Goal: Task Accomplishment & Management: Complete application form

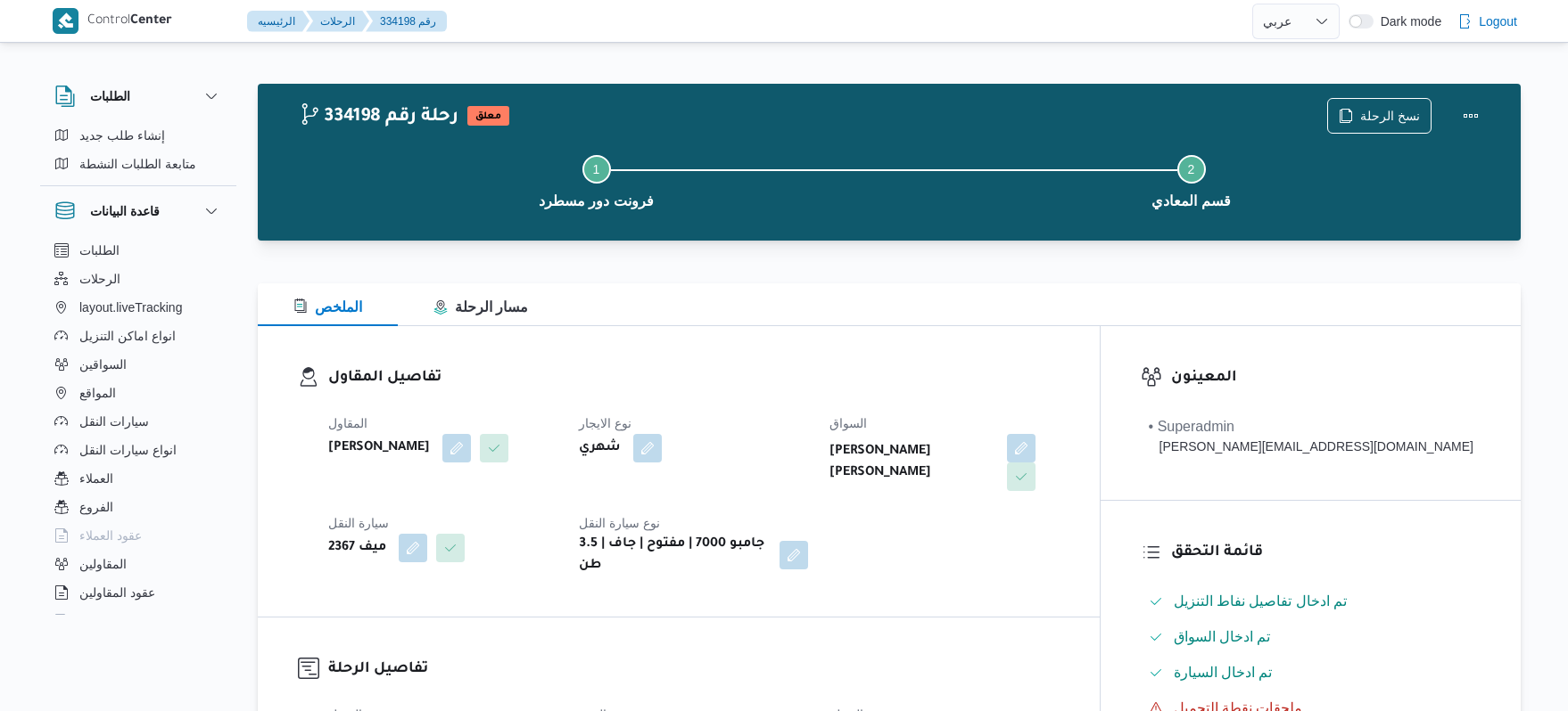
select select "ar"
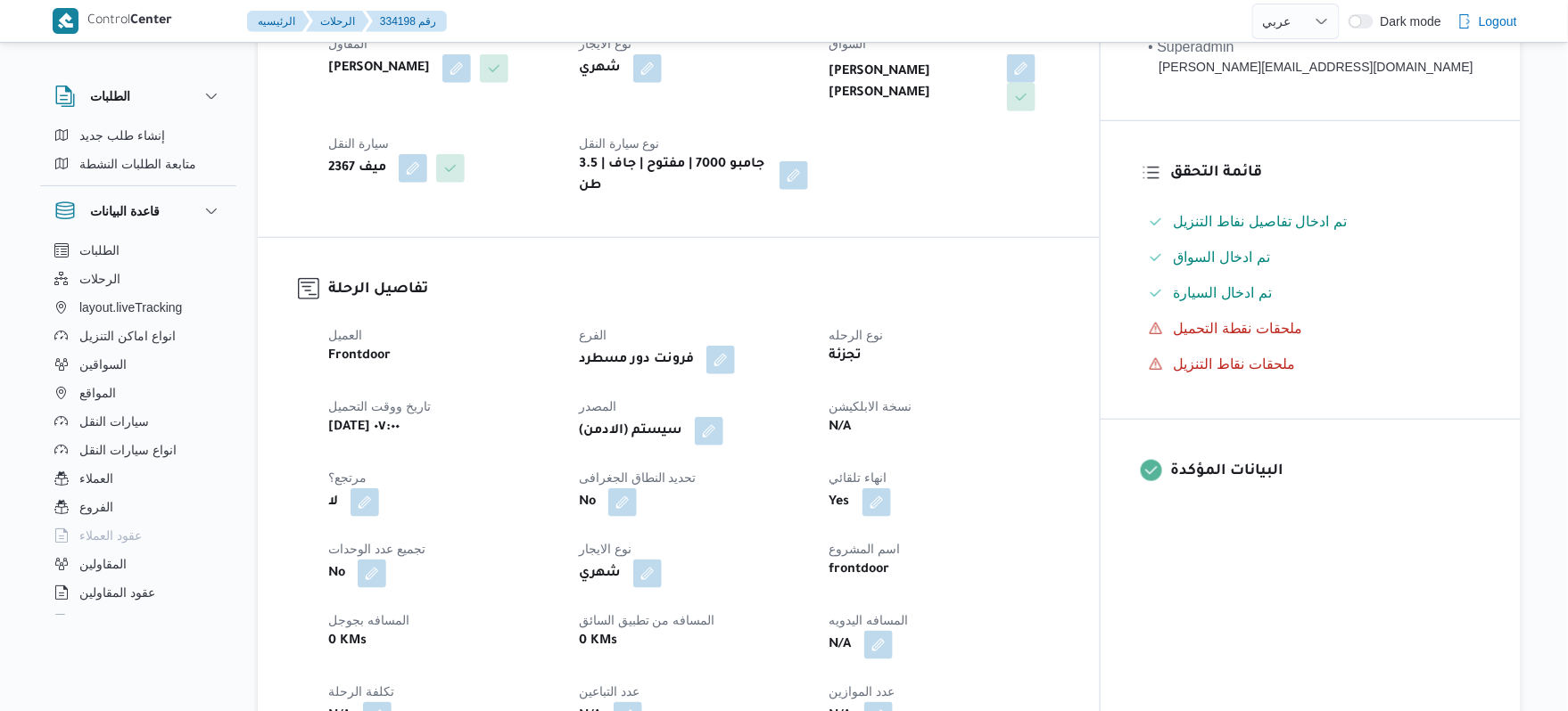
scroll to position [379, 0]
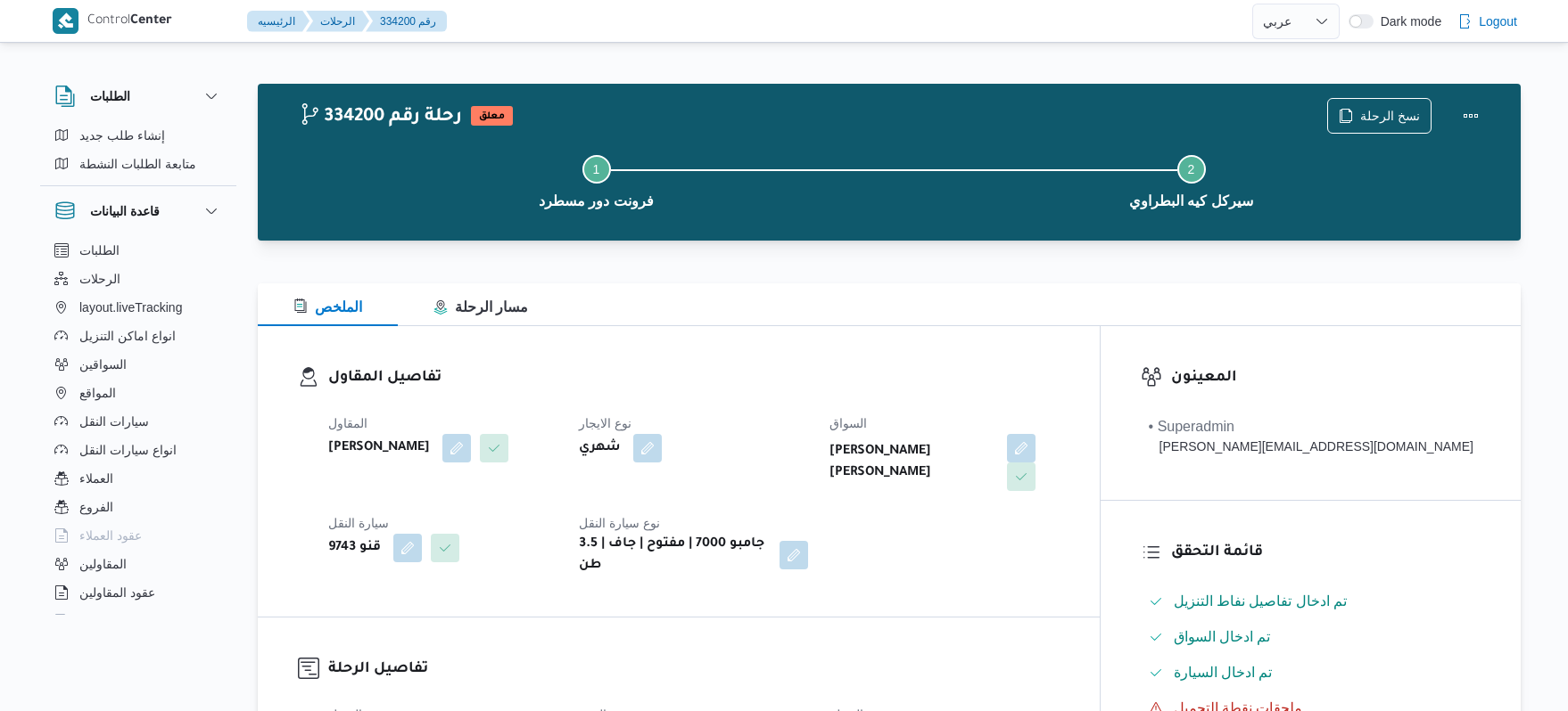
select select "ar"
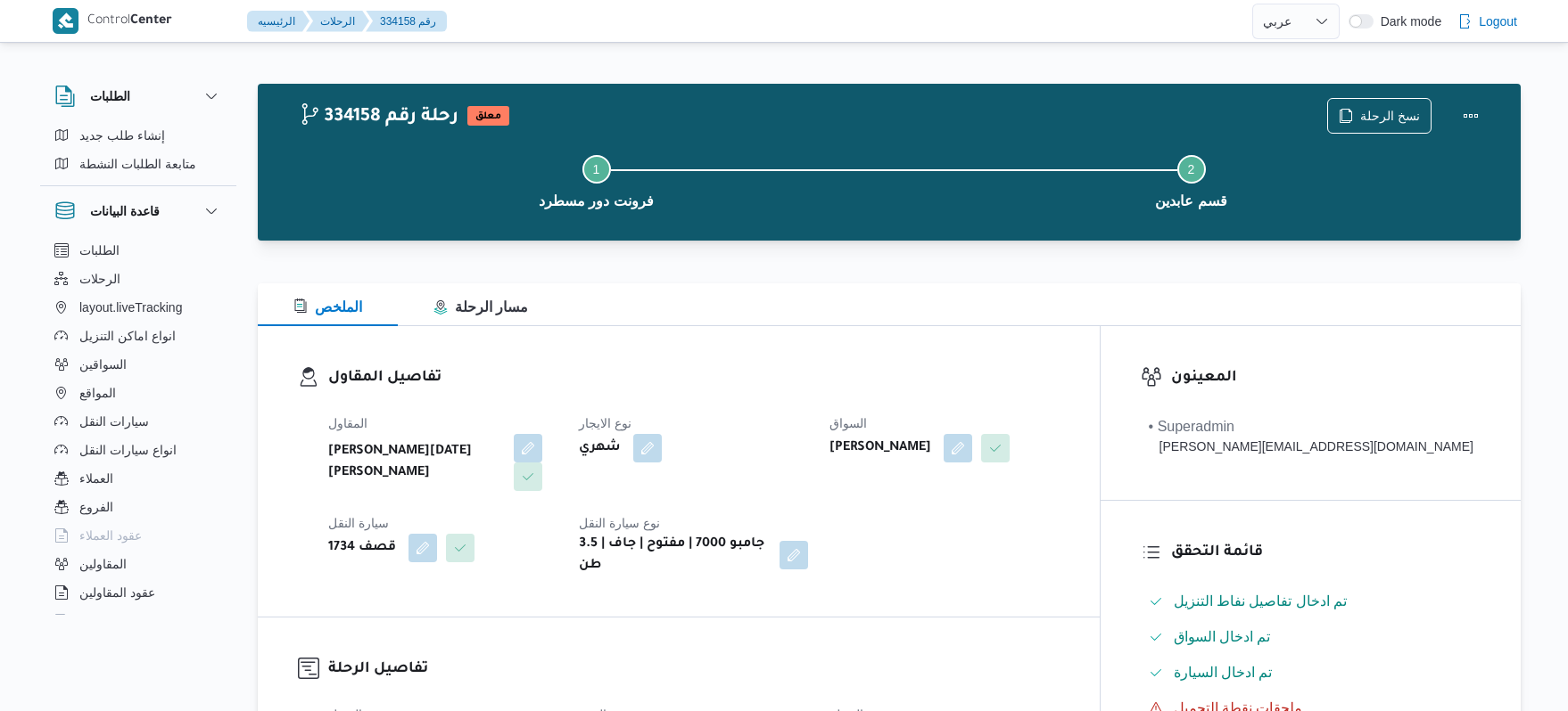
select select "ar"
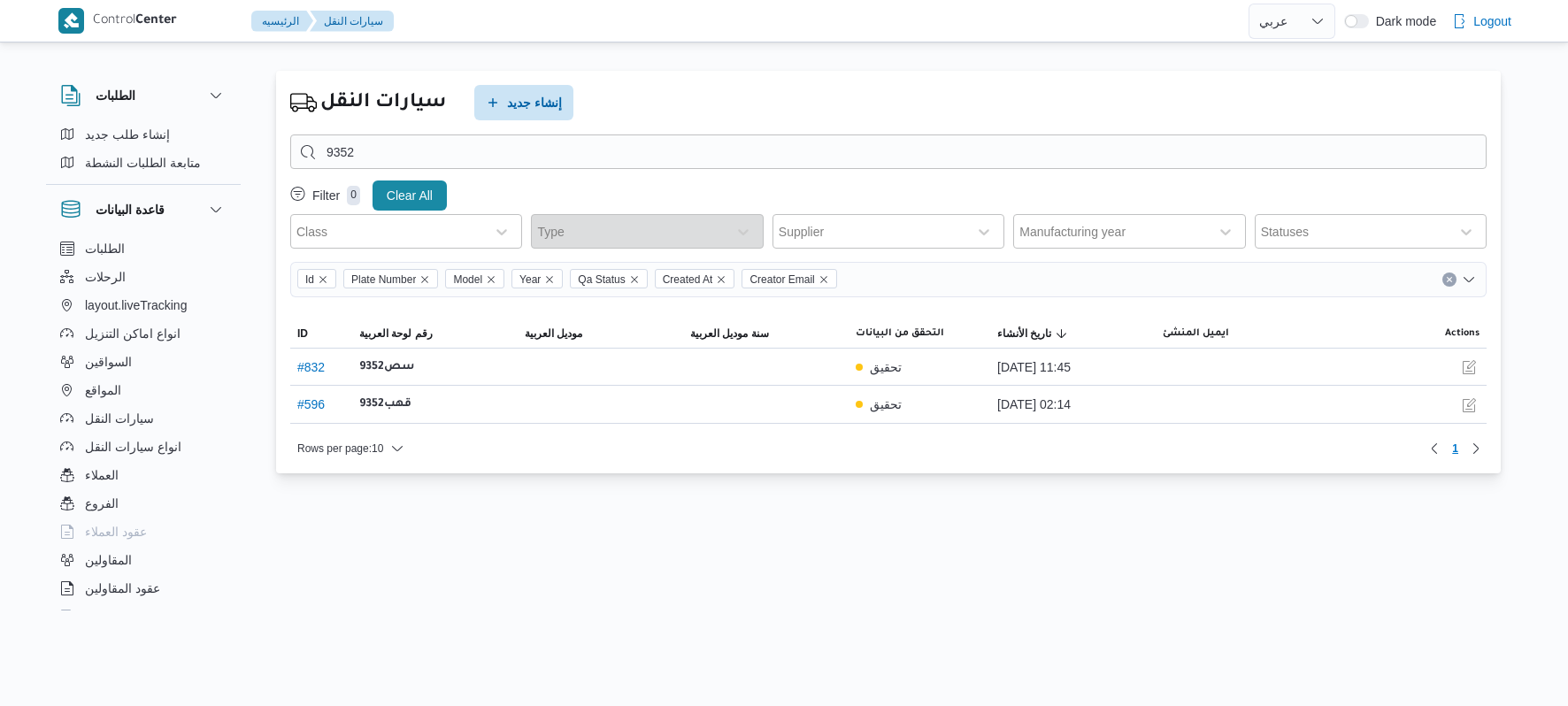
select select "ar"
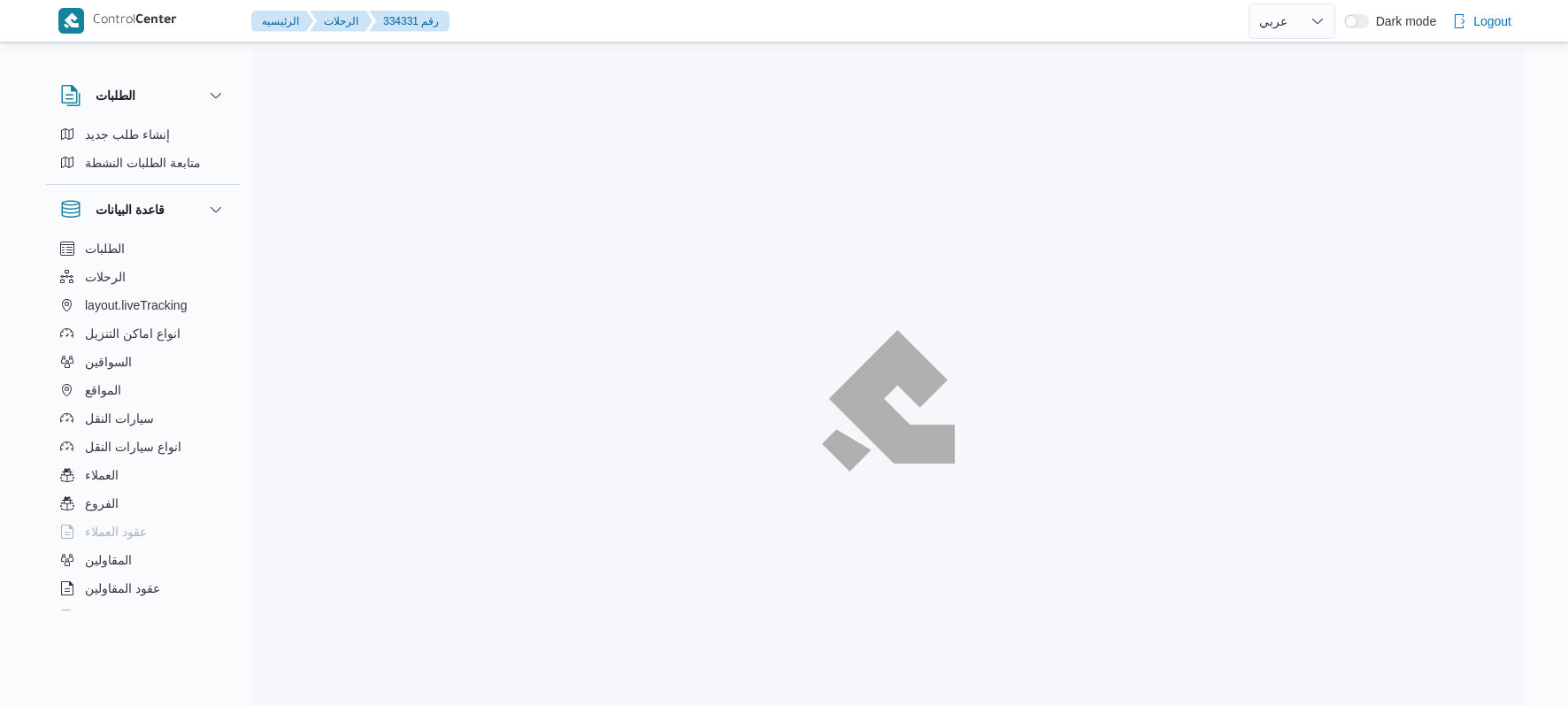
select select "ar"
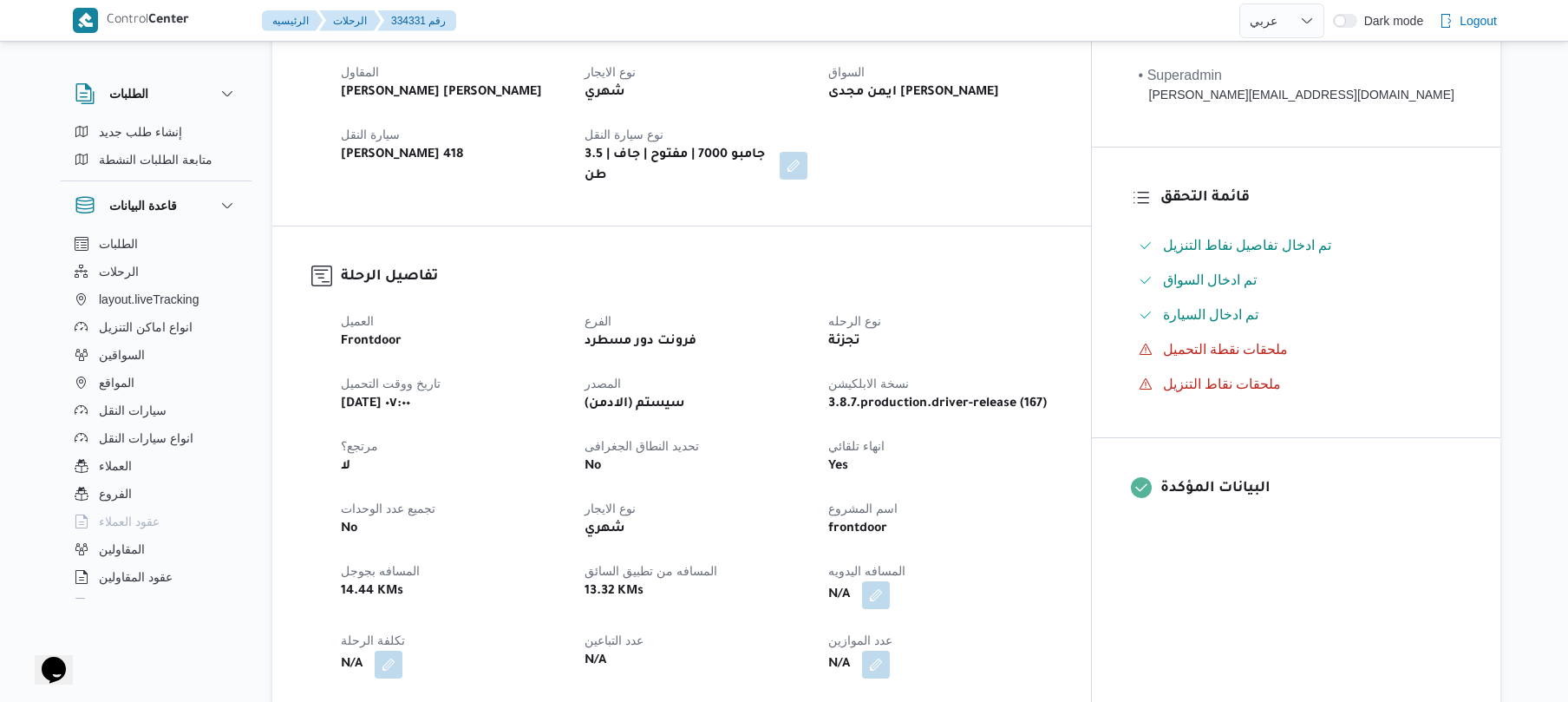
scroll to position [462, 0]
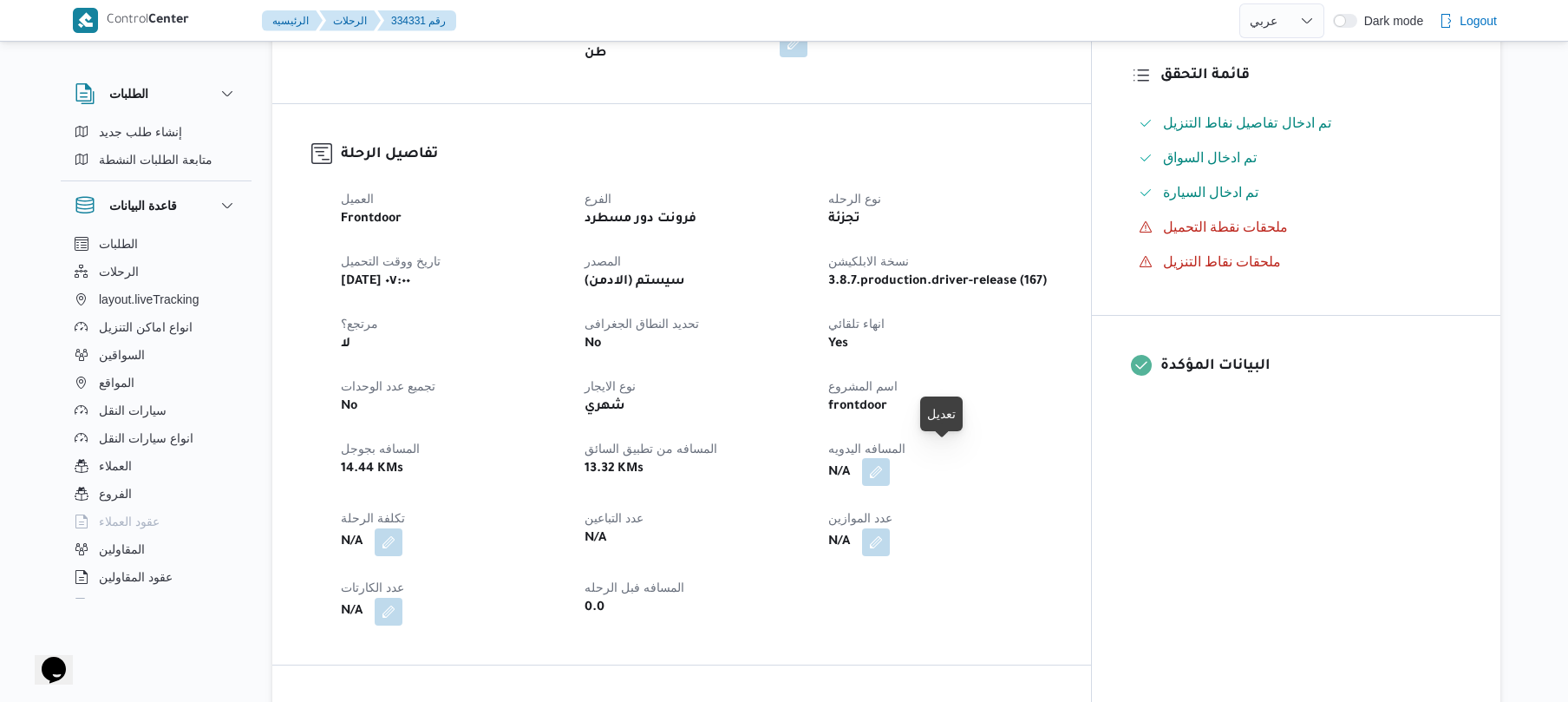
click at [890, 458] on button "button" at bounding box center [875, 471] width 28 height 28
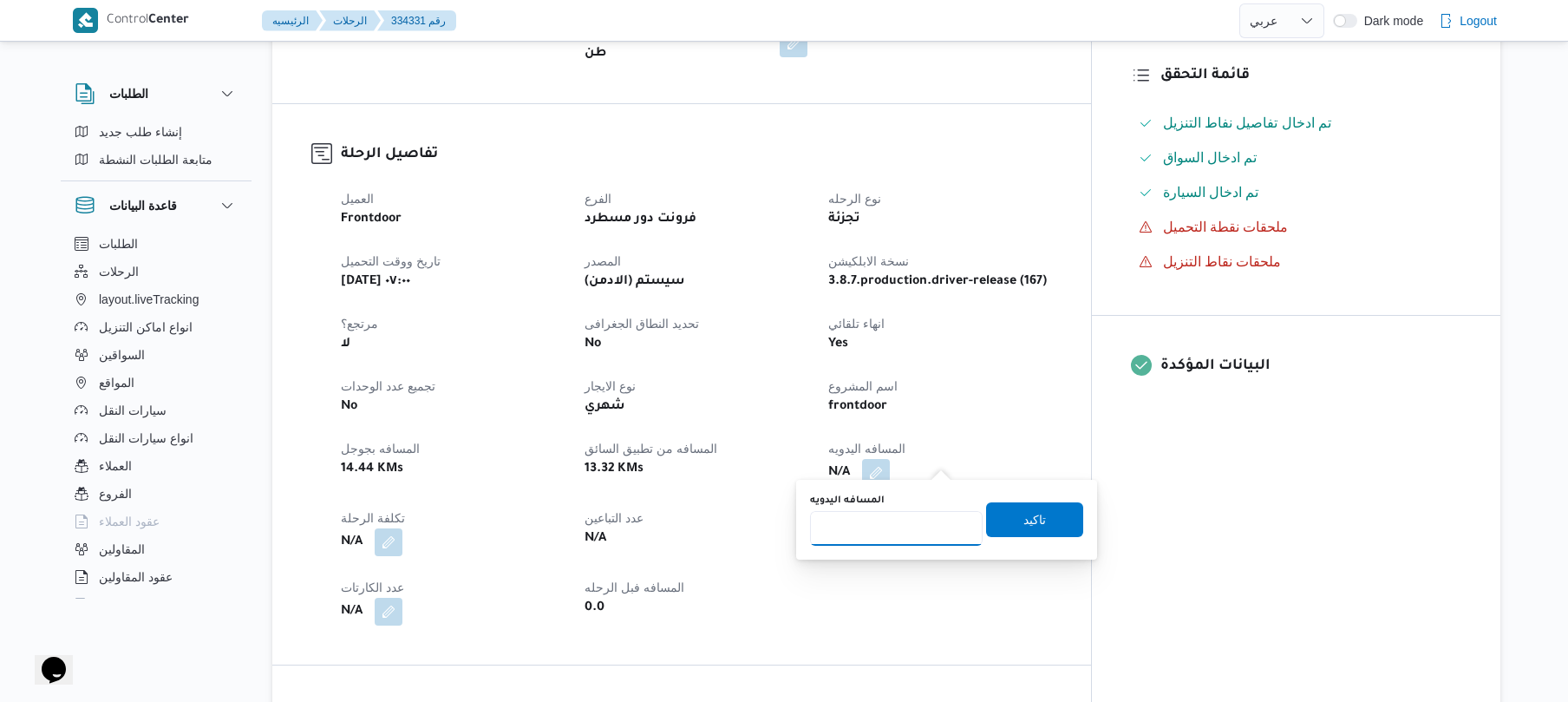
click at [899, 518] on input "المسافه اليدويه" at bounding box center [896, 529] width 173 height 35
type input "90"
click at [1029, 529] on span "تاكيد" at bounding box center [1034, 519] width 97 height 35
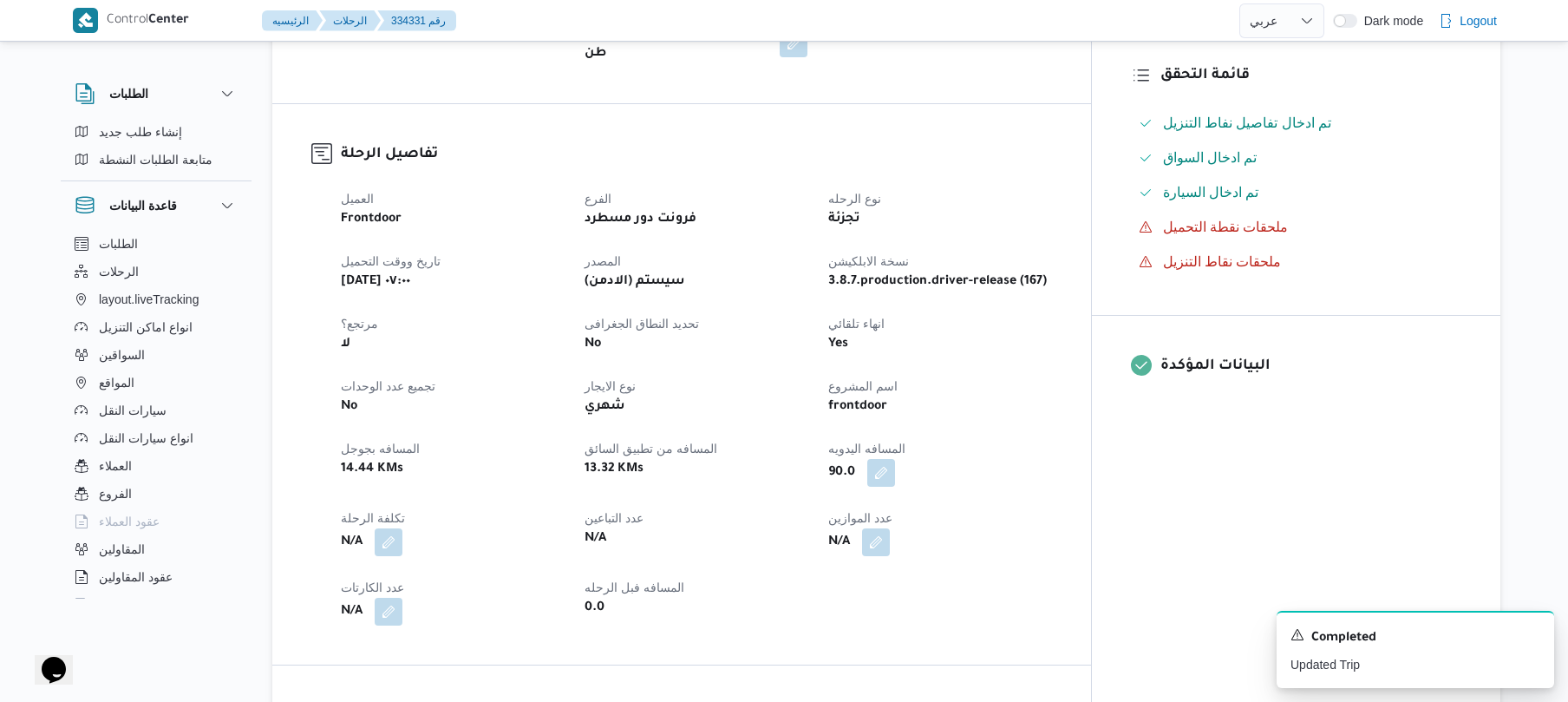
click at [1022, 404] on div "العميل Frontdoor الفرع فرونت دور مسطرد نوع الرحله تجزئة تاريخ ووقت التحميل ثلاث…" at bounding box center [696, 407] width 732 height 458
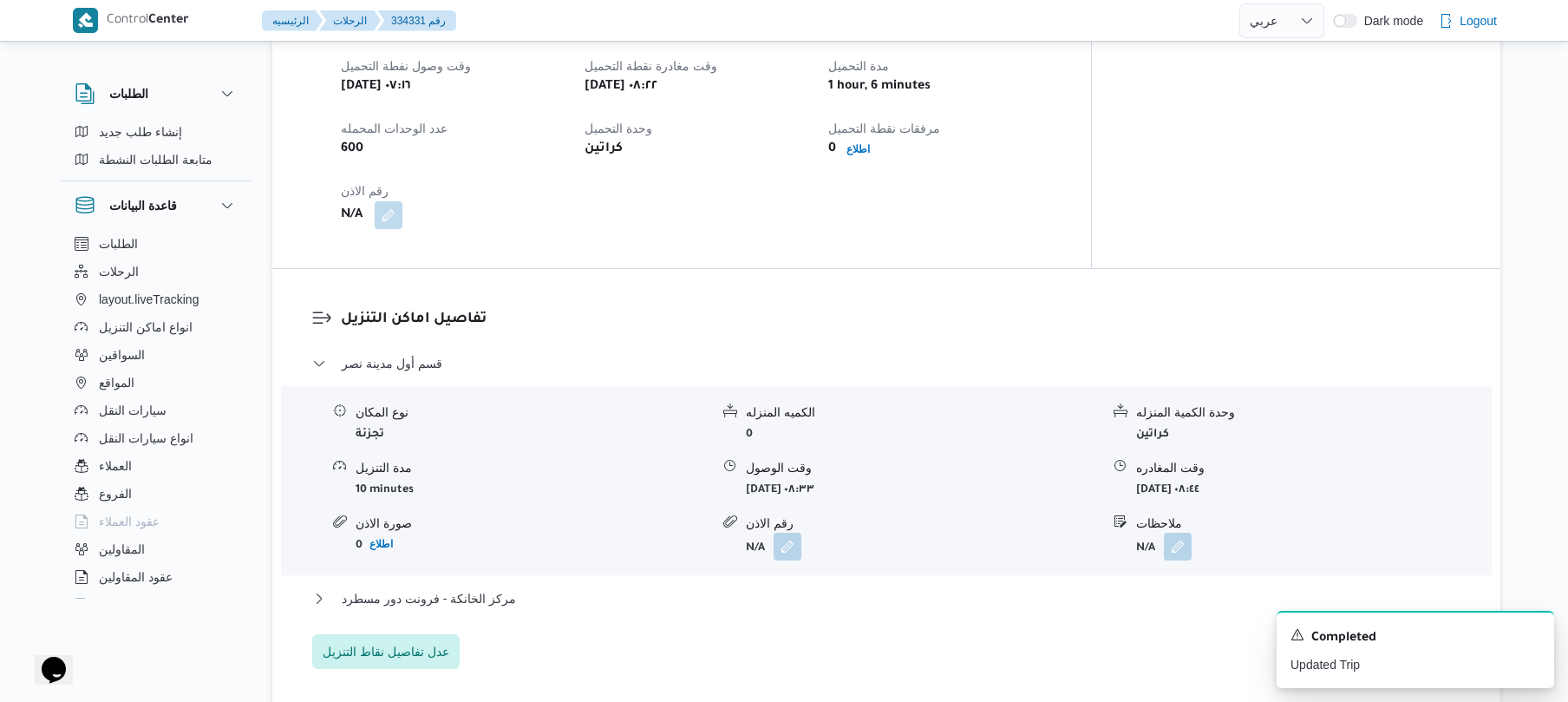
scroll to position [1203, 0]
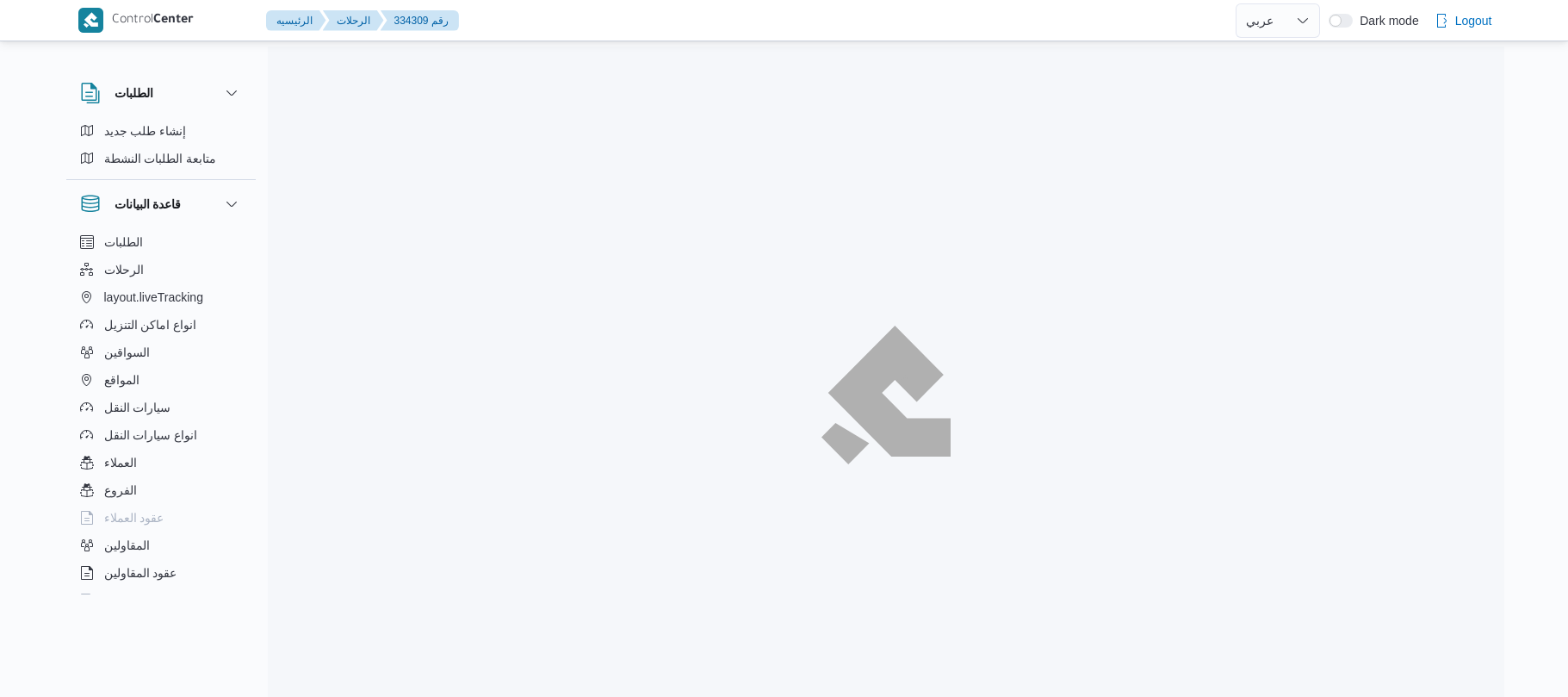
select select "ar"
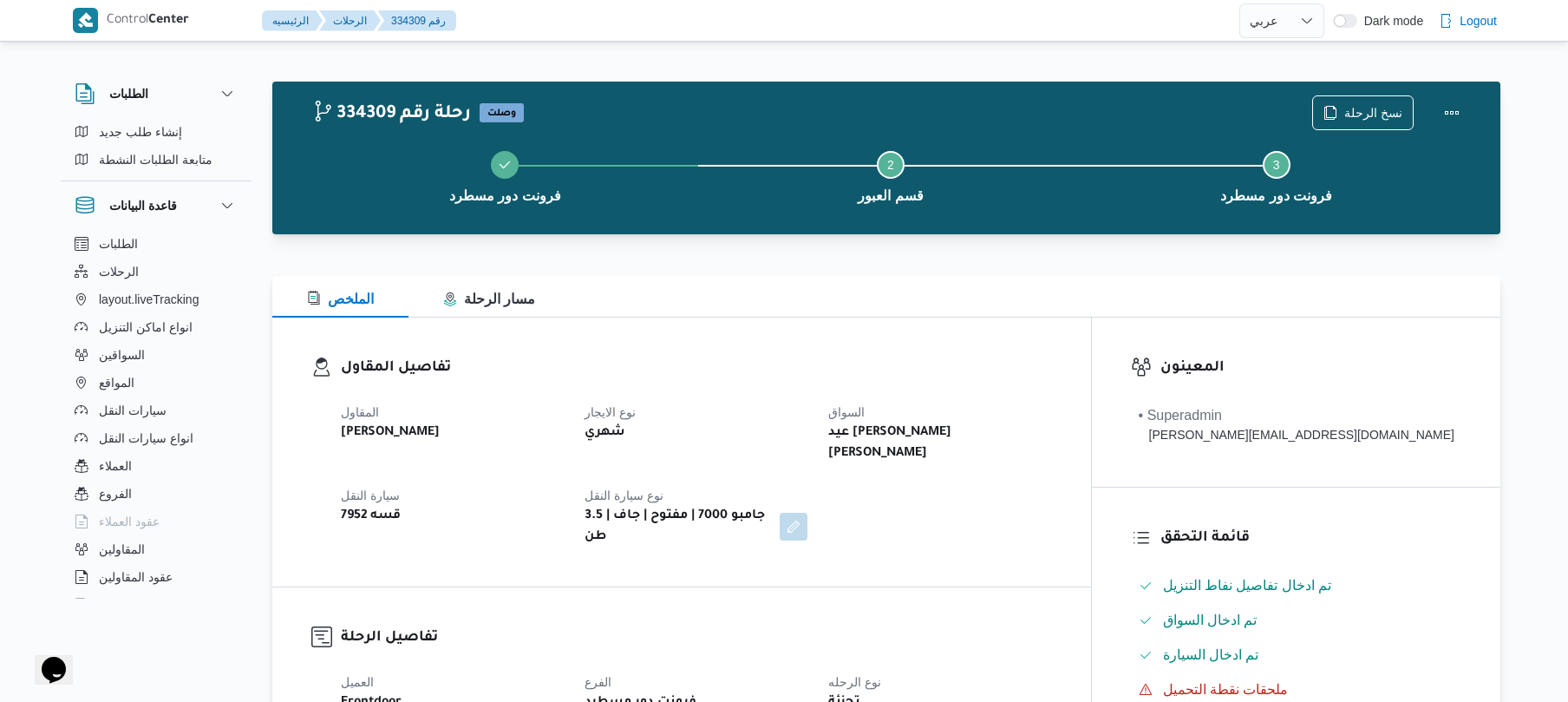
click at [774, 340] on div "تفاصيل المقاول المقاول عبدالقادر عادل عبدالقادر الحسيني نوع الايجار شهري السواق…" at bounding box center [682, 452] width 819 height 269
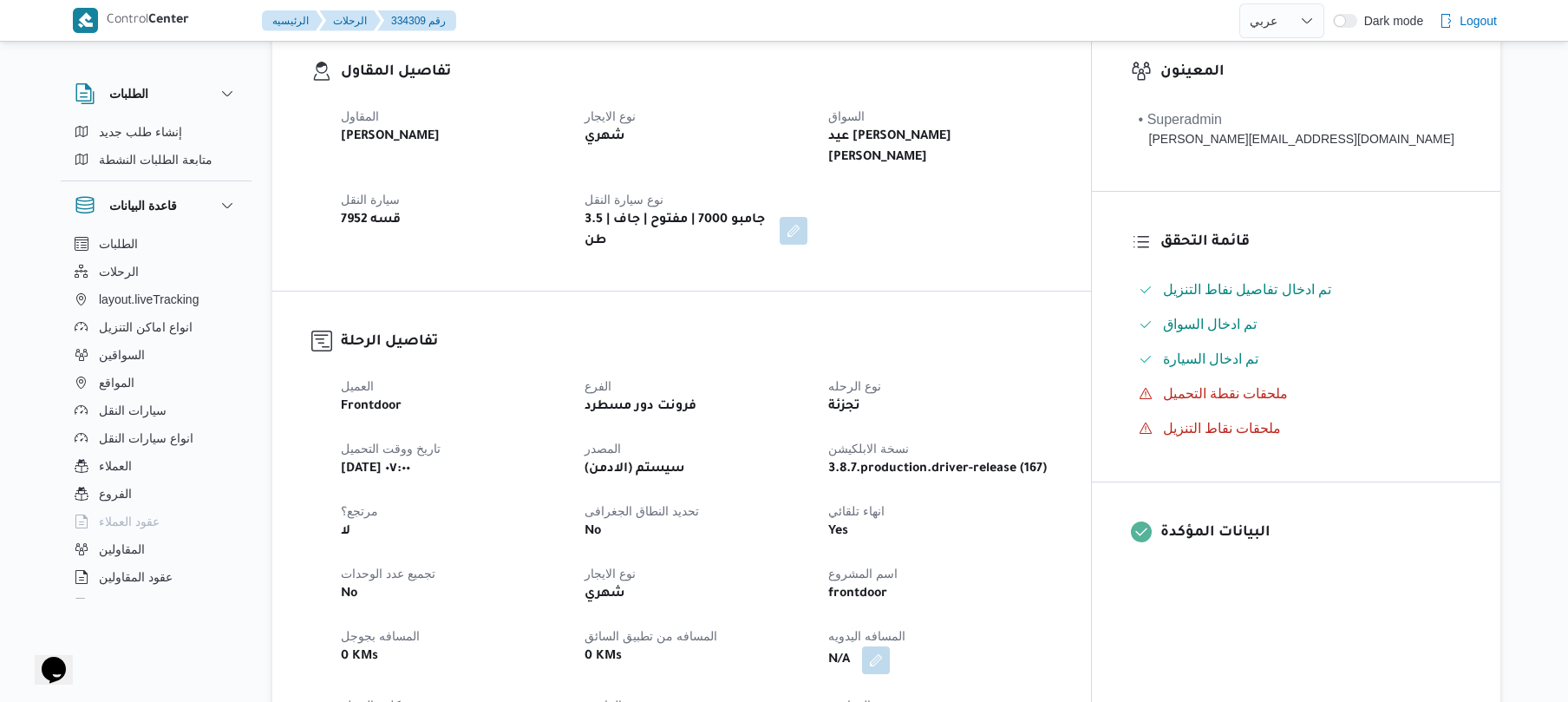
scroll to position [555, 0]
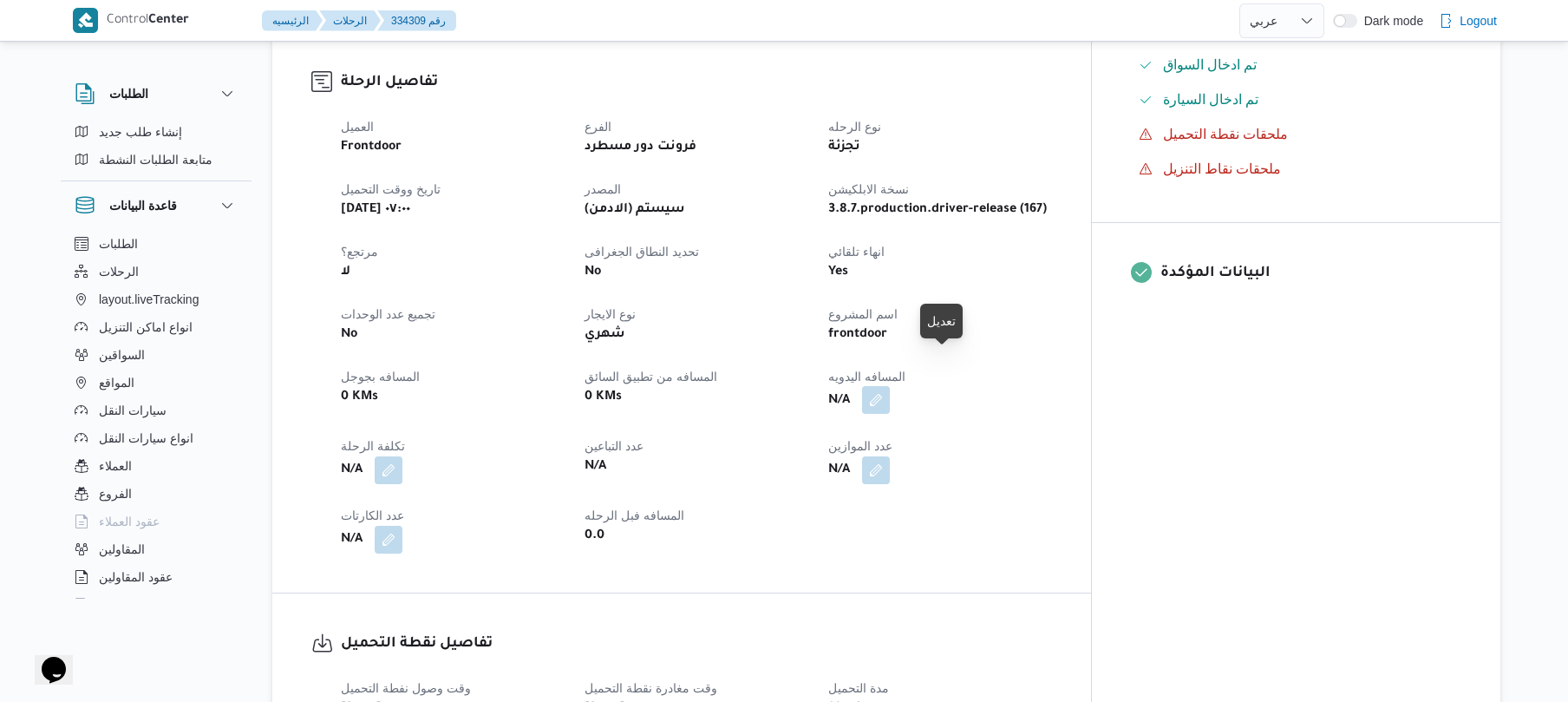
click at [890, 386] on button "button" at bounding box center [875, 400] width 28 height 28
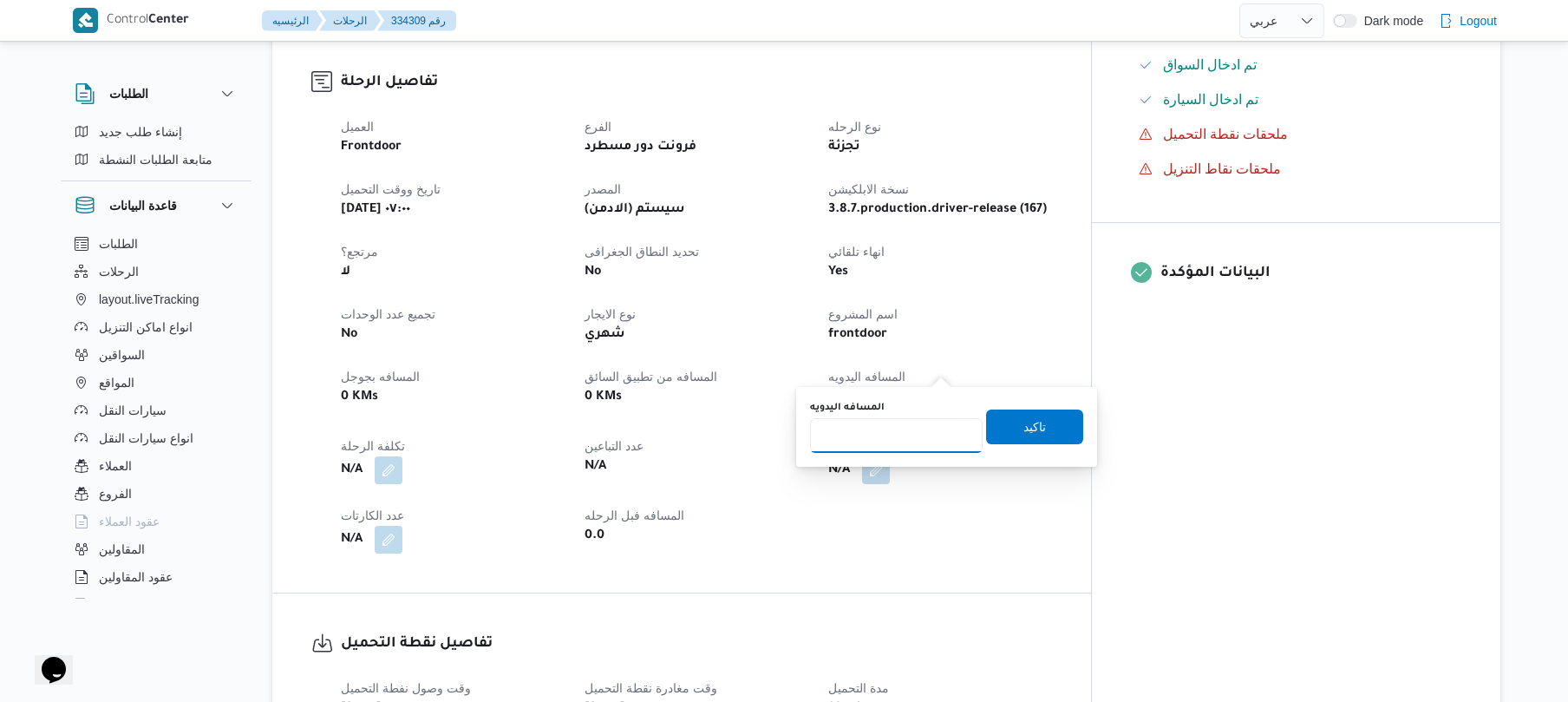
click at [902, 427] on input "المسافه اليدويه" at bounding box center [896, 436] width 173 height 35
type input "70"
click at [1024, 430] on span "تاكيد" at bounding box center [1034, 426] width 22 height 21
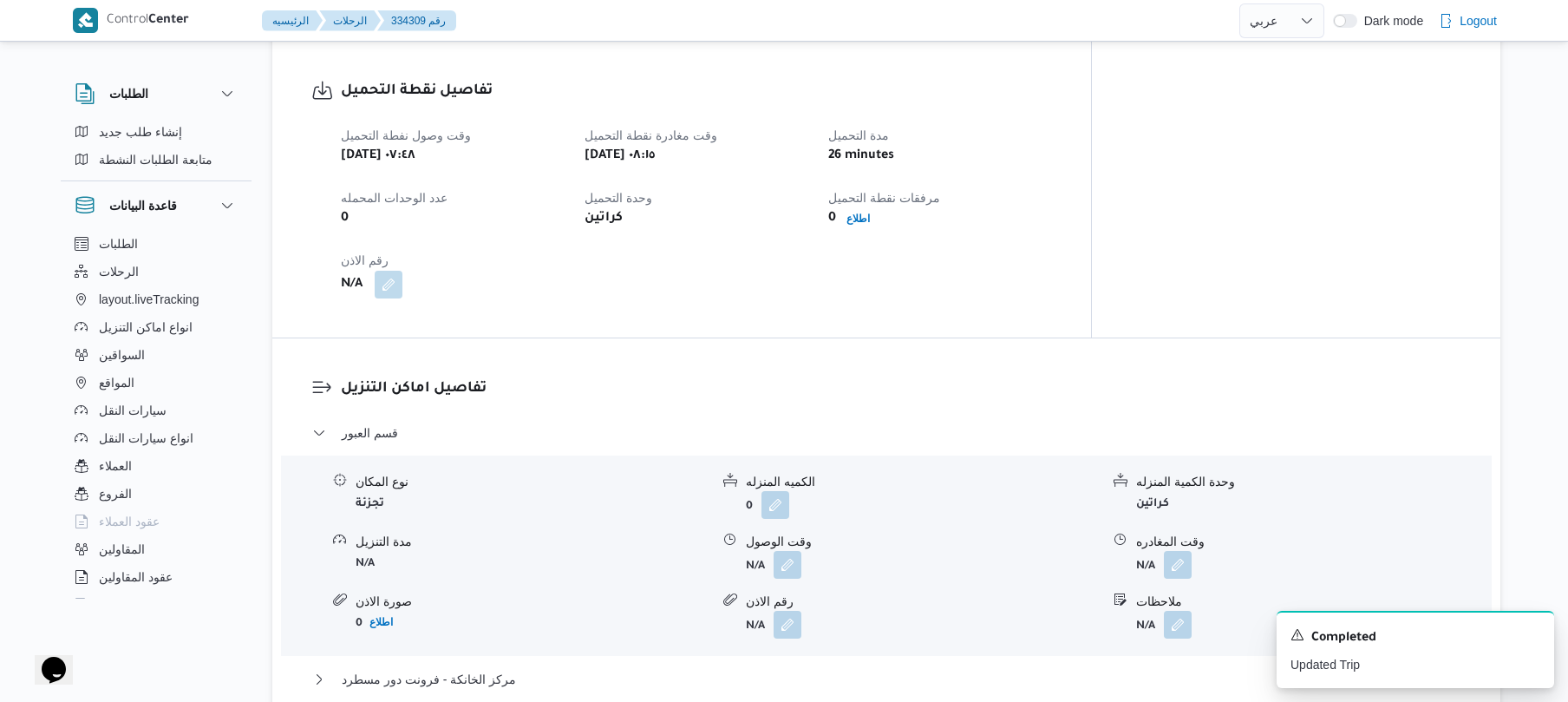
scroll to position [1111, 0]
click at [782, 547] on button "button" at bounding box center [788, 561] width 28 height 28
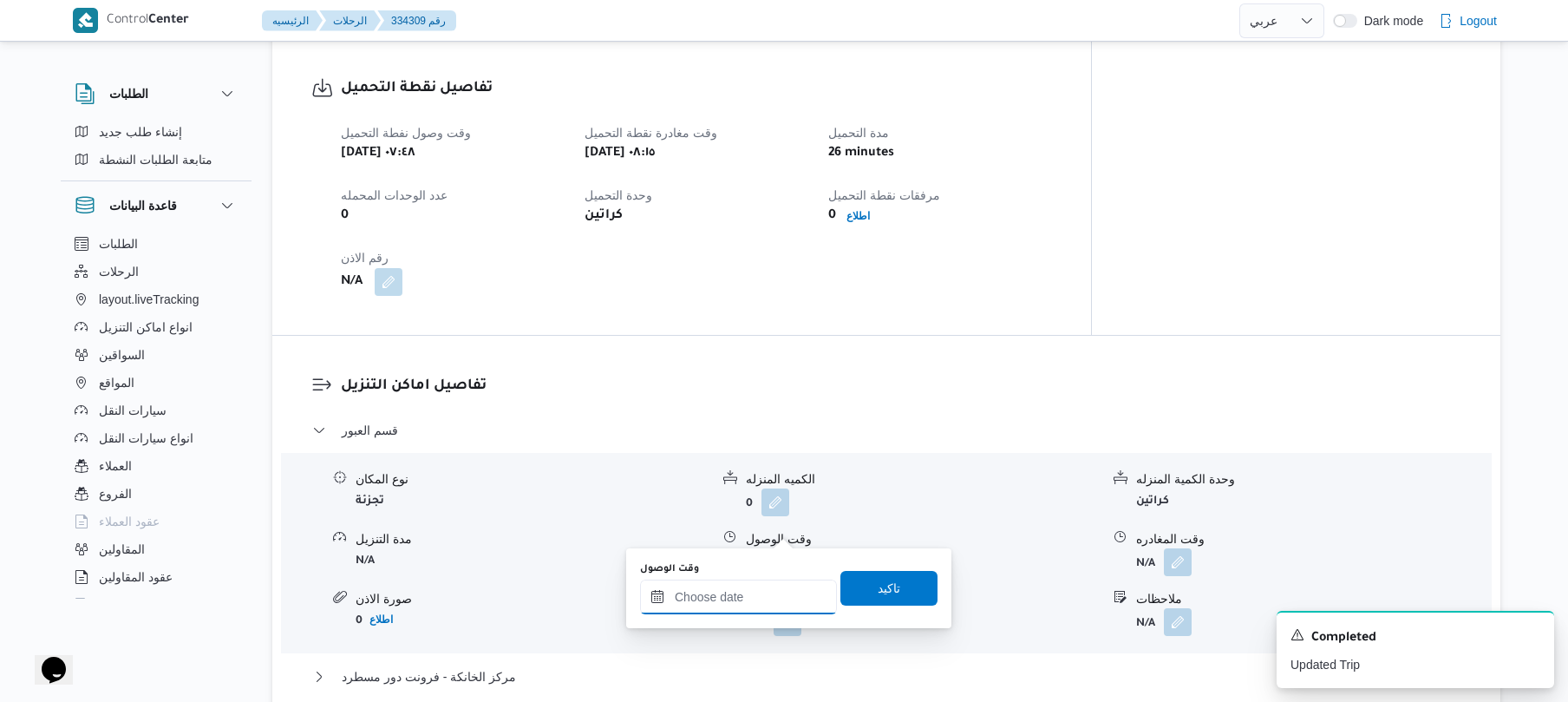
click at [737, 592] on input "وقت الوصول" at bounding box center [738, 596] width 197 height 35
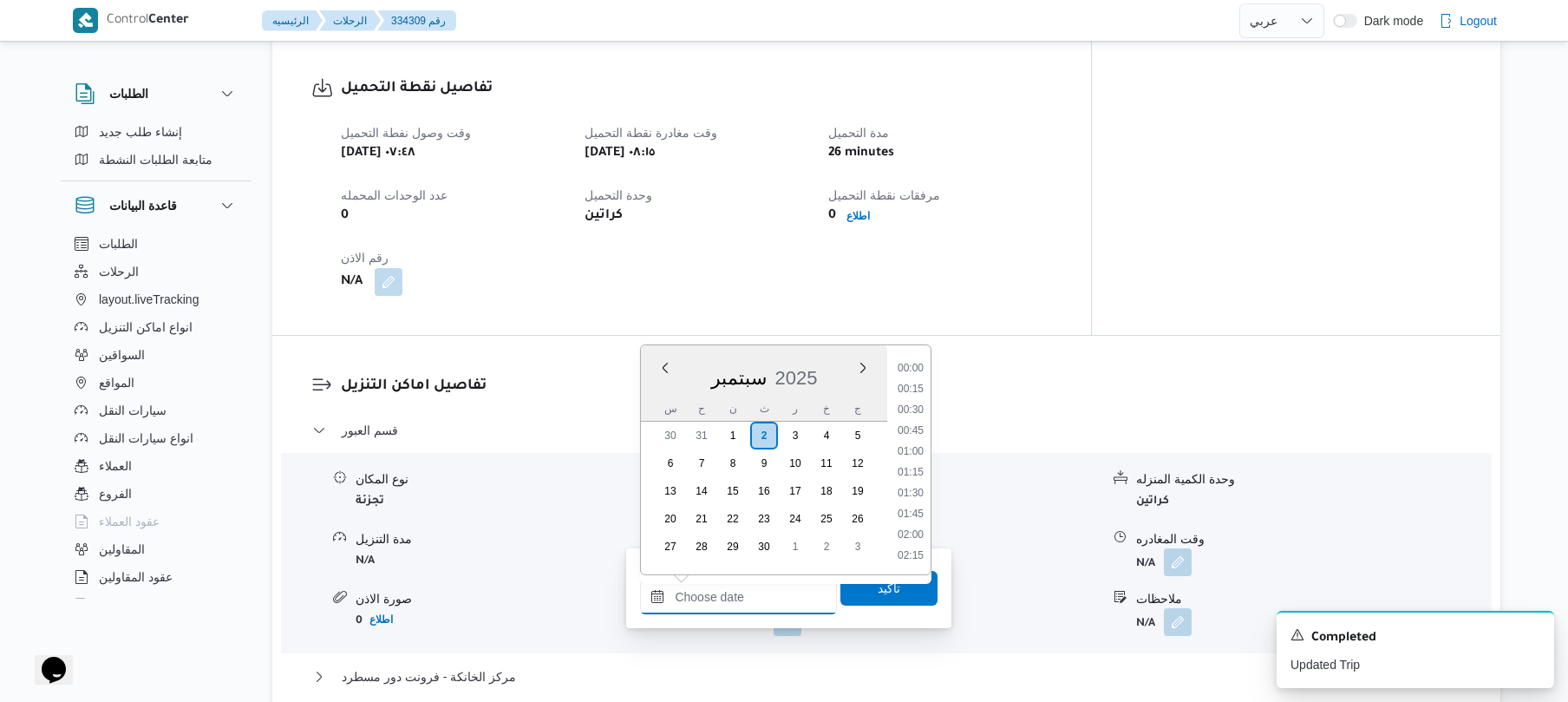
scroll to position [1375, 0]
click at [928, 379] on li "16:45" at bounding box center [911, 387] width 40 height 17
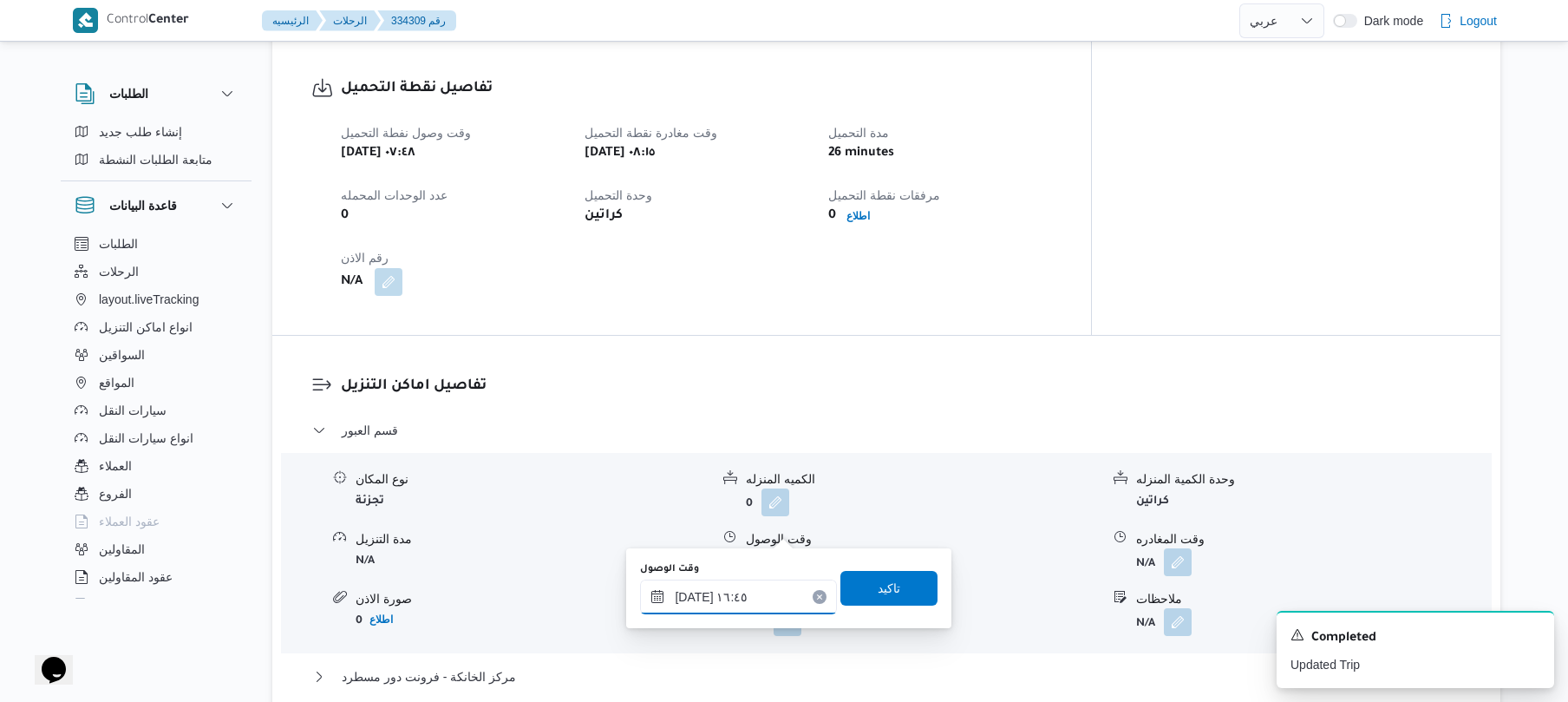
click at [750, 602] on input "٠٢/٠٩/٢٠٢٥ ١٦:٤٥" at bounding box center [738, 596] width 197 height 35
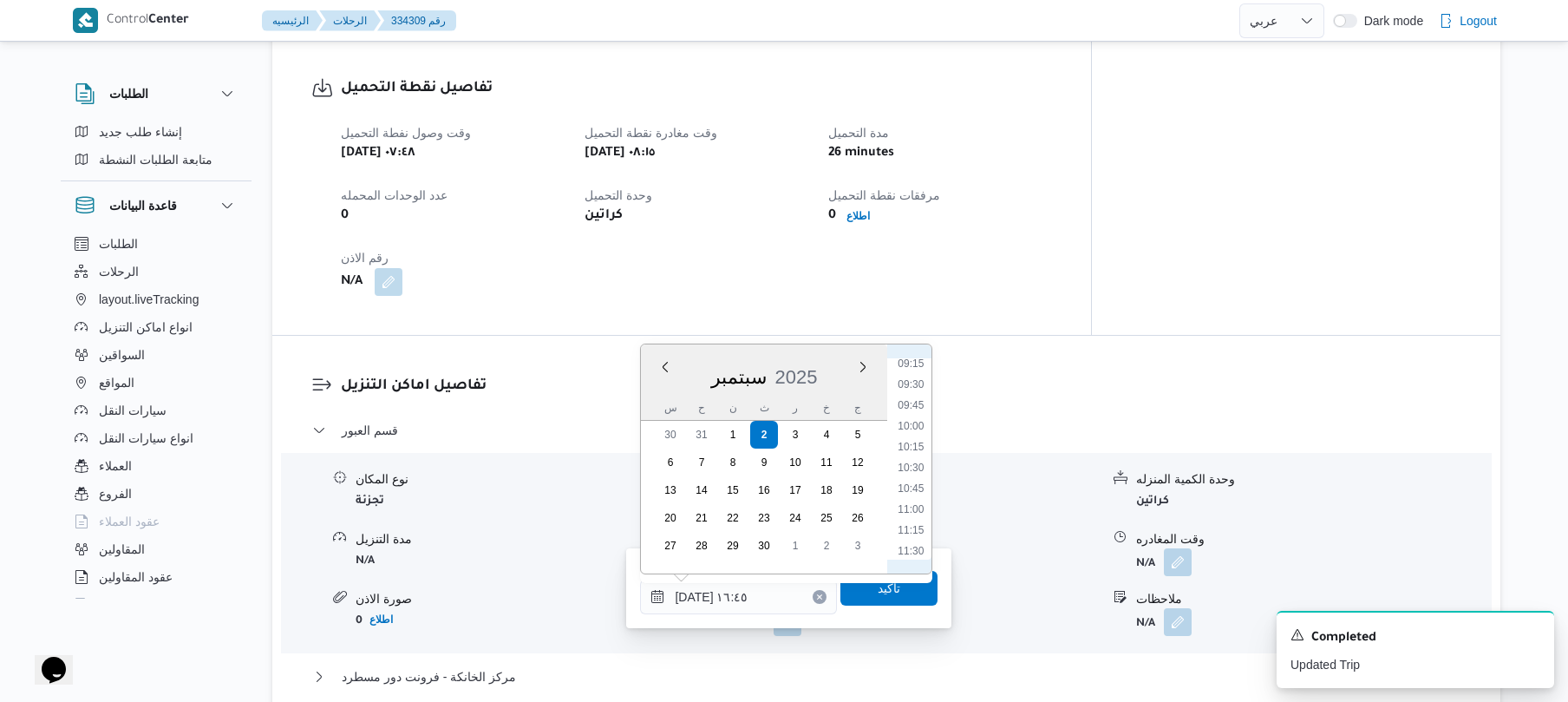
scroll to position [601, 0]
click at [921, 497] on li "08:45" at bounding box center [911, 494] width 40 height 17
type input "[DATE] ٠٨:٤٥"
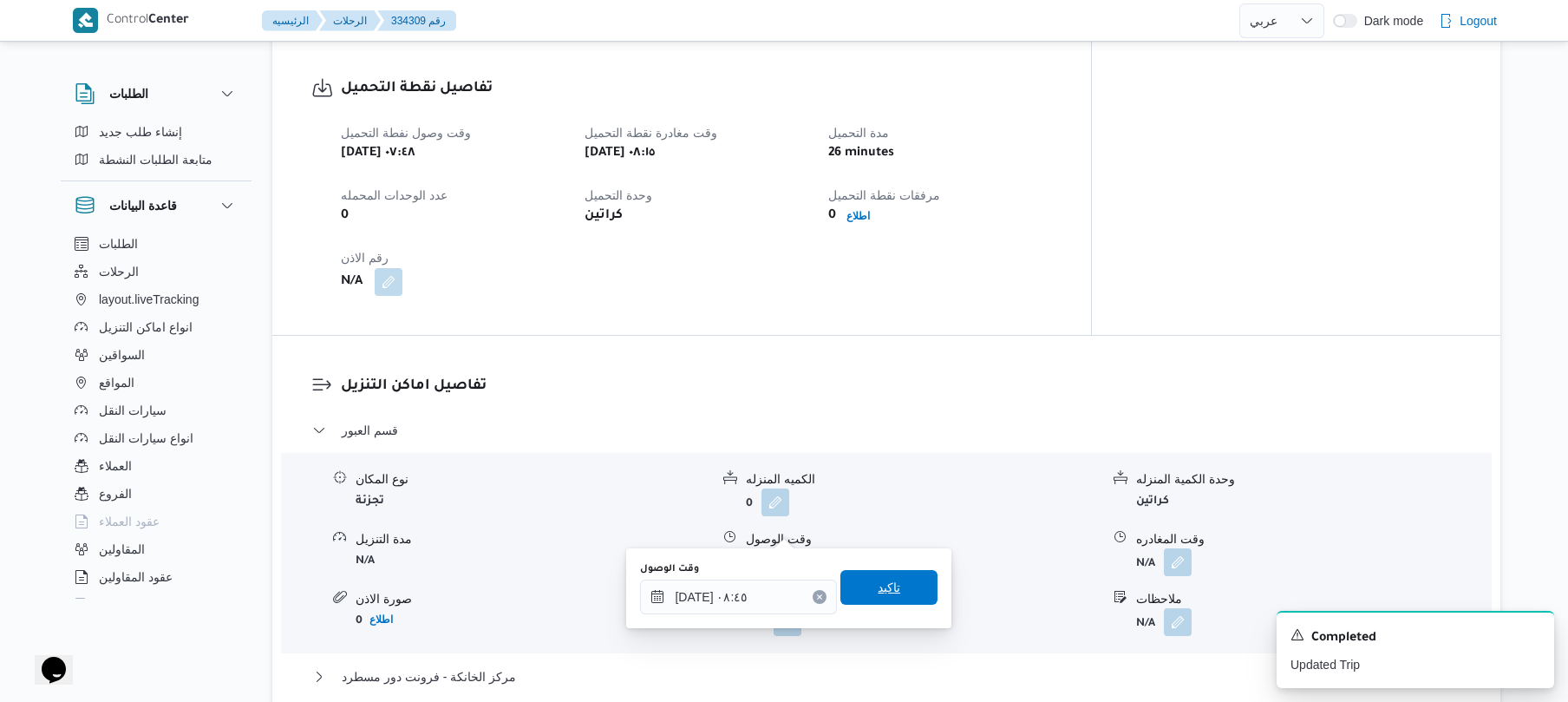
click at [879, 585] on span "تاكيد" at bounding box center [889, 587] width 22 height 21
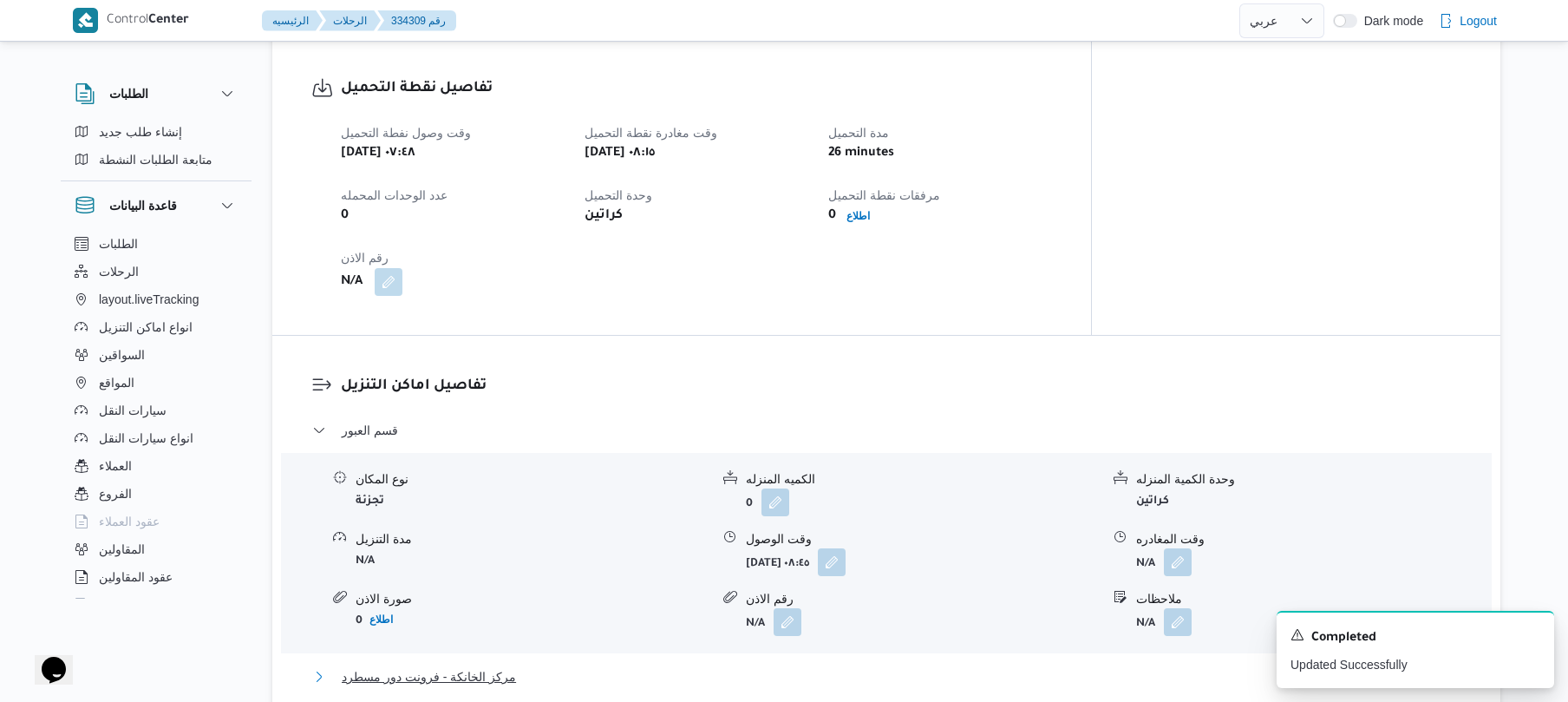
click at [721, 666] on button "مركز الخانكة - فرونت دور مسطرد" at bounding box center [887, 676] width 1150 height 21
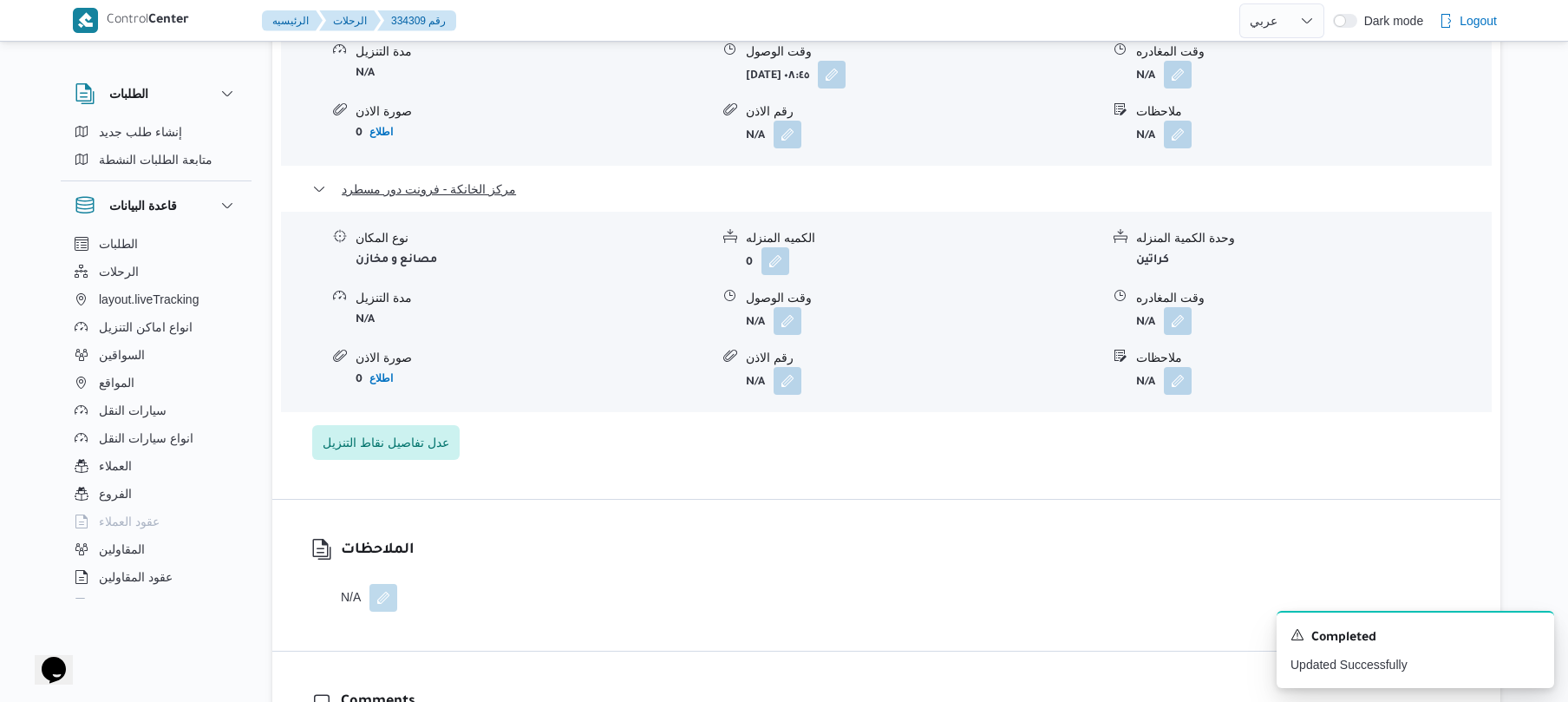
scroll to position [1712, 0]
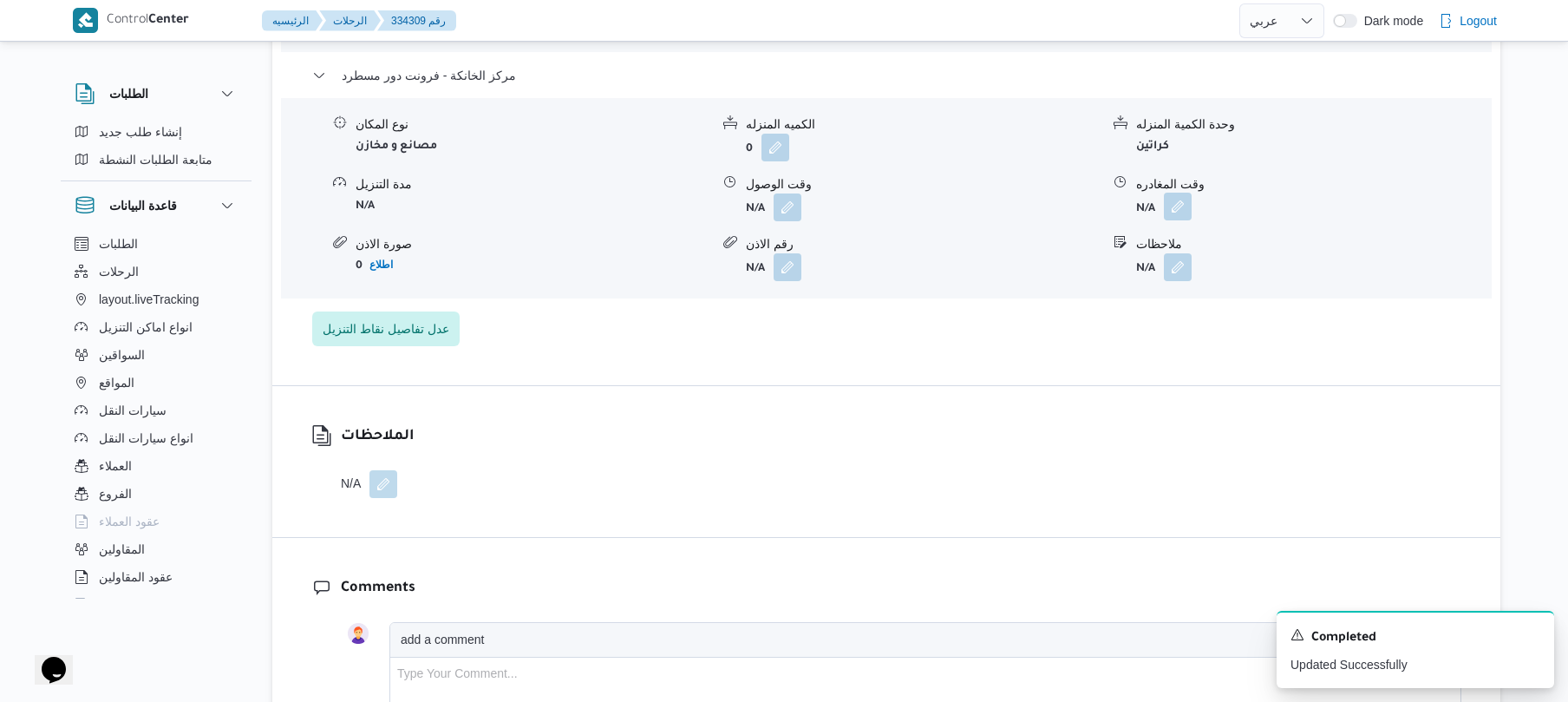
click at [1184, 192] on button "button" at bounding box center [1177, 206] width 28 height 28
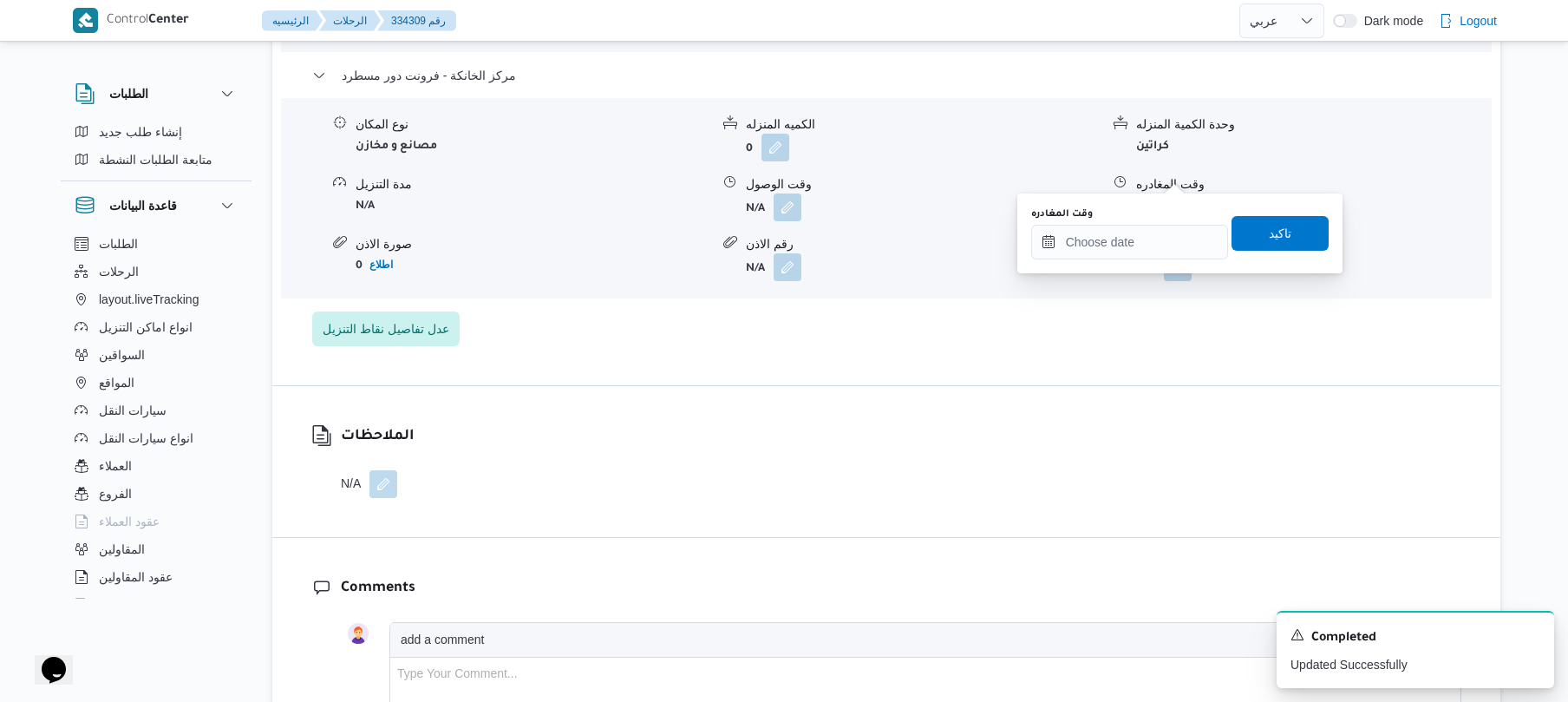
click at [1136, 222] on div "وقت المغادره" at bounding box center [1130, 233] width 197 height 52
click at [1132, 244] on input "وقت المغادره" at bounding box center [1130, 241] width 197 height 35
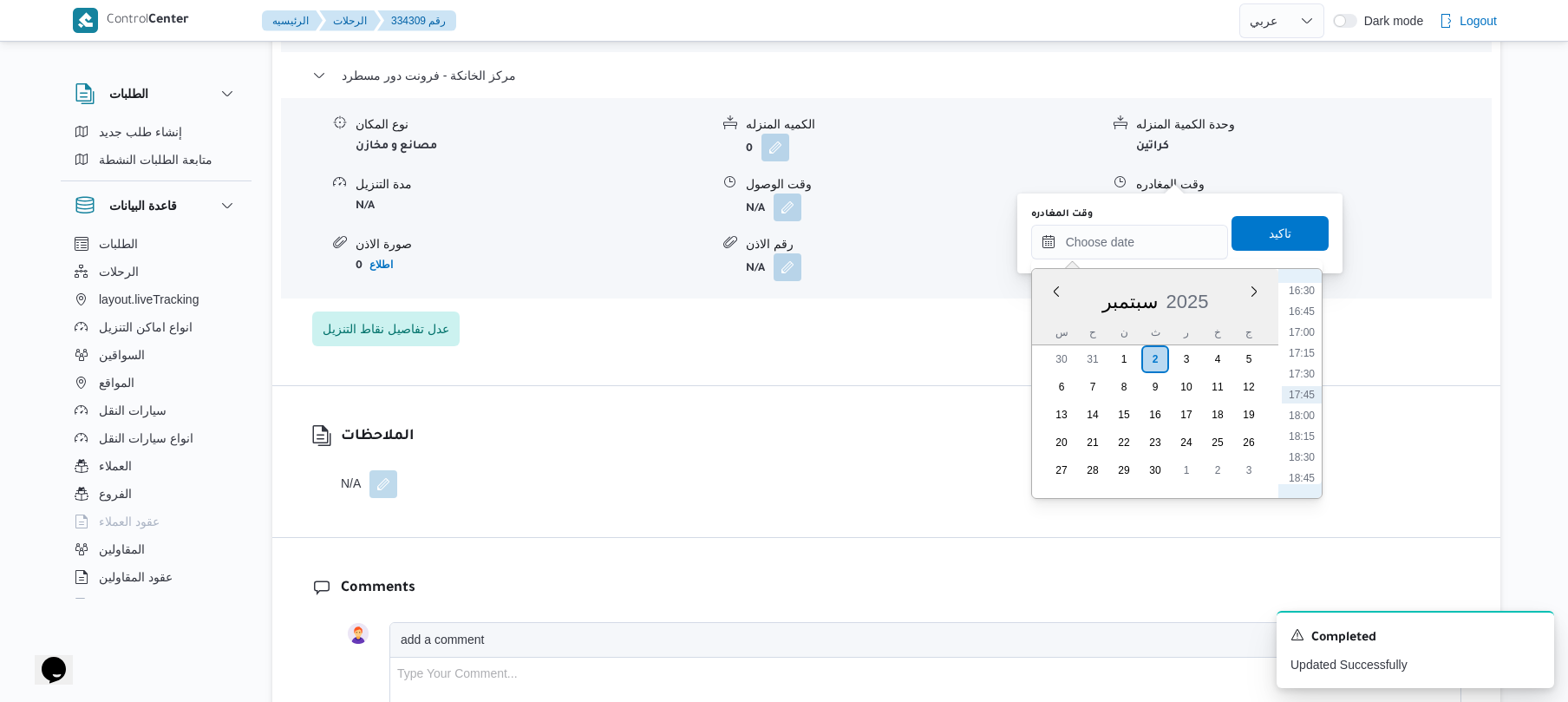
scroll to position [1205, 0]
click at [1302, 418] on li "16:00" at bounding box center [1302, 419] width 40 height 17
type input "٠٢/٠٩/٢٠٢٥ ١٦:٠٠"
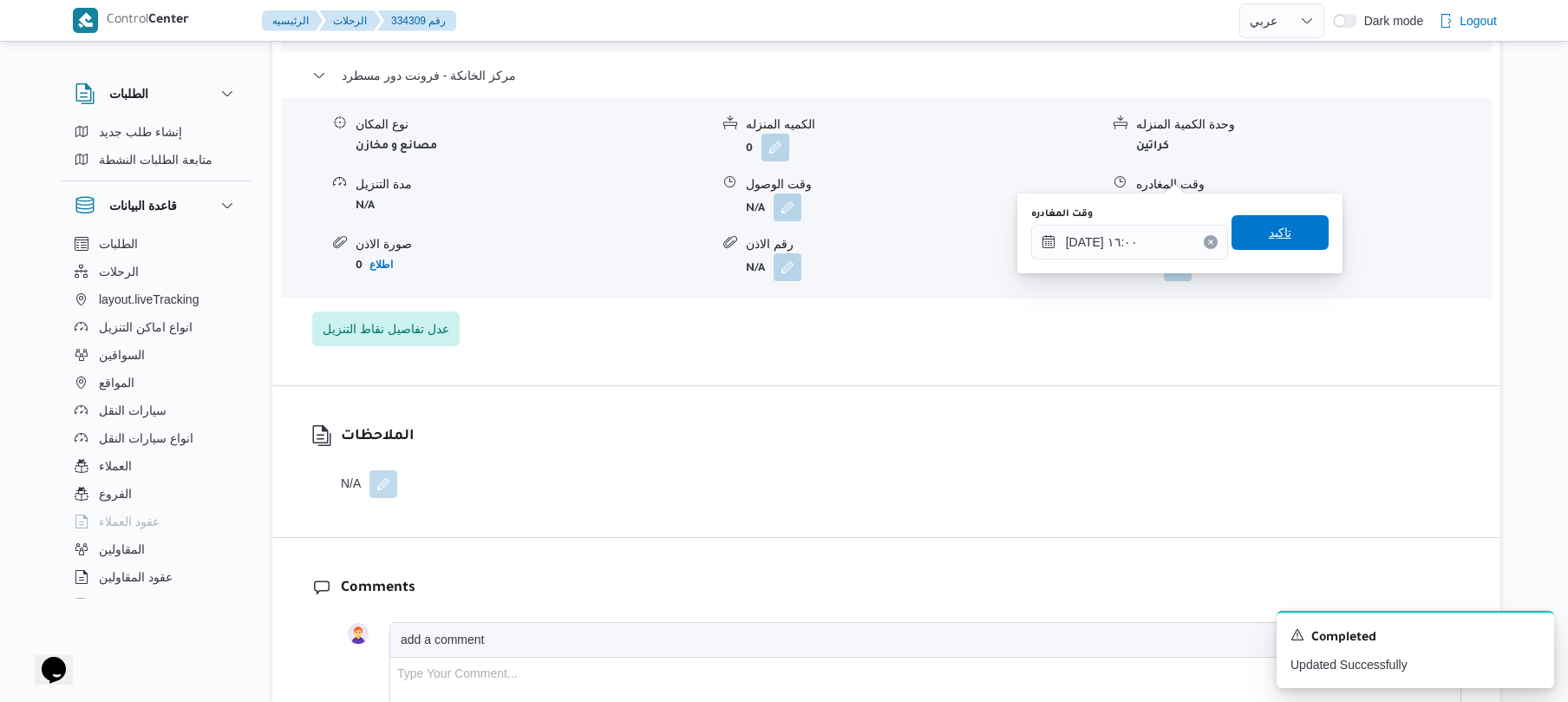
click at [1281, 237] on span "تاكيد" at bounding box center [1280, 233] width 97 height 35
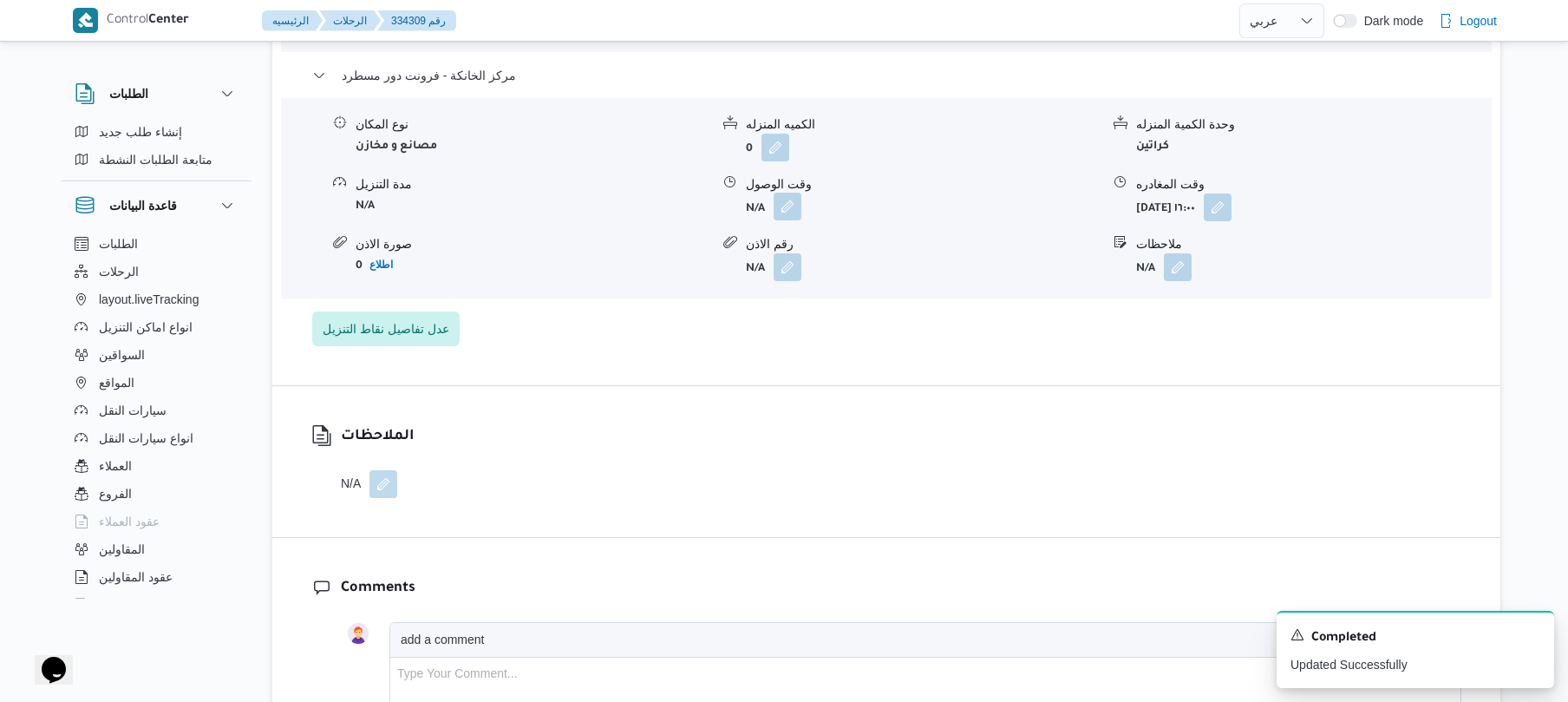
click at [785, 192] on button "button" at bounding box center [788, 206] width 28 height 28
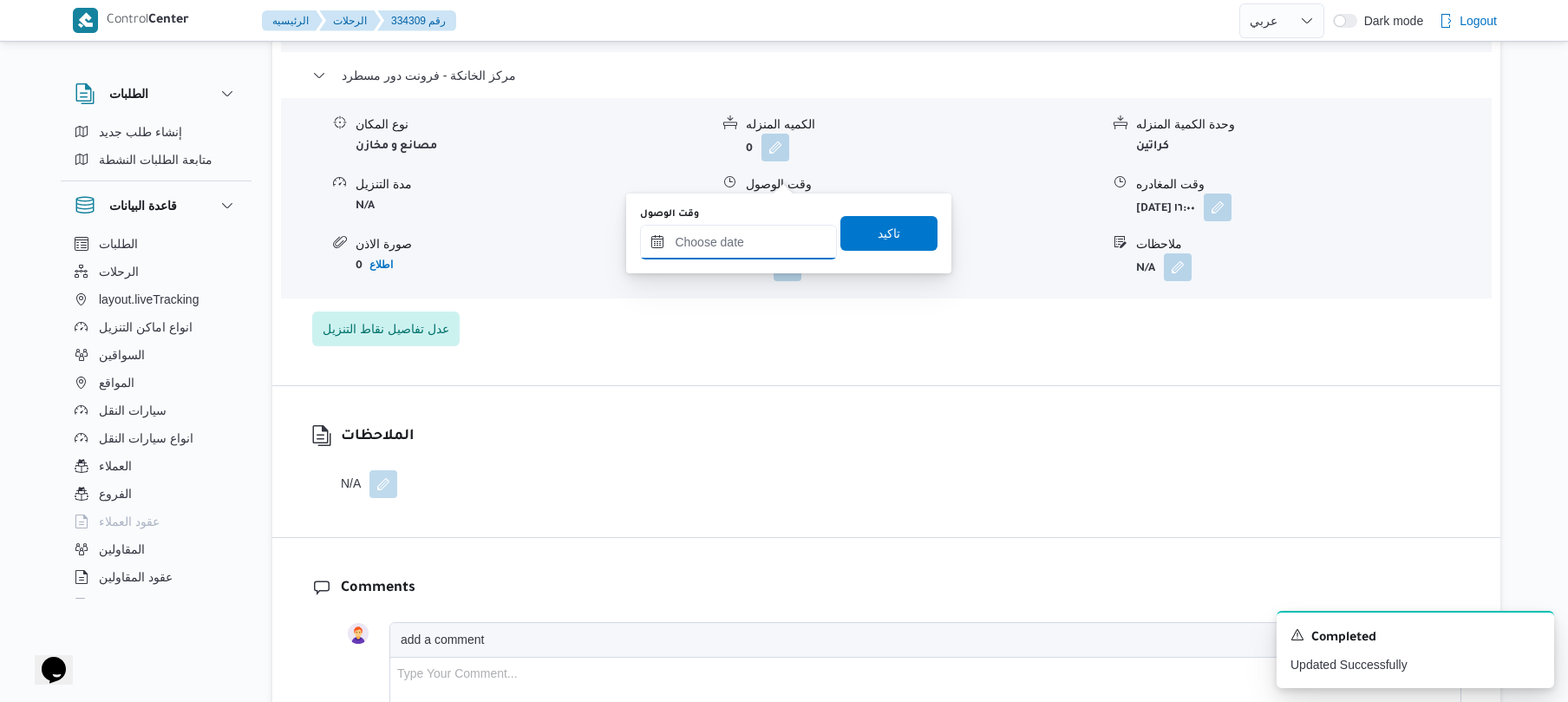
click at [774, 234] on input "وقت الوصول" at bounding box center [738, 241] width 197 height 35
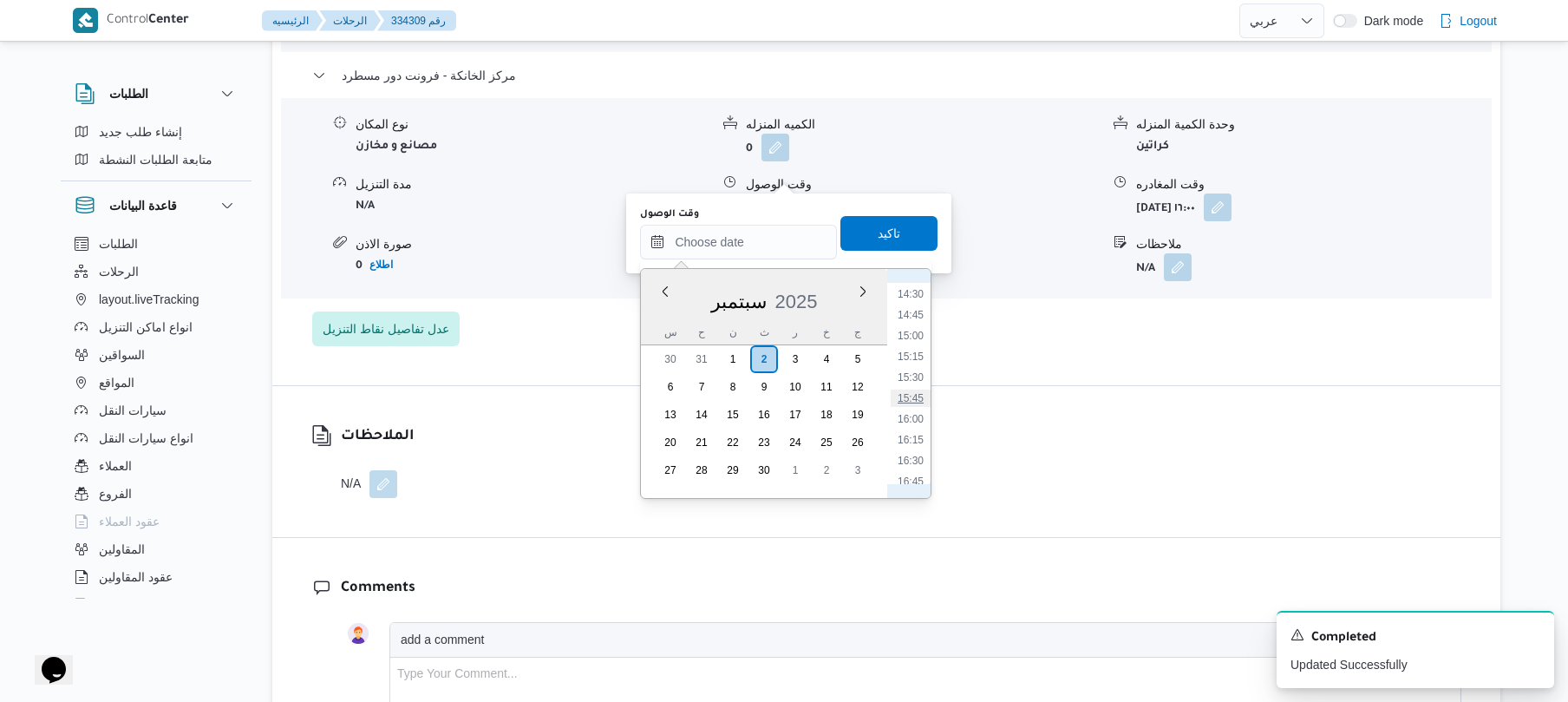
click at [914, 399] on li "15:45" at bounding box center [911, 398] width 40 height 17
type input "[DATE] ١٥:٤٥"
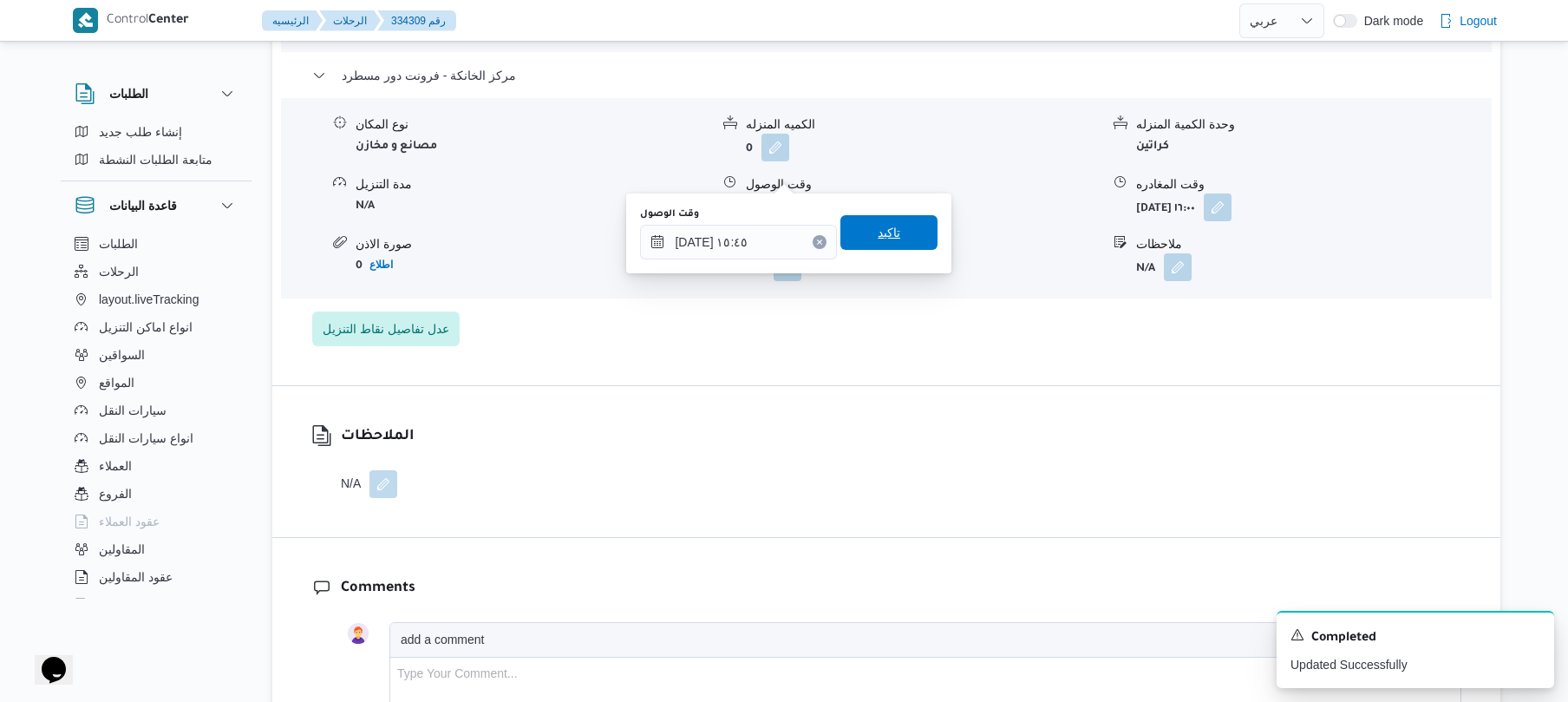
click at [878, 225] on span "تاكيد" at bounding box center [889, 232] width 22 height 21
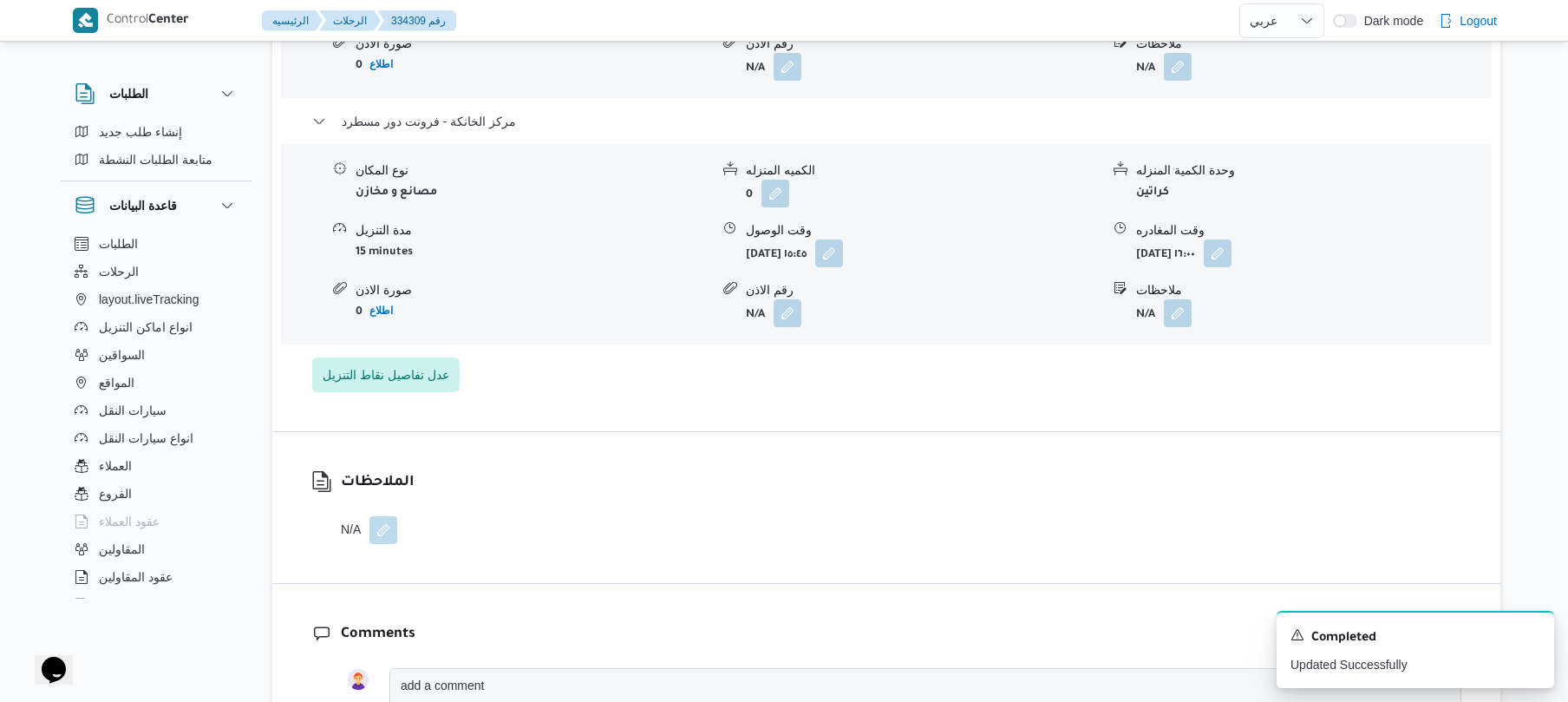
scroll to position [1480, 0]
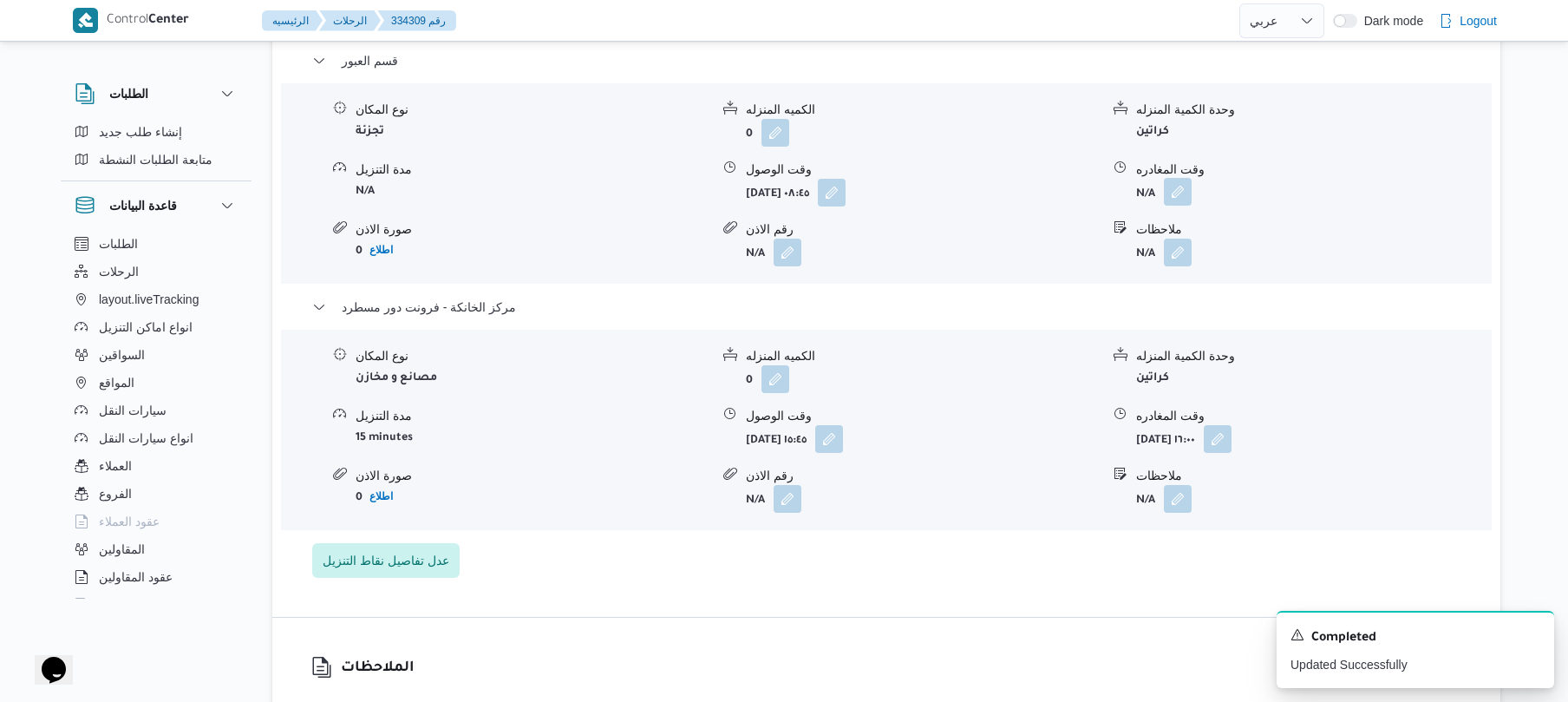
click at [1175, 178] on button "button" at bounding box center [1177, 191] width 28 height 28
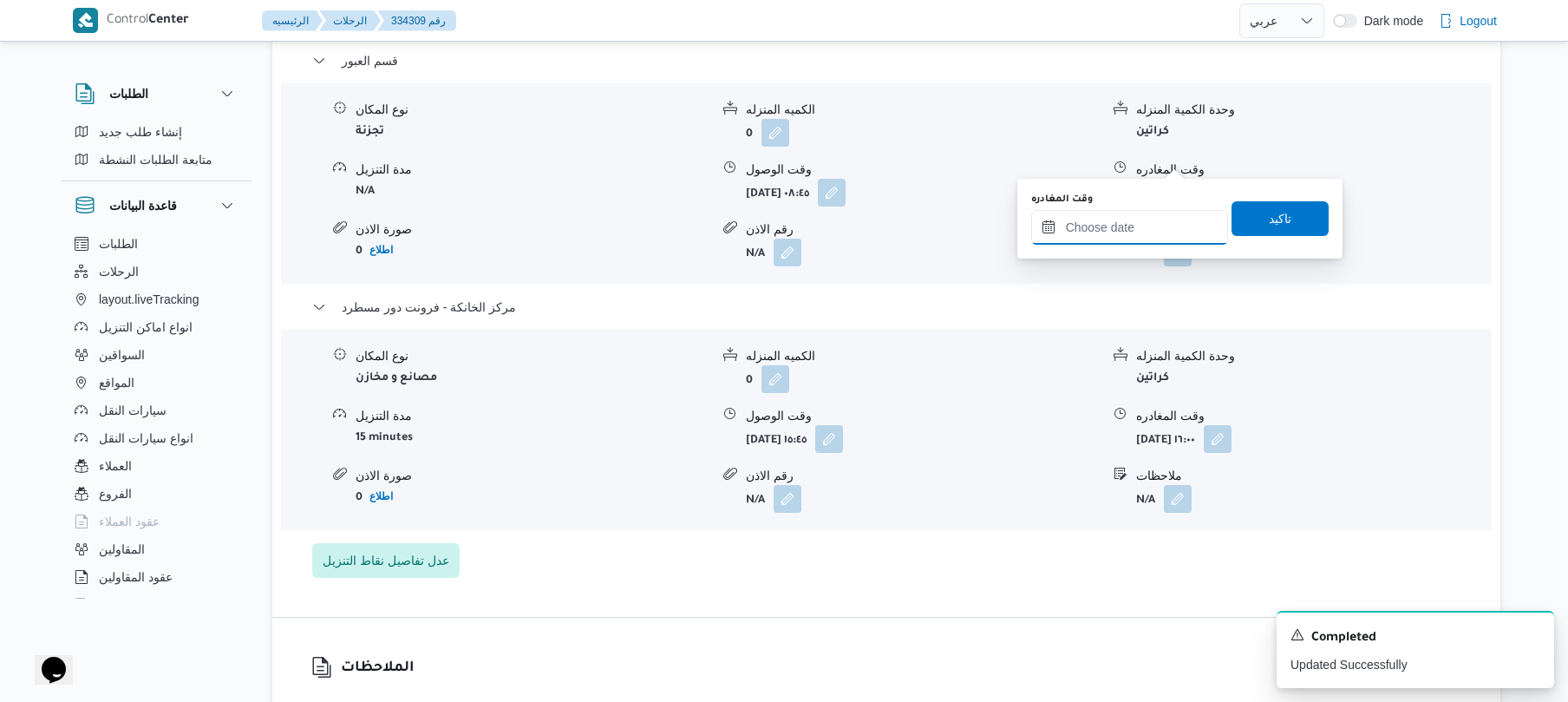
click at [1117, 233] on input "وقت المغادره" at bounding box center [1130, 227] width 197 height 35
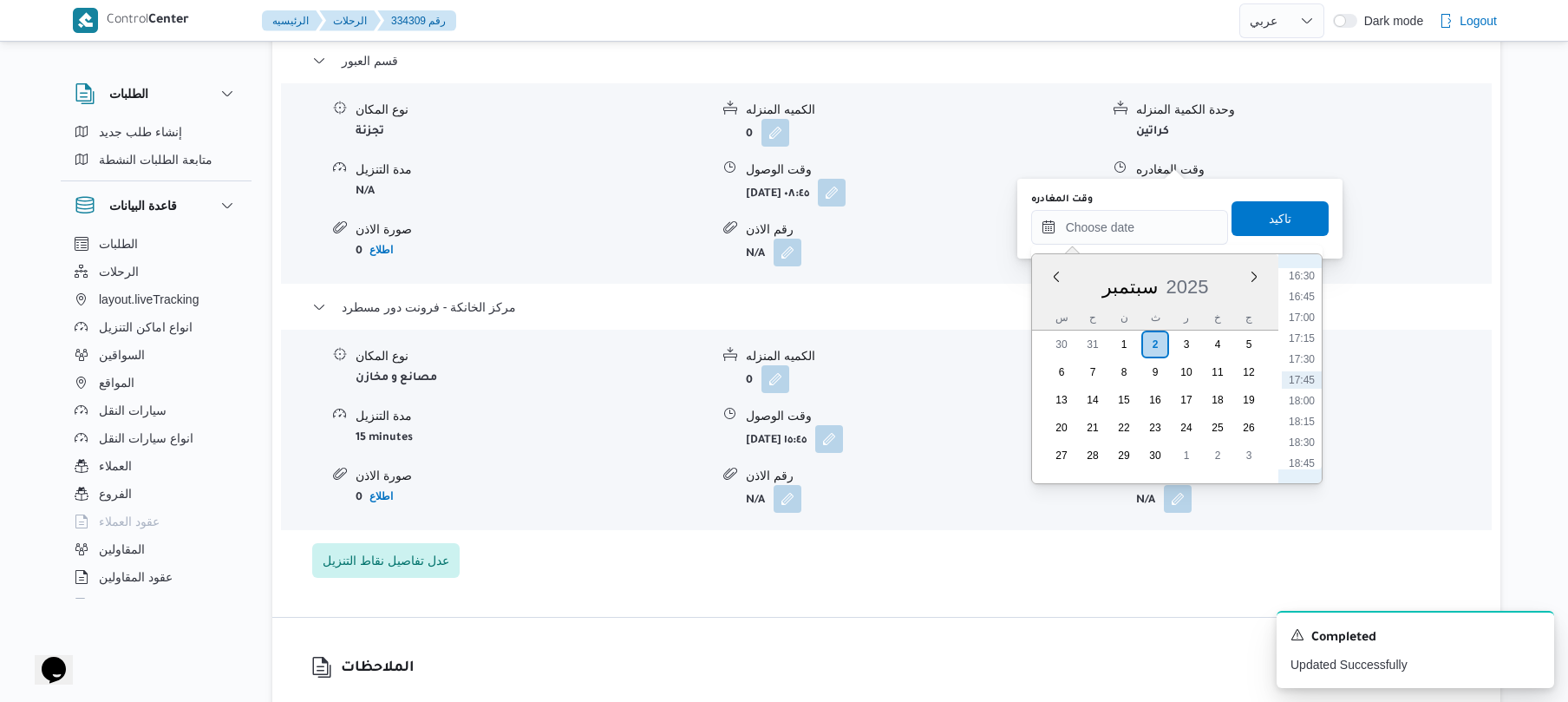
scroll to position [1205, 0]
click at [1300, 343] on li "15:15" at bounding box center [1302, 342] width 40 height 17
type input "٠٢/٠٩/٢٠٢٥ ١٥:١٥"
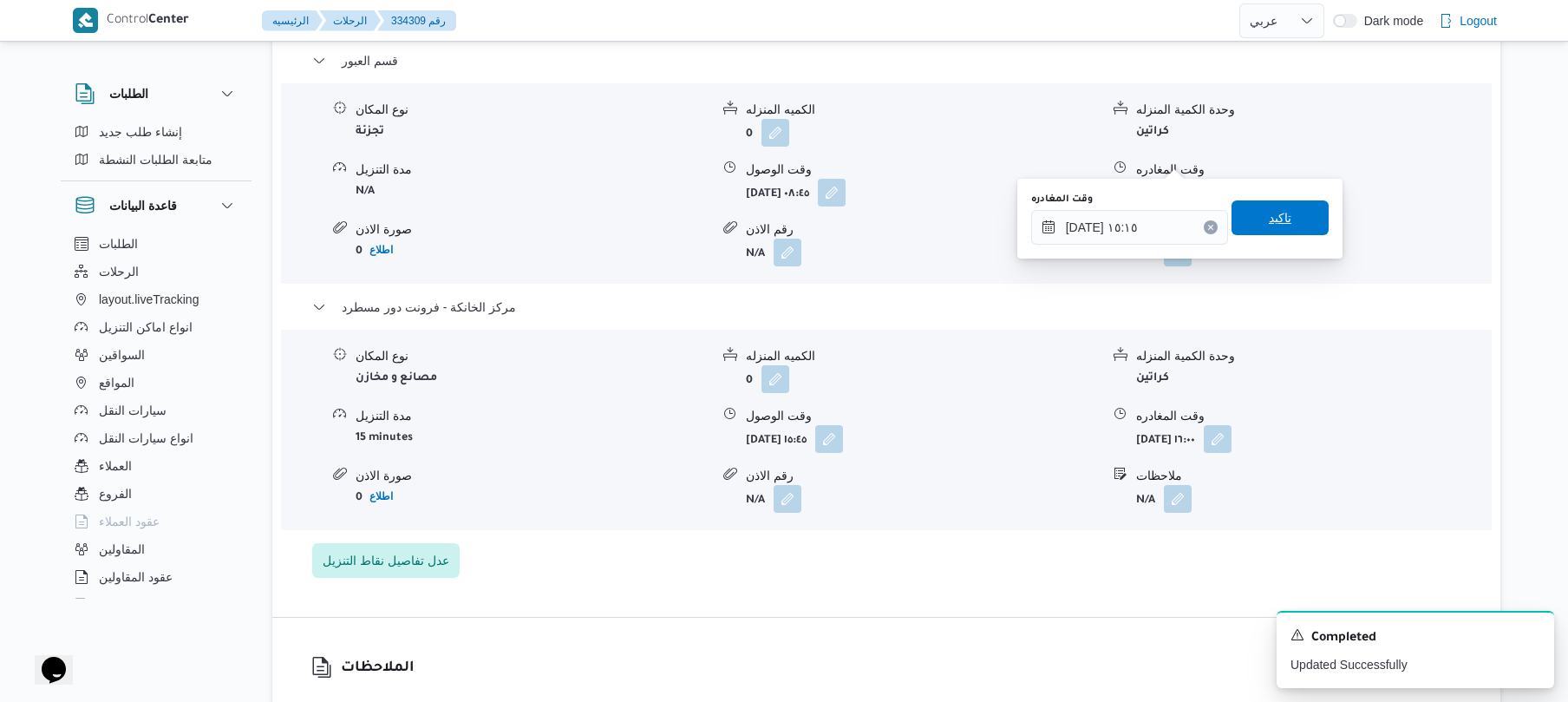
click at [1274, 213] on span "تاكيد" at bounding box center [1280, 217] width 22 height 21
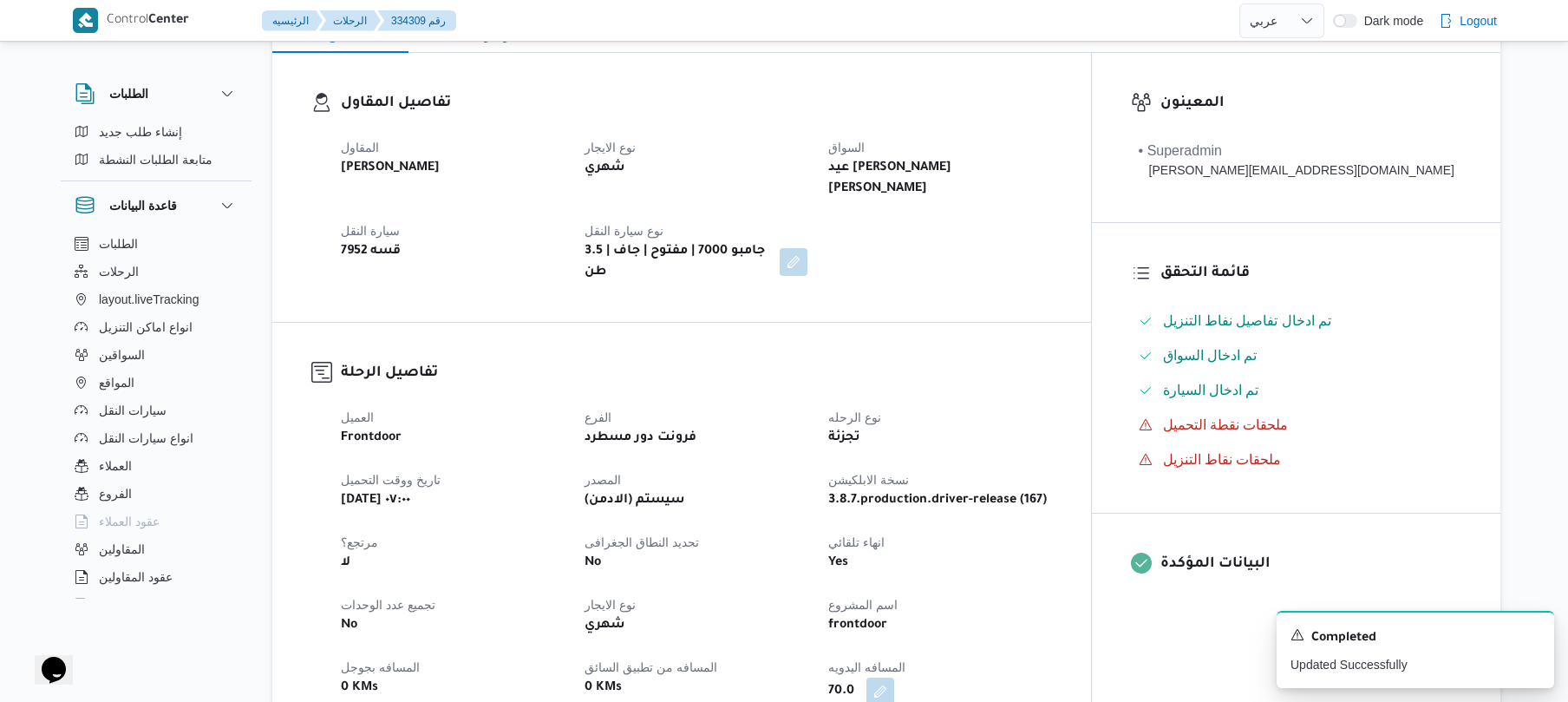
scroll to position [0, 0]
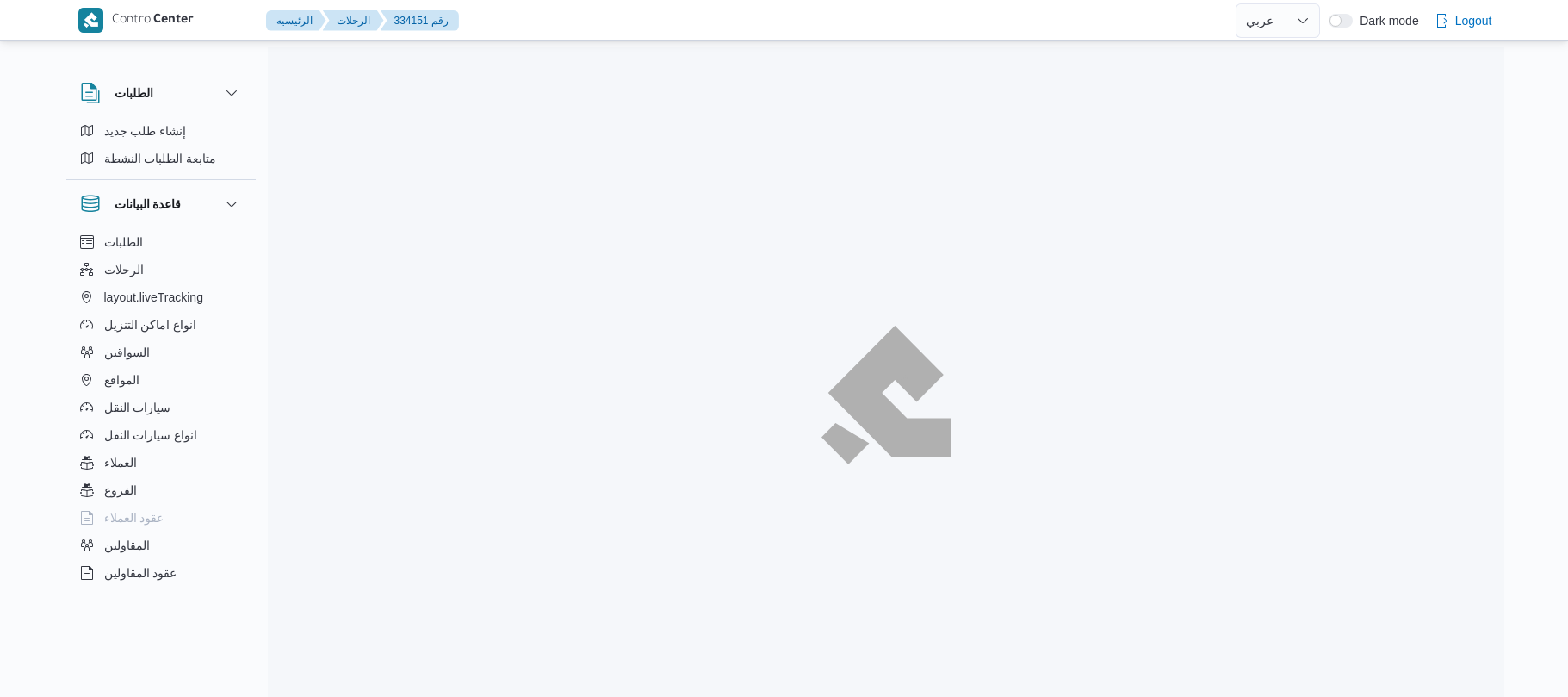
select select "ar"
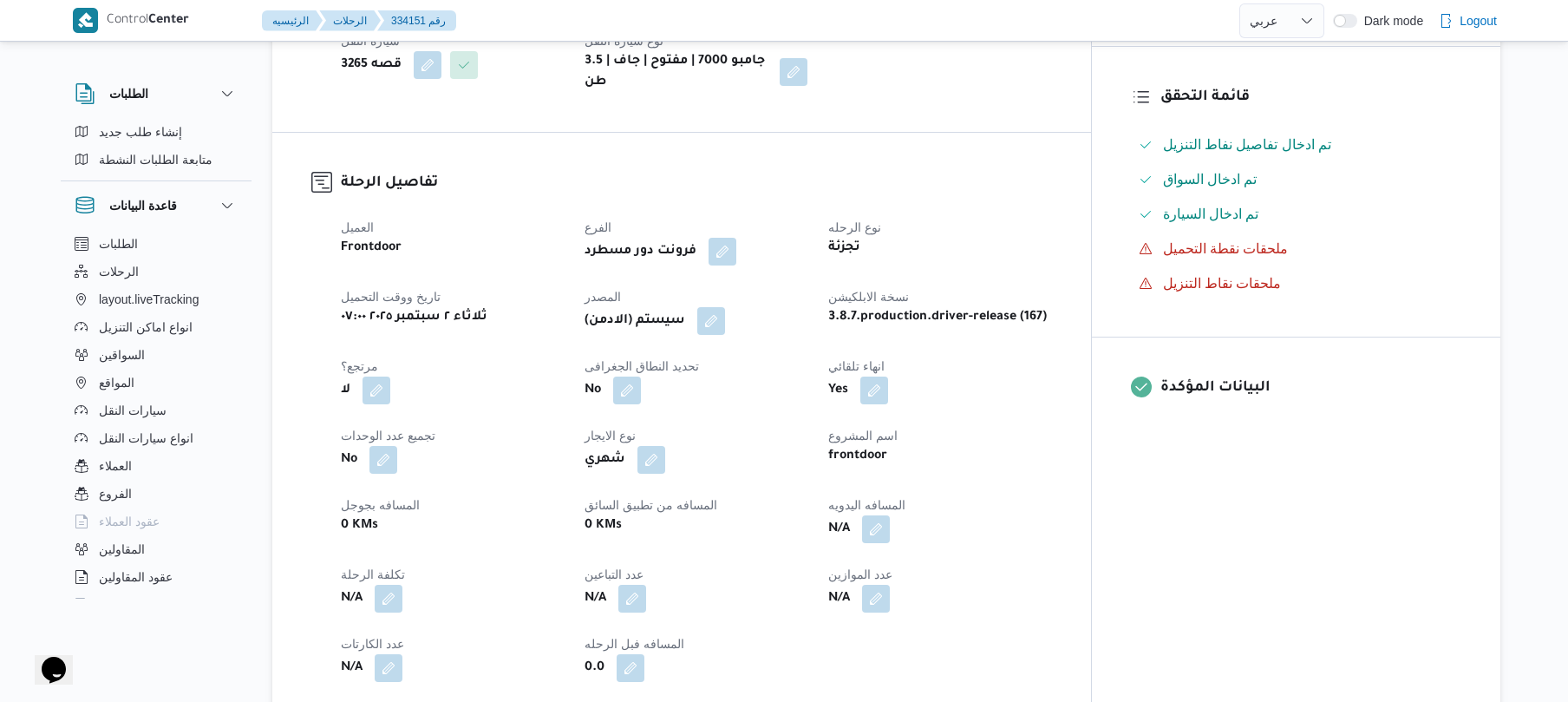
scroll to position [509, 0]
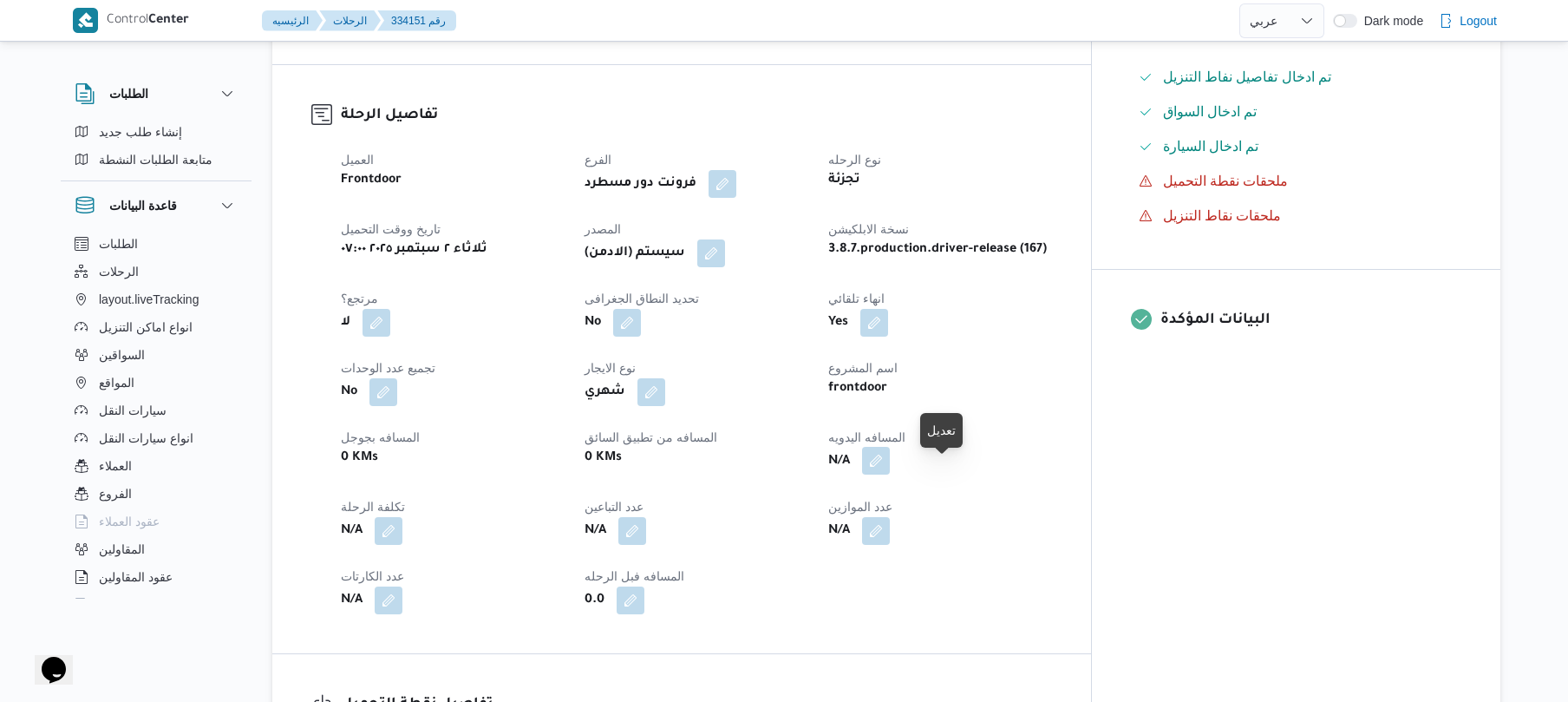
click at [890, 475] on button "button" at bounding box center [875, 461] width 28 height 28
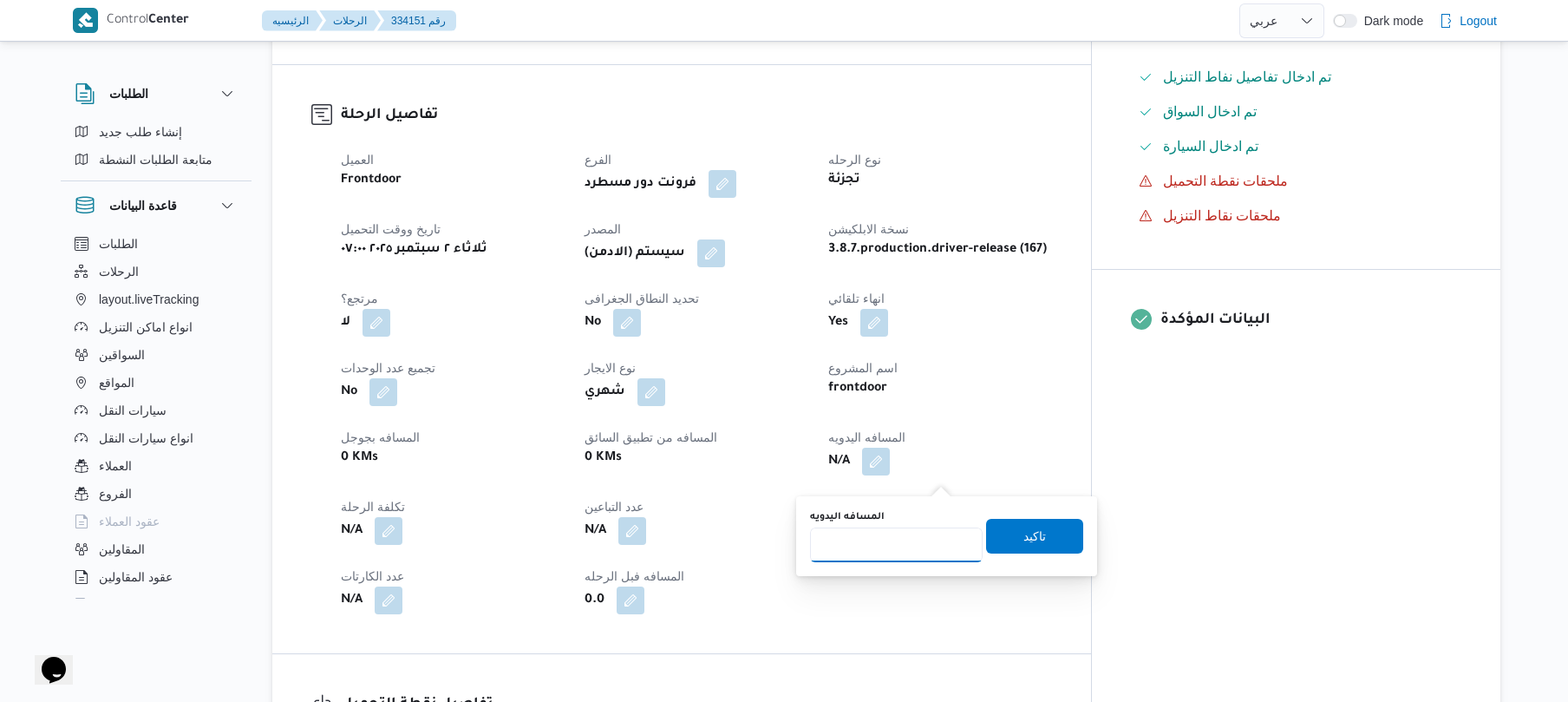
click at [911, 542] on input "المسافه اليدويه" at bounding box center [896, 545] width 173 height 35
type input "90"
click at [1034, 535] on span "تاكيد" at bounding box center [1034, 535] width 22 height 21
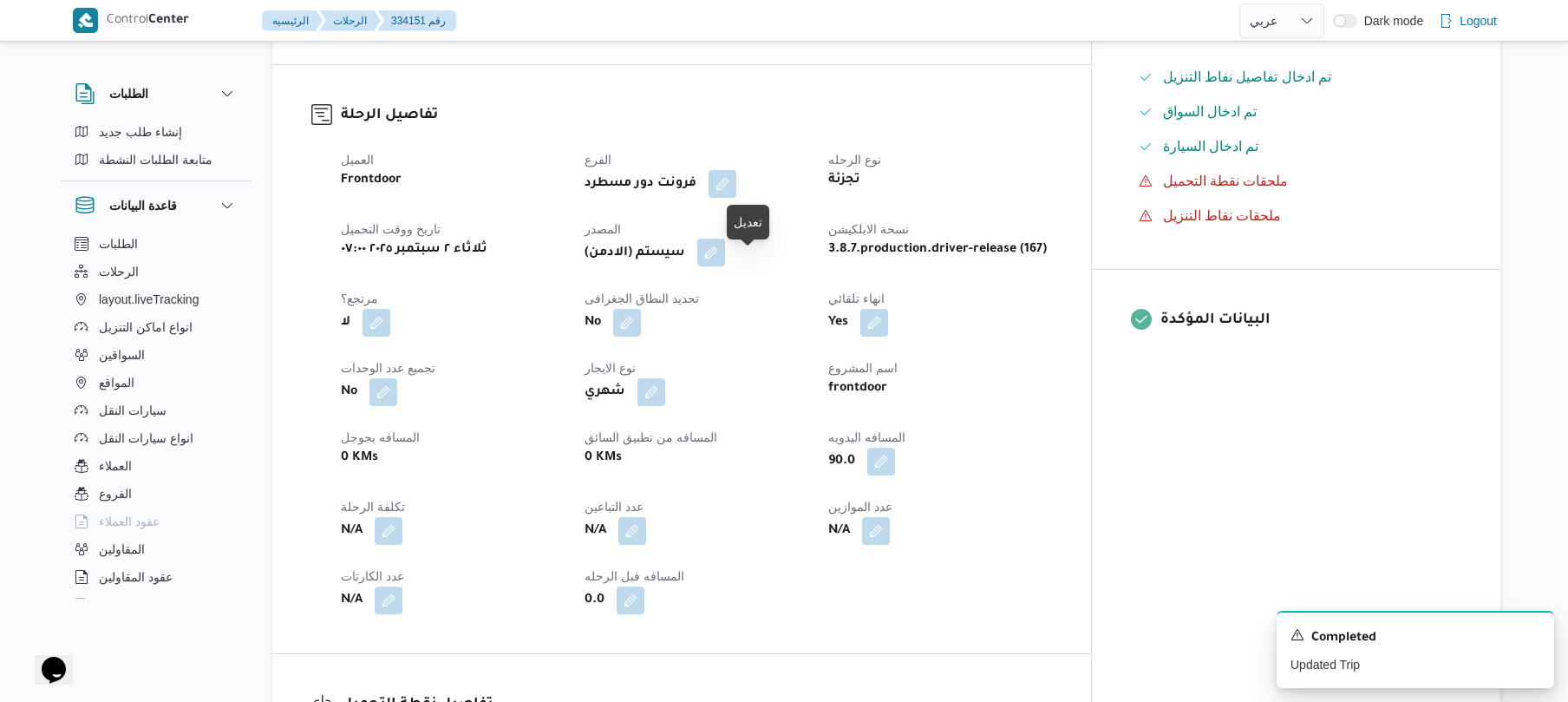
click at [725, 264] on button "button" at bounding box center [711, 252] width 28 height 28
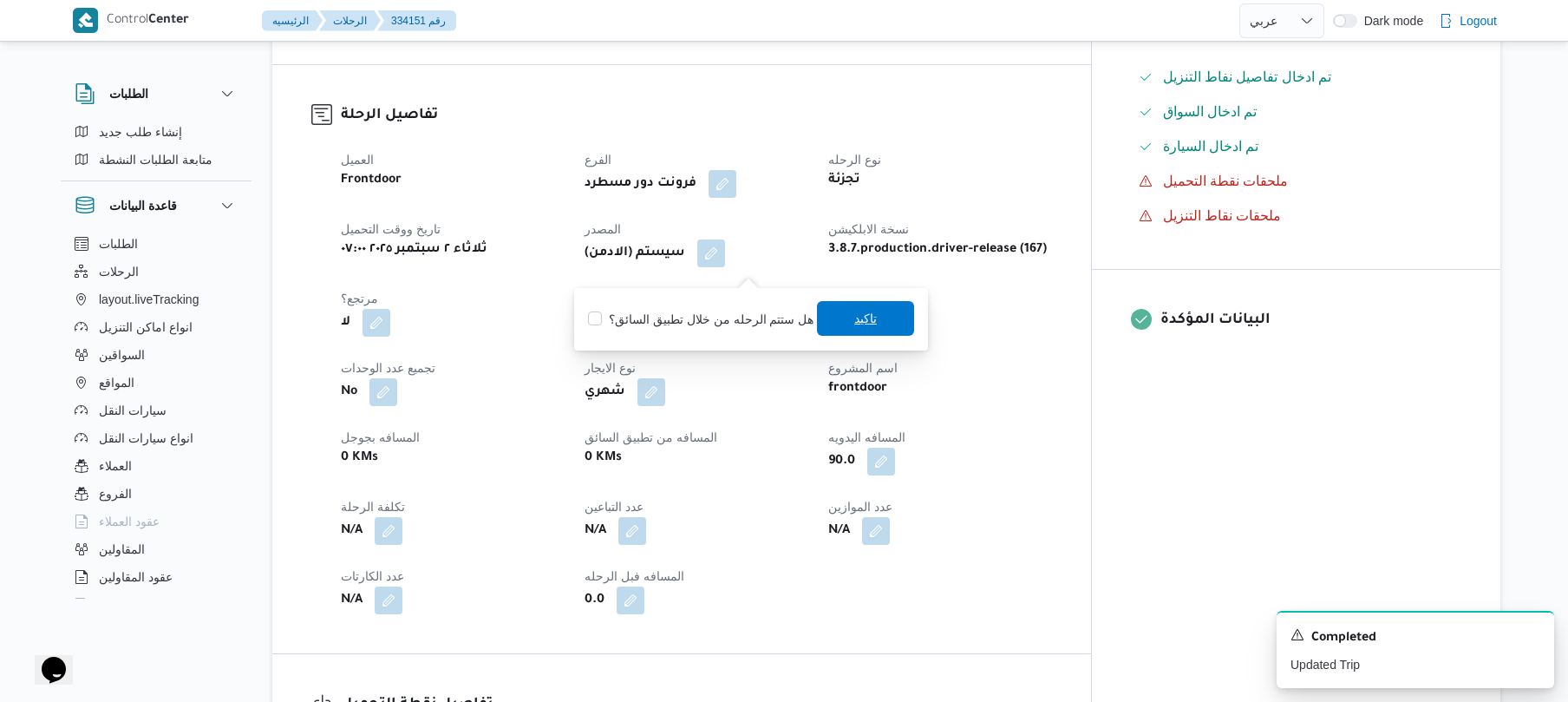
click at [843, 314] on span "تاكيد" at bounding box center [865, 318] width 97 height 35
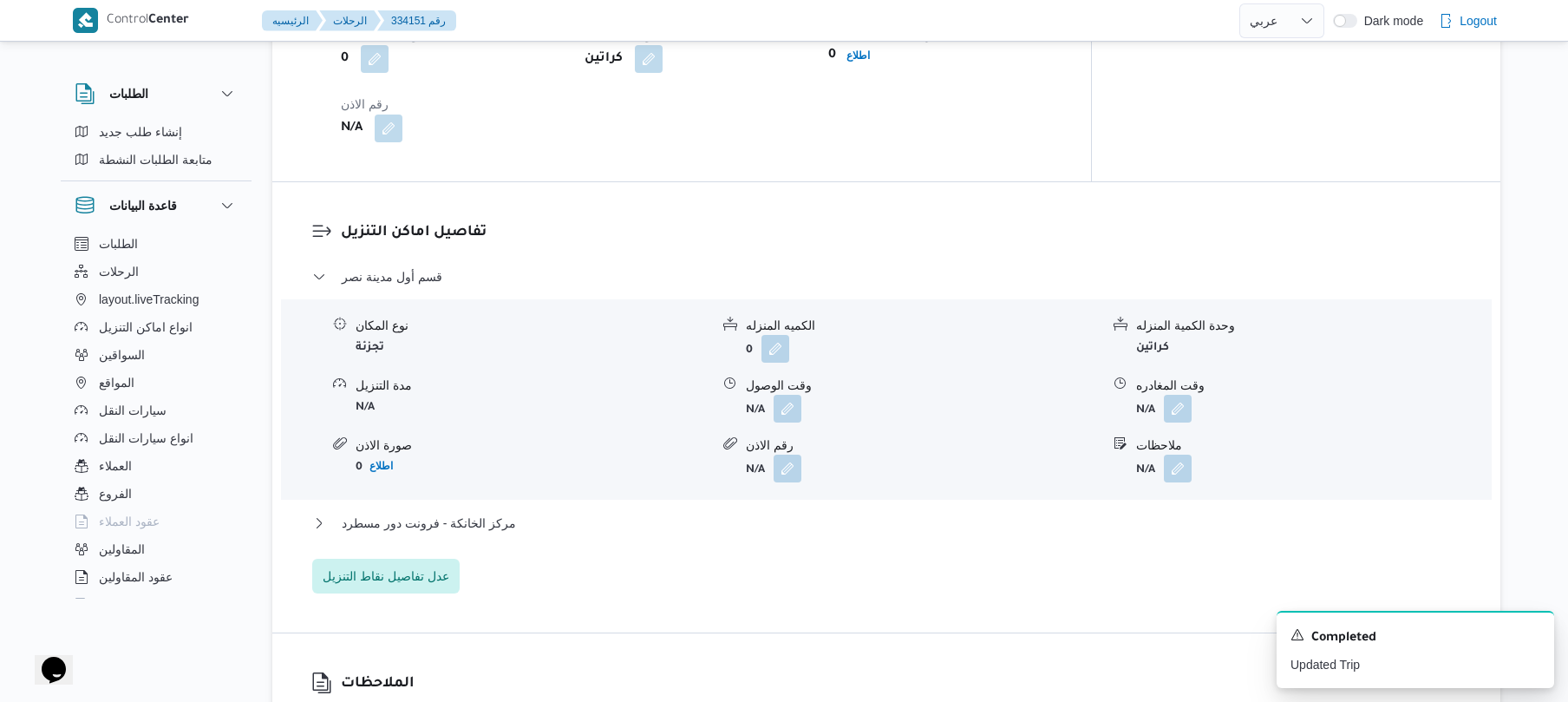
scroll to position [1296, 0]
click at [792, 413] on button "button" at bounding box center [788, 404] width 28 height 28
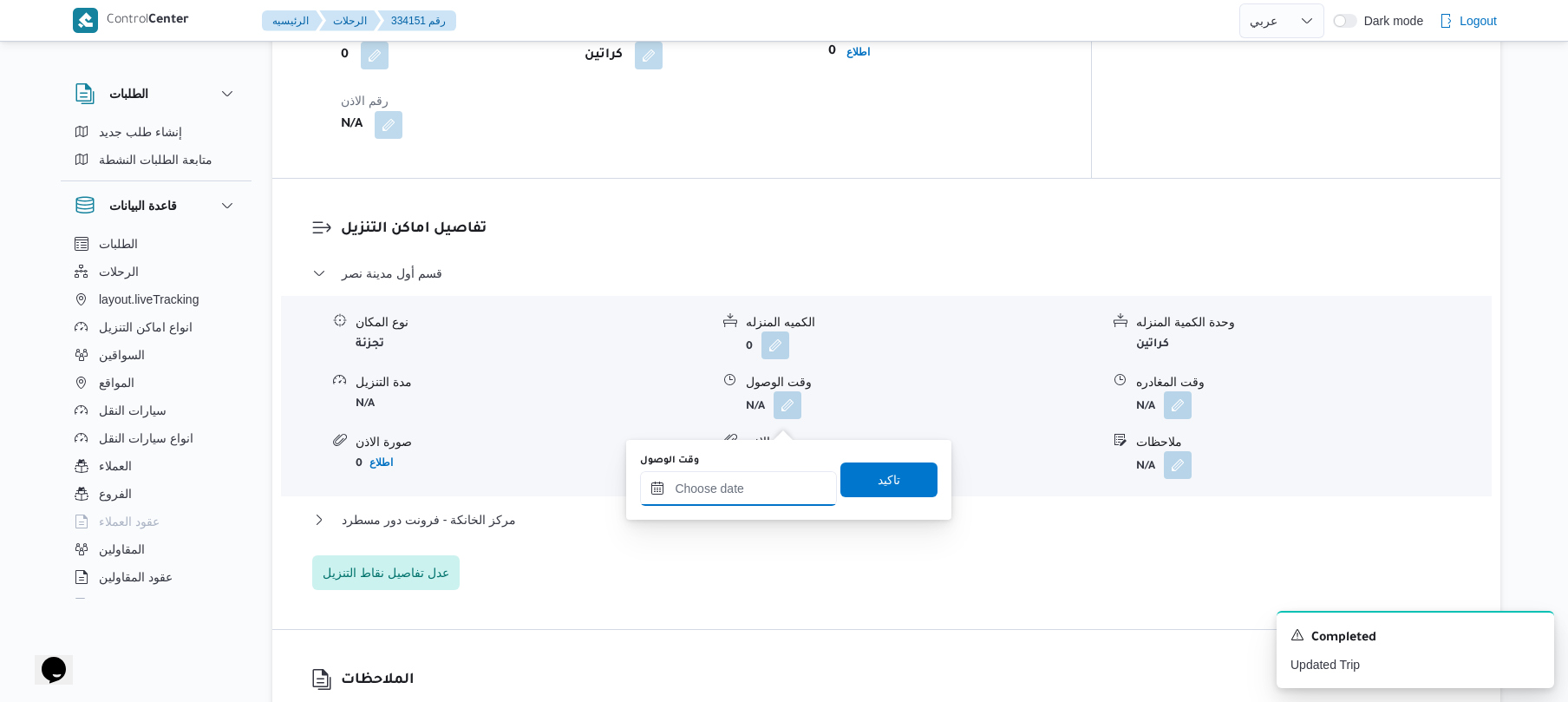
click at [751, 480] on input "وقت الوصول" at bounding box center [738, 488] width 197 height 35
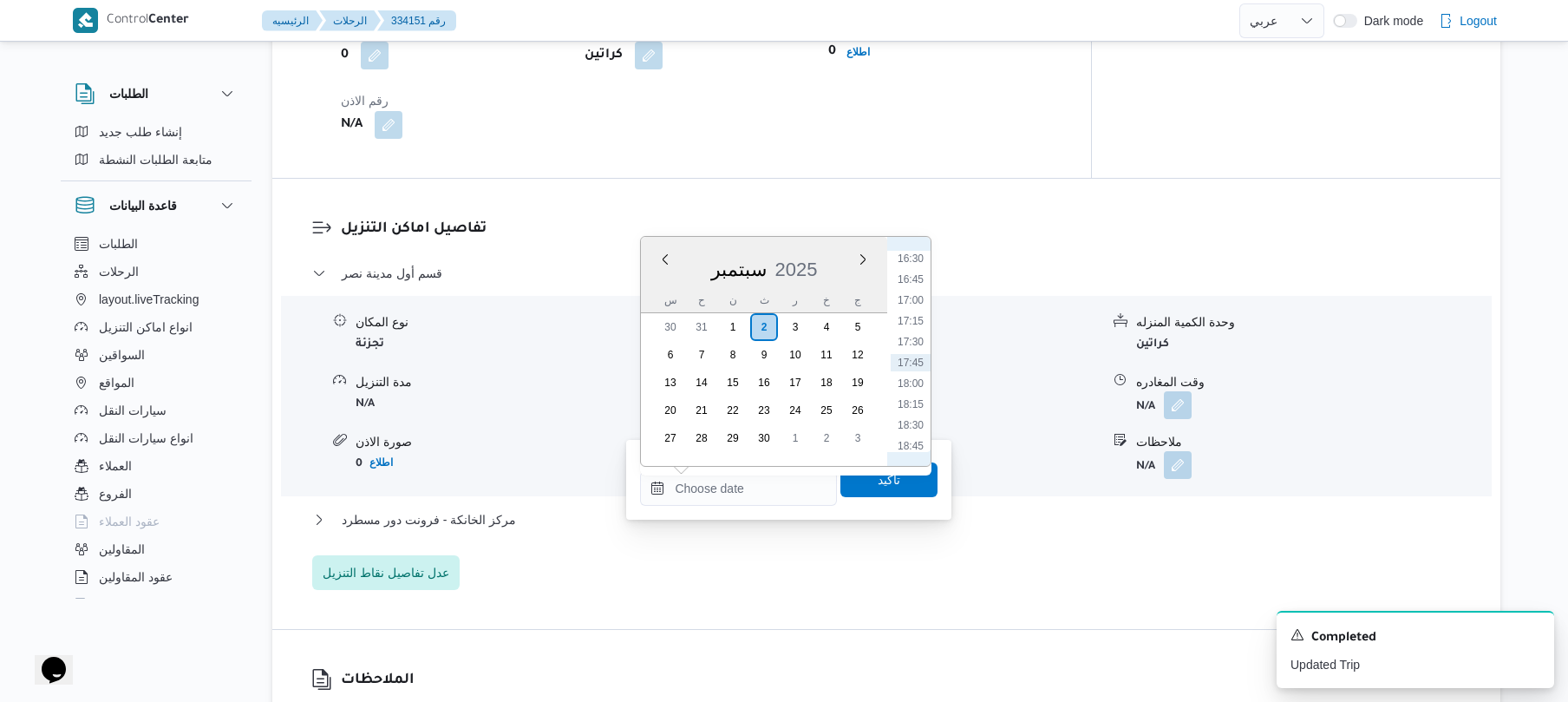
scroll to position [1205, 0]
click at [1063, 231] on h3 "تفاصيل اماكن التنزيل" at bounding box center [901, 230] width 1121 height 23
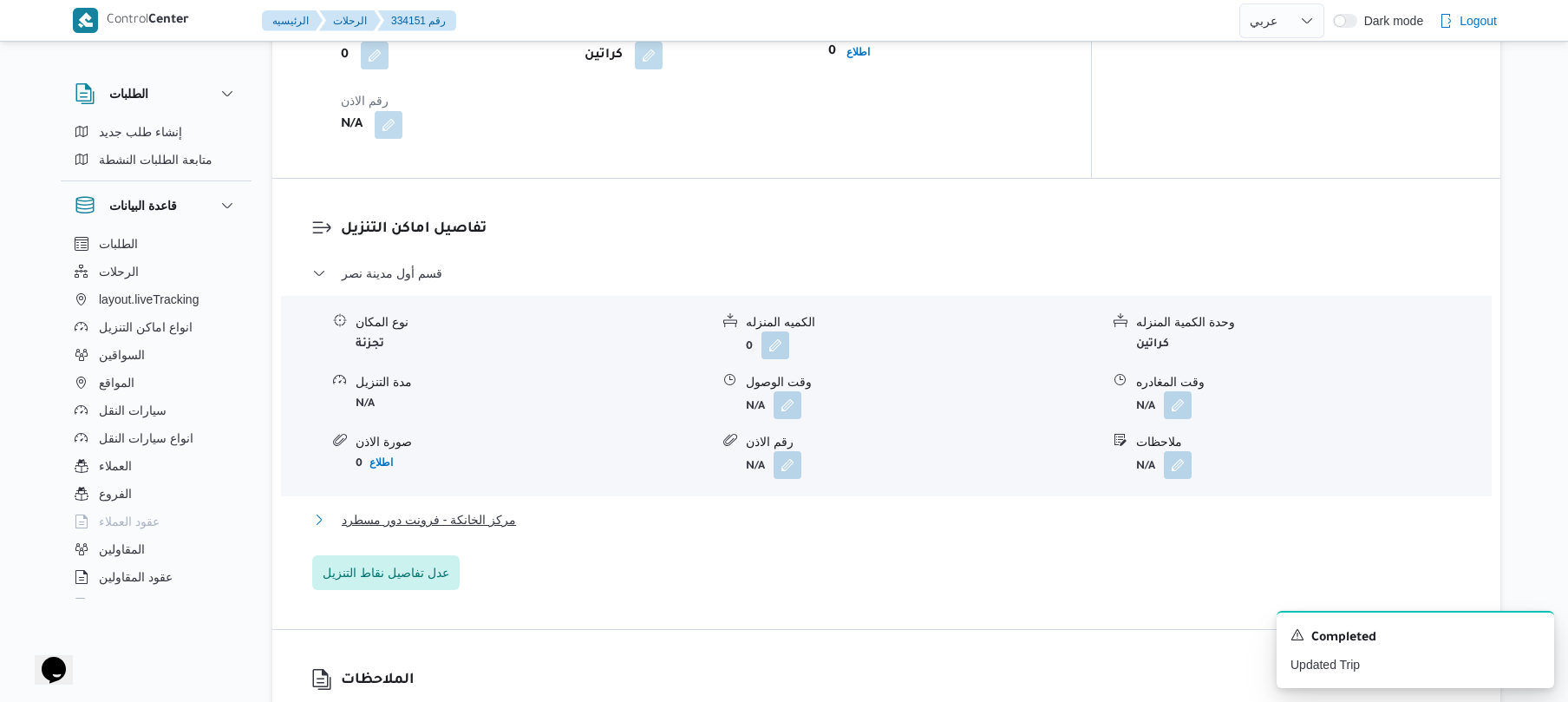
click at [763, 530] on button "مركز الخانكة - فرونت دور مسطرد" at bounding box center [887, 520] width 1150 height 21
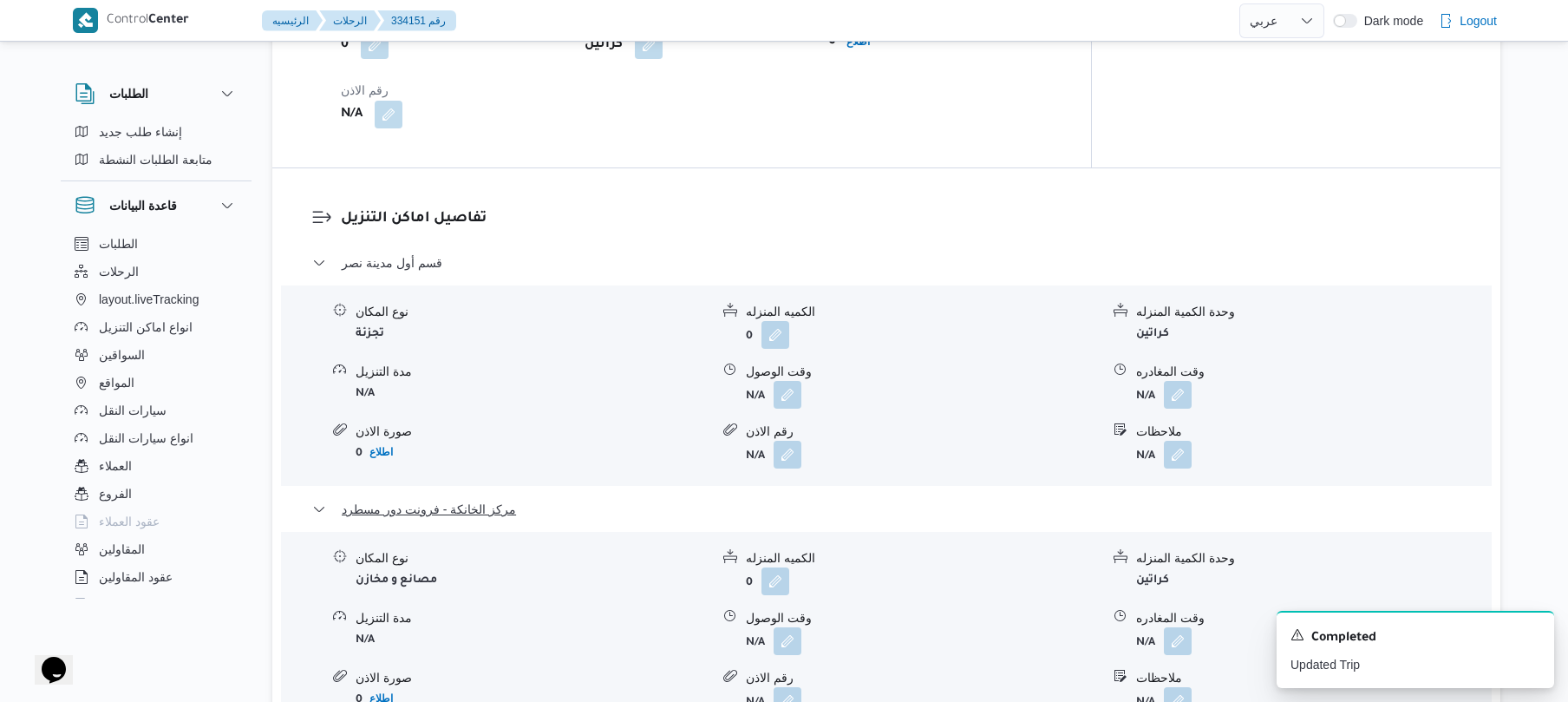
scroll to position [1341, 0]
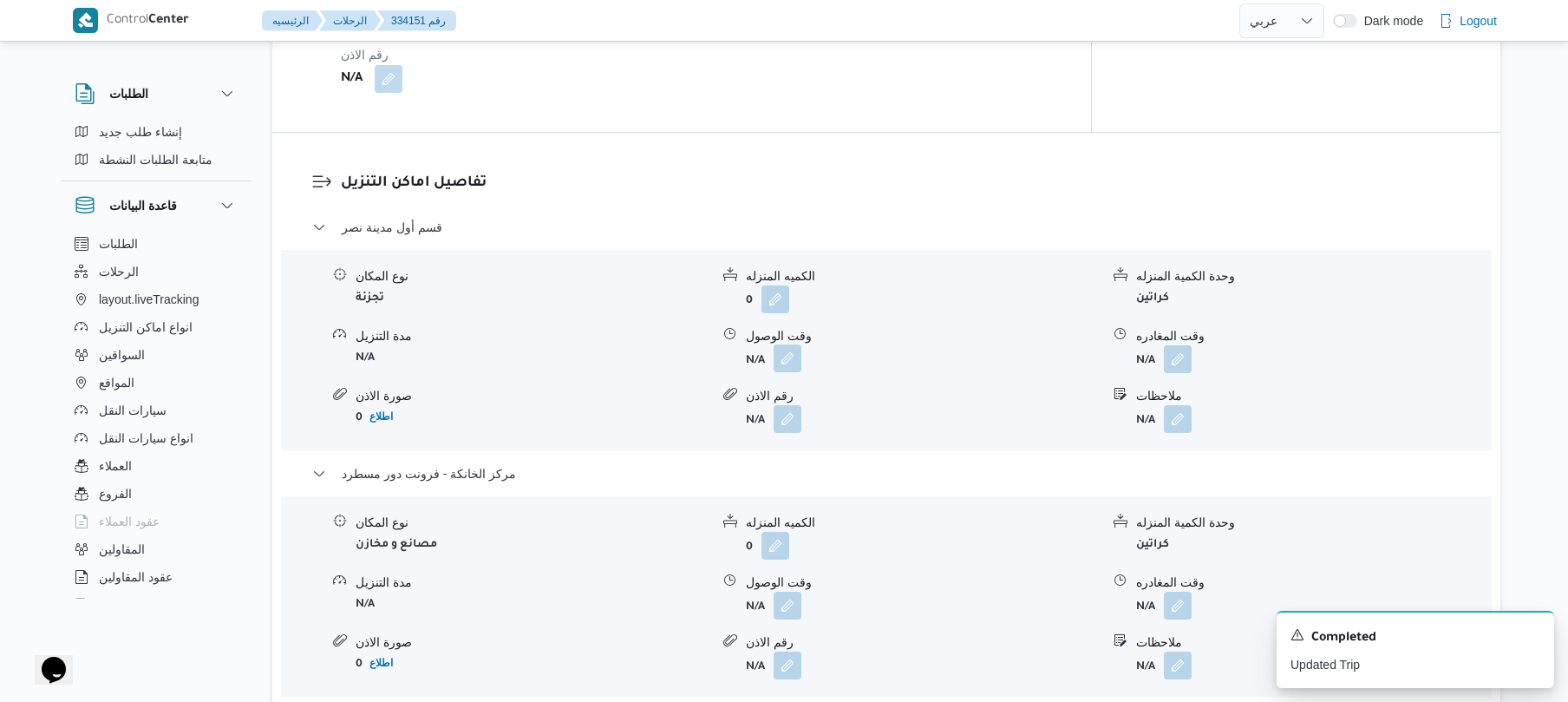
click at [788, 372] on button "button" at bounding box center [788, 358] width 28 height 28
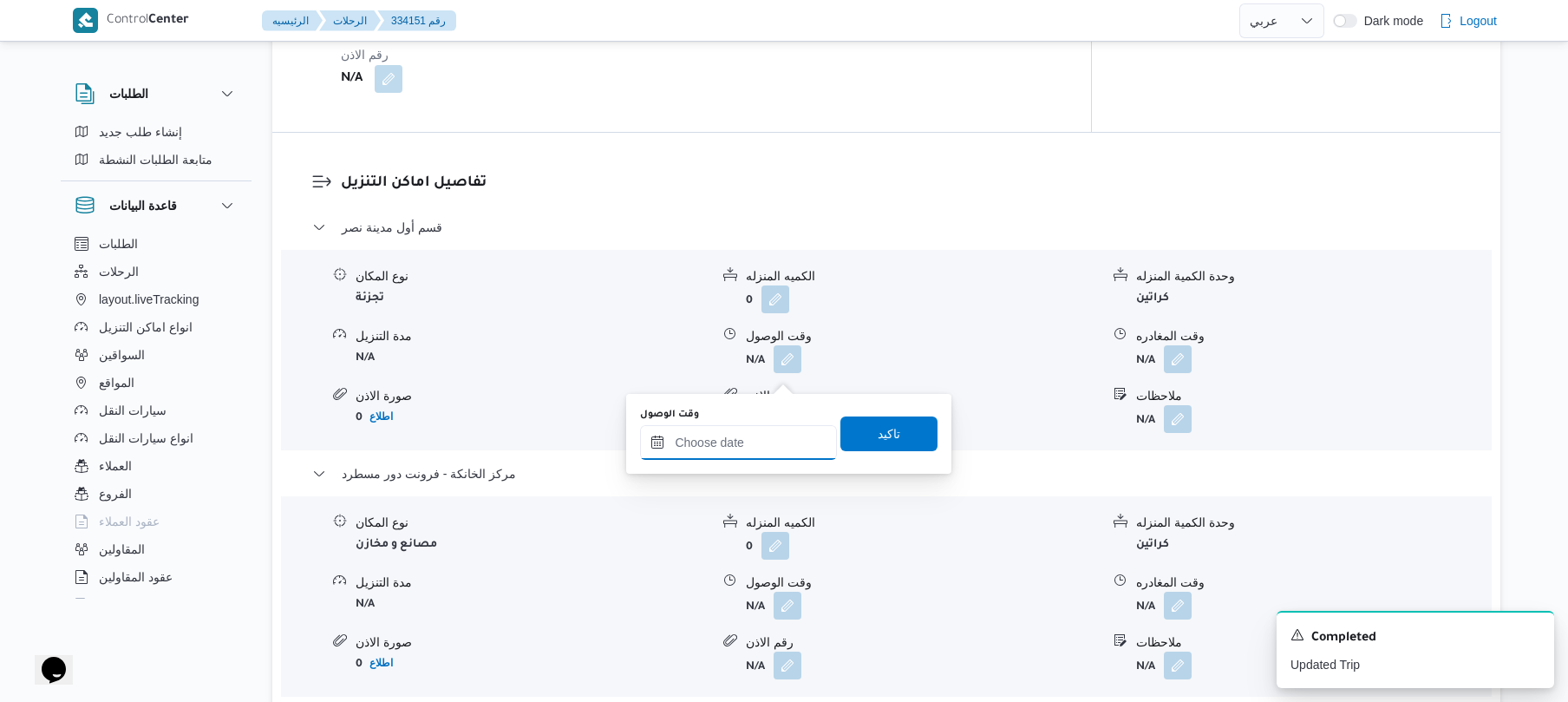
click at [743, 441] on input "وقت الوصول" at bounding box center [738, 442] width 197 height 35
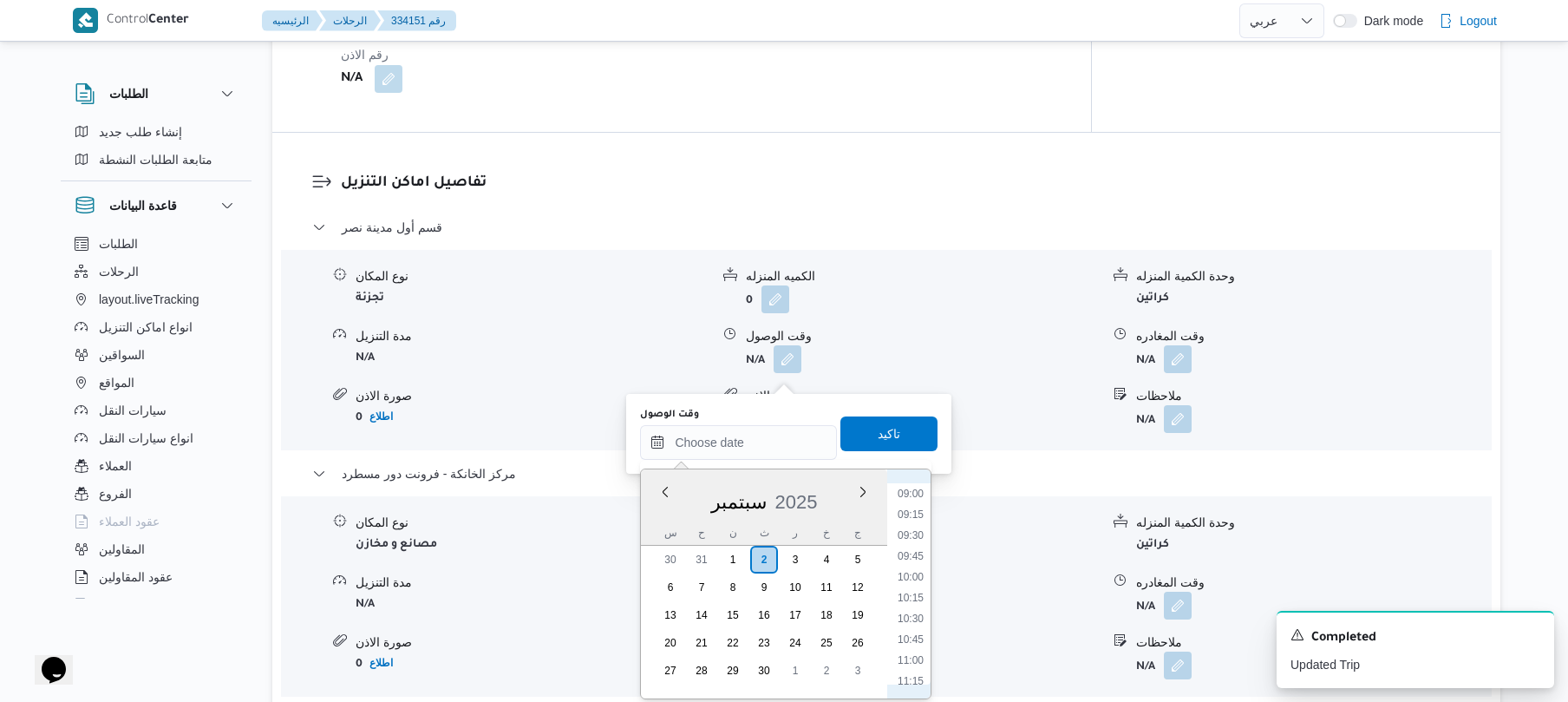
scroll to position [695, 0]
click at [900, 501] on li "08:30" at bounding box center [911, 504] width 40 height 17
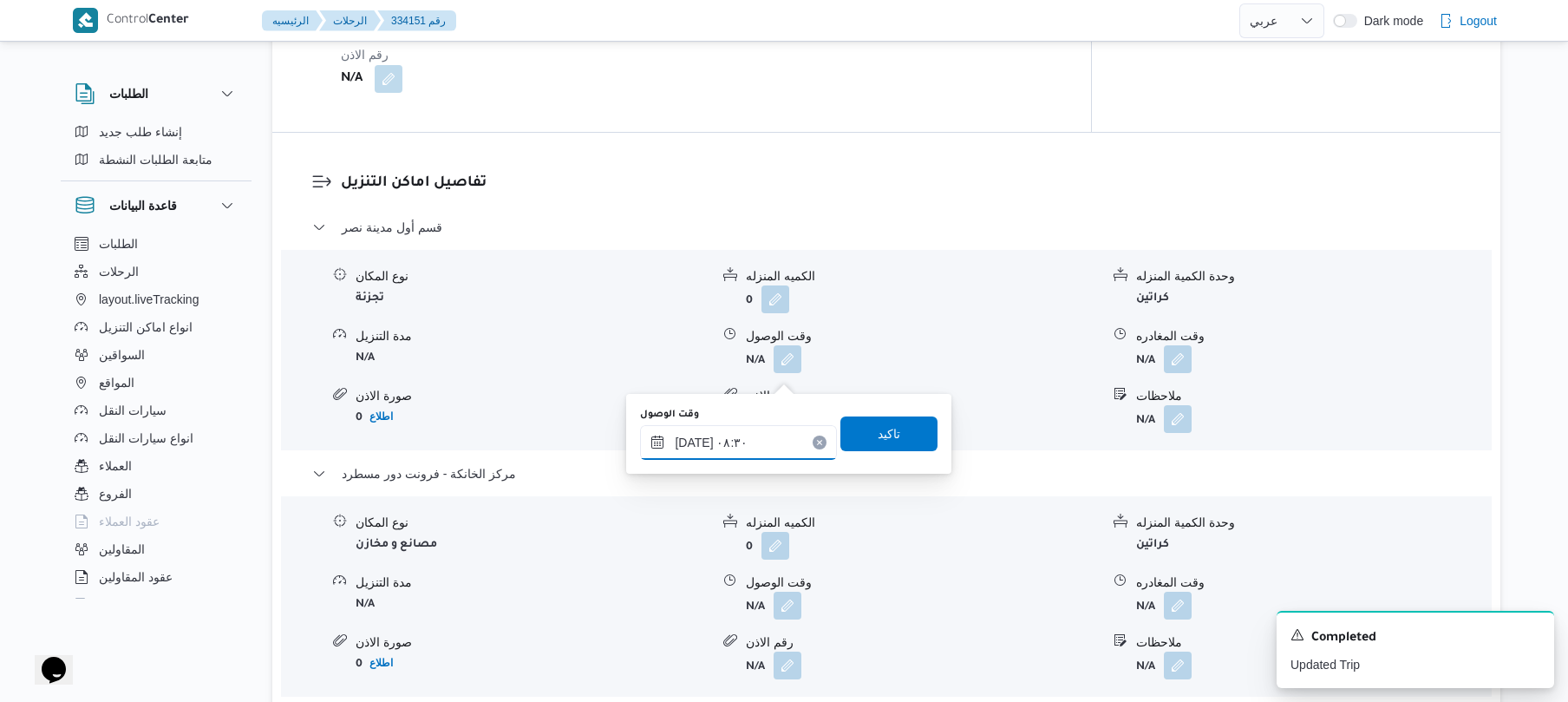
click at [697, 443] on input "٠٢/٠٩/٢٠٢٥ ٠٨:٣٠" at bounding box center [738, 442] width 197 height 35
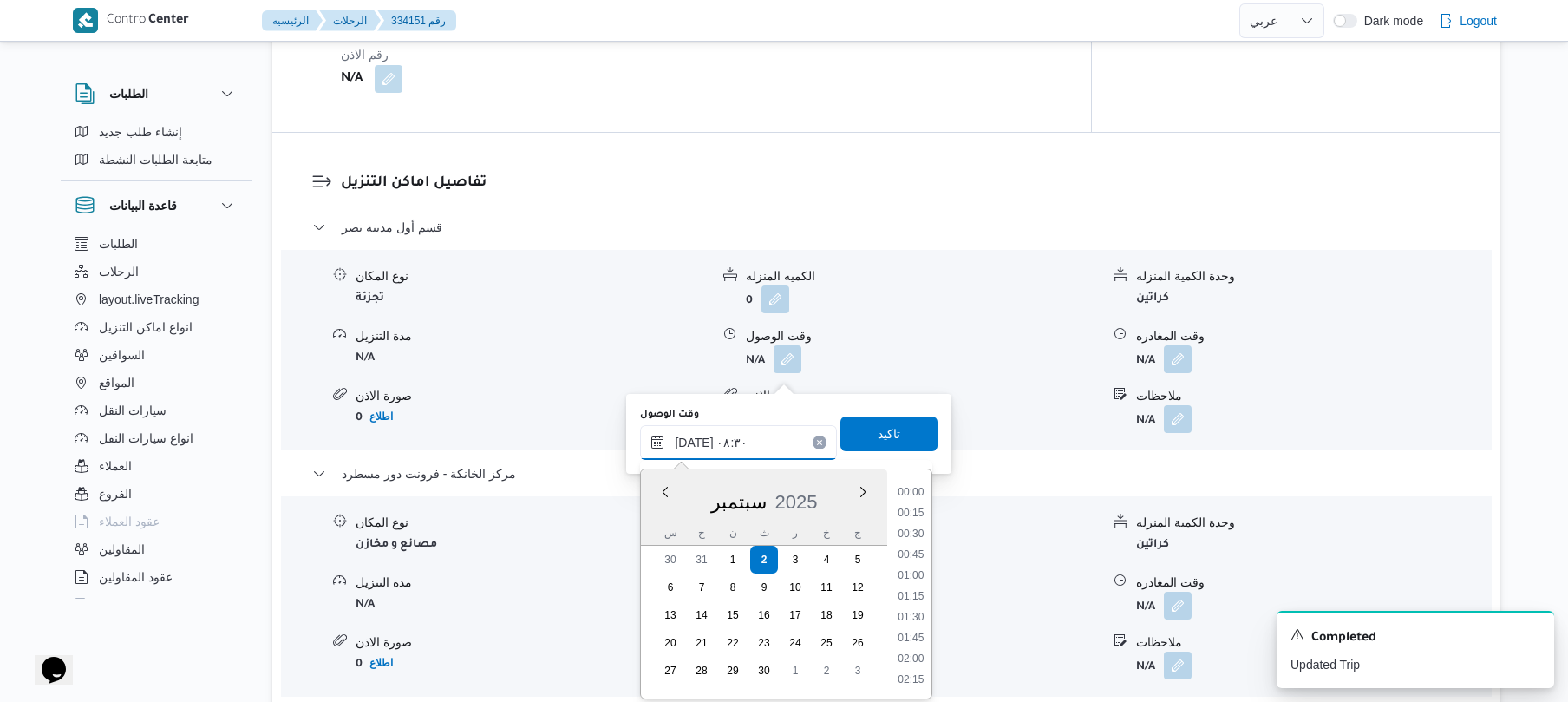
scroll to position [604, 0]
type input "٠٢/٠٩/٢٠٢٥ ٠٨:10"
click at [889, 436] on span "تاكيد" at bounding box center [889, 433] width 22 height 21
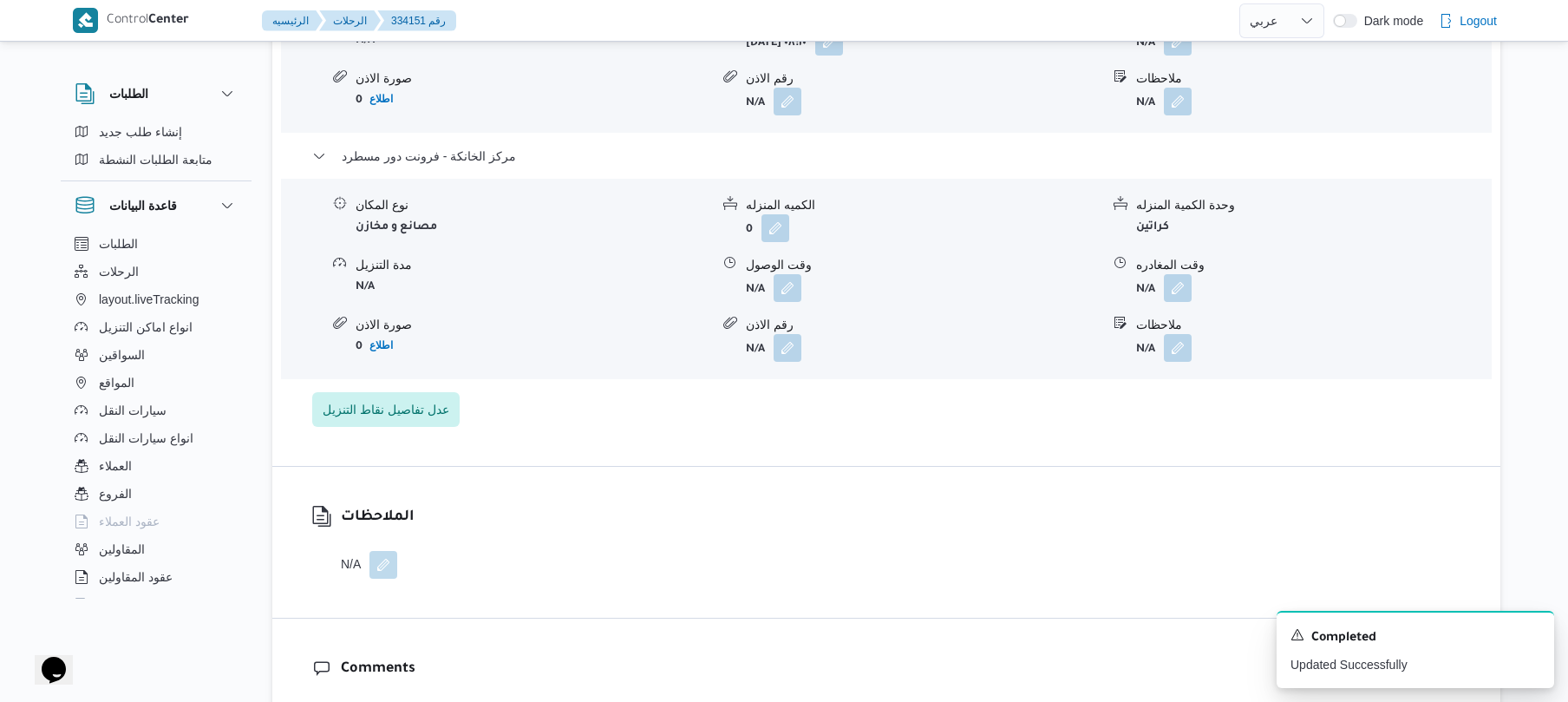
scroll to position [1712, 0]
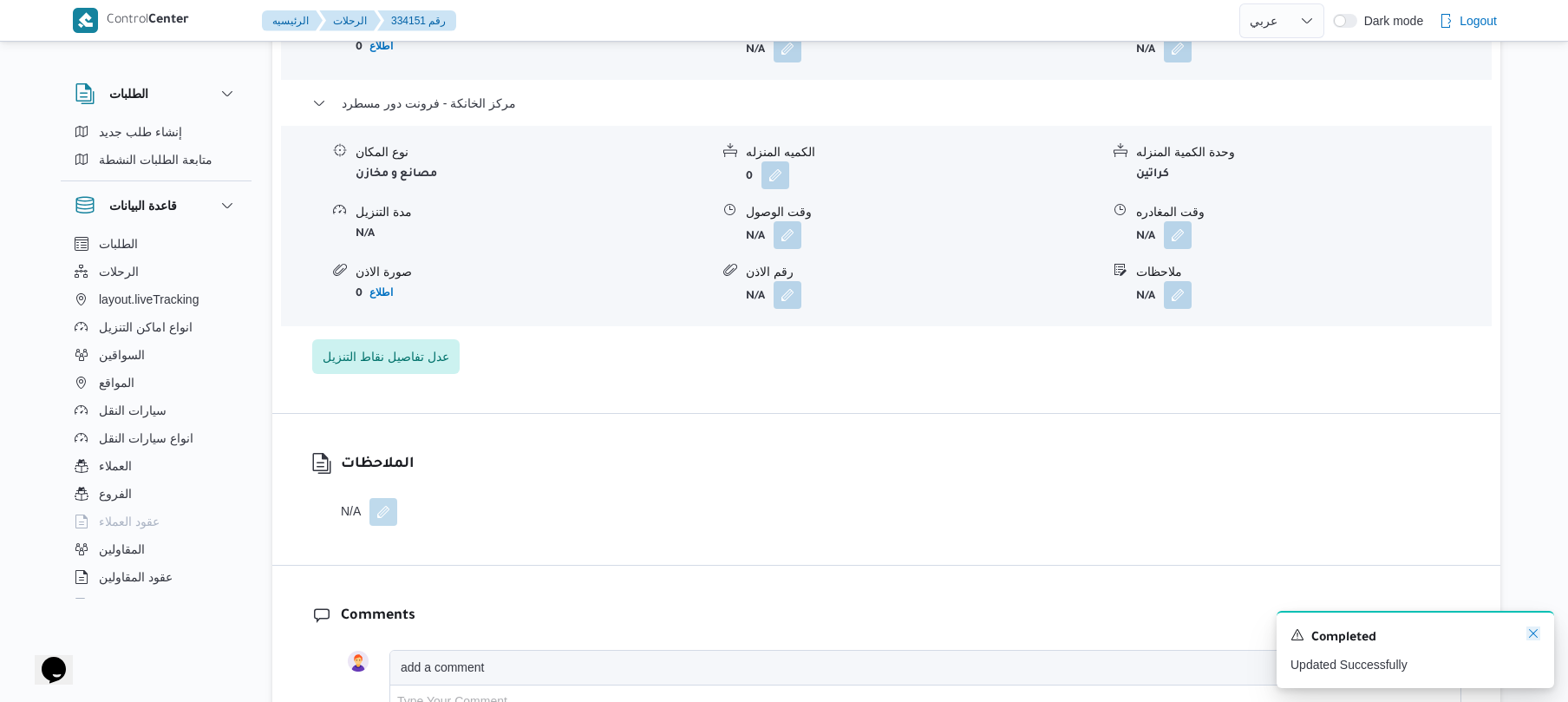
click at [1534, 630] on icon "Dismiss toast" at bounding box center [1534, 634] width 14 height 14
click at [1181, 249] on button "button" at bounding box center [1177, 233] width 28 height 28
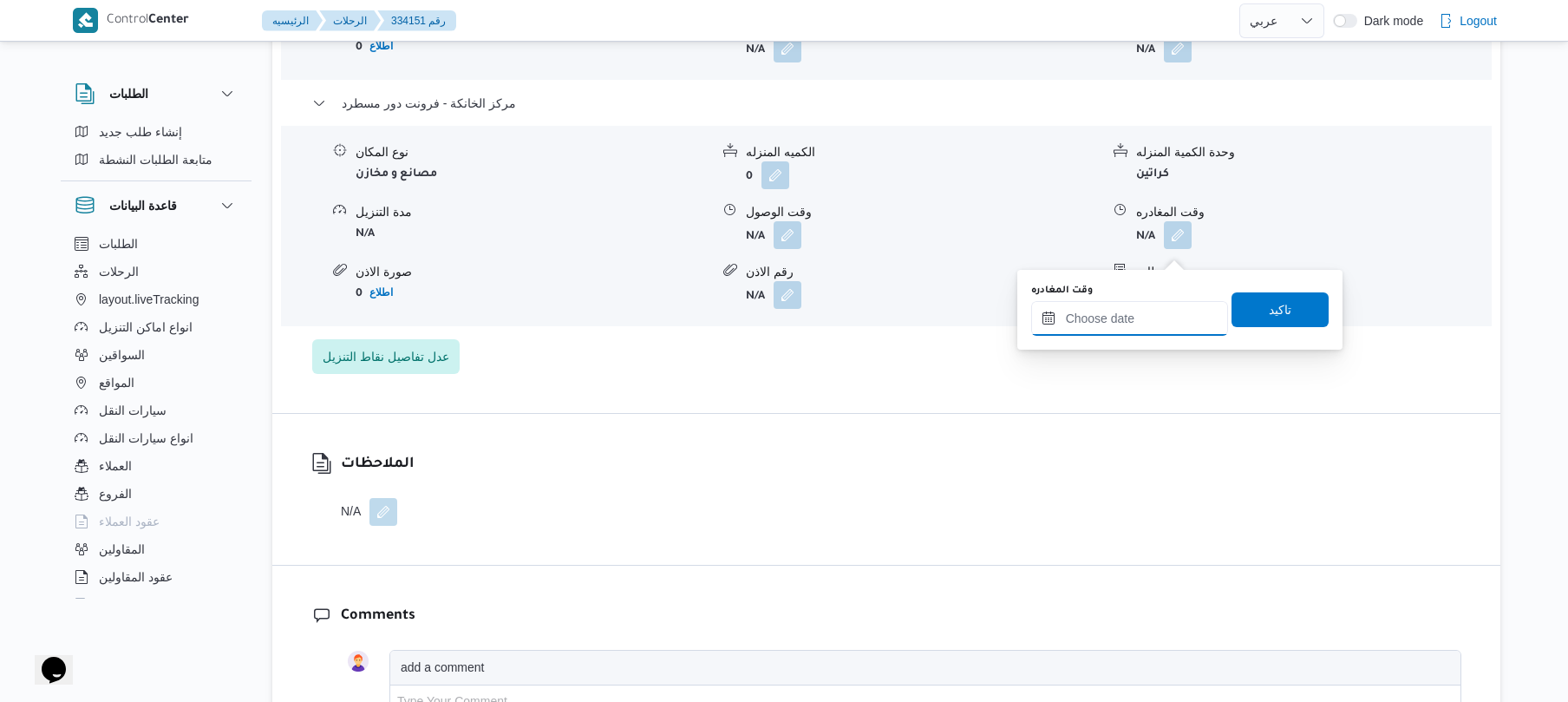
click at [1070, 319] on input "وقت المغادره" at bounding box center [1130, 318] width 197 height 35
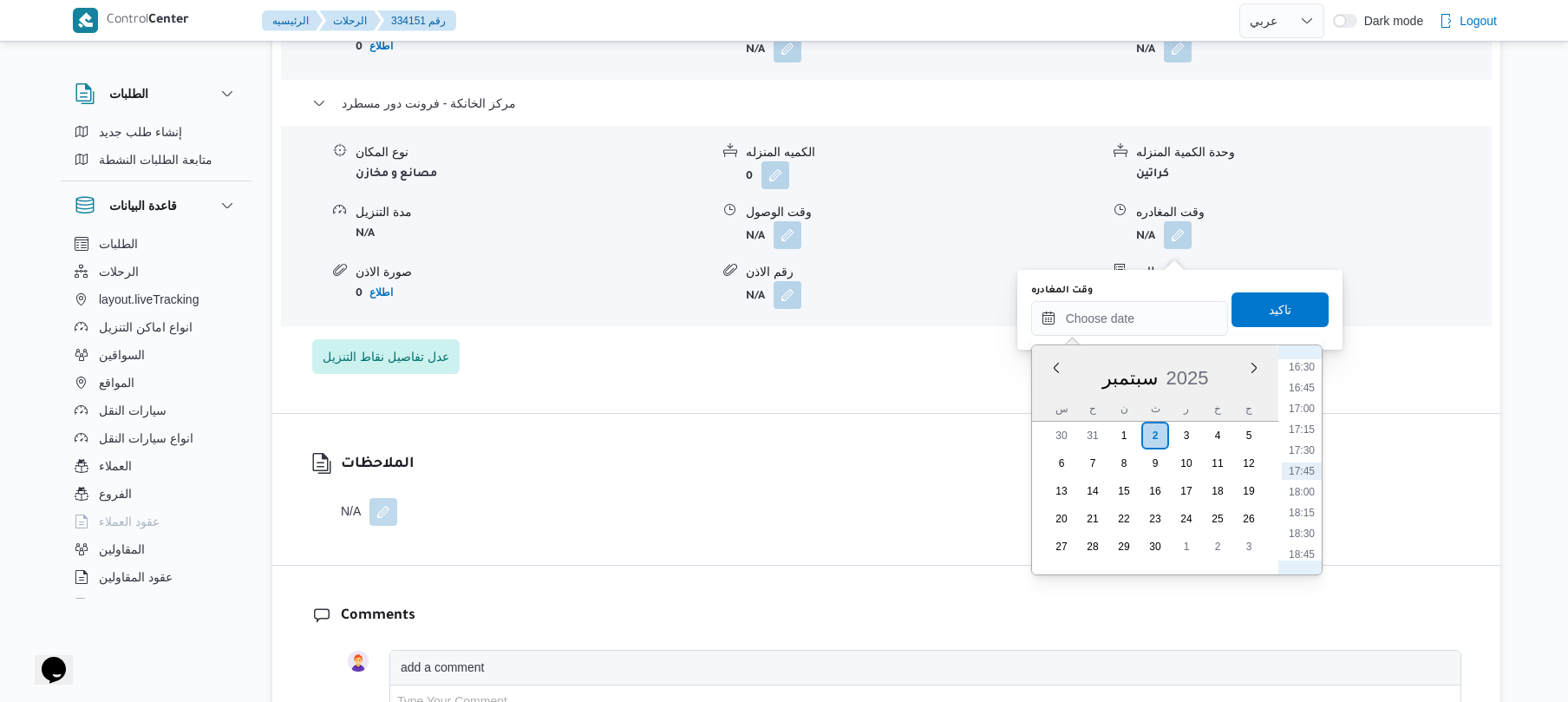
scroll to position [1205, 0]
click at [1309, 480] on li "15:45" at bounding box center [1302, 474] width 40 height 17
type input "[DATE] ١٥:٤٥"
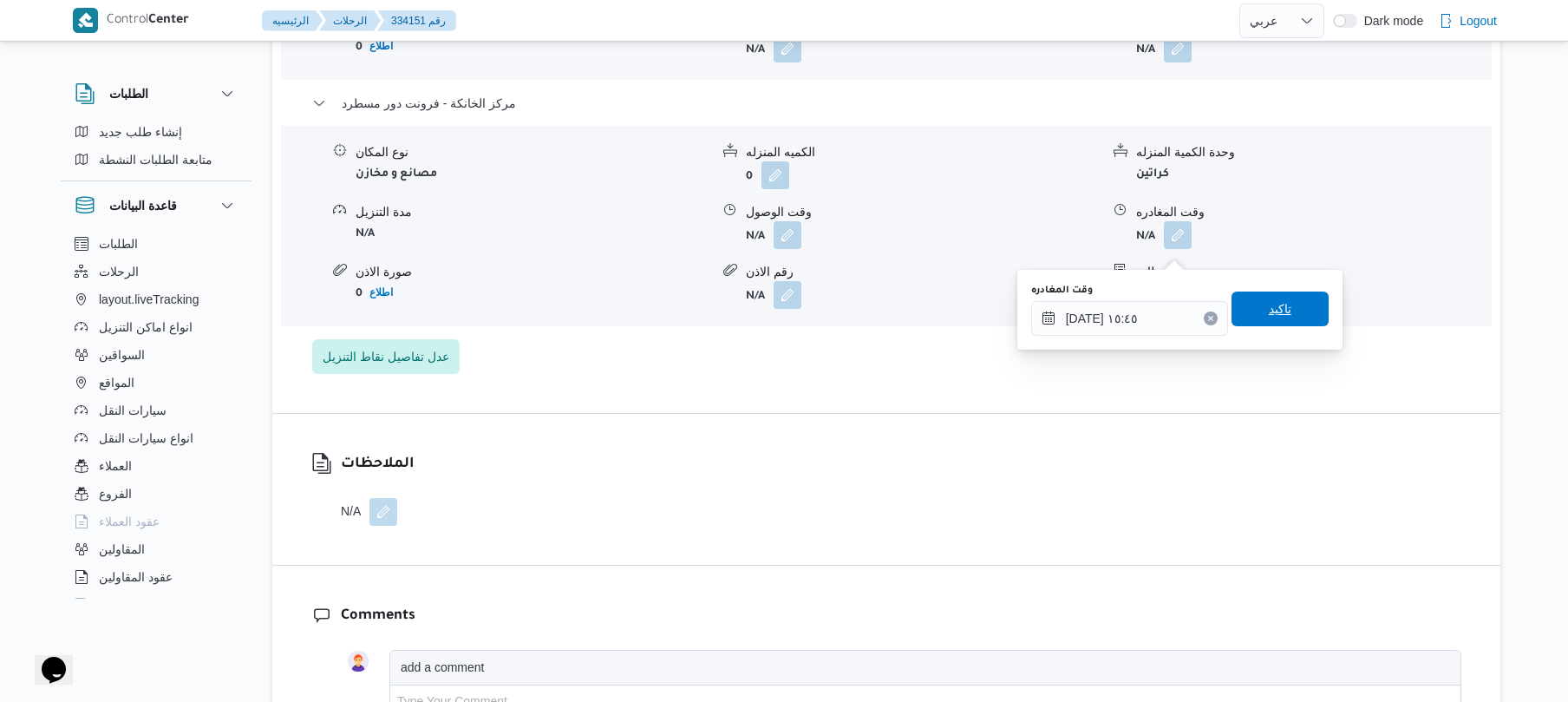
click at [1292, 319] on span "تاكيد" at bounding box center [1280, 309] width 97 height 35
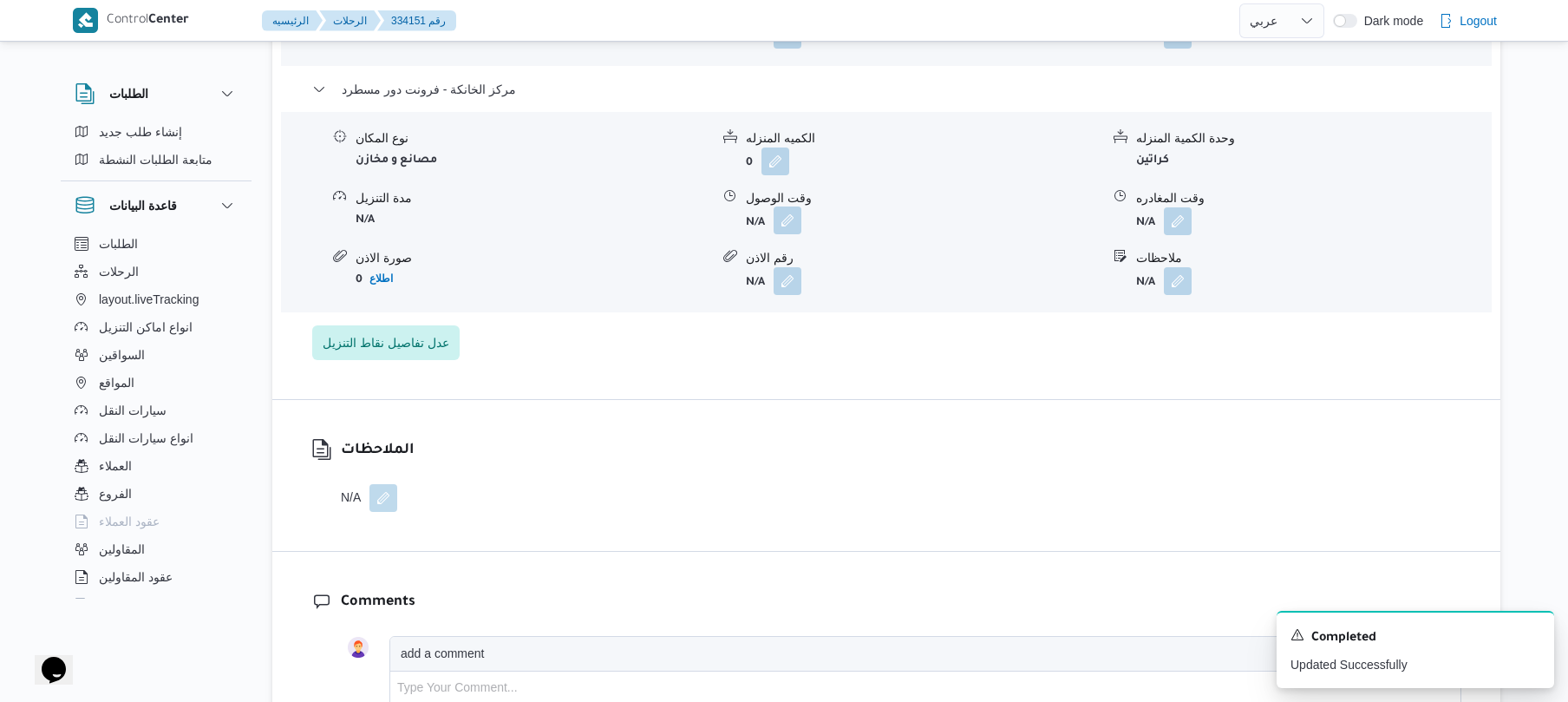
click at [785, 234] on button "button" at bounding box center [788, 220] width 28 height 28
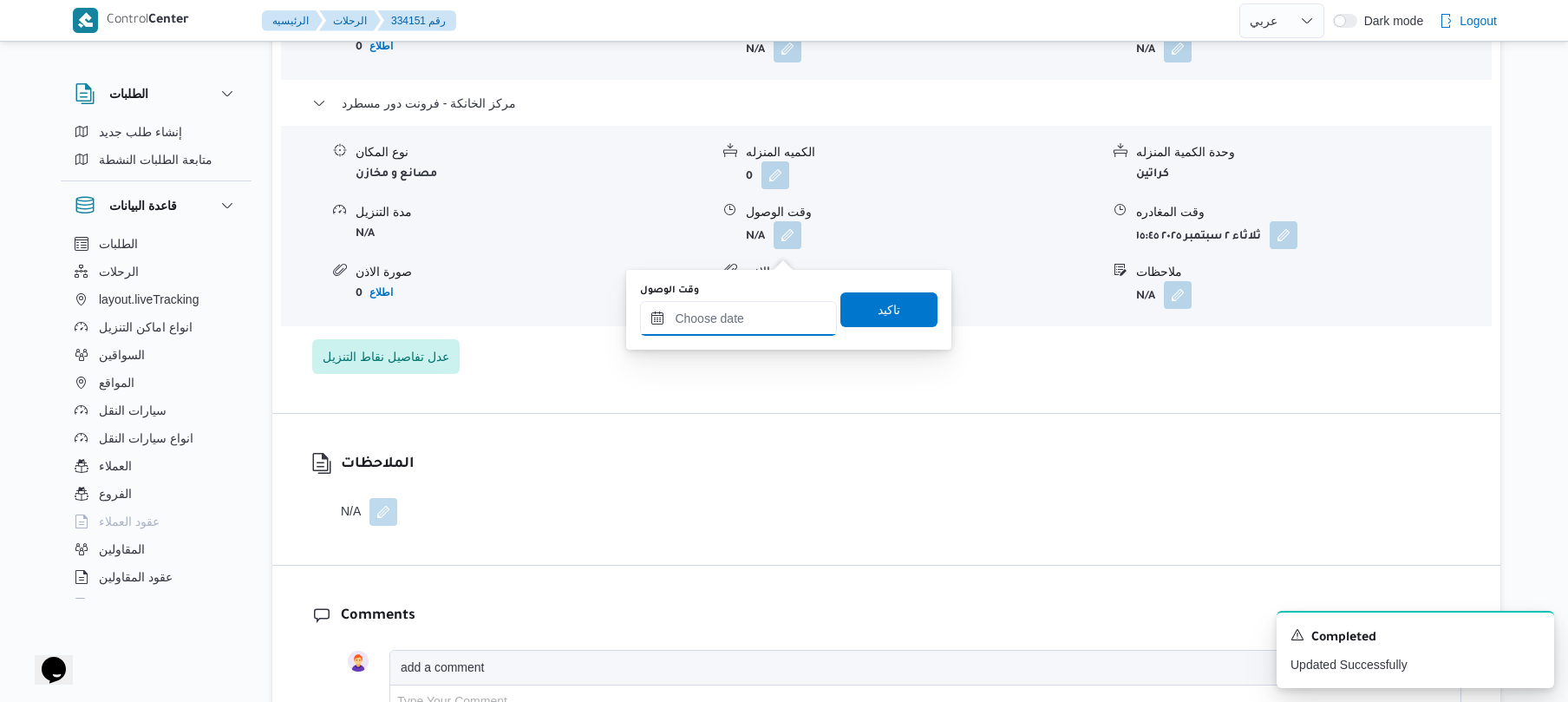
click at [706, 323] on input "وقت الوصول" at bounding box center [738, 318] width 197 height 35
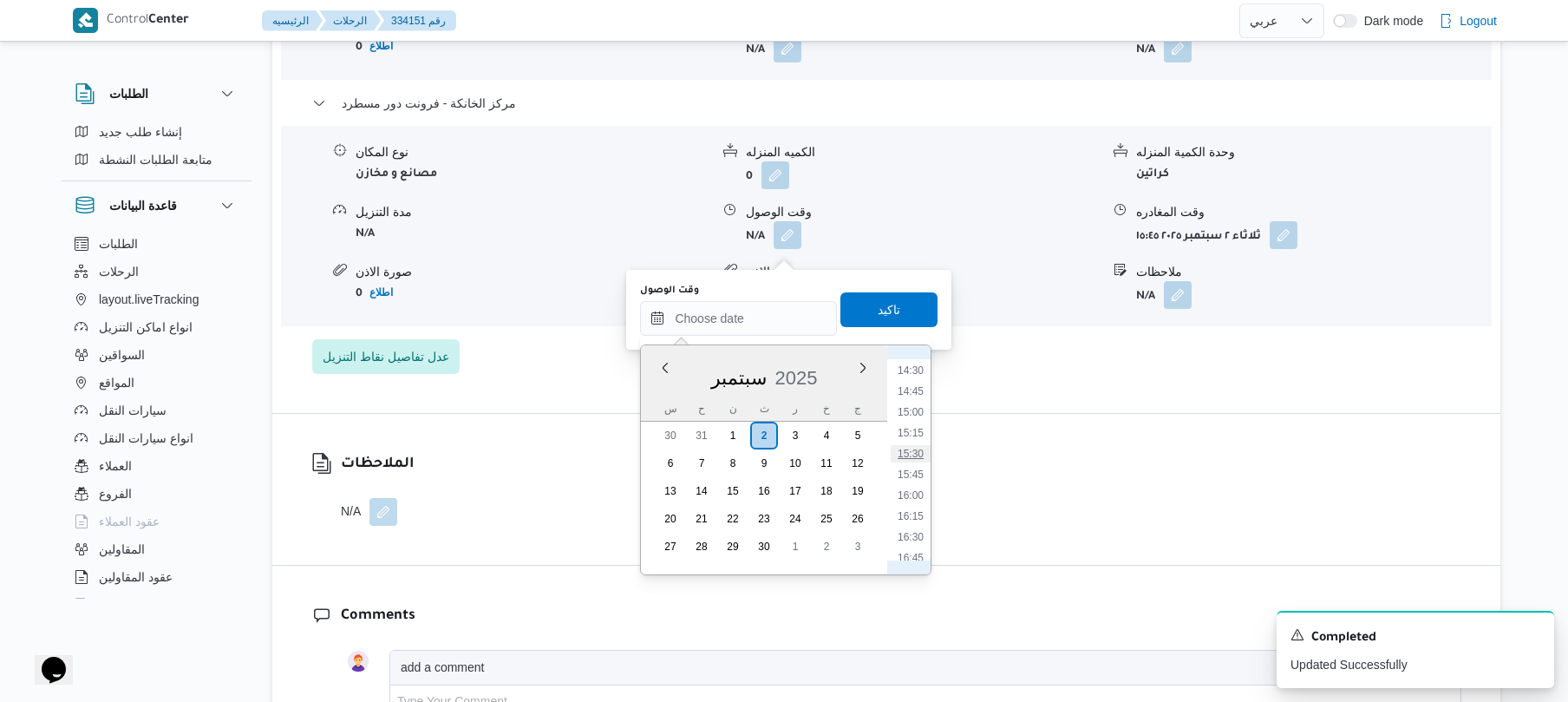
click at [915, 453] on li "15:30" at bounding box center [911, 453] width 40 height 17
type input "٠٢/٠٩/٢٠٢٥ ١٥:٣٠"
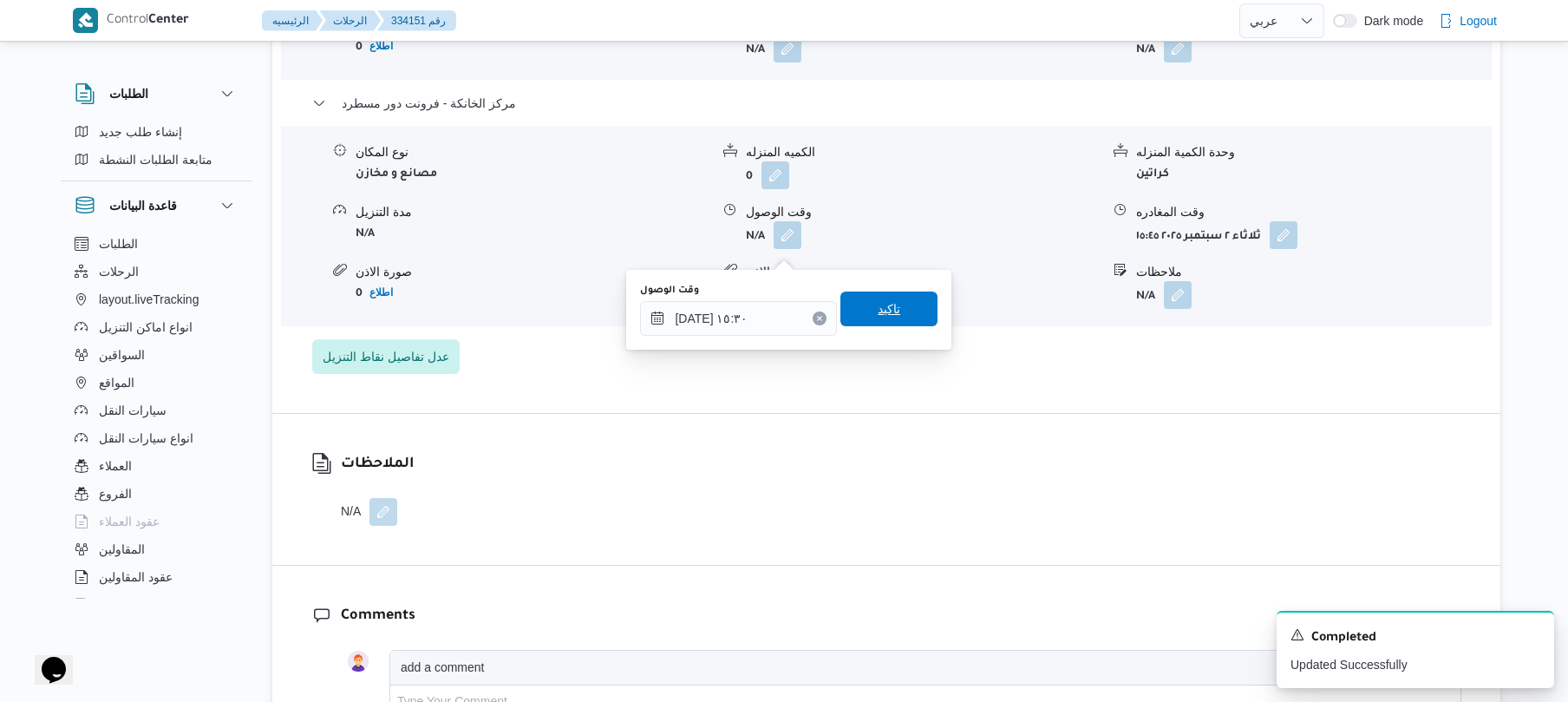
click at [889, 309] on span "تاكيد" at bounding box center [889, 309] width 22 height 21
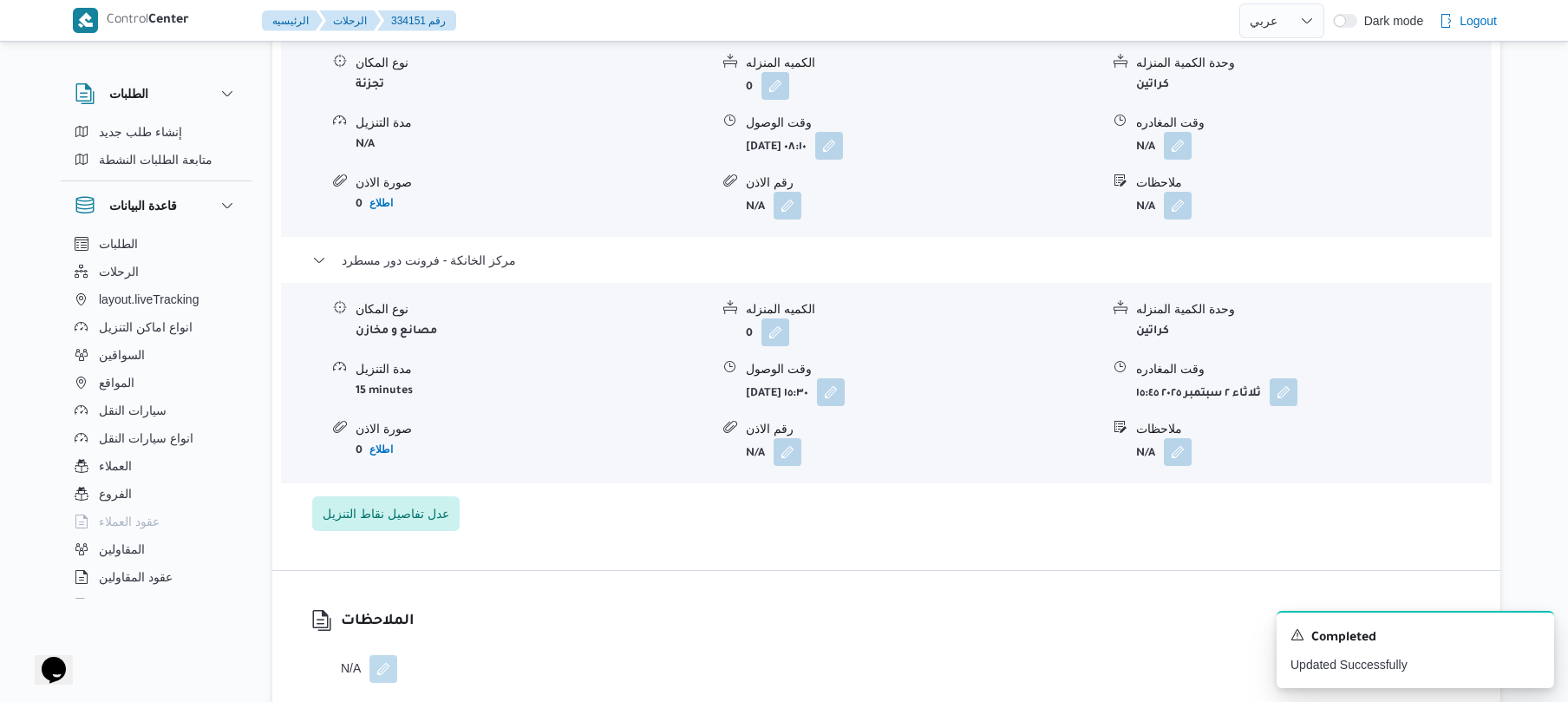
scroll to position [1527, 0]
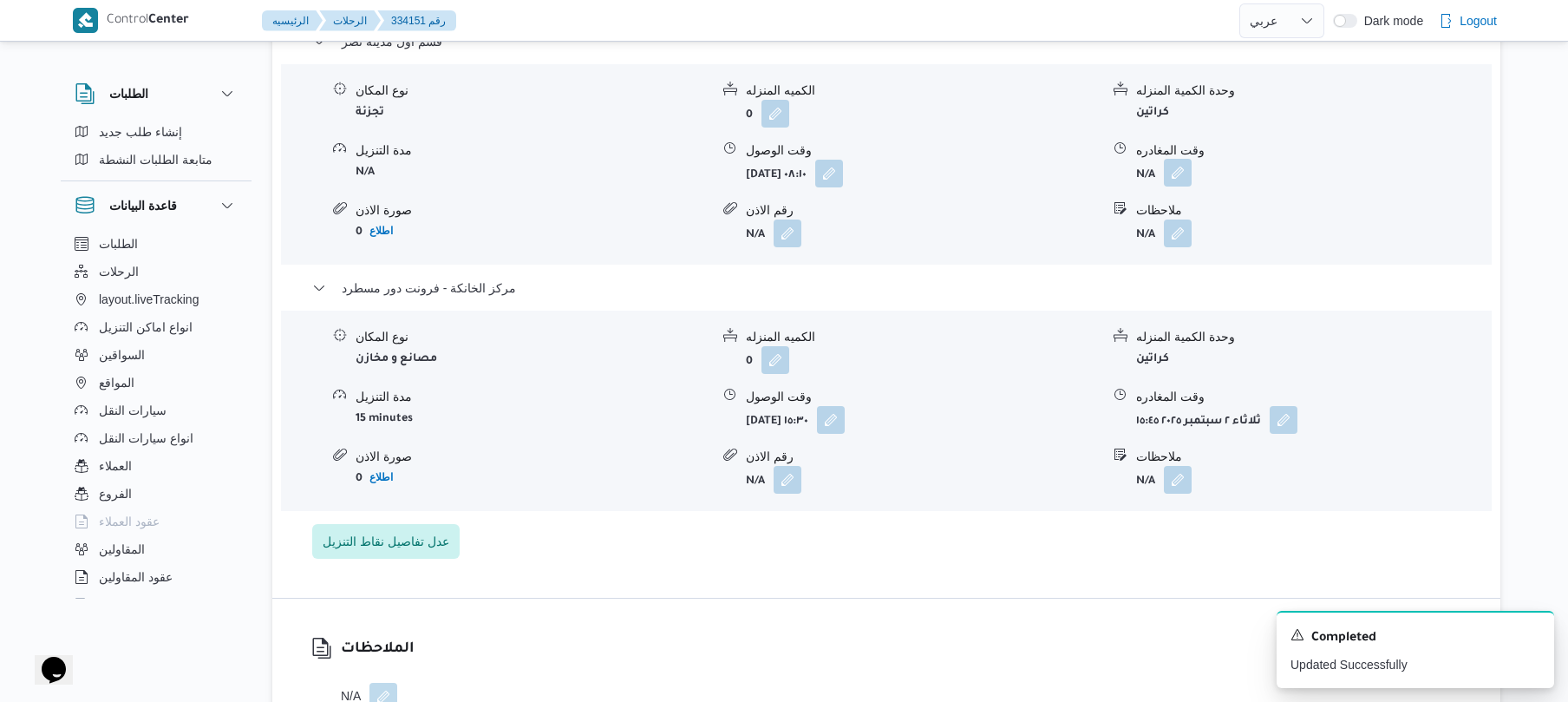
click at [1182, 181] on button "button" at bounding box center [1177, 173] width 28 height 28
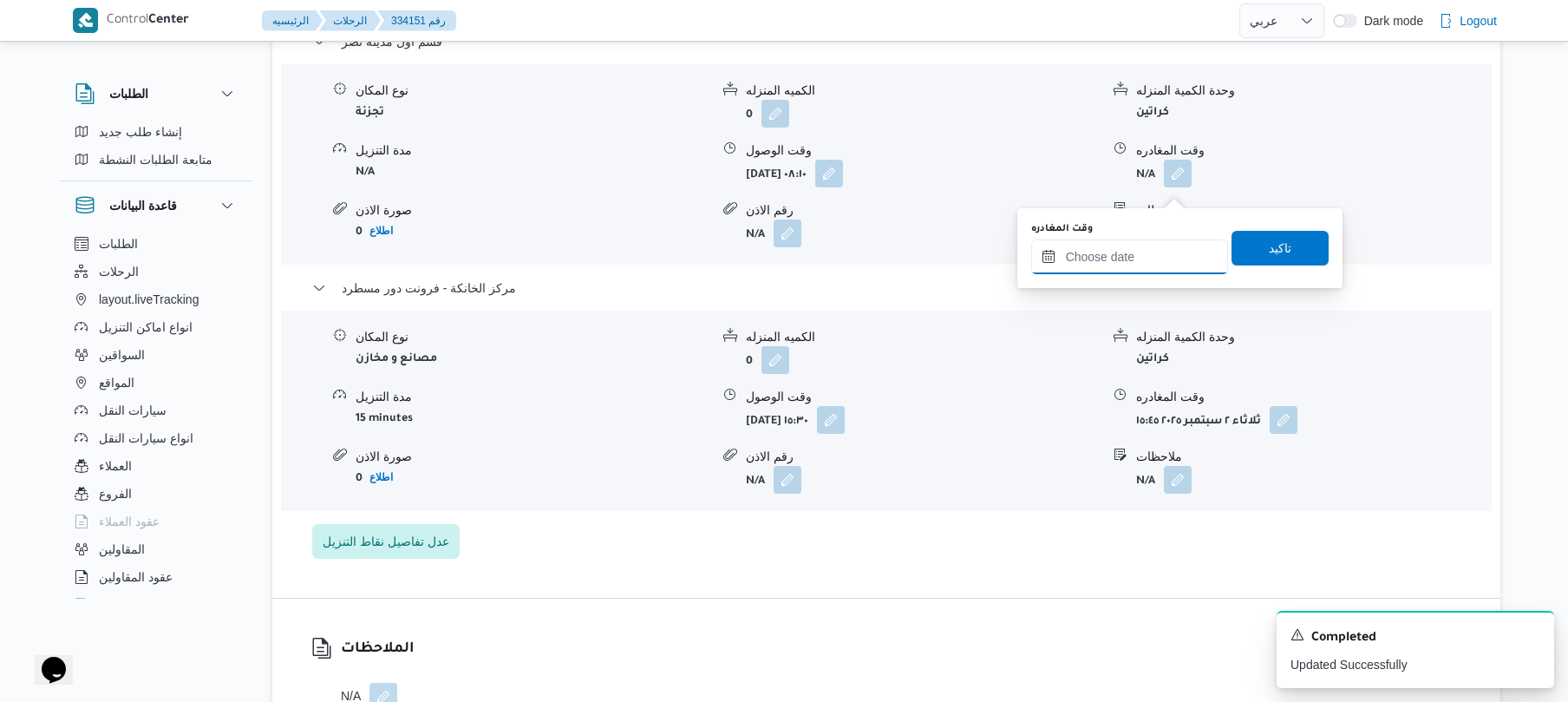
click at [1128, 250] on input "وقت المغادره" at bounding box center [1130, 257] width 197 height 35
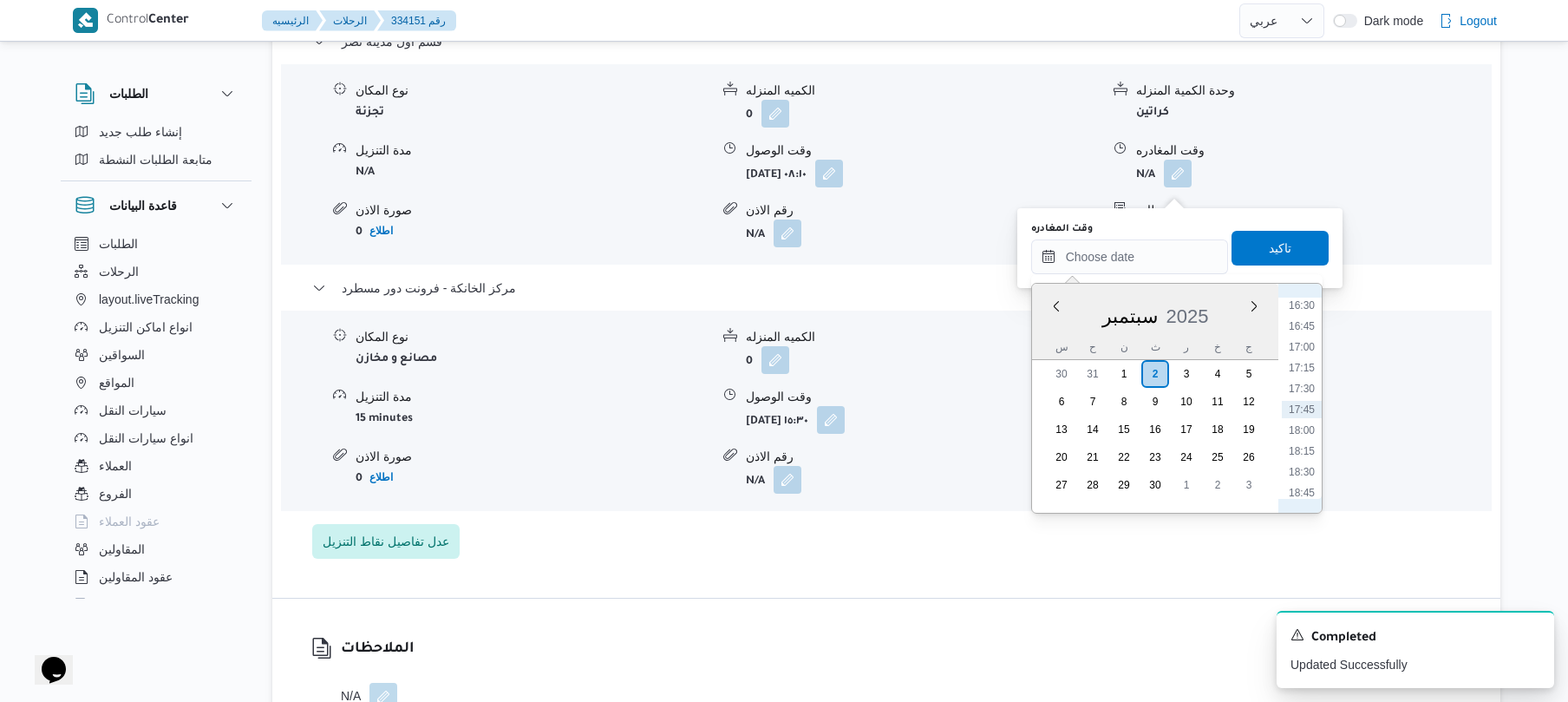
scroll to position [1205, 0]
click at [1310, 323] on li "14:45" at bounding box center [1302, 329] width 40 height 17
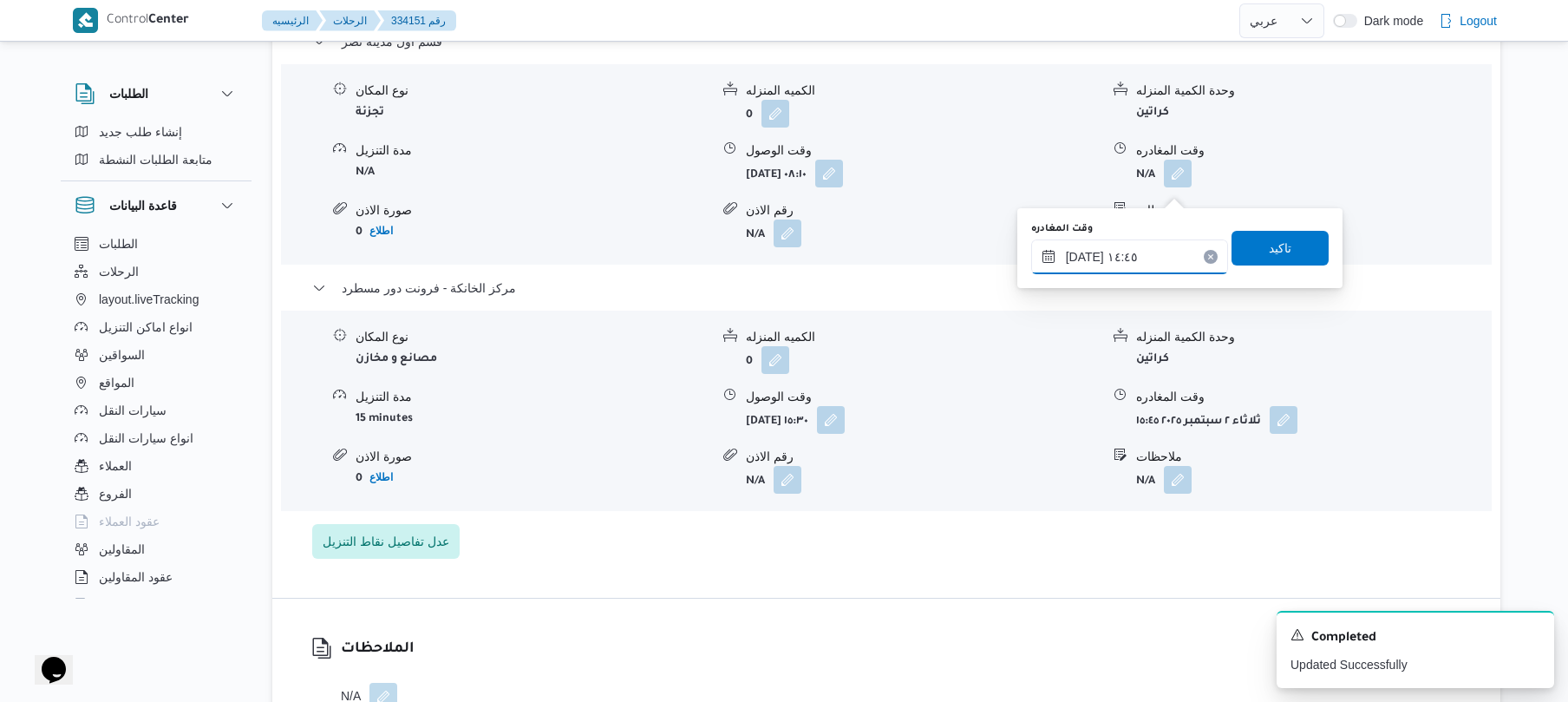
click at [1087, 253] on input "٠٢/٠٩/٢٠٢٥ ١٤:٤٥" at bounding box center [1130, 257] width 197 height 35
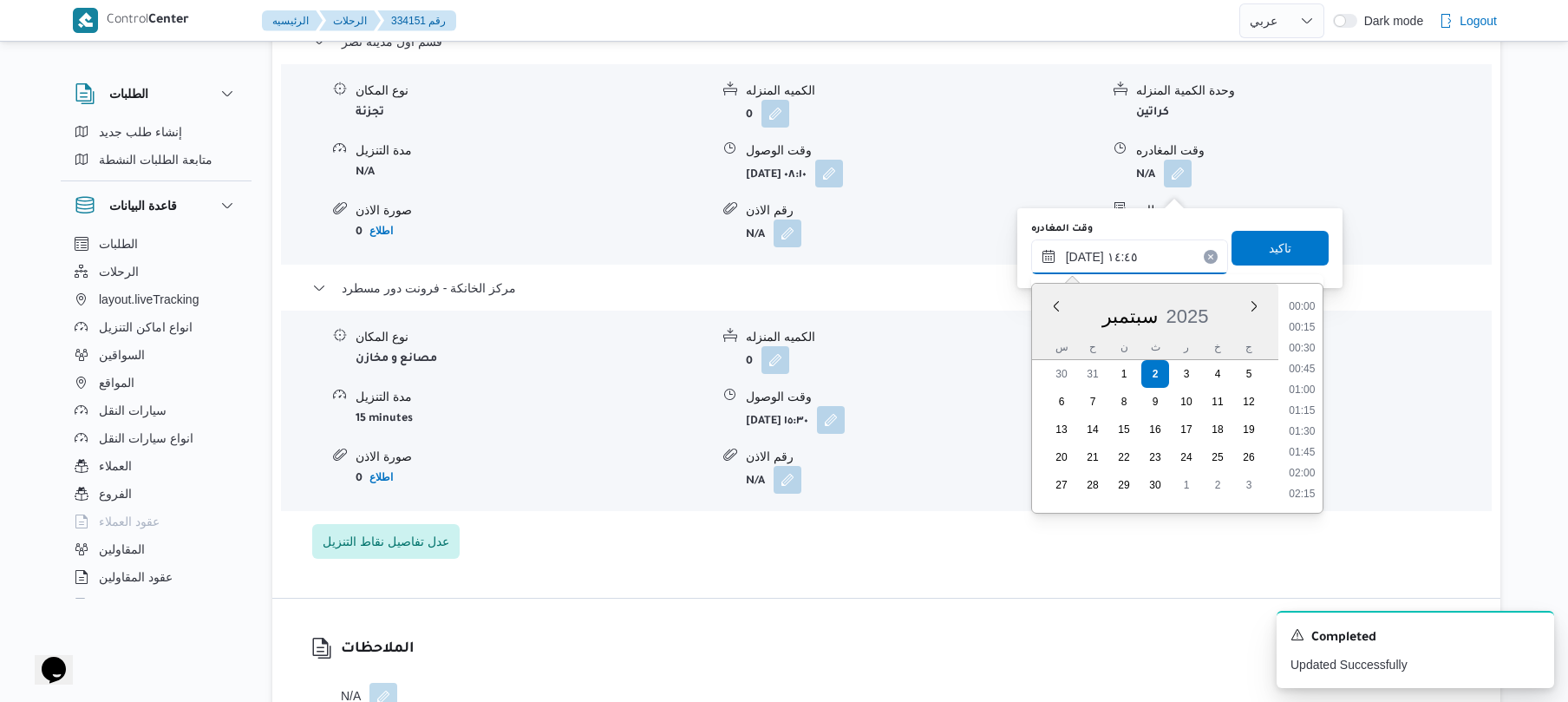
scroll to position [1125, 0]
type input "٠٢/٠٩/٢٠٢٥ ١٤:55"
click at [1269, 247] on span "تاكيد" at bounding box center [1280, 248] width 22 height 21
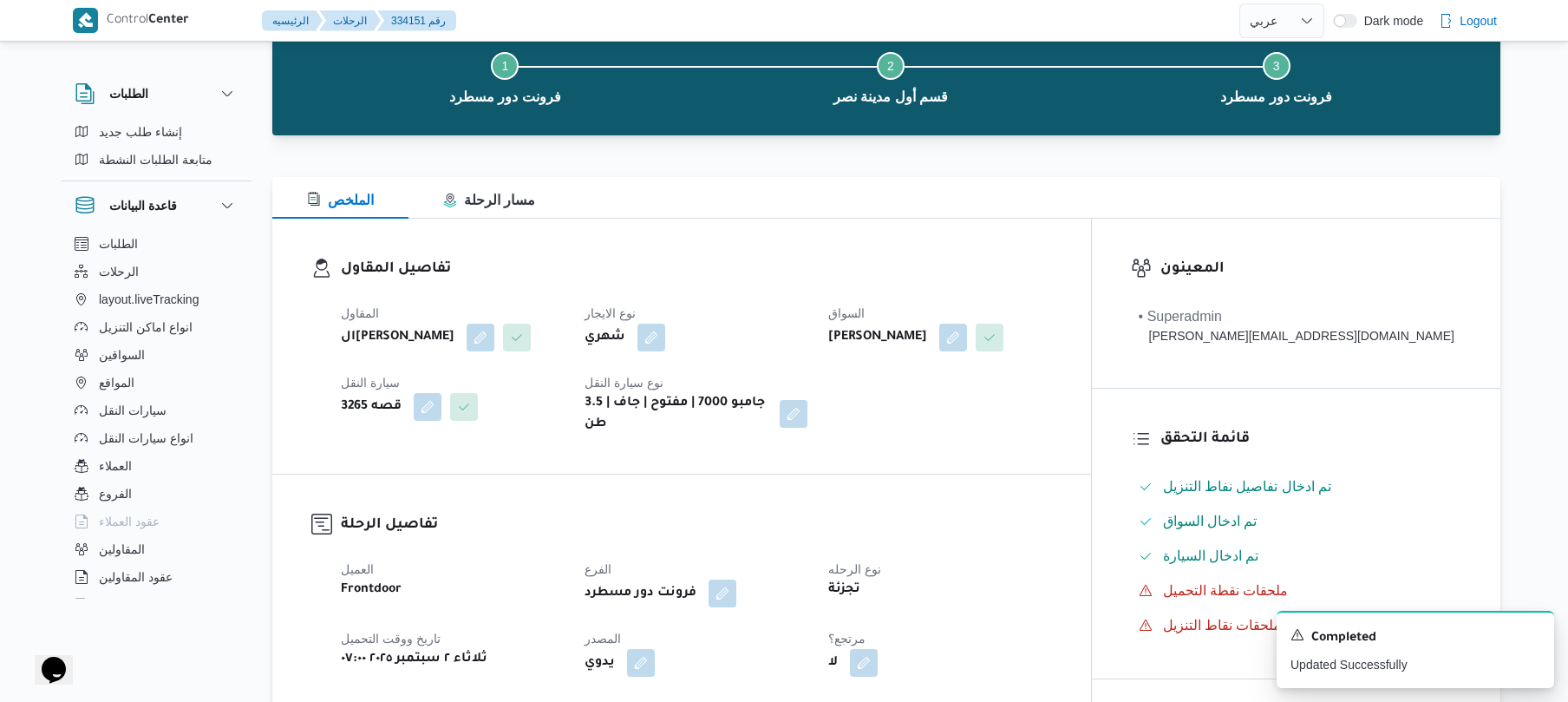
scroll to position [0, 0]
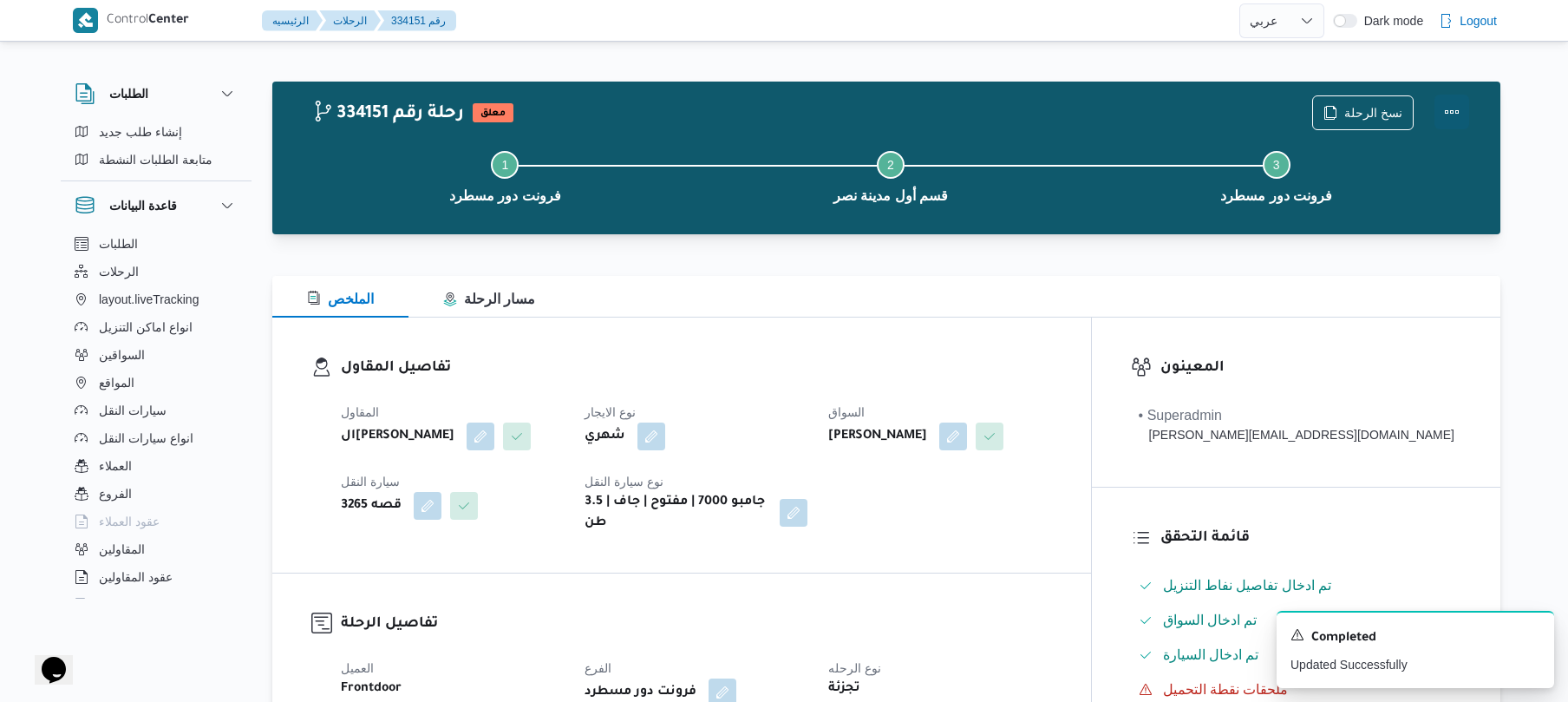
click at [1452, 108] on button "Actions" at bounding box center [1452, 112] width 35 height 35
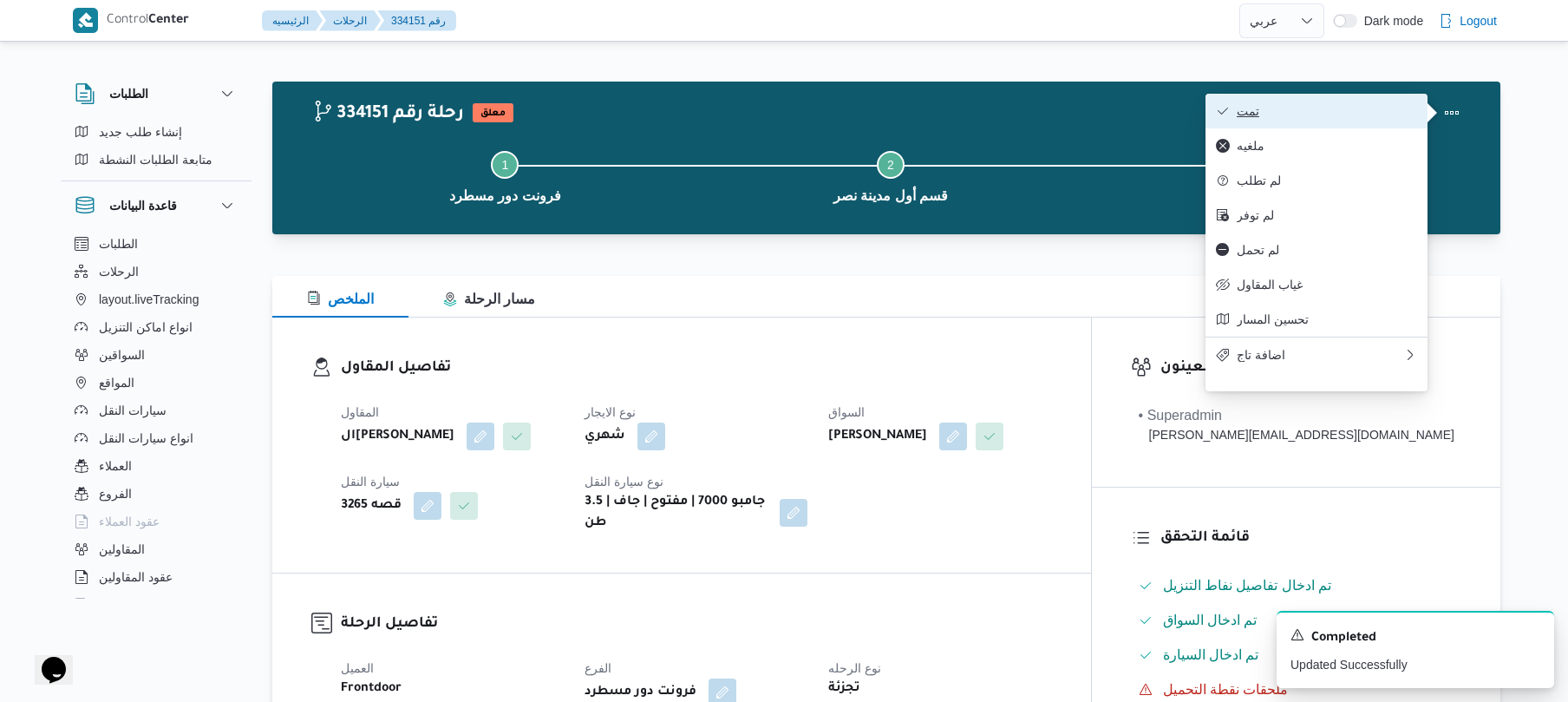
click at [1336, 120] on button "تمت" at bounding box center [1317, 111] width 222 height 35
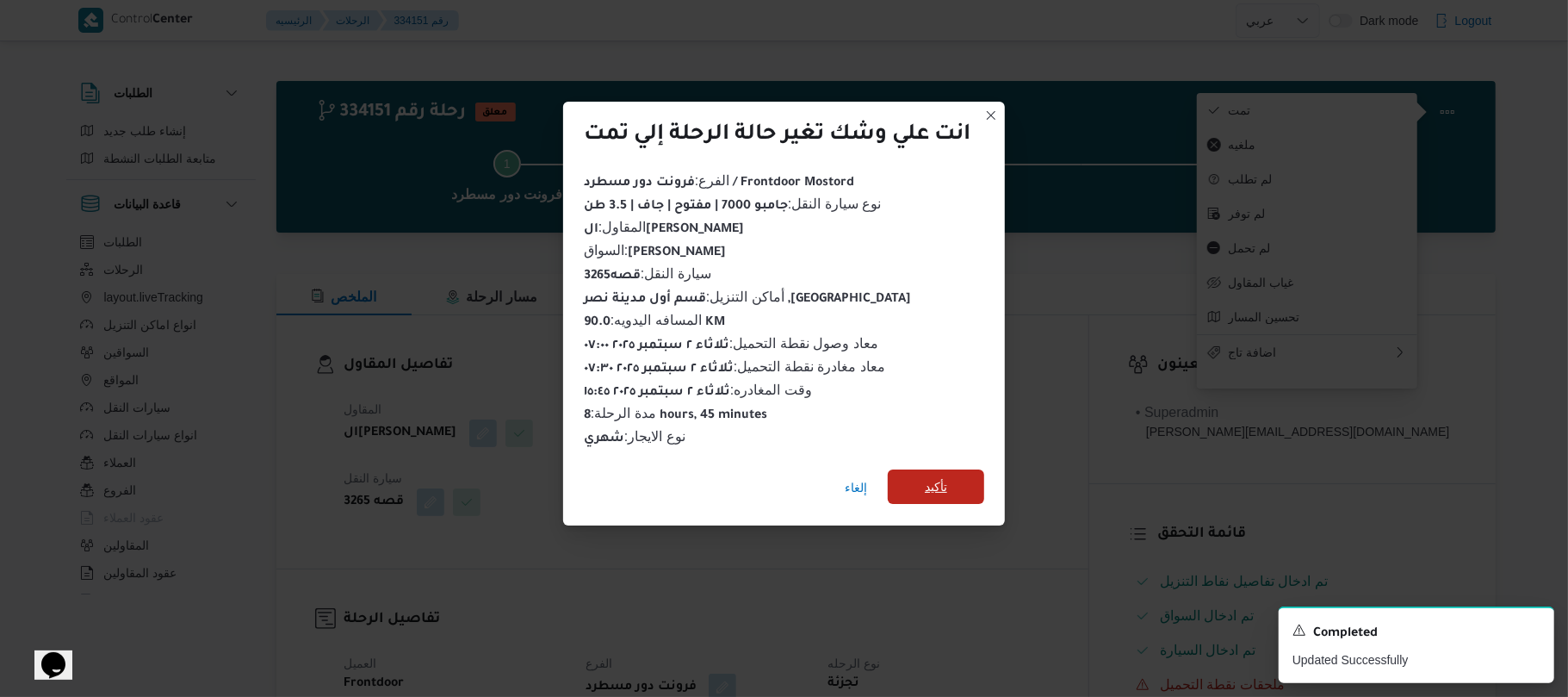
click at [973, 473] on span "تأكيد" at bounding box center [935, 487] width 97 height 35
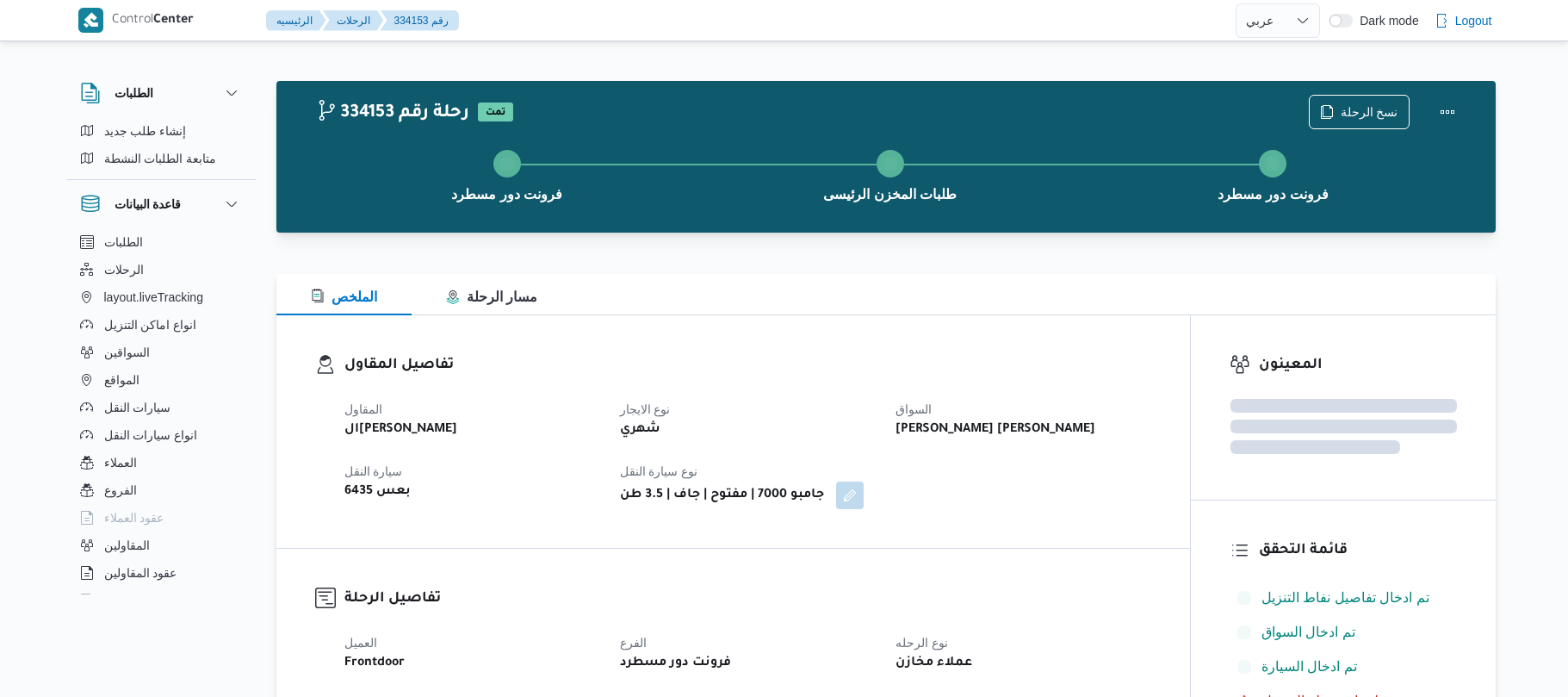
select select "ar"
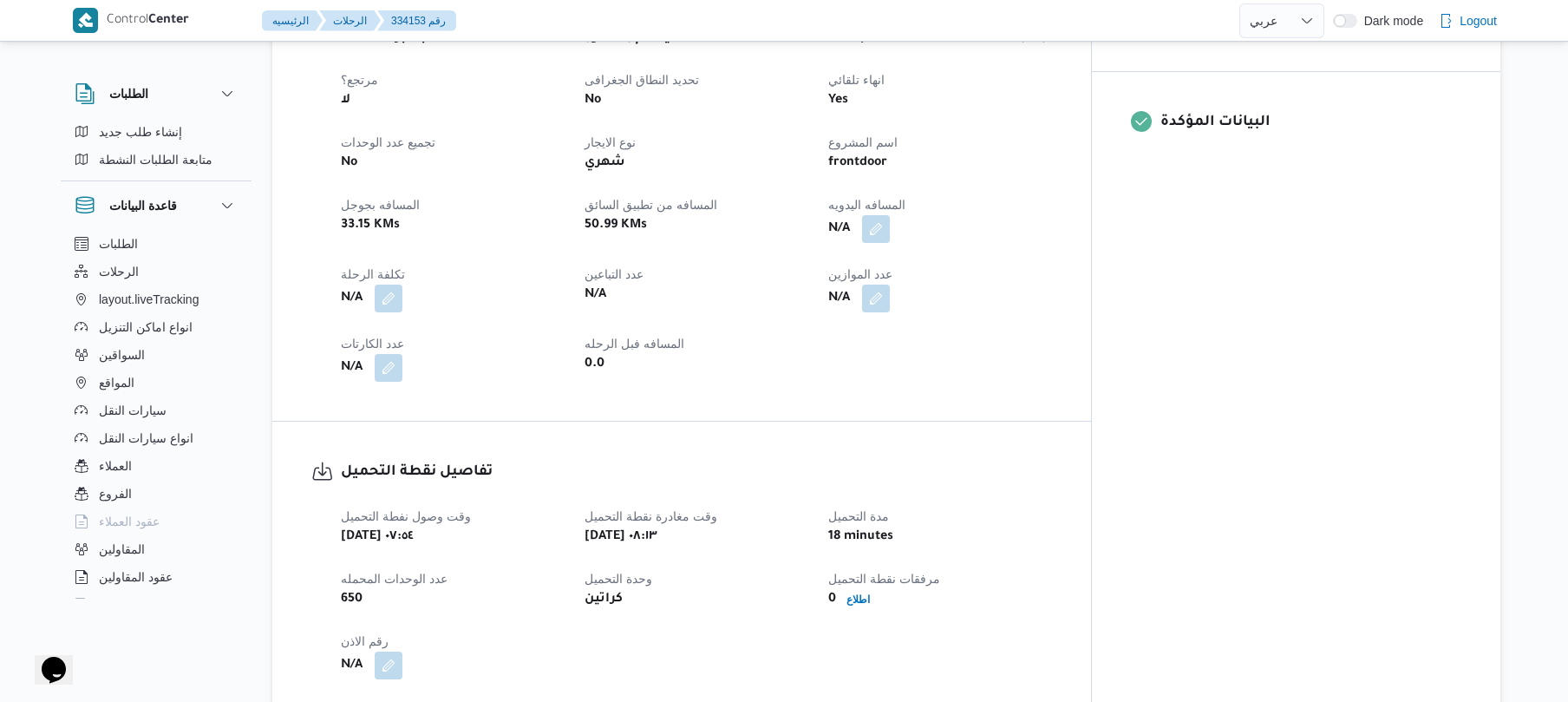
scroll to position [699, 0]
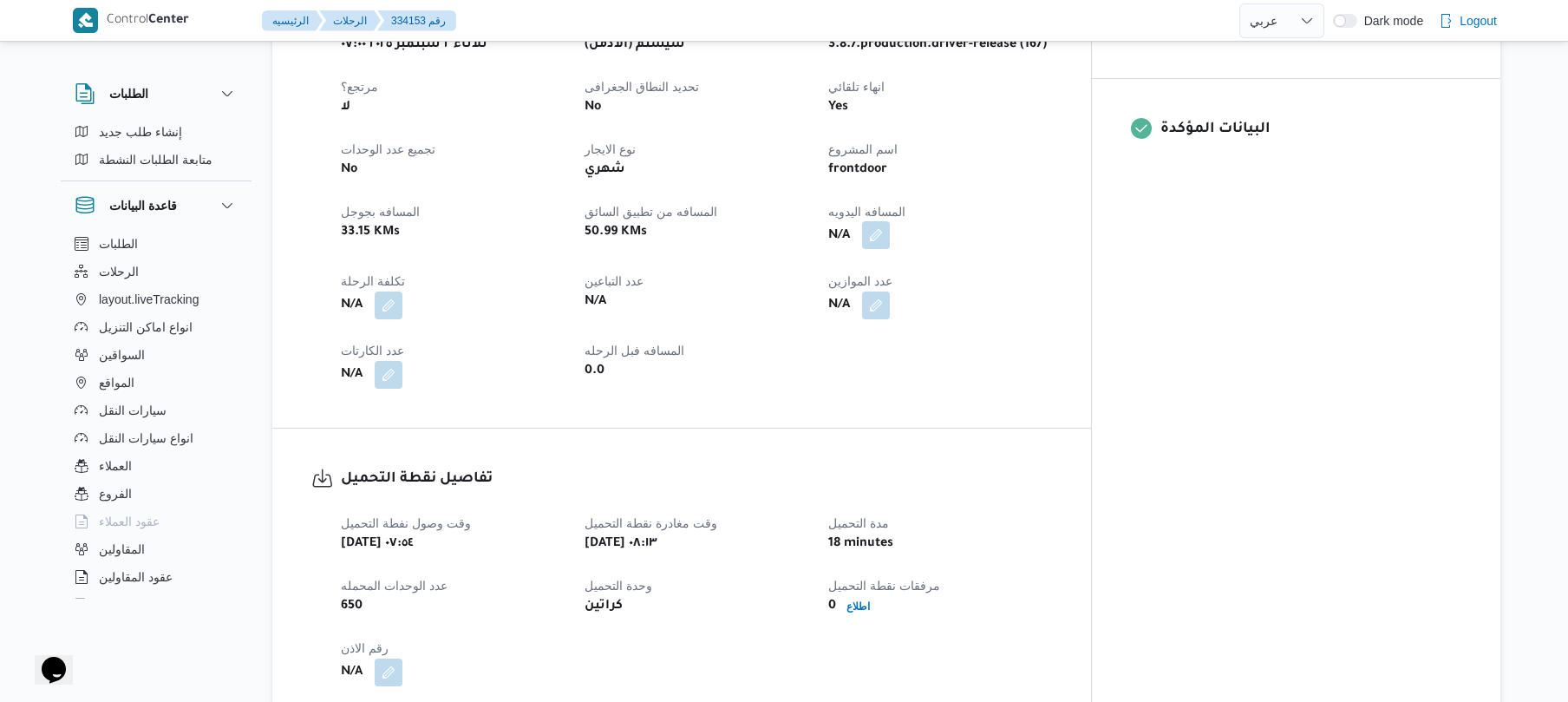
click at [890, 233] on button "button" at bounding box center [875, 234] width 28 height 28
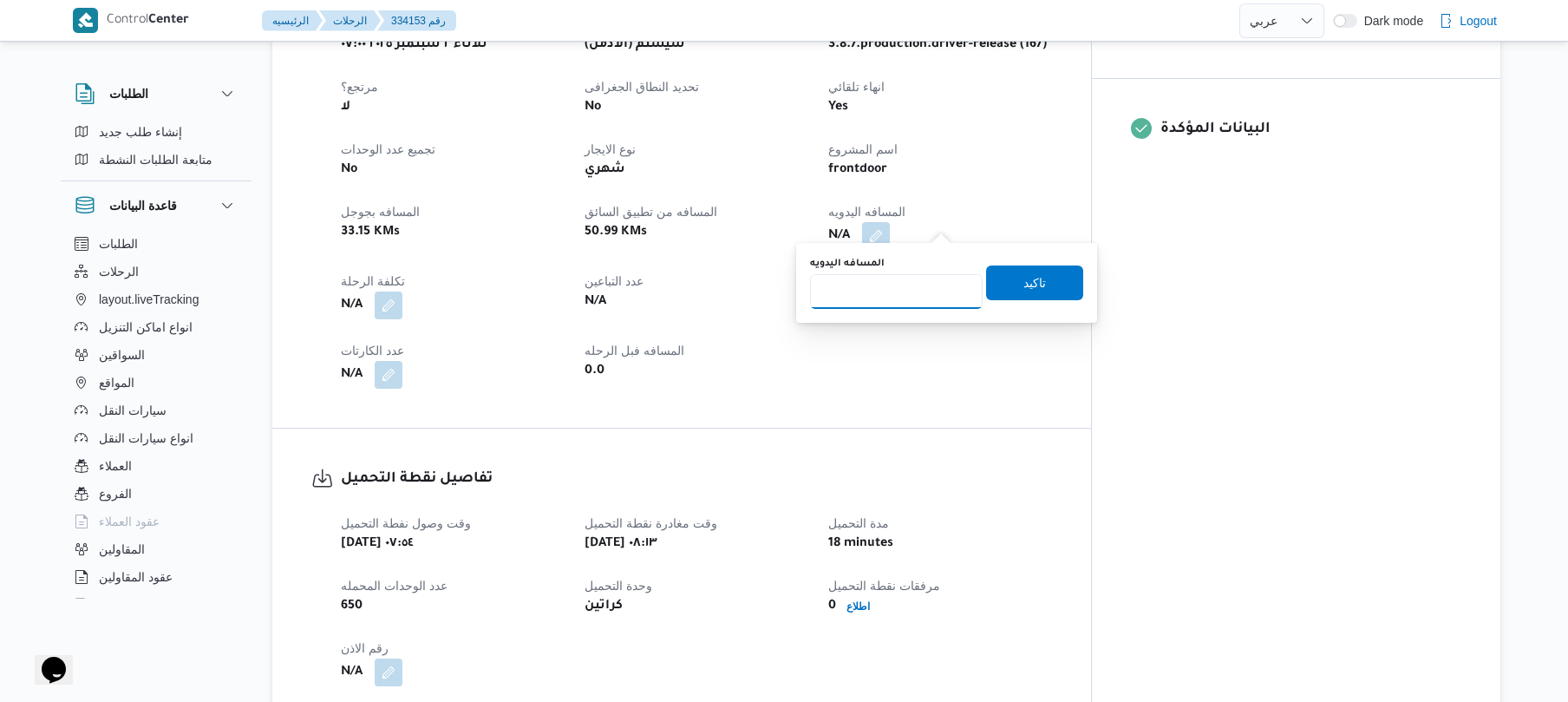
click at [906, 292] on input "المسافه اليدويه" at bounding box center [896, 292] width 173 height 35
type input "130"
click at [1027, 267] on span "تاكيد" at bounding box center [1034, 282] width 97 height 35
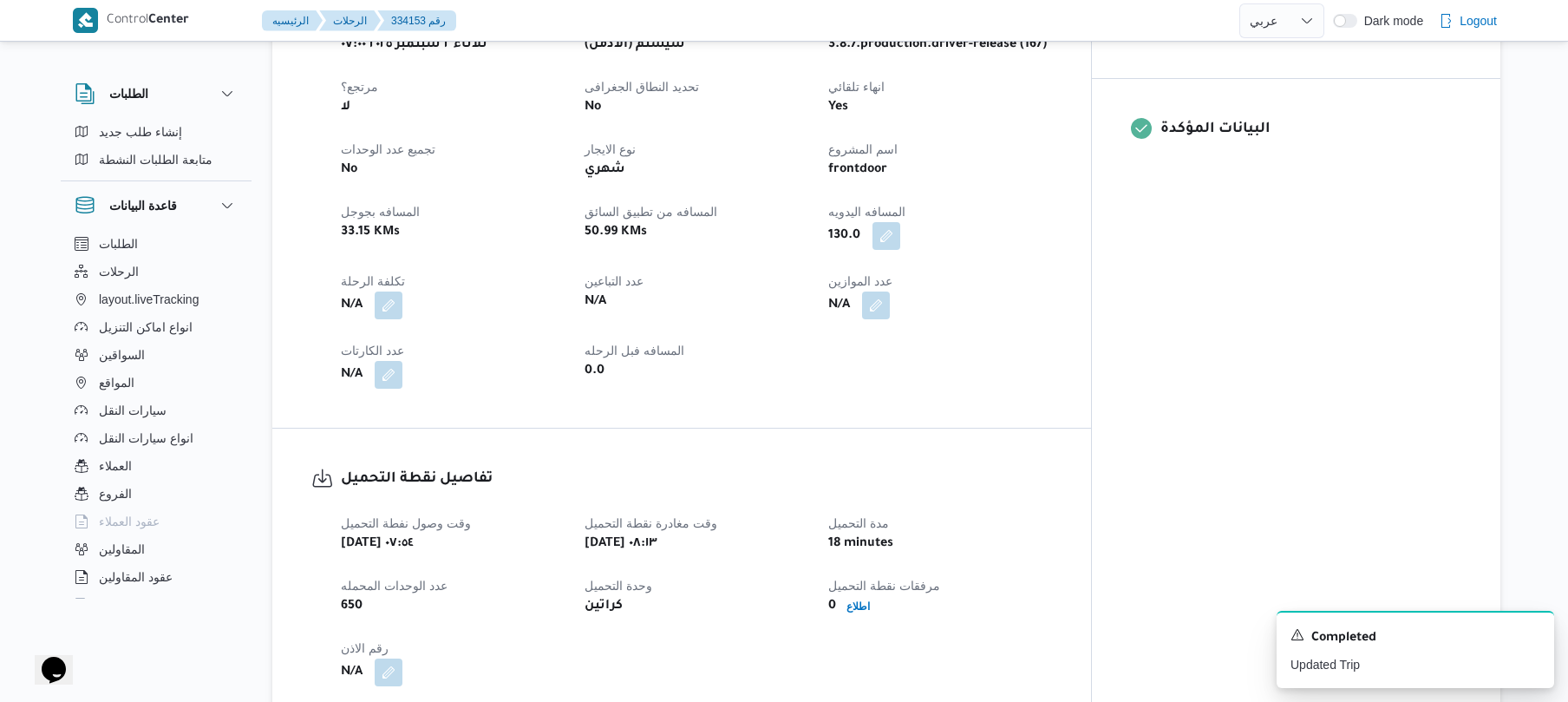
click at [784, 383] on div "العميل Frontdoor الفرع فرونت دور مسطرد نوع الرحله عملاء مخازن تاريخ ووقت التحمي…" at bounding box center [696, 170] width 732 height 458
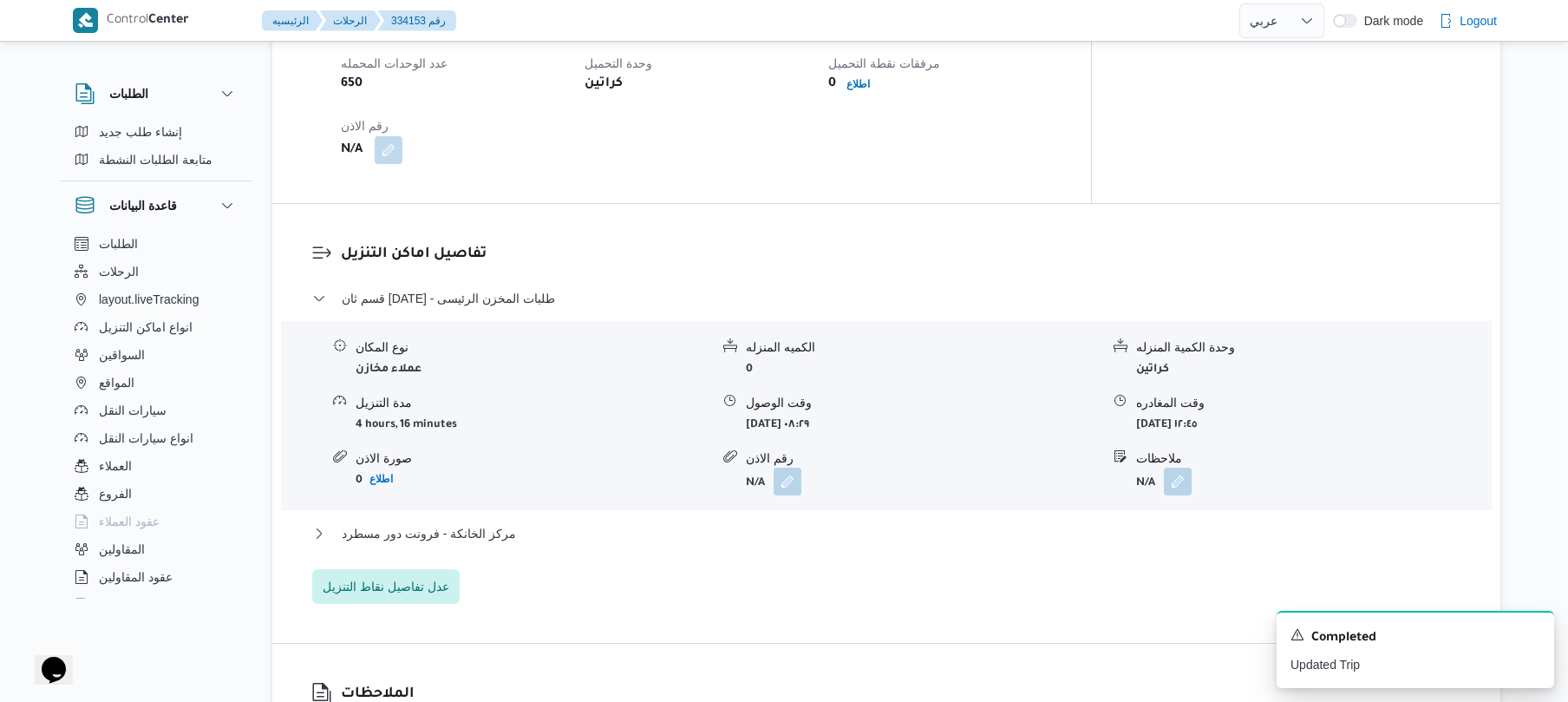
scroll to position [1255, 0]
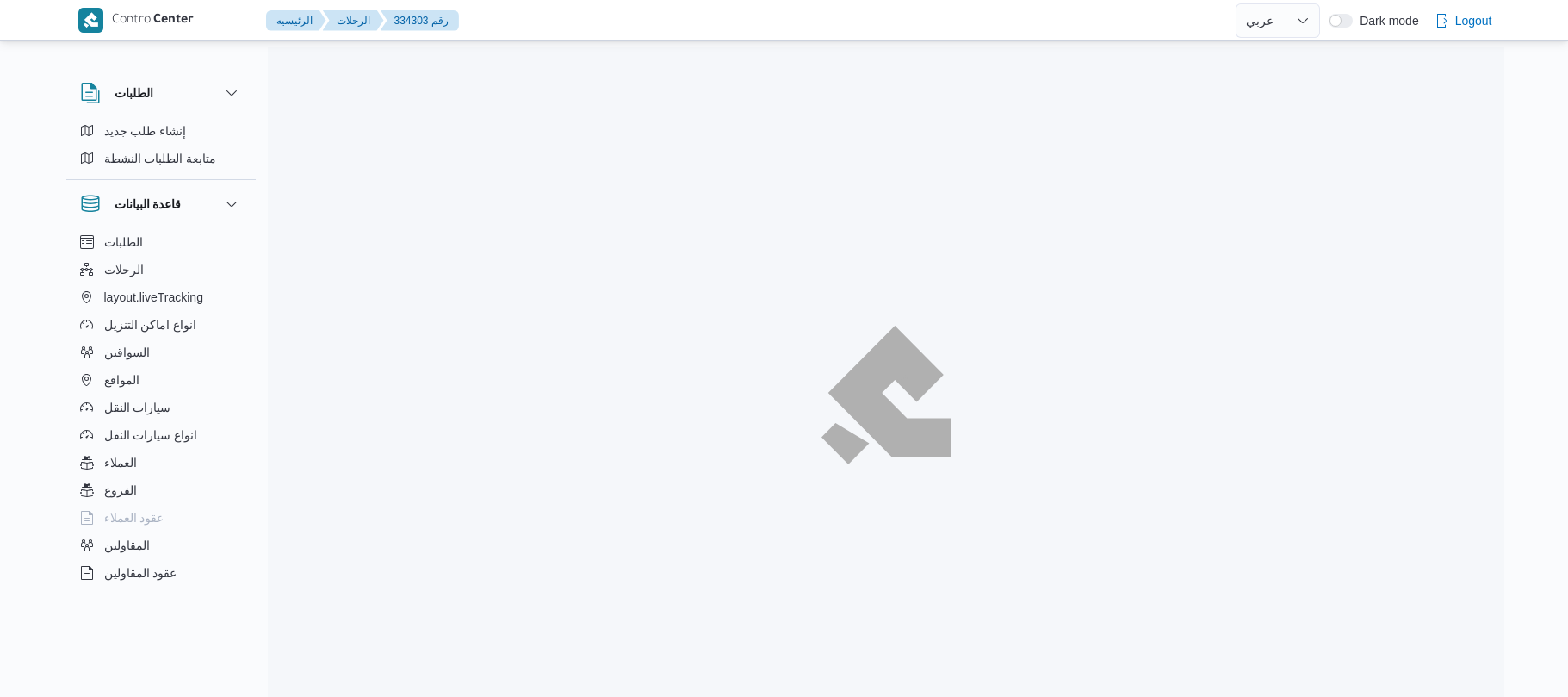
select select "ar"
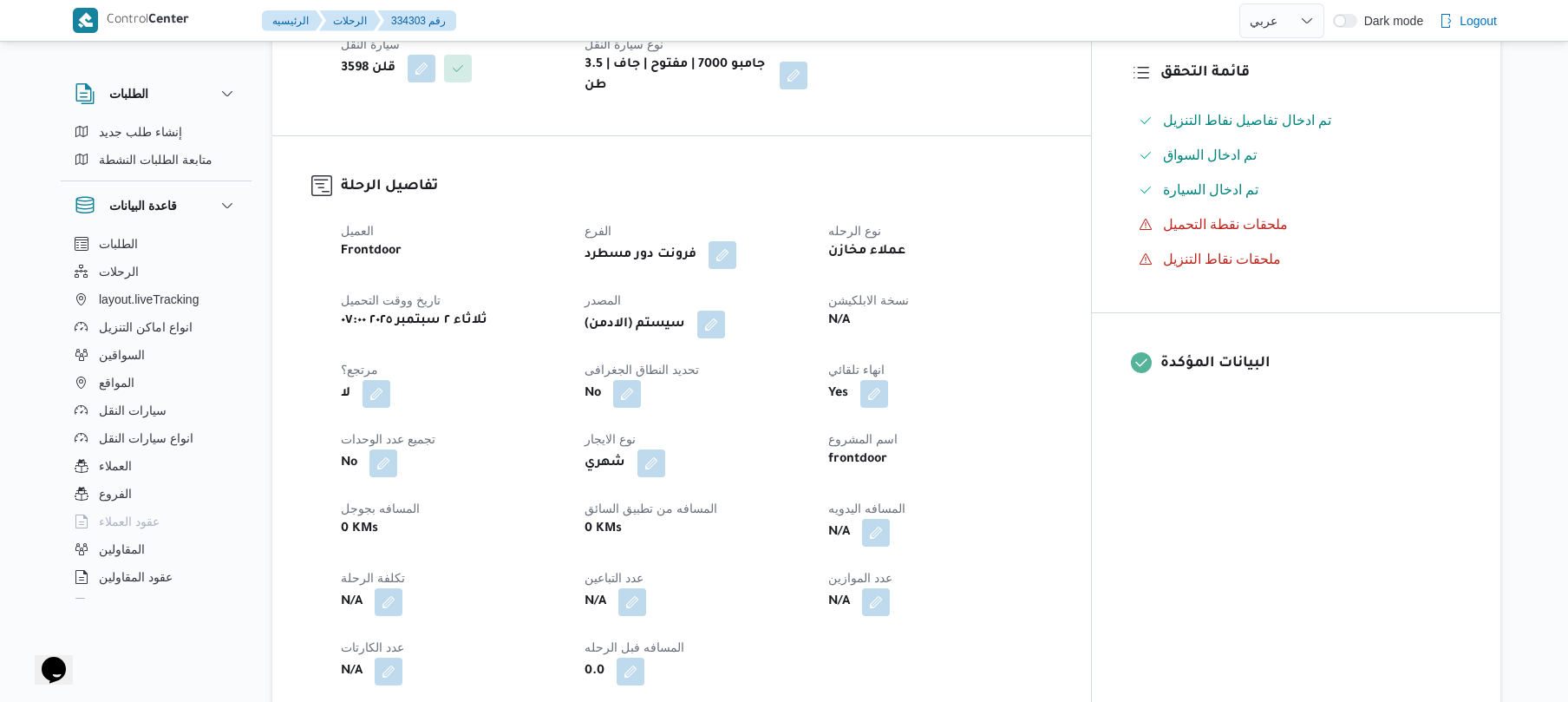
scroll to position [462, 0]
click at [890, 520] on button "button" at bounding box center [875, 534] width 28 height 28
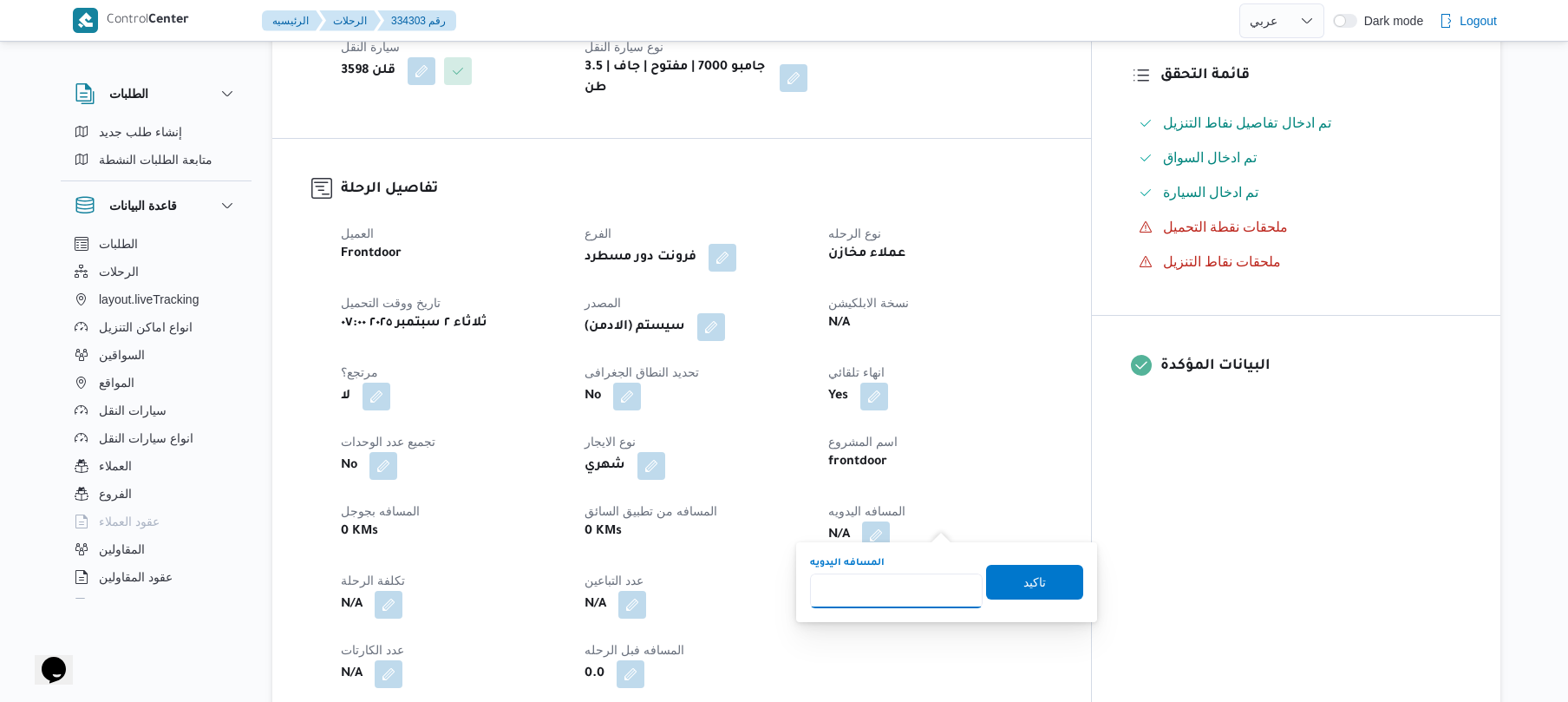
click at [897, 579] on input "المسافه اليدويه" at bounding box center [896, 590] width 173 height 35
type input "120"
click at [1024, 588] on span "تاكيد" at bounding box center [1034, 580] width 22 height 21
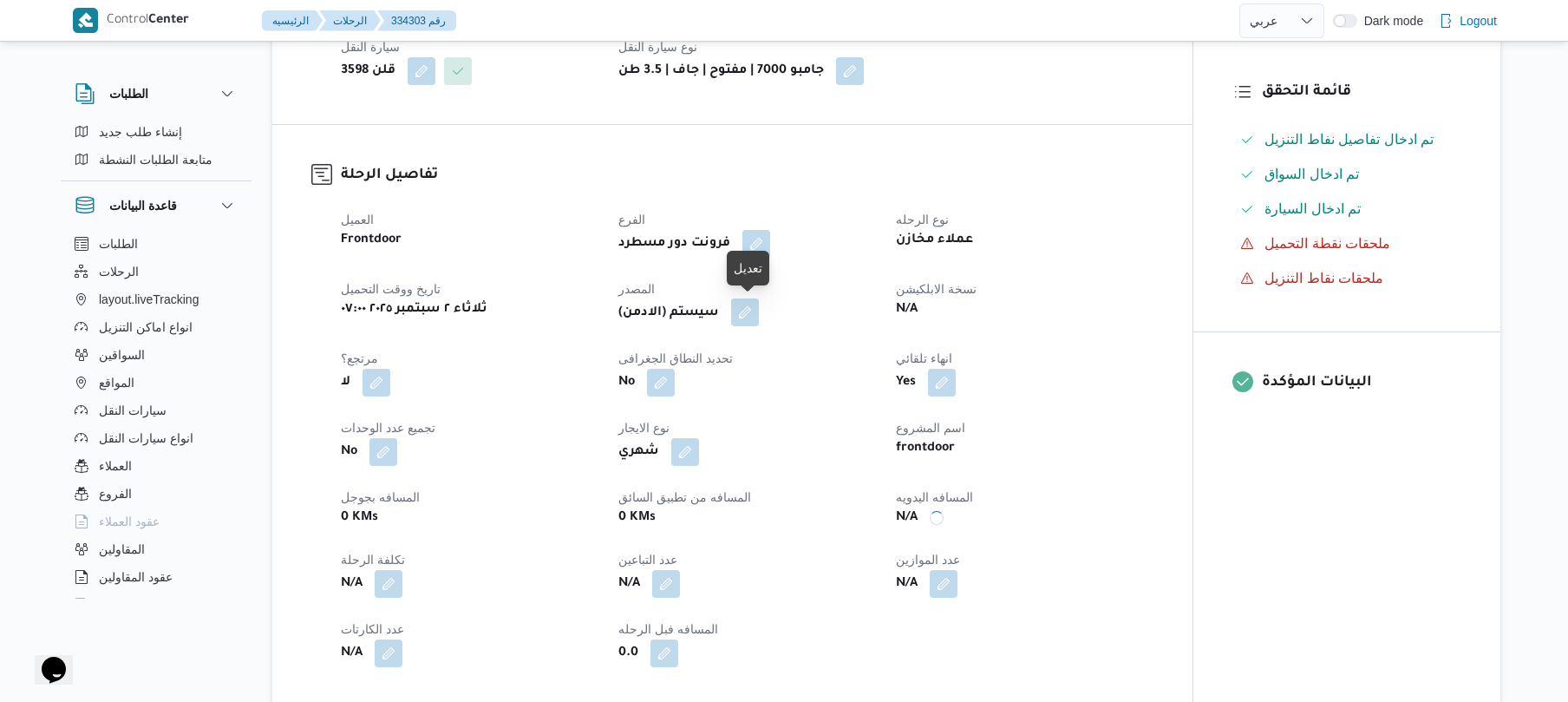
click at [759, 309] on button "button" at bounding box center [745, 312] width 28 height 28
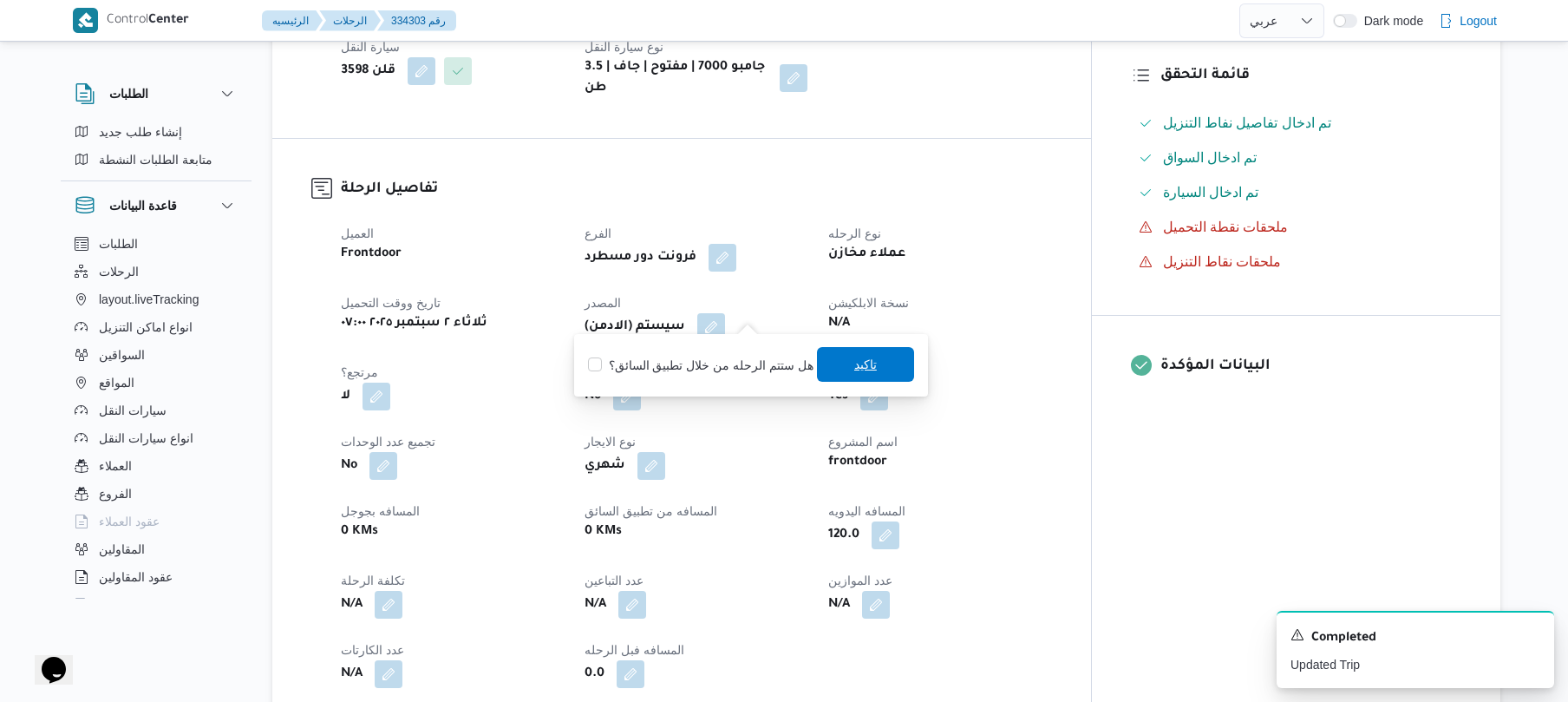
click at [875, 368] on span "تاكيد" at bounding box center [865, 364] width 97 height 35
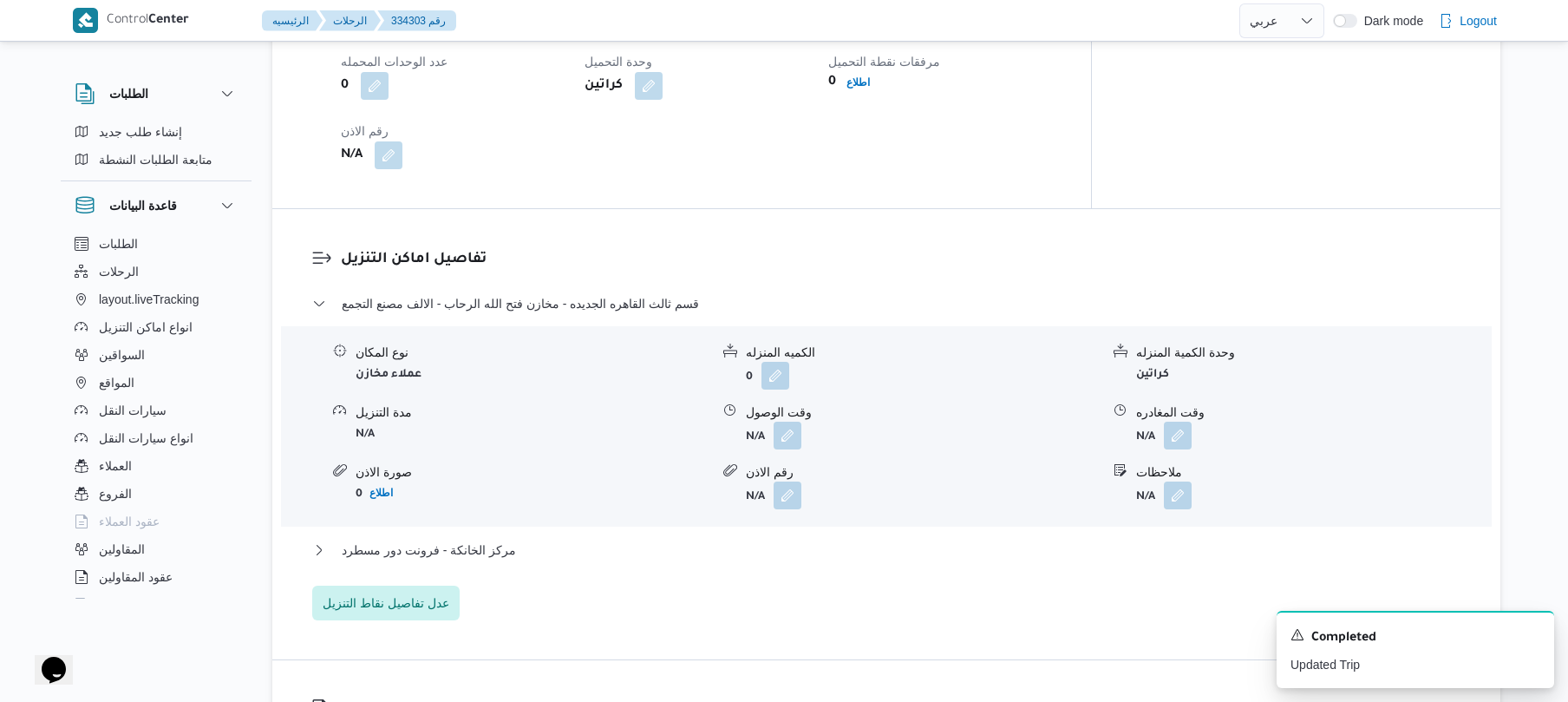
scroll to position [1296, 0]
click at [791, 419] on button "button" at bounding box center [788, 432] width 28 height 28
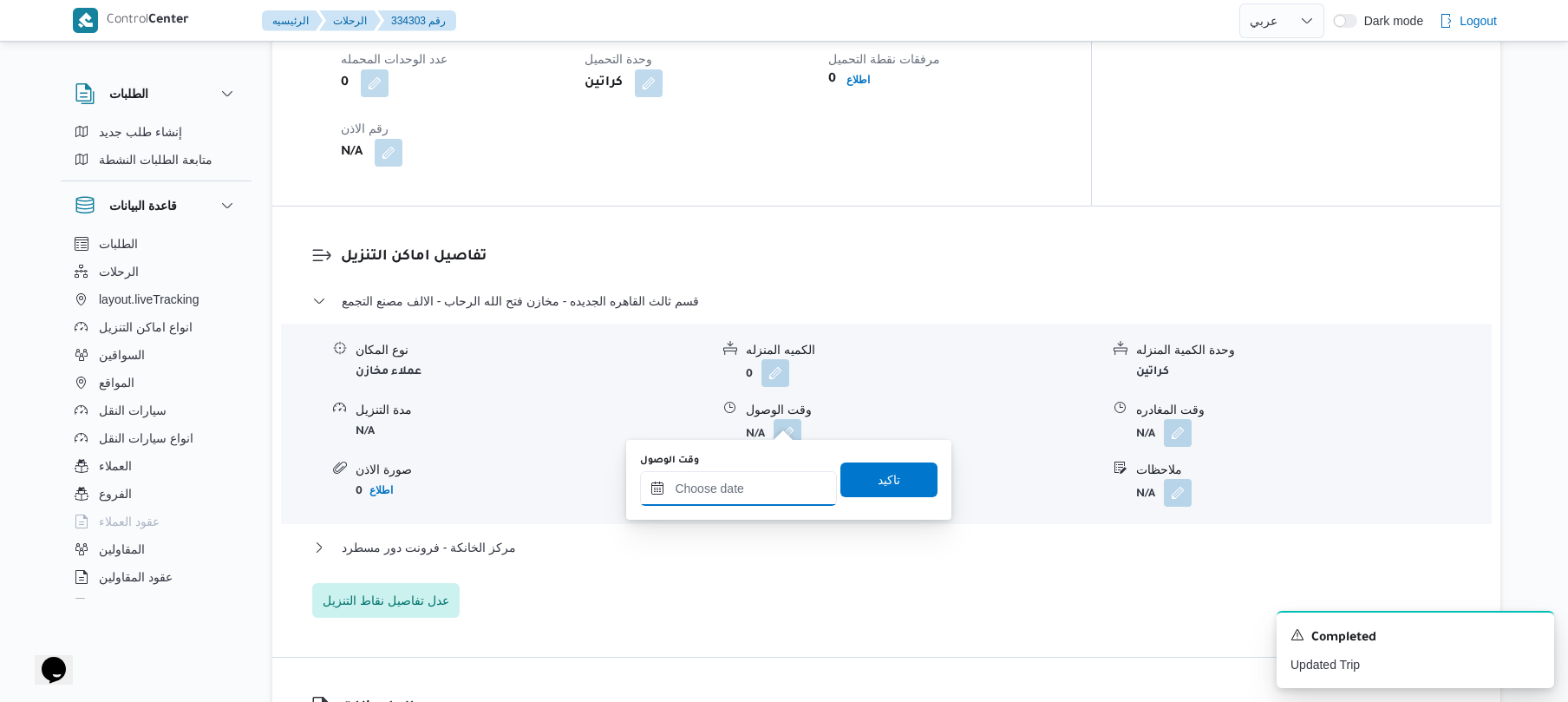
click at [746, 472] on div at bounding box center [738, 488] width 197 height 35
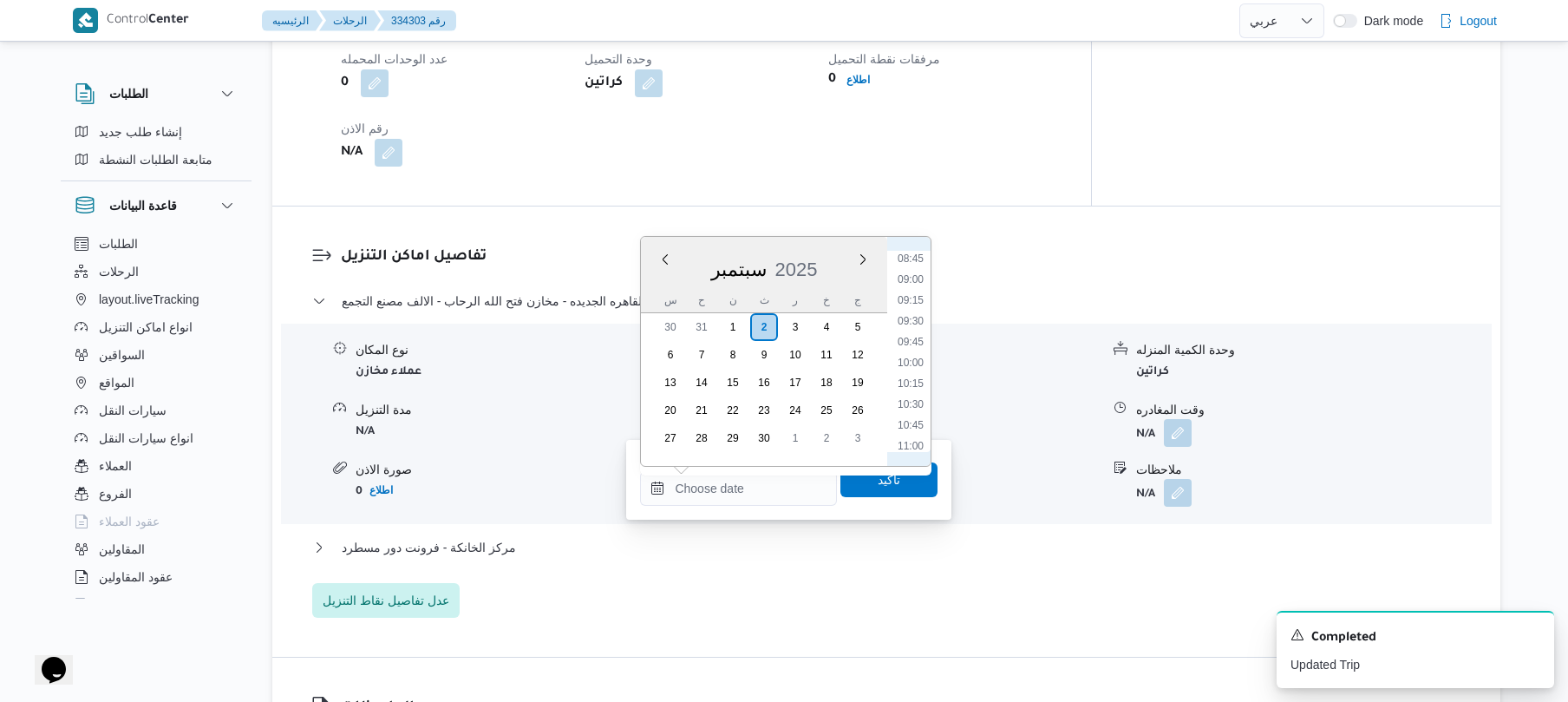
scroll to position [690, 0]
click at [913, 272] on li "08:30" at bounding box center [911, 276] width 40 height 17
type input "٠٢/٠٩/٢٠٢٥ ٠٨:٣٠"
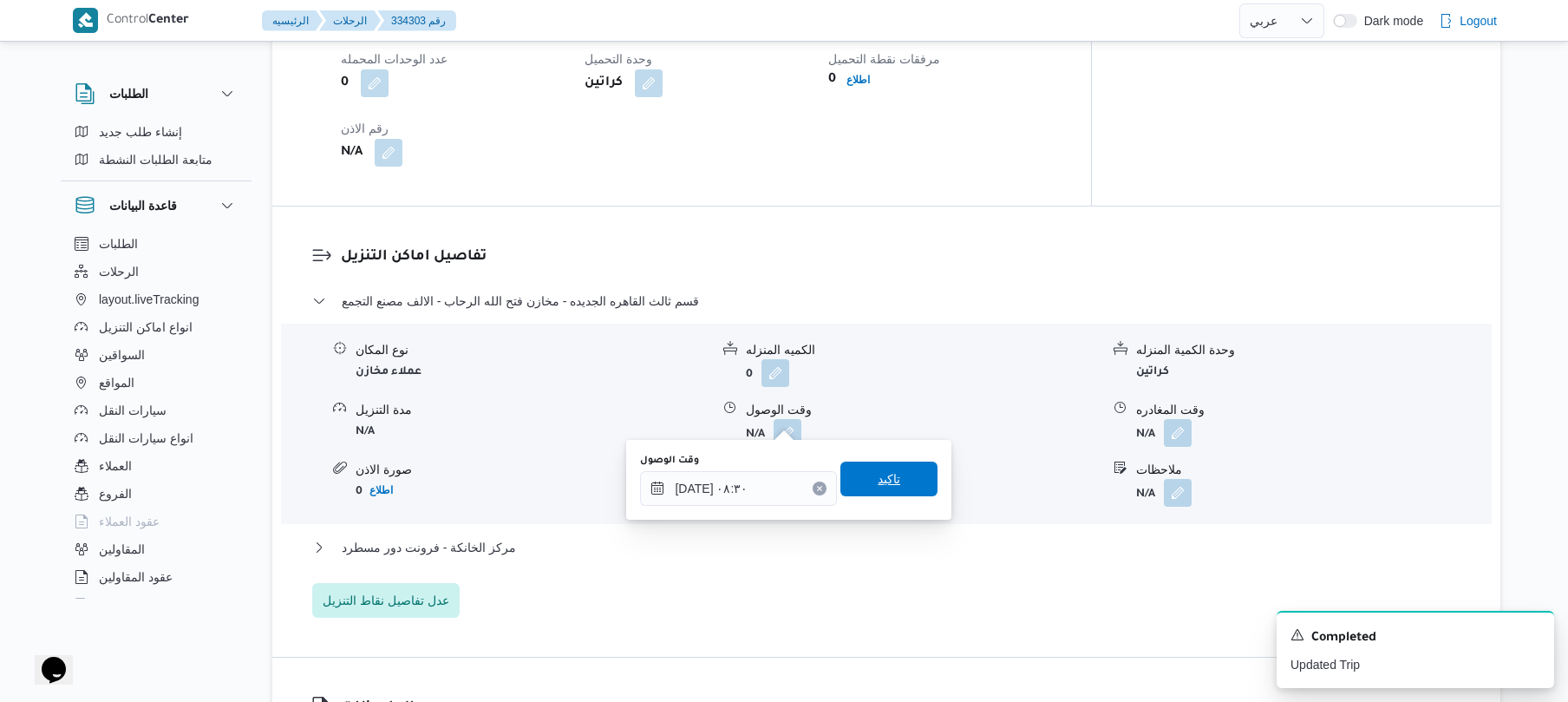
click at [864, 479] on span "تاكيد" at bounding box center [889, 478] width 97 height 35
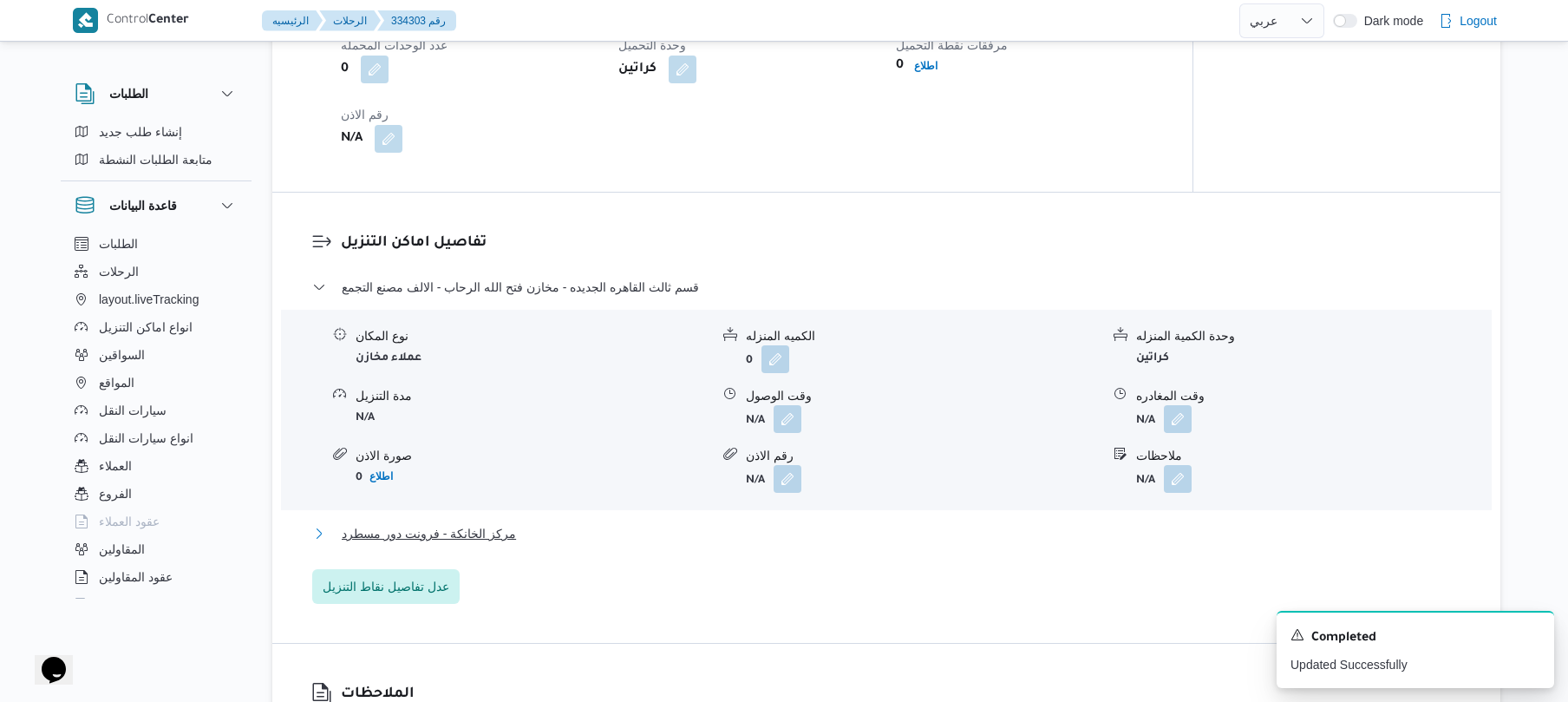
click at [769, 525] on button "مركز الخانكة - فرونت دور مسطرد" at bounding box center [887, 533] width 1150 height 21
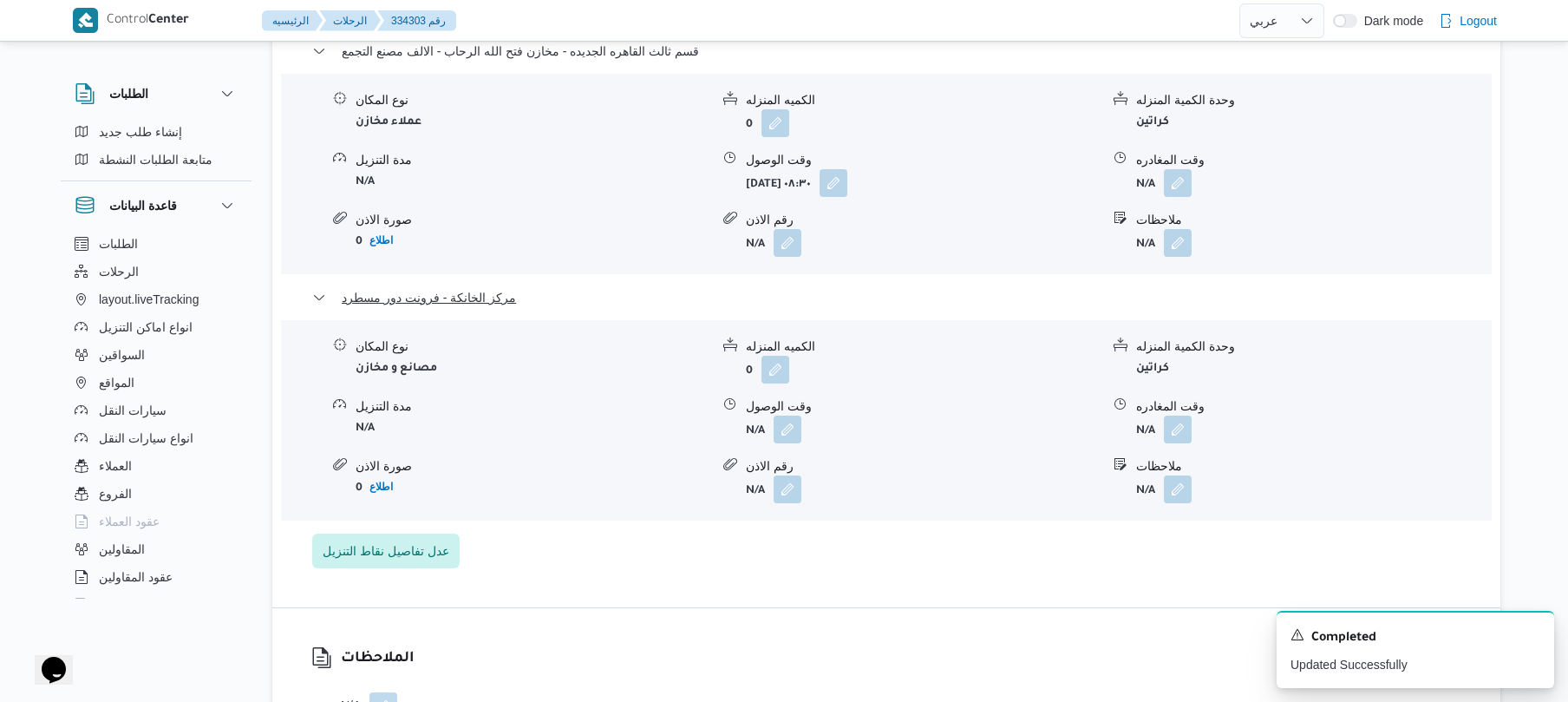
scroll to position [1666, 0]
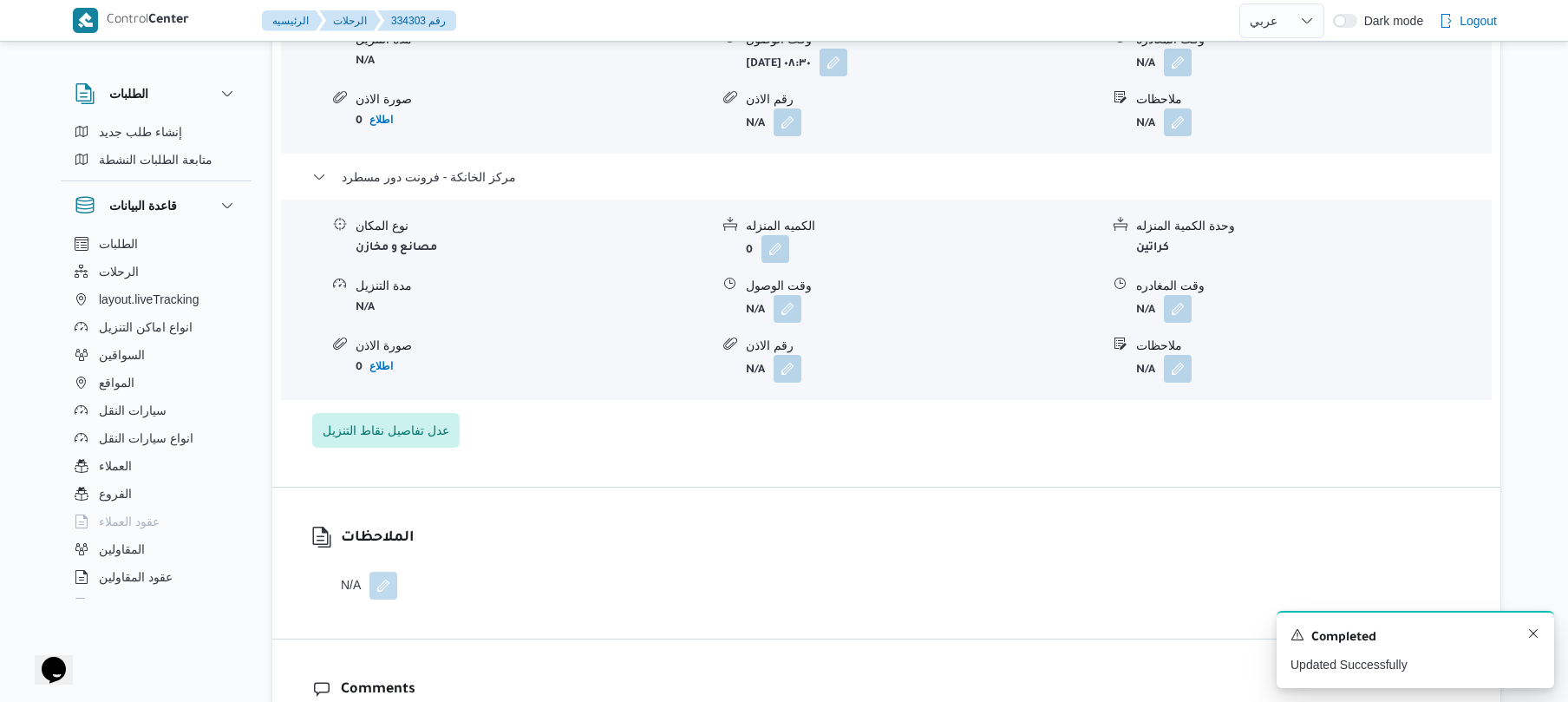
click at [1535, 635] on div "A new notification appears Completed Updated Successfully" at bounding box center [1415, 649] width 278 height 77
click at [1535, 636] on icon "Dismiss toast" at bounding box center [1534, 634] width 14 height 14
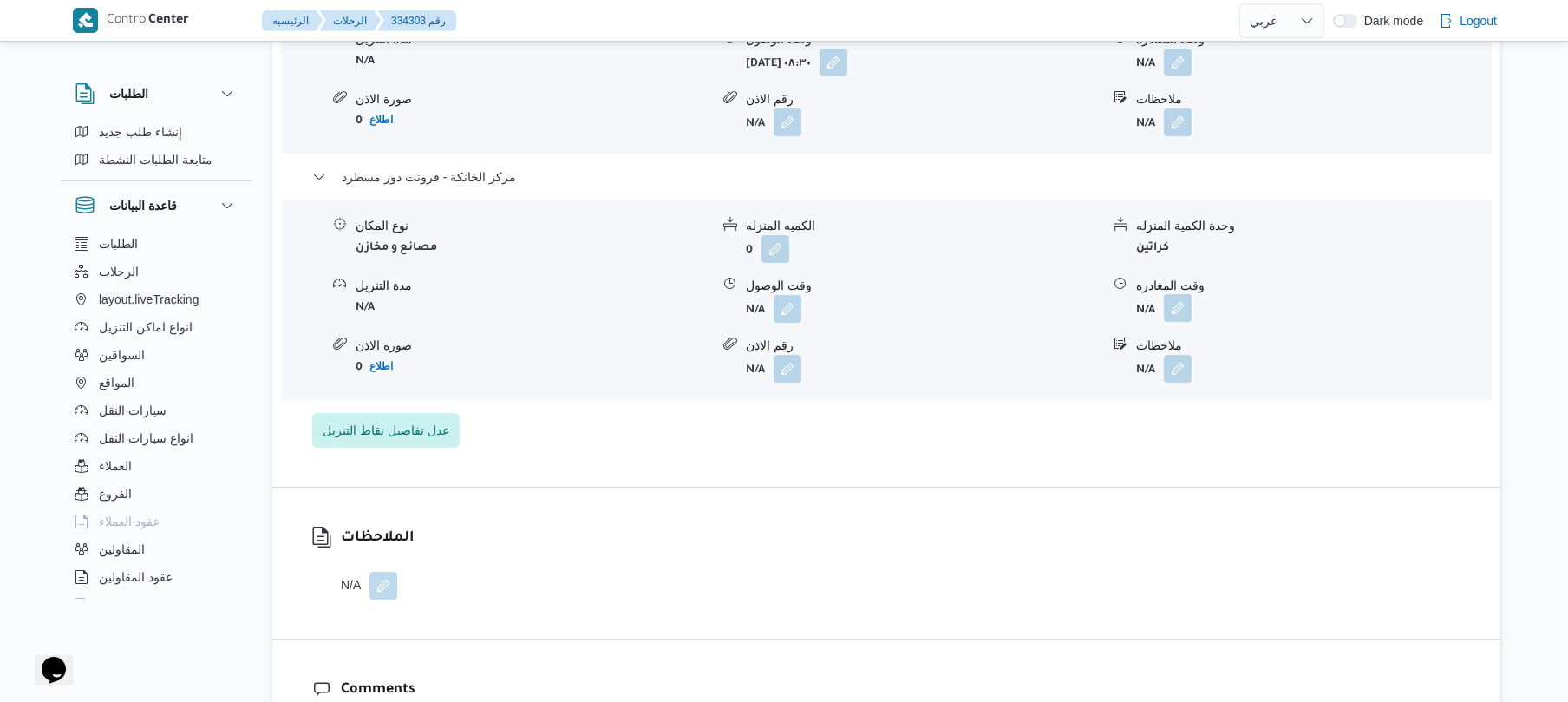
click at [1177, 294] on button "button" at bounding box center [1177, 308] width 28 height 28
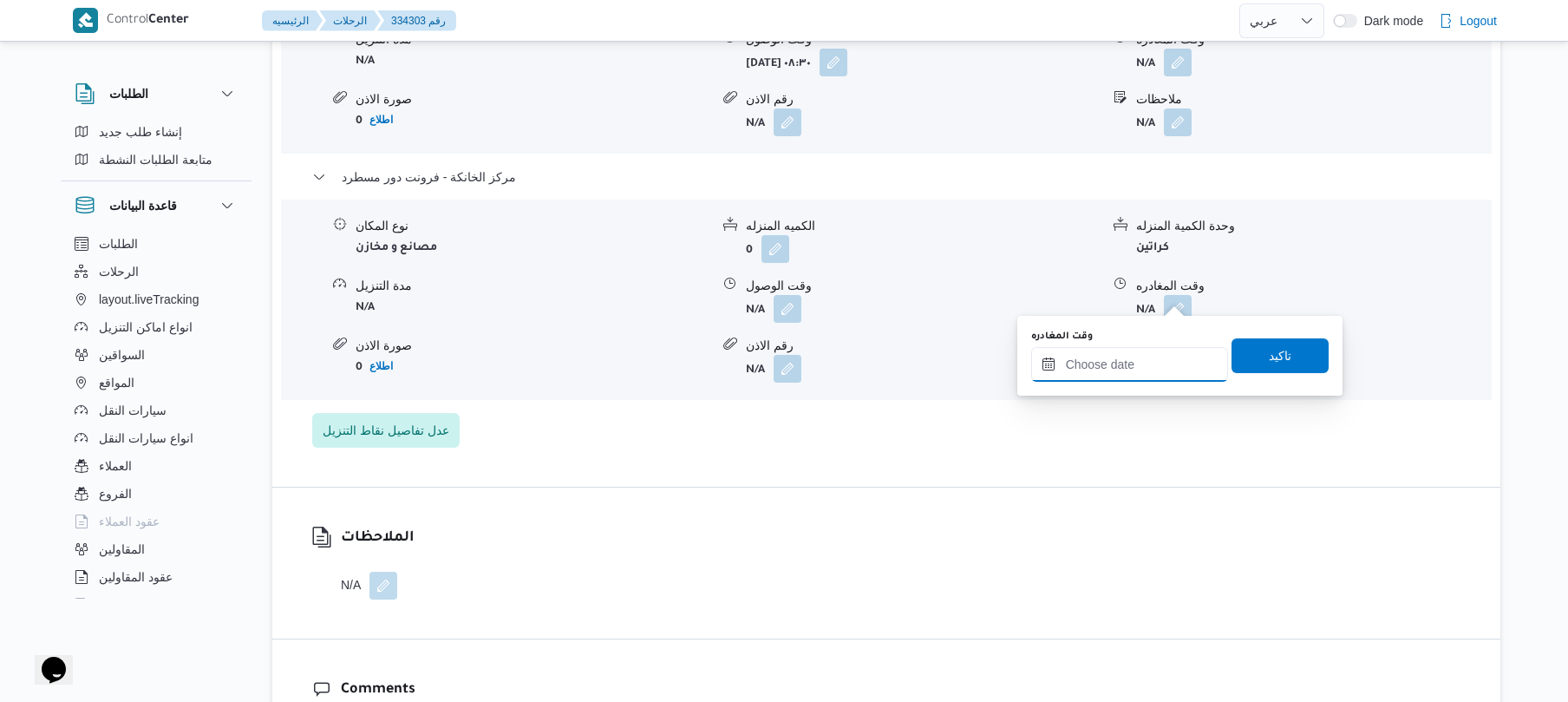
click at [1151, 366] on input "وقت المغادره" at bounding box center [1130, 364] width 197 height 35
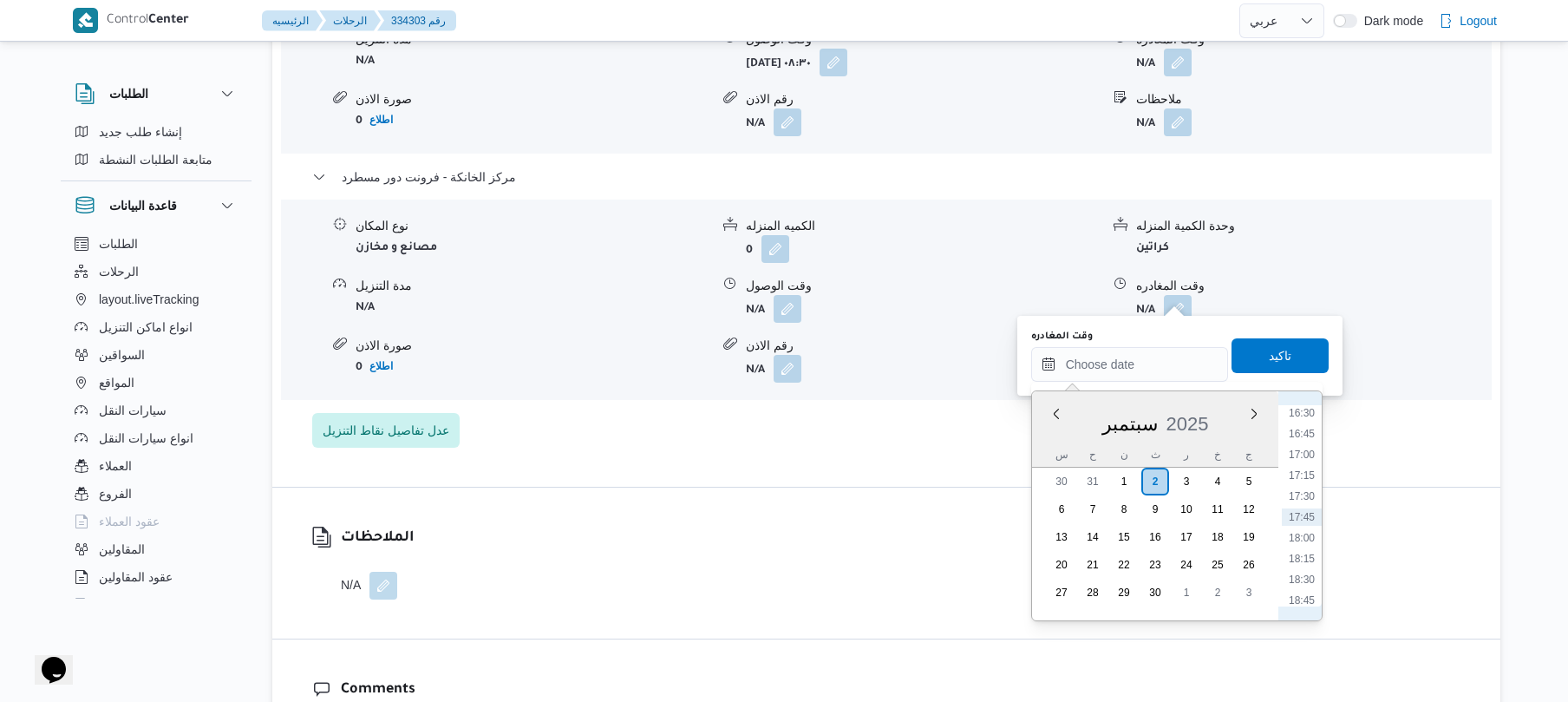
scroll to position [1205, 0]
click at [1302, 514] on li "15:45" at bounding box center [1302, 520] width 40 height 17
type input "[DATE] ١٥:٤٥"
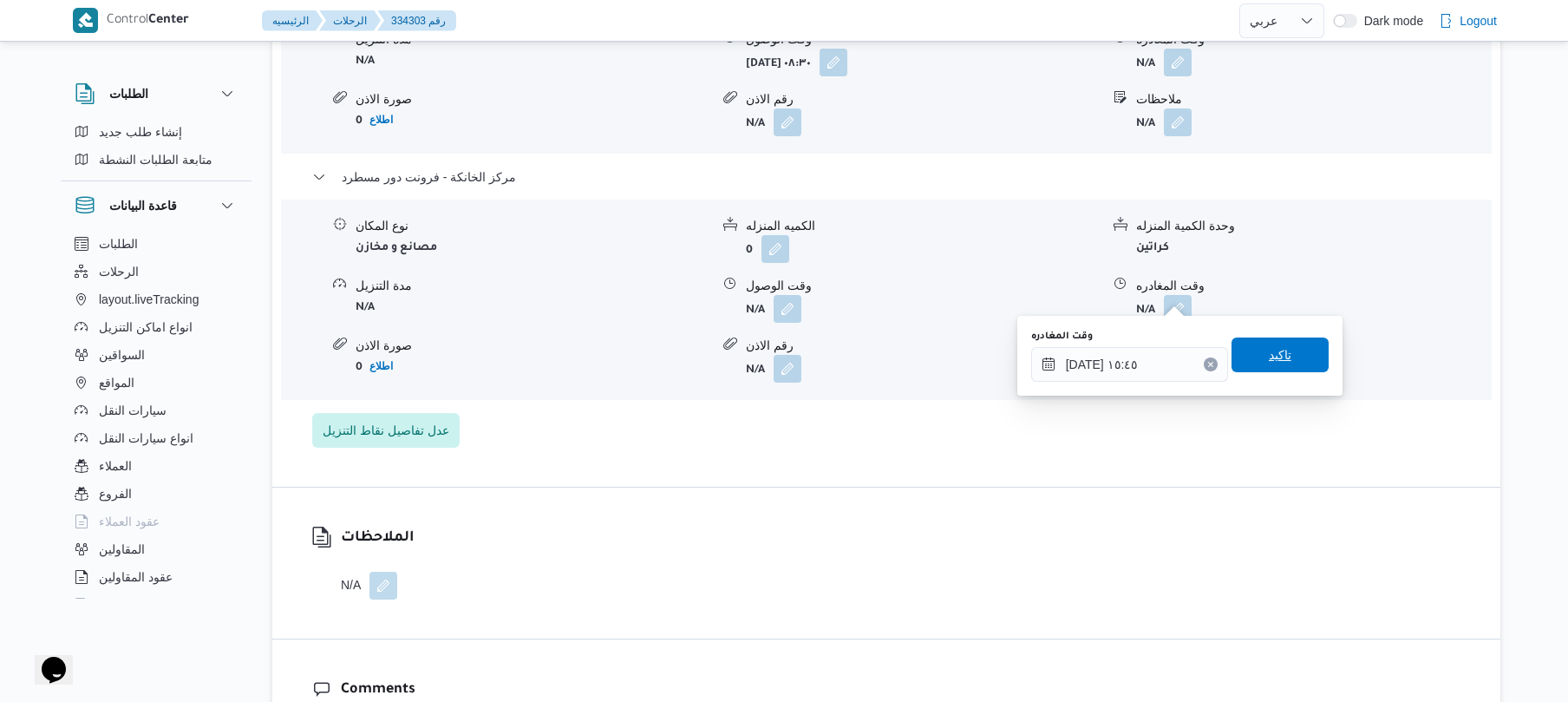
click at [1294, 340] on span "تاكيد" at bounding box center [1280, 354] width 97 height 35
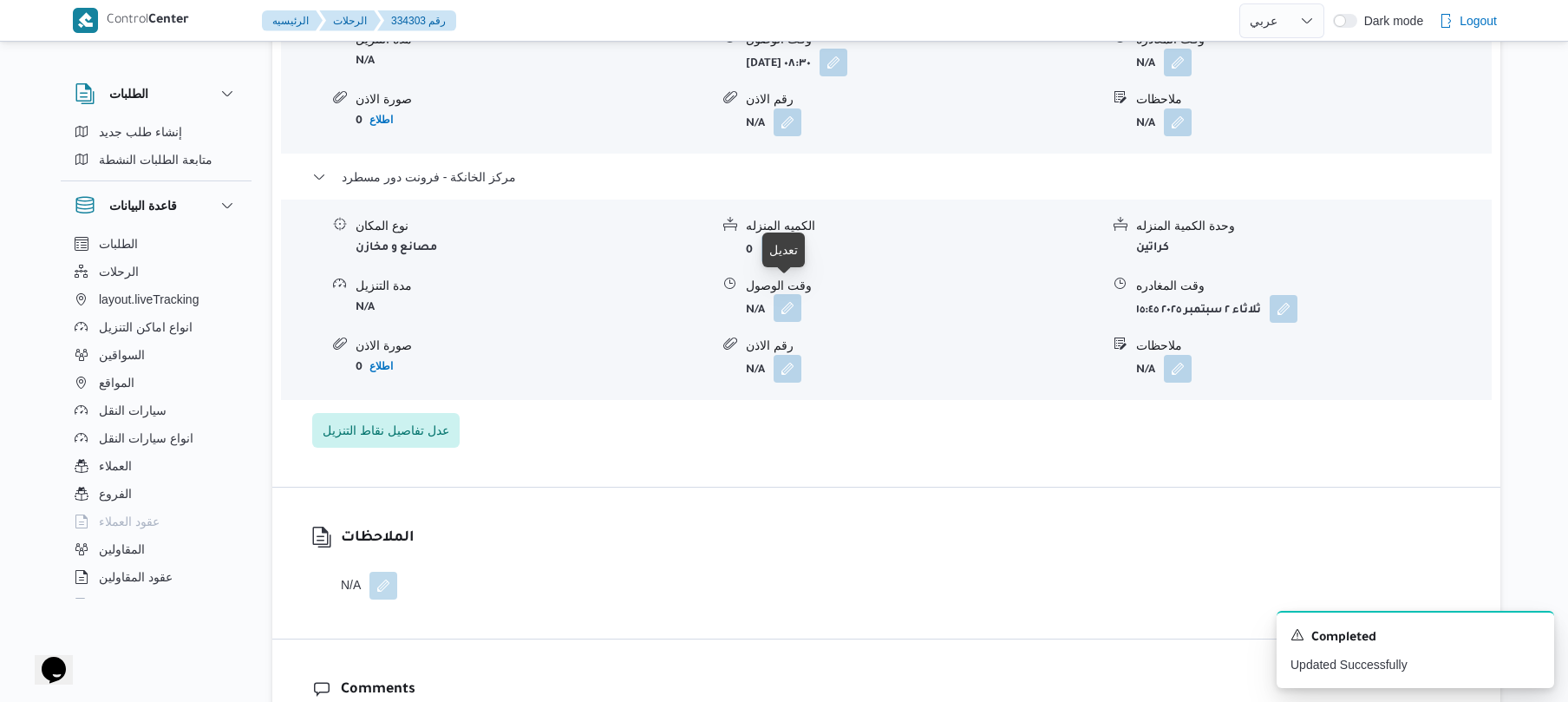
click at [788, 295] on button "button" at bounding box center [788, 308] width 28 height 28
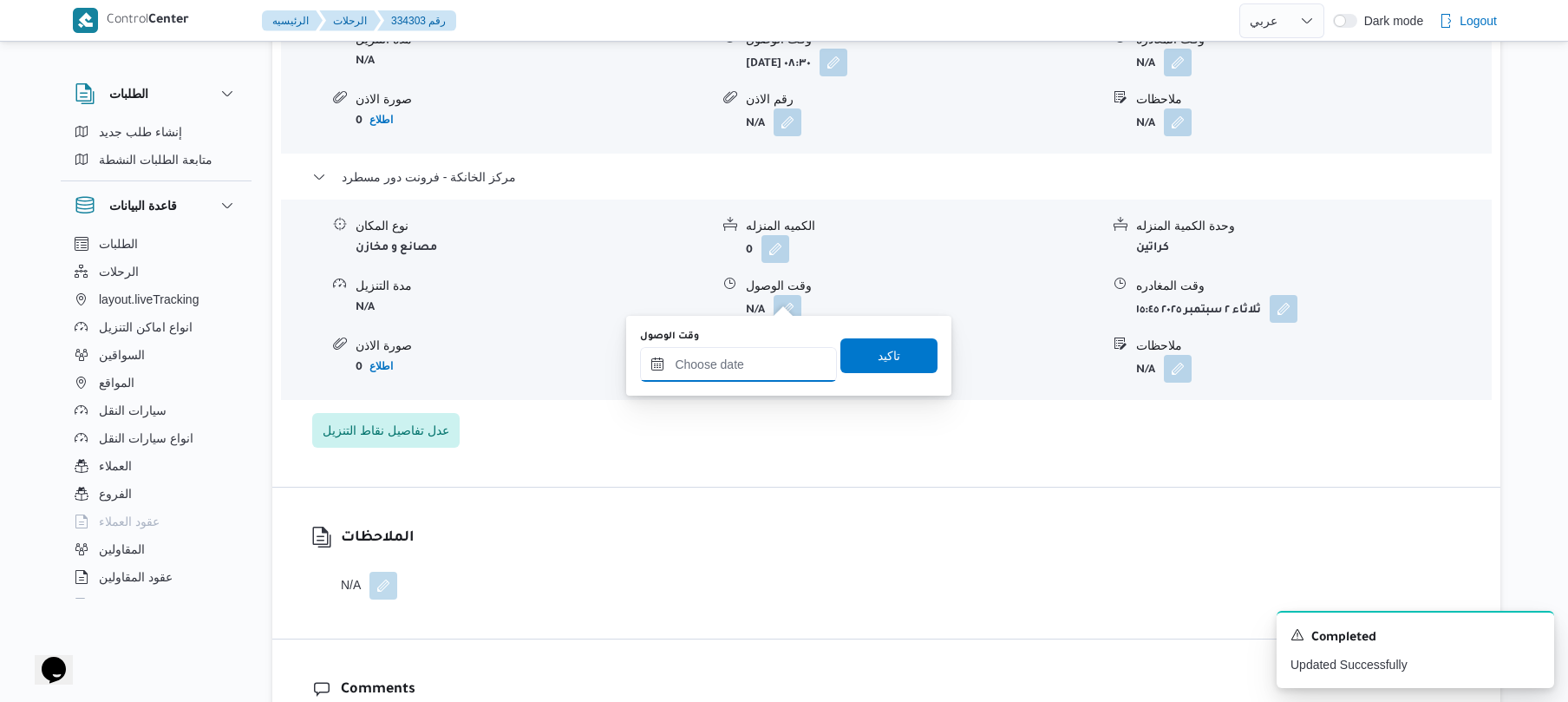
click at [744, 375] on input "وقت الوصول" at bounding box center [738, 364] width 197 height 35
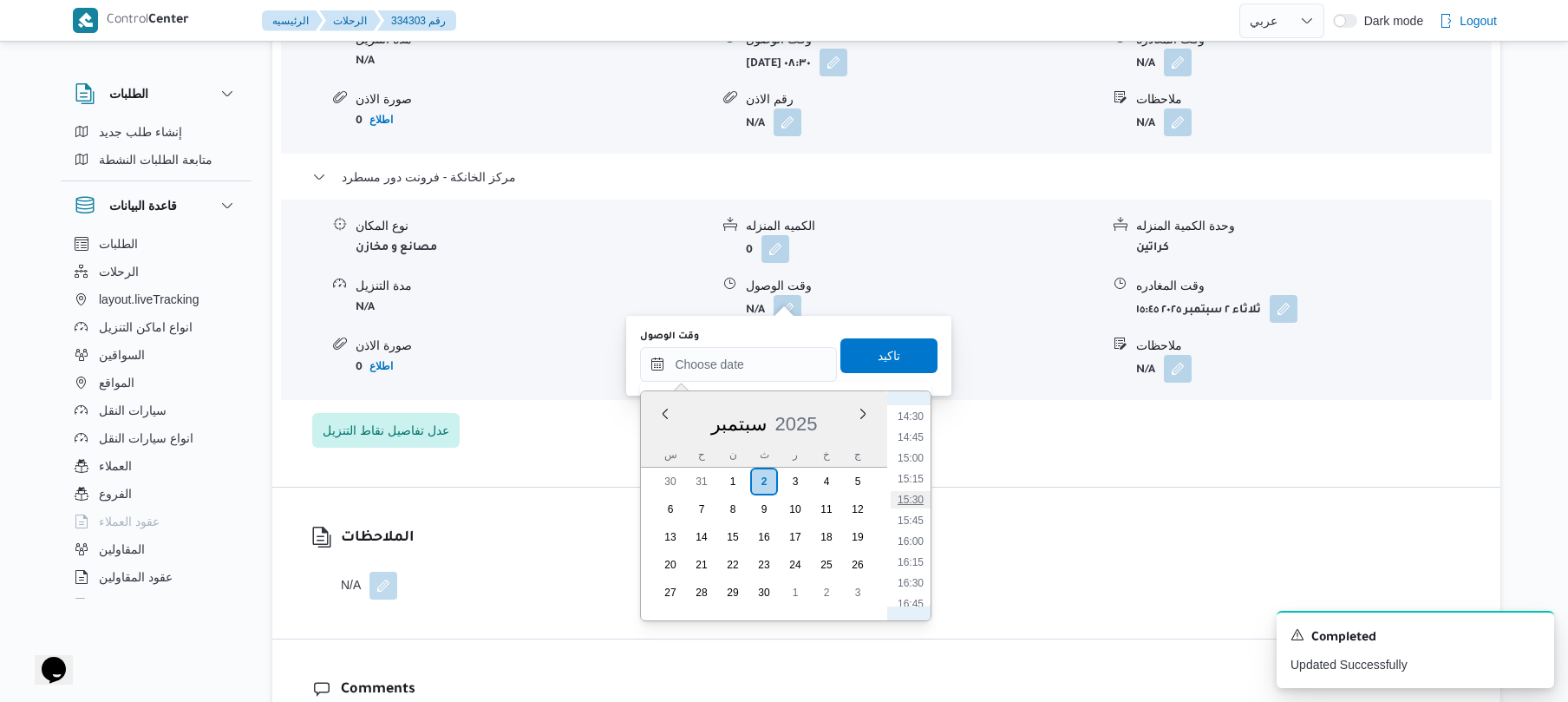
click at [913, 493] on li "15:30" at bounding box center [911, 499] width 40 height 17
type input "٠٢/٠٩/٢٠٢٥ ١٥:٣٠"
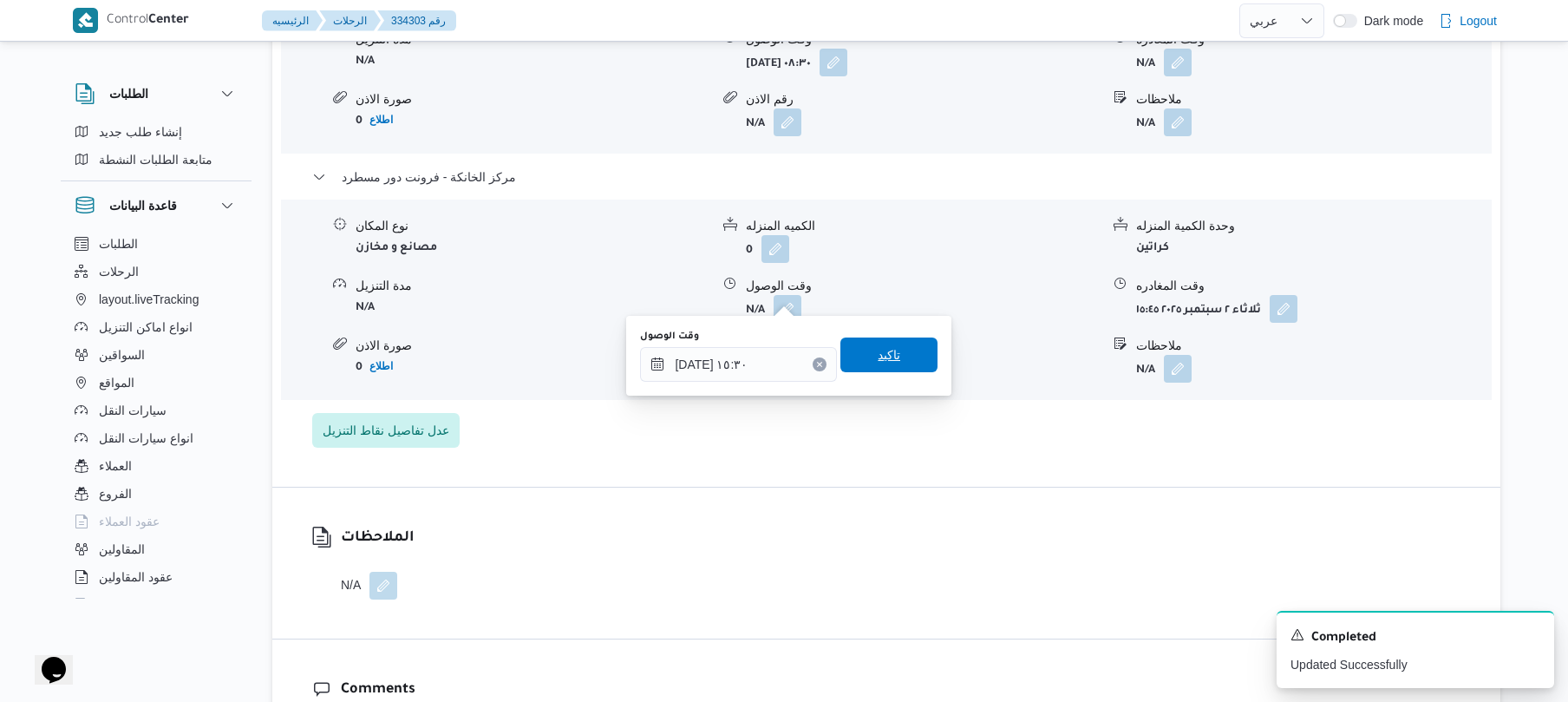
click at [895, 365] on span "تاكيد" at bounding box center [889, 354] width 97 height 35
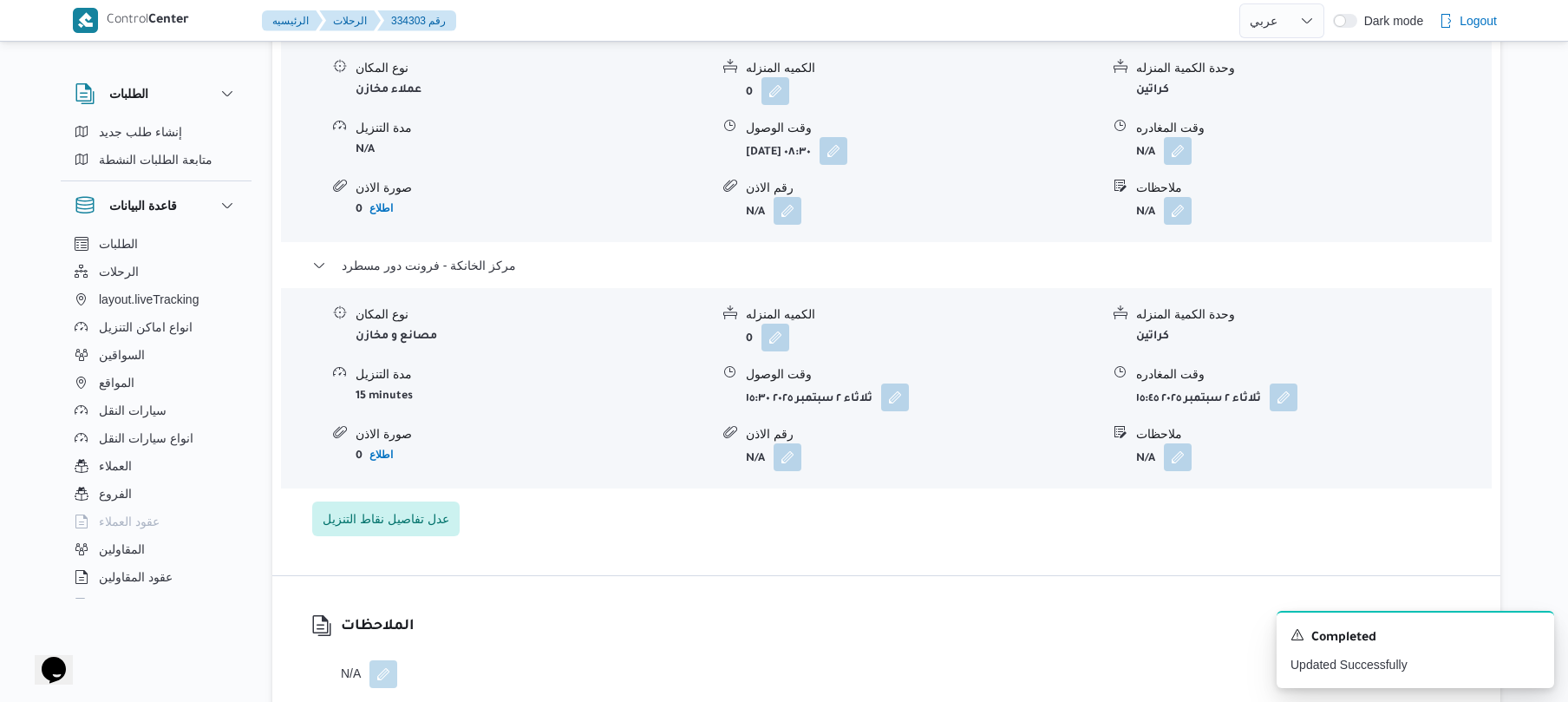
scroll to position [1573, 0]
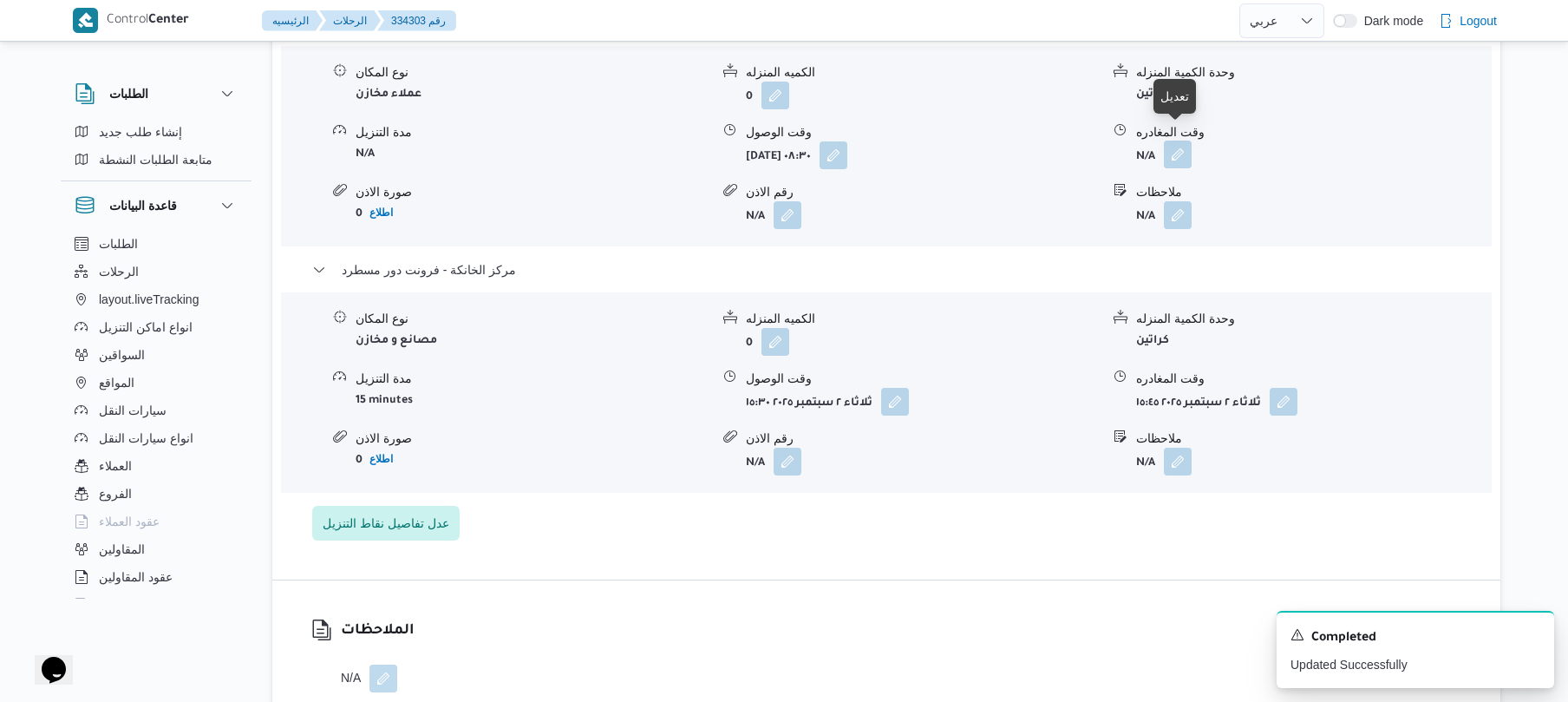
click at [1180, 140] on button "button" at bounding box center [1177, 154] width 28 height 28
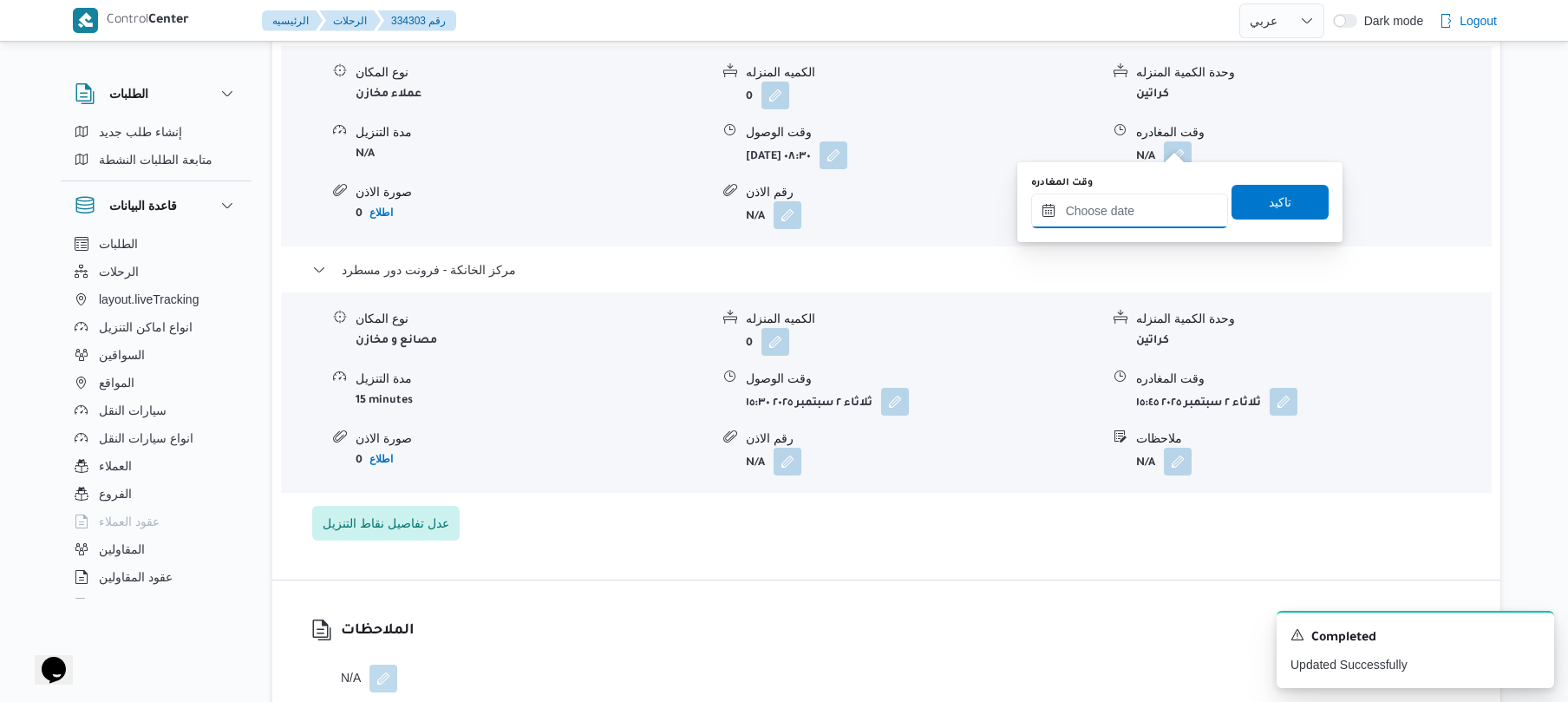
click at [1108, 216] on input "وقت المغادره" at bounding box center [1130, 210] width 197 height 35
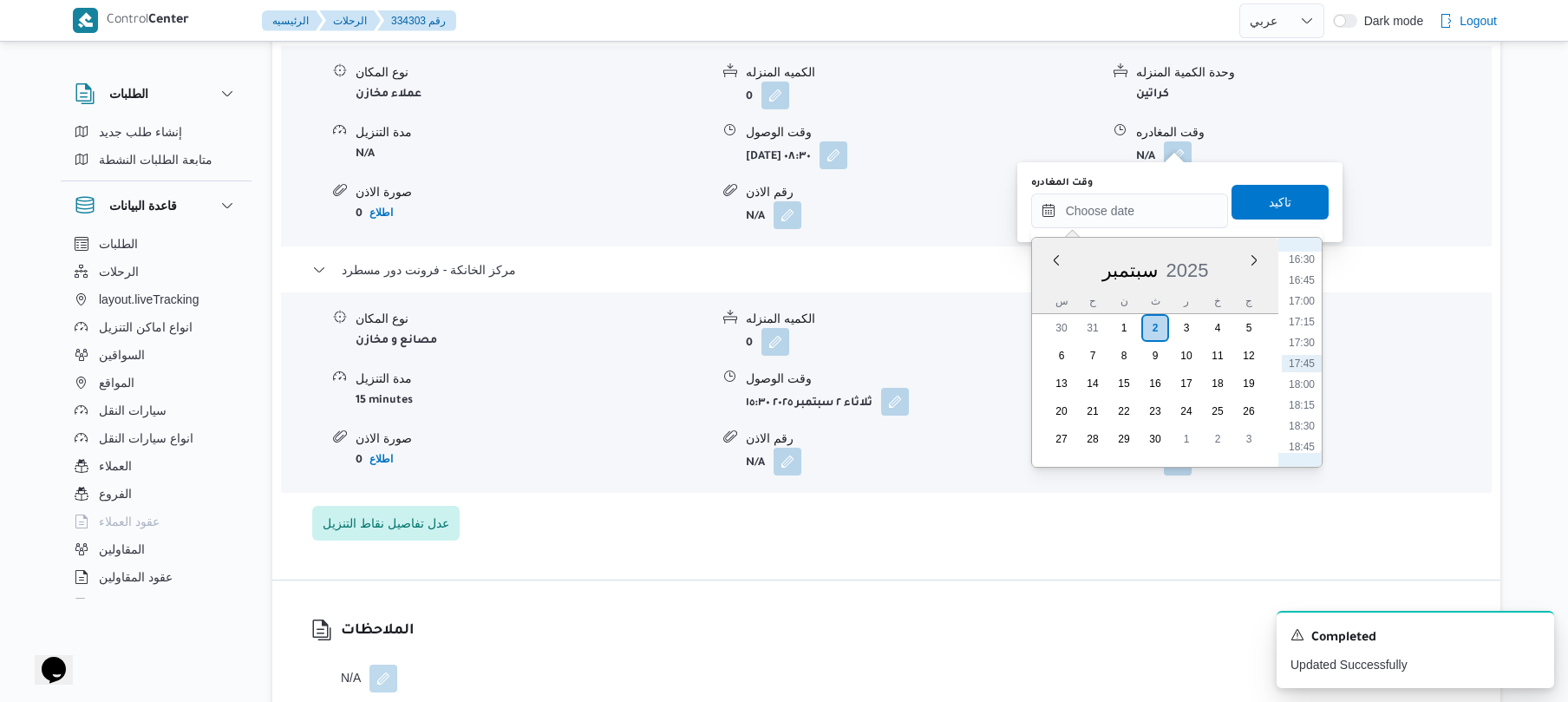
scroll to position [1205, 0]
click at [1313, 283] on li "14:45" at bounding box center [1302, 283] width 40 height 17
type input "٠٢/٠٩/٢٠٢٥ ١٤:٤٥"
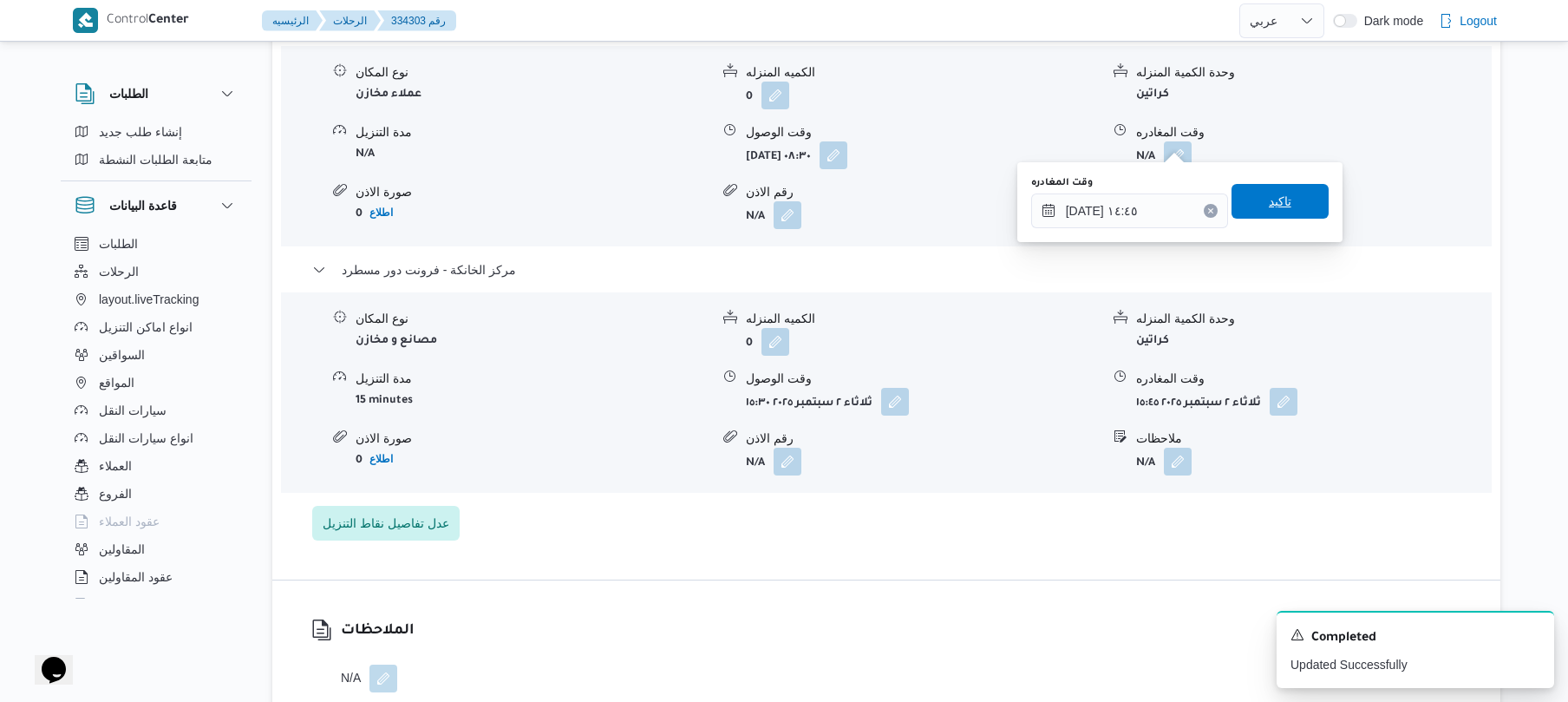
click at [1288, 206] on span "تاكيد" at bounding box center [1280, 201] width 97 height 35
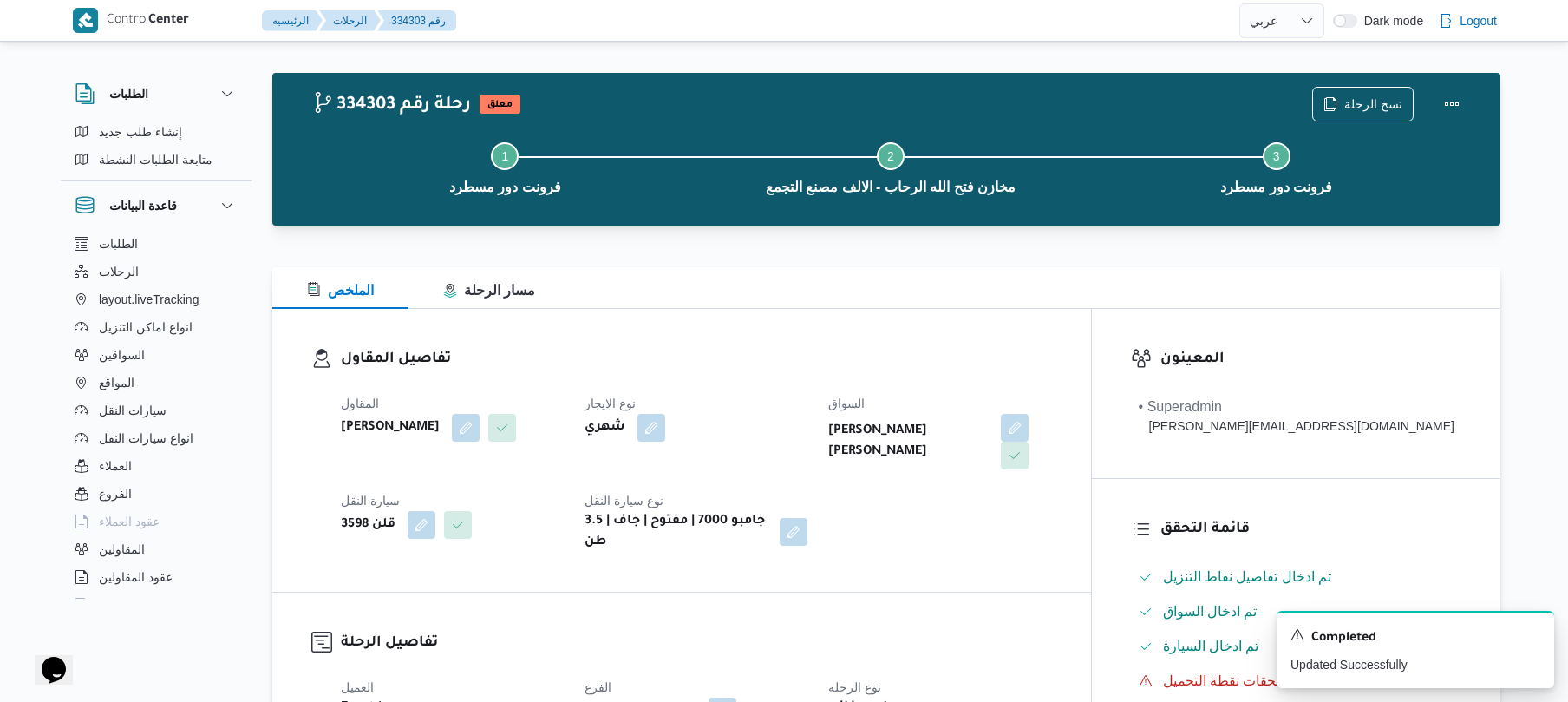
scroll to position [0, 0]
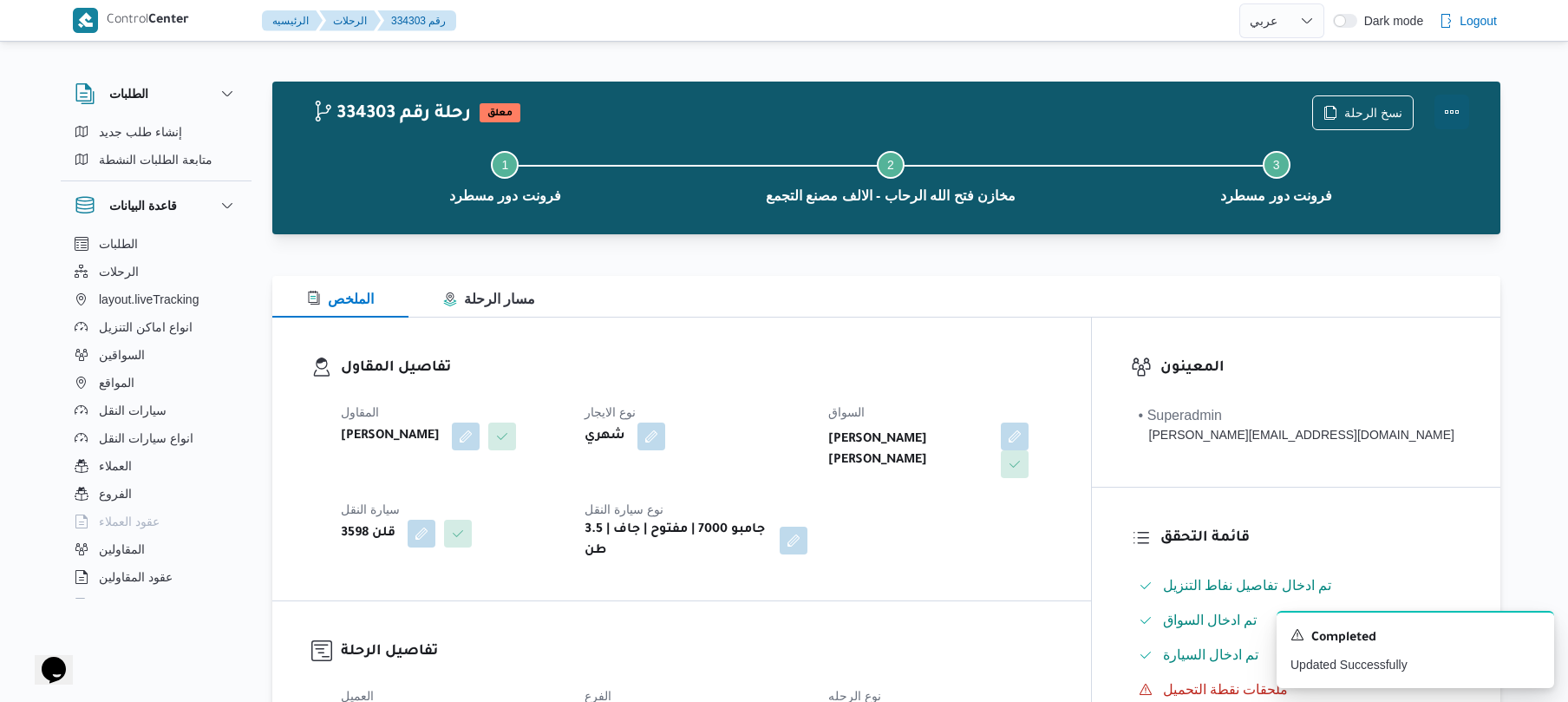
click at [1452, 104] on button "Actions" at bounding box center [1452, 112] width 35 height 35
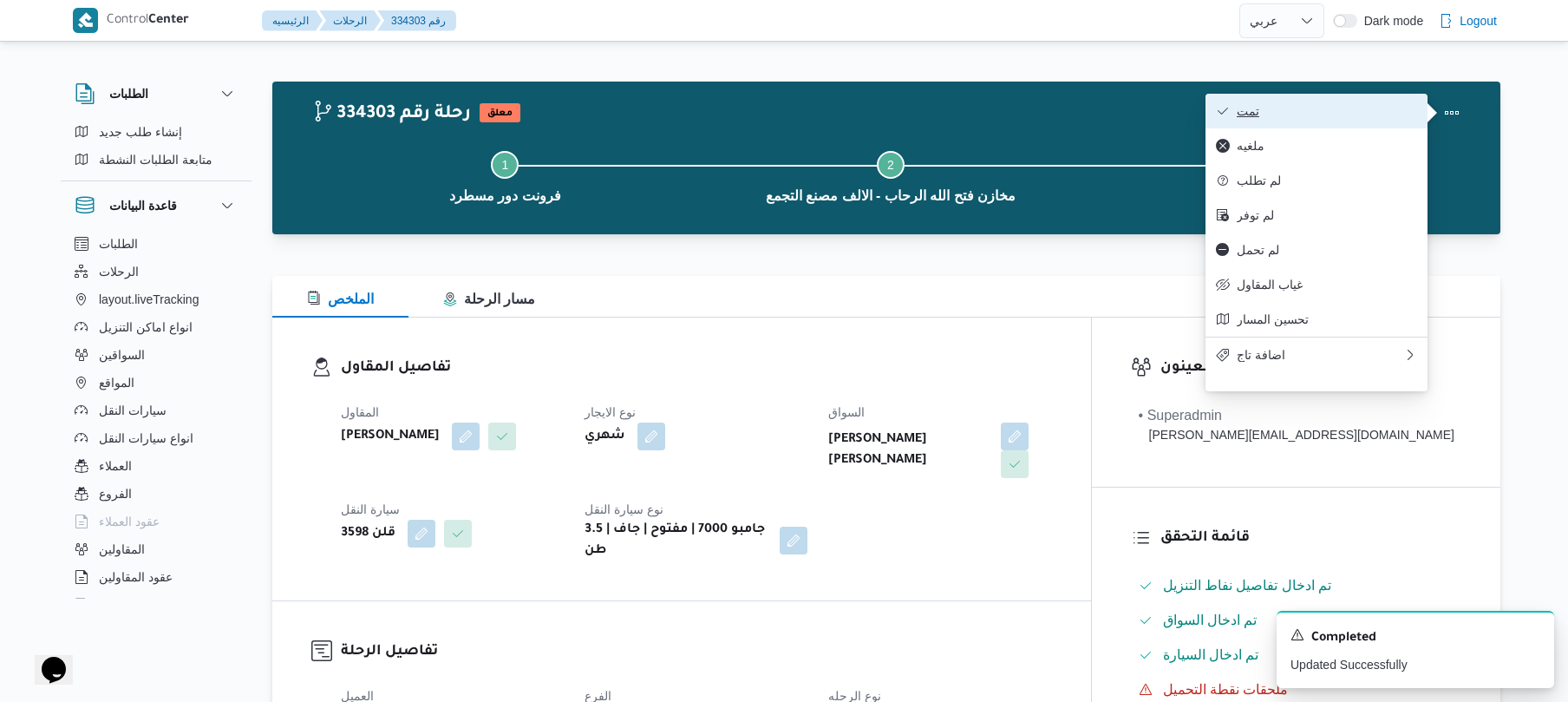
click at [1359, 102] on button "تمت" at bounding box center [1317, 111] width 222 height 35
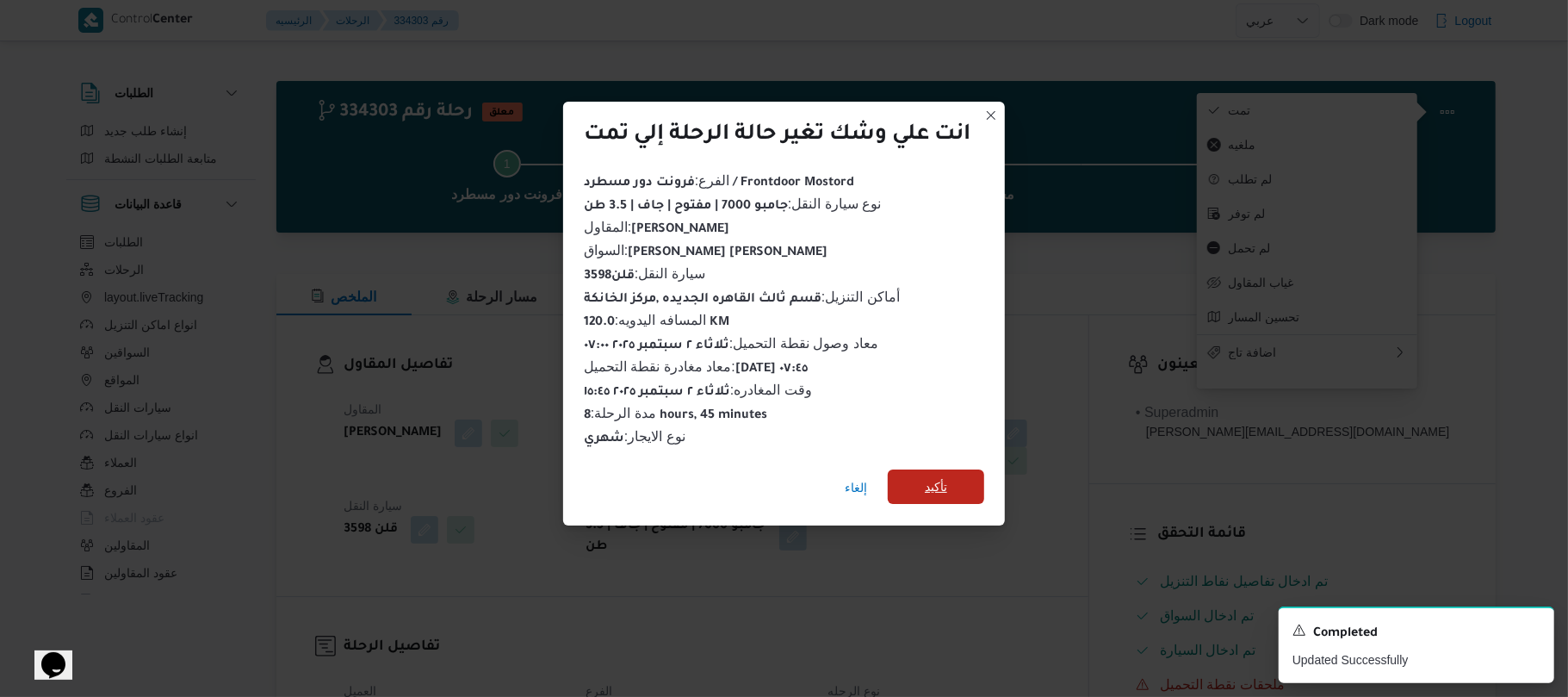
click at [954, 480] on span "تأكيد" at bounding box center [935, 487] width 97 height 35
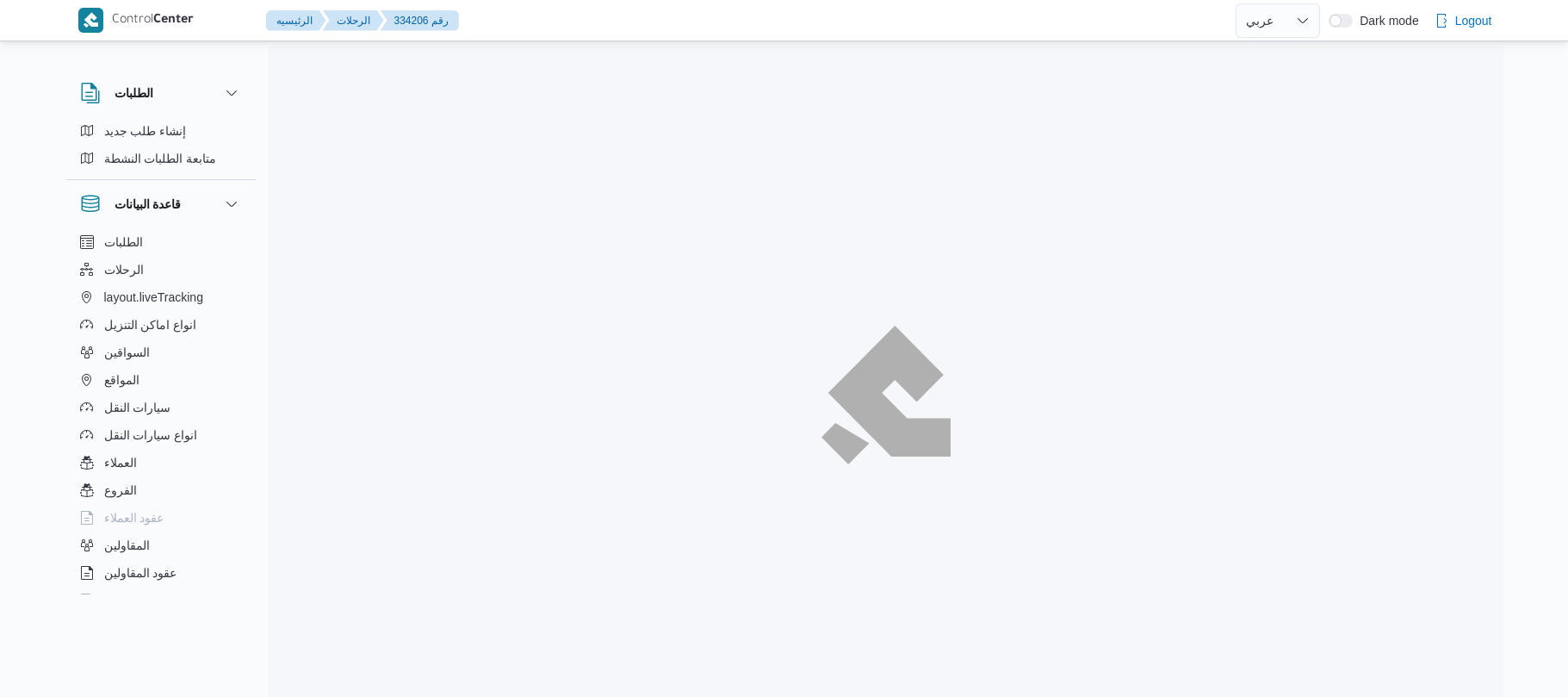
select select "ar"
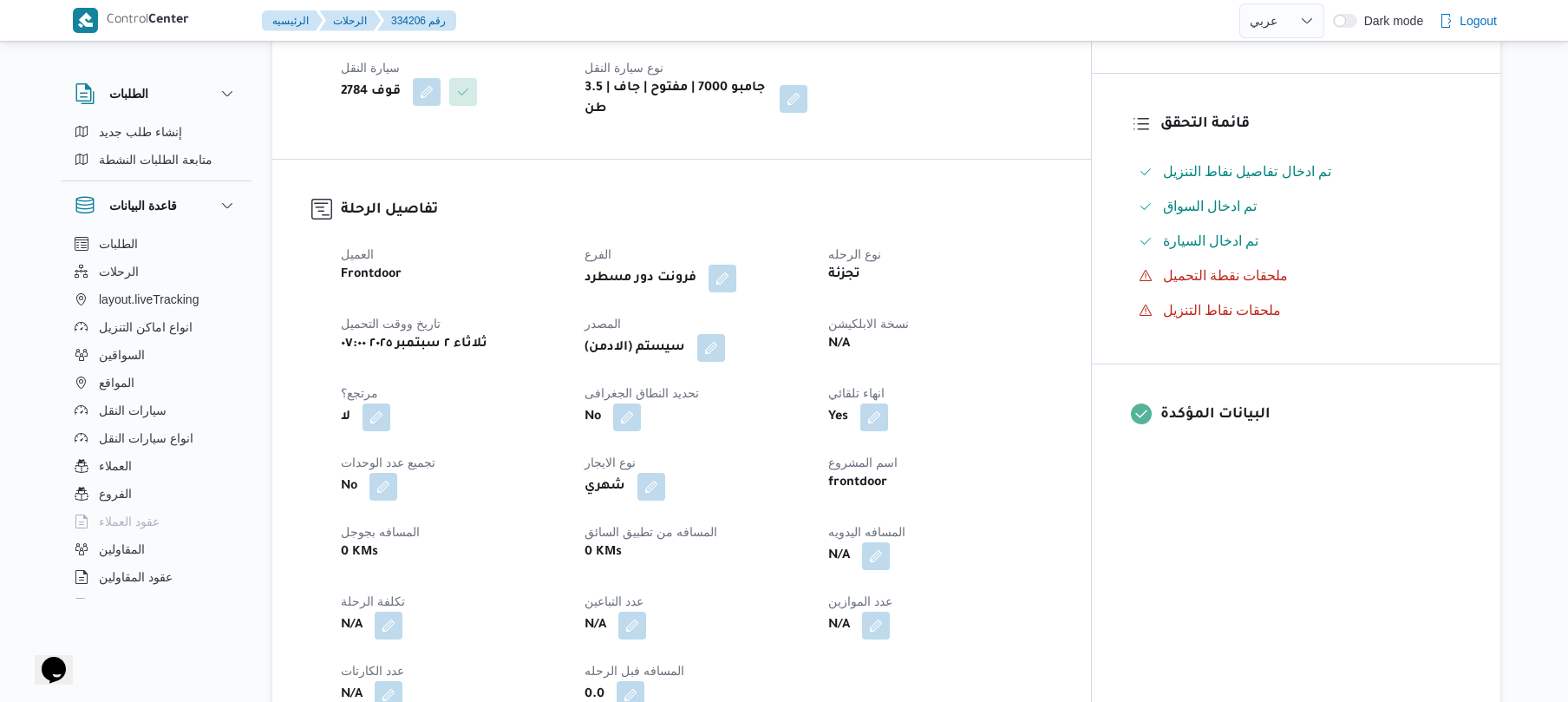
scroll to position [417, 0]
click at [890, 561] on button "button" at bounding box center [875, 553] width 28 height 28
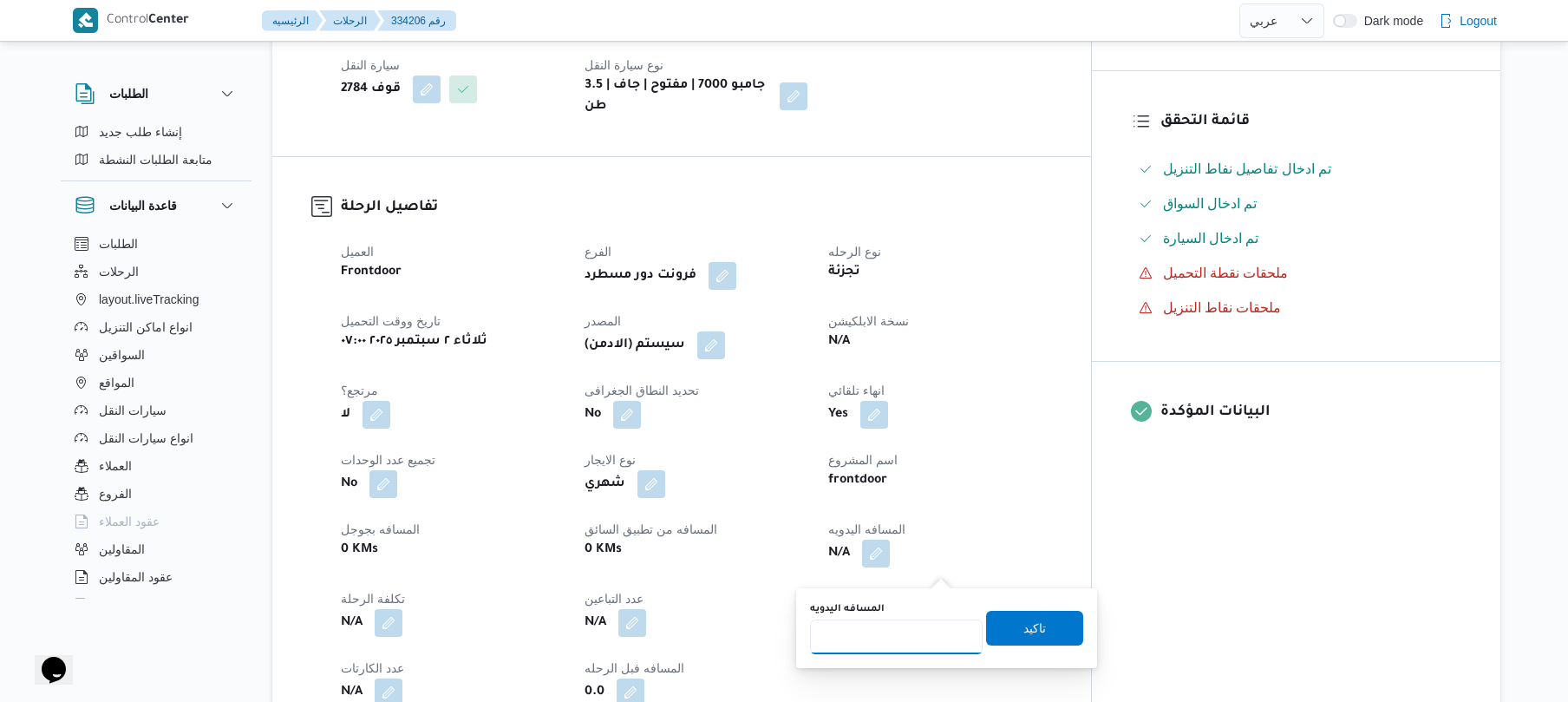
click at [847, 639] on input "المسافه اليدويه" at bounding box center [896, 637] width 173 height 35
type input "75"
click at [1000, 633] on span "تاكيد" at bounding box center [1034, 627] width 97 height 35
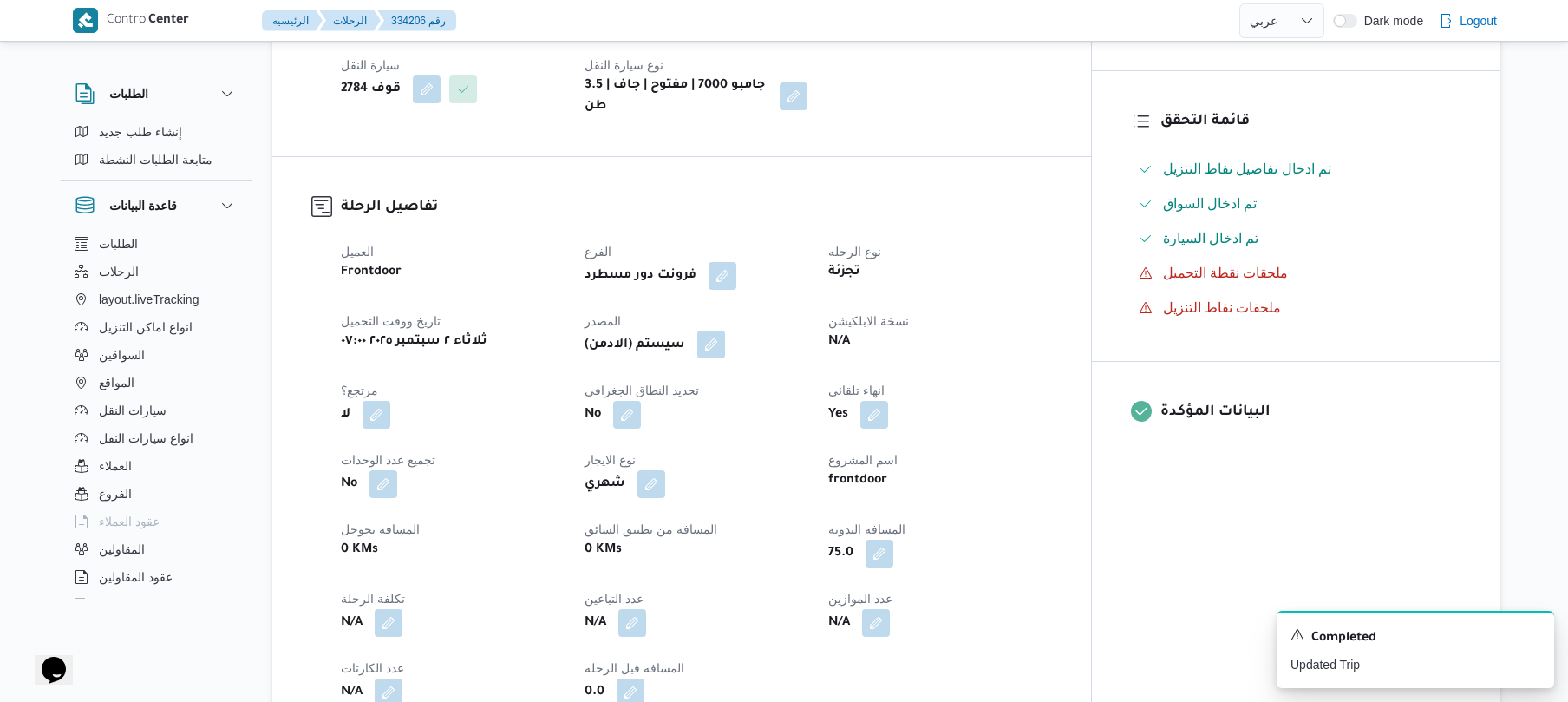
click at [725, 359] on button "button" at bounding box center [711, 344] width 28 height 28
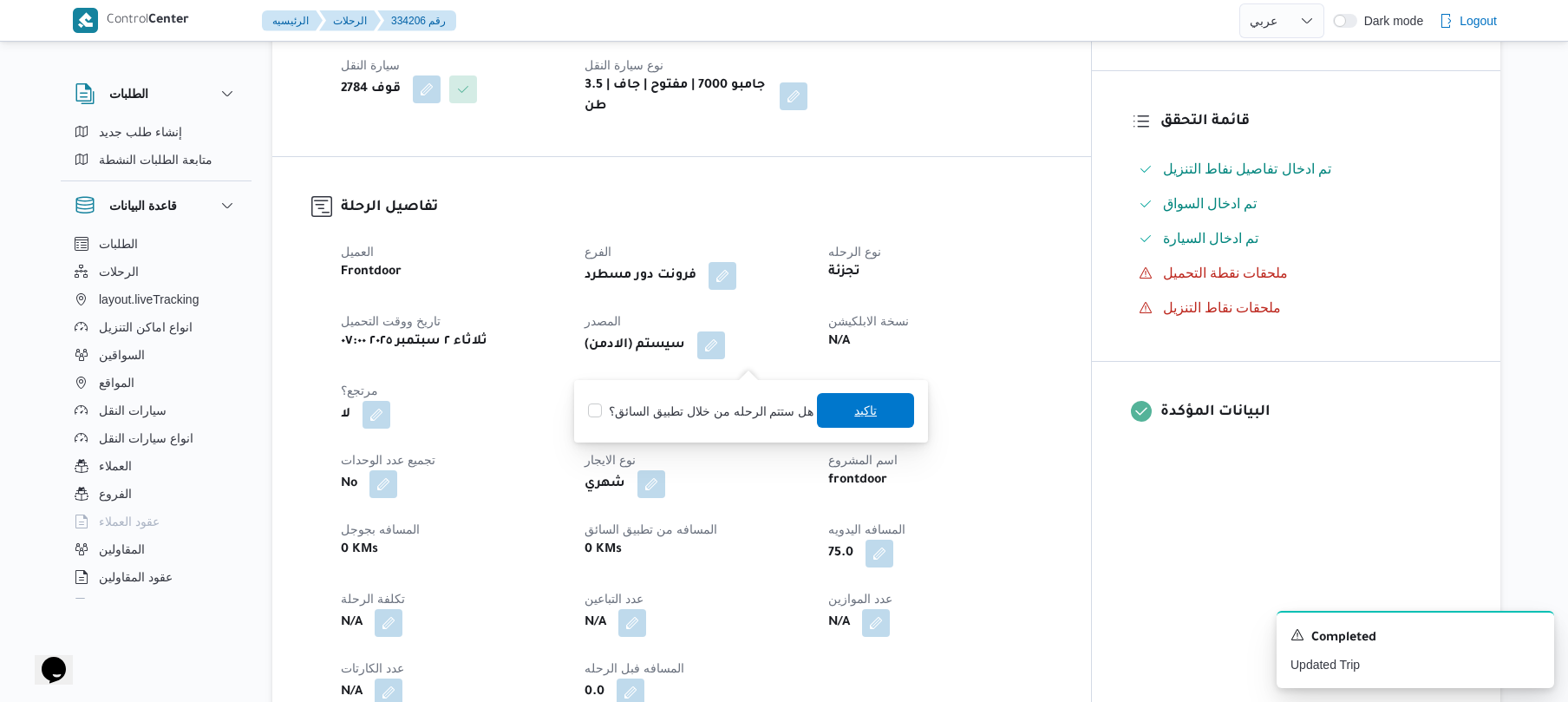
click at [855, 407] on span "تاكيد" at bounding box center [865, 410] width 22 height 21
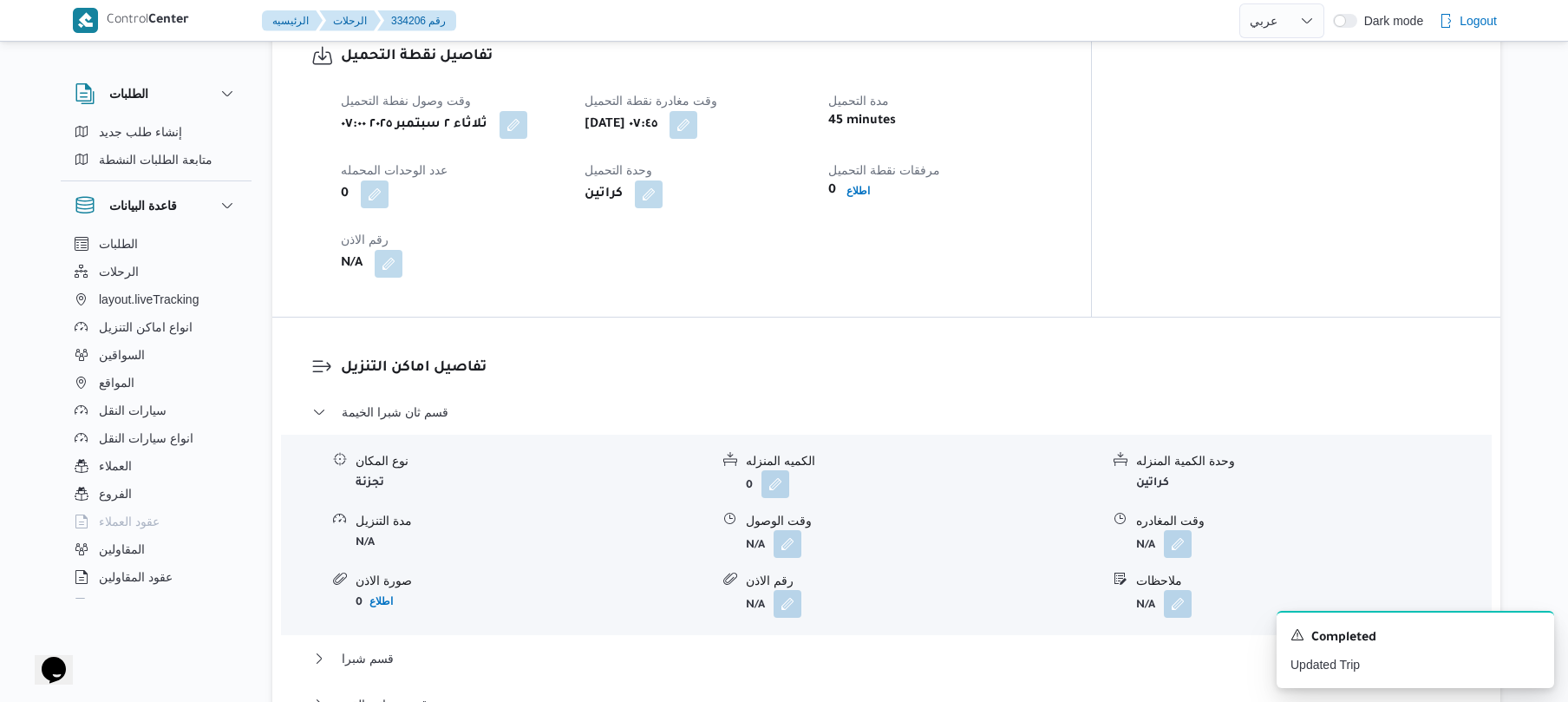
scroll to position [1203, 0]
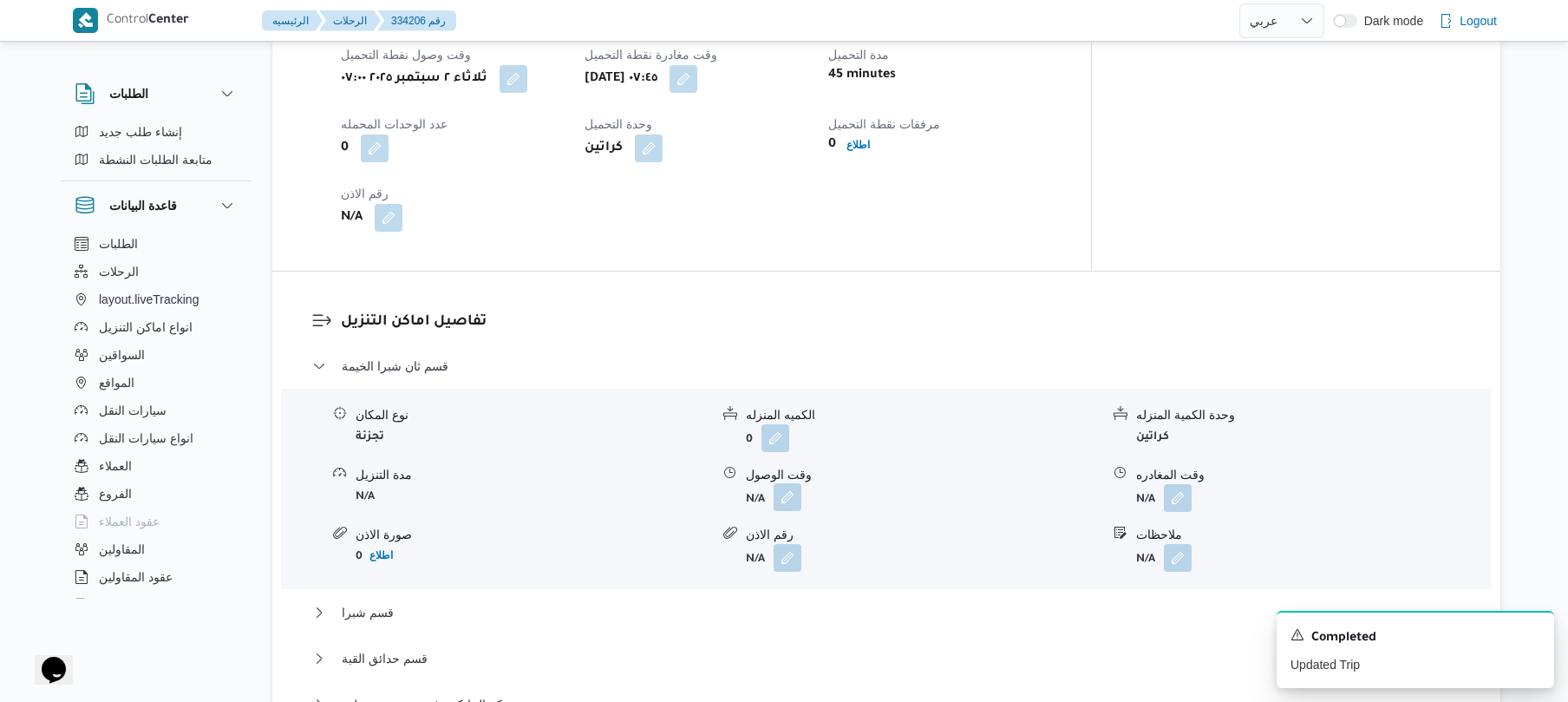
click at [793, 505] on button "button" at bounding box center [788, 496] width 28 height 28
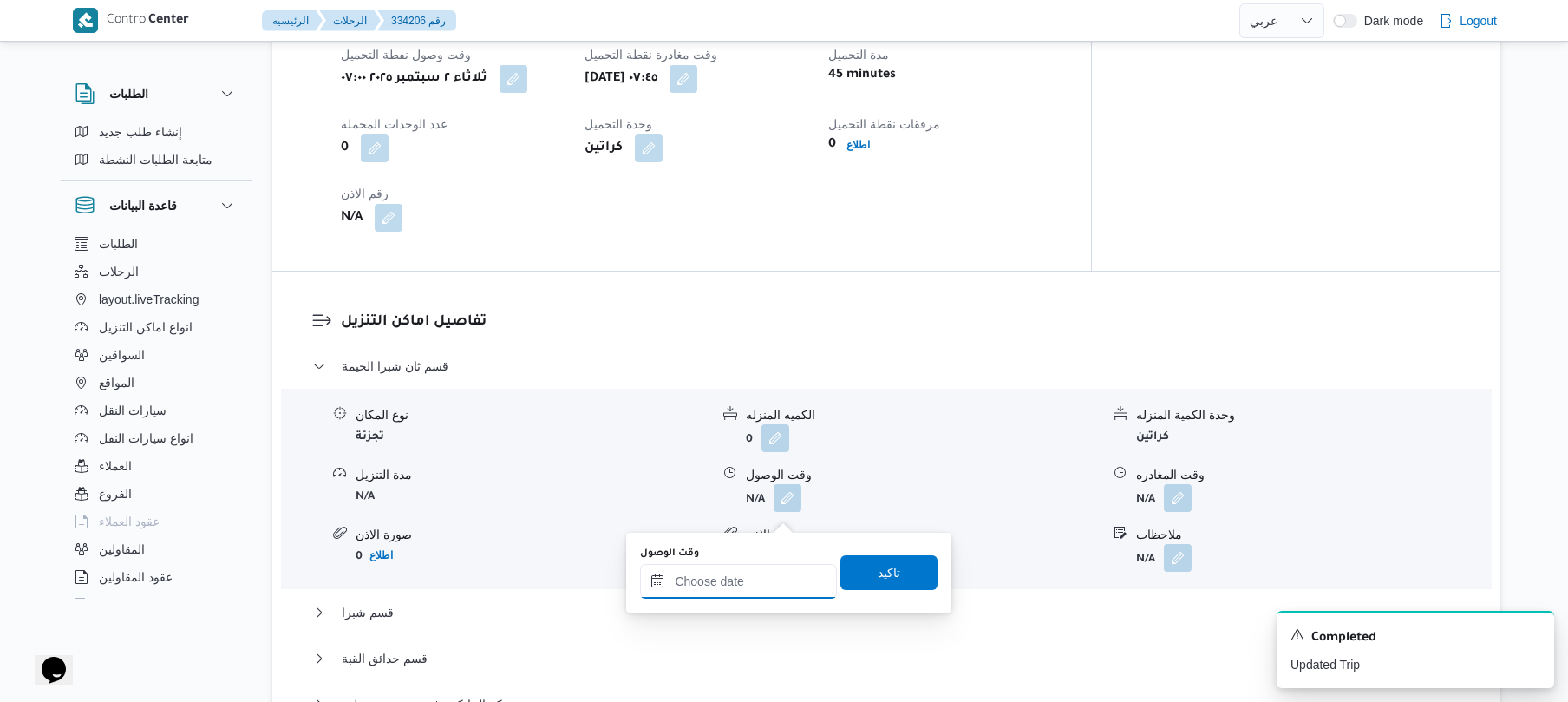
click at [764, 573] on input "وقت الوصول" at bounding box center [738, 581] width 197 height 35
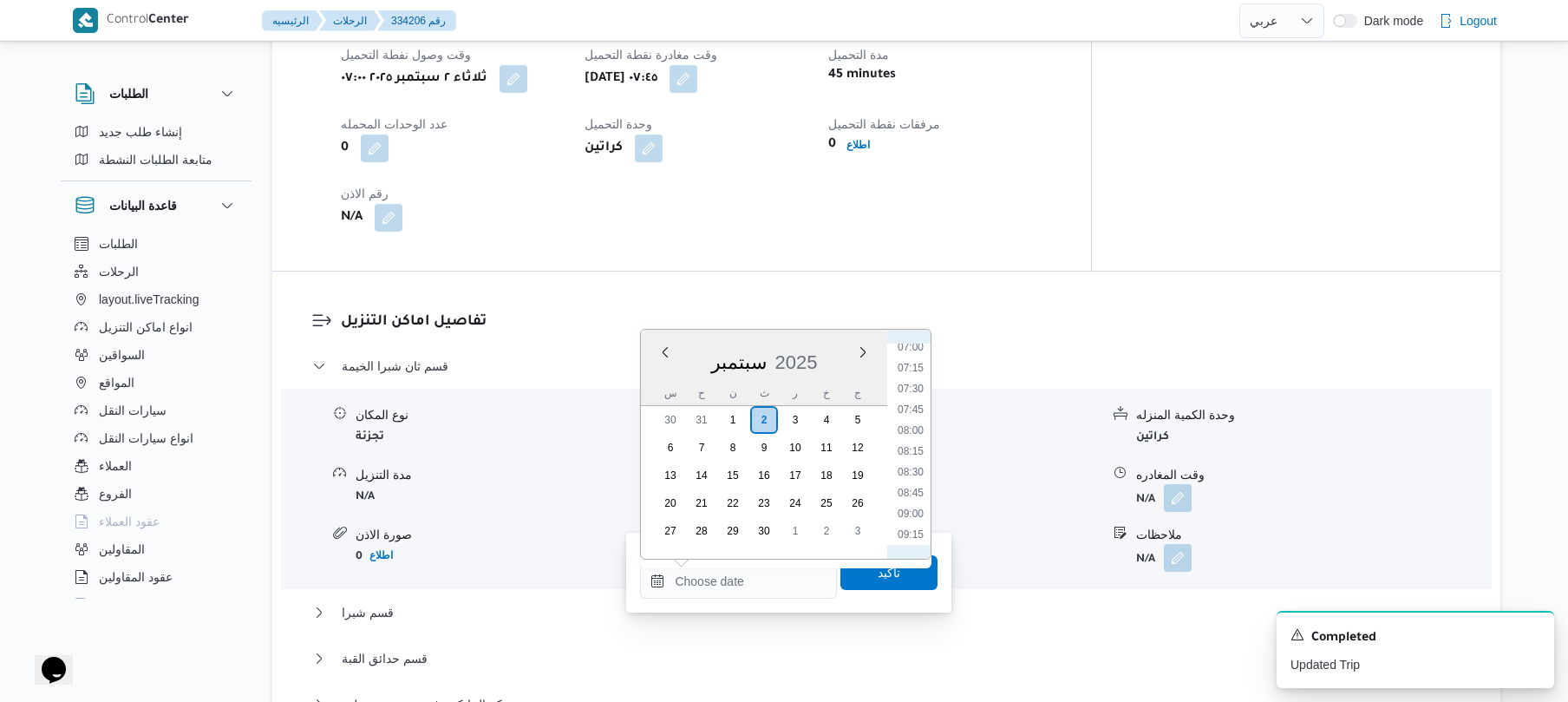
scroll to position [540, 0]
click at [917, 500] on li "08:15" at bounding box center [911, 499] width 40 height 17
type input "[DATE] ٠٨:١٥"
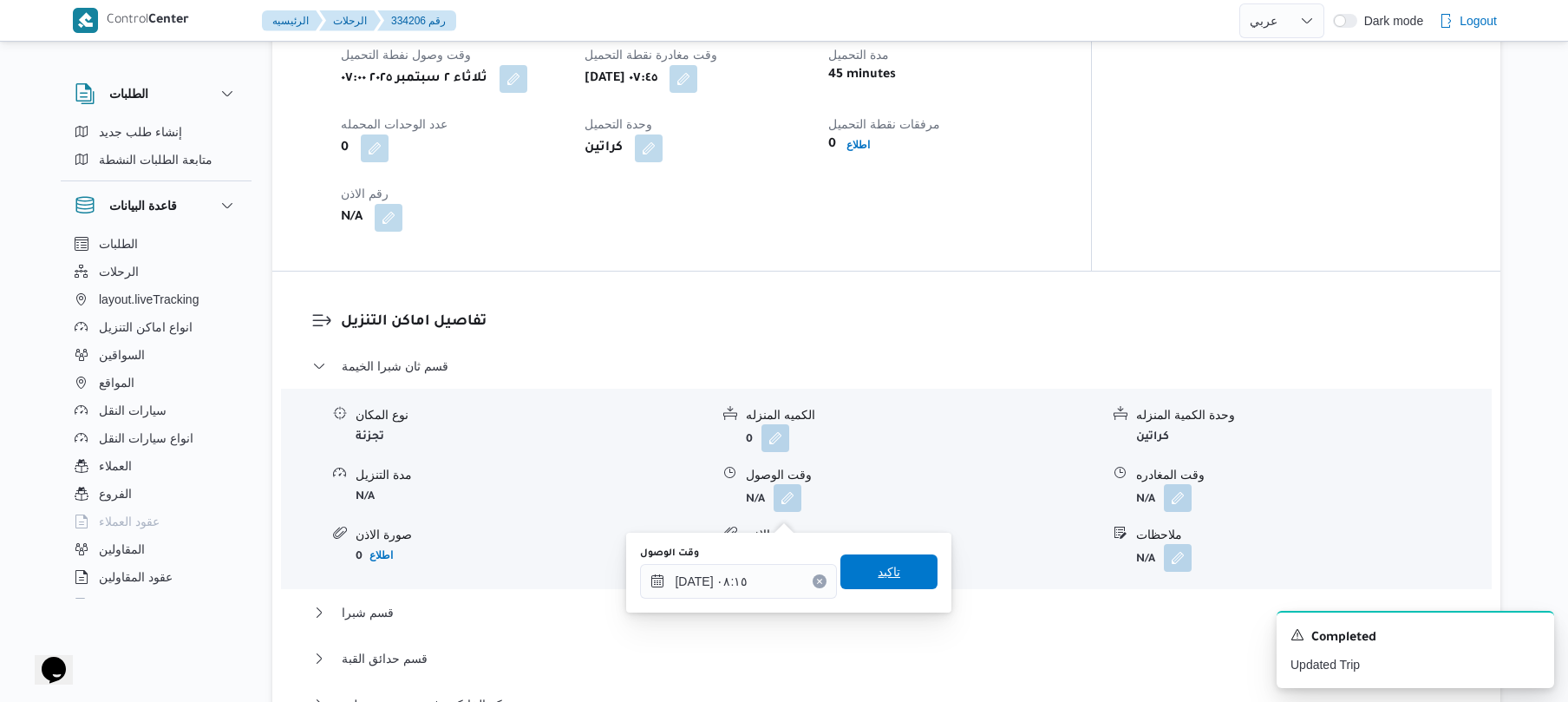
click at [889, 576] on span "تاكيد" at bounding box center [889, 571] width 22 height 21
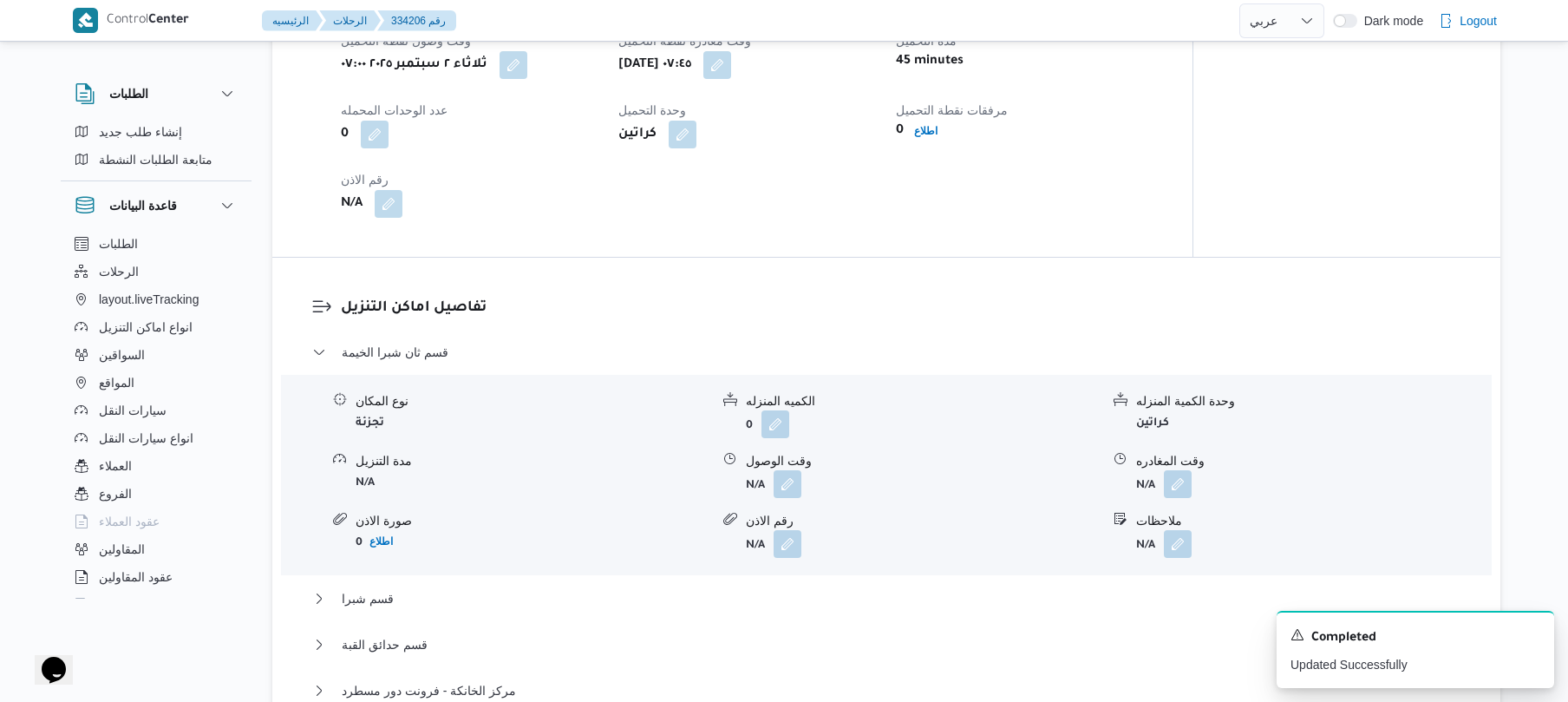
click at [887, 558] on form "N/A" at bounding box center [923, 544] width 354 height 28
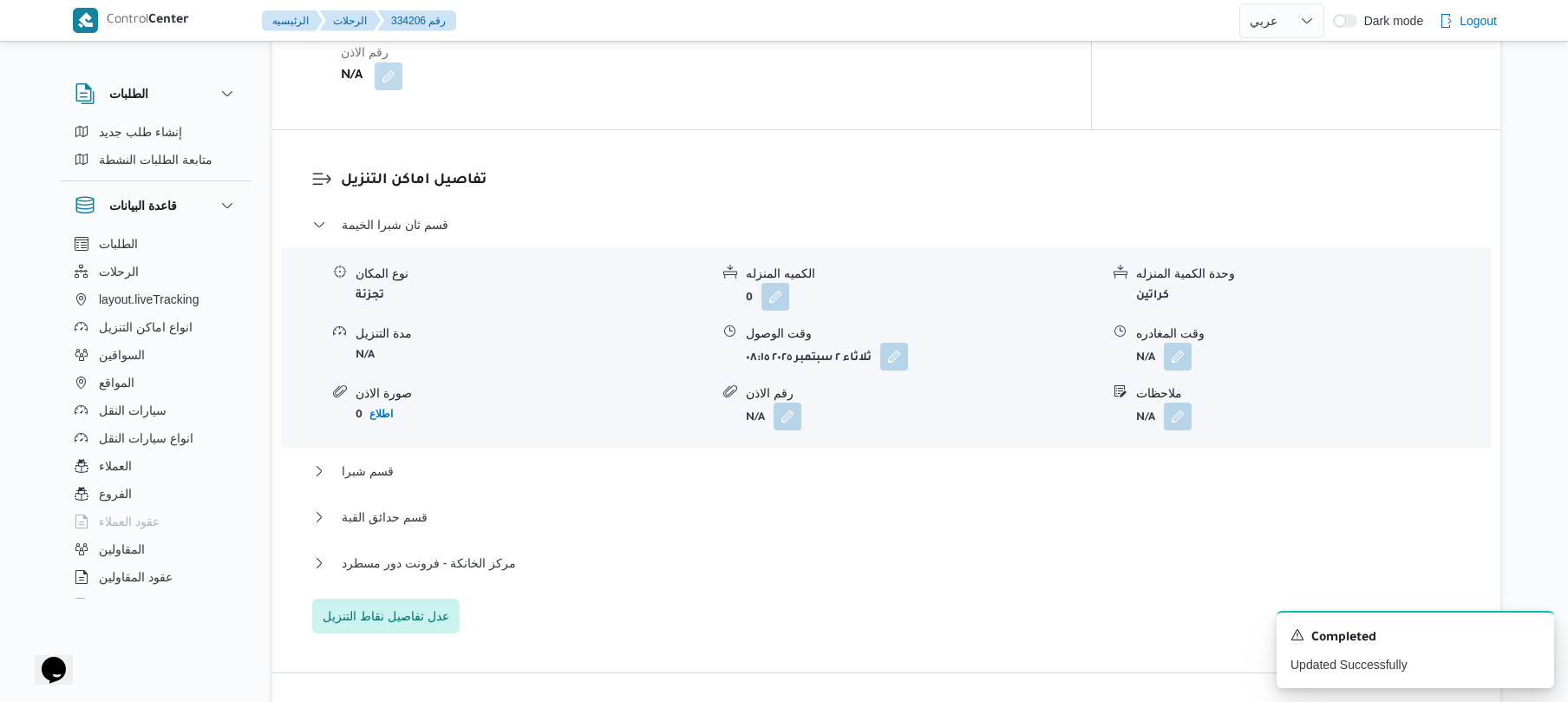
scroll to position [1389, 0]
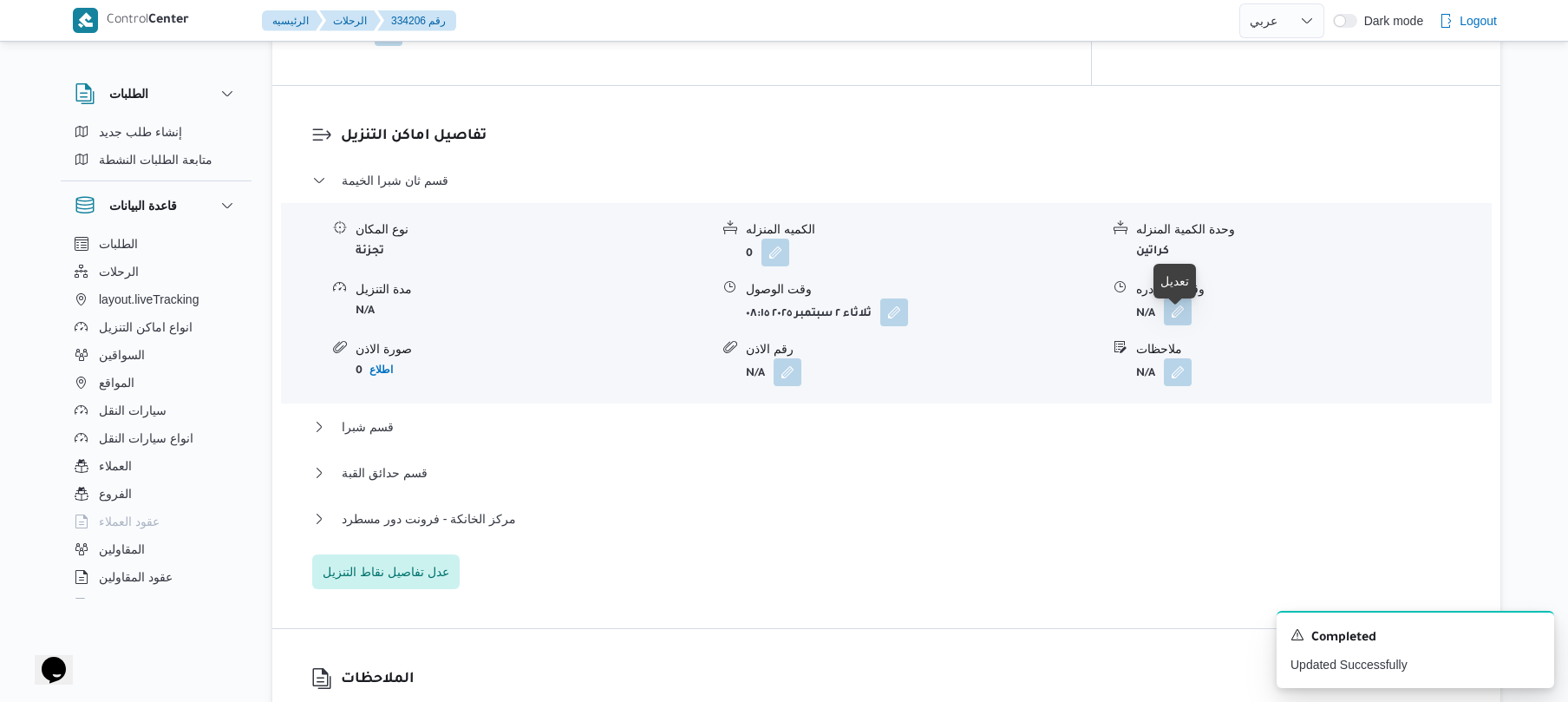
click at [1174, 323] on button "button" at bounding box center [1177, 311] width 28 height 28
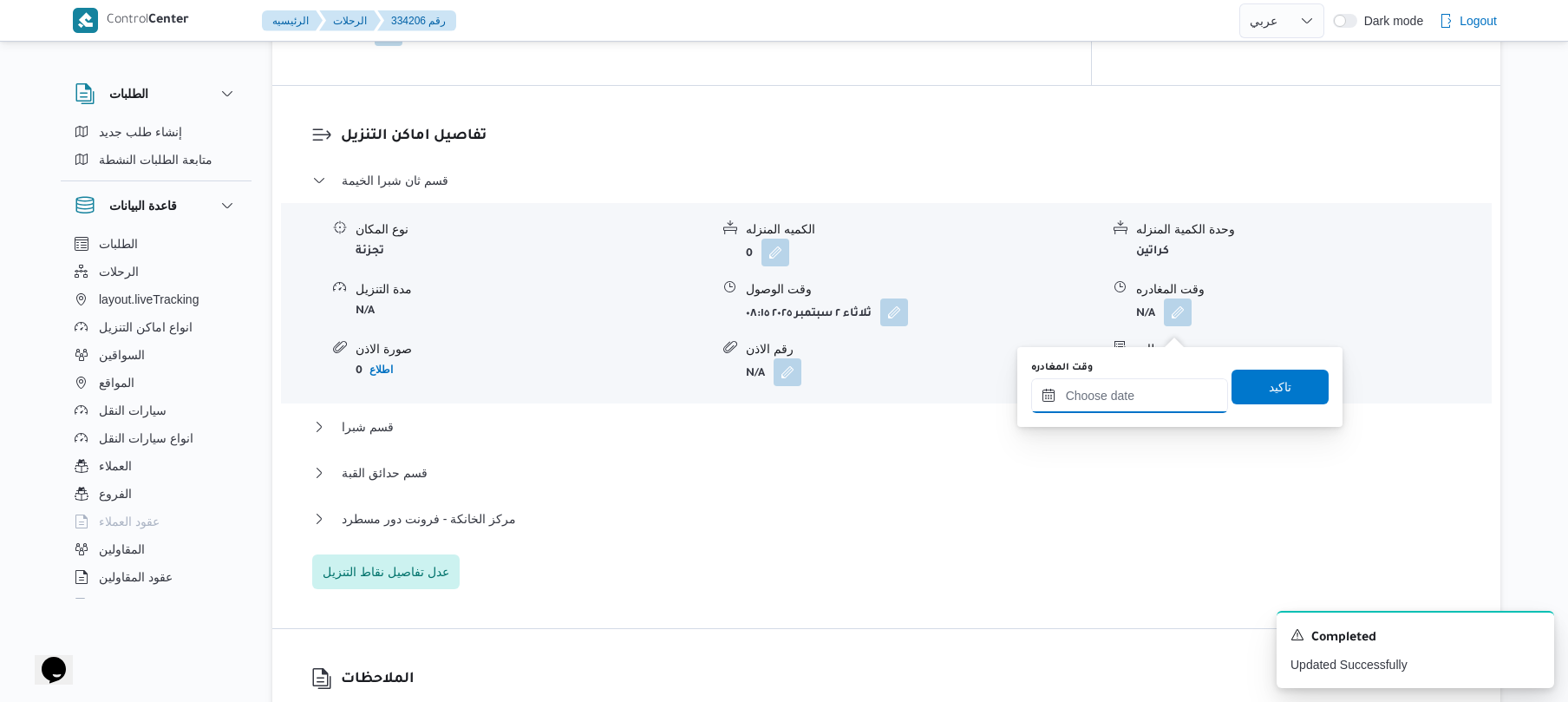
click at [1114, 400] on input "وقت المغادره" at bounding box center [1130, 395] width 197 height 35
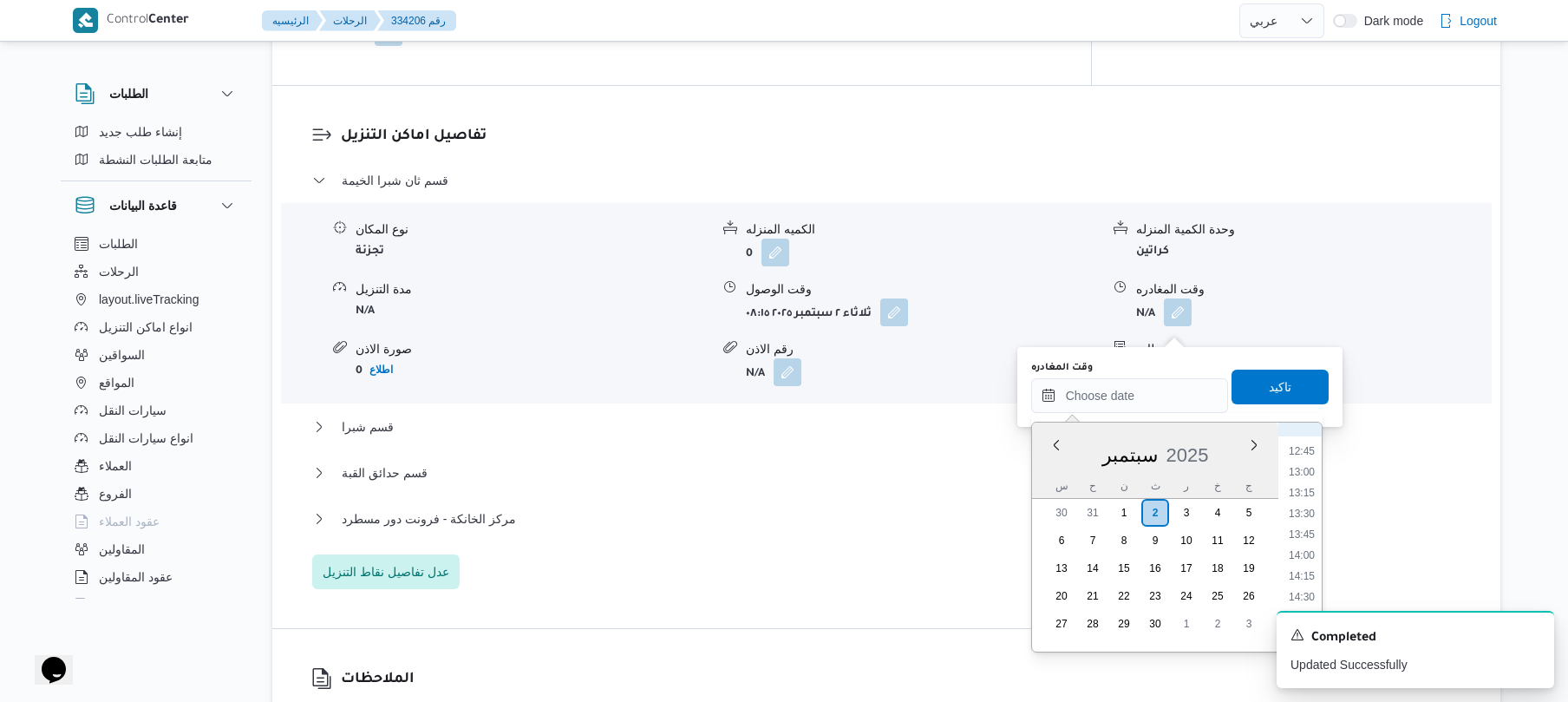
scroll to position [886, 0]
click at [1302, 473] on li "11:00" at bounding box center [1302, 475] width 40 height 17
type input "[DATE] ١١:٠٠"
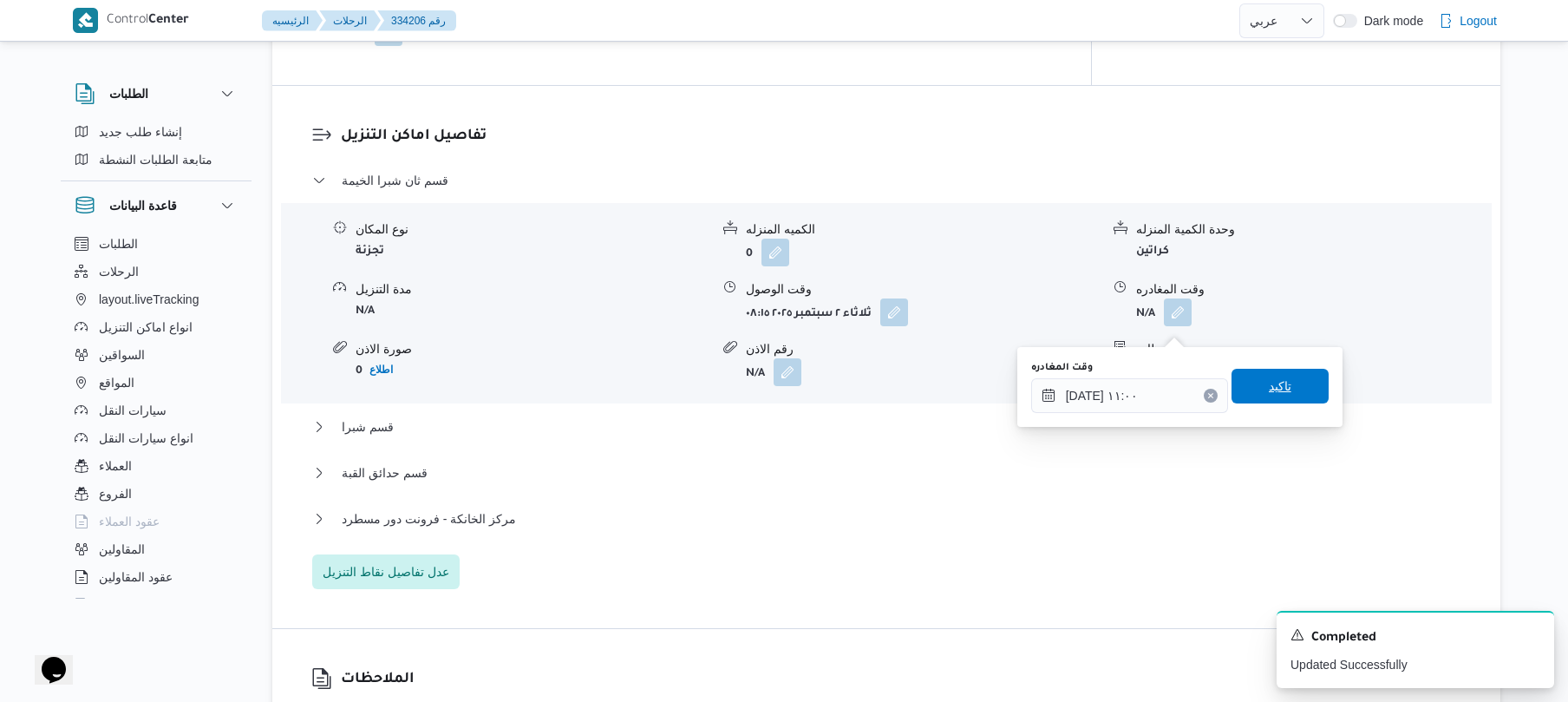
click at [1269, 382] on span "تاكيد" at bounding box center [1280, 385] width 22 height 21
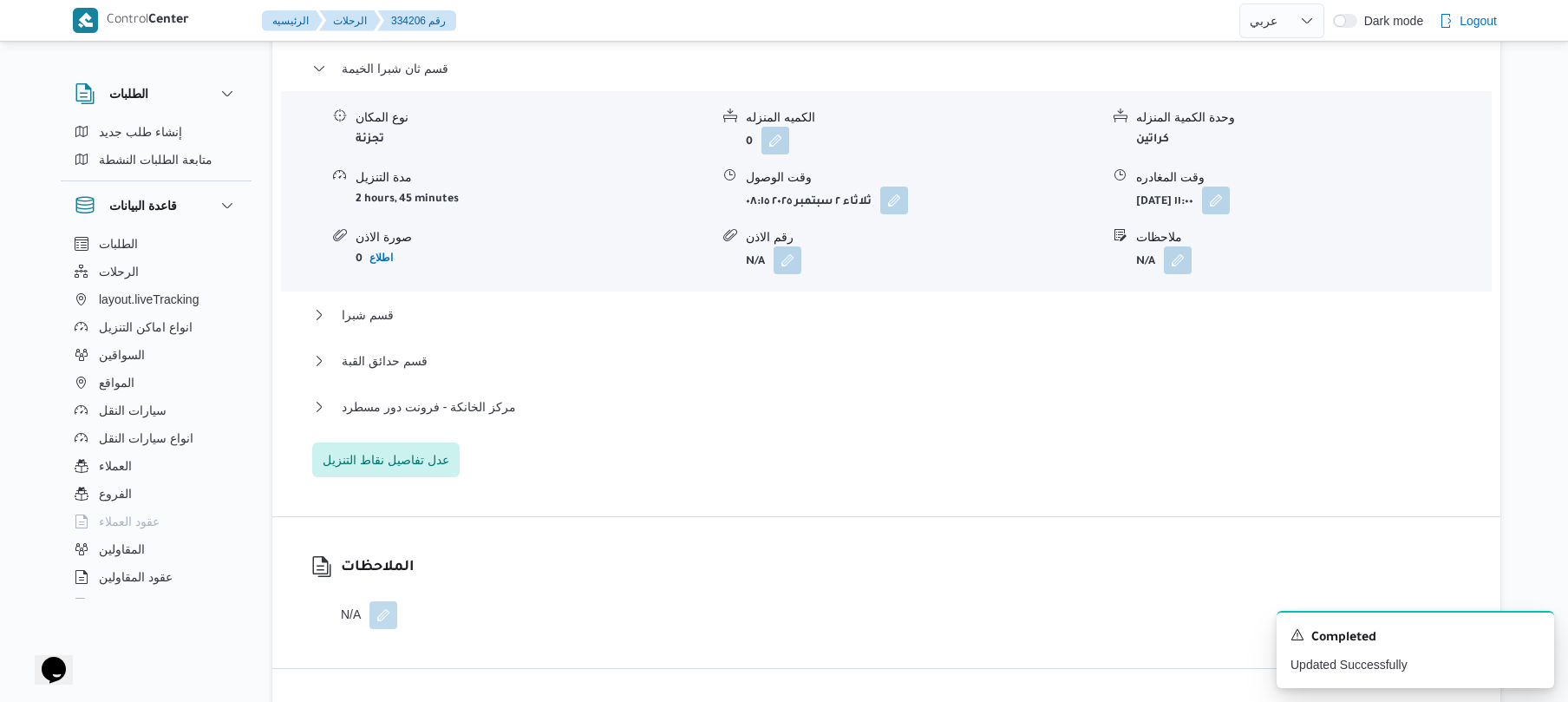
scroll to position [1712, 0]
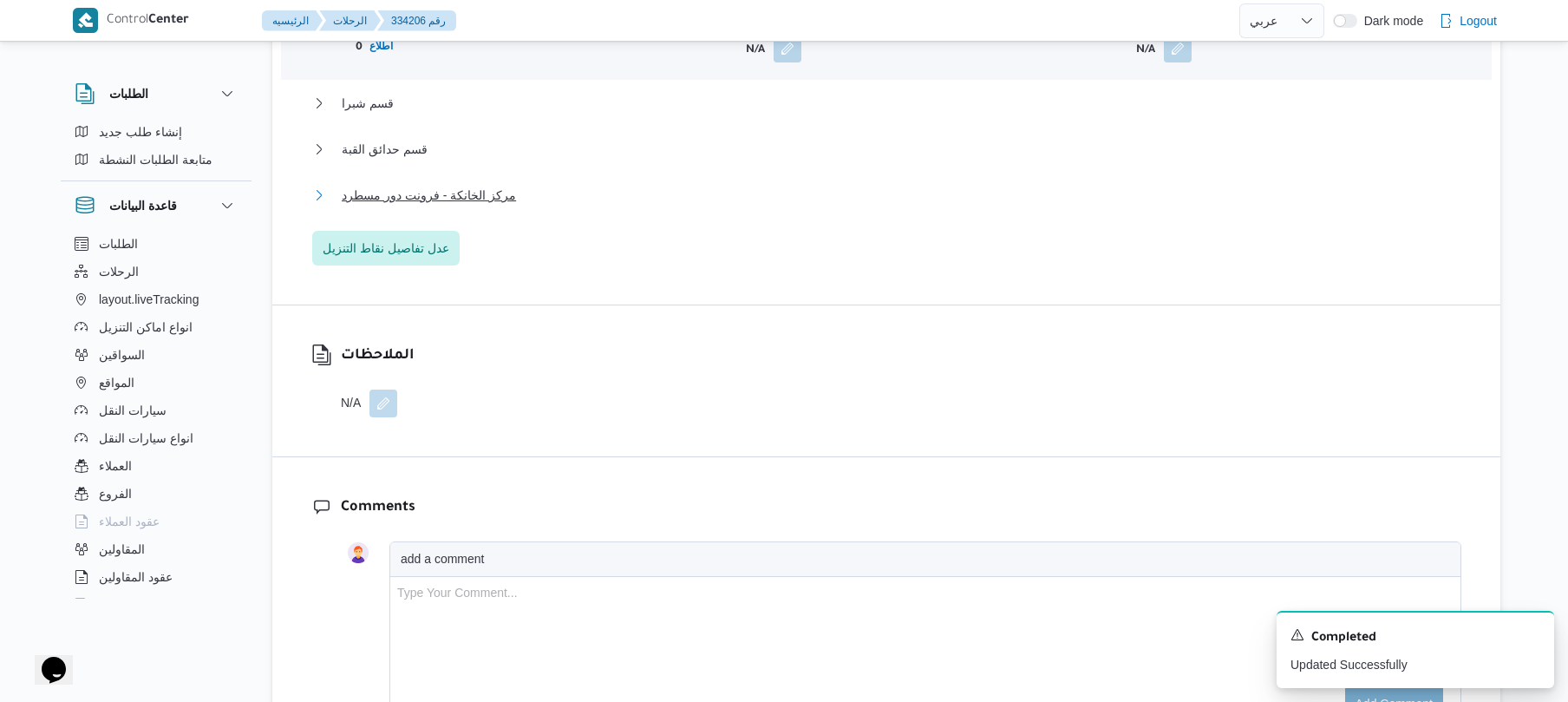
click at [765, 206] on button "مركز الخانكة - فرونت دور مسطرد" at bounding box center [887, 195] width 1150 height 21
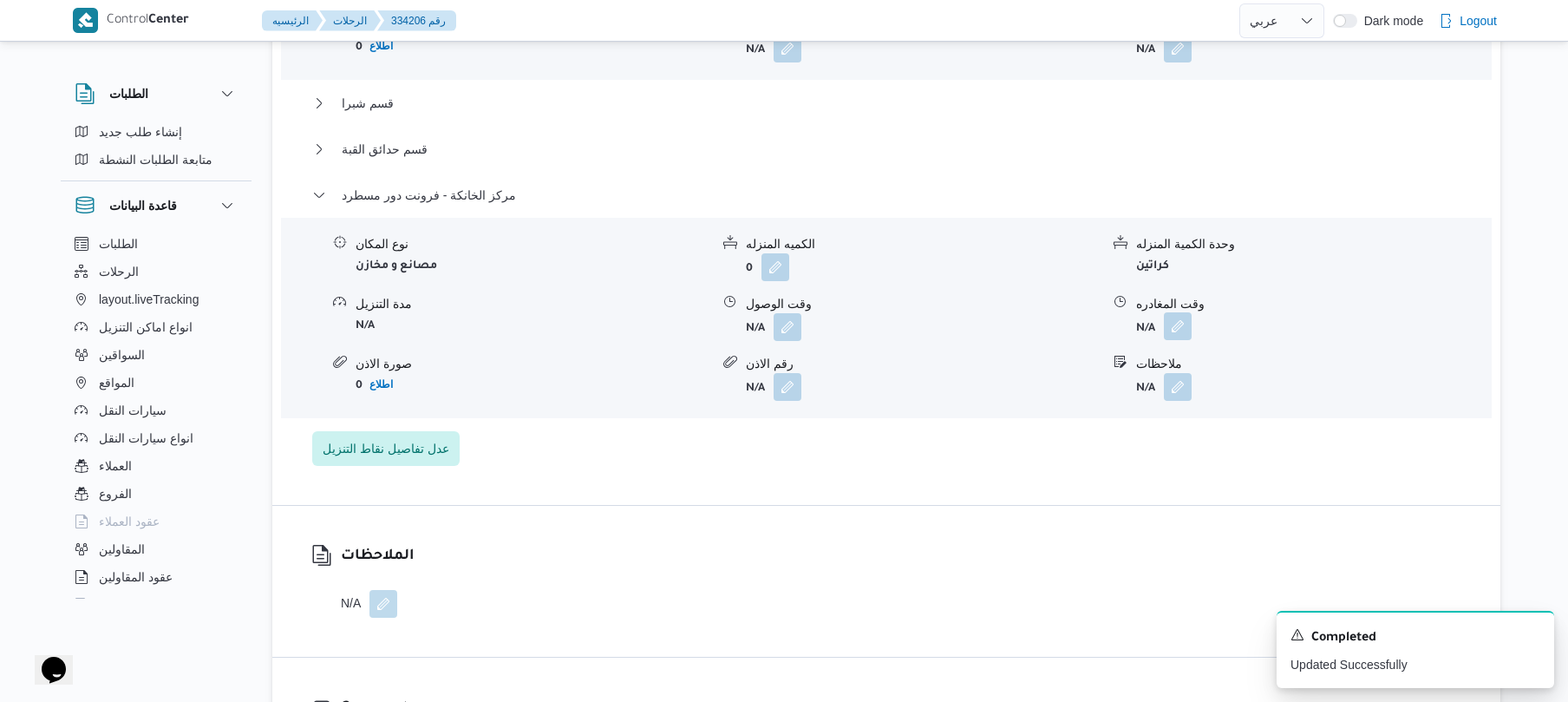
click at [1173, 340] on button "button" at bounding box center [1177, 326] width 28 height 28
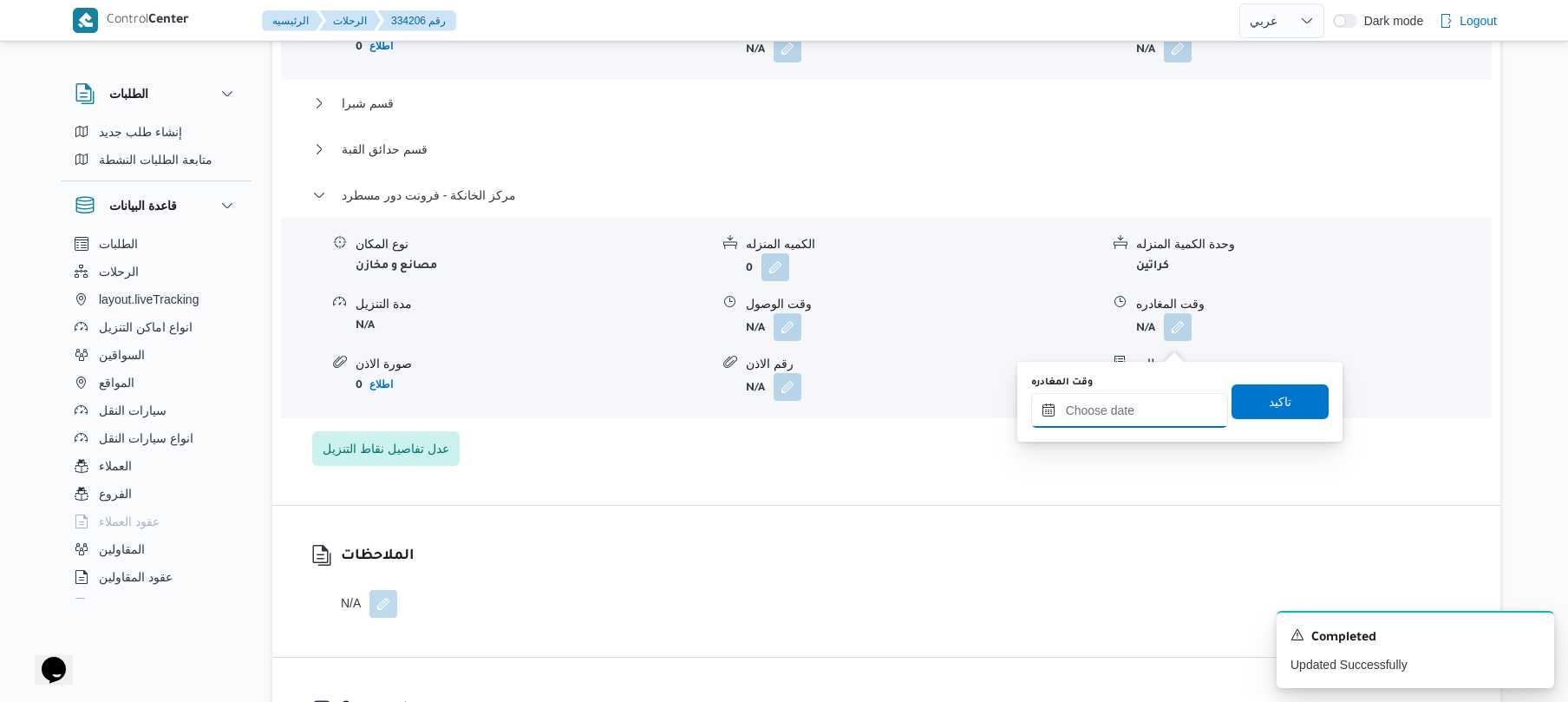
click at [1104, 408] on input "وقت المغادره" at bounding box center [1130, 410] width 197 height 35
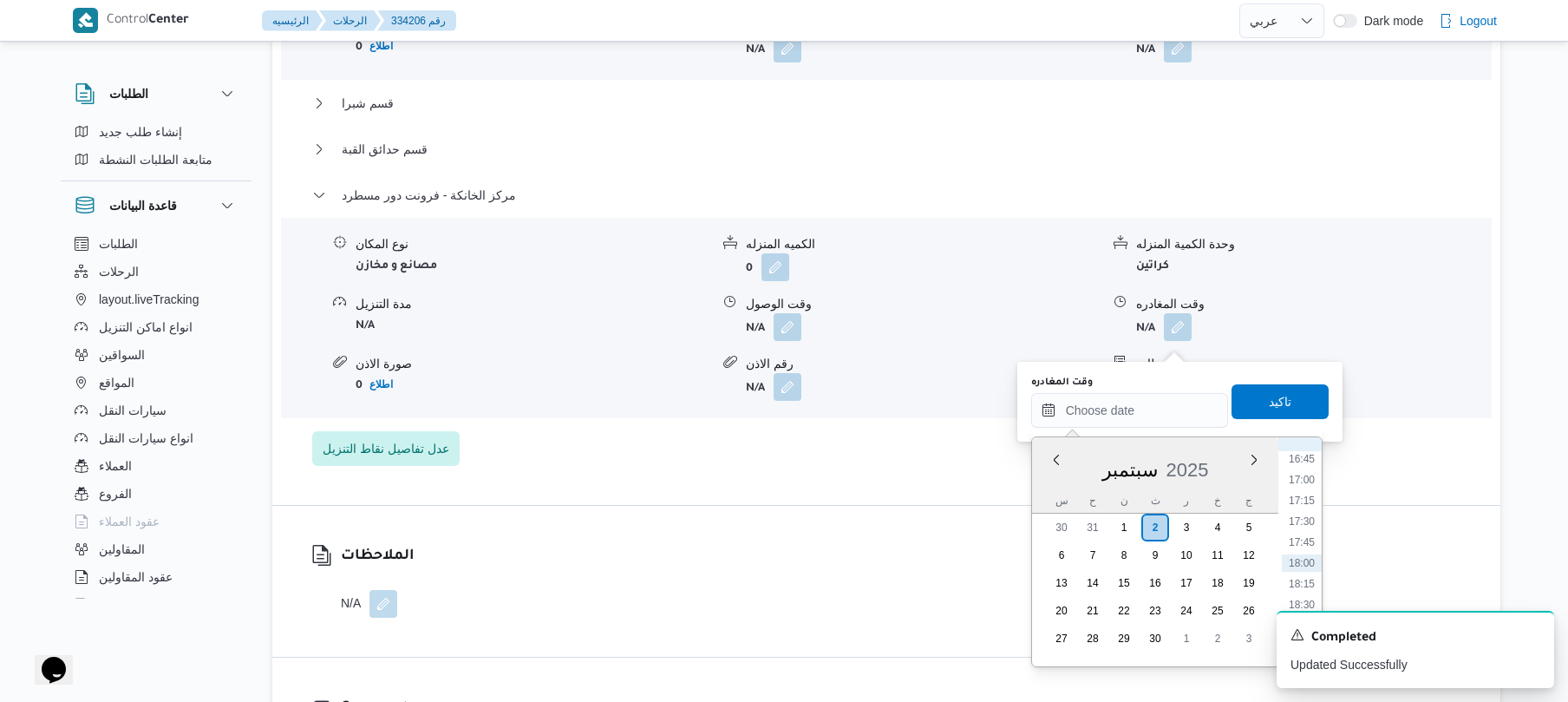
scroll to position [1226, 0]
click at [1311, 558] on li "16:00" at bounding box center [1302, 566] width 40 height 17
type input "٠٢/٠٩/٢٠٢٥ ١٦:٠٠"
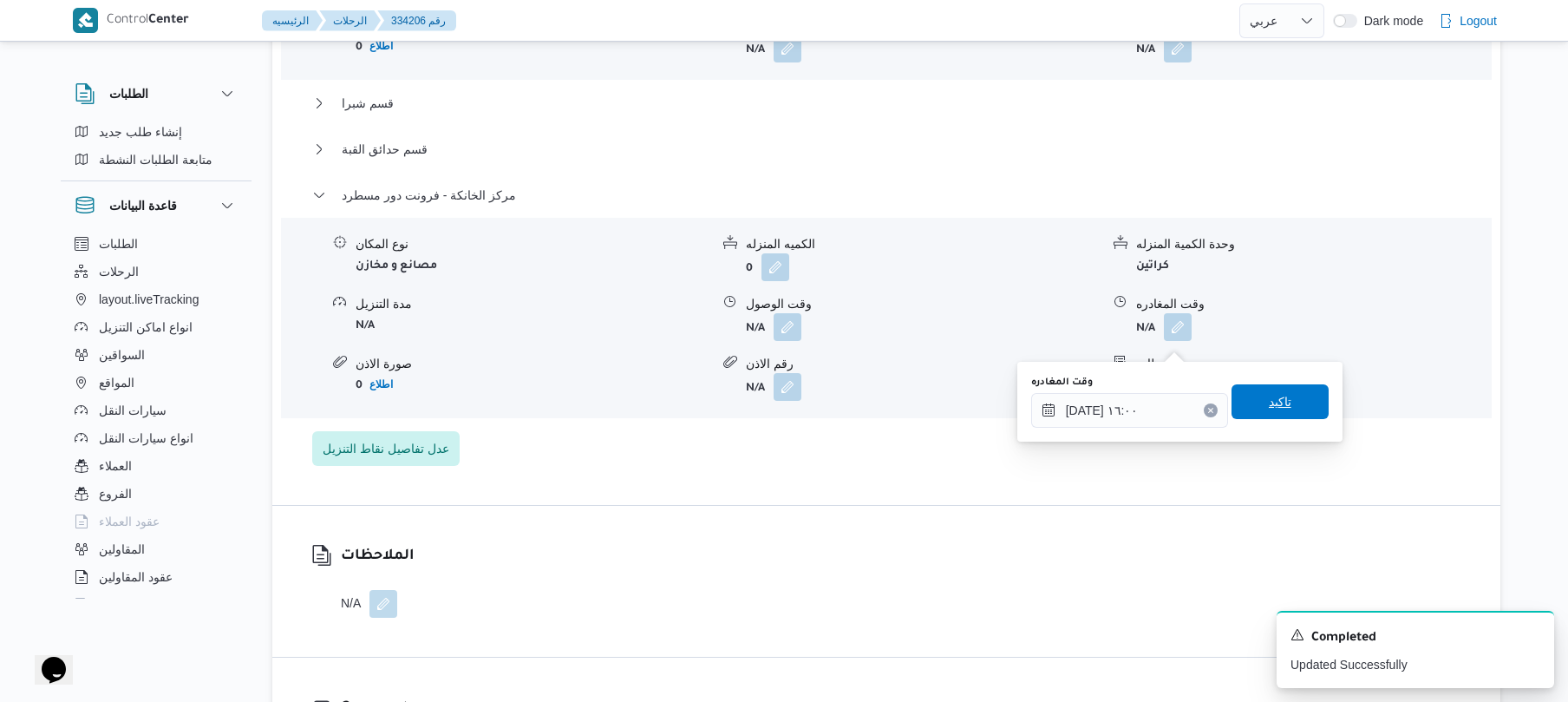
click at [1269, 399] on span "تاكيد" at bounding box center [1280, 402] width 22 height 21
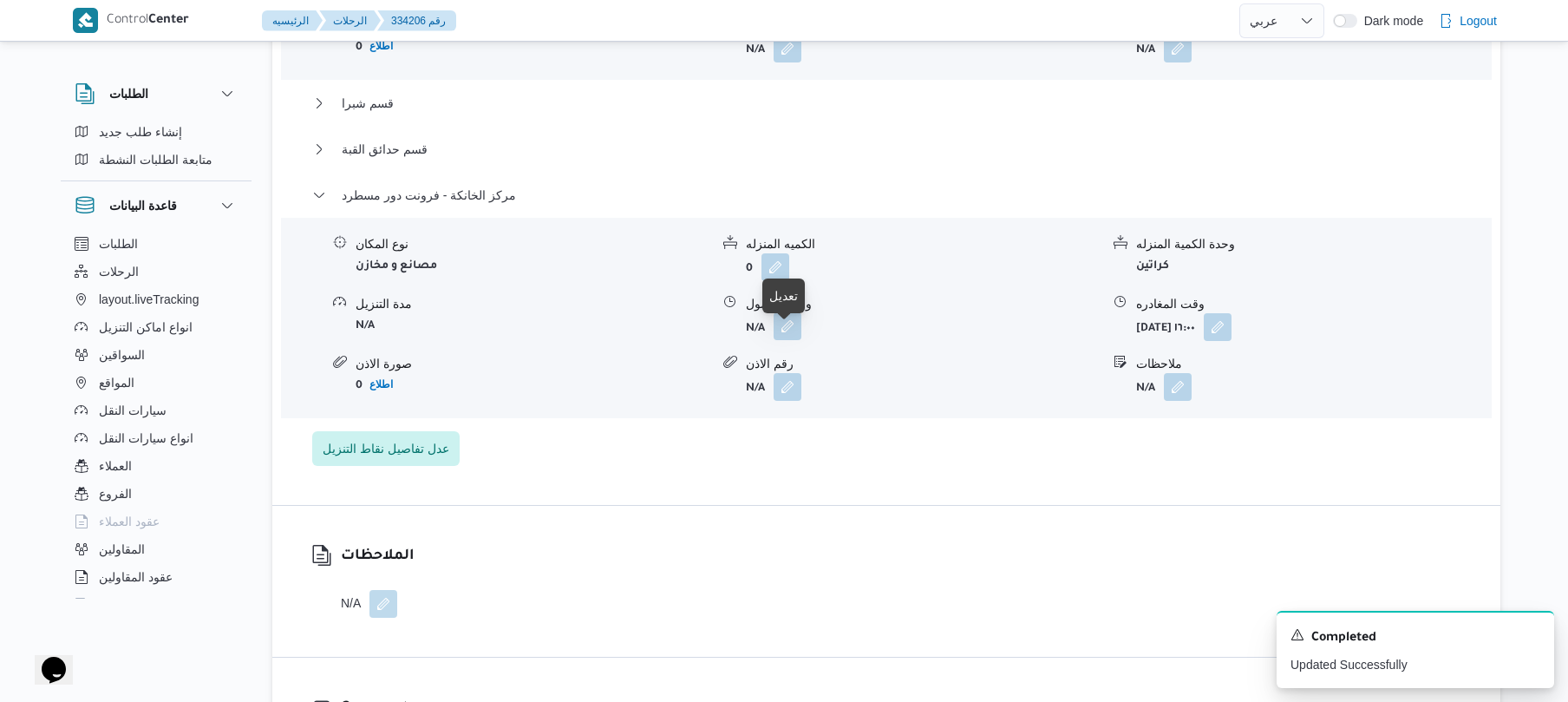
click at [781, 338] on button "button" at bounding box center [788, 326] width 28 height 28
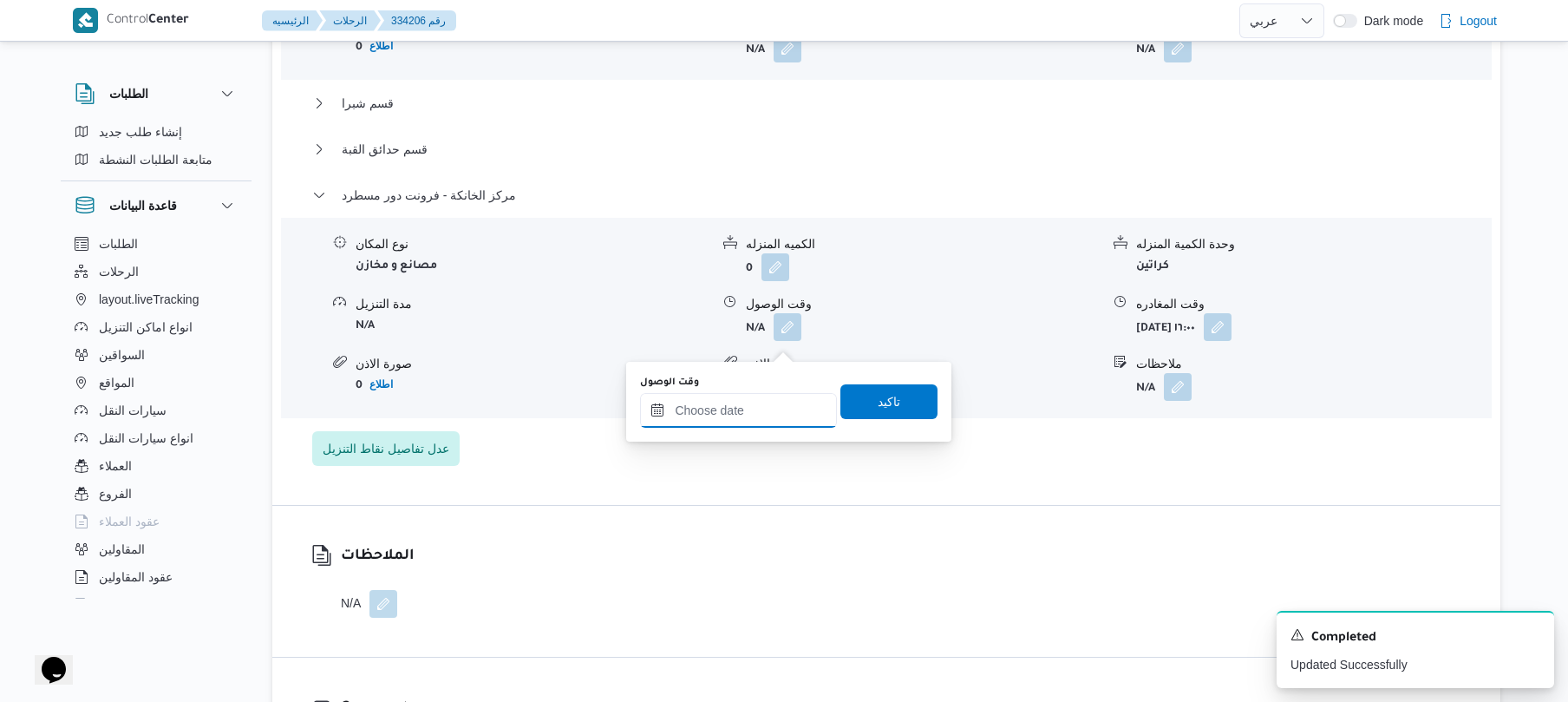
click at [754, 410] on input "وقت الوصول" at bounding box center [738, 410] width 197 height 35
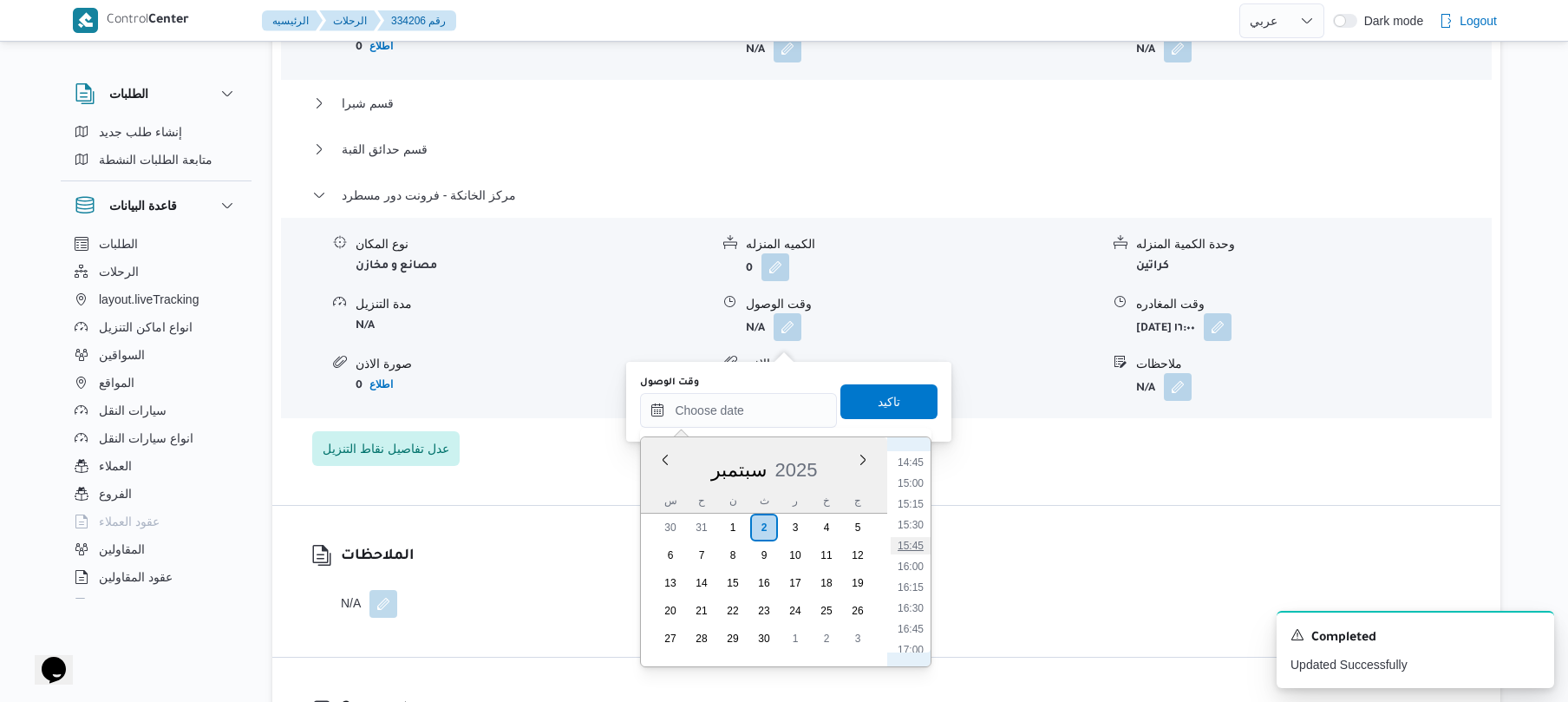
click at [920, 542] on li "15:45" at bounding box center [911, 546] width 40 height 17
type input "٠٢/٠٩/٢٠٢٥ ١٥:٤٥"
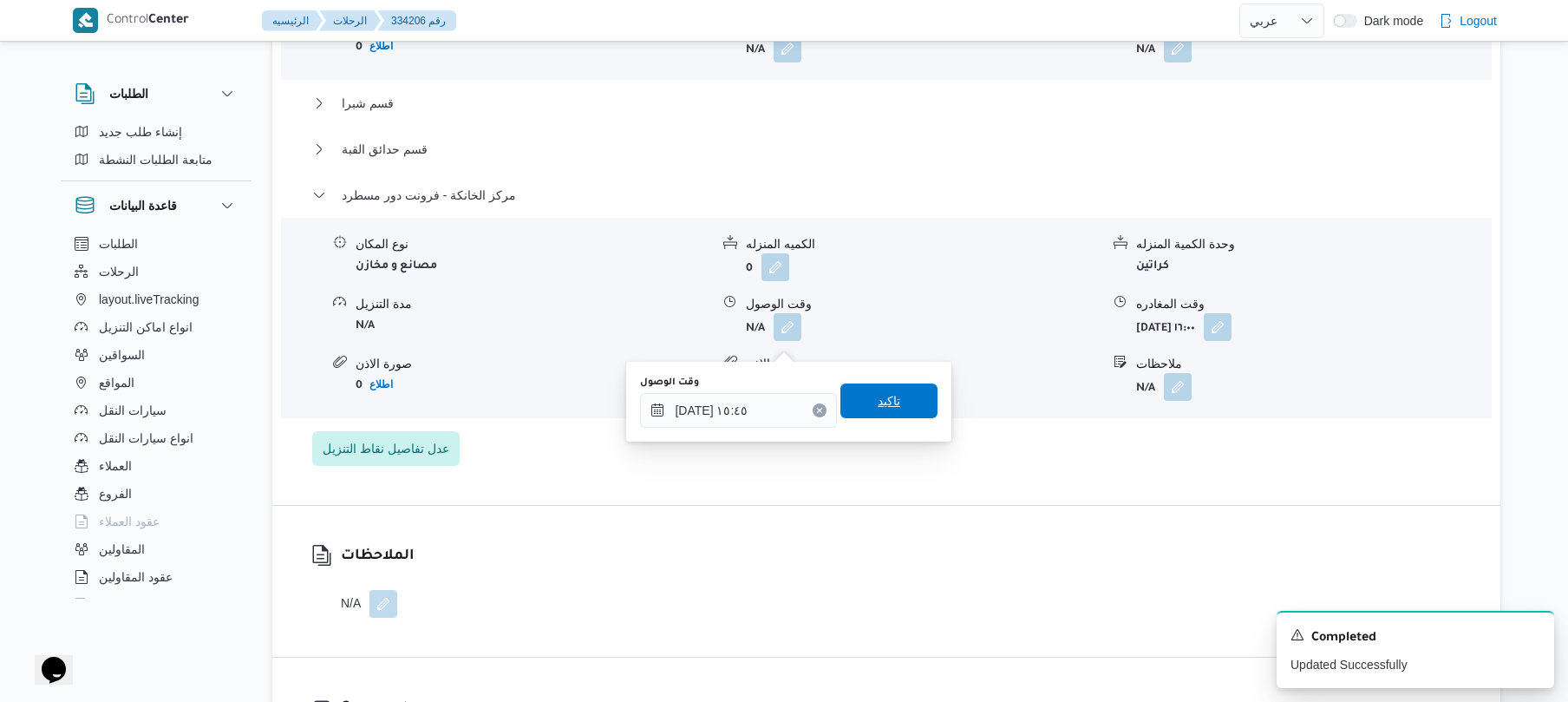
click at [889, 404] on span "تاكيد" at bounding box center [889, 401] width 22 height 21
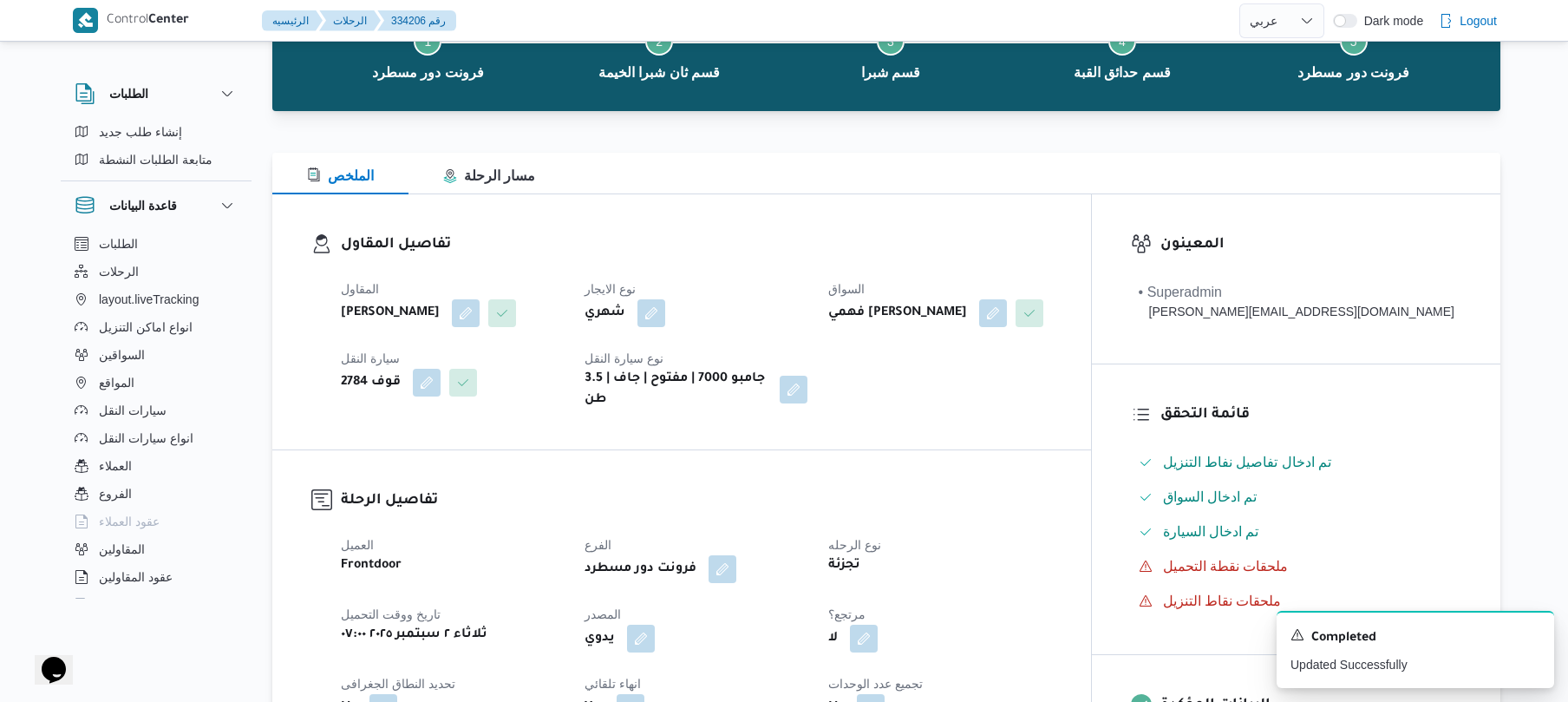
scroll to position [0, 0]
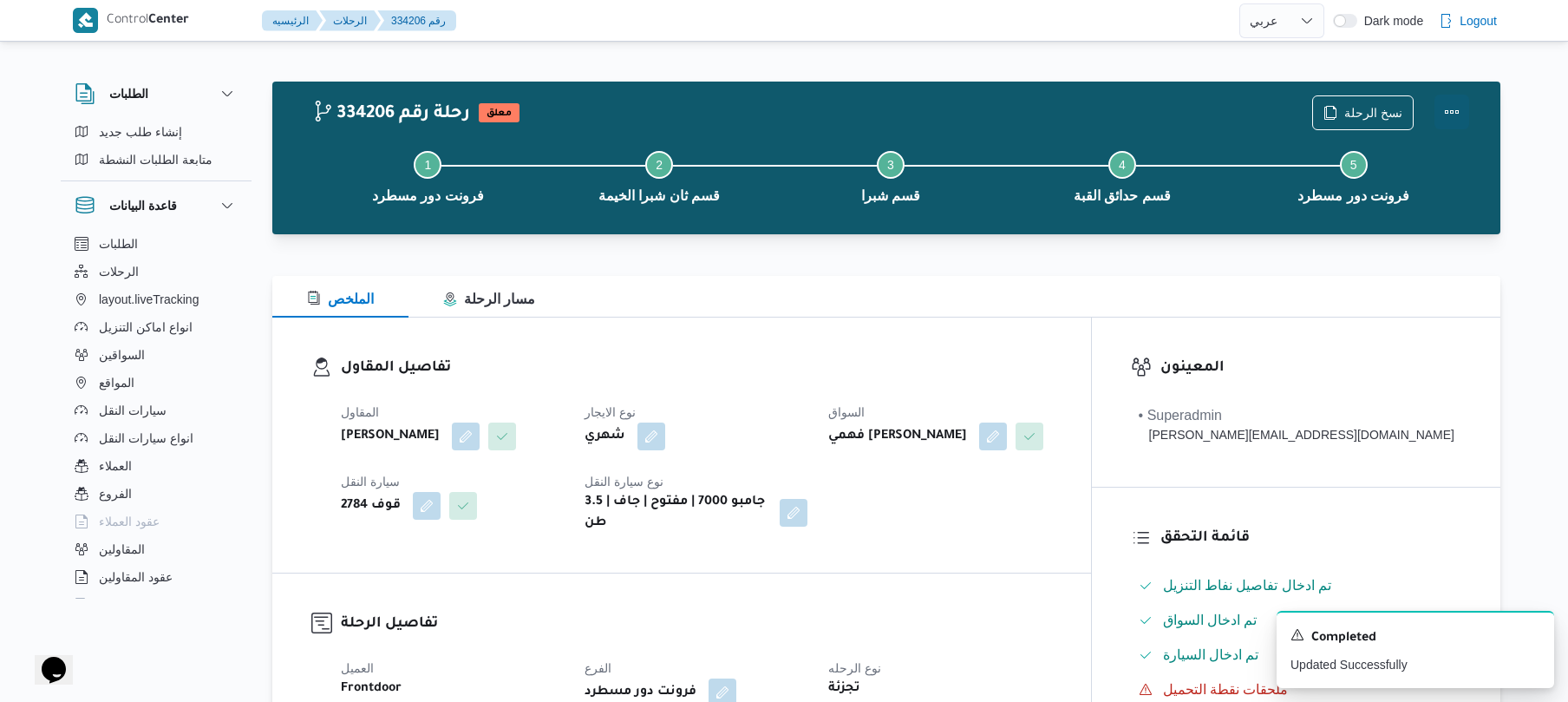
click at [1452, 109] on button "Actions" at bounding box center [1452, 112] width 35 height 35
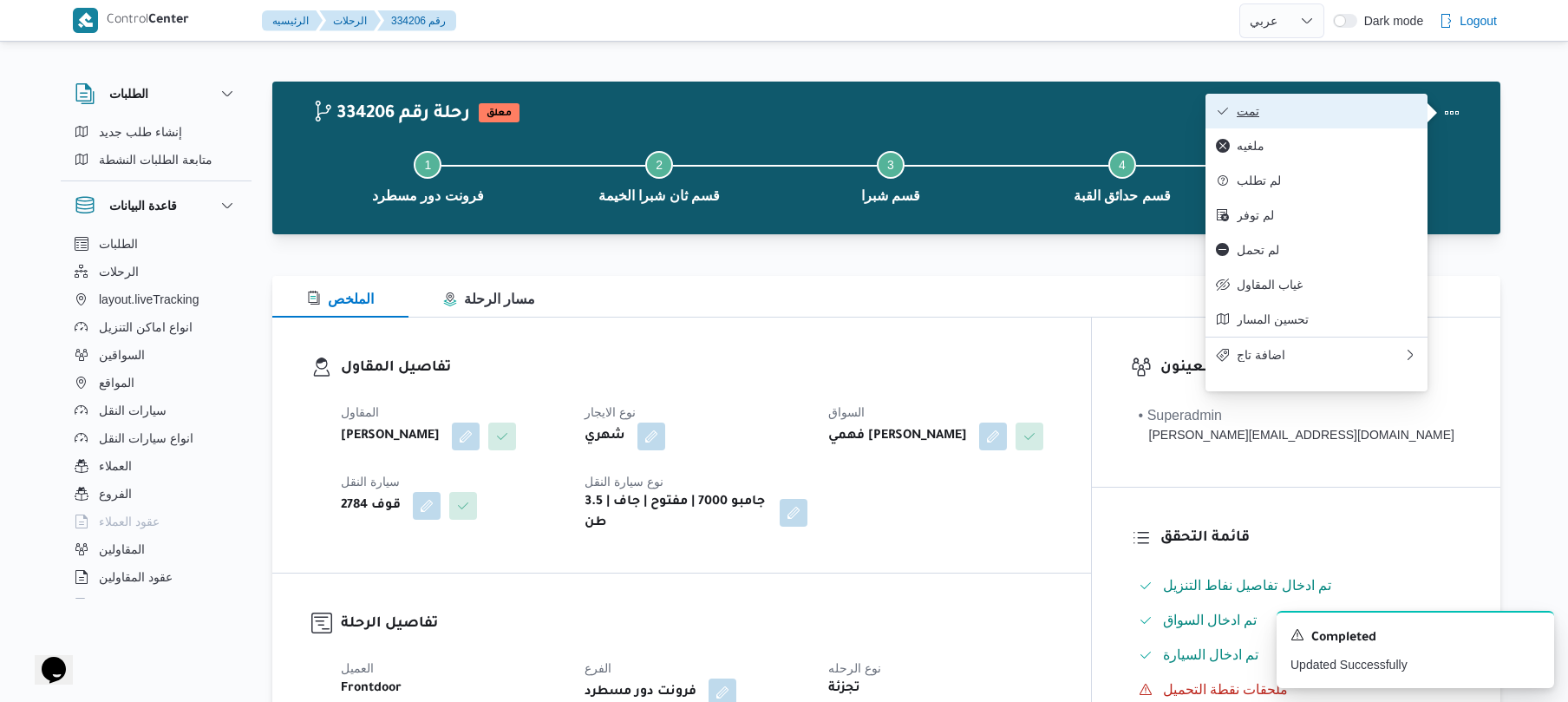
click at [1250, 102] on button "تمت" at bounding box center [1317, 111] width 222 height 35
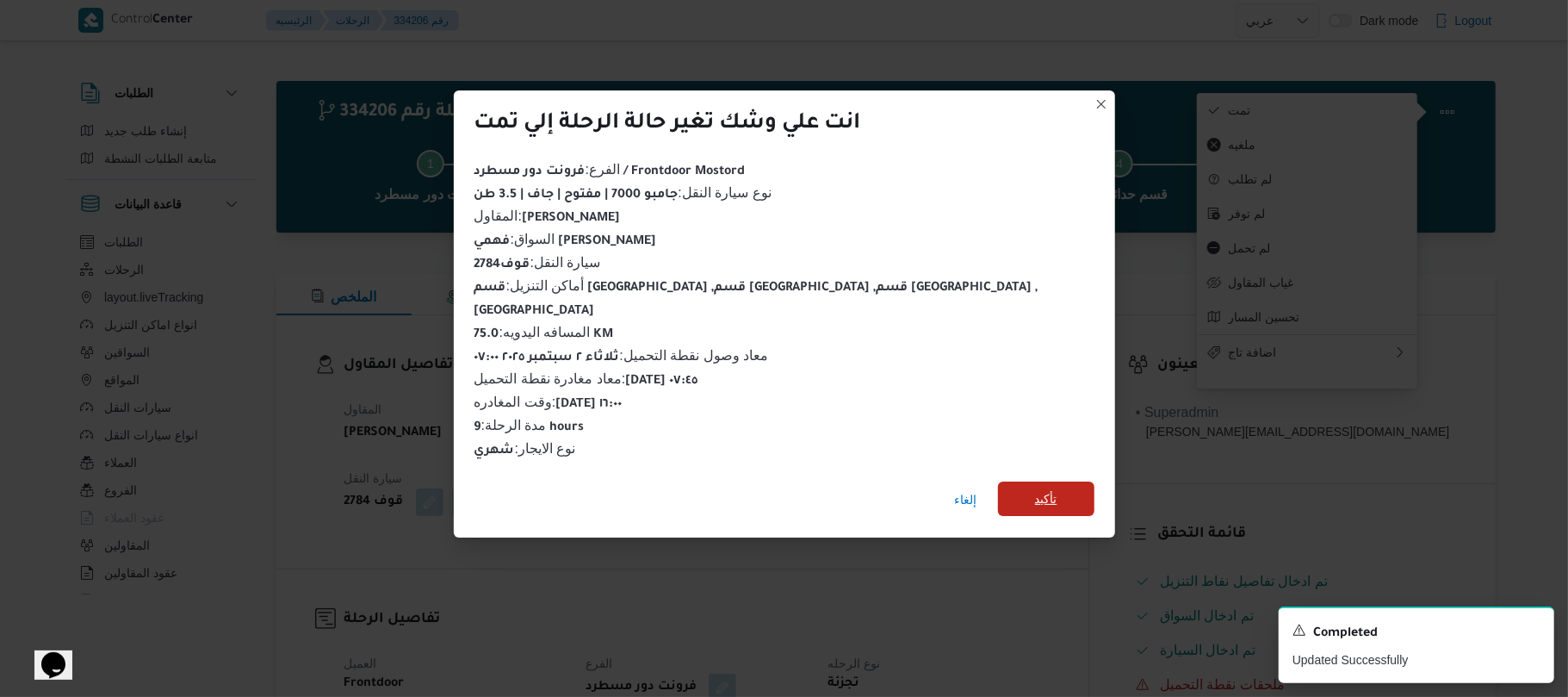
click at [1007, 481] on span "تأكيد" at bounding box center [1046, 498] width 97 height 35
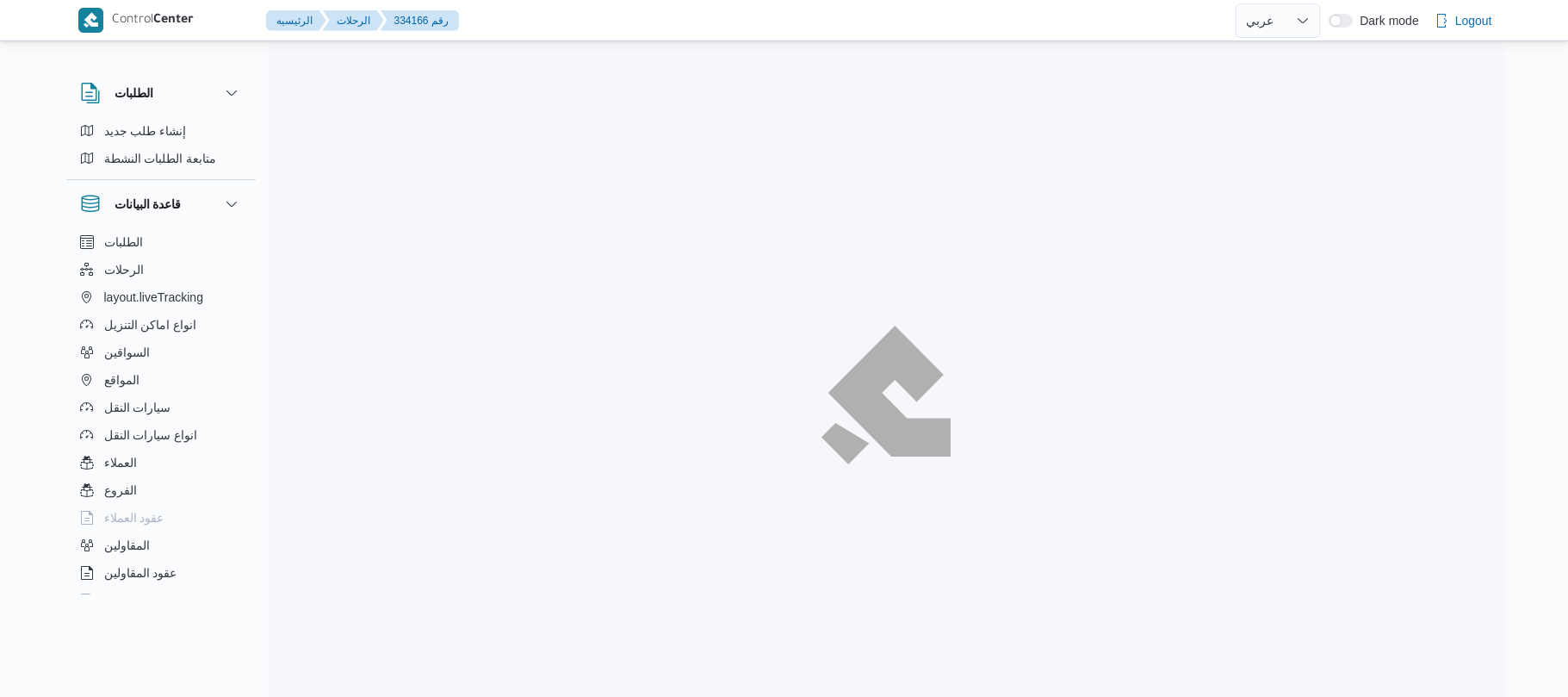
select select "ar"
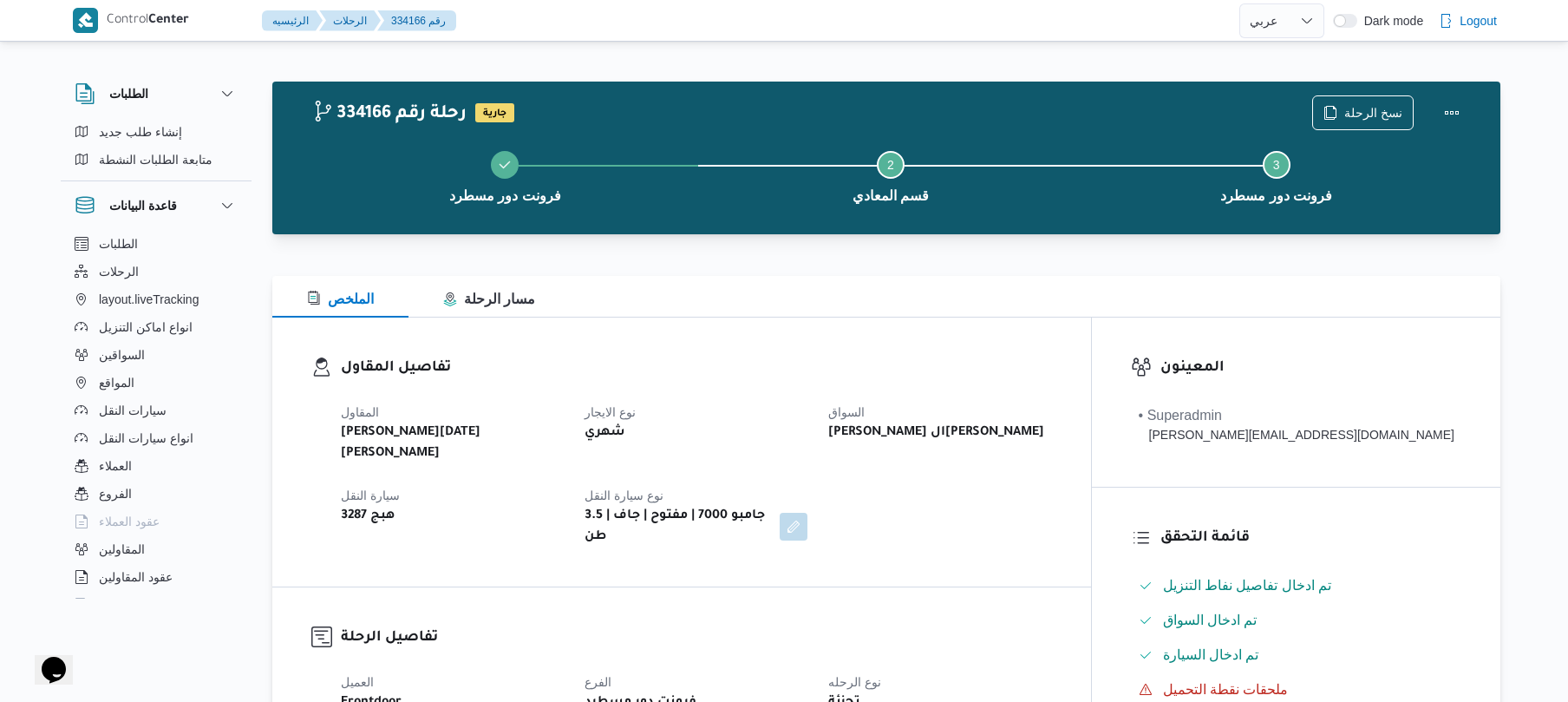
click at [803, 317] on div "تفاصيل المقاول المقاول [PERSON_NAME][DATE] [PERSON_NAME] نوع الايجار شهري السوا…" at bounding box center [682, 452] width 819 height 269
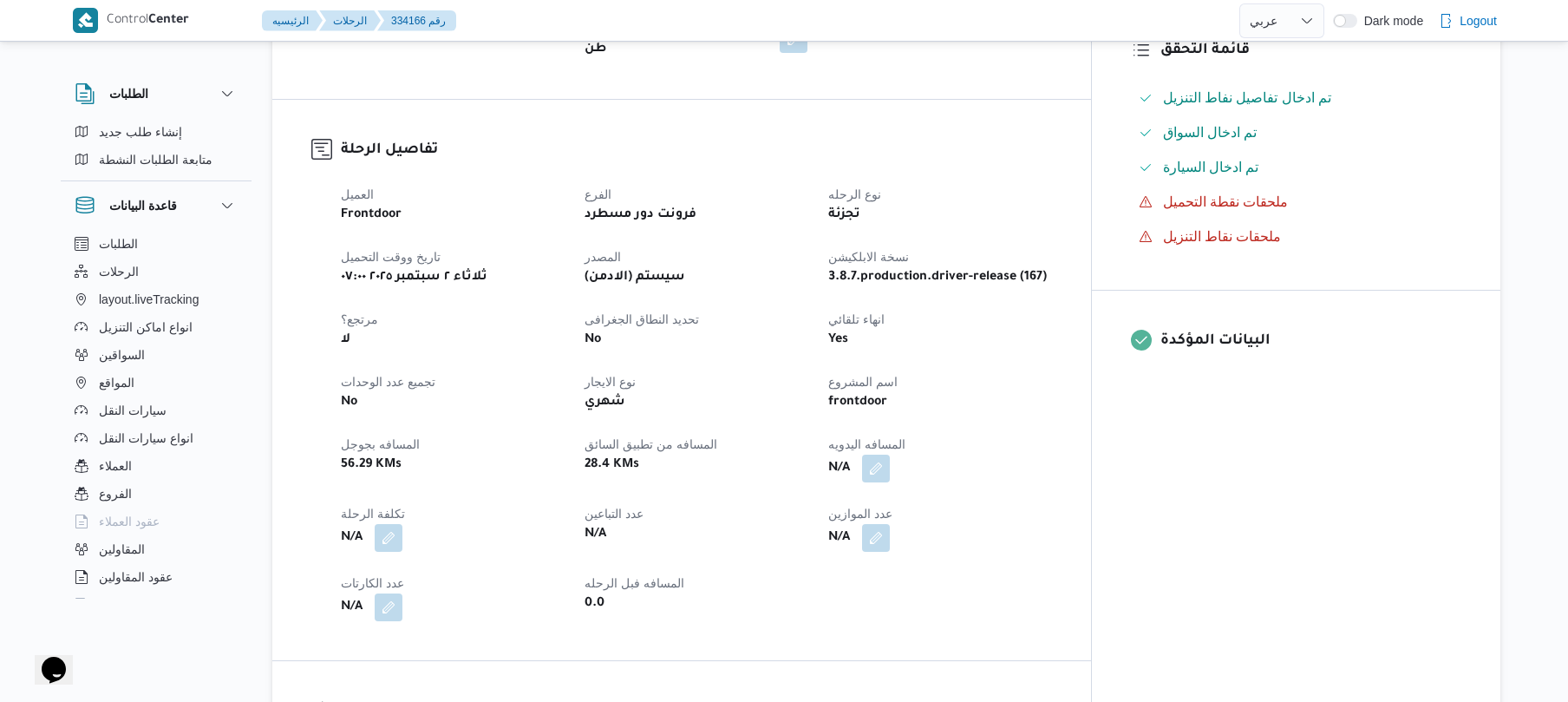
scroll to position [555, 0]
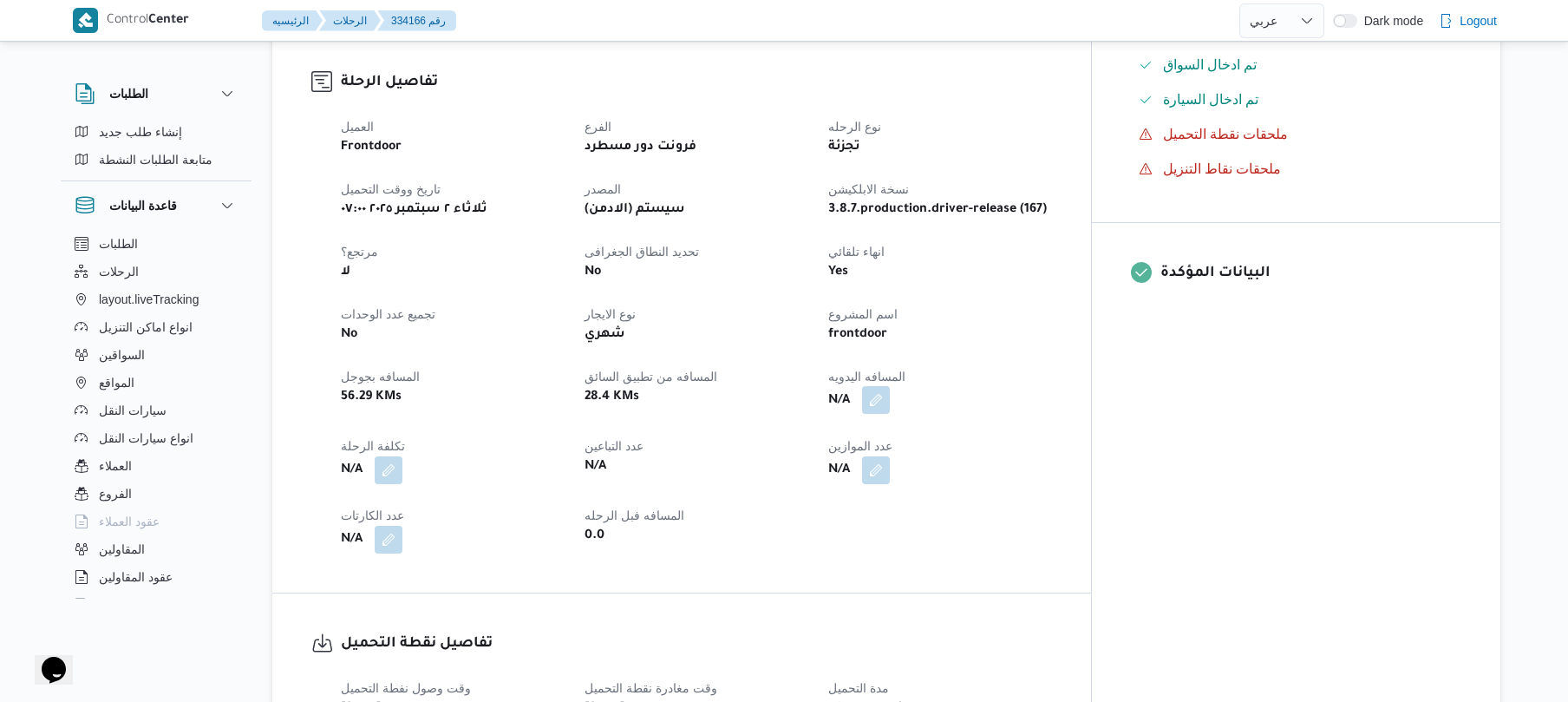
click at [890, 386] on button "button" at bounding box center [875, 400] width 28 height 28
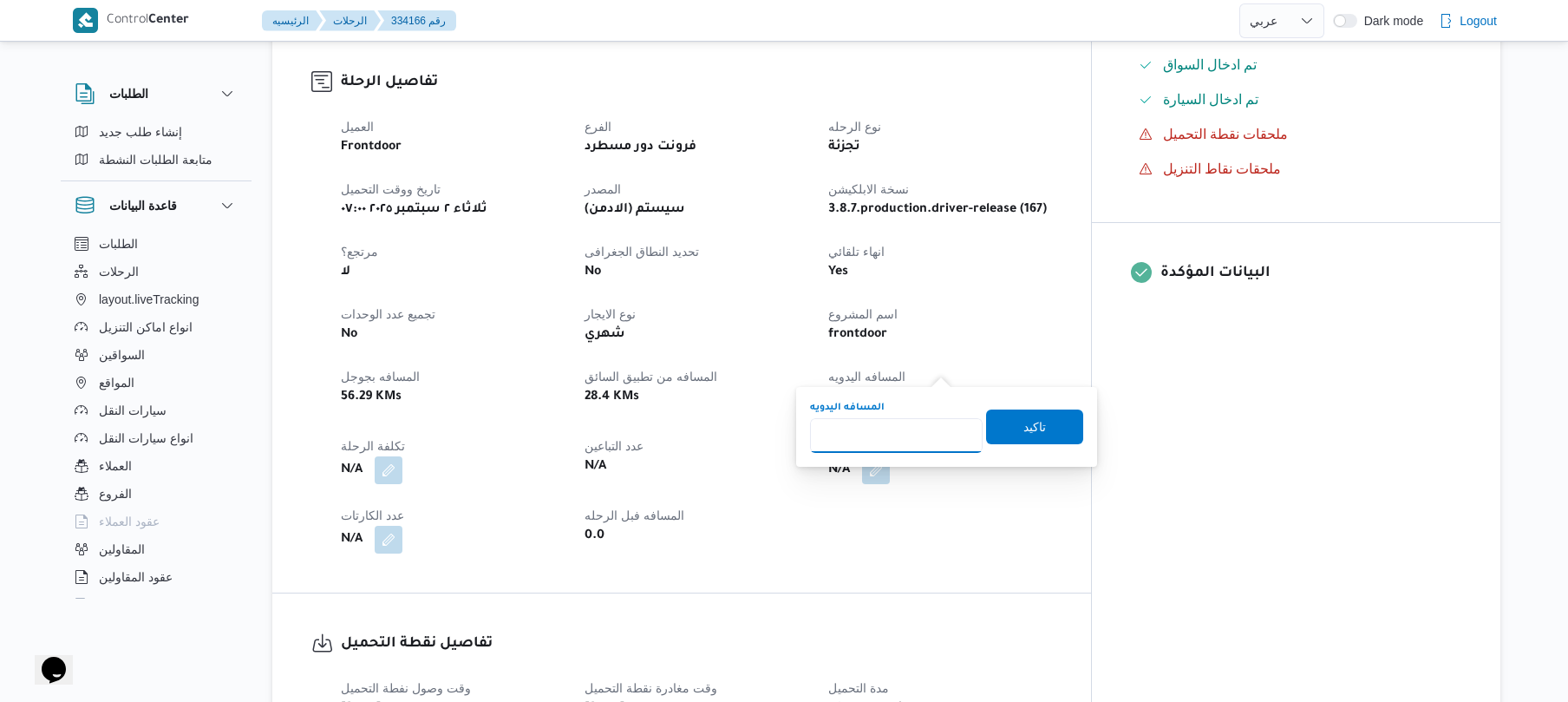
click at [881, 448] on input "المسافه اليدويه" at bounding box center [896, 436] width 173 height 35
click at [809, 524] on div "0.0" at bounding box center [695, 536] width 226 height 24
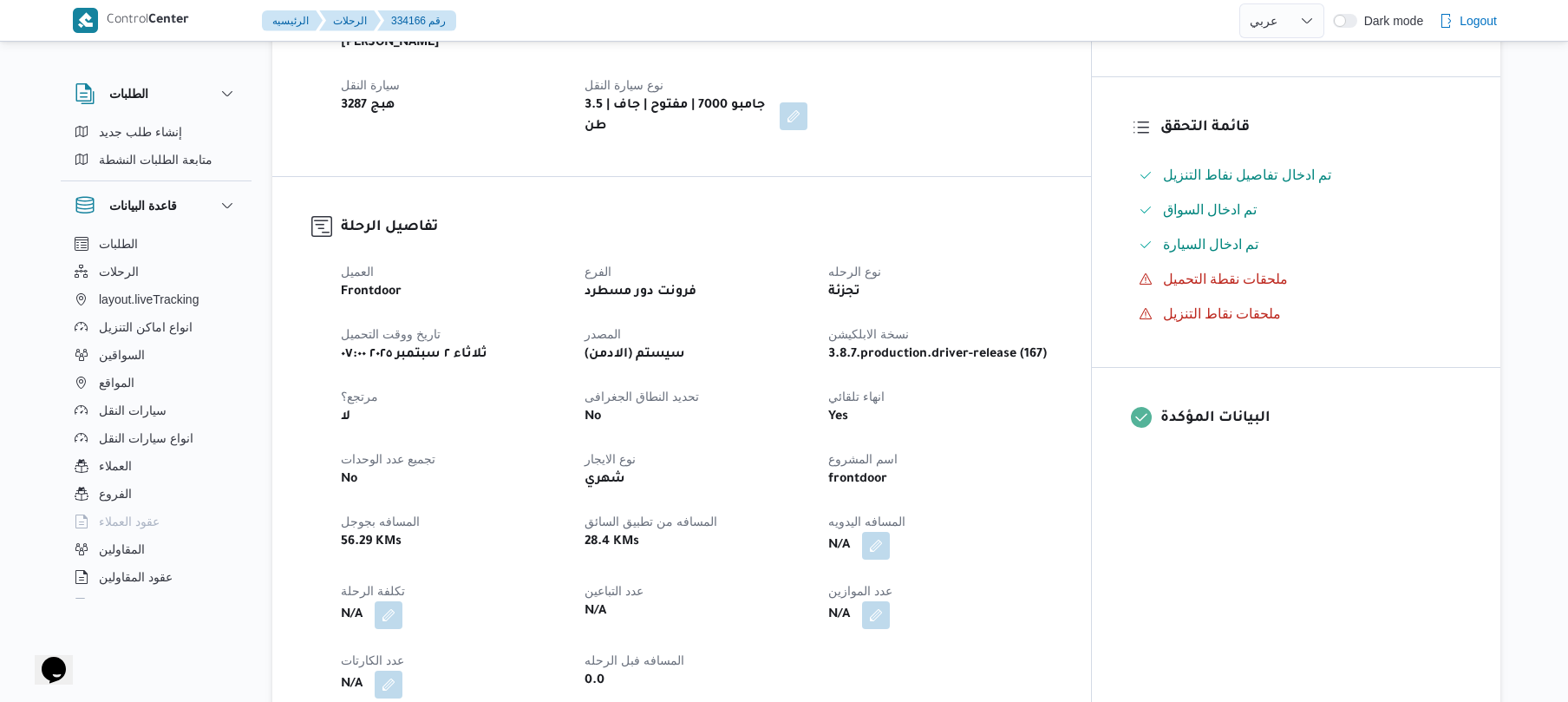
scroll to position [462, 0]
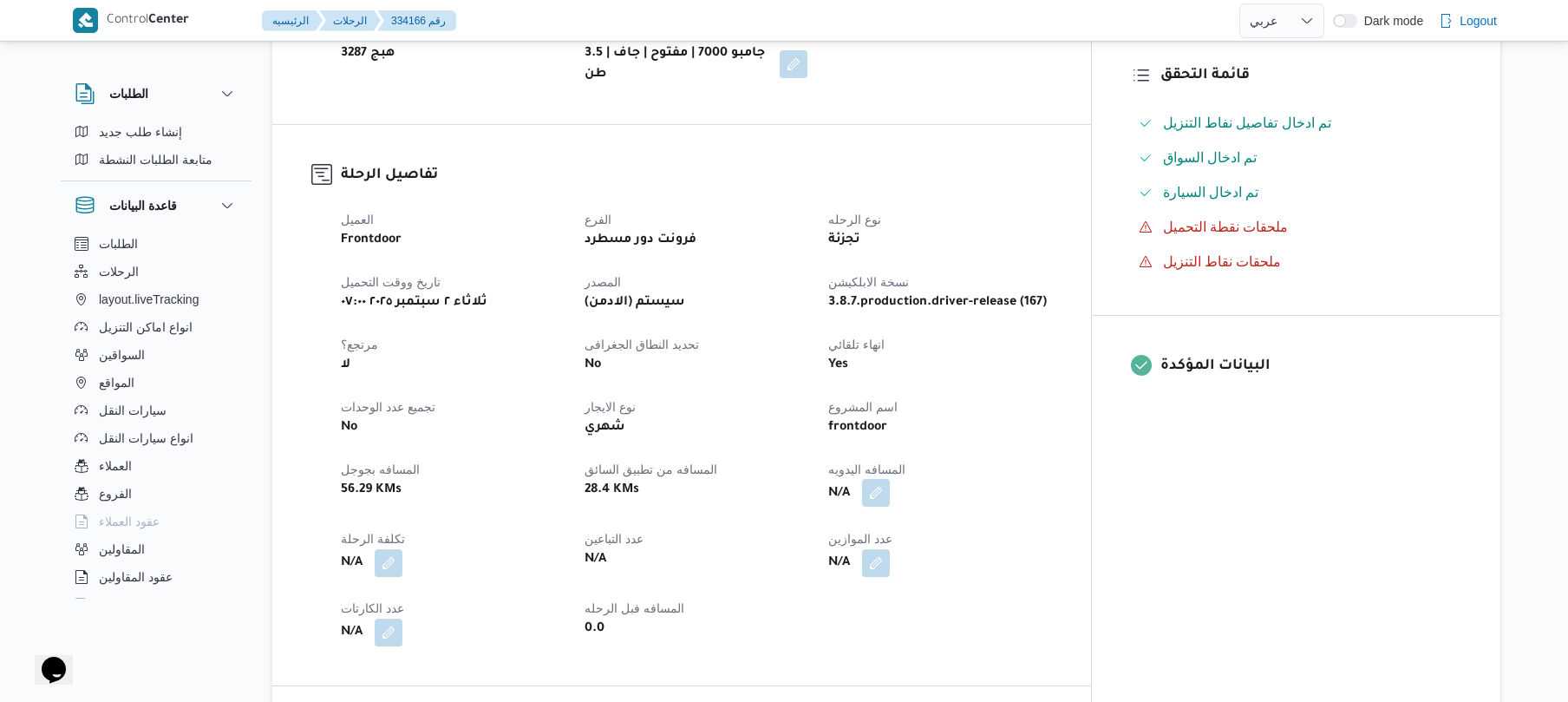
click at [890, 479] on button "button" at bounding box center [875, 493] width 28 height 28
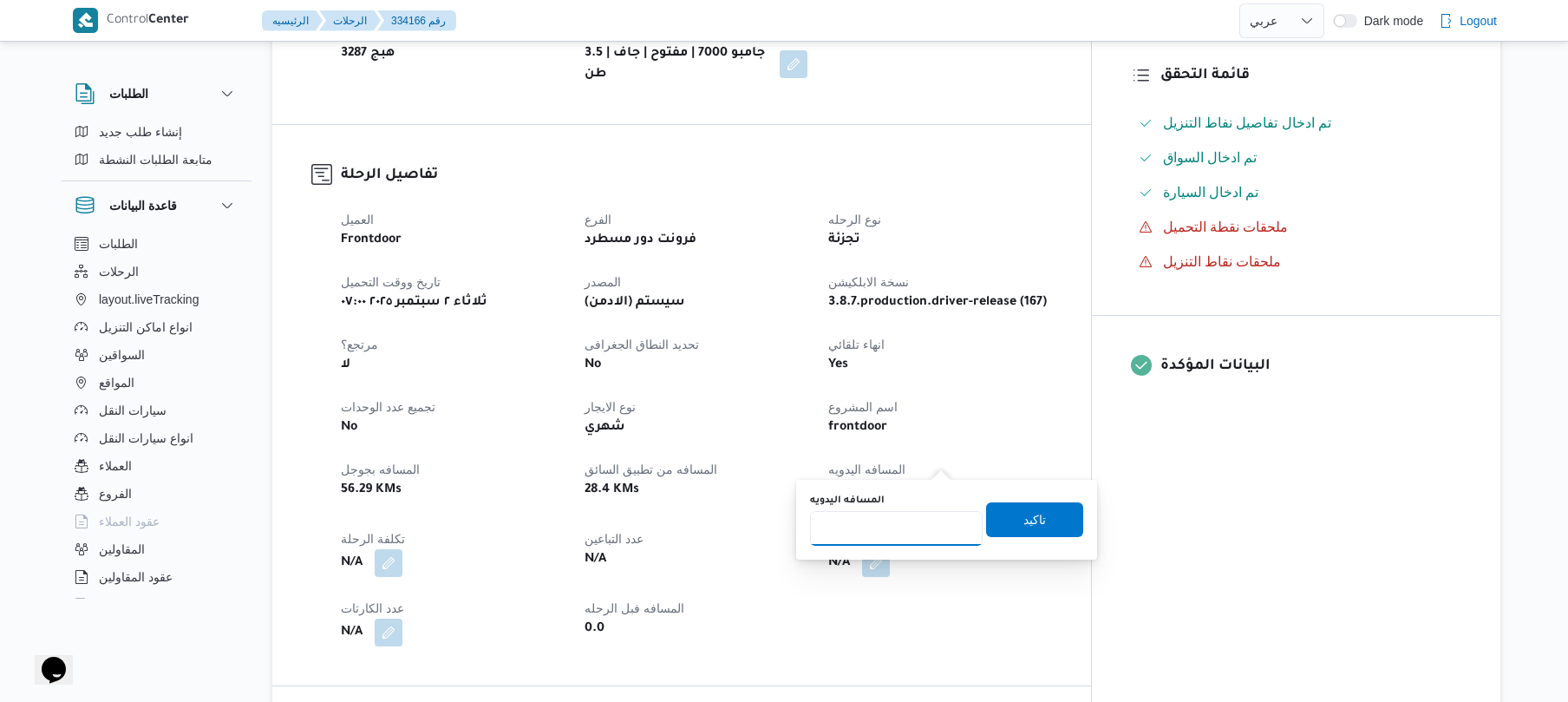
click at [895, 524] on input "المسافه اليدويه" at bounding box center [896, 529] width 173 height 35
type input "125"
click at [1007, 519] on span "تاكيد" at bounding box center [1034, 519] width 97 height 35
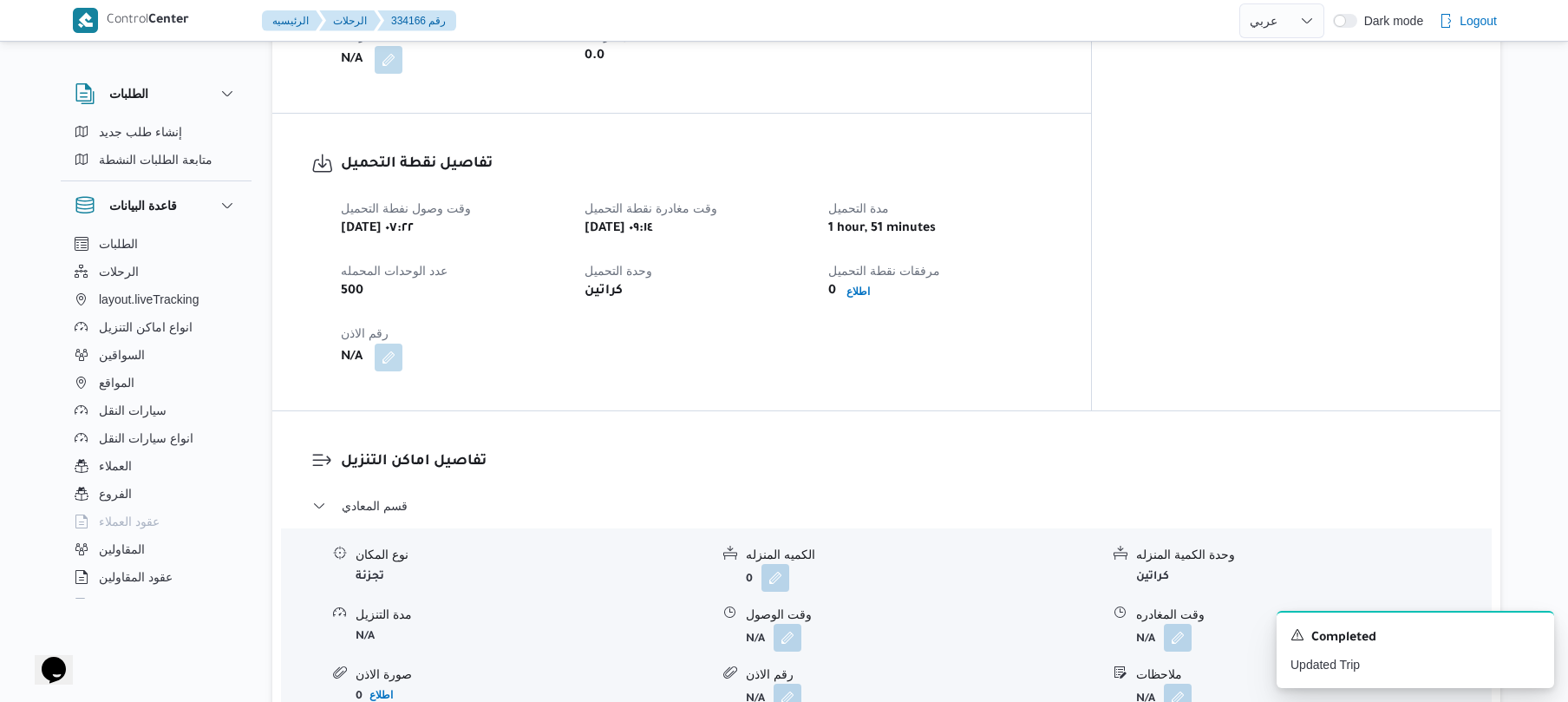
scroll to position [1064, 0]
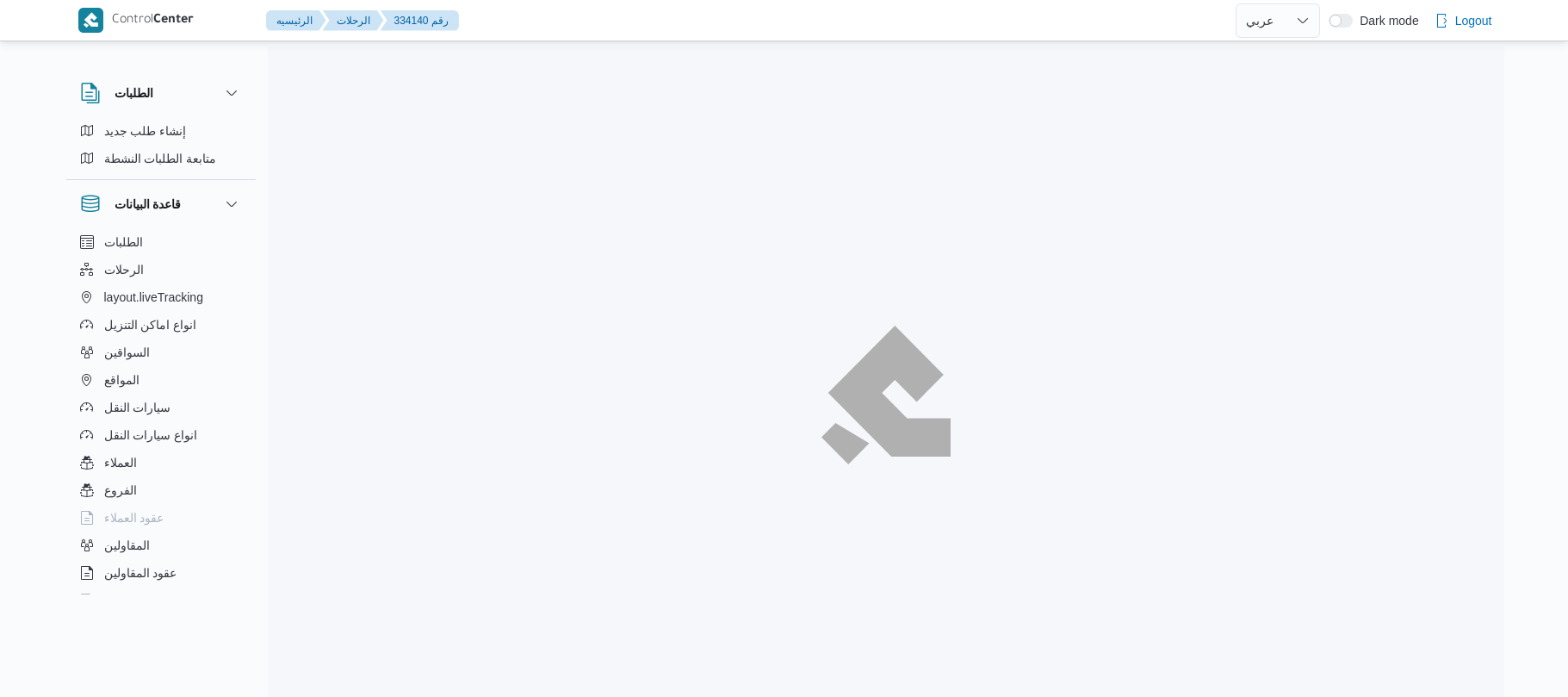
select select "ar"
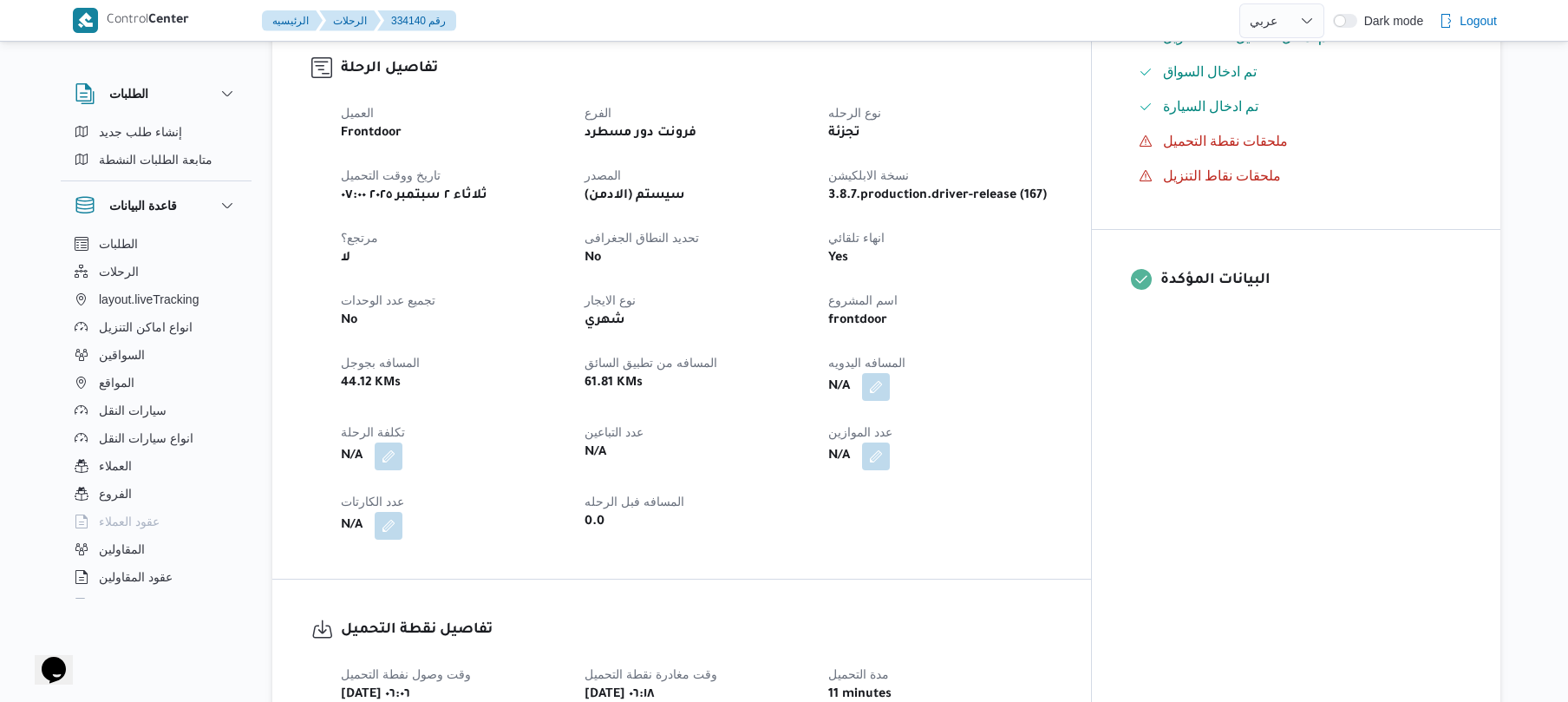
scroll to position [555, 0]
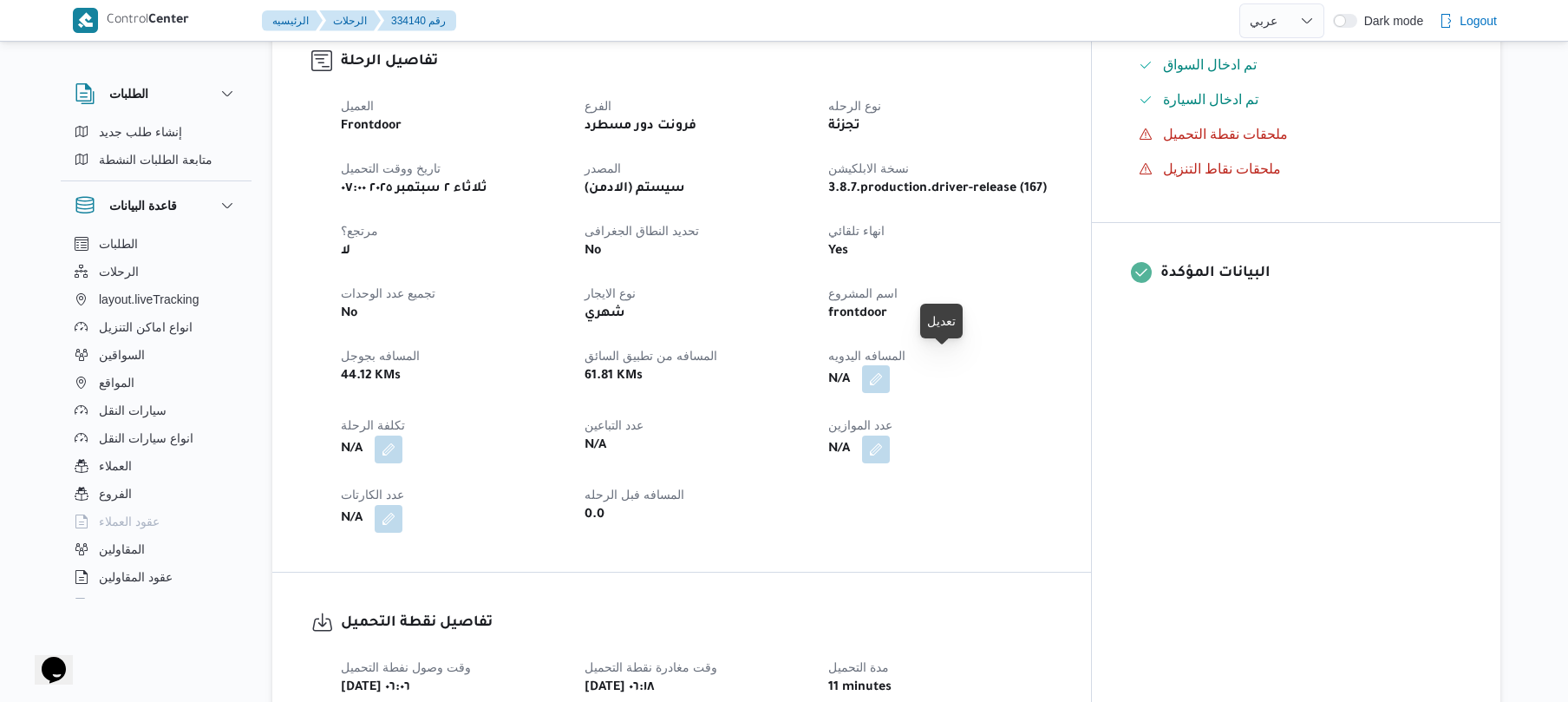
click at [890, 366] on button "button" at bounding box center [875, 379] width 28 height 28
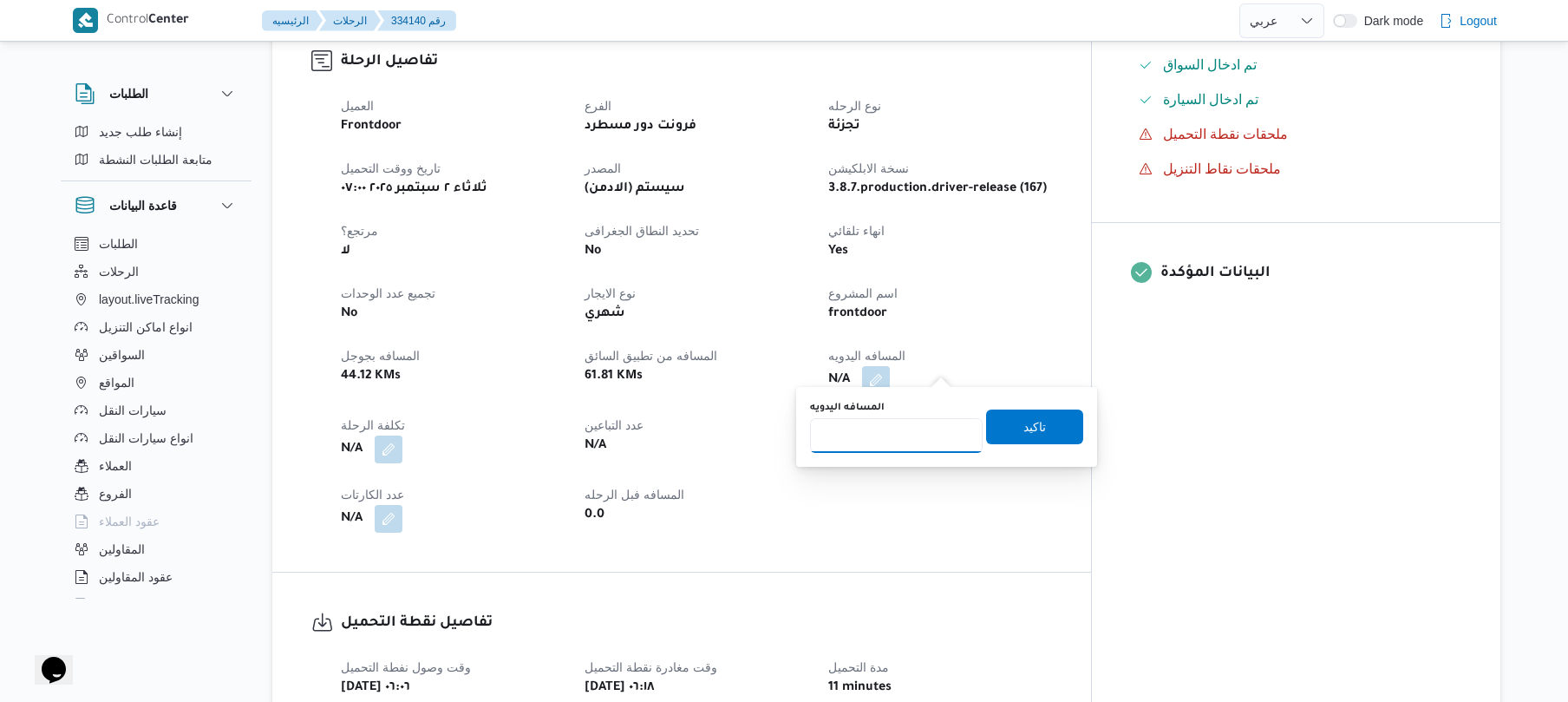
click at [903, 427] on input "المسافه اليدويه" at bounding box center [896, 436] width 173 height 35
type input "130"
click at [1058, 425] on span "تاكيد" at bounding box center [1034, 426] width 97 height 35
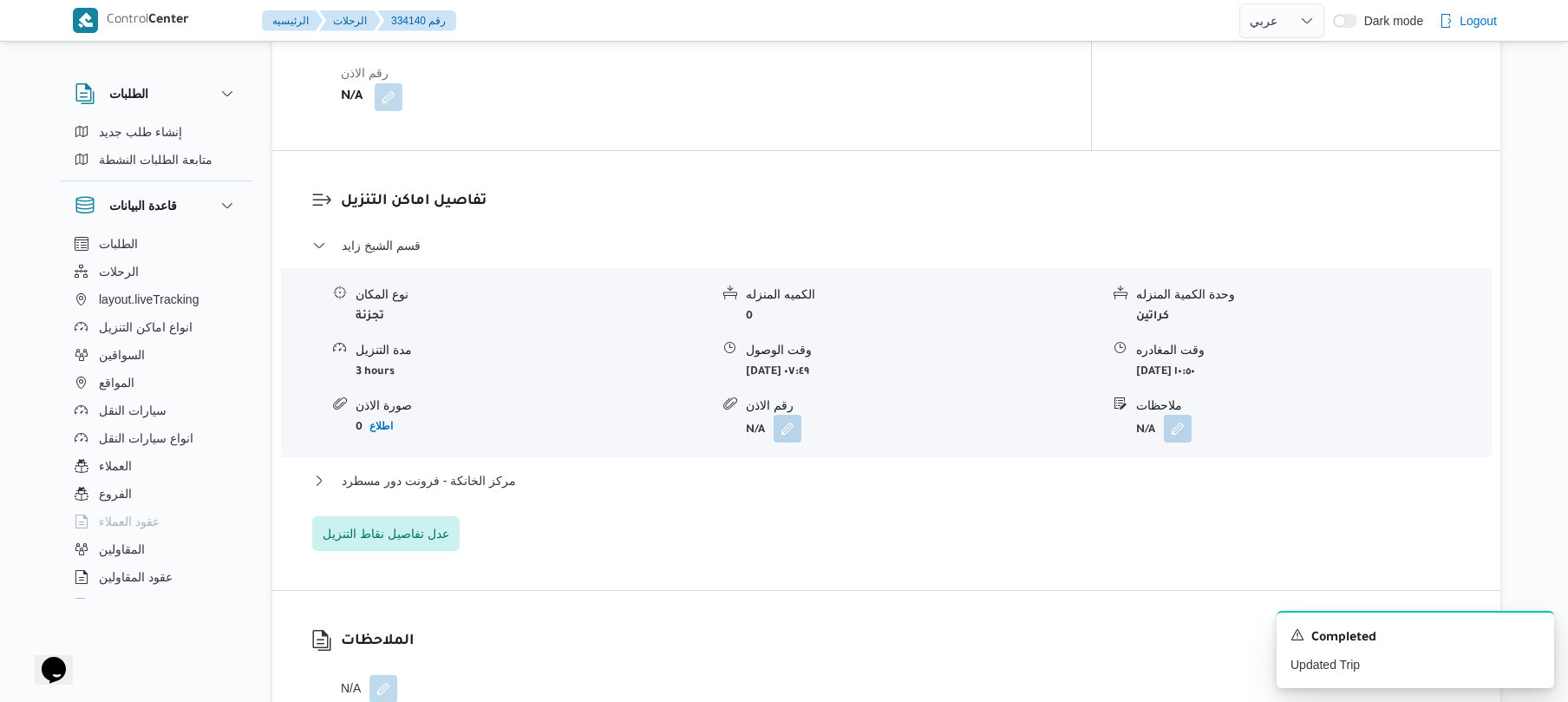
scroll to position [1296, 0]
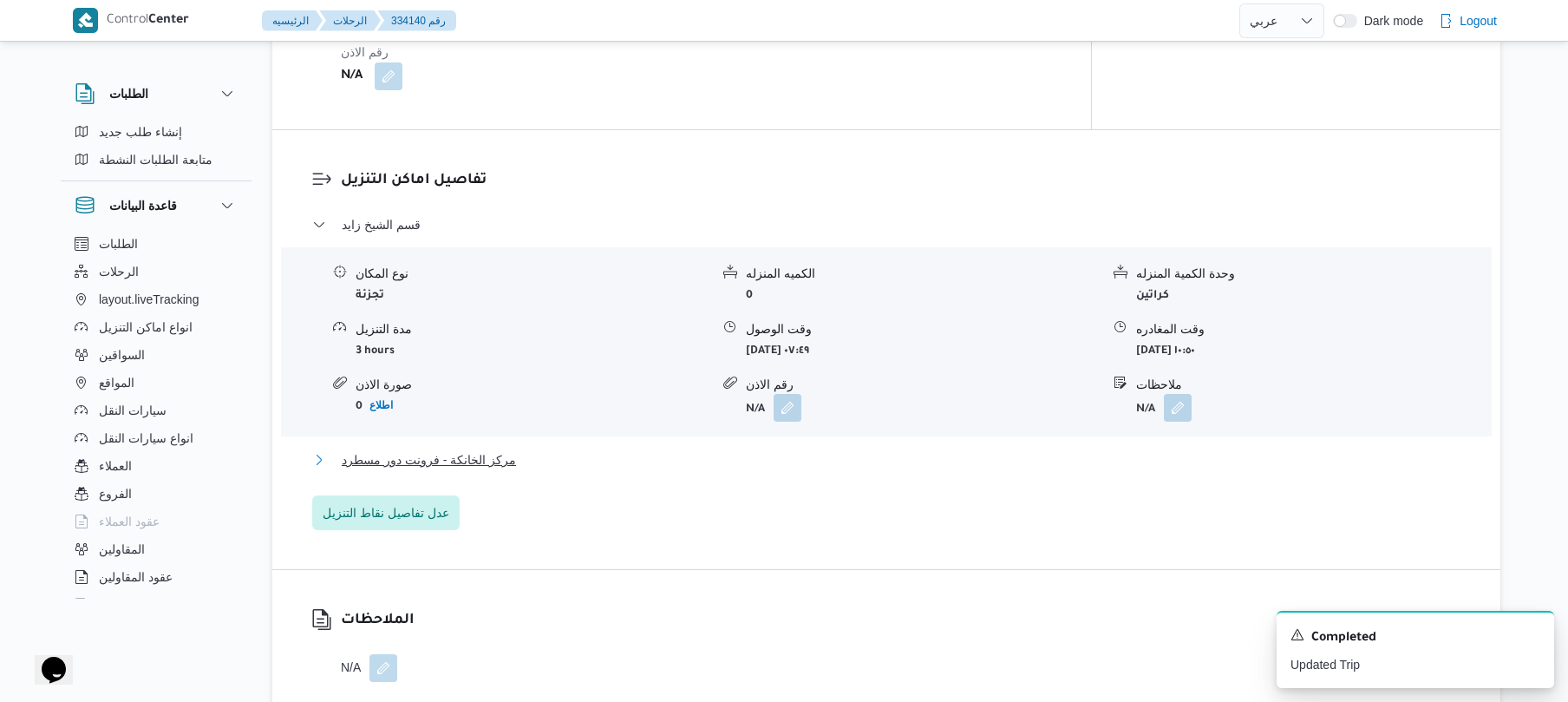
click at [942, 450] on button "مركز الخانكة - فرونت دور مسطرد" at bounding box center [887, 460] width 1150 height 21
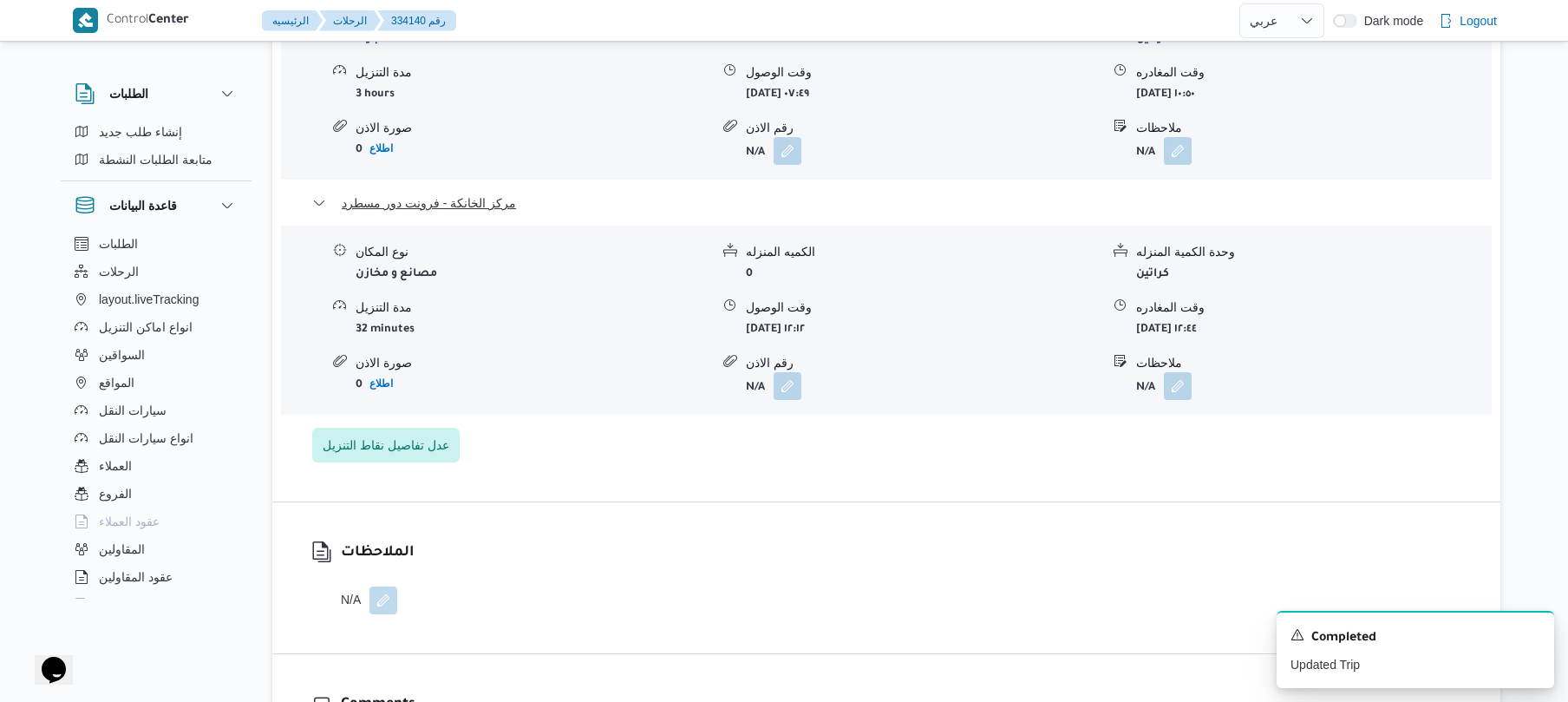
scroll to position [1573, 0]
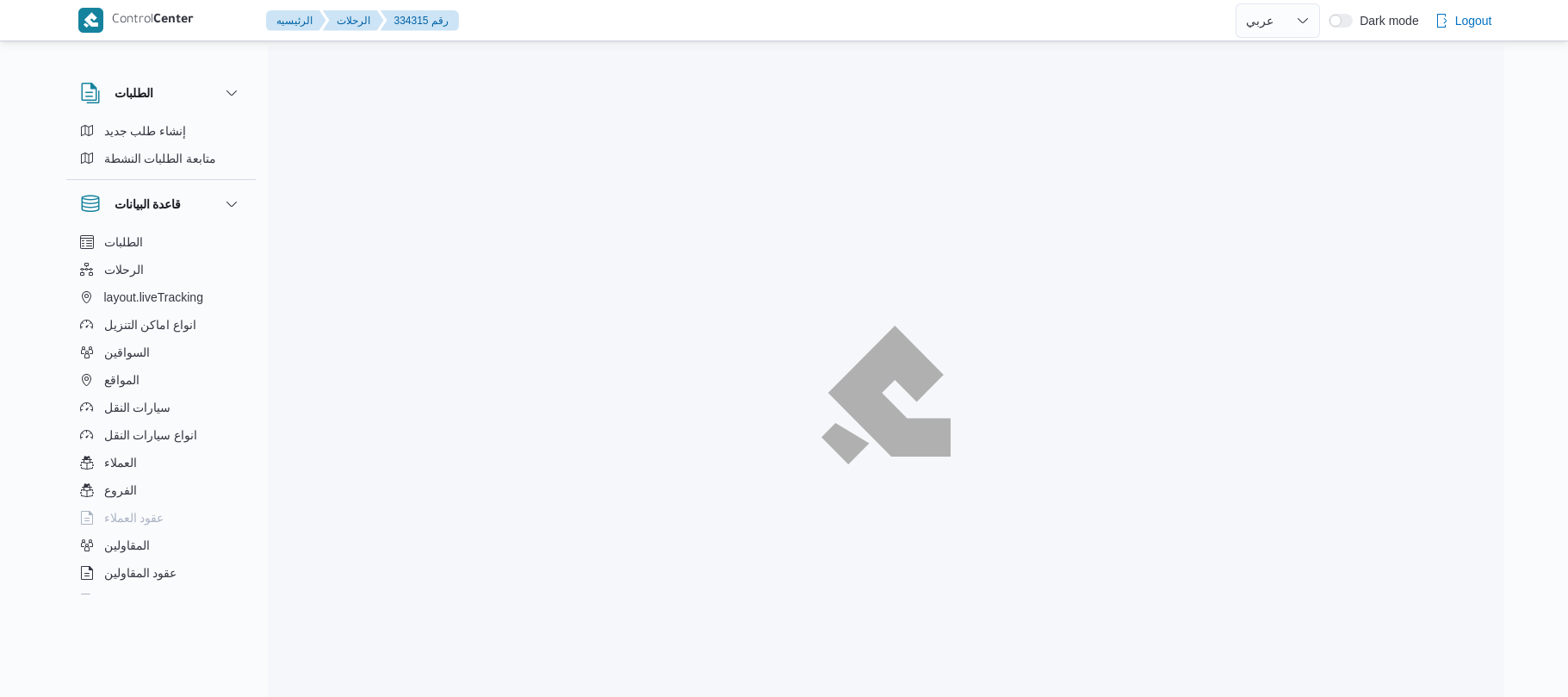
select select "ar"
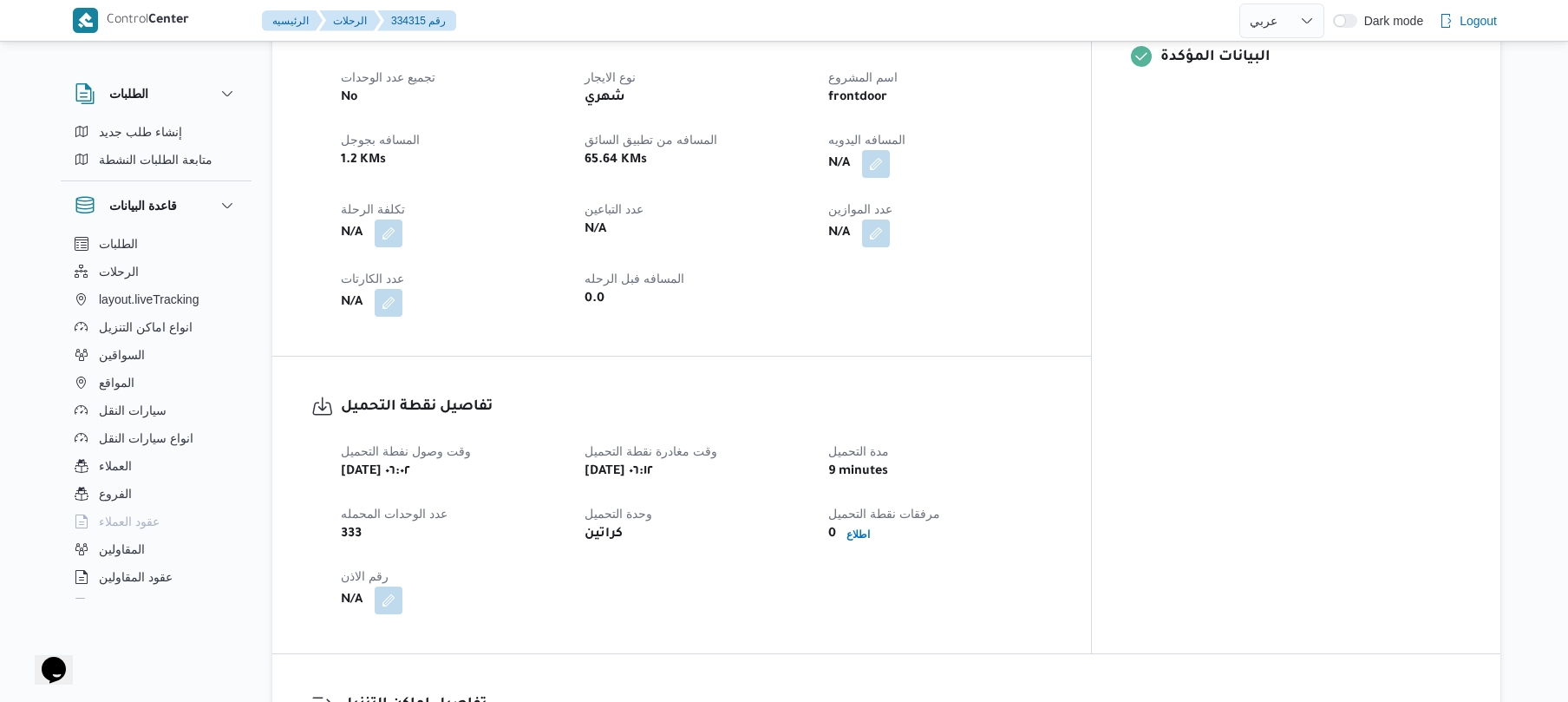
scroll to position [786, 0]
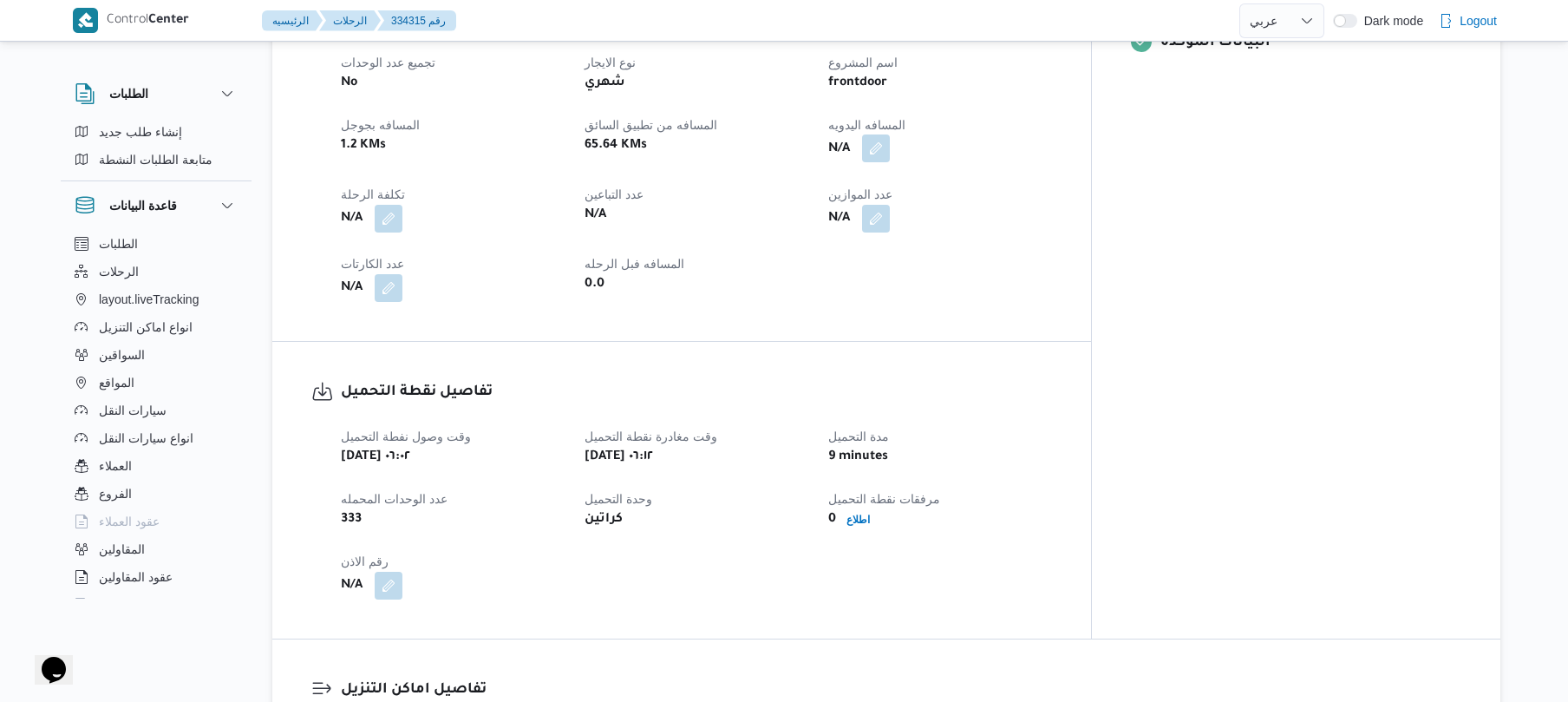
click at [890, 140] on button "button" at bounding box center [875, 148] width 28 height 28
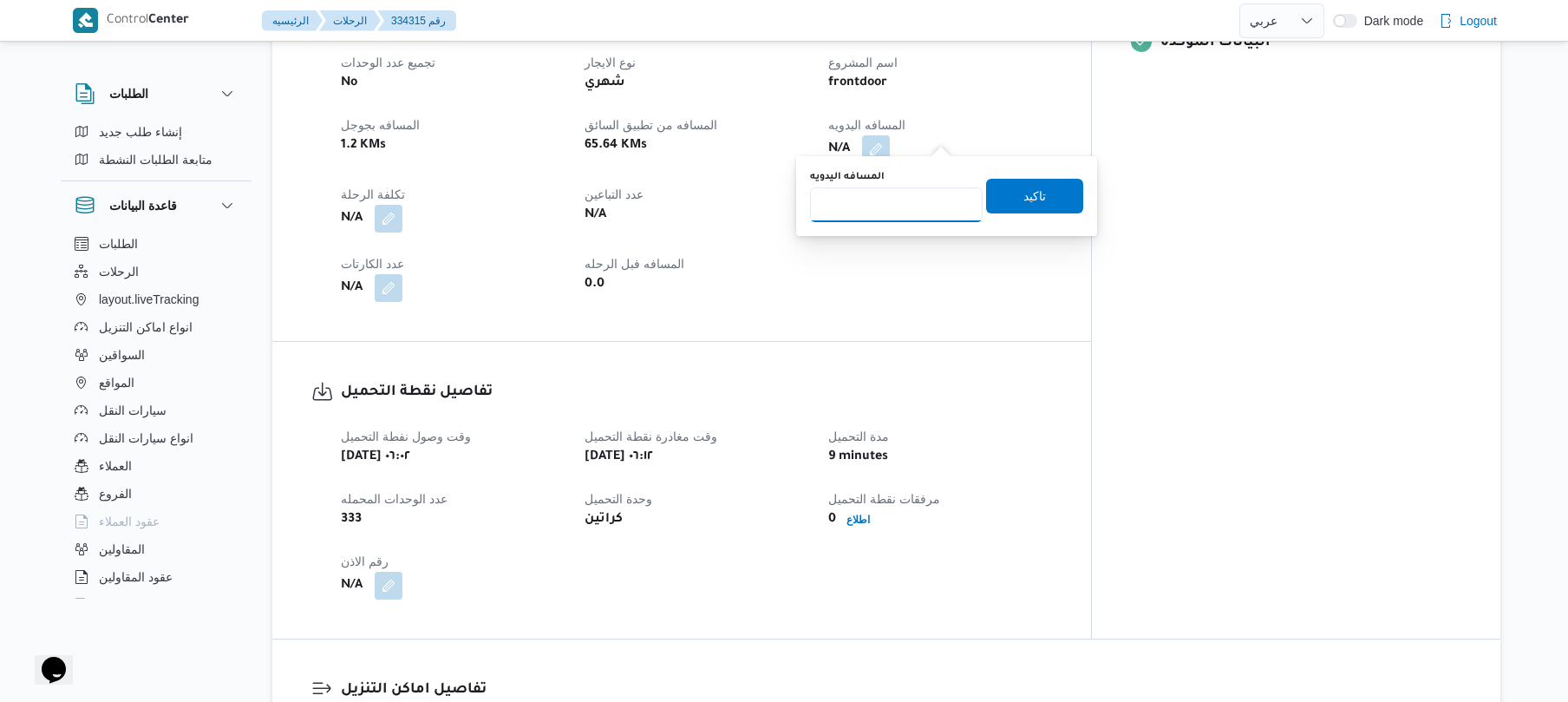
click at [923, 207] on input "المسافه اليدويه" at bounding box center [896, 205] width 173 height 35
type input "80"
click at [986, 202] on span "تاكيد" at bounding box center [1034, 195] width 97 height 35
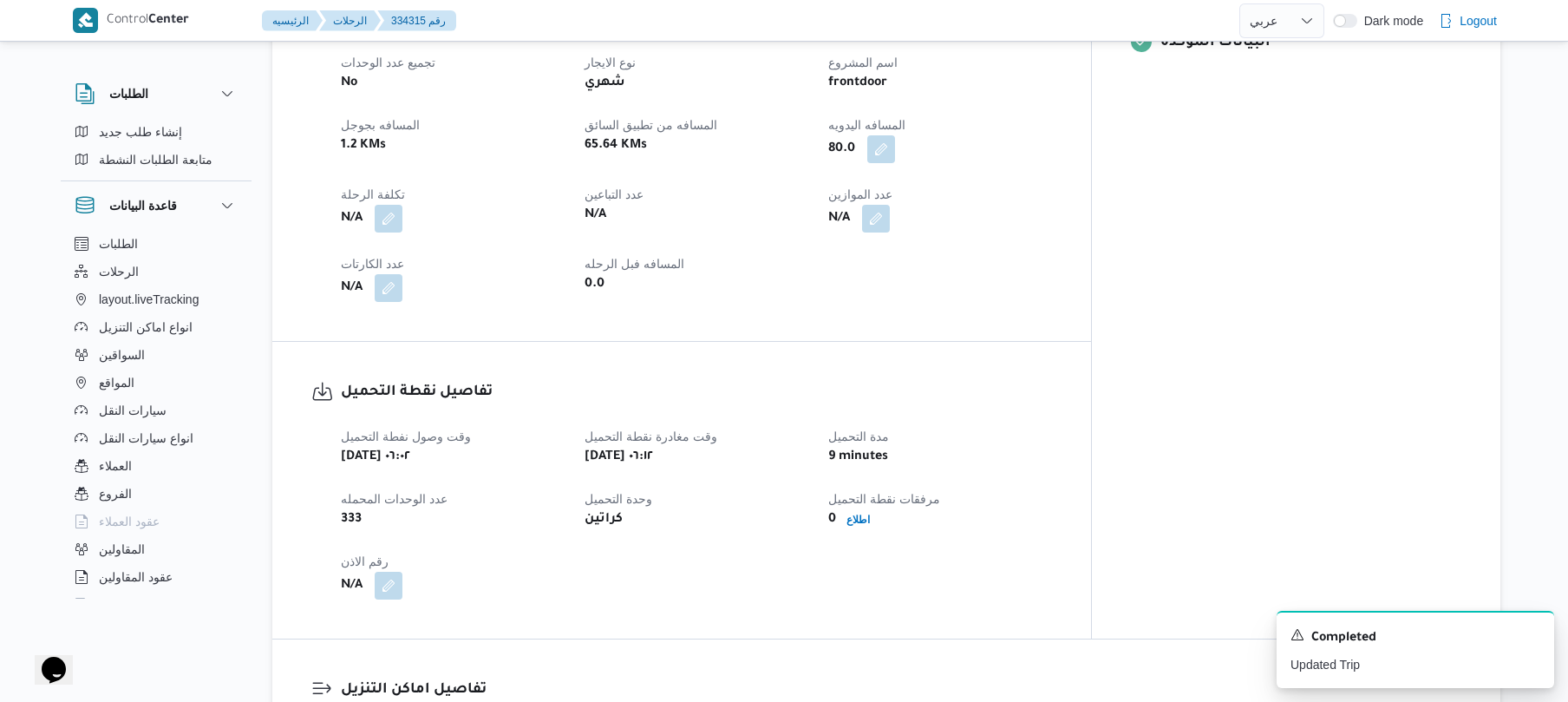
click at [1100, 679] on h3 "تفاصيل اماكن التنزيل" at bounding box center [901, 690] width 1121 height 23
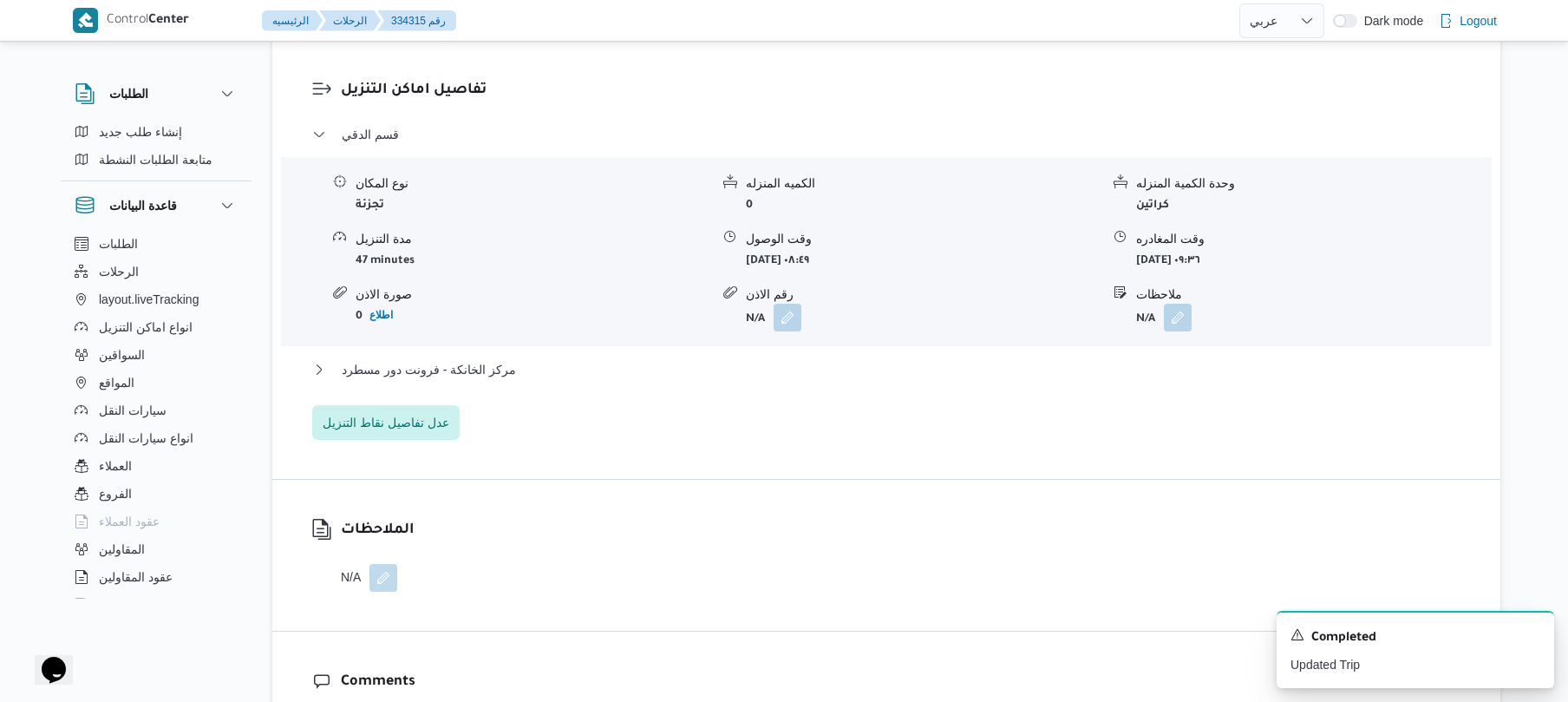
scroll to position [1389, 0]
click at [1166, 478] on div "الملاحظات N/A" at bounding box center [887, 553] width 1228 height 151
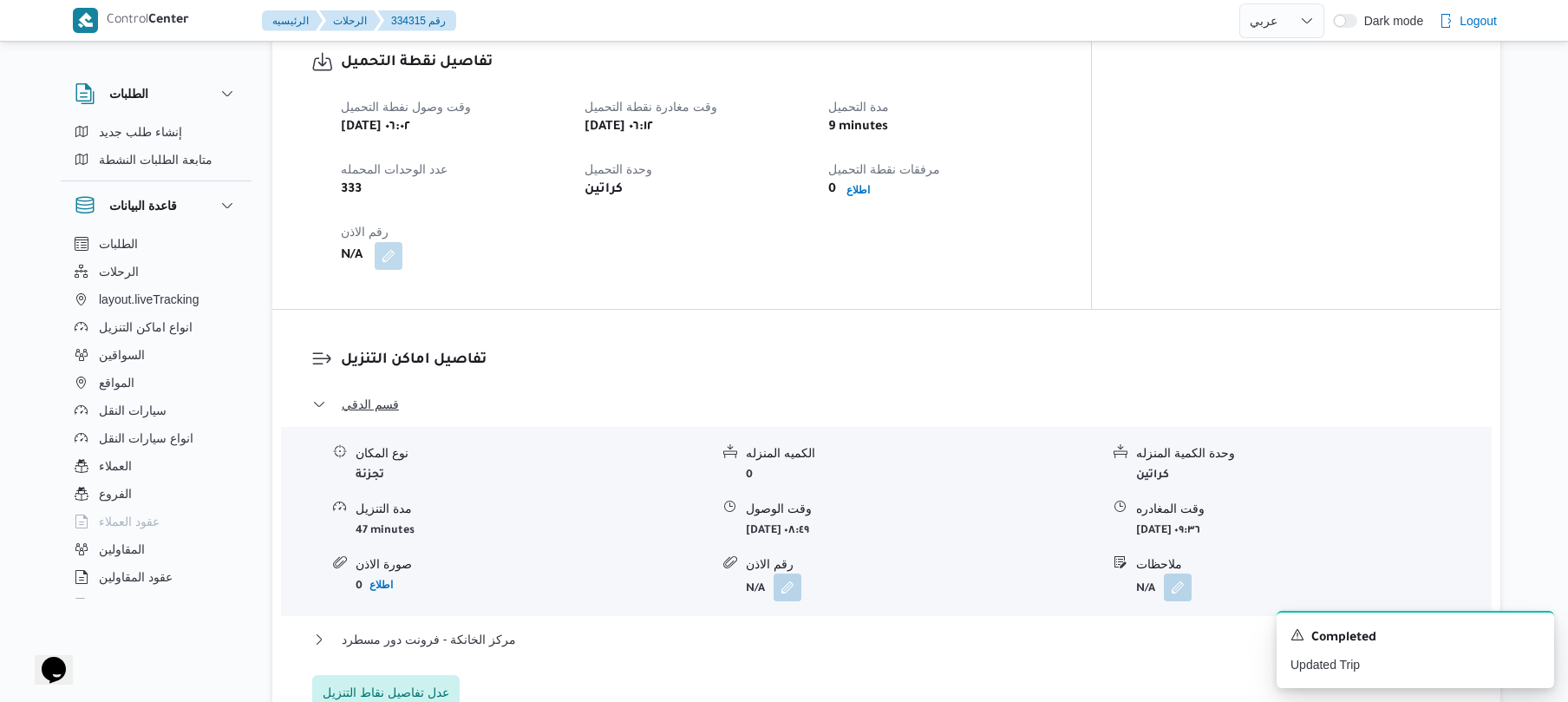
scroll to position [879, 0]
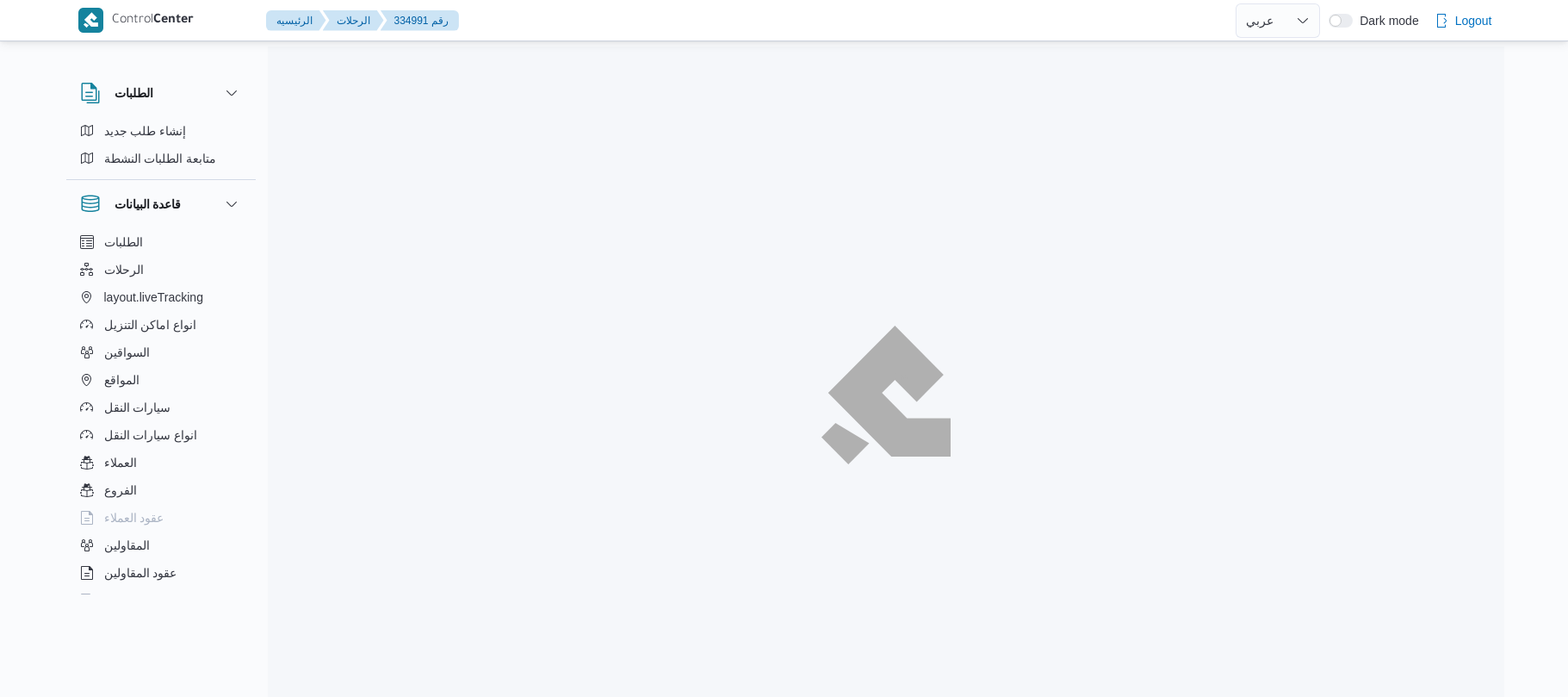
select select "ar"
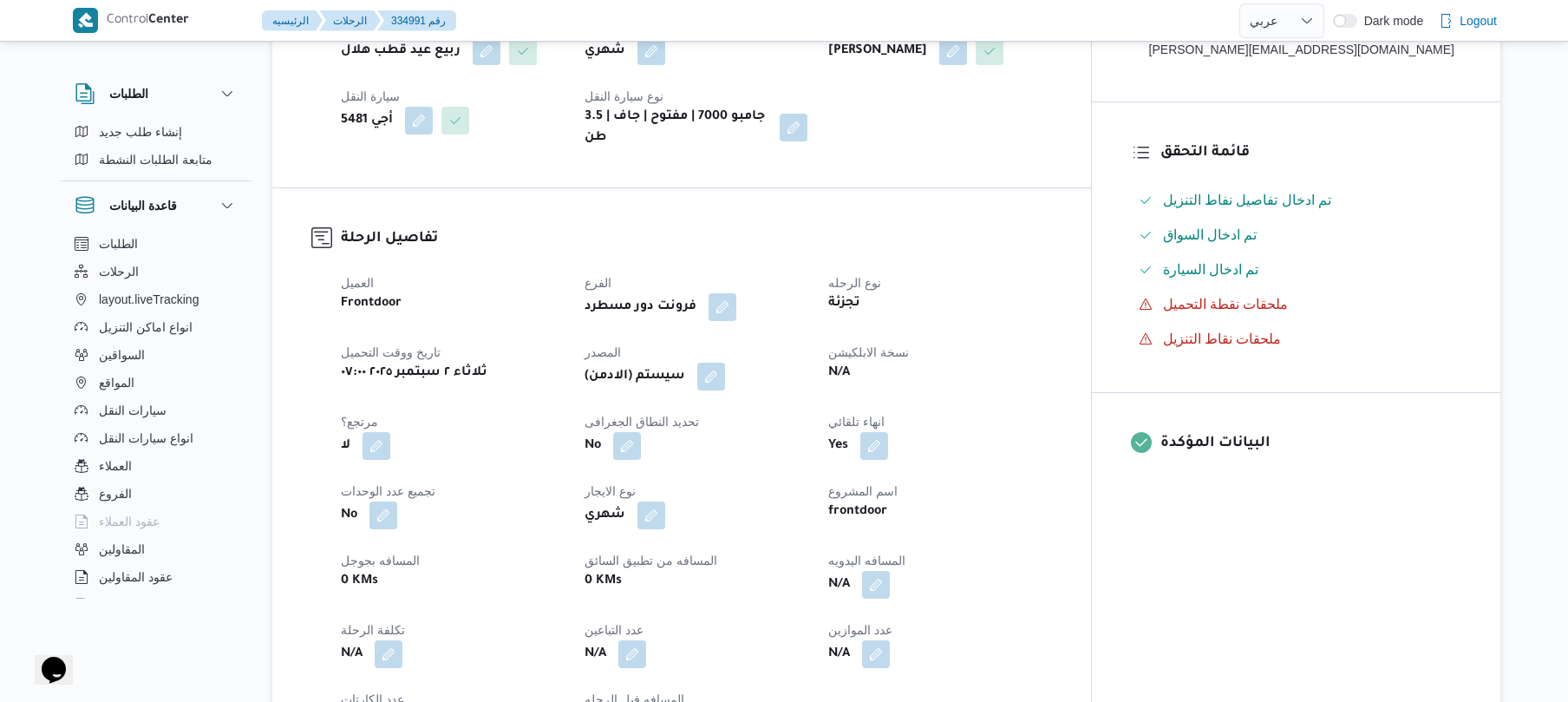
scroll to position [509, 0]
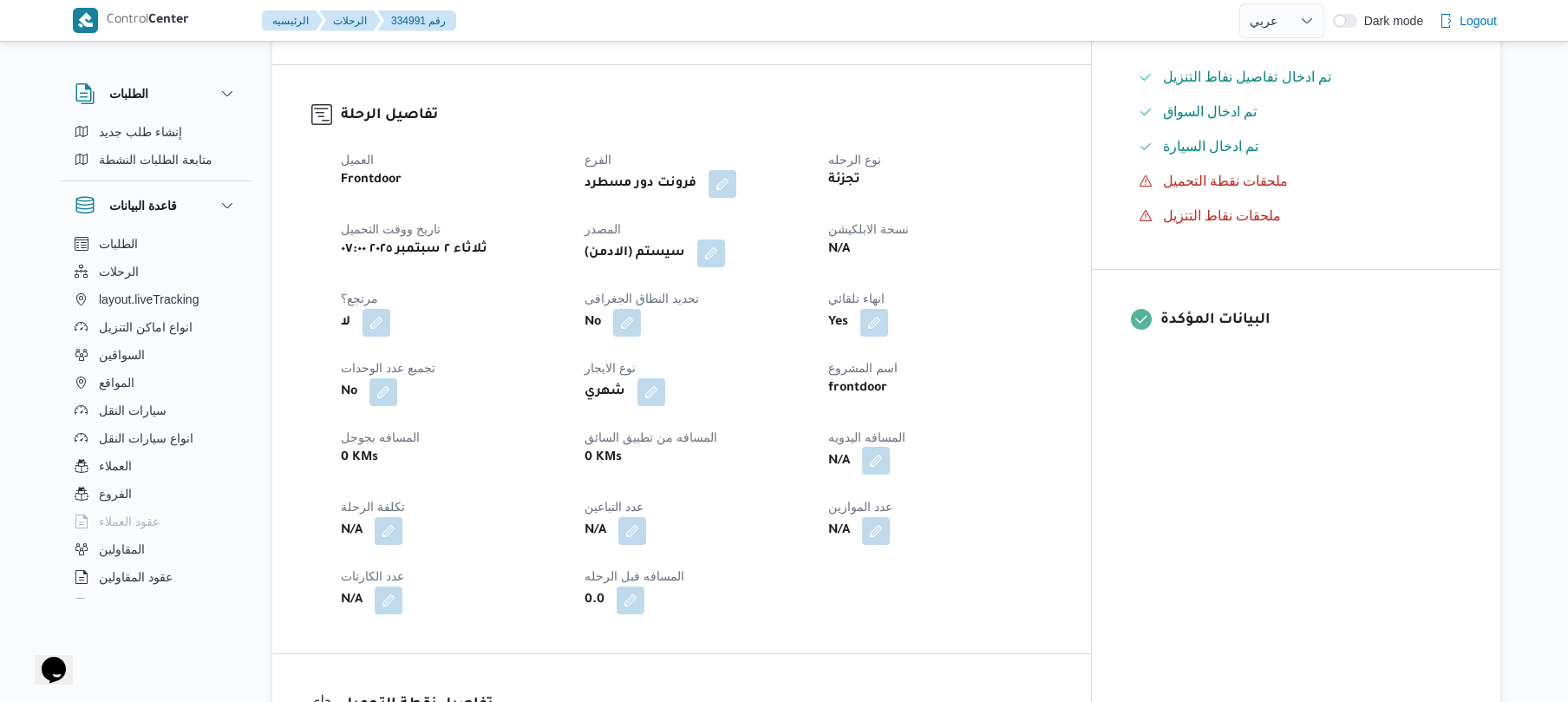
click at [890, 450] on button "button" at bounding box center [875, 461] width 28 height 28
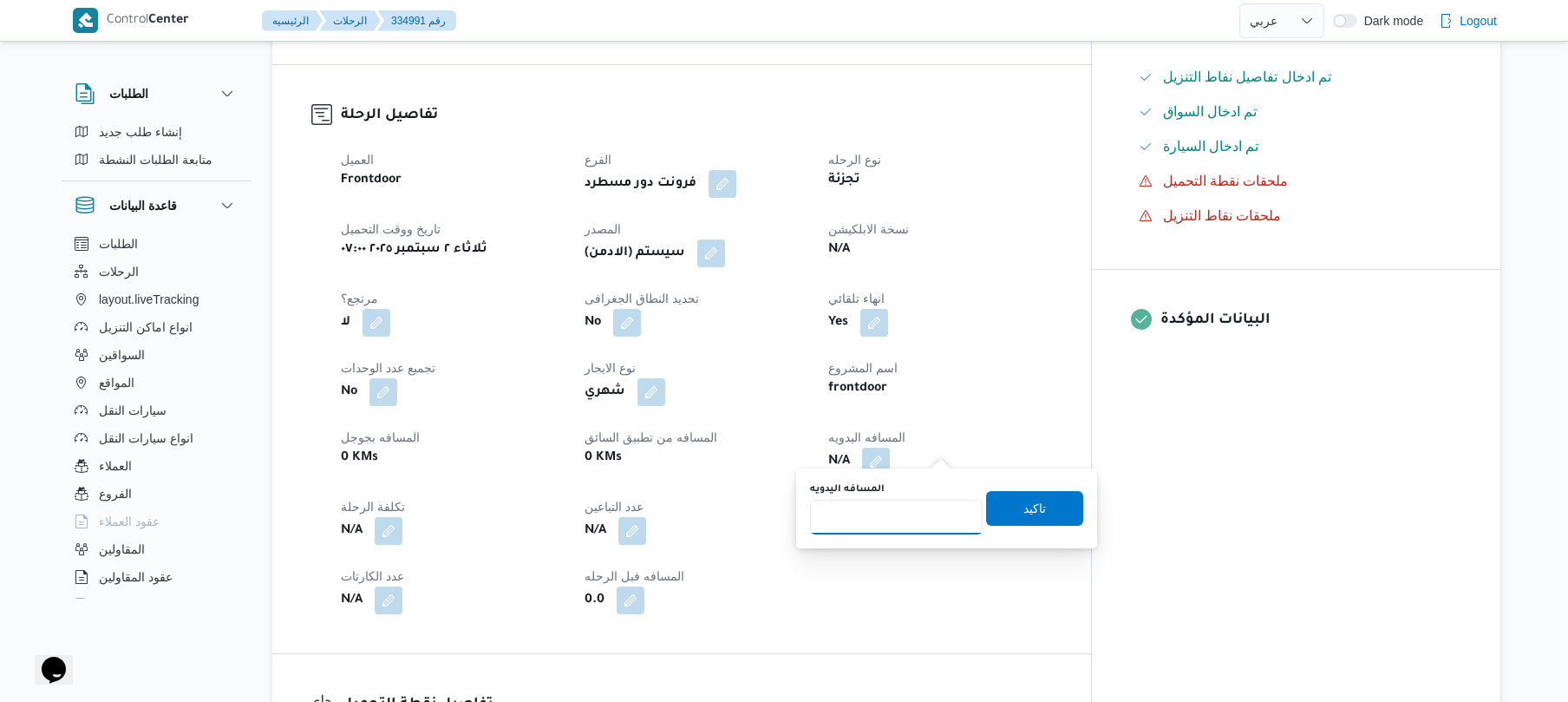
click at [882, 500] on input "المسافه اليدويه" at bounding box center [896, 517] width 173 height 35
type input "125"
click at [1048, 520] on span "تاكيد" at bounding box center [1034, 507] width 97 height 35
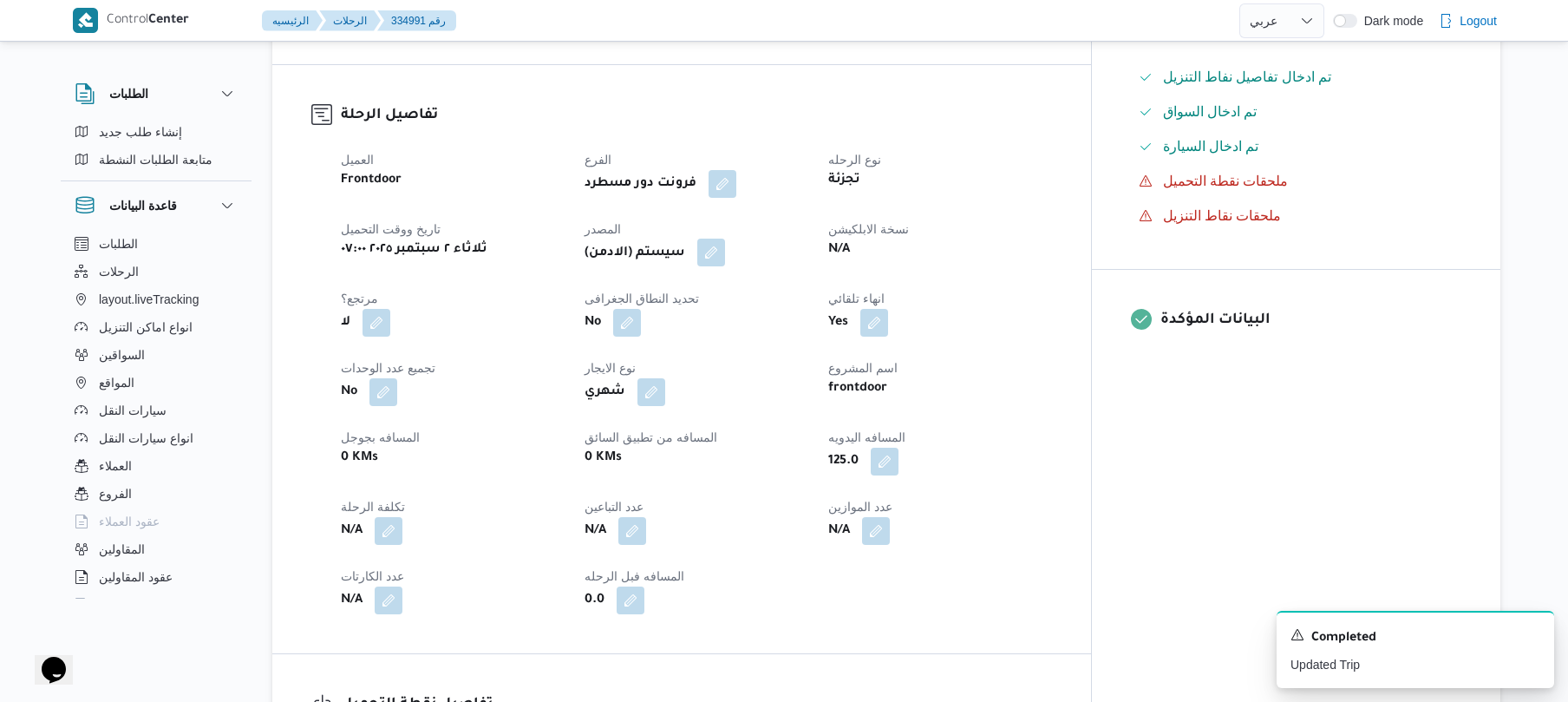
click at [725, 251] on button "button" at bounding box center [711, 252] width 28 height 28
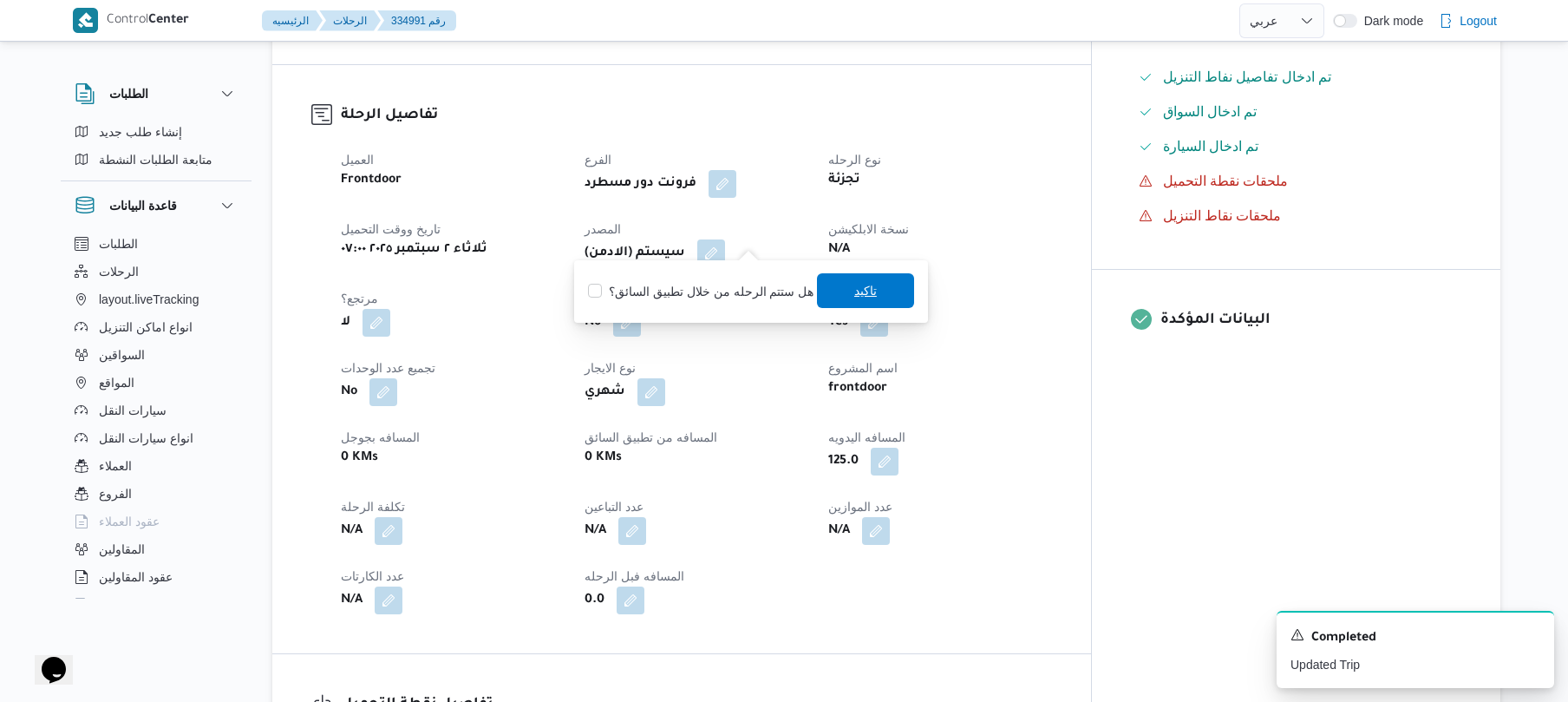
click at [855, 306] on span "تاكيد" at bounding box center [865, 291] width 97 height 35
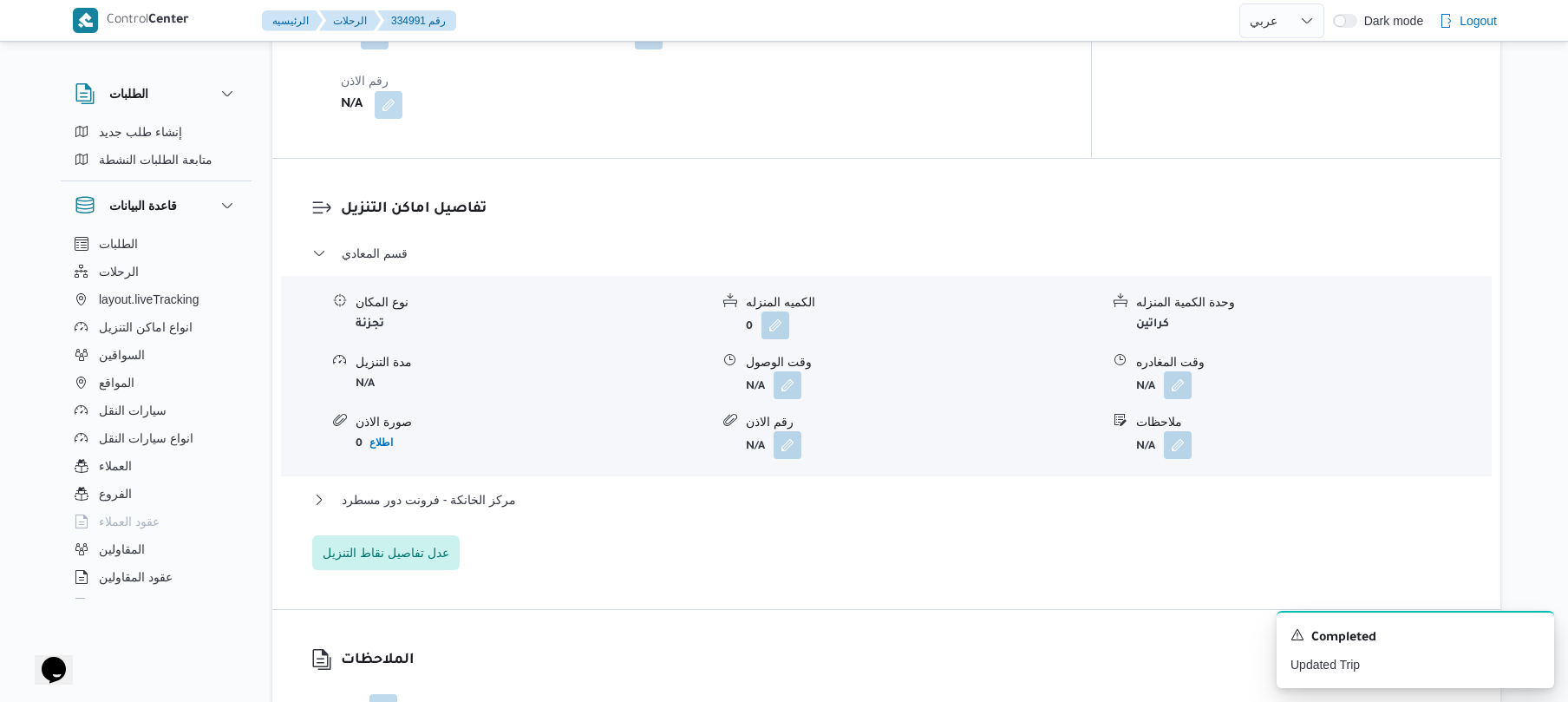
scroll to position [1341, 0]
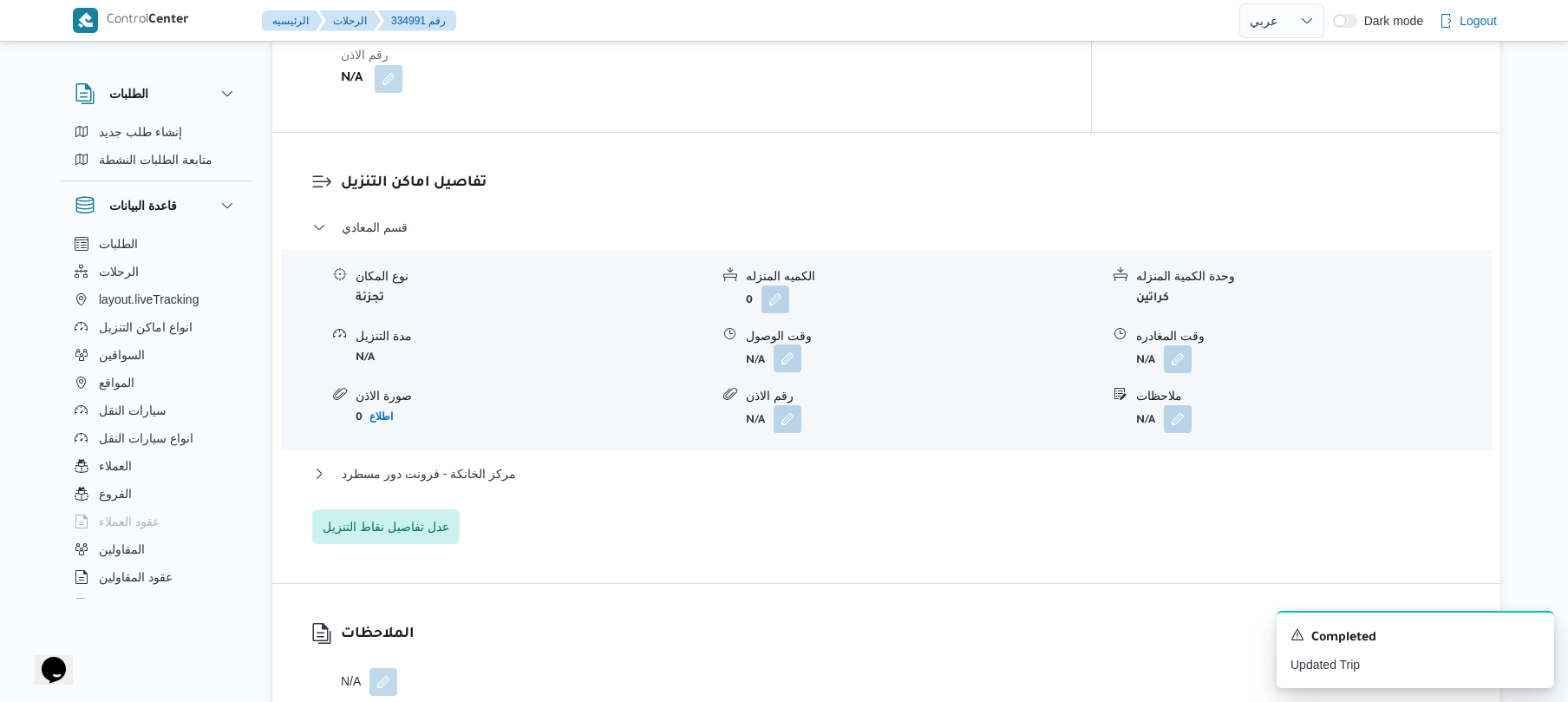
click at [782, 351] on button "button" at bounding box center [788, 358] width 28 height 28
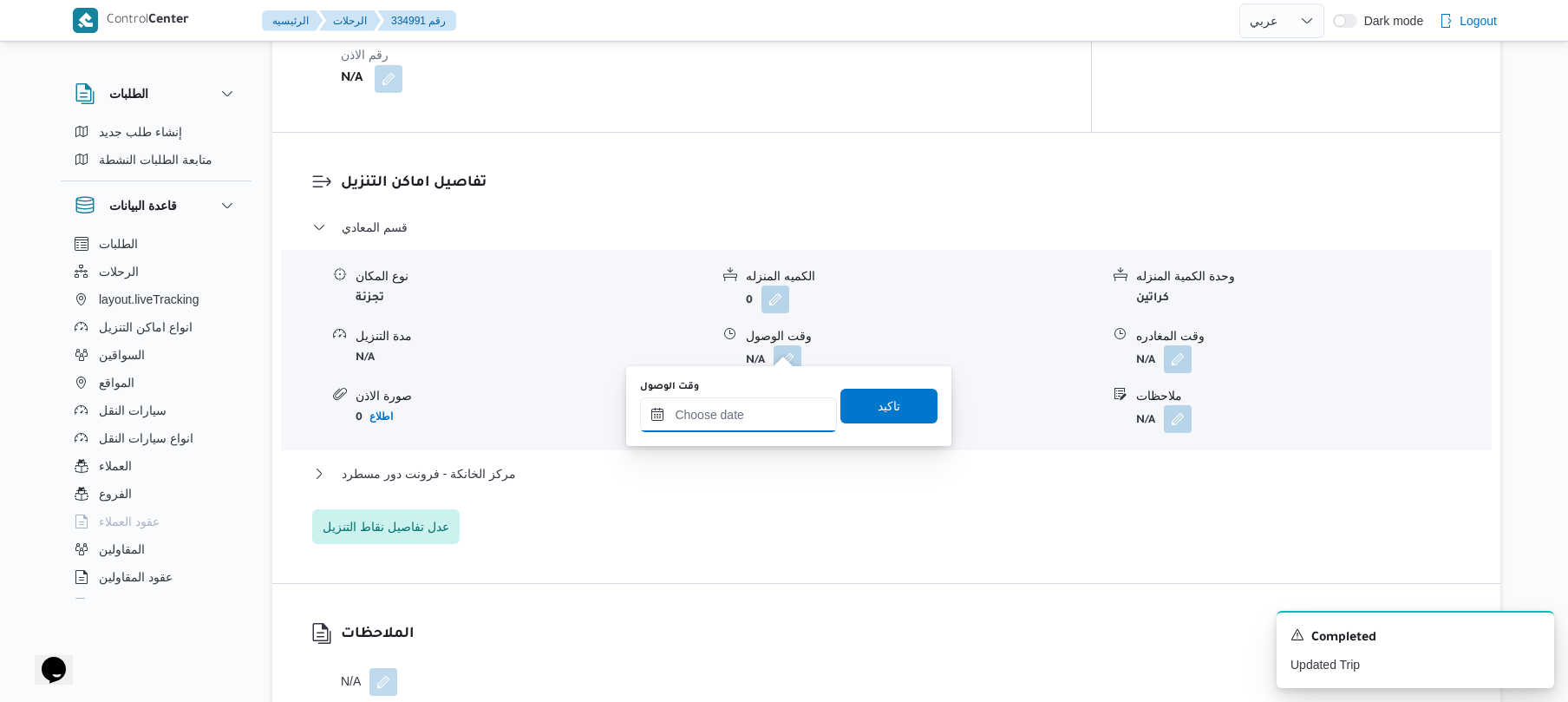
click at [754, 399] on input "وقت الوصول" at bounding box center [738, 414] width 197 height 35
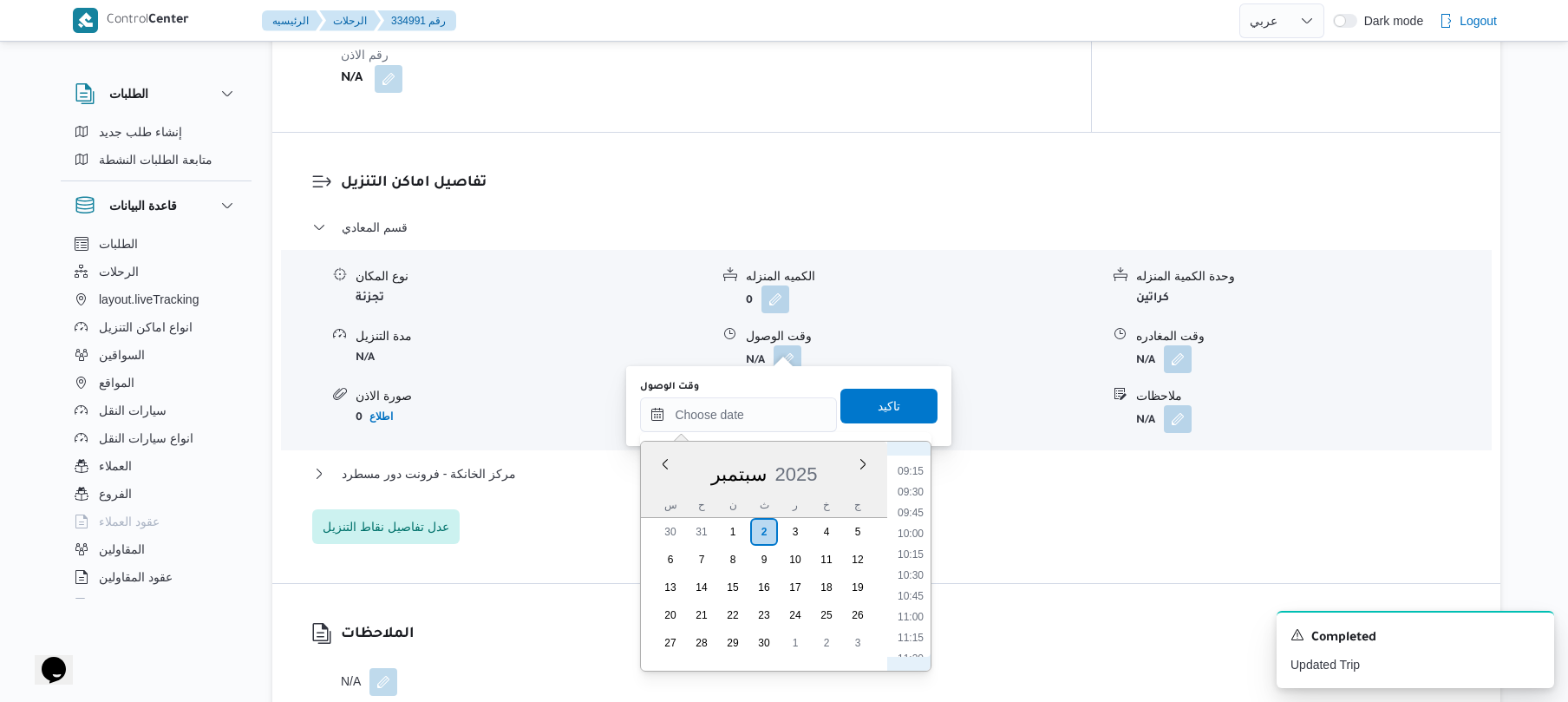
scroll to position [716, 0]
click at [909, 476] on li "08:45" at bounding box center [911, 477] width 40 height 17
type input "[DATE] ٠٨:٤٥"
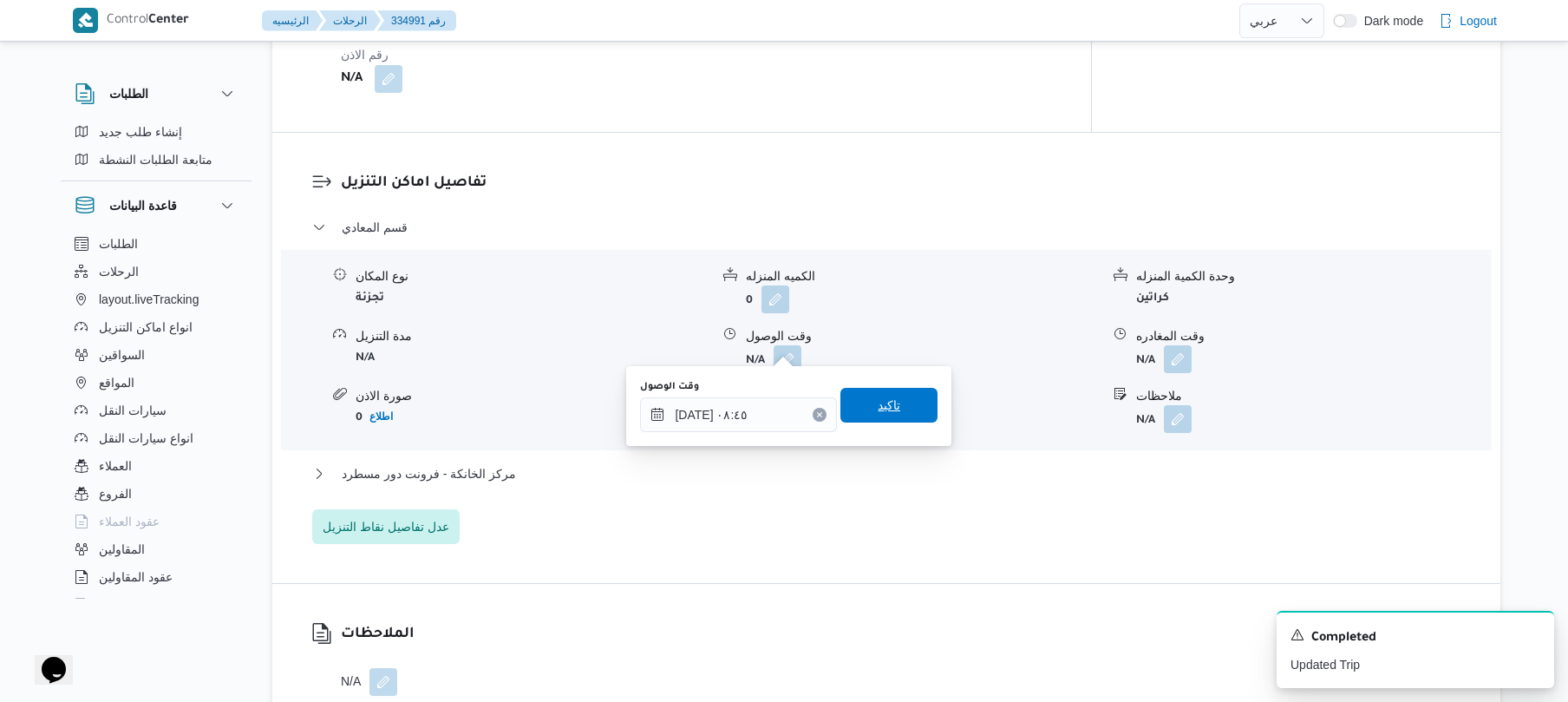
click at [891, 395] on span "تاكيد" at bounding box center [889, 405] width 97 height 35
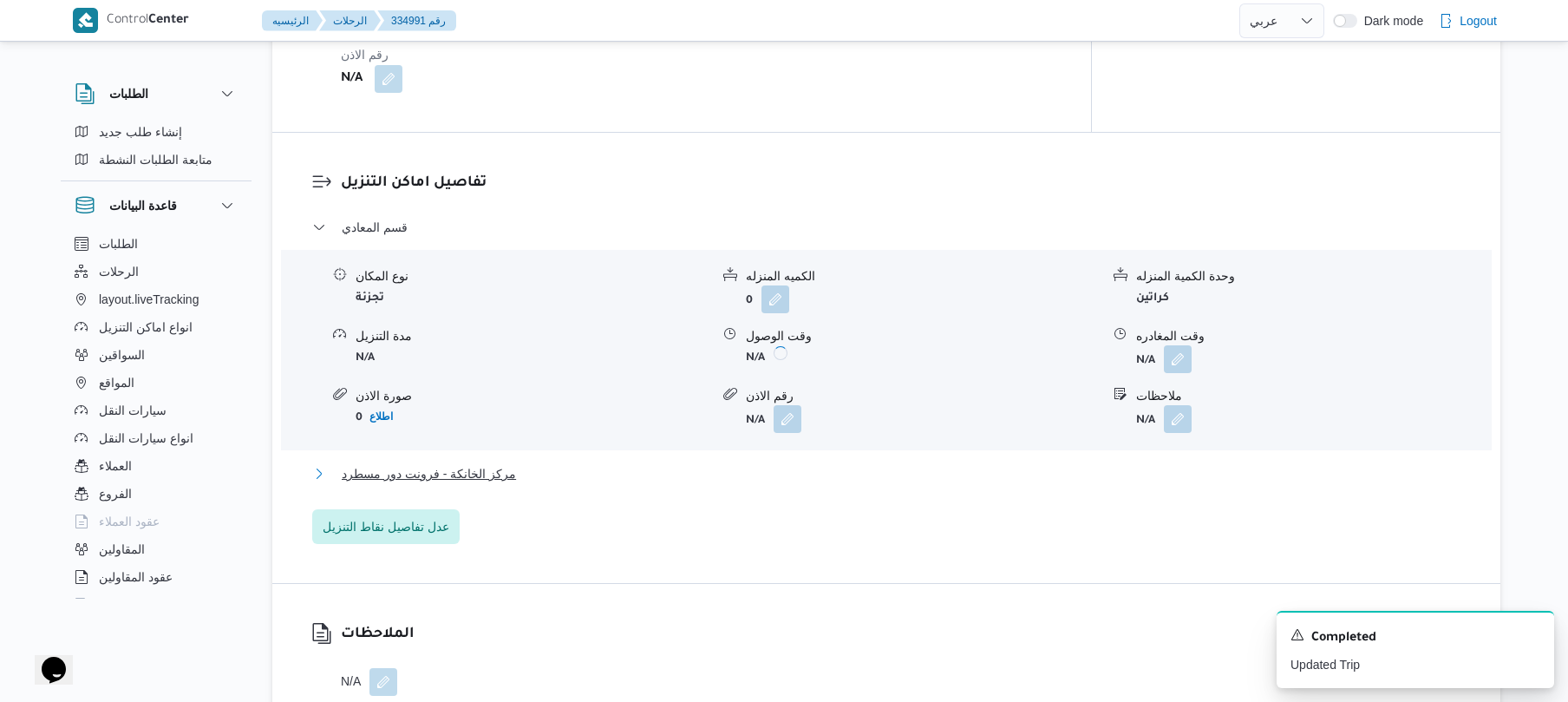
click at [833, 465] on button "مركز الخانكة - فرونت دور مسطرد" at bounding box center [887, 473] width 1150 height 21
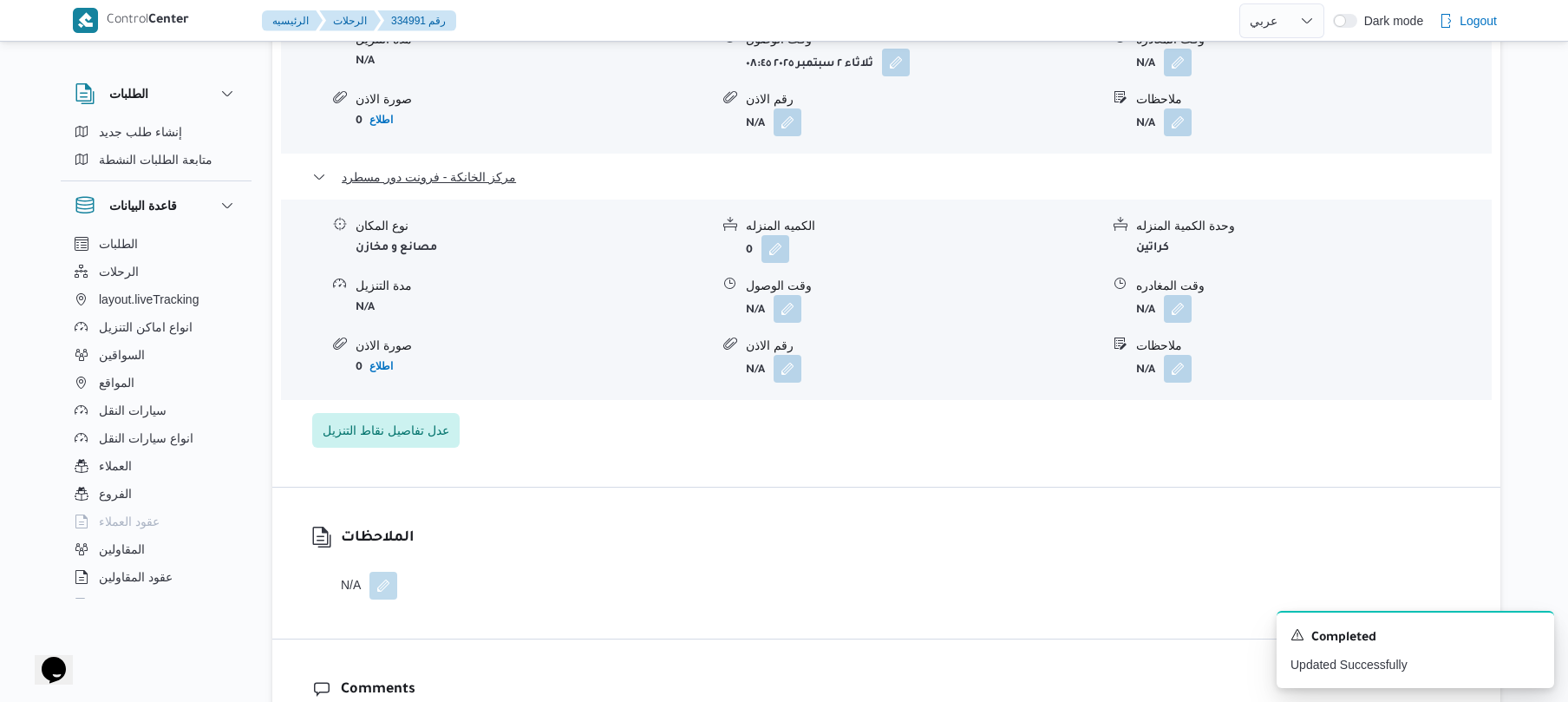
scroll to position [1712, 0]
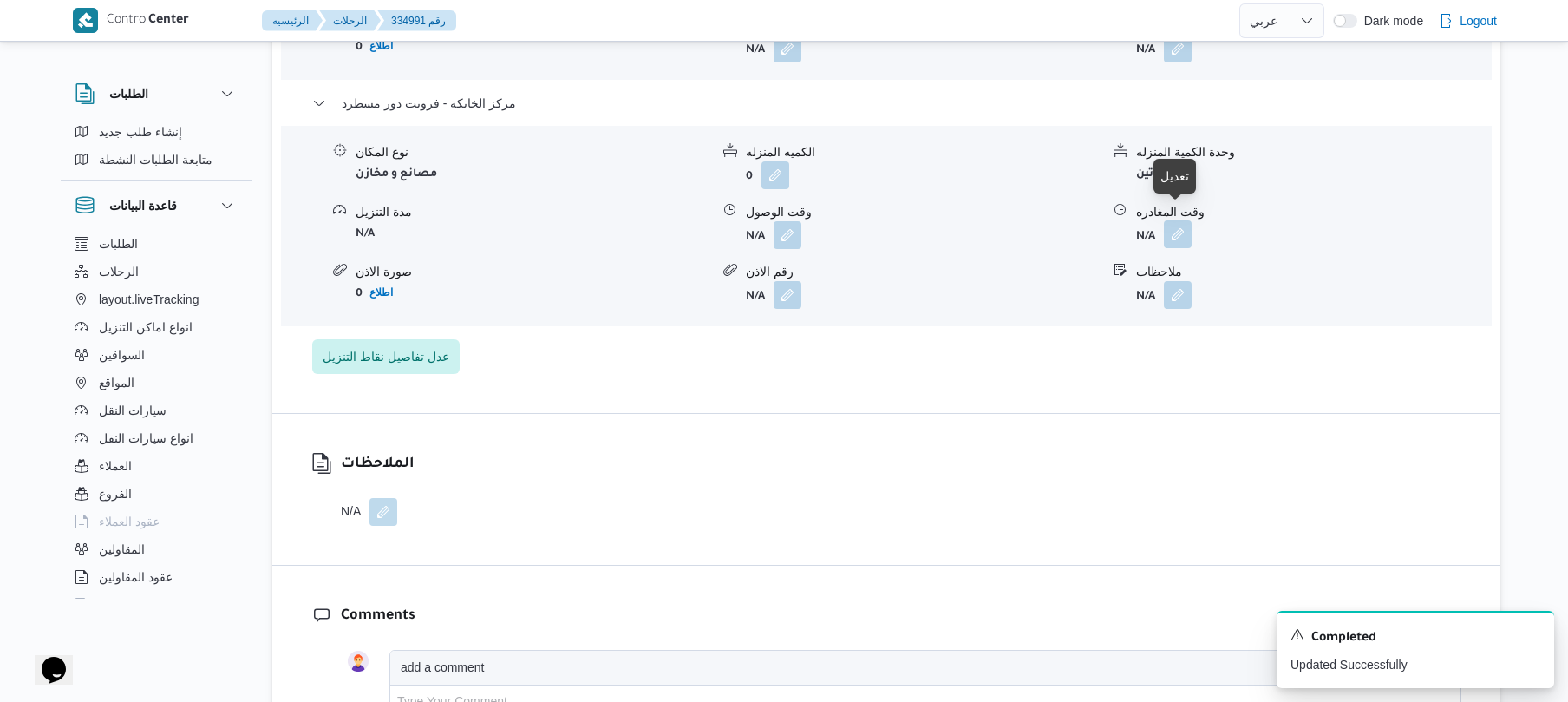
click at [1182, 224] on button "button" at bounding box center [1177, 233] width 28 height 28
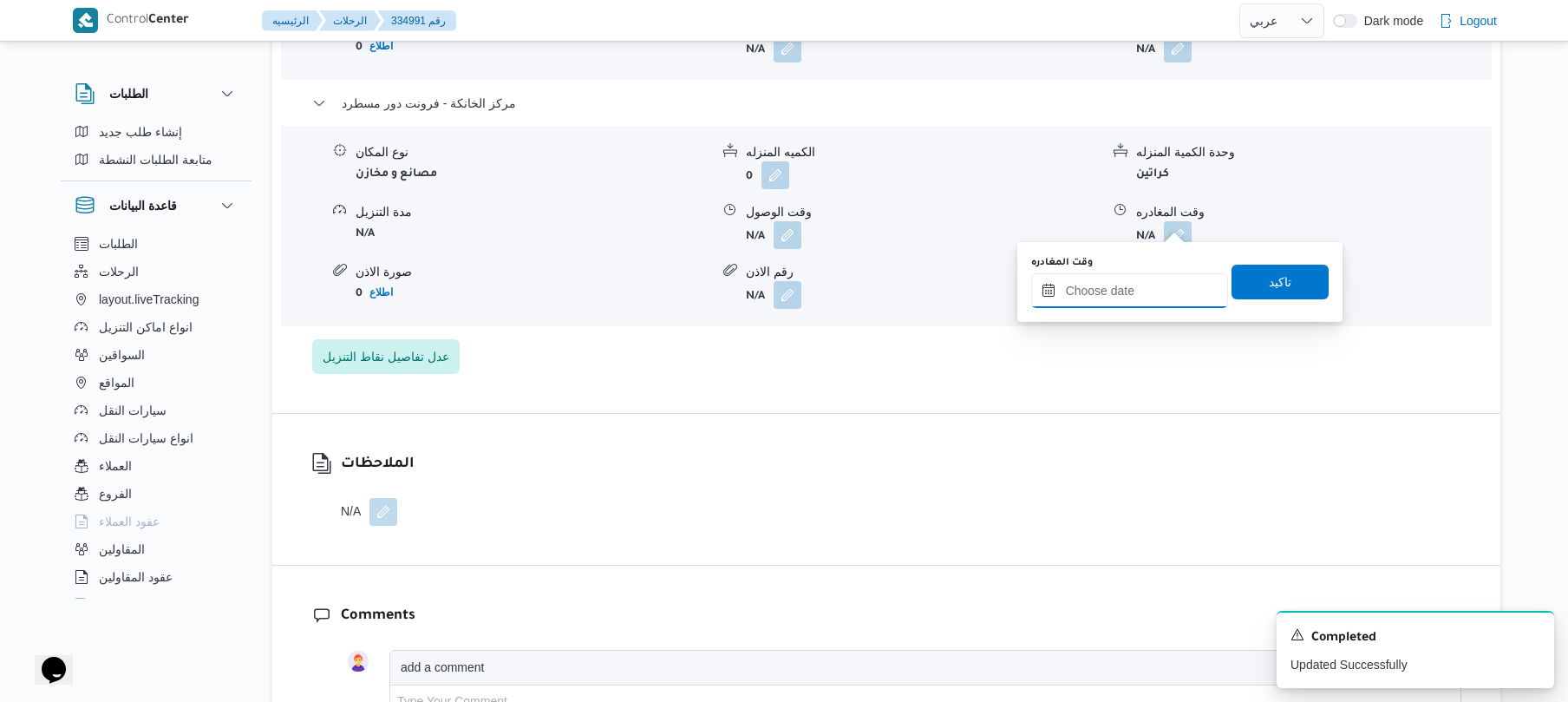
click at [1115, 300] on input "وقت المغادره" at bounding box center [1130, 291] width 197 height 35
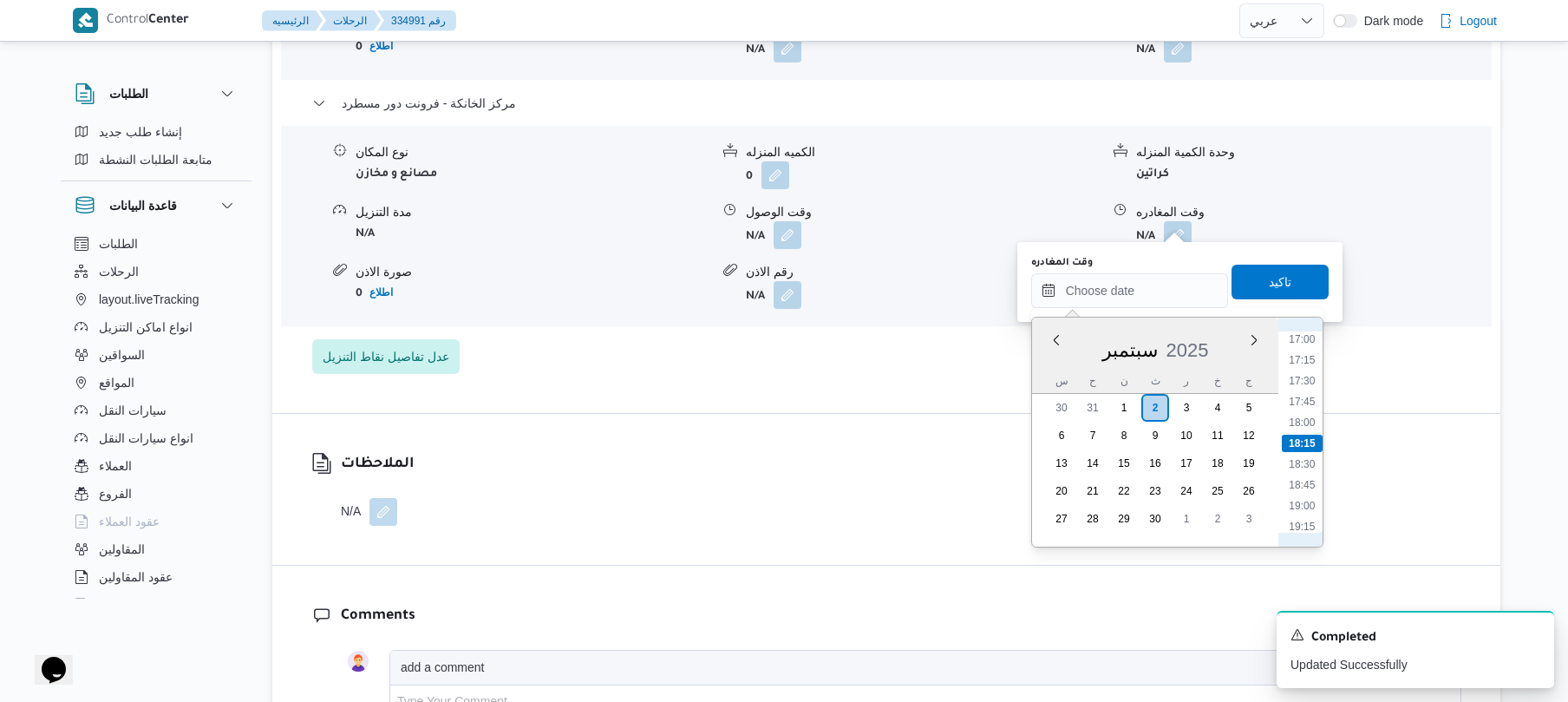
scroll to position [1247, 0]
click at [1313, 424] on li "16:00" at bounding box center [1302, 426] width 40 height 17
type input "[DATE] ١٦:٠٠"
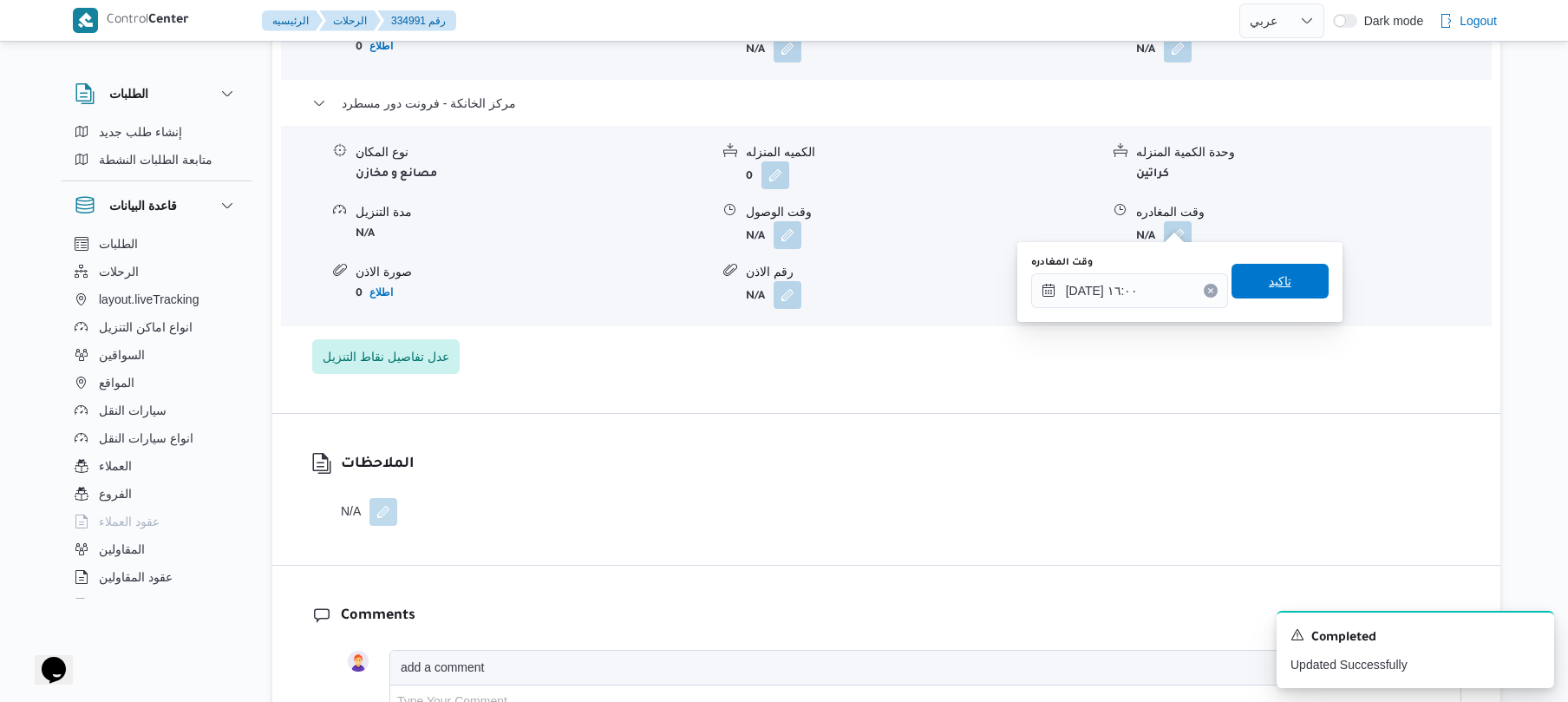
click at [1270, 281] on span "تاكيد" at bounding box center [1280, 281] width 22 height 21
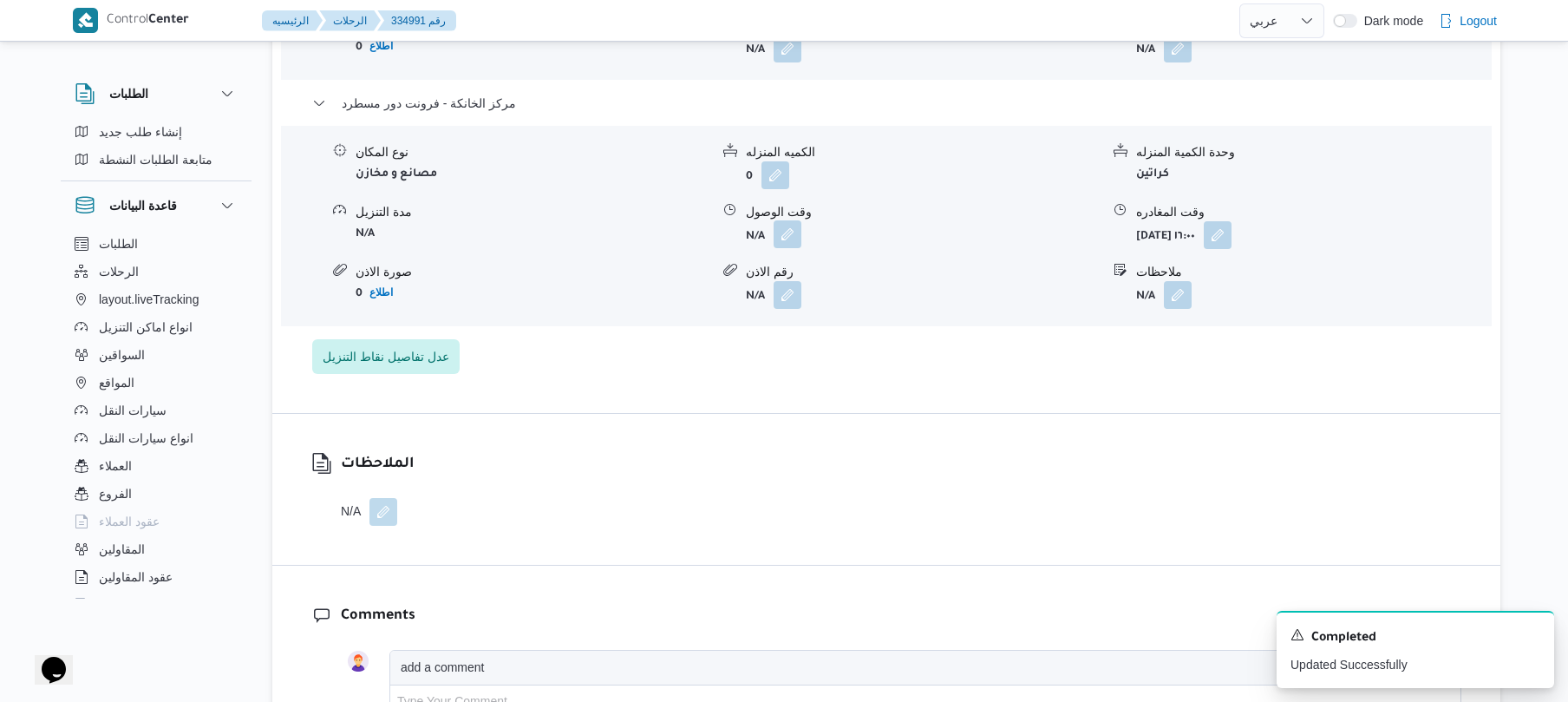
click at [792, 220] on button "button" at bounding box center [788, 233] width 28 height 28
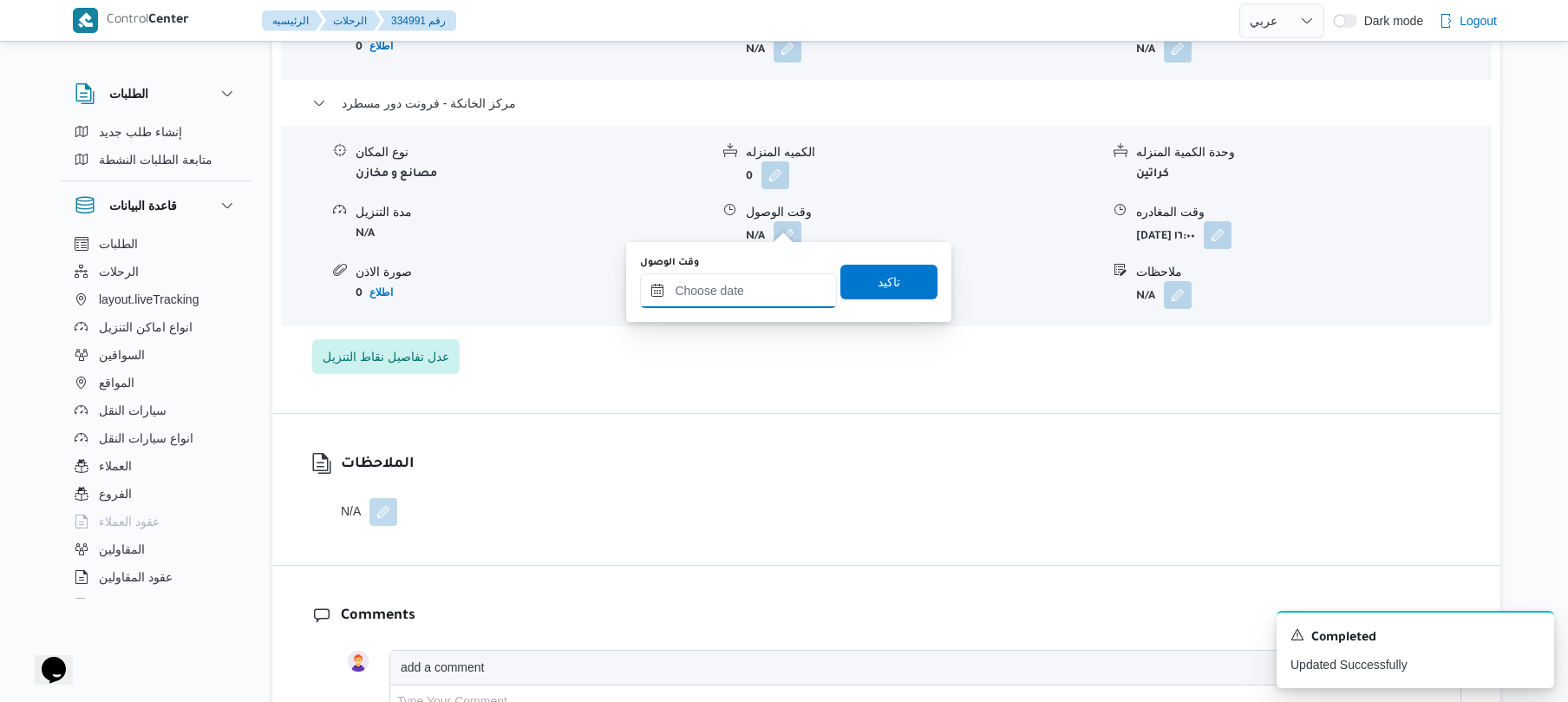
click at [722, 292] on input "وقت الوصول" at bounding box center [738, 291] width 197 height 35
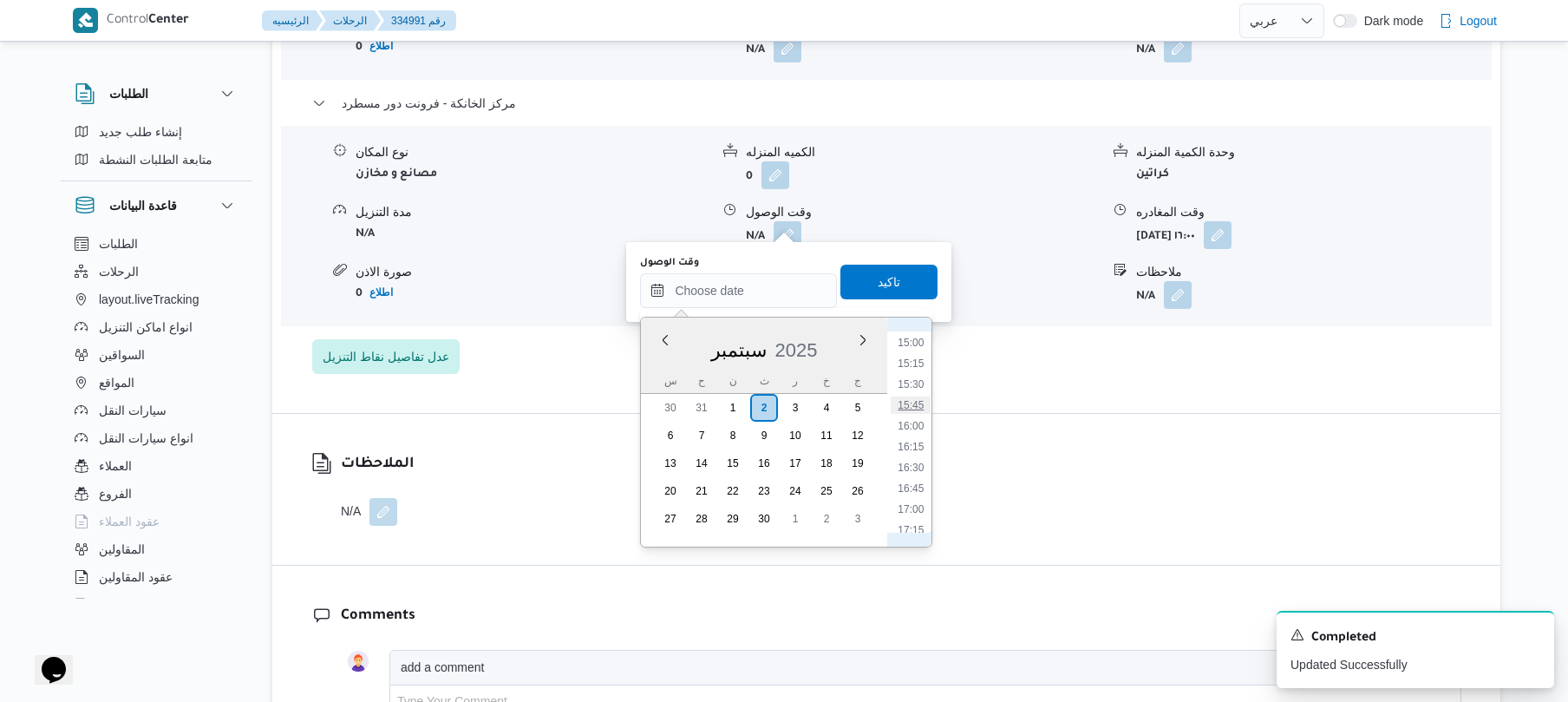
click at [918, 406] on li "15:45" at bounding box center [911, 404] width 40 height 17
type input "[DATE] ١٥:٤٥"
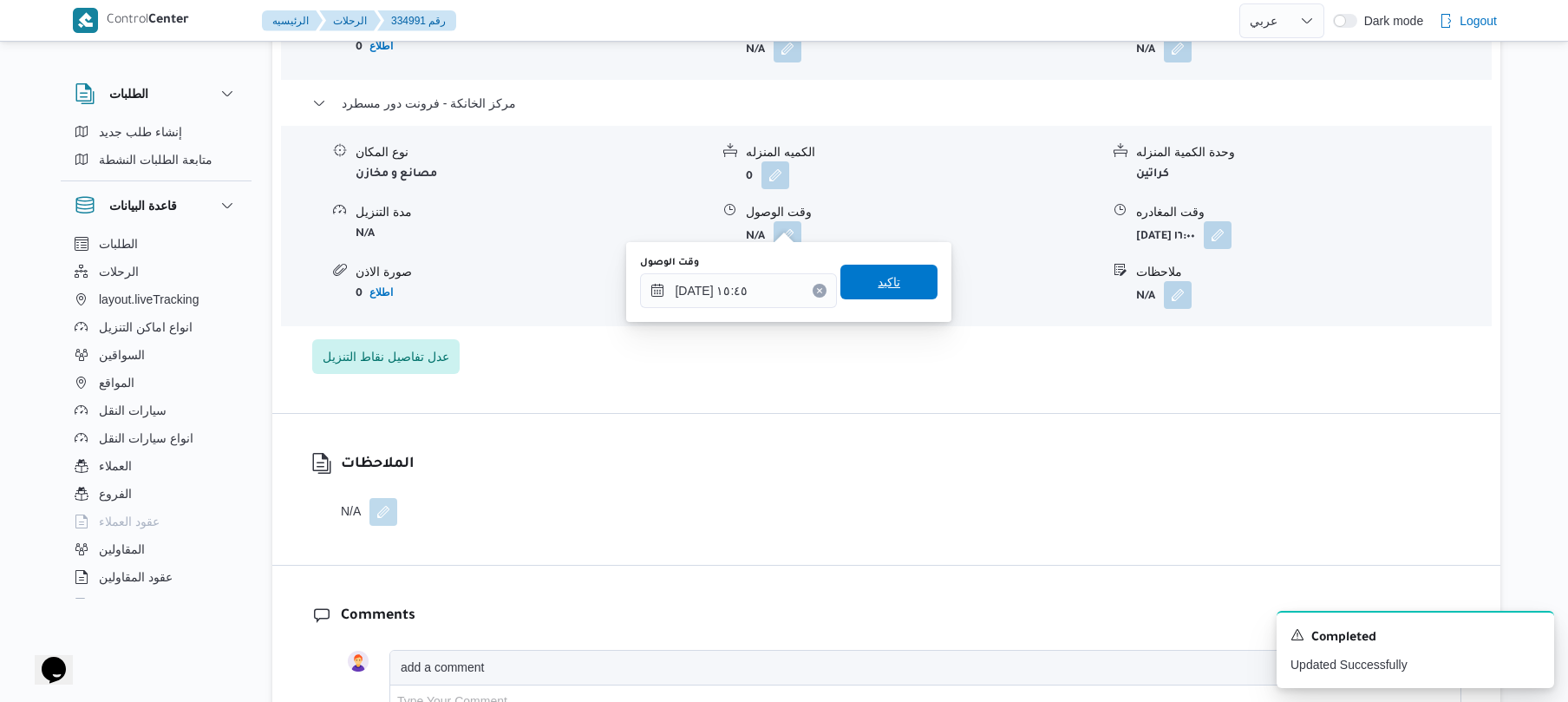
click at [895, 283] on span "تاكيد" at bounding box center [889, 282] width 97 height 35
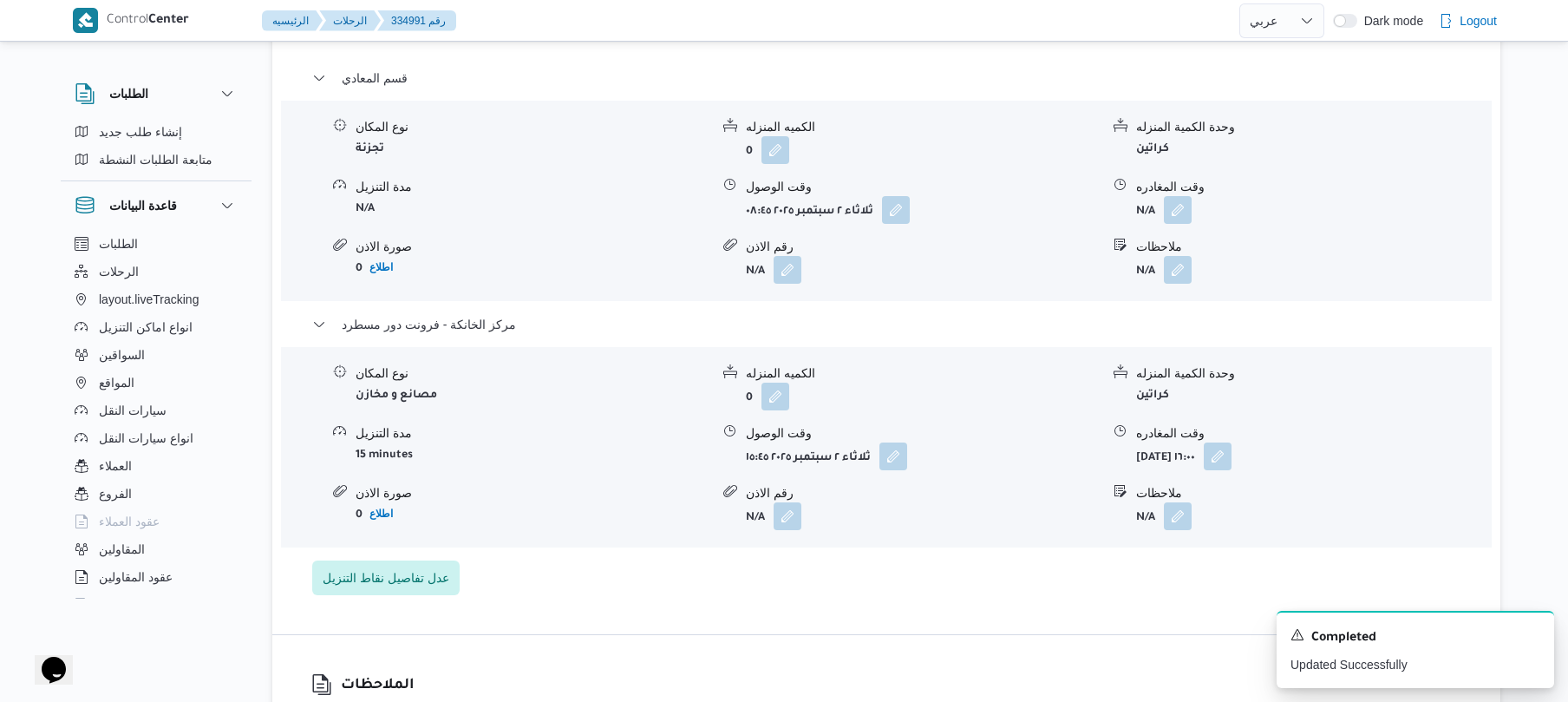
scroll to position [1480, 0]
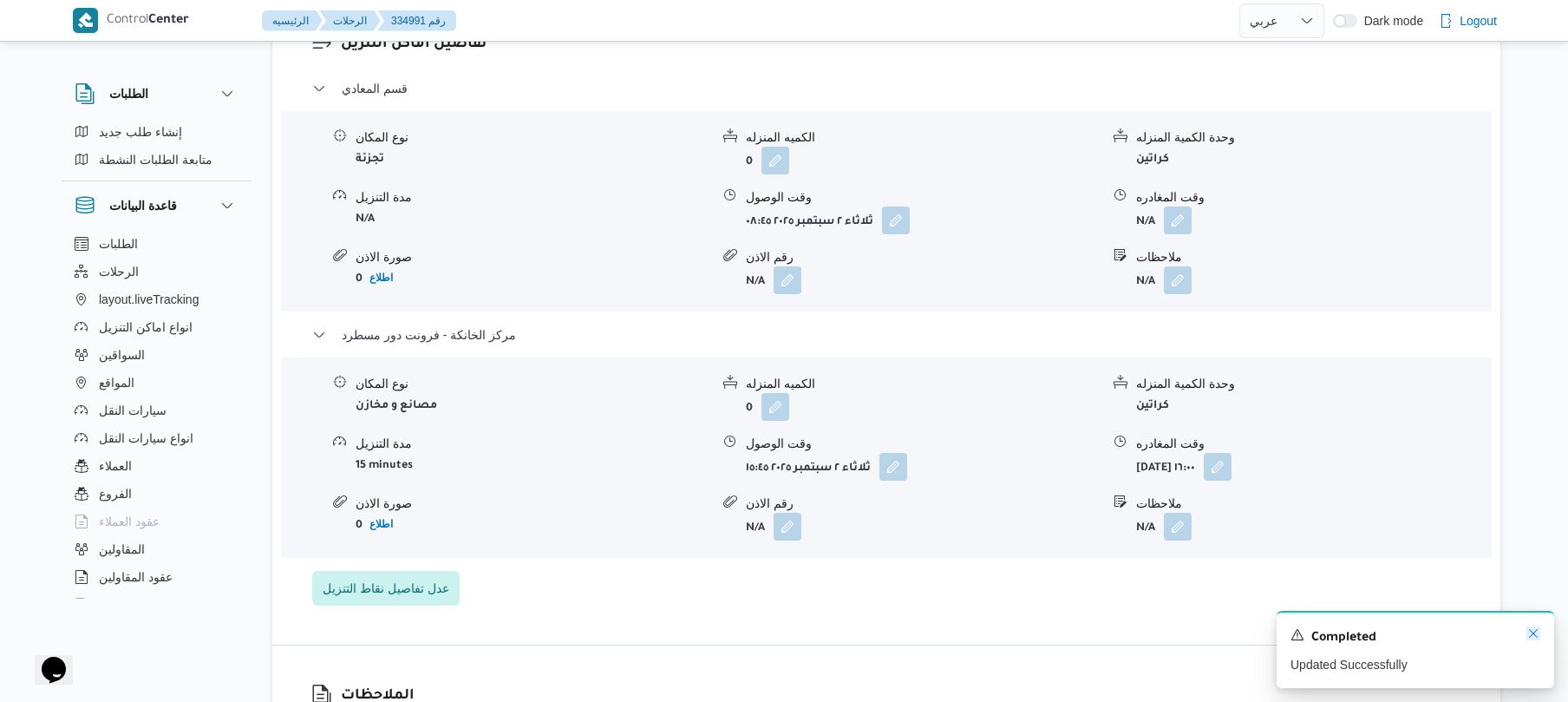
click at [1532, 629] on icon "Dismiss toast" at bounding box center [1534, 634] width 14 height 14
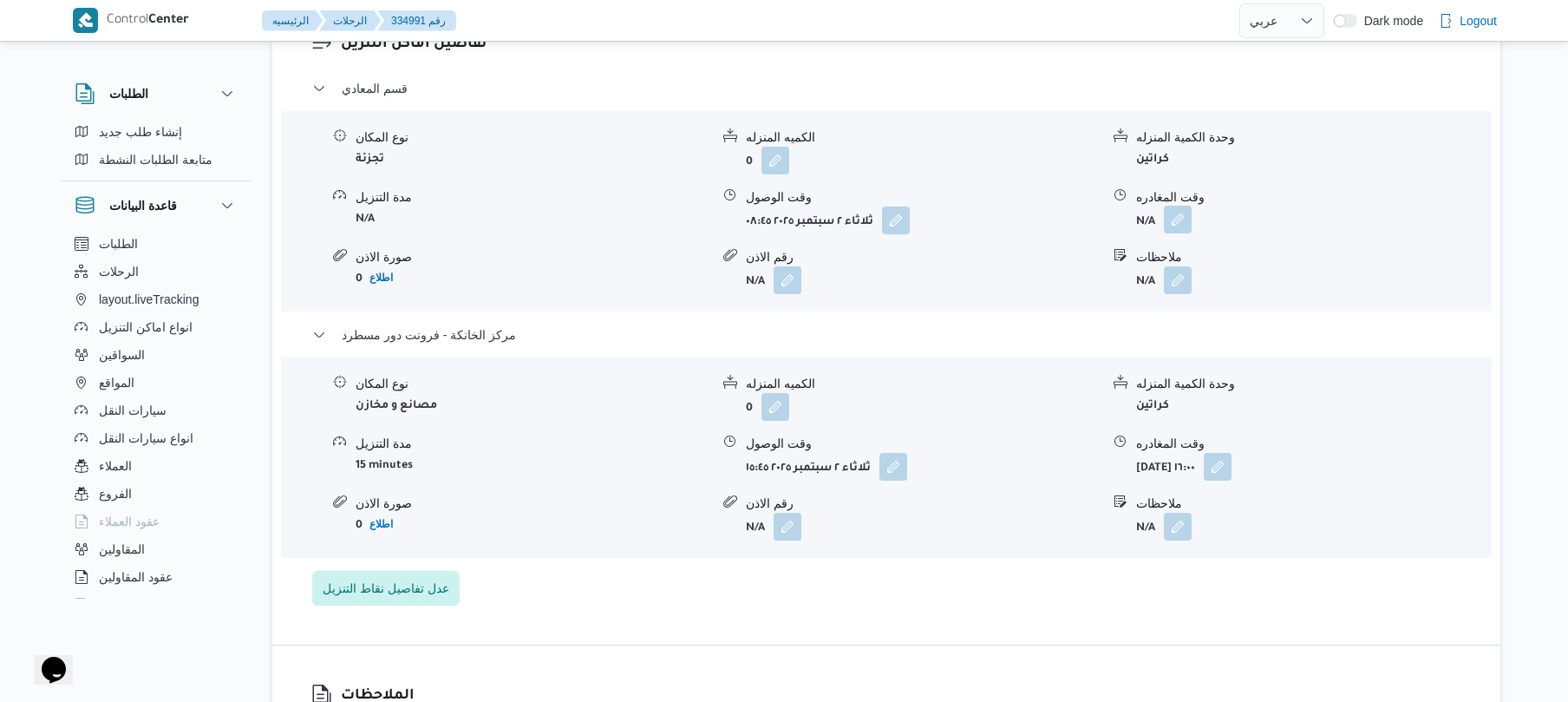
click at [1184, 206] on button "button" at bounding box center [1177, 219] width 28 height 28
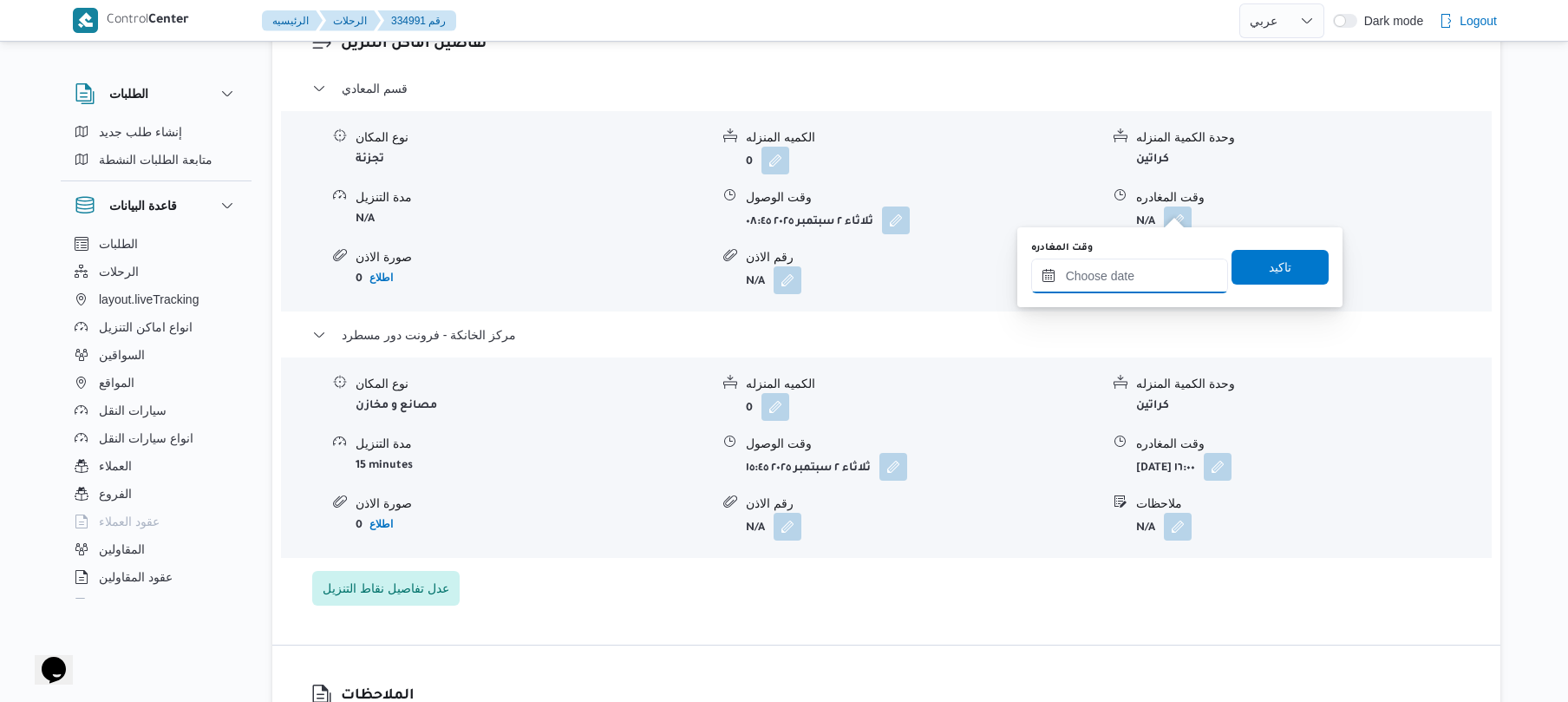
click at [1092, 279] on input "وقت المغادره" at bounding box center [1130, 275] width 197 height 35
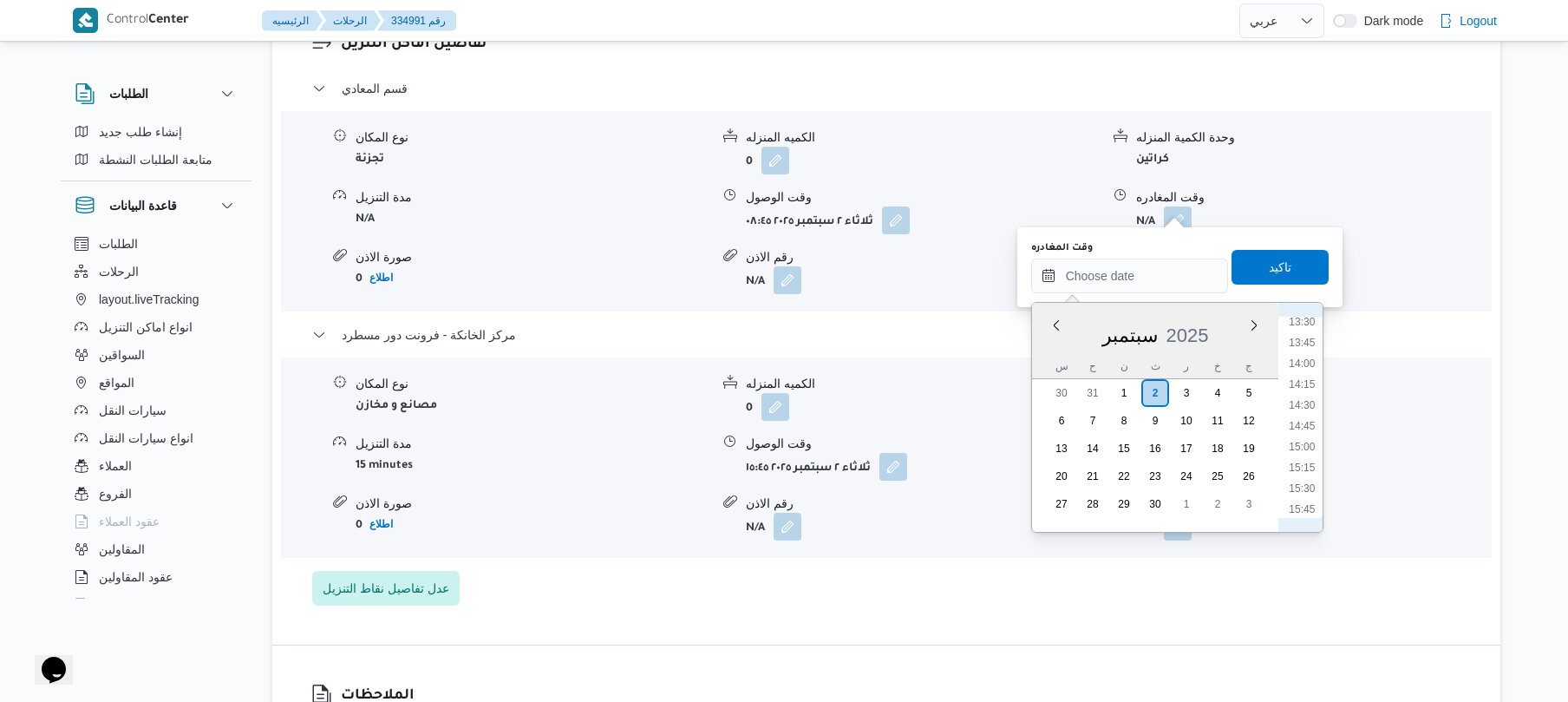
scroll to position [1077, 0]
click at [1305, 472] on li "14:45" at bounding box center [1302, 477] width 40 height 17
type input "[DATE] ١٤:٤٥"
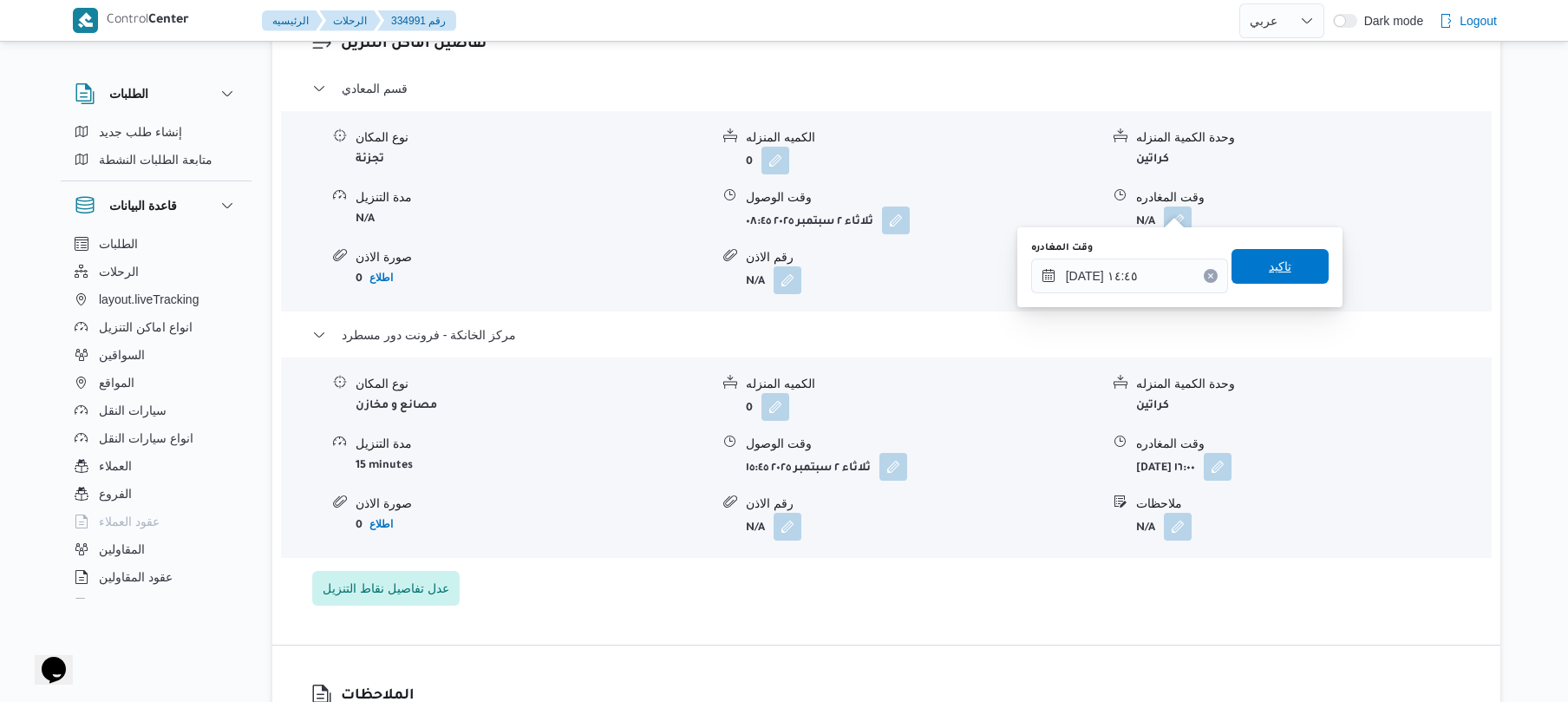
click at [1291, 261] on span "تاكيد" at bounding box center [1280, 266] width 97 height 35
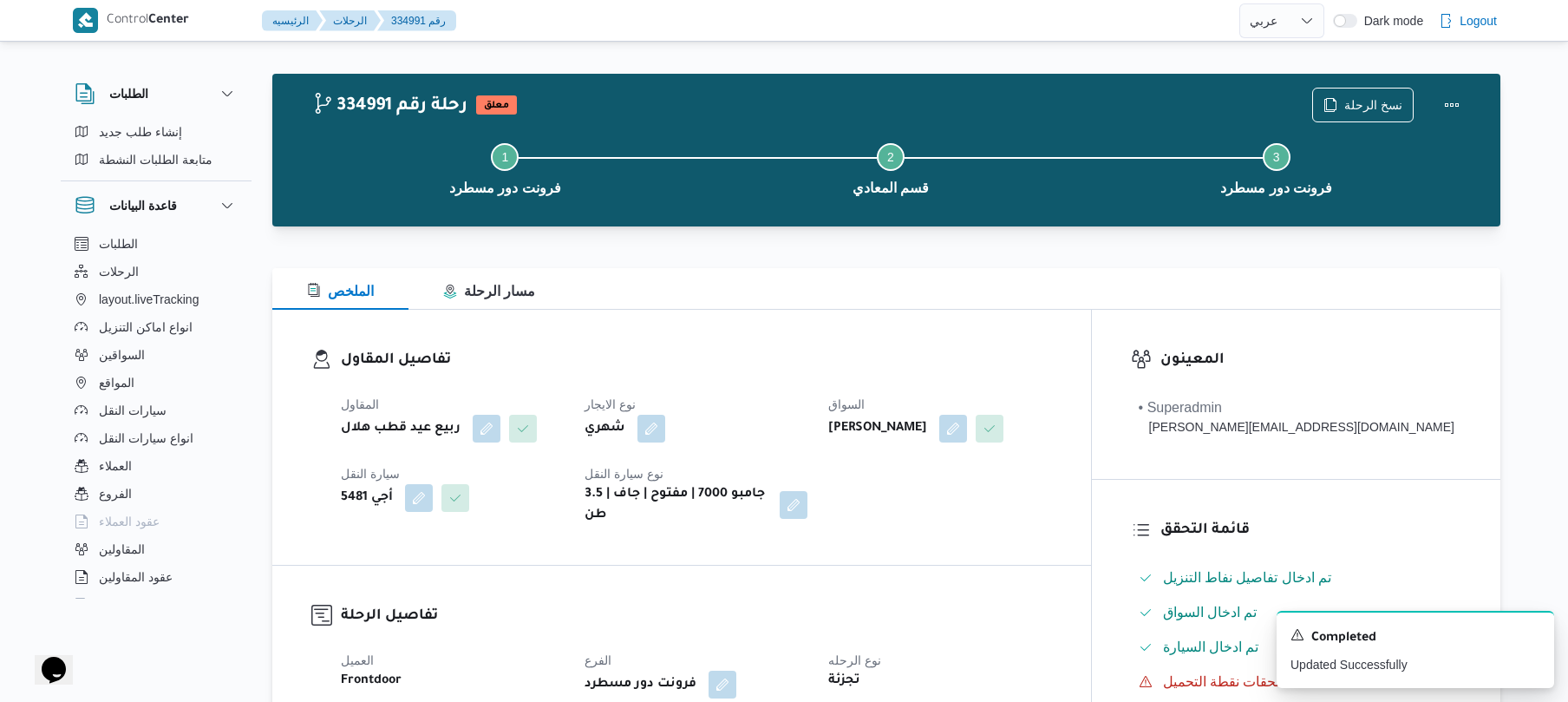
scroll to position [0, 0]
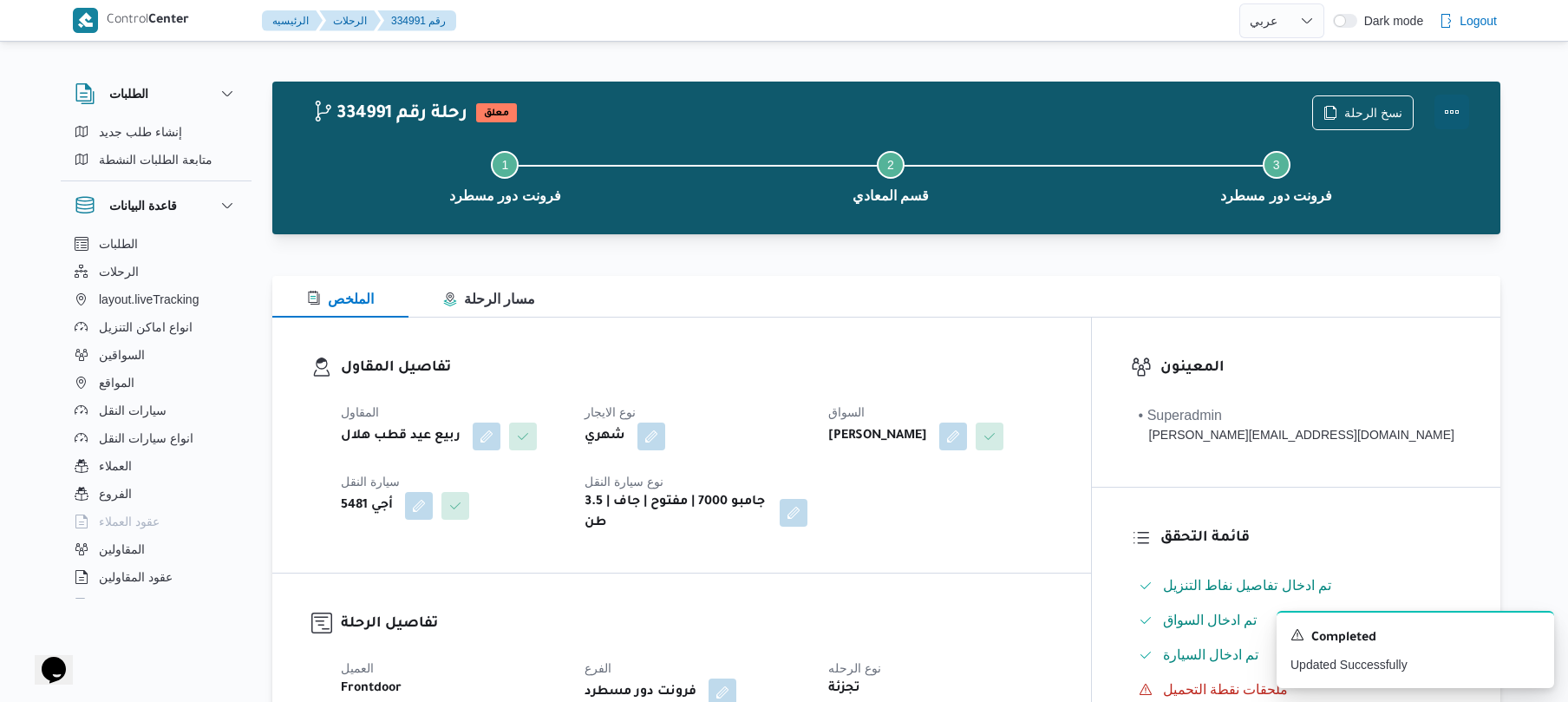
click at [1450, 118] on button "Actions" at bounding box center [1452, 112] width 35 height 35
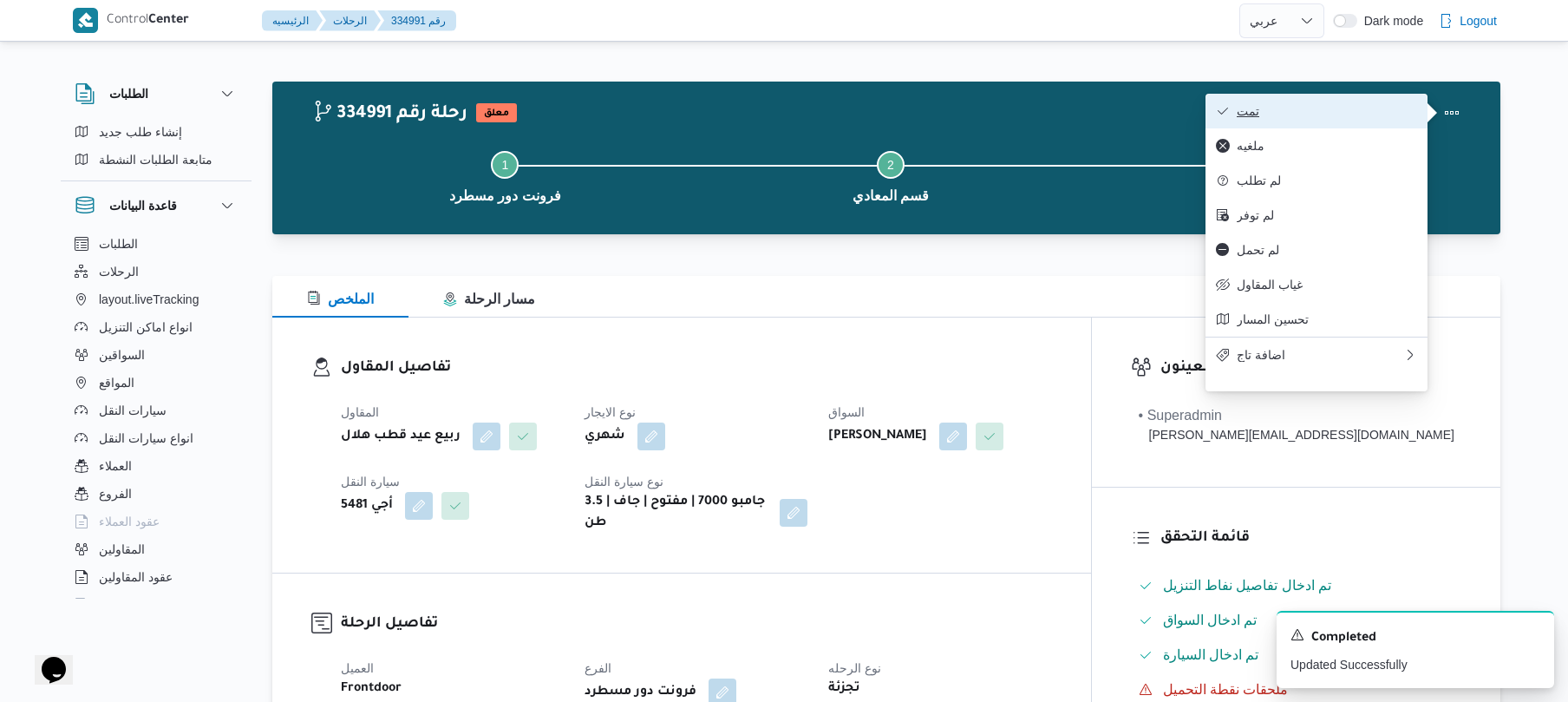
click at [1343, 112] on span "تمت" at bounding box center [1328, 111] width 181 height 14
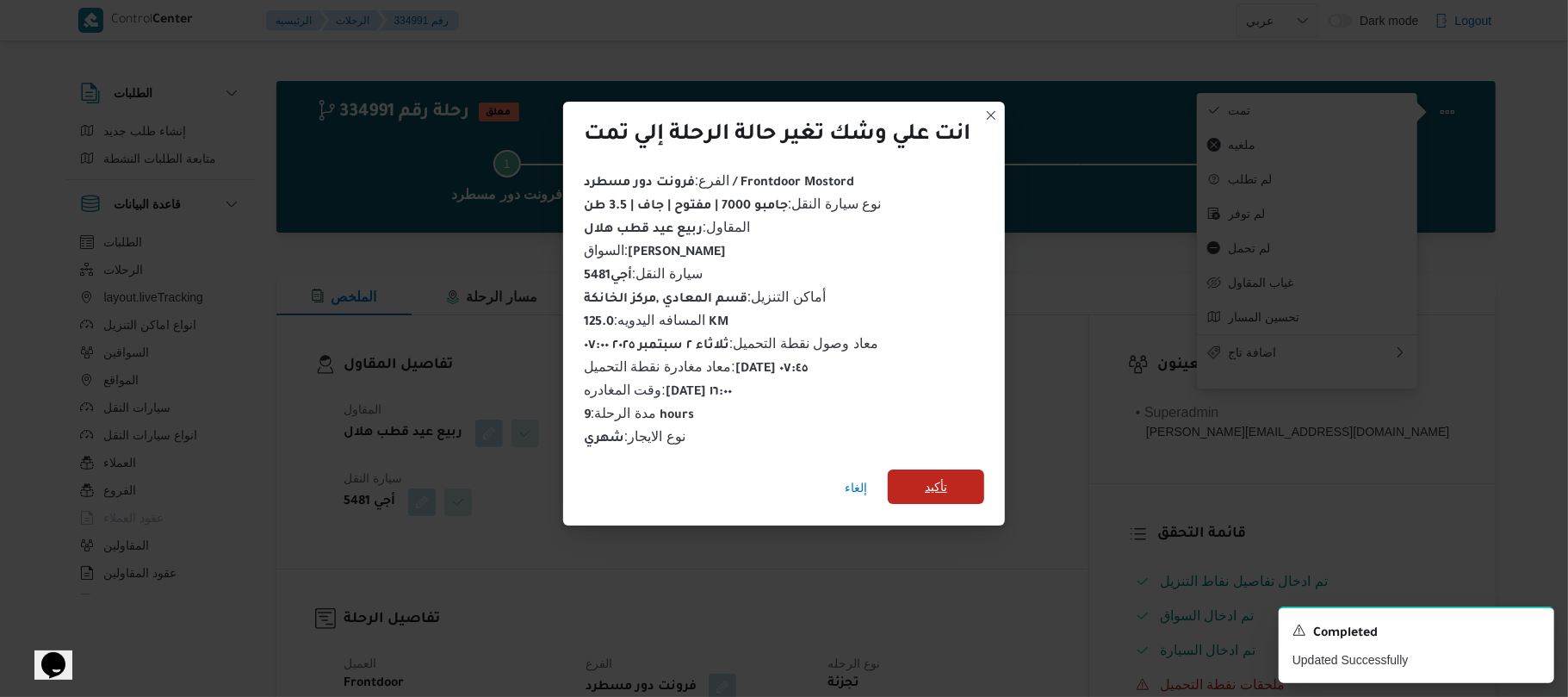
click at [956, 472] on span "تأكيد" at bounding box center [935, 487] width 97 height 35
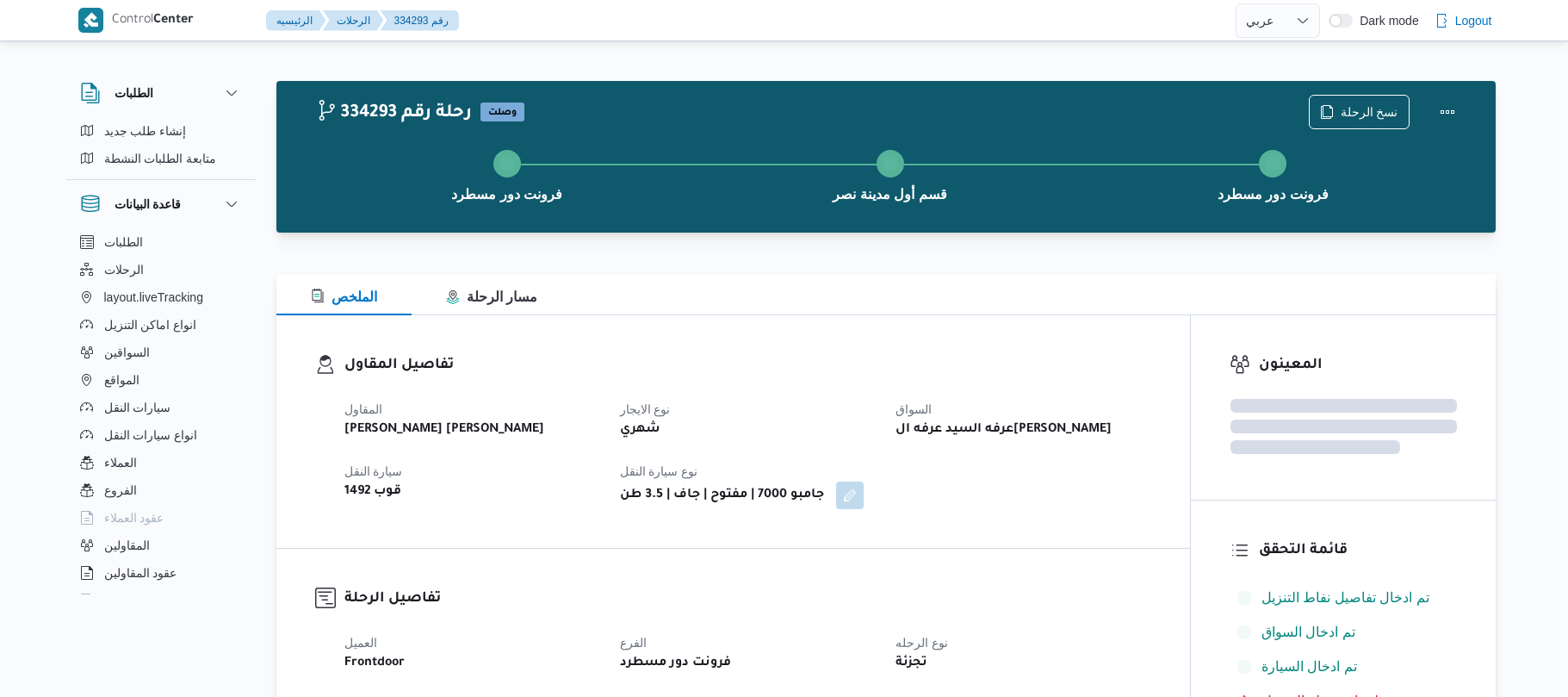
select select "ar"
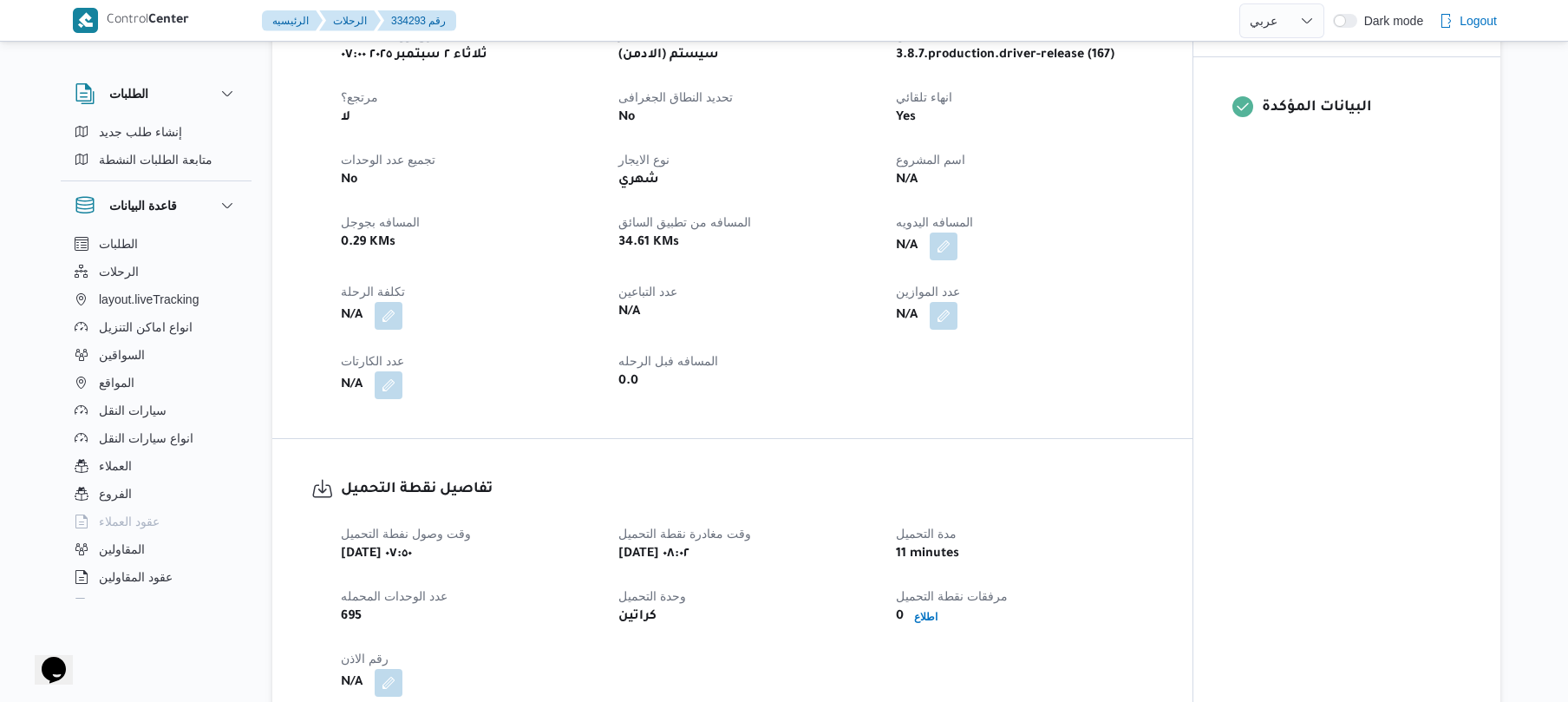
scroll to position [740, 0]
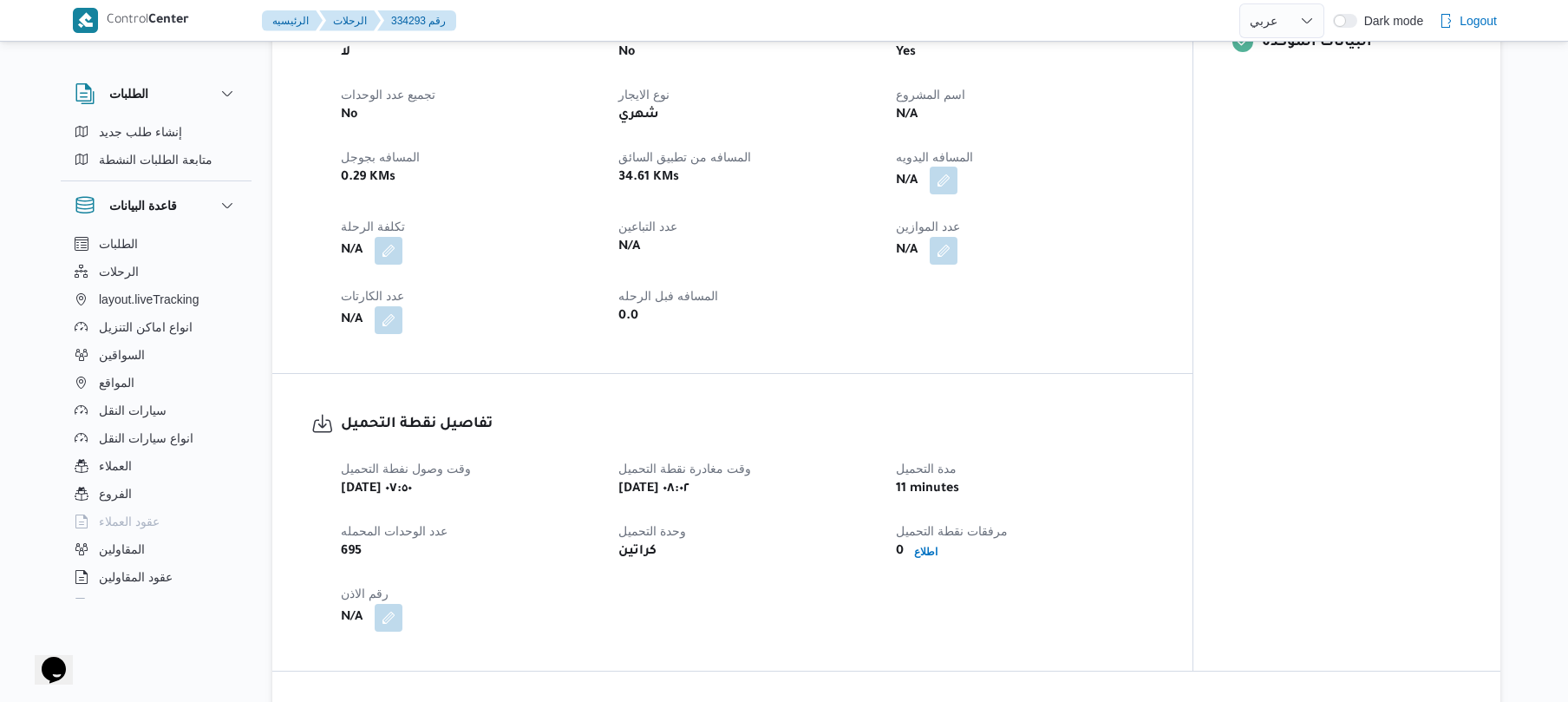
click at [946, 185] on button "button" at bounding box center [943, 180] width 28 height 28
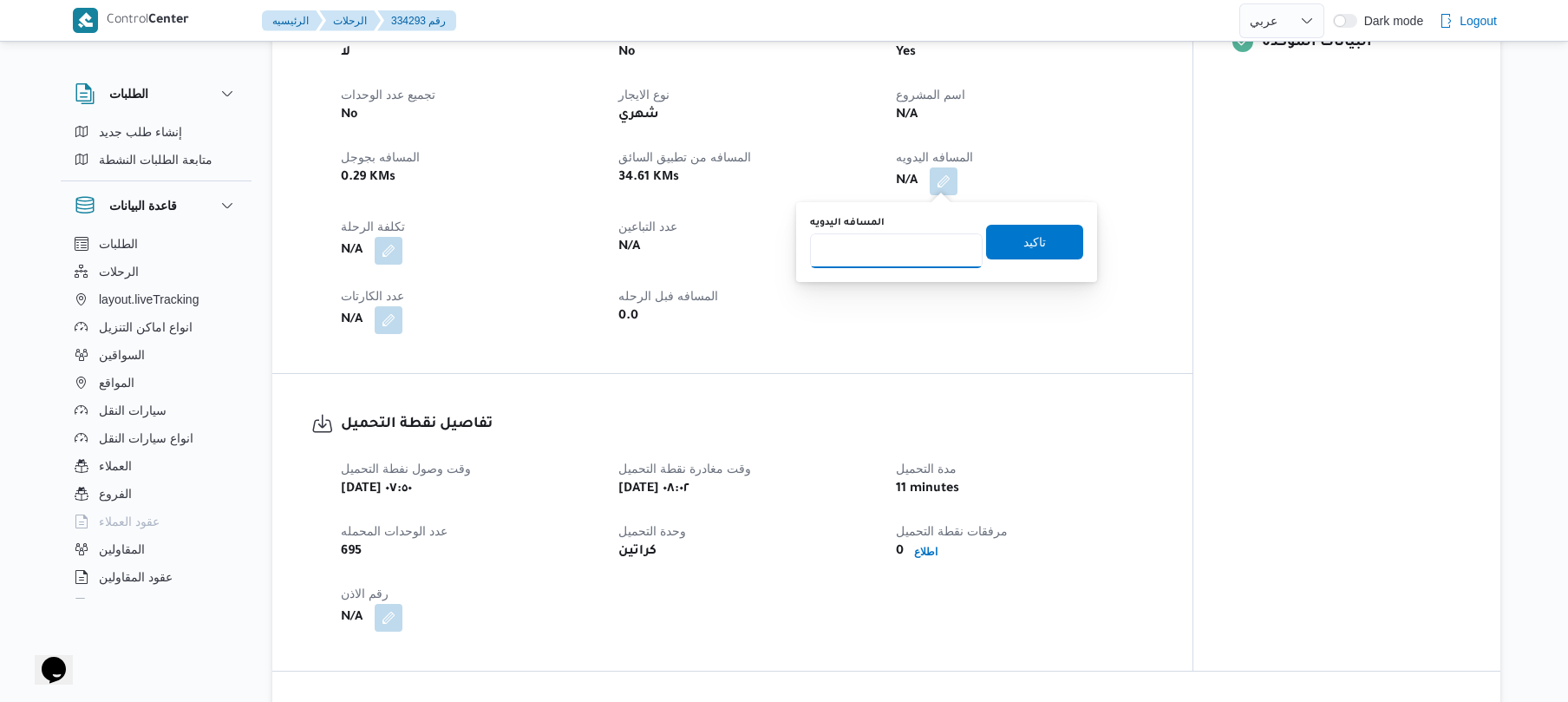
click at [907, 255] on input "المسافه اليدويه" at bounding box center [896, 250] width 173 height 35
type input "90"
click at [1033, 251] on span "تاكيد" at bounding box center [1034, 241] width 97 height 35
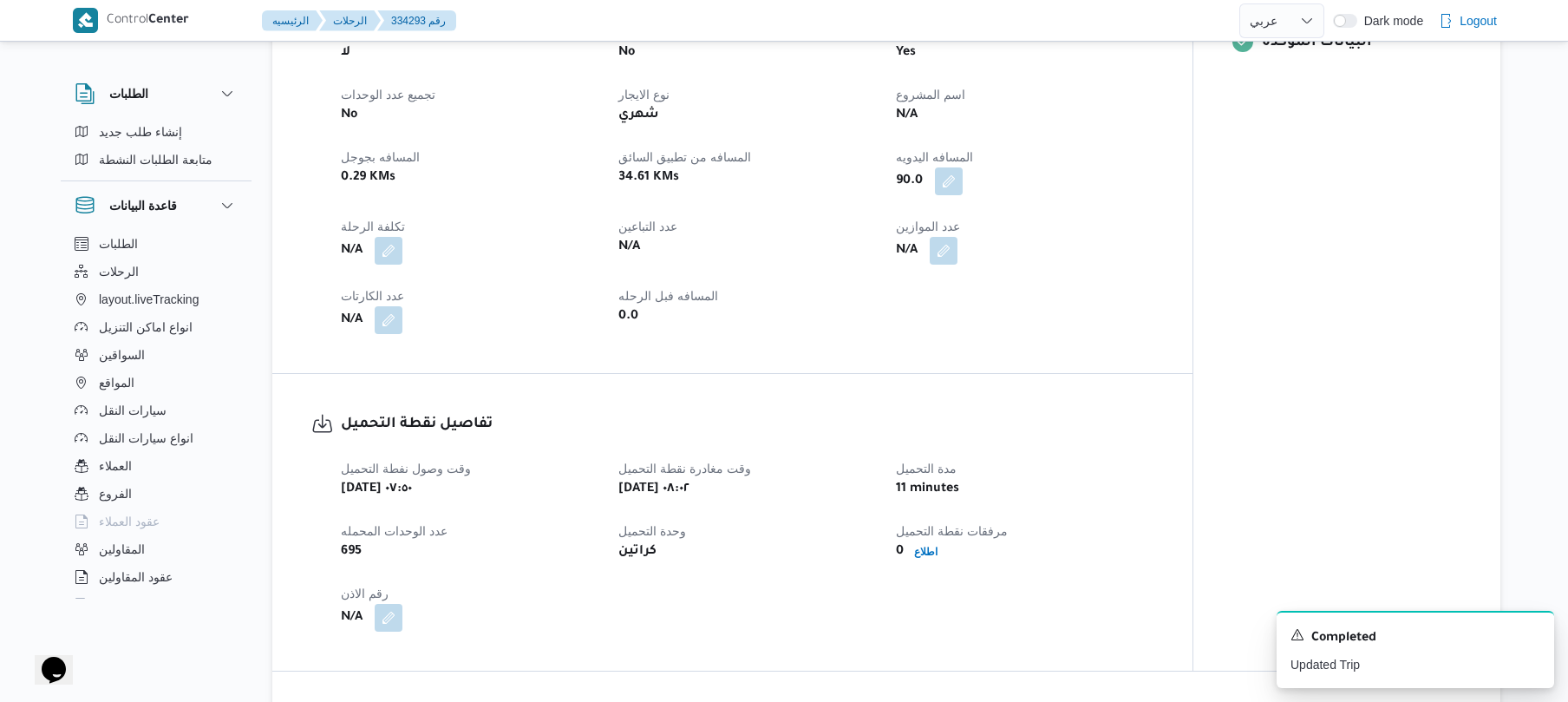
click at [1056, 225] on dt "عدد الموازين" at bounding box center [1024, 226] width 257 height 21
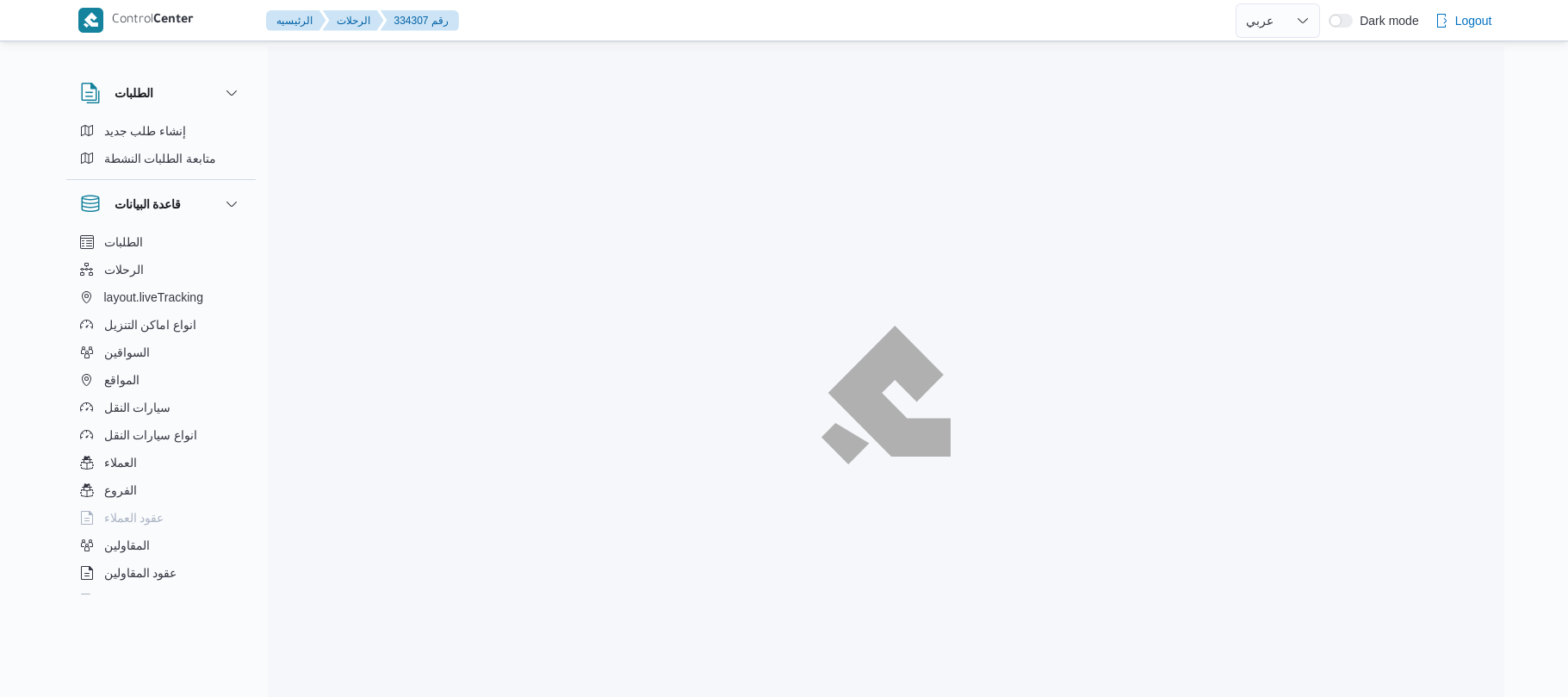
select select "ar"
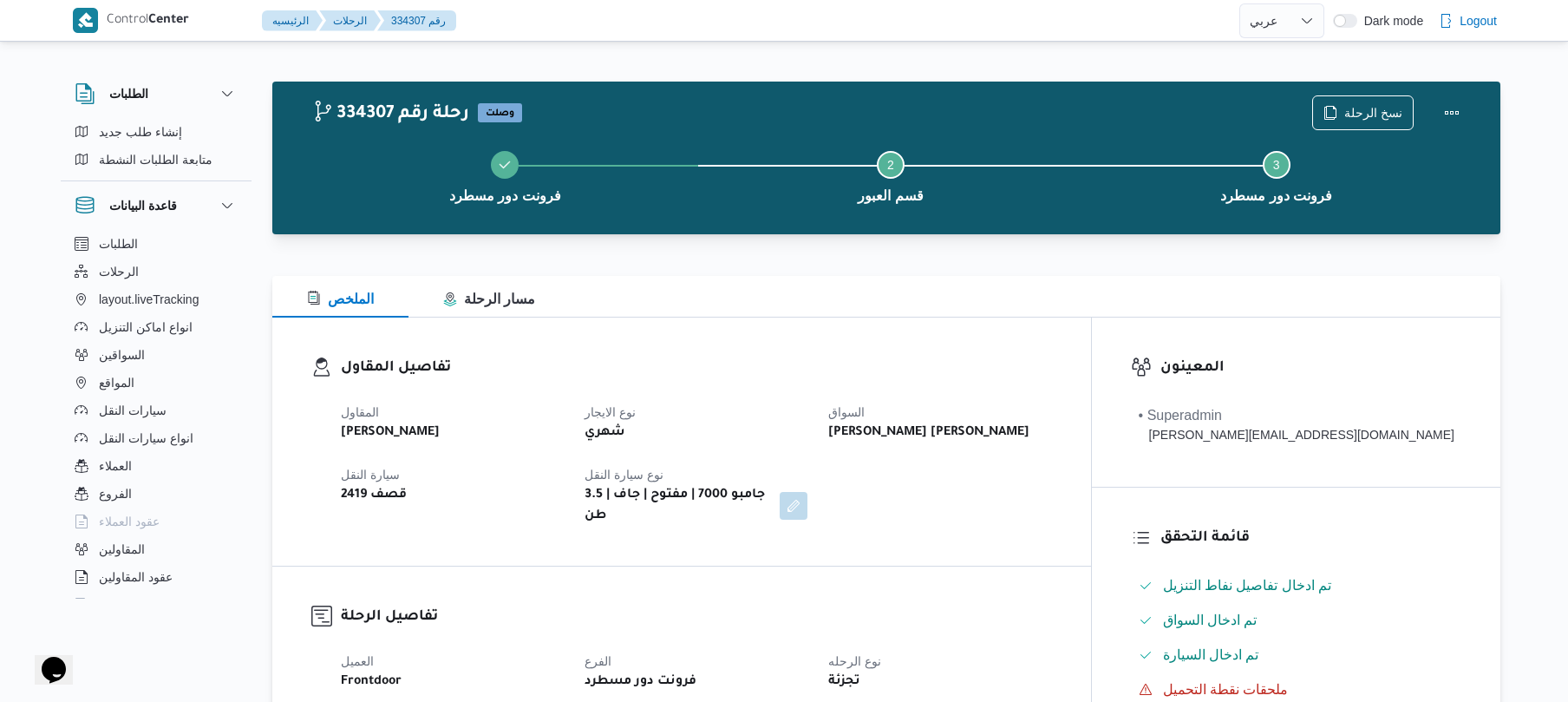
click at [716, 347] on div "تفاصيل المقاول المقاول [PERSON_NAME] نوع الايجار شهري السواق [PERSON_NAME] [PER…" at bounding box center [682, 442] width 819 height 249
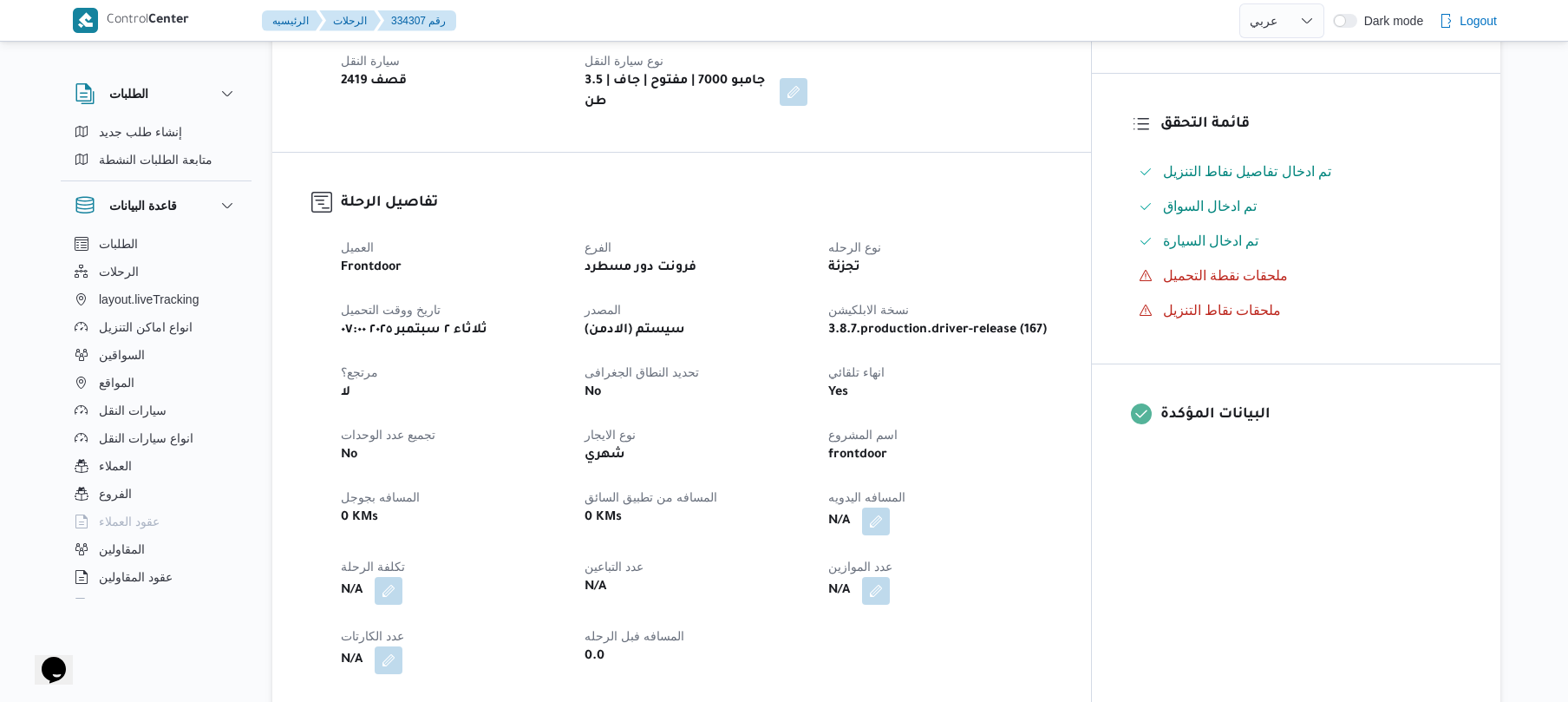
scroll to position [417, 0]
click at [890, 509] on button "button" at bounding box center [875, 518] width 28 height 28
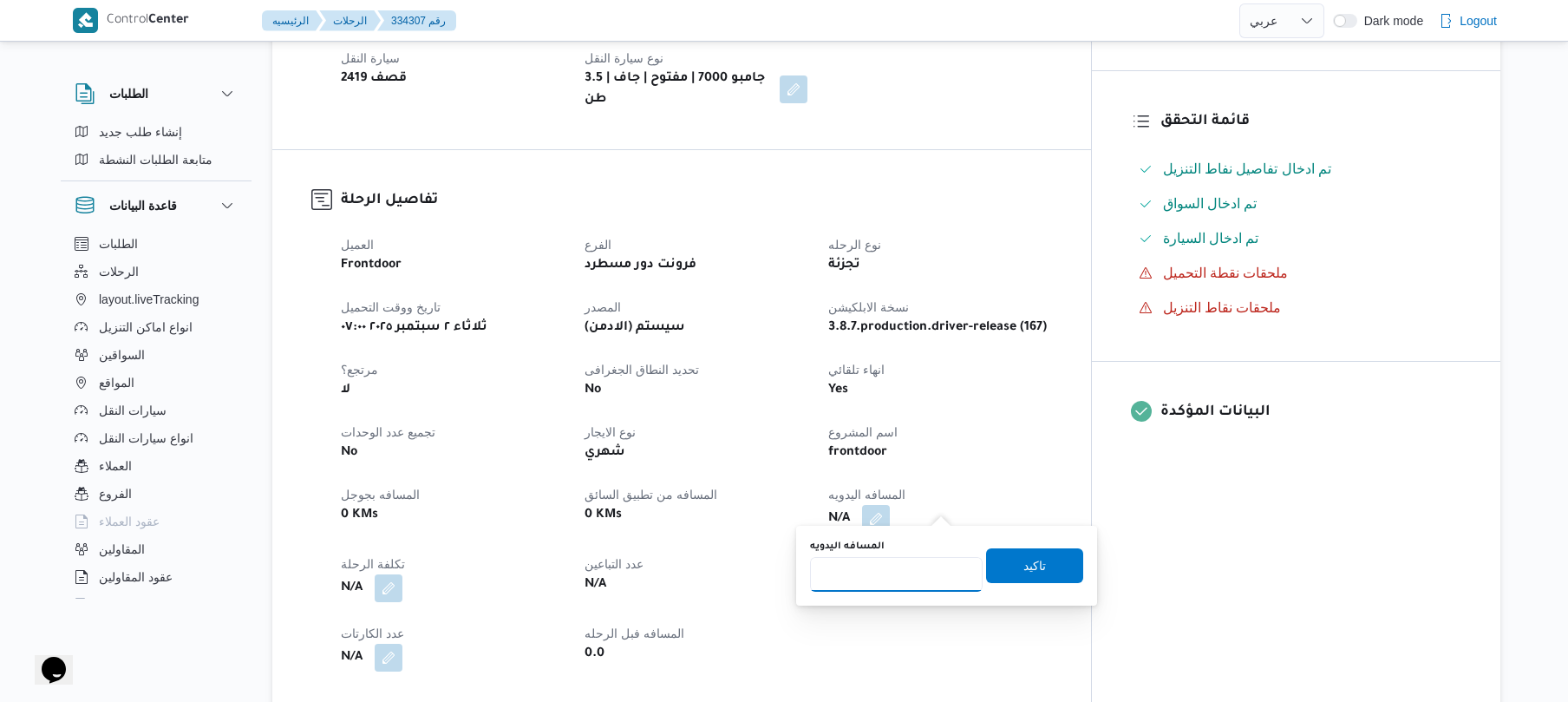
click at [899, 570] on input "المسافه اليدويه" at bounding box center [896, 574] width 173 height 35
type input "70"
click at [1003, 557] on span "تاكيد" at bounding box center [1034, 564] width 97 height 35
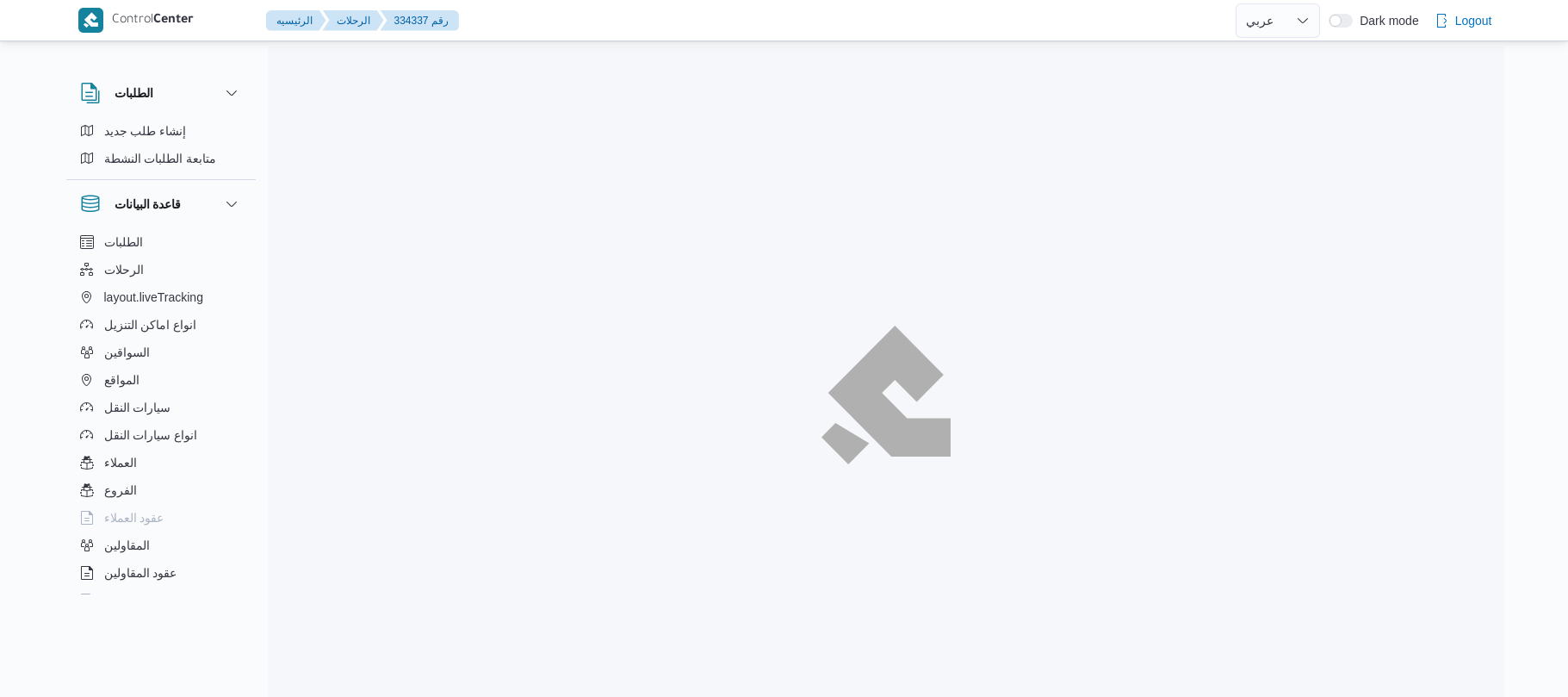
select select "ar"
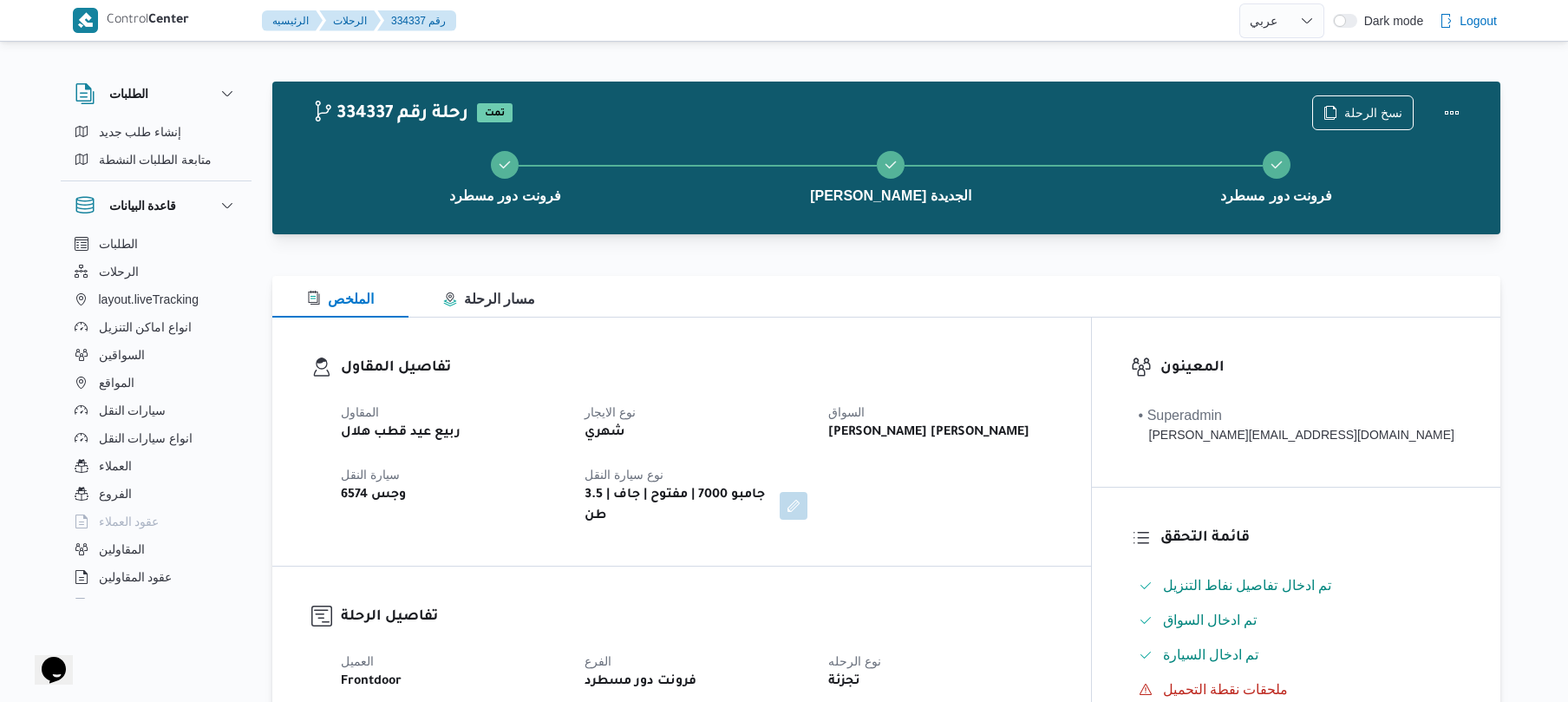
click at [800, 289] on div "الملخص مسار الرحلة" at bounding box center [887, 297] width 1228 height 42
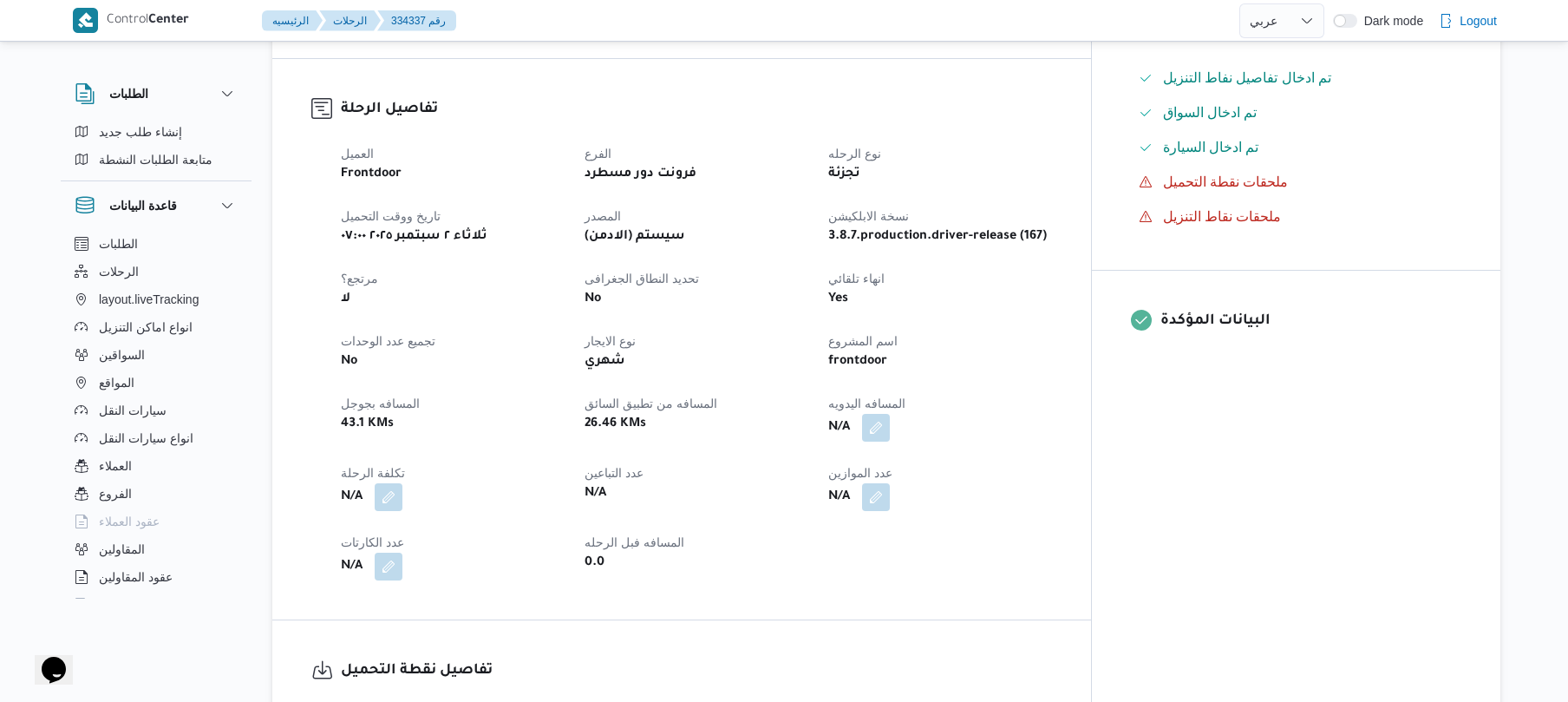
scroll to position [509, 0]
click at [890, 412] on button "button" at bounding box center [875, 426] width 28 height 28
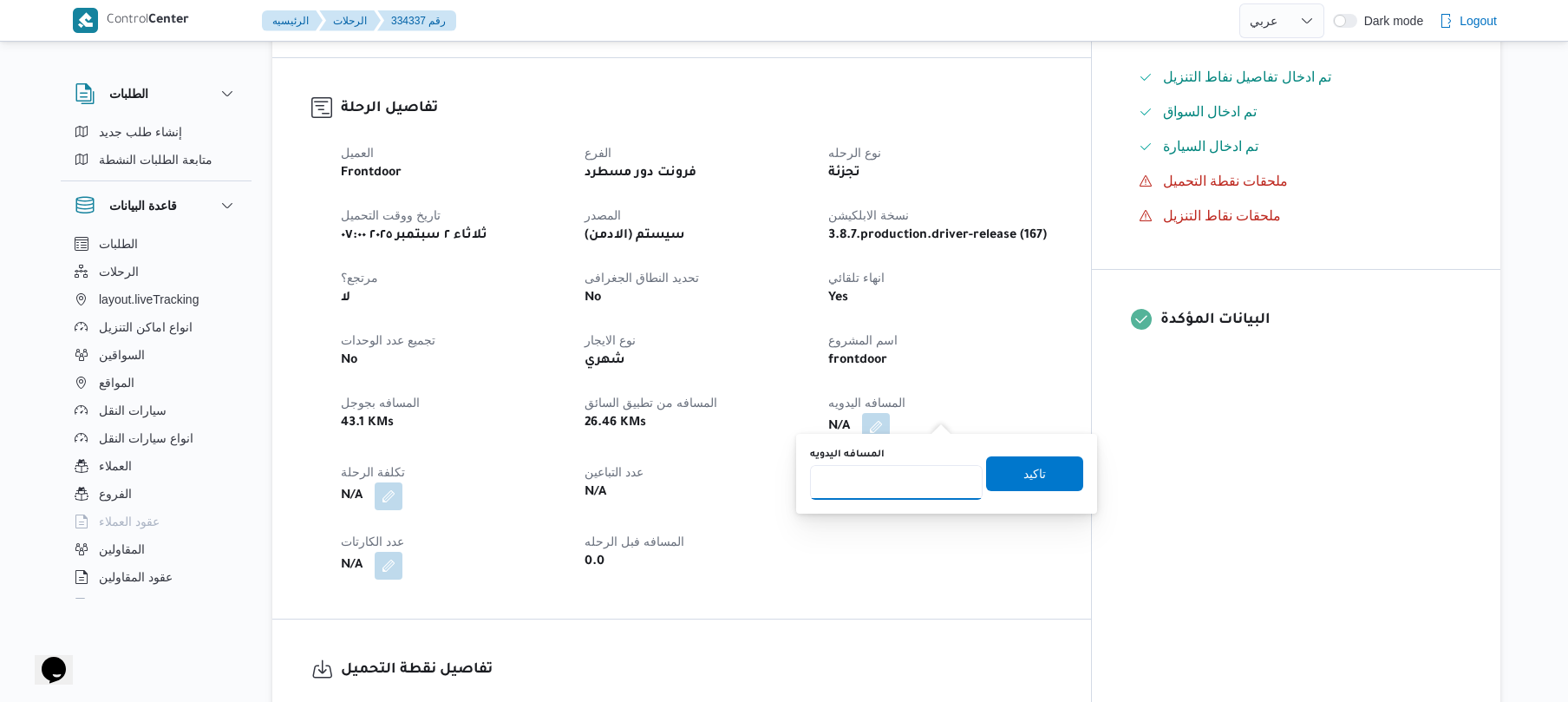
click at [892, 493] on input "المسافه اليدويه" at bounding box center [896, 482] width 173 height 35
type input "120"
click at [996, 477] on span "تاكيد" at bounding box center [1034, 472] width 97 height 35
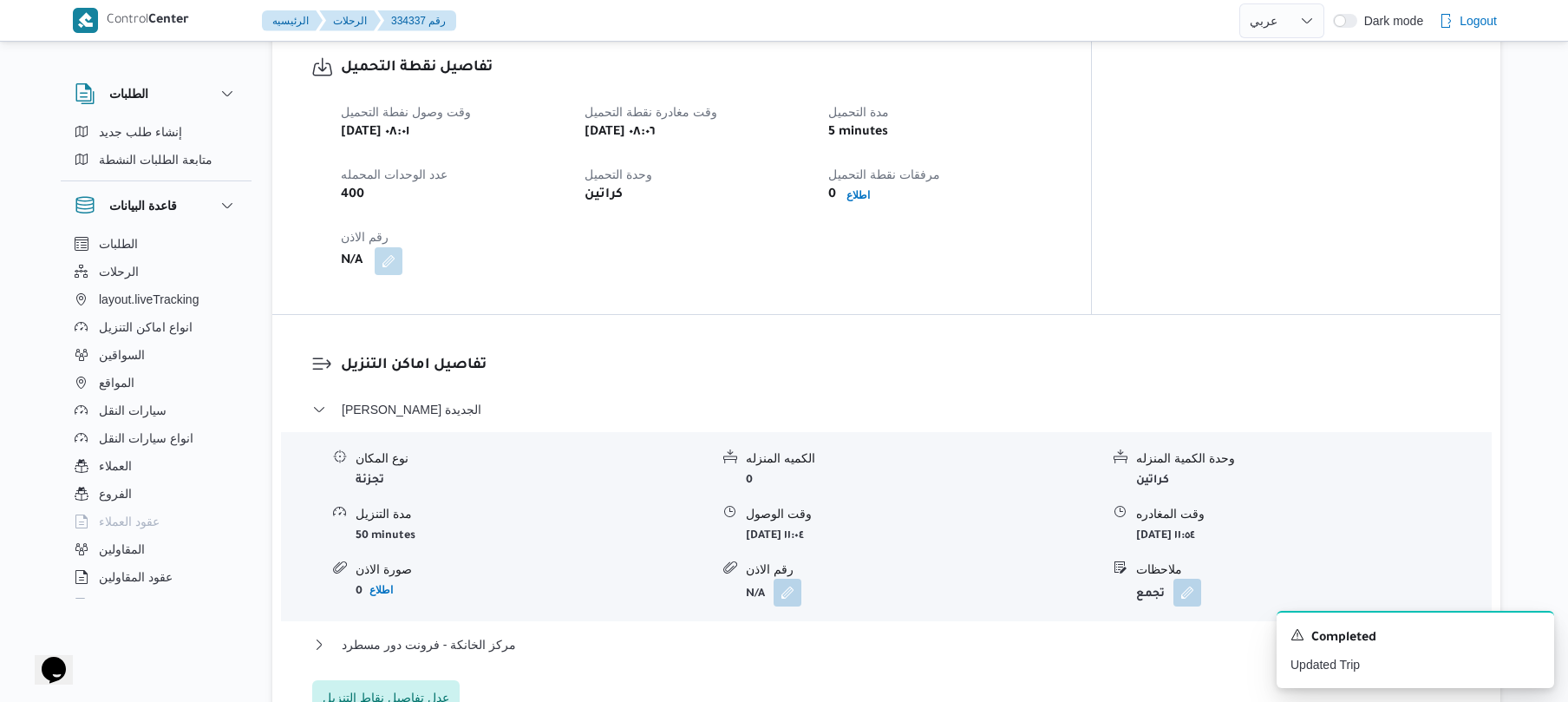
scroll to position [1203, 0]
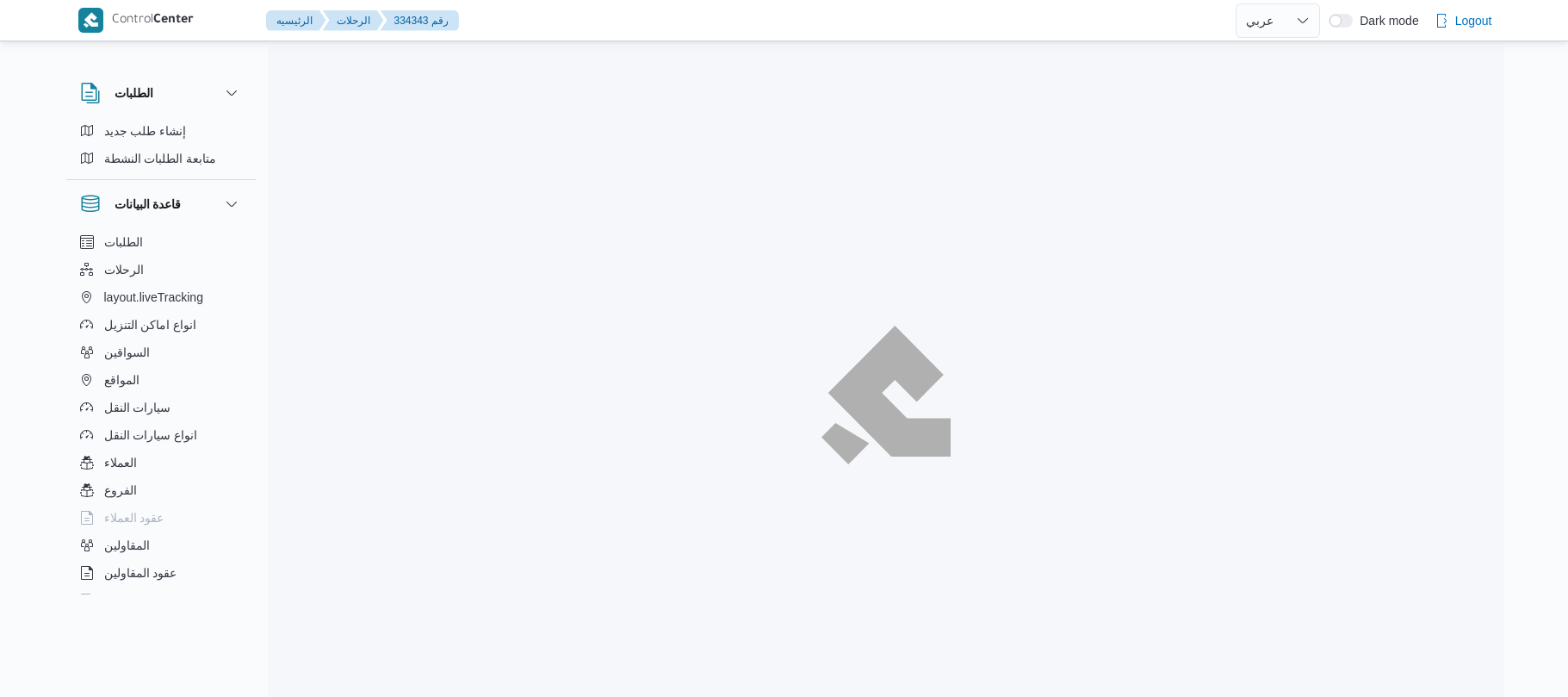
select select "ar"
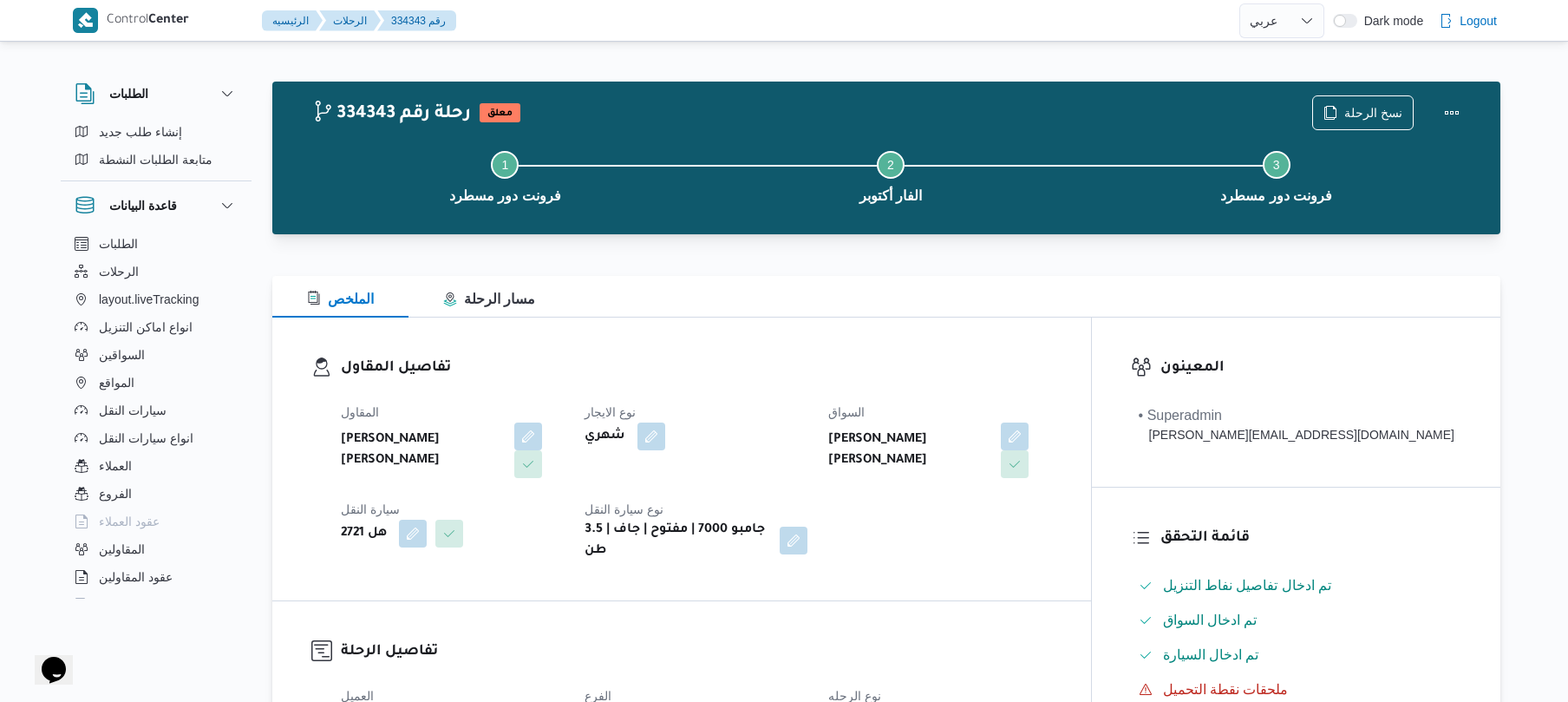
click at [820, 368] on h3 "تفاصيل المقاول" at bounding box center [696, 368] width 712 height 23
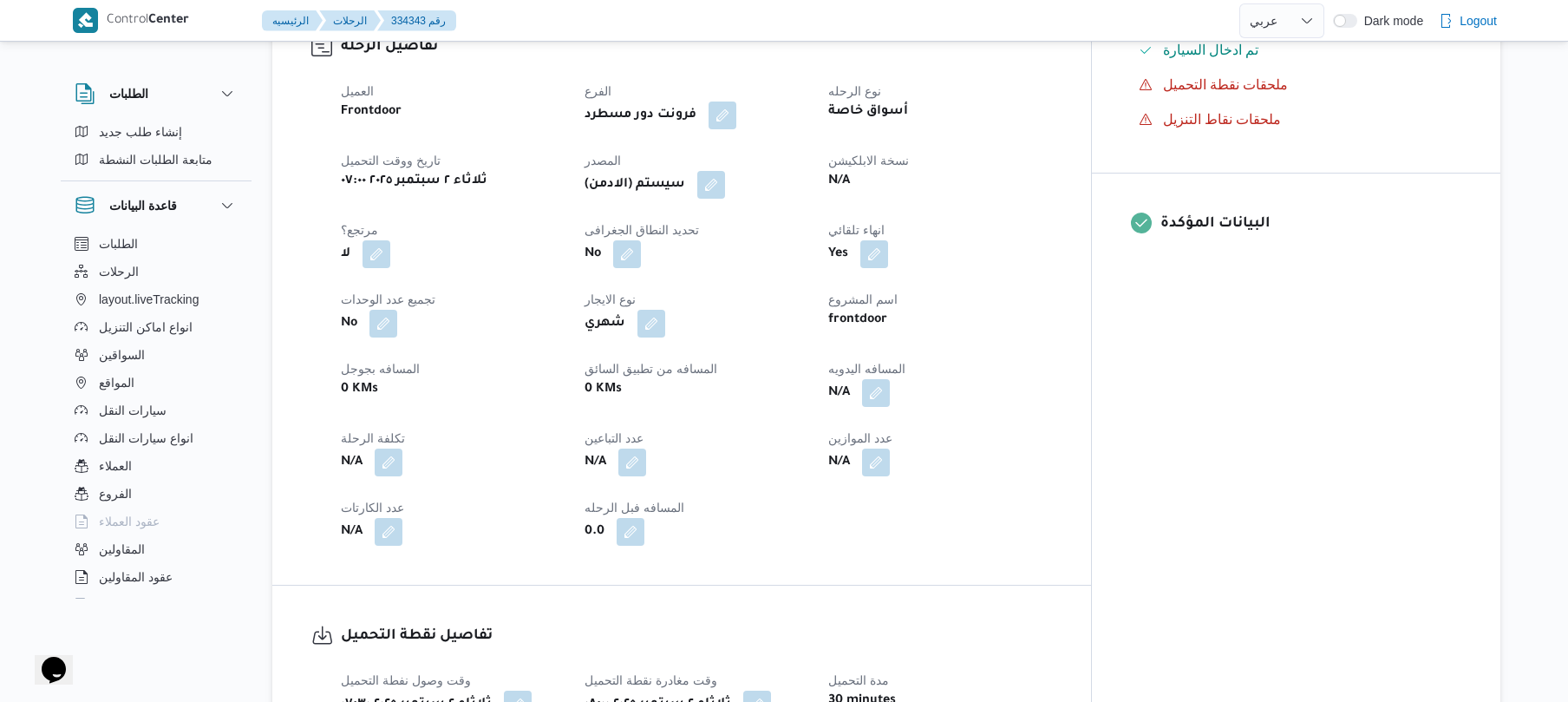
scroll to position [647, 0]
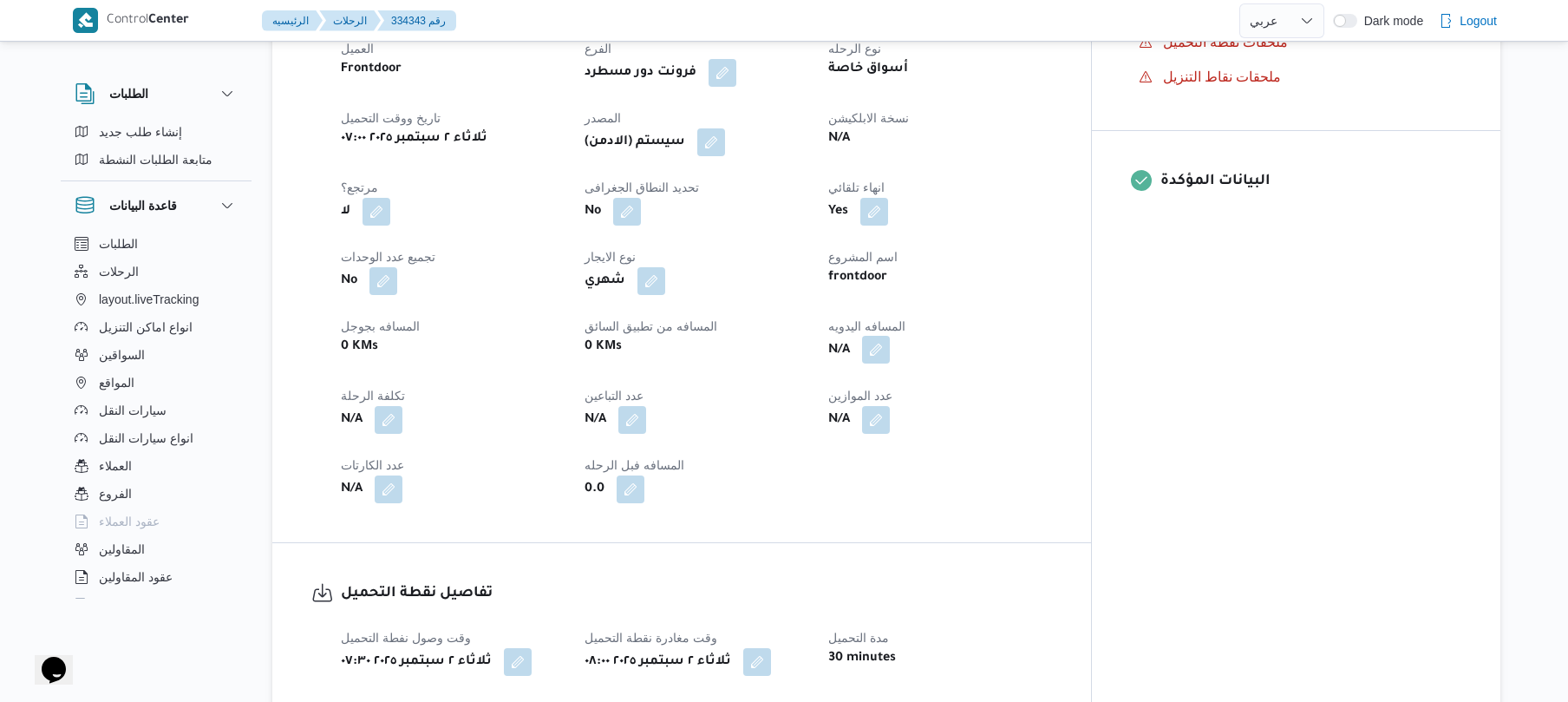
click at [890, 340] on button "button" at bounding box center [875, 350] width 28 height 28
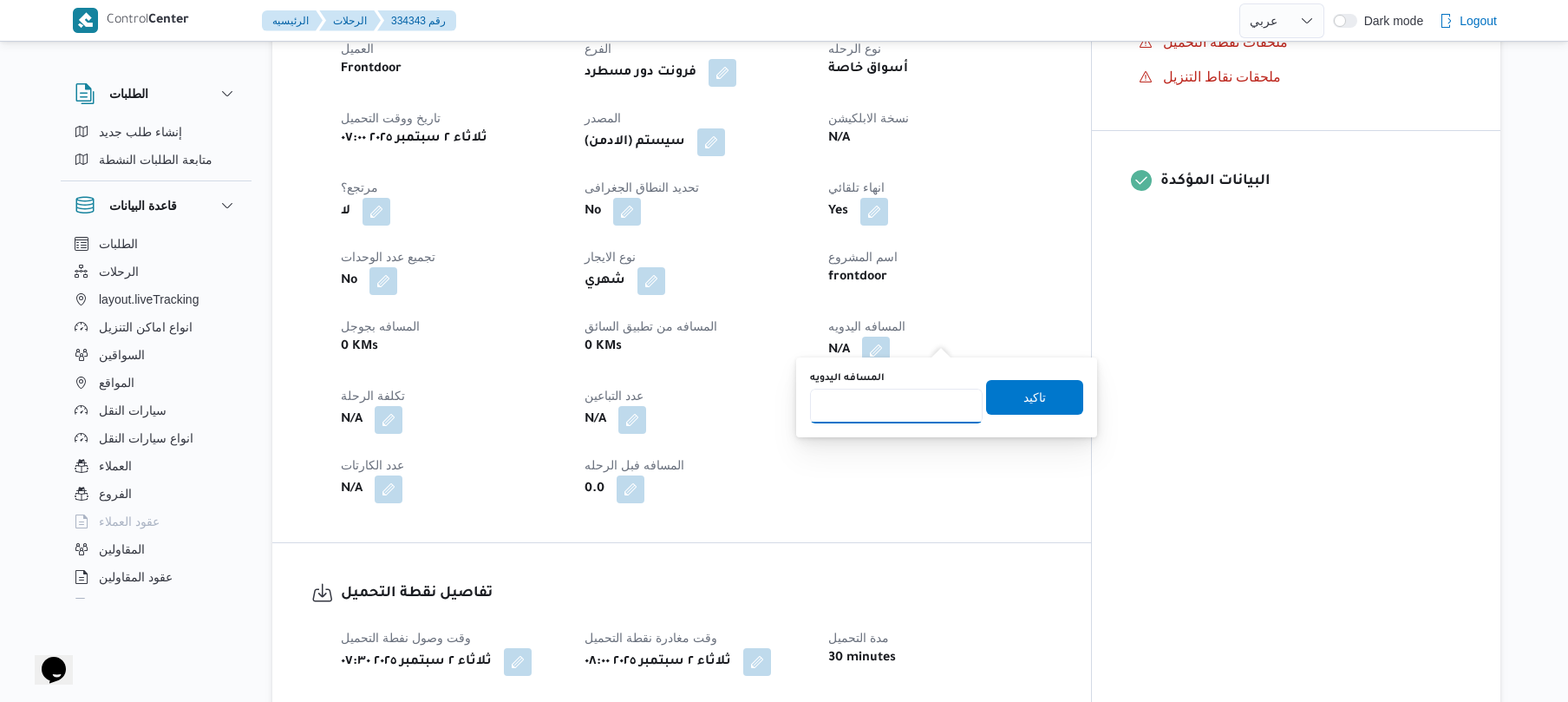
click at [889, 407] on input "المسافه اليدويه" at bounding box center [896, 406] width 173 height 35
type input "130"
click at [1036, 385] on span "تاكيد" at bounding box center [1034, 396] width 97 height 35
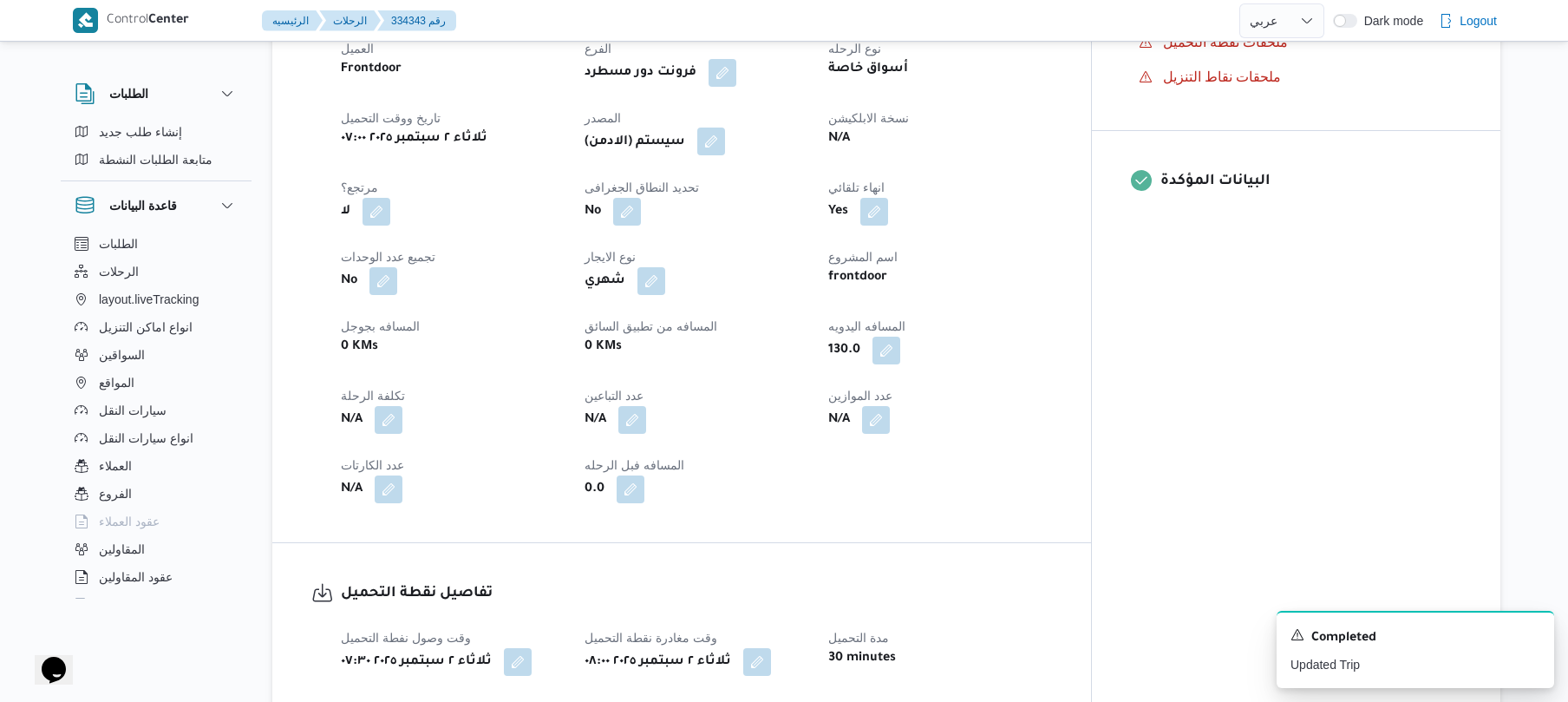
click at [725, 139] on button "button" at bounding box center [711, 141] width 28 height 28
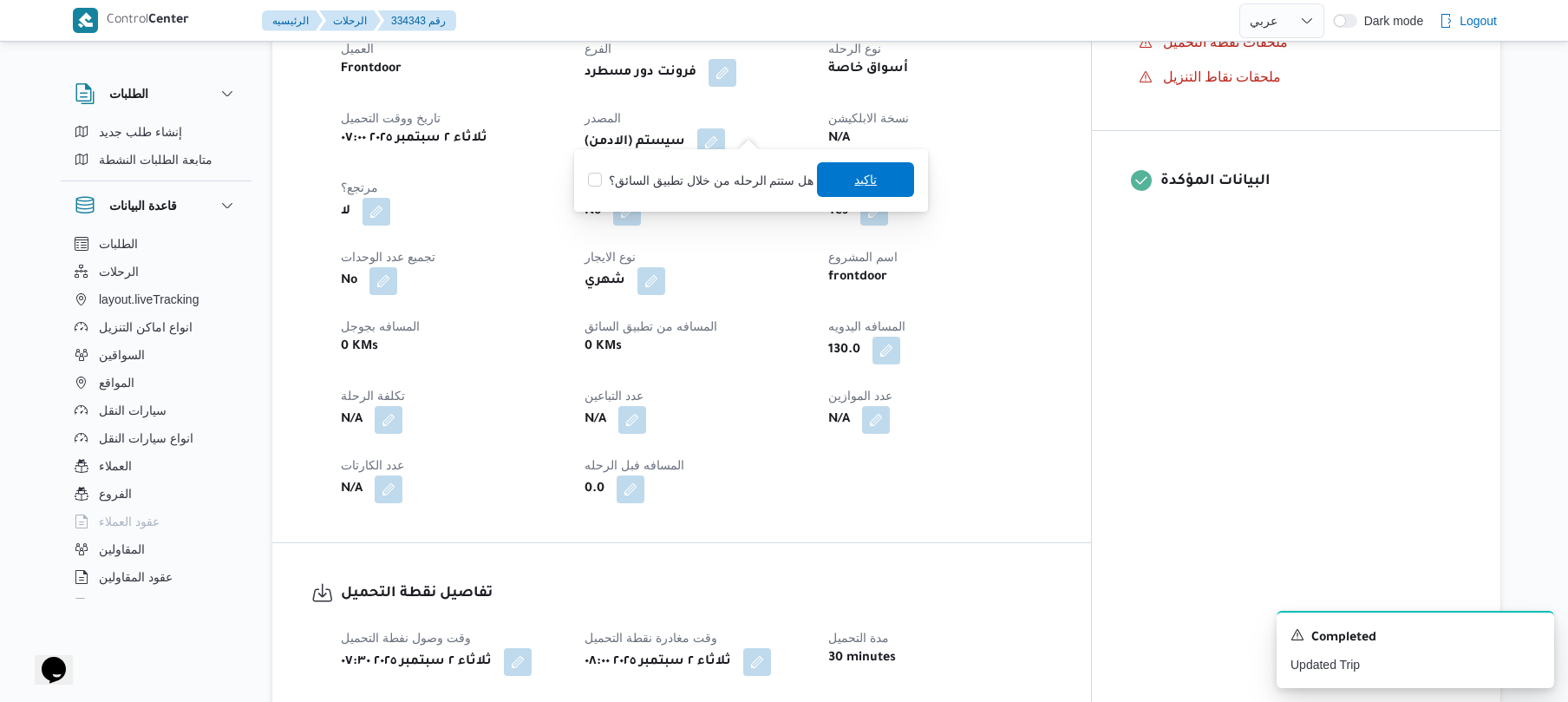
click at [843, 191] on span "تاكيد" at bounding box center [865, 179] width 97 height 35
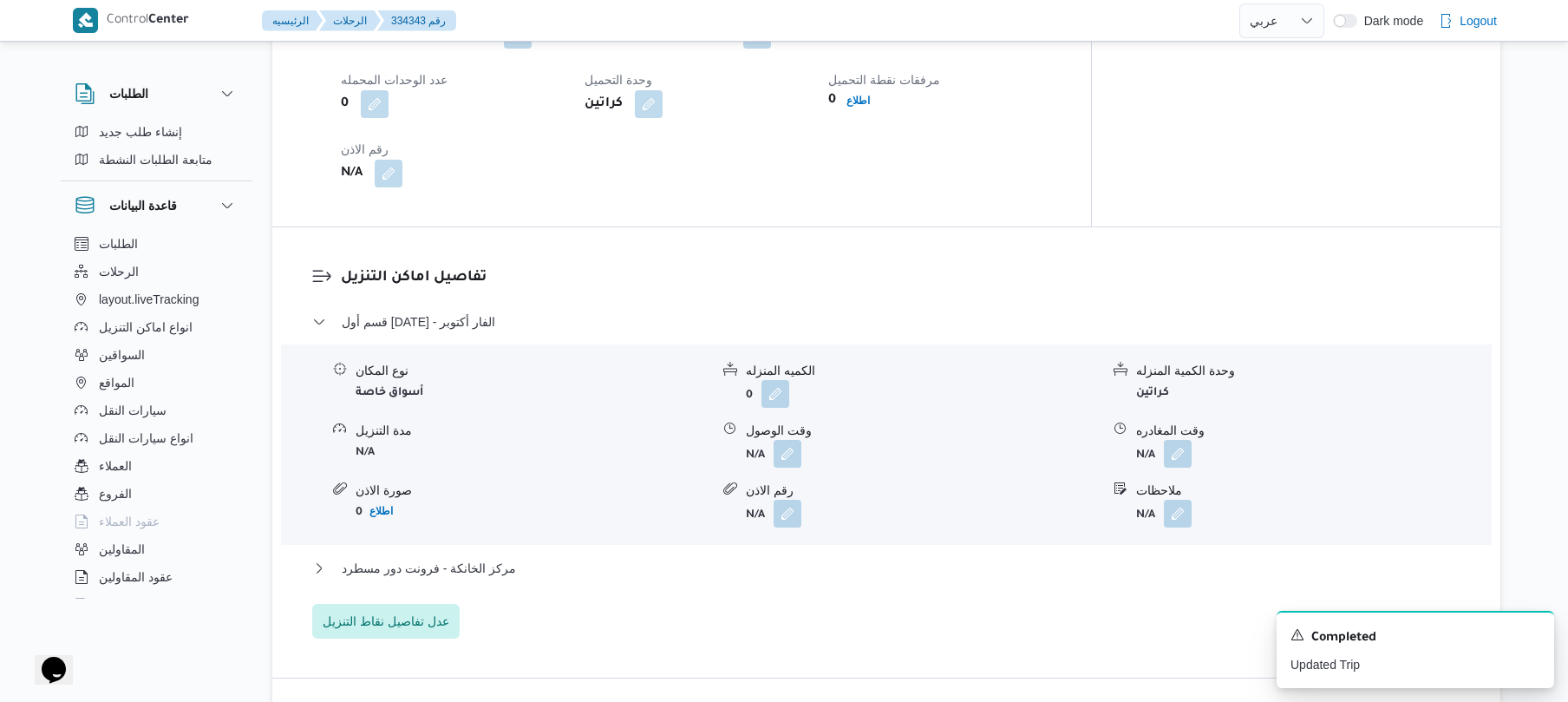
scroll to position [1341, 0]
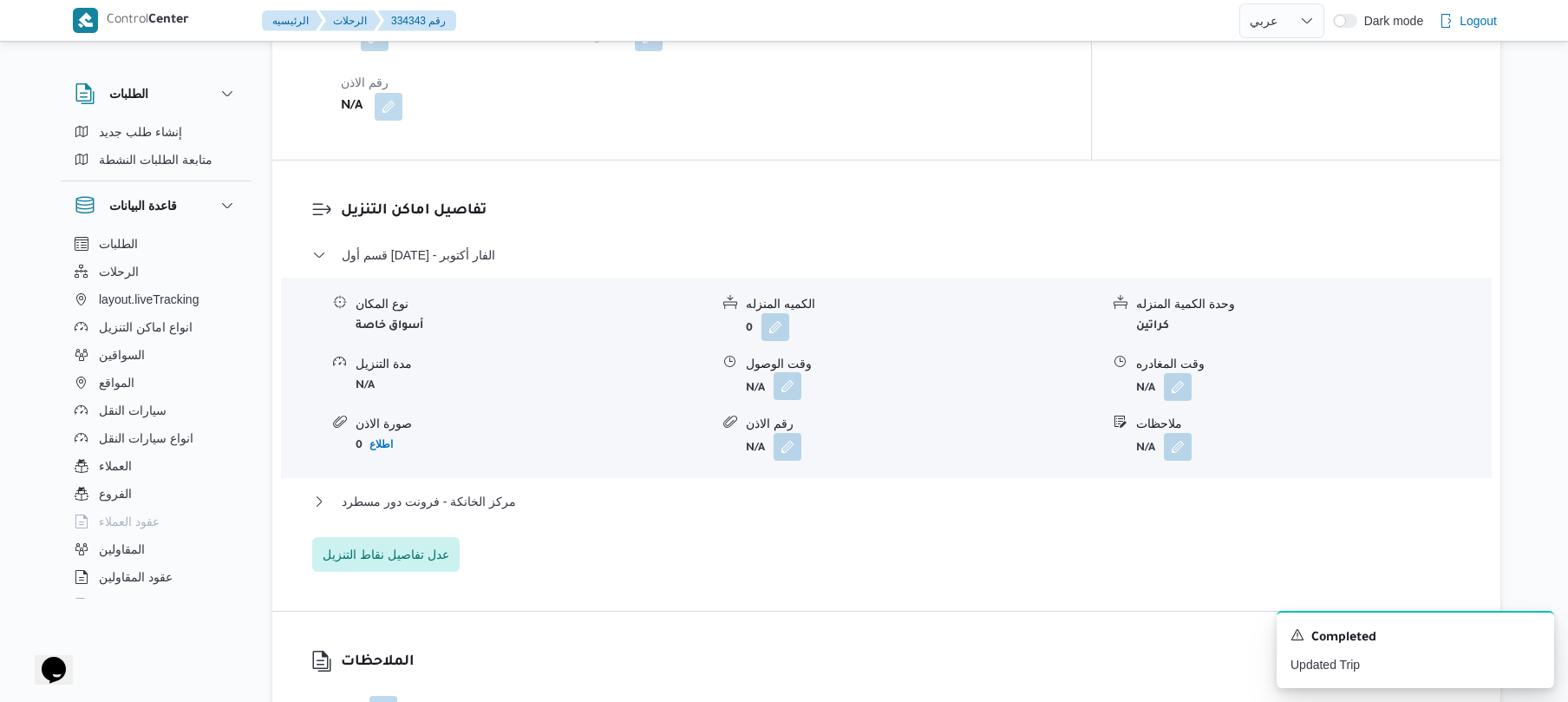
click at [795, 376] on button "button" at bounding box center [788, 385] width 28 height 28
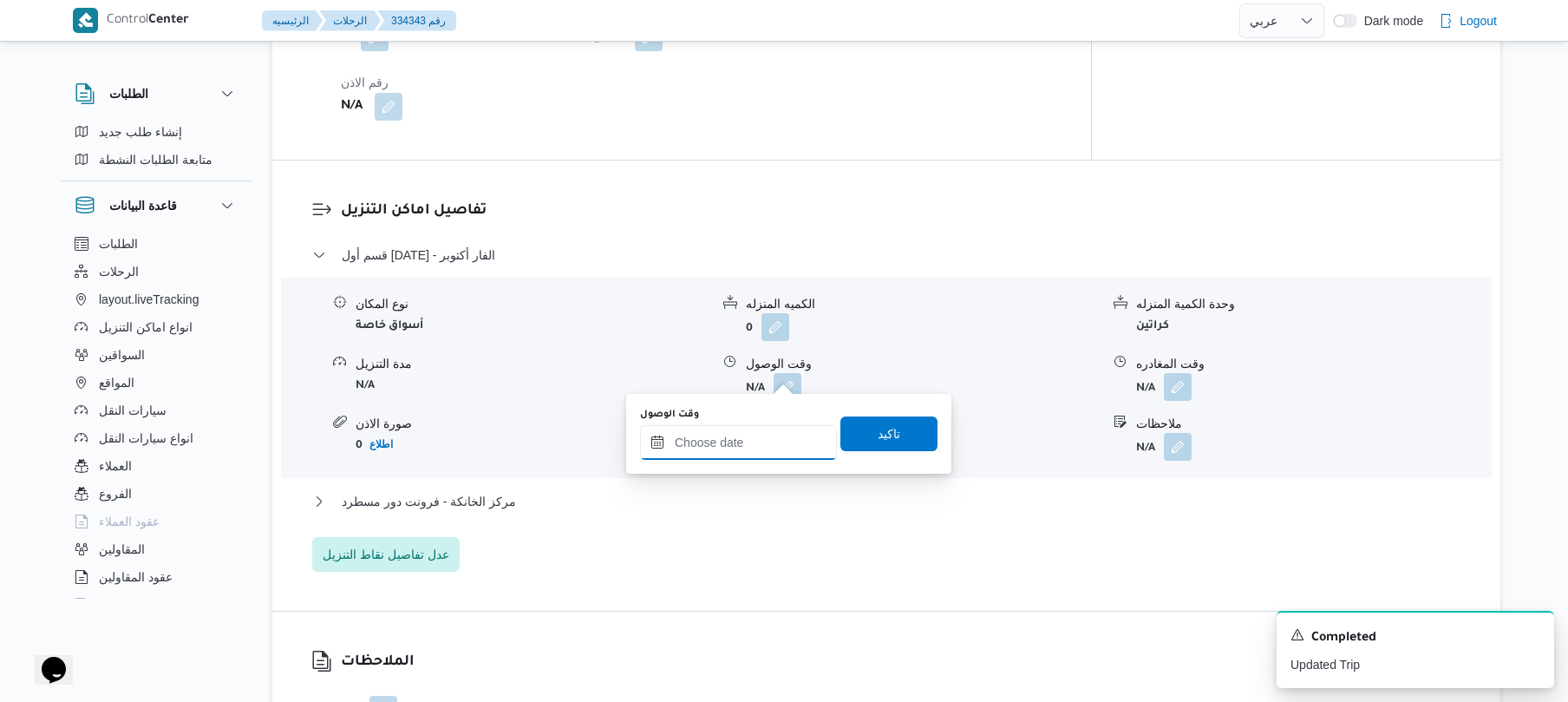
click at [769, 431] on input "وقت الوصول" at bounding box center [738, 442] width 197 height 35
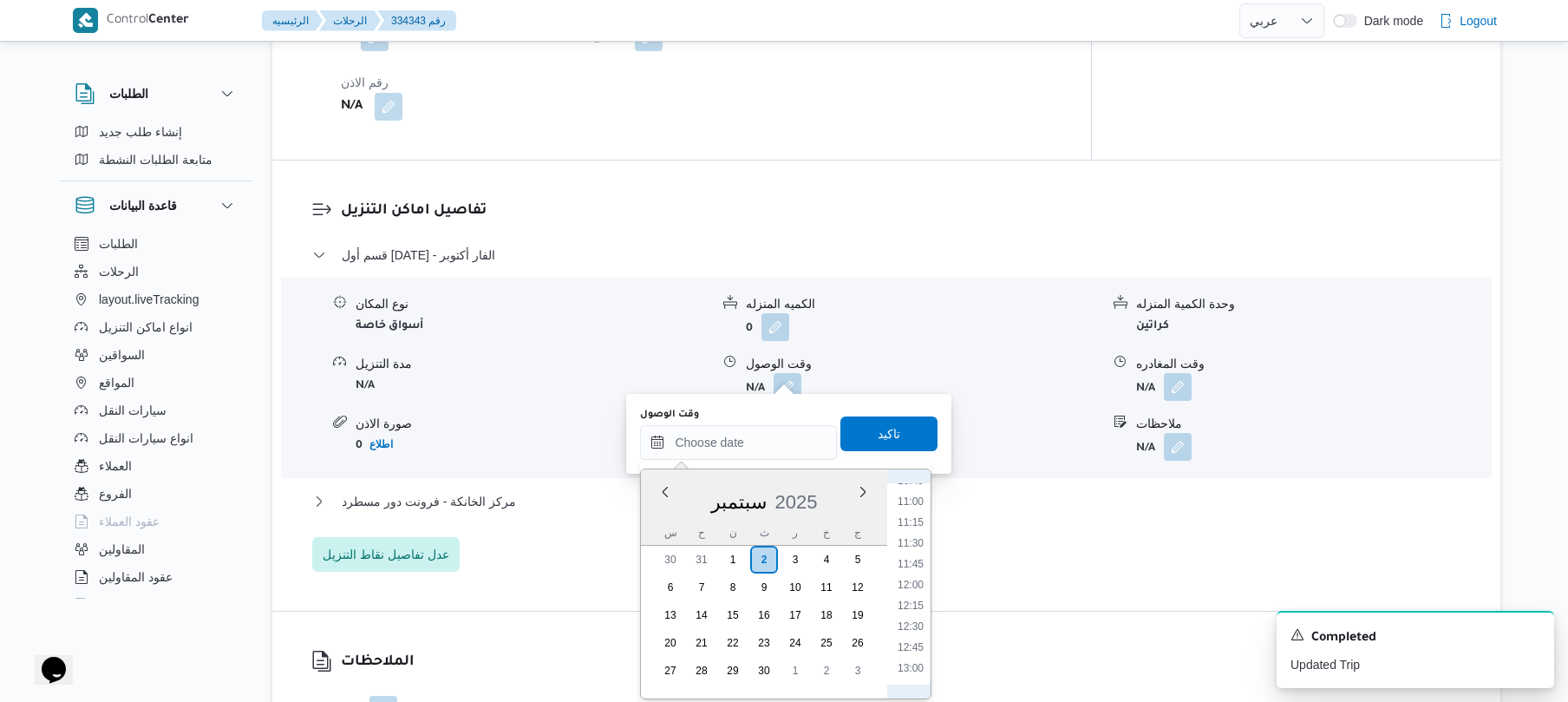
scroll to position [737, 0]
click at [921, 503] on li "09:00" at bounding box center [911, 504] width 40 height 17
type input "٠٢/٠٩/٢٠٢٥ ٠٩:٠٠"
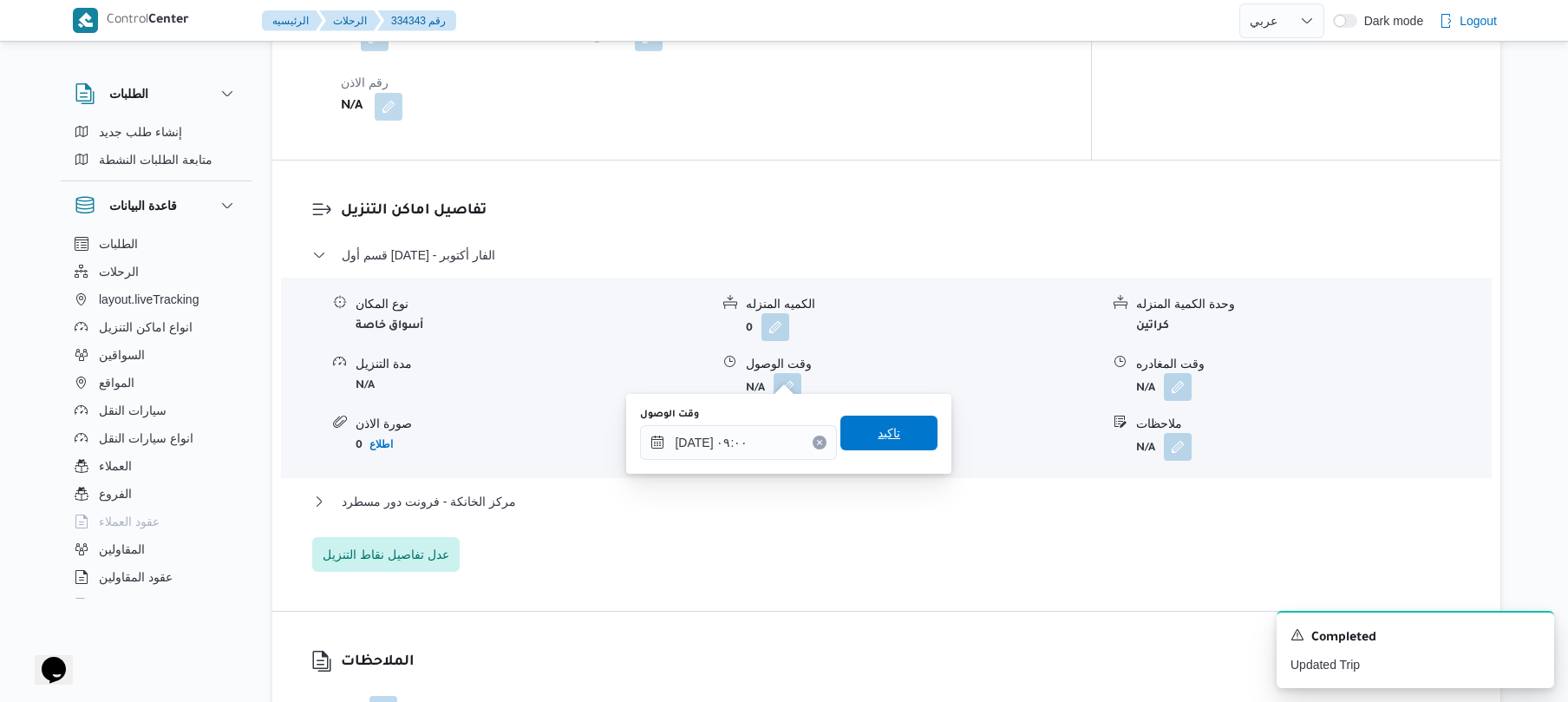
click at [903, 442] on span "تاكيد" at bounding box center [889, 433] width 97 height 35
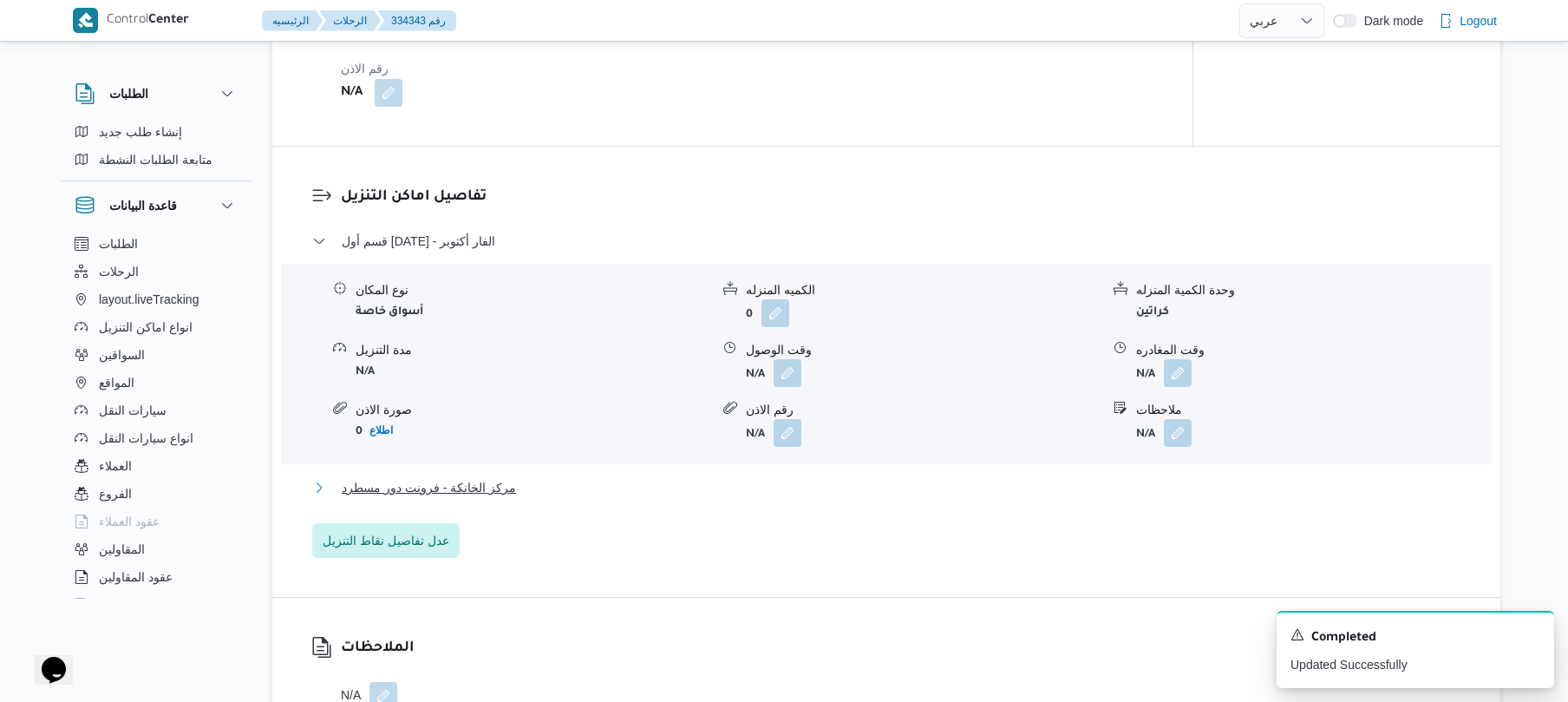
click at [862, 493] on button "مركز الخانكة - فرونت دور مسطرد" at bounding box center [887, 487] width 1150 height 21
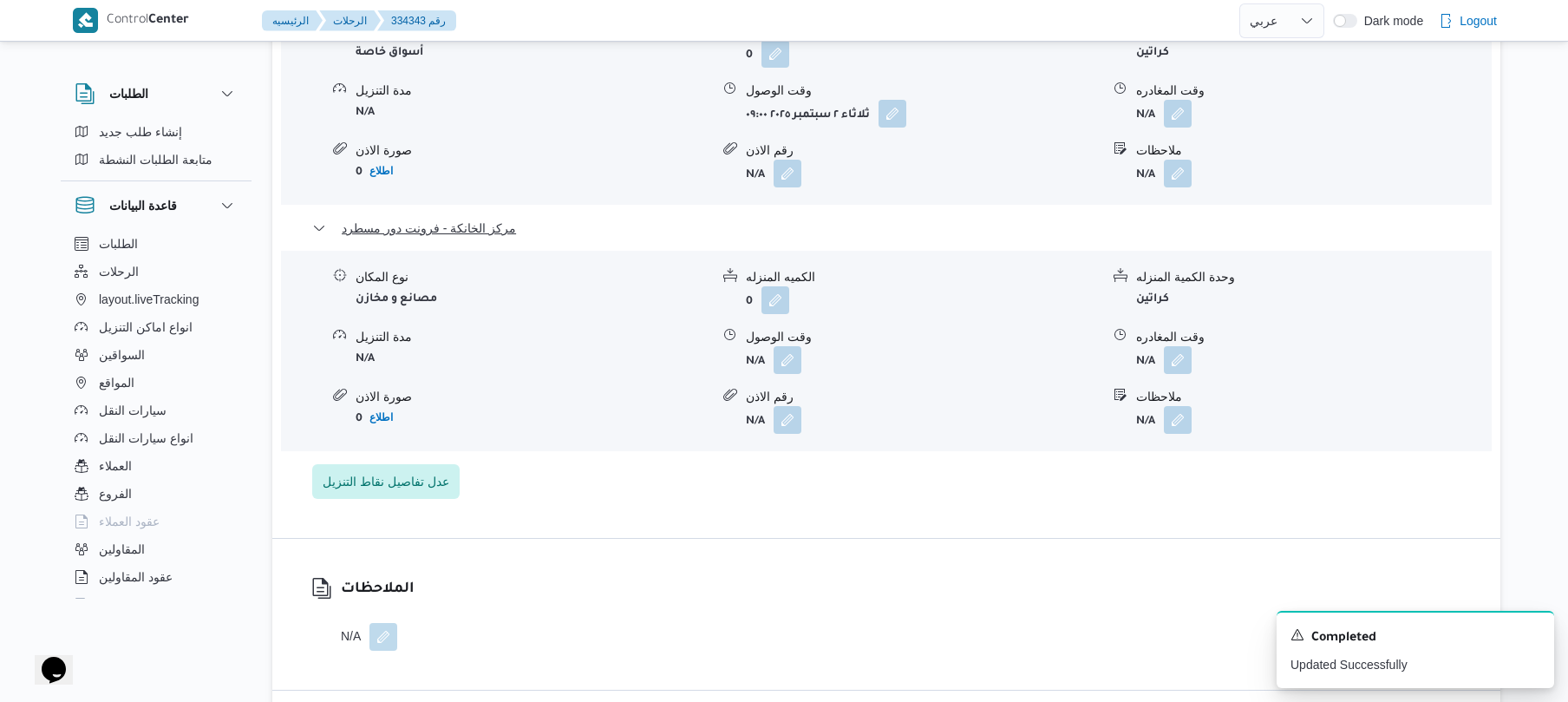
scroll to position [1712, 0]
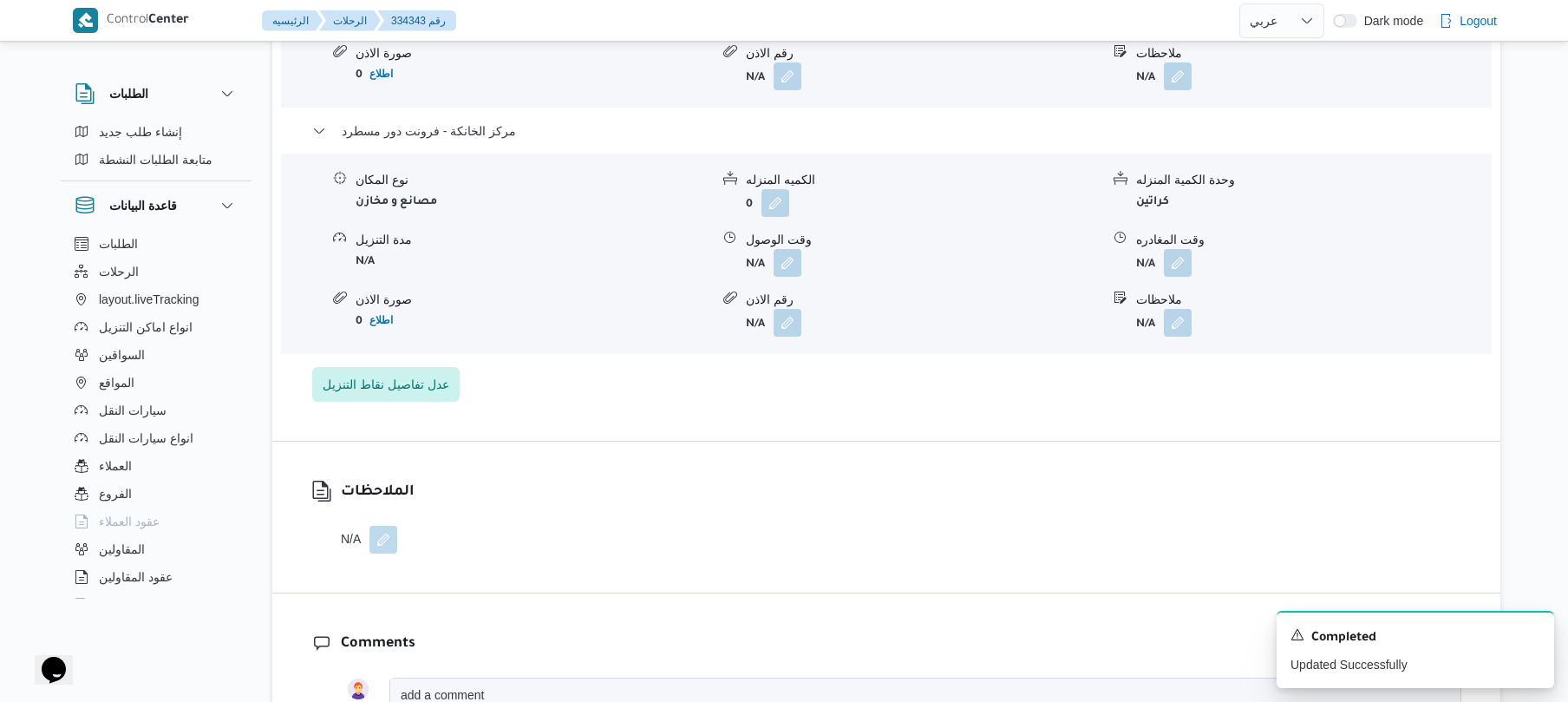
click at [1178, 233] on div "وقت المغادره" at bounding box center [1313, 240] width 354 height 18
click at [1178, 249] on button "button" at bounding box center [1177, 262] width 28 height 28
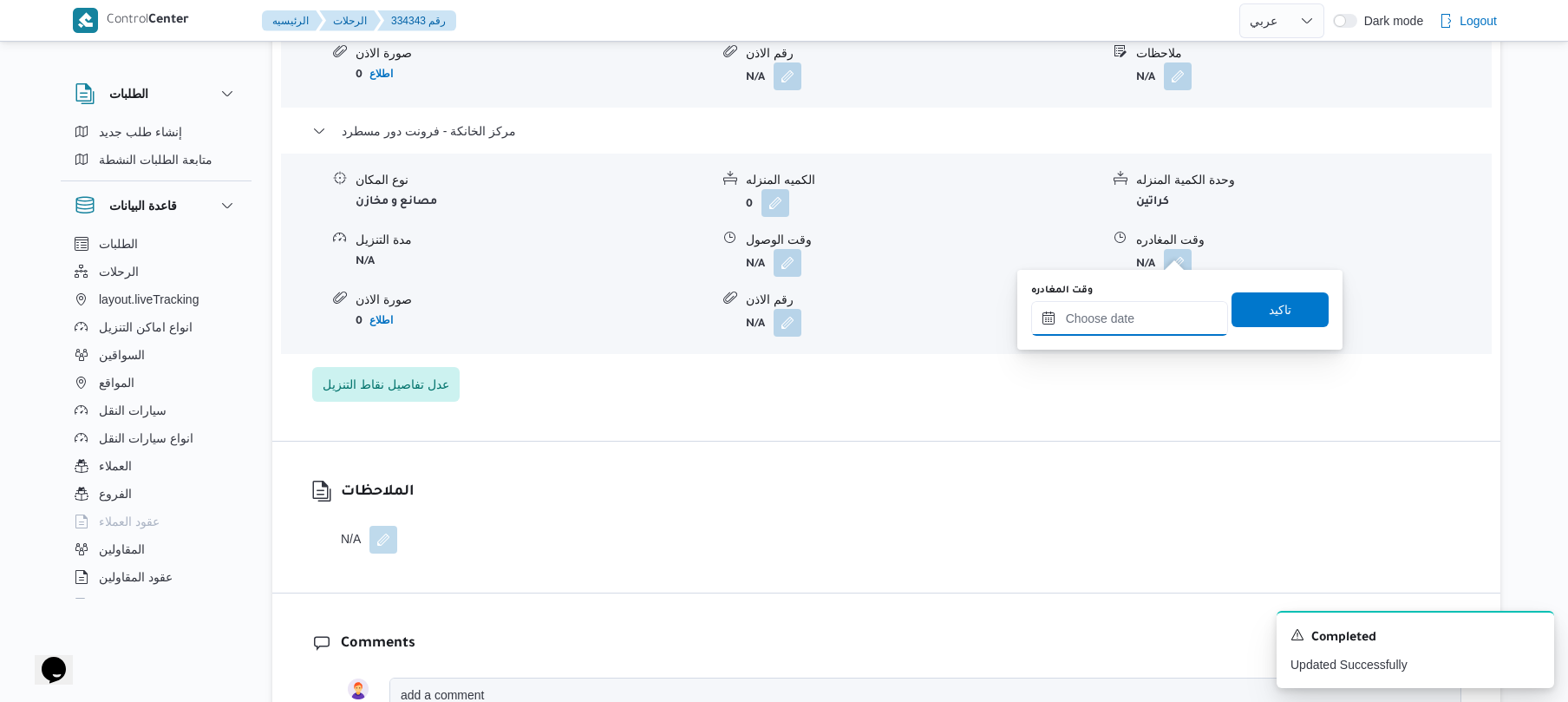
click at [1100, 317] on input "وقت المغادره" at bounding box center [1130, 318] width 197 height 35
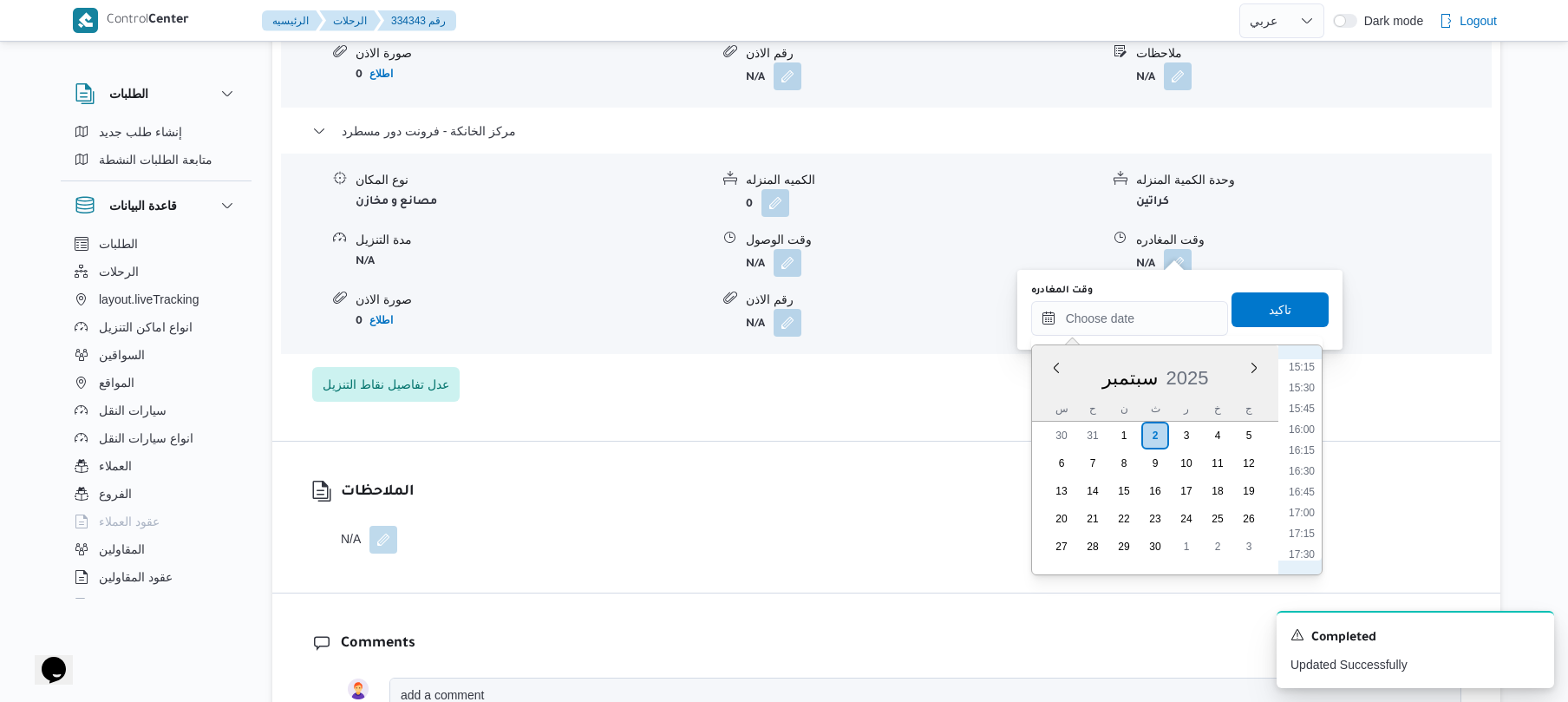
scroll to position [1247, 0]
click at [1310, 455] on li "16:00" at bounding box center [1302, 453] width 40 height 17
type input "٠٢/٠٩/٢٠٢٥ ١٦:٠٠"
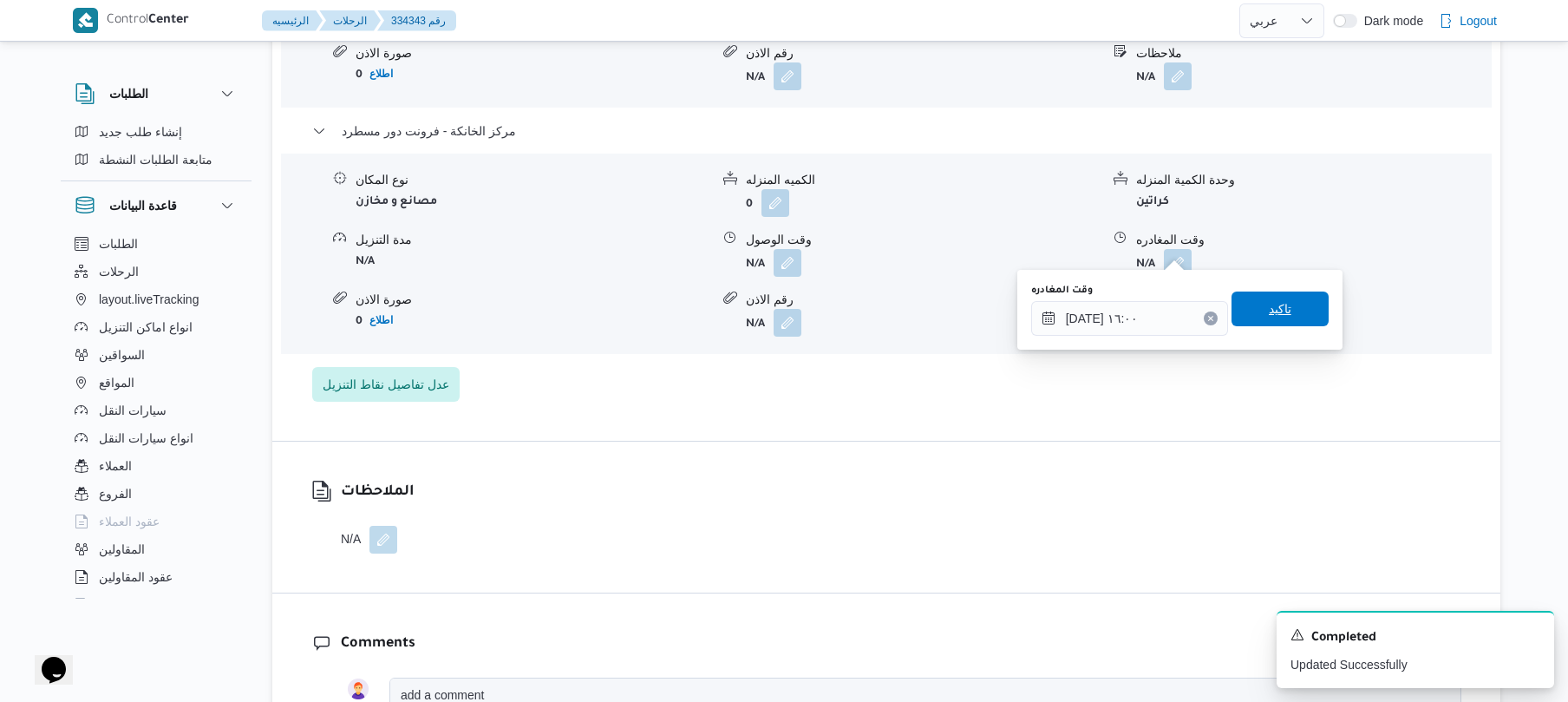
click at [1277, 312] on span "تاكيد" at bounding box center [1280, 309] width 22 height 21
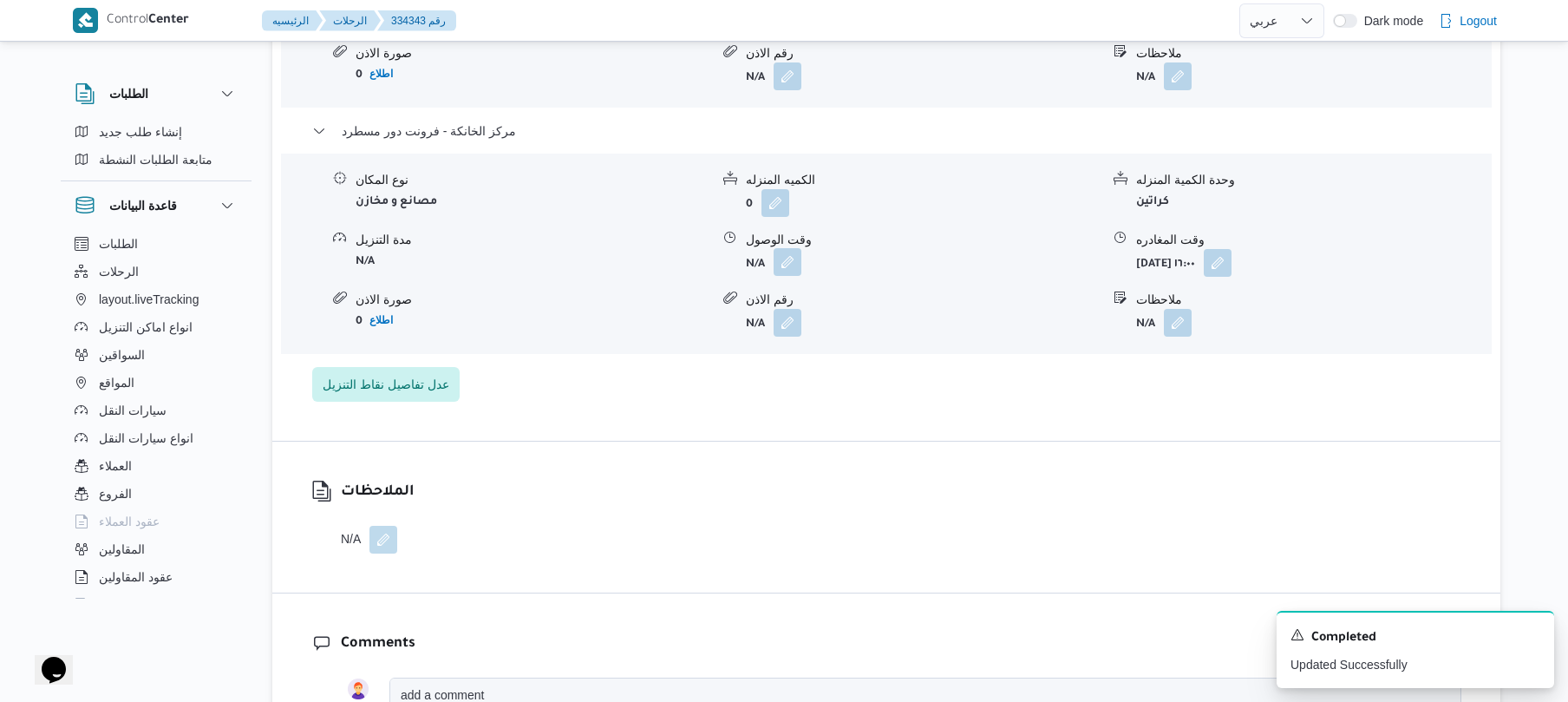
click at [788, 249] on button "button" at bounding box center [788, 262] width 28 height 28
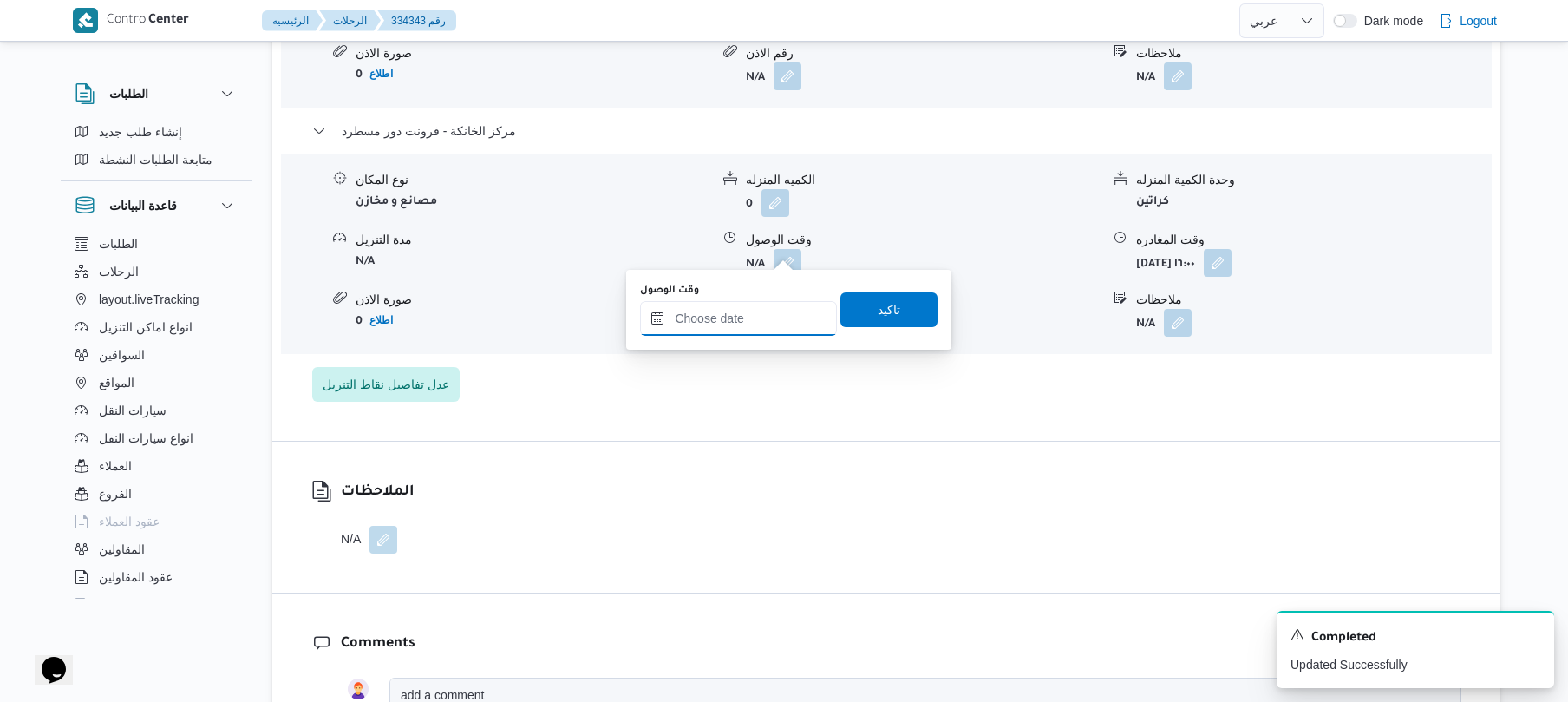
click at [760, 306] on input "وقت الوصول" at bounding box center [738, 318] width 197 height 35
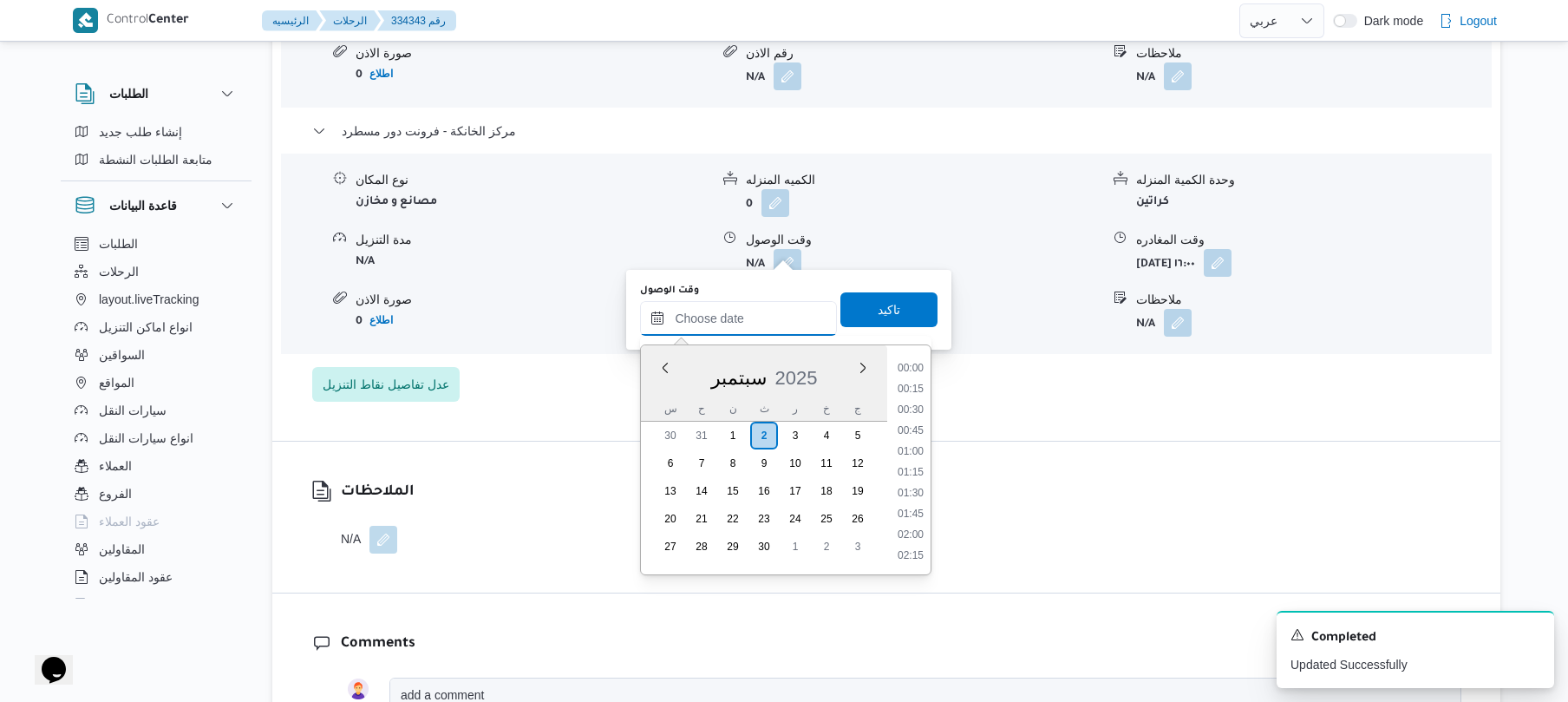
scroll to position [1417, 0]
click at [1232, 257] on button "button" at bounding box center [1218, 262] width 28 height 28
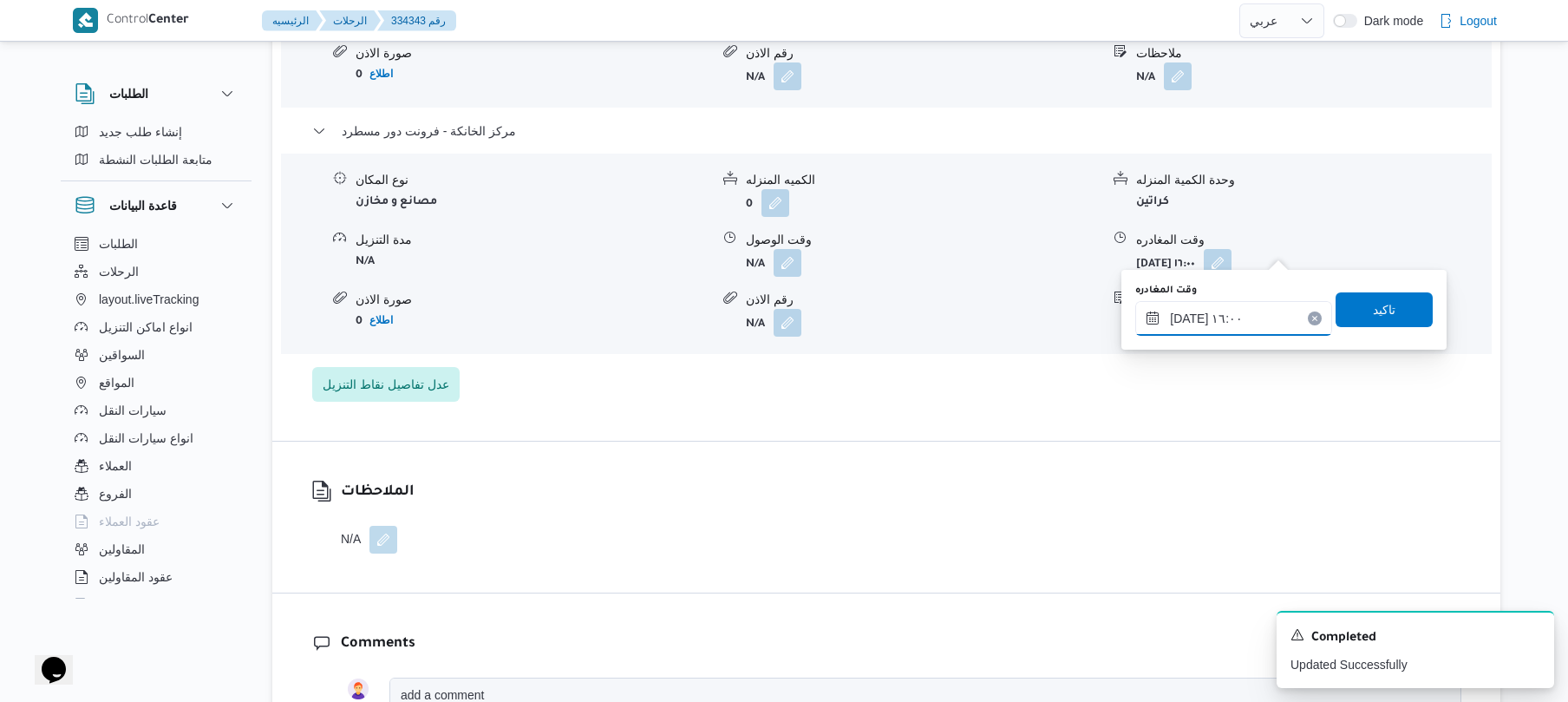
click at [1251, 307] on input "٠٢/٠٩/٢٠٢٥ ١٦:٠٠" at bounding box center [1234, 318] width 197 height 35
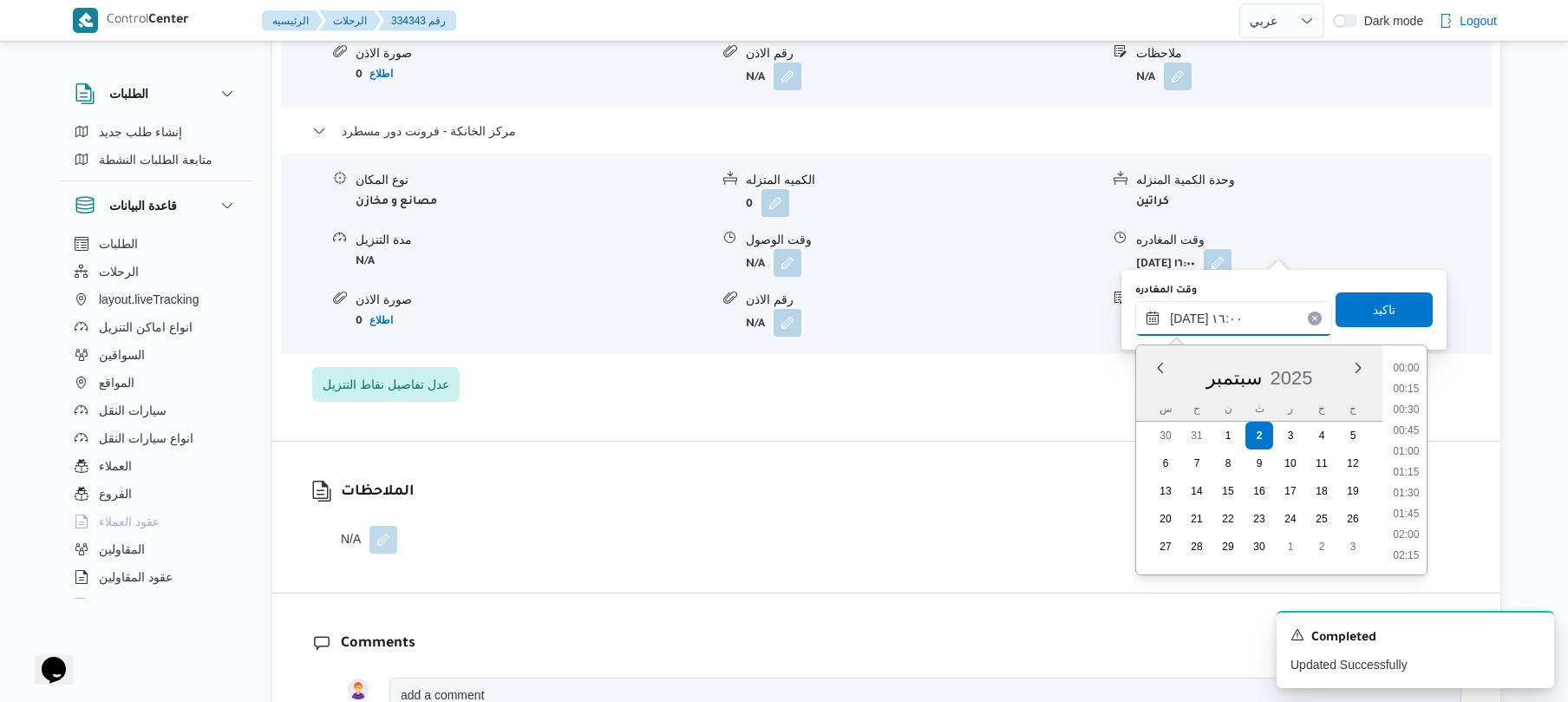
scroll to position [1229, 0]
click at [1407, 528] on li "16:45" at bounding box center [1407, 534] width 40 height 17
type input "٠٢/٠٩/٢٠٢٥ ١٦:٤٥"
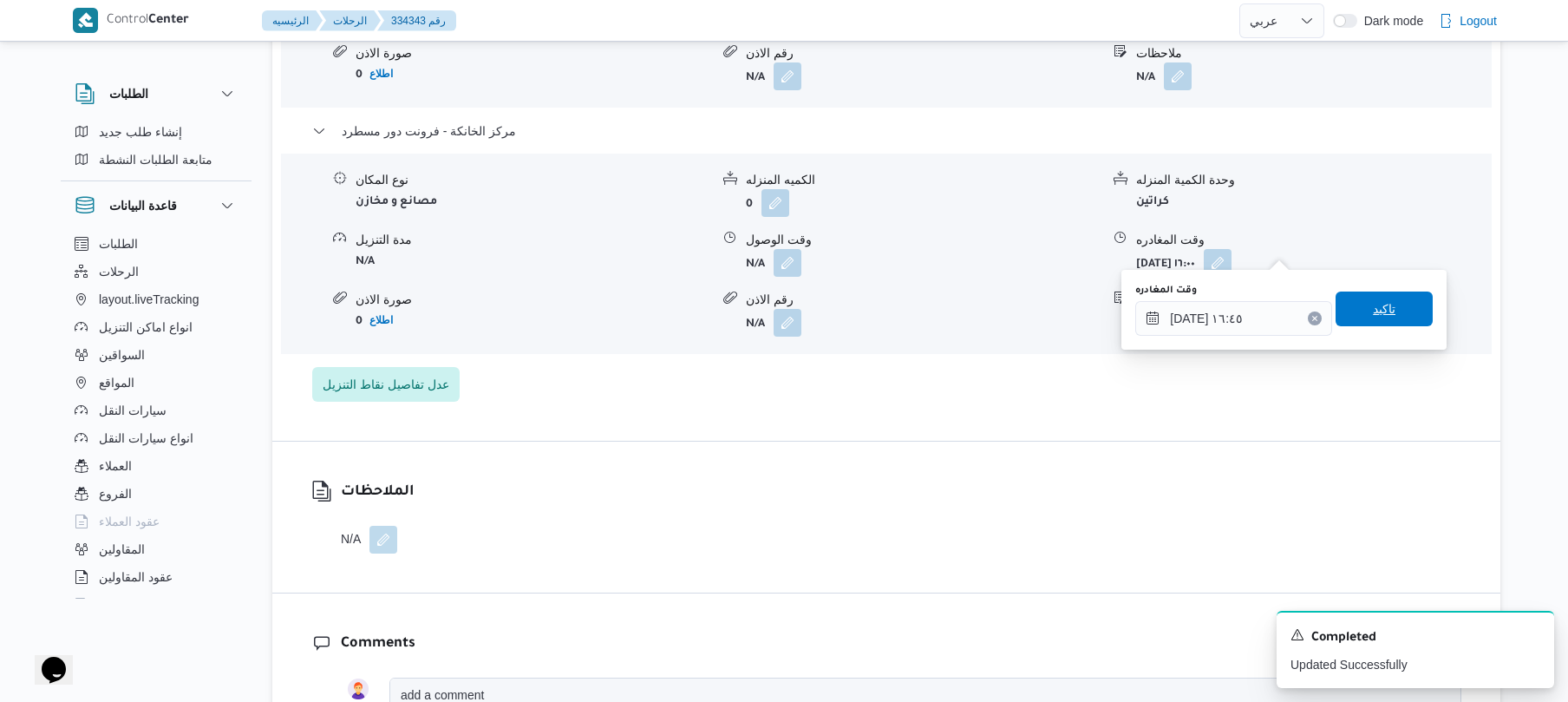
click at [1373, 307] on span "تاكيد" at bounding box center [1384, 309] width 22 height 21
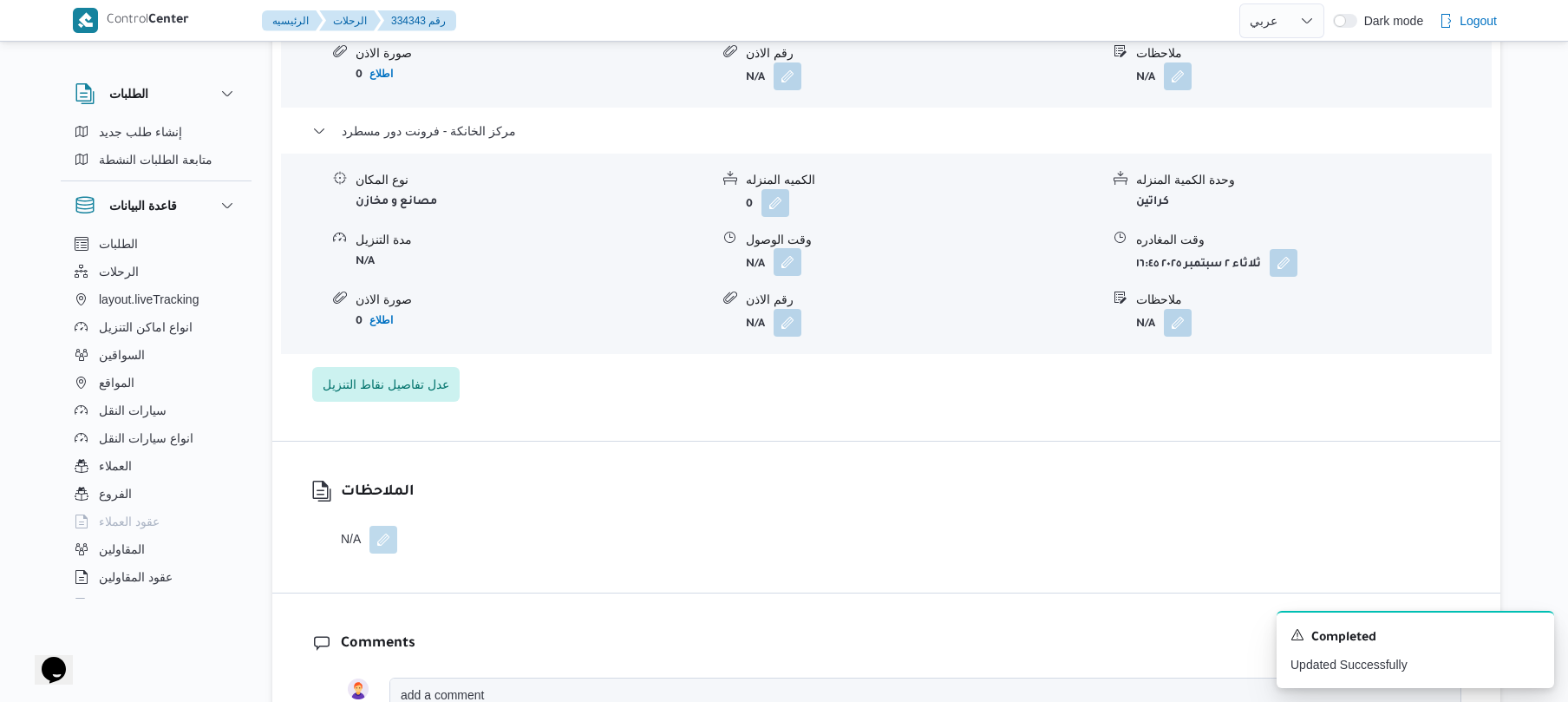
click at [800, 251] on button "button" at bounding box center [788, 262] width 28 height 28
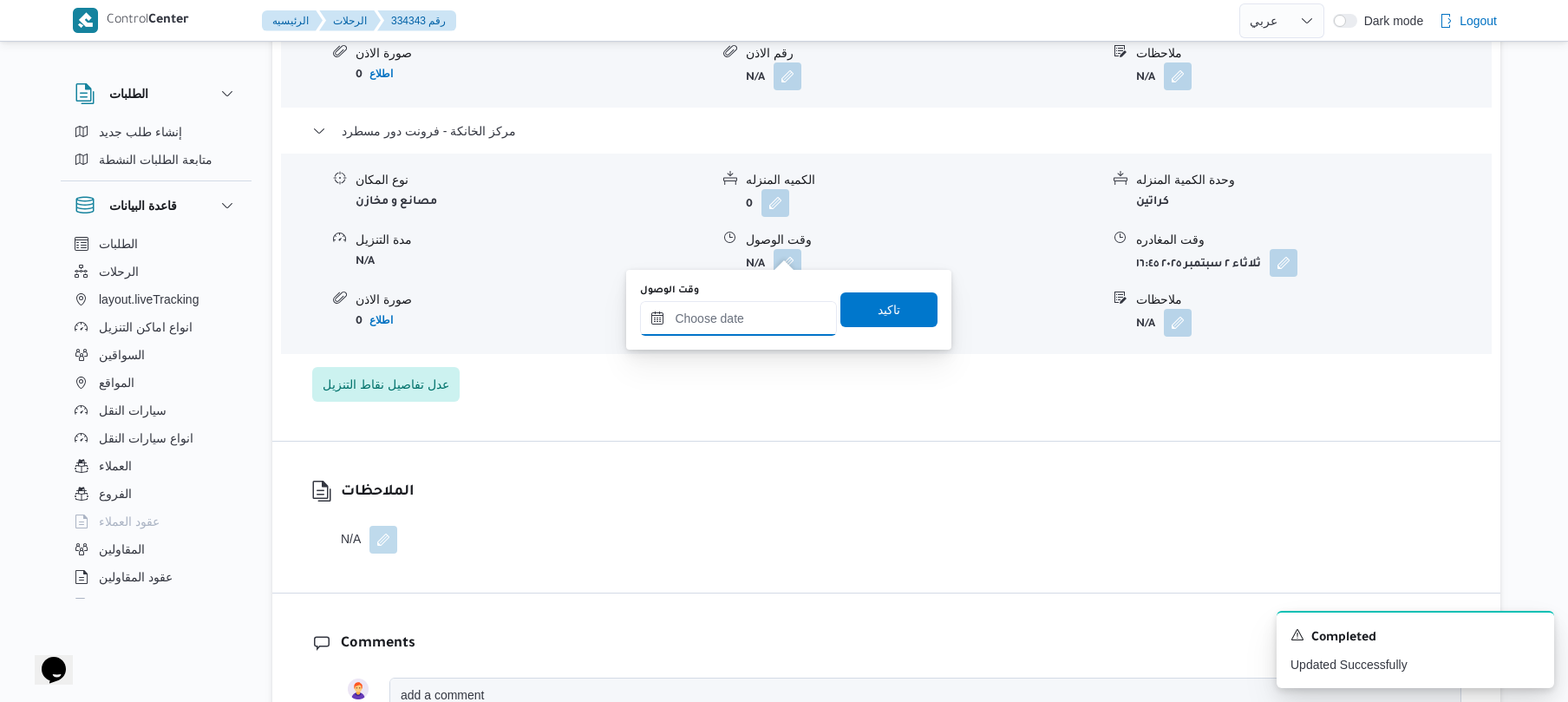
click at [774, 314] on input "وقت الوصول" at bounding box center [738, 318] width 197 height 35
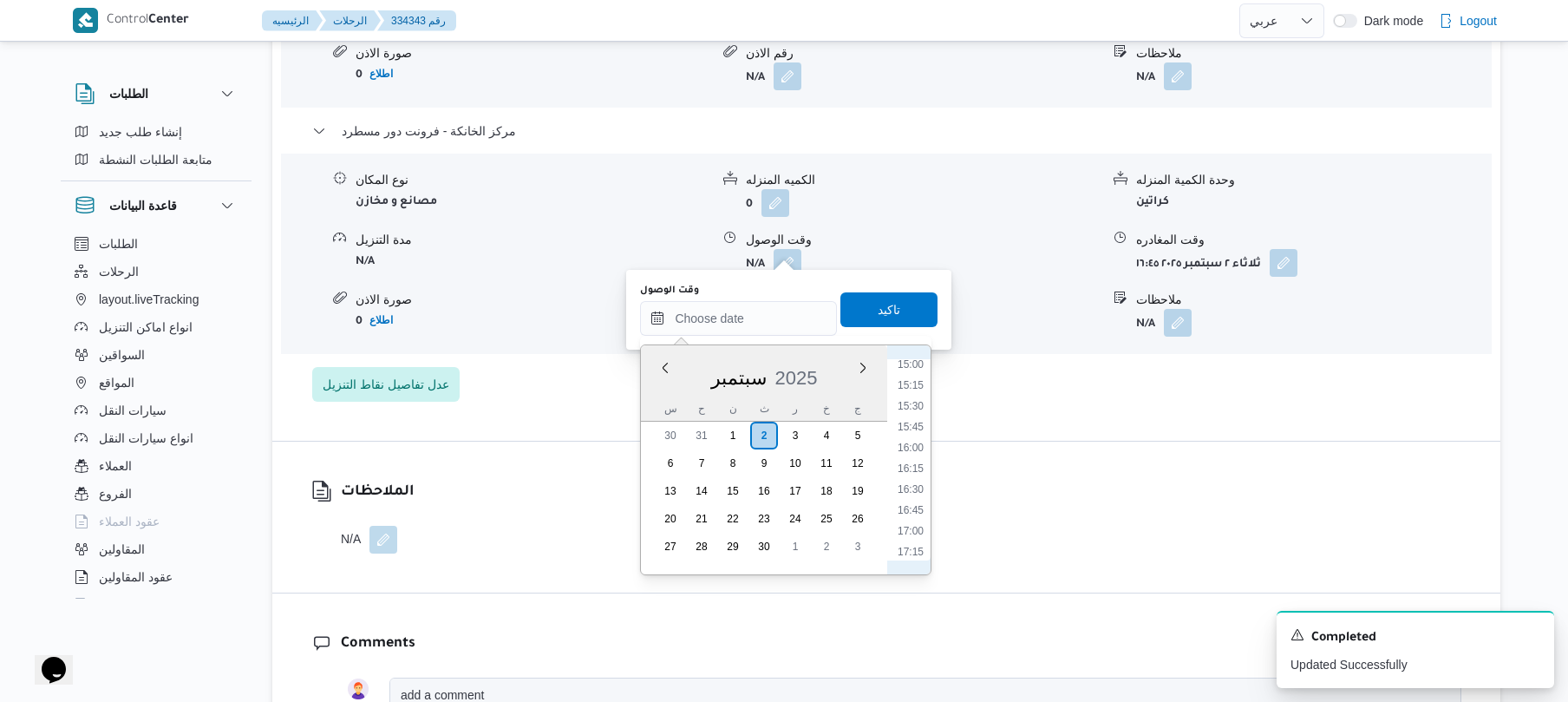
scroll to position [1247, 0]
click at [914, 502] on li "16:30" at bounding box center [911, 495] width 40 height 17
type input "[DATE] ١٦:٣٠"
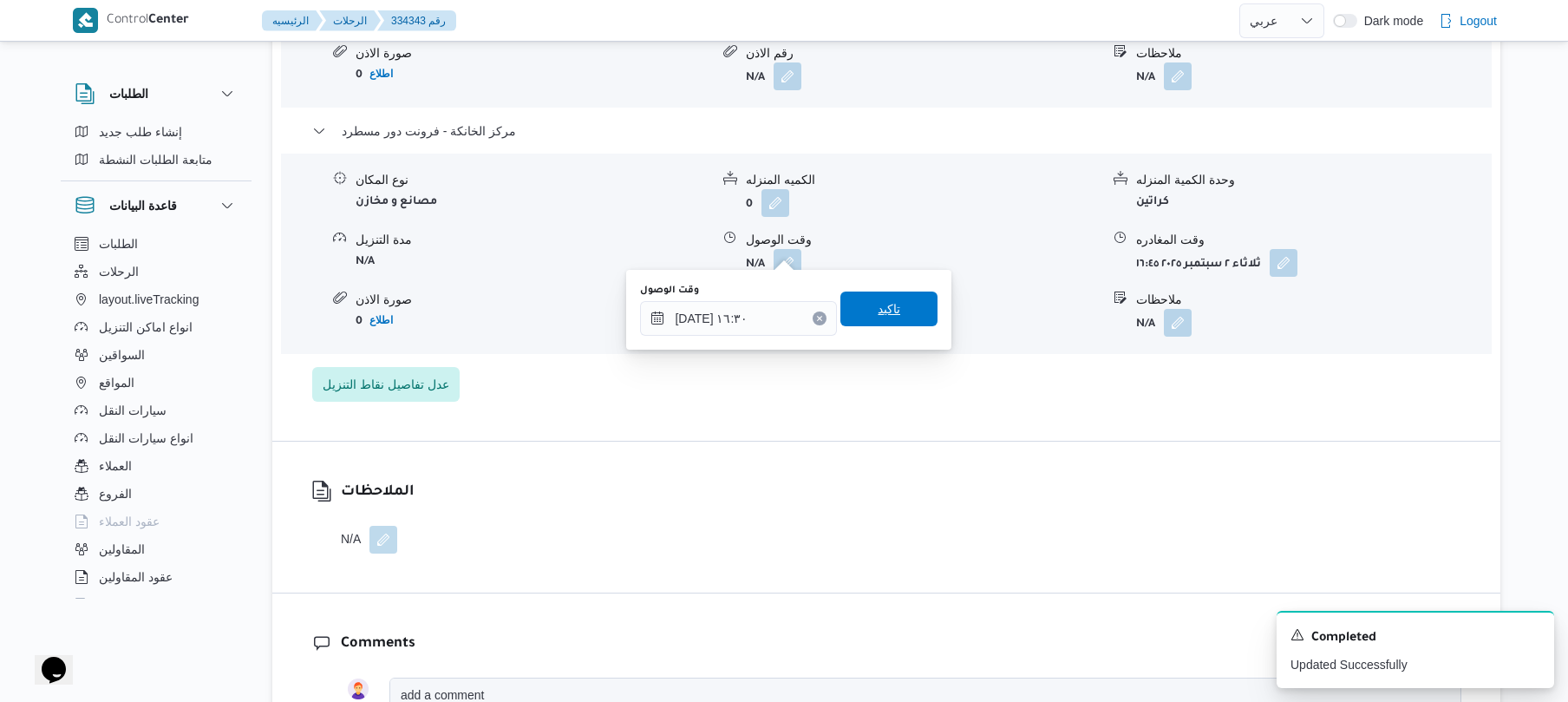
click at [891, 314] on span "تاكيد" at bounding box center [889, 309] width 97 height 35
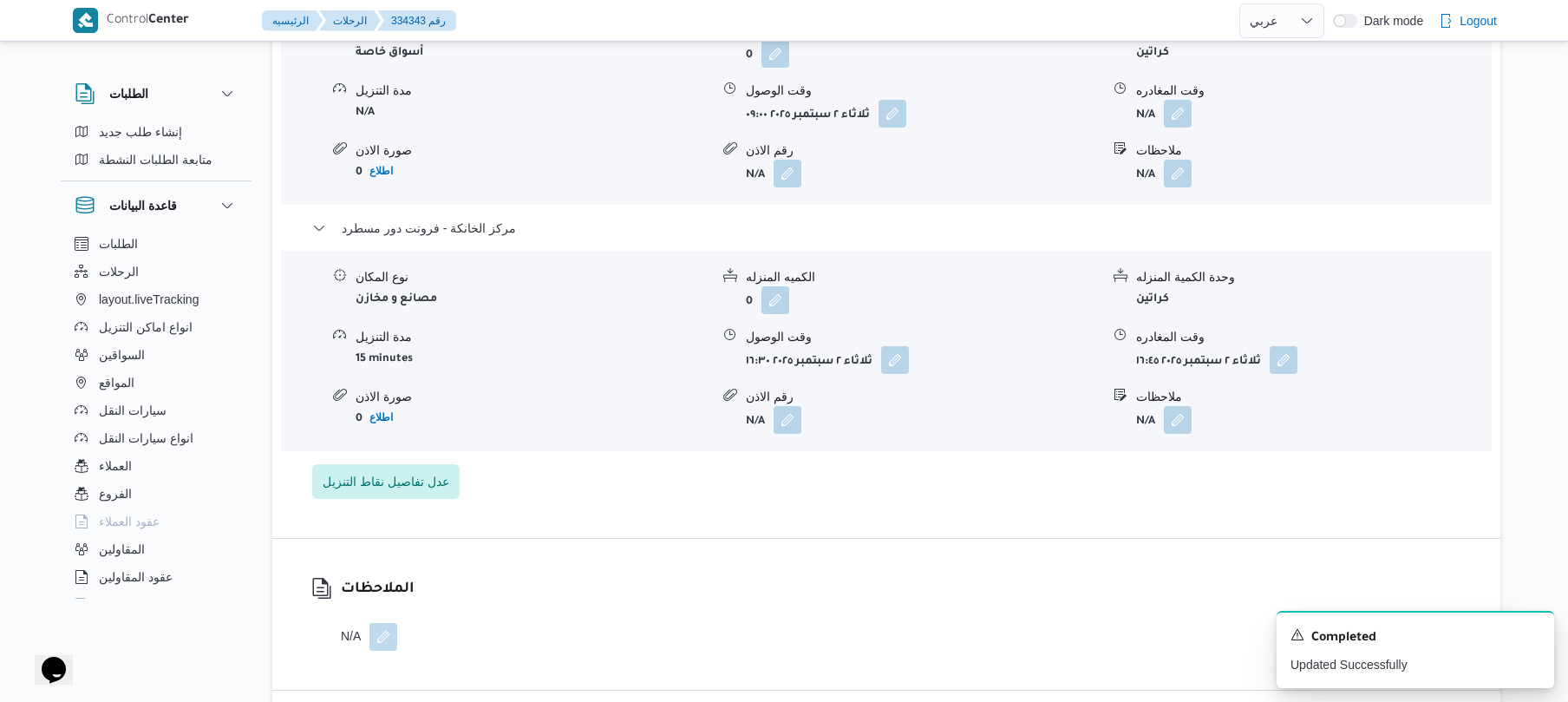
scroll to position [1573, 0]
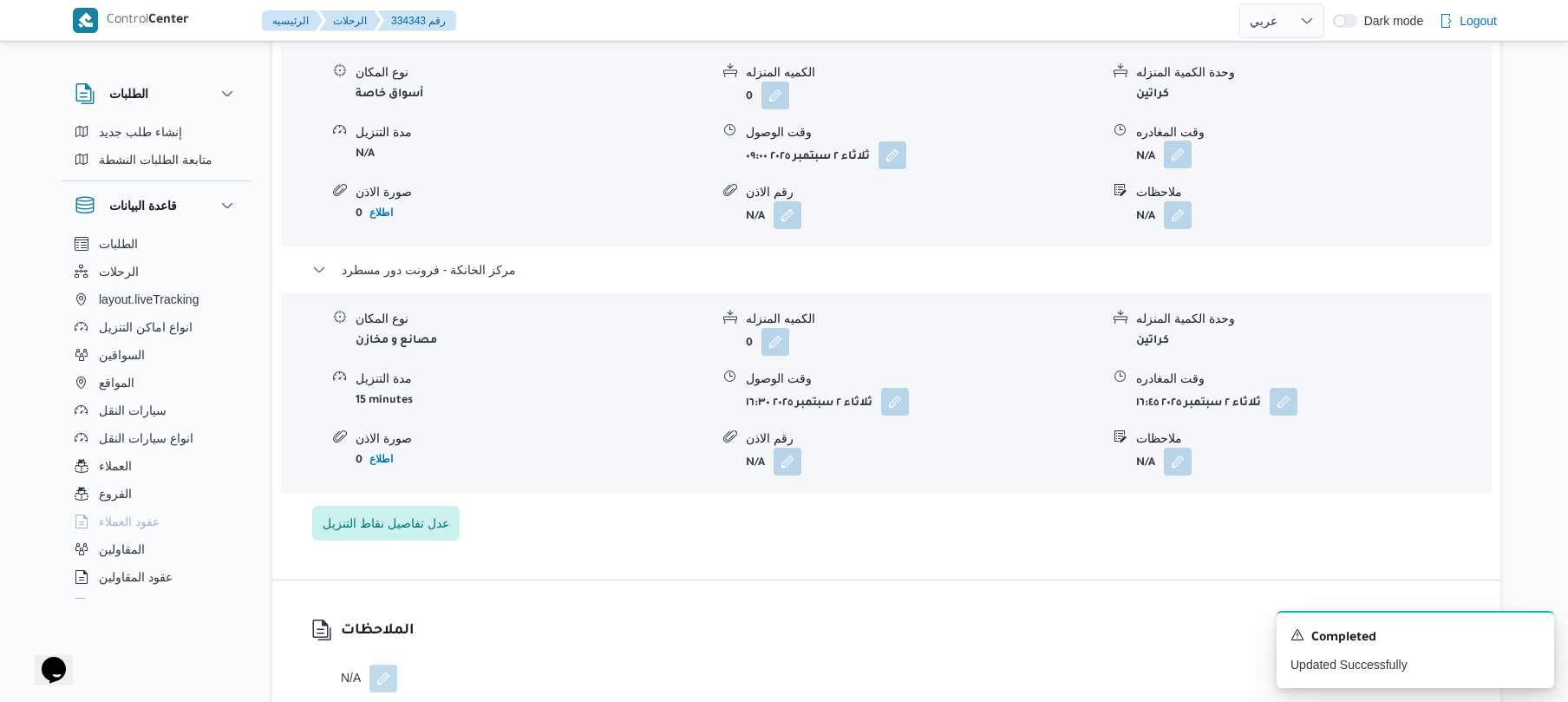
click at [1180, 140] on button "button" at bounding box center [1177, 154] width 28 height 28
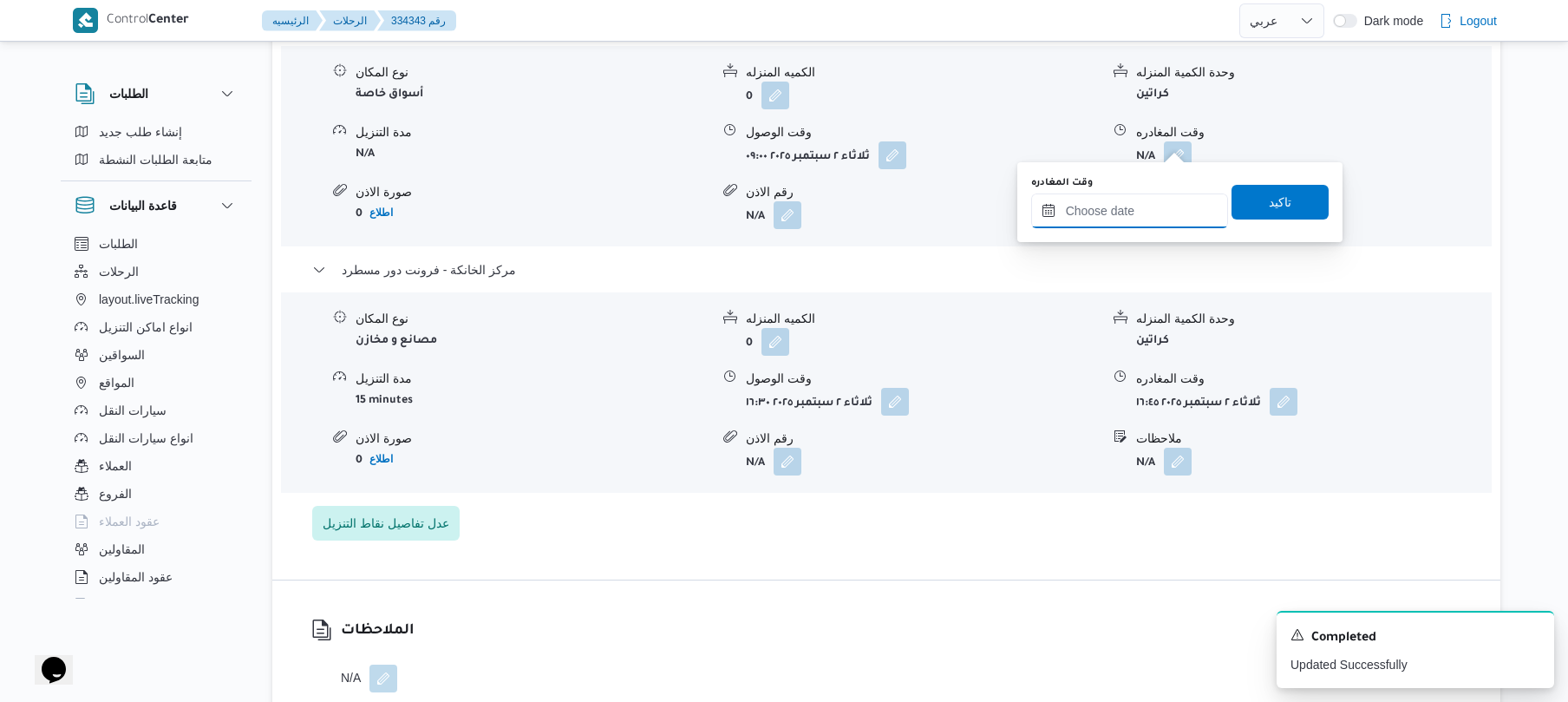
click at [1122, 217] on input "وقت المغادره" at bounding box center [1130, 210] width 197 height 35
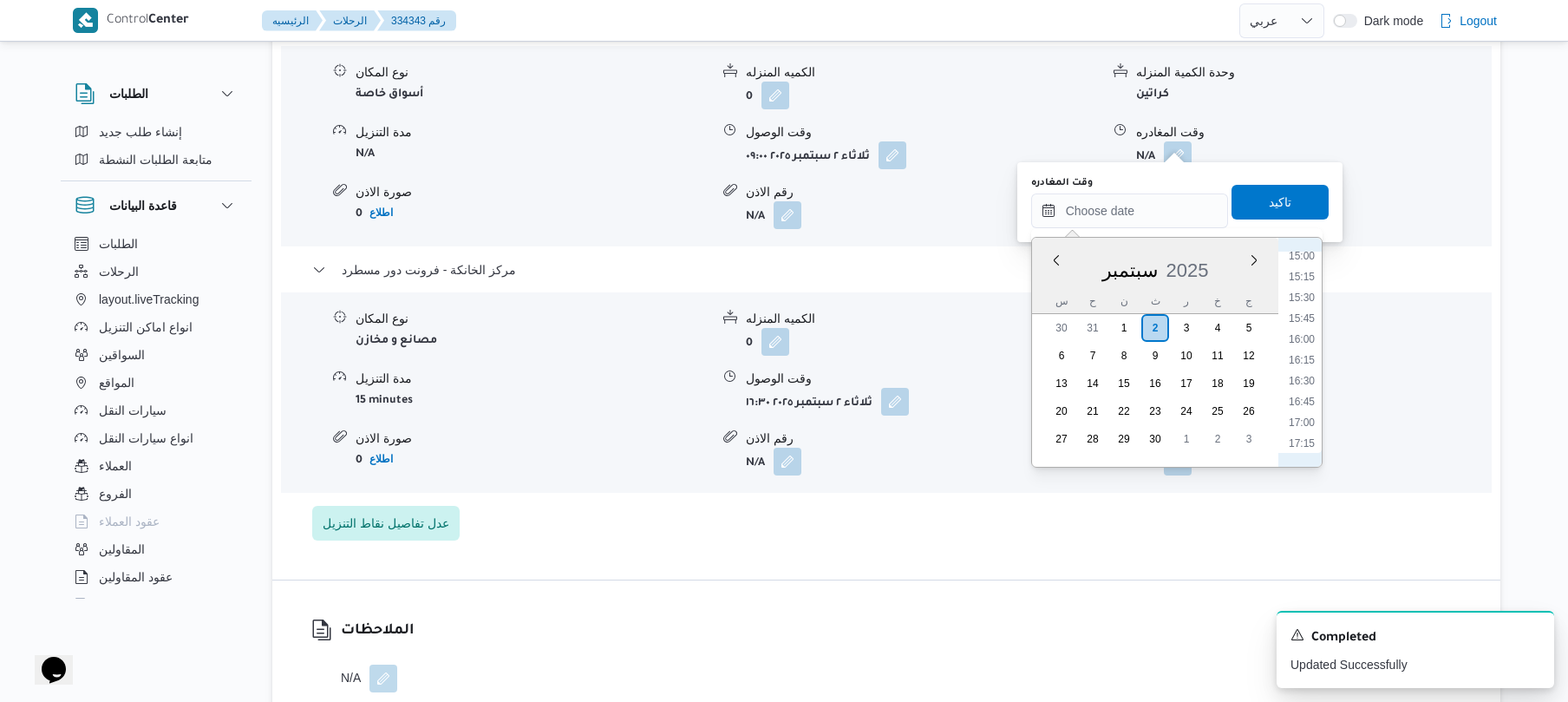
scroll to position [1247, 0]
click at [1306, 325] on li "15:45" at bounding box center [1302, 325] width 40 height 17
type input "٠٢/٠٩/٢٠٢٥ ١٥:٤٥"
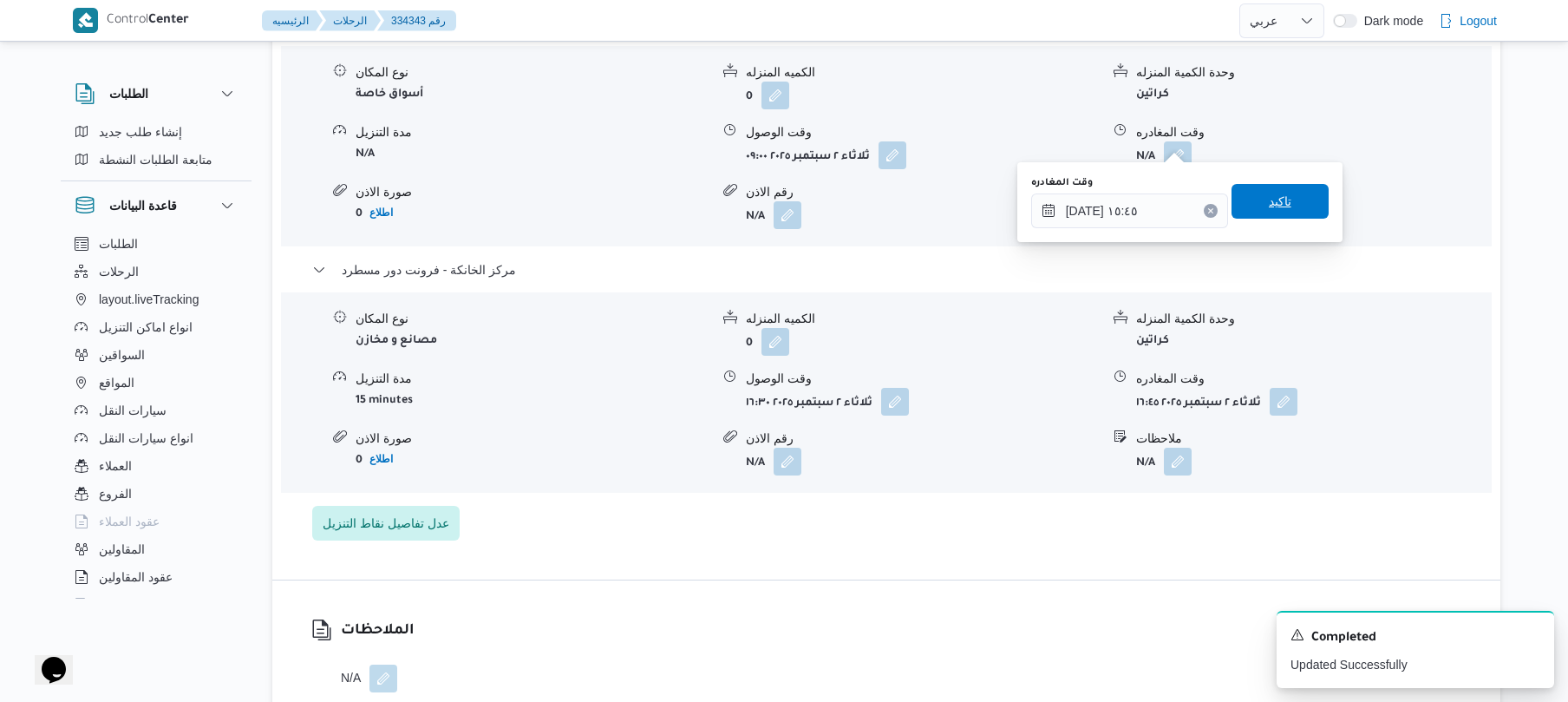
click at [1292, 209] on span "تاكيد" at bounding box center [1280, 201] width 97 height 35
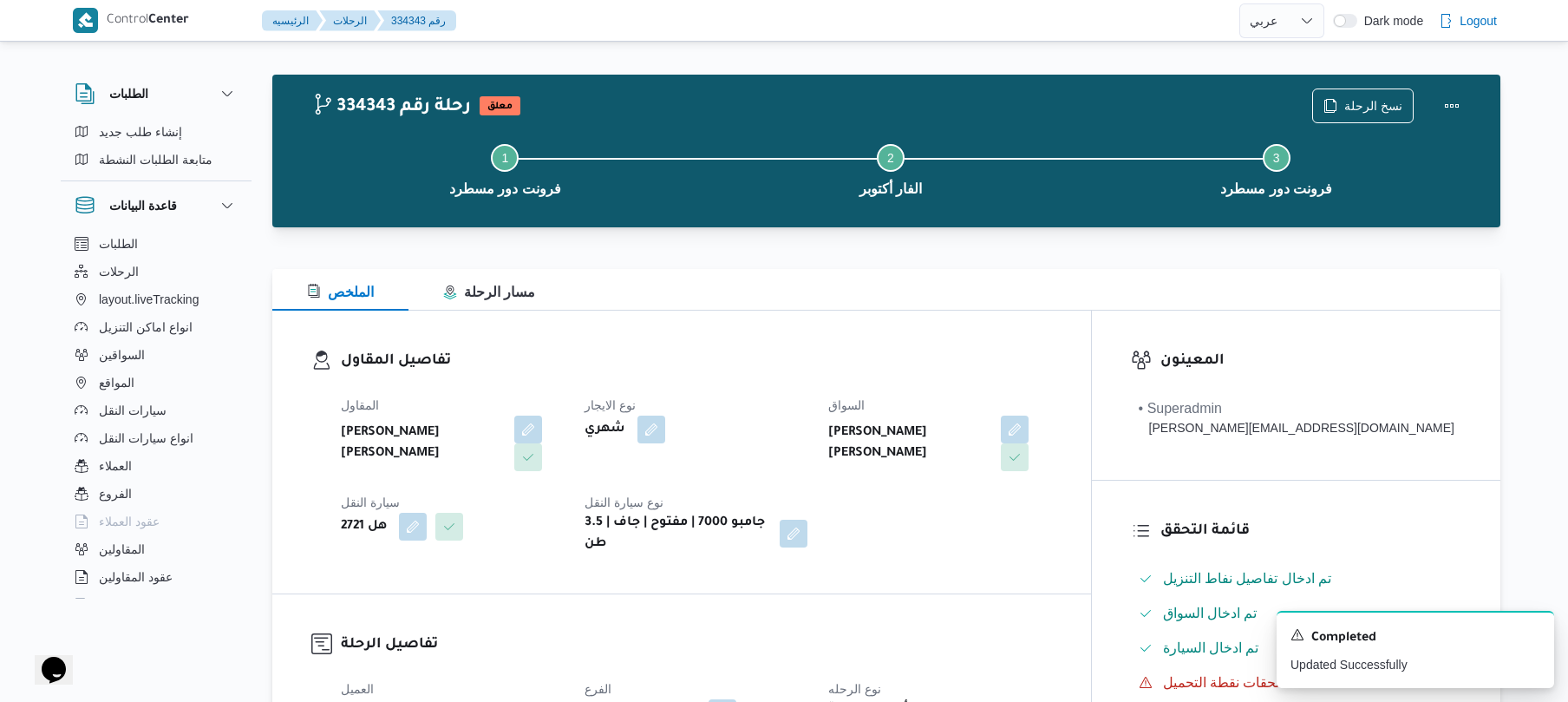
scroll to position [0, 0]
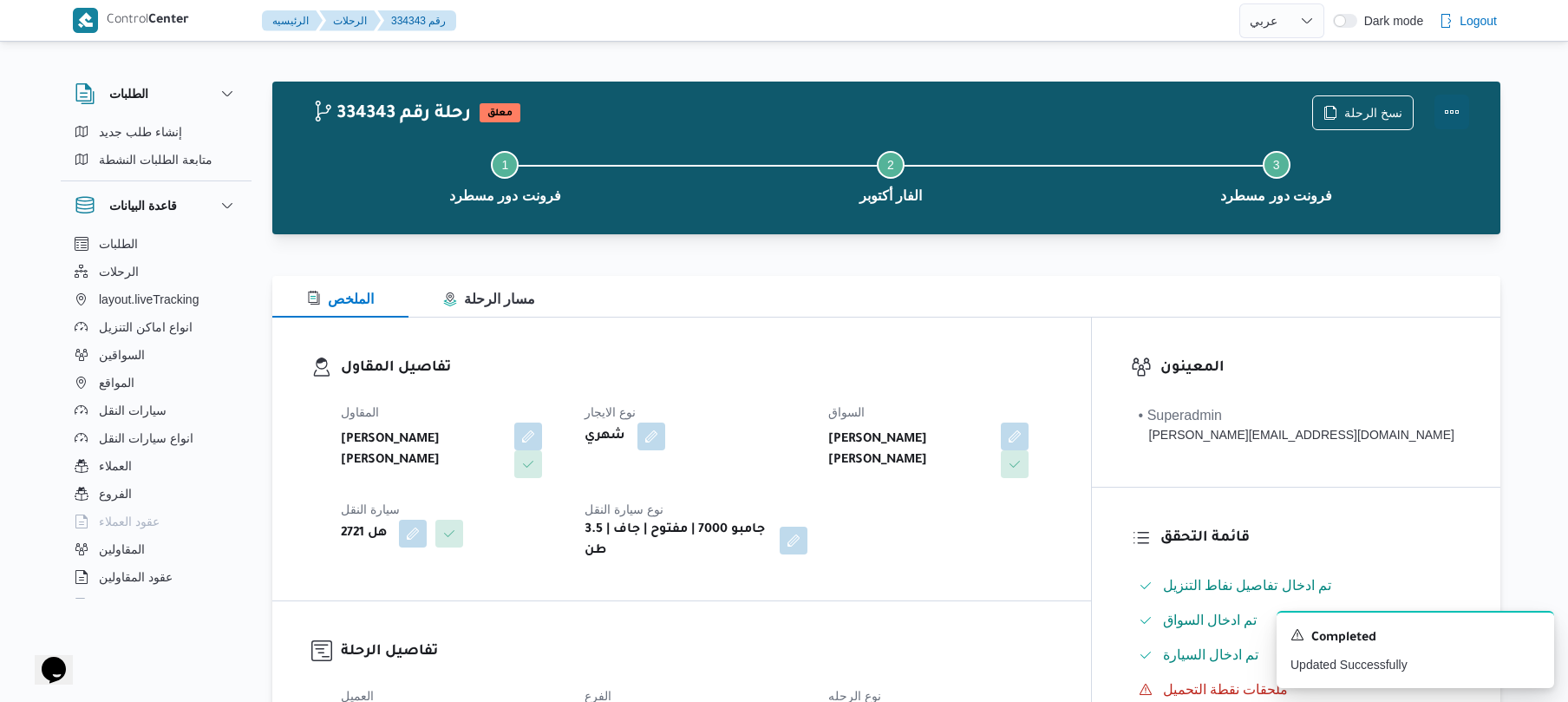
click at [1457, 109] on button "Actions" at bounding box center [1452, 112] width 35 height 35
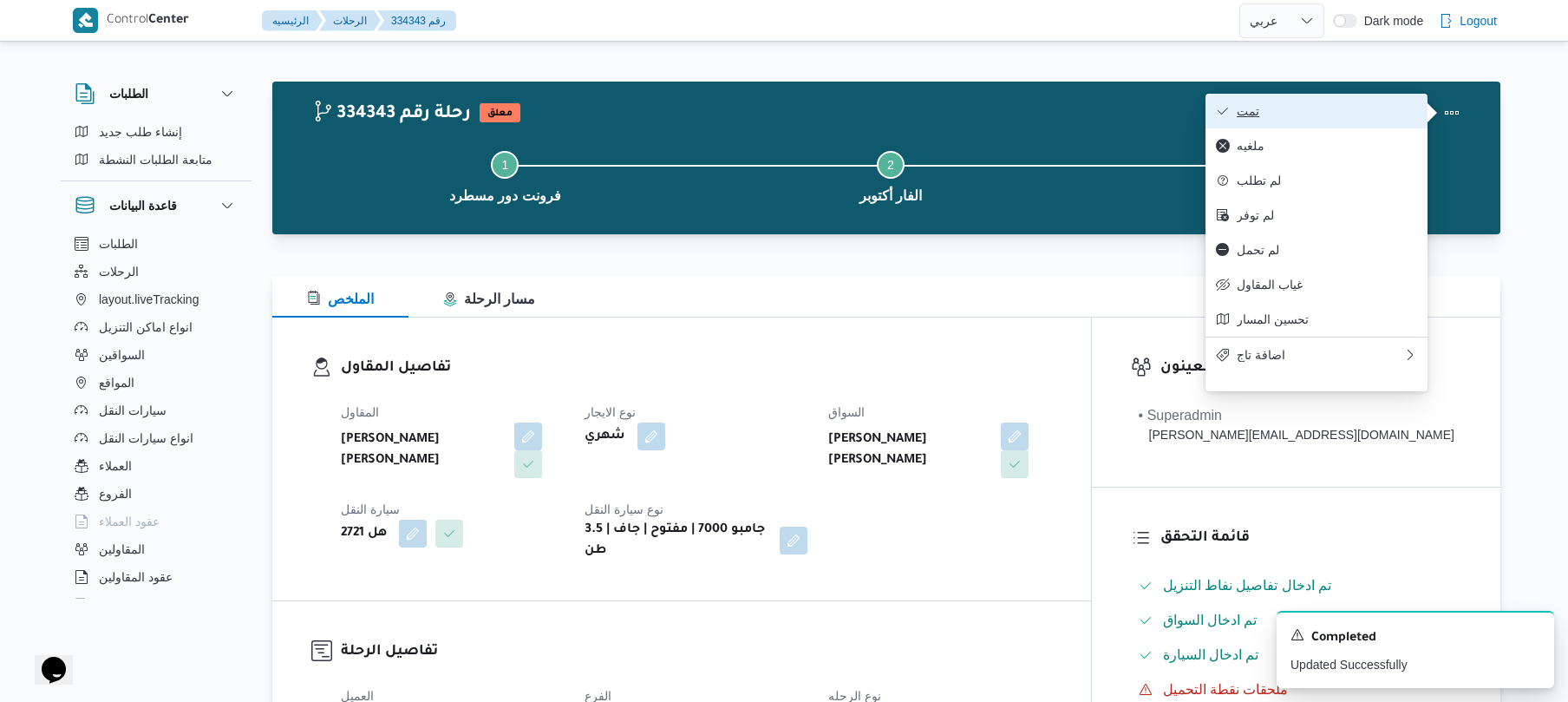
click at [1336, 109] on span "تمت" at bounding box center [1328, 111] width 181 height 14
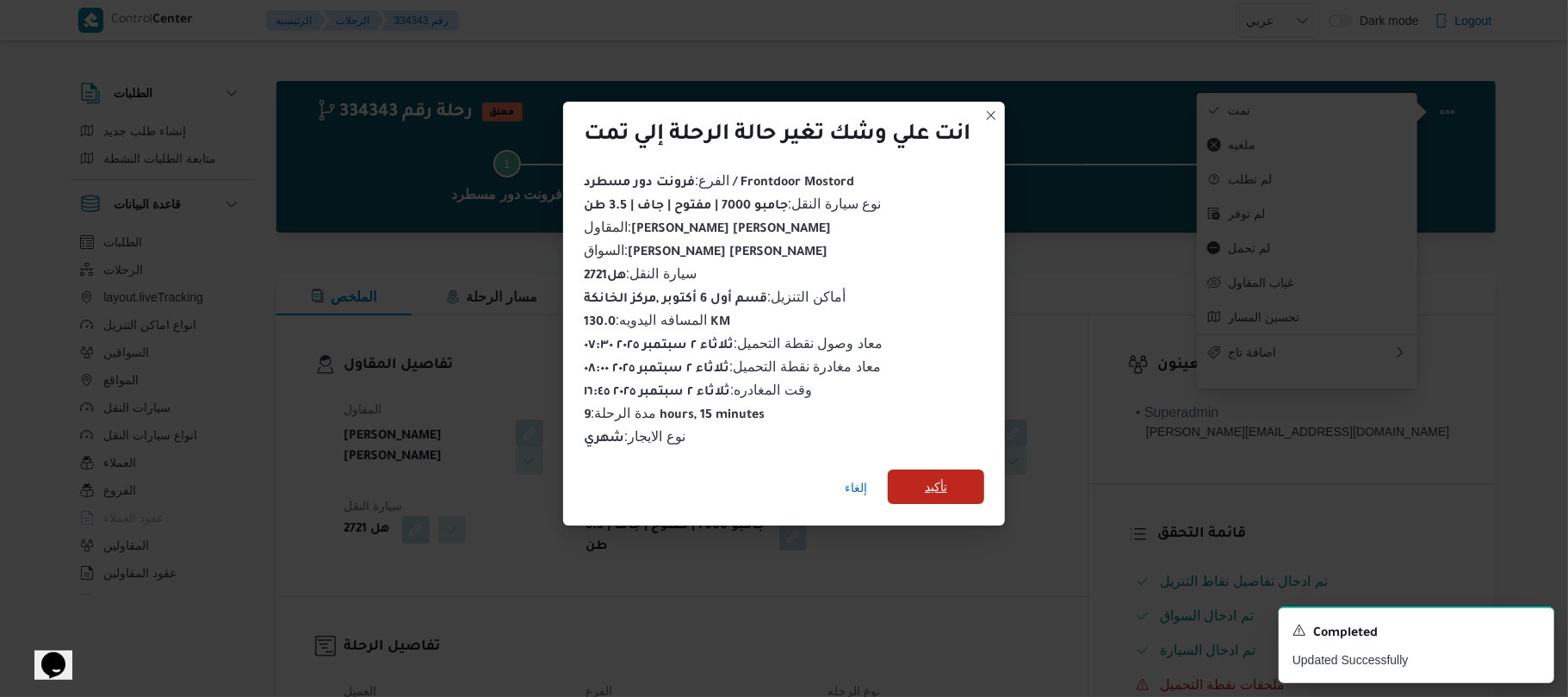
click at [979, 470] on span "تأكيد" at bounding box center [935, 487] width 97 height 35
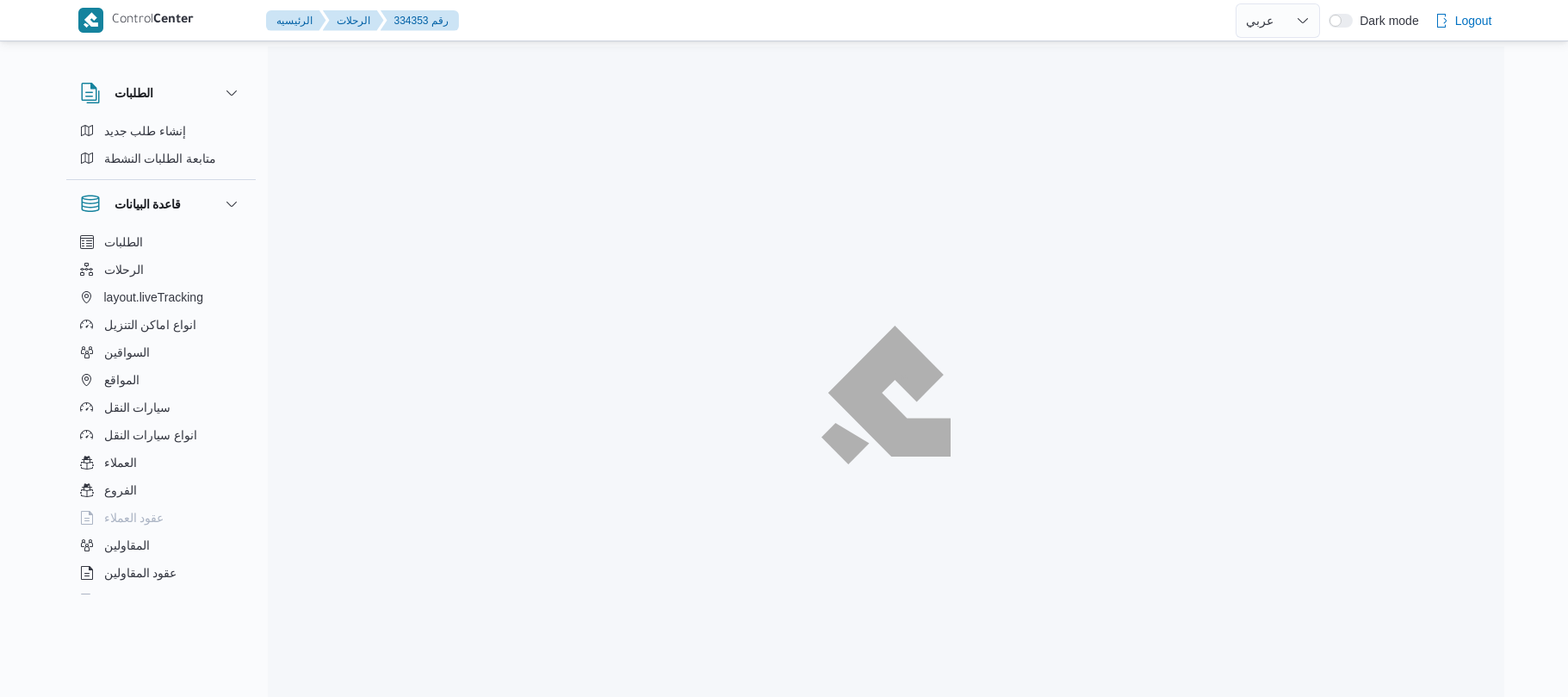
select select "ar"
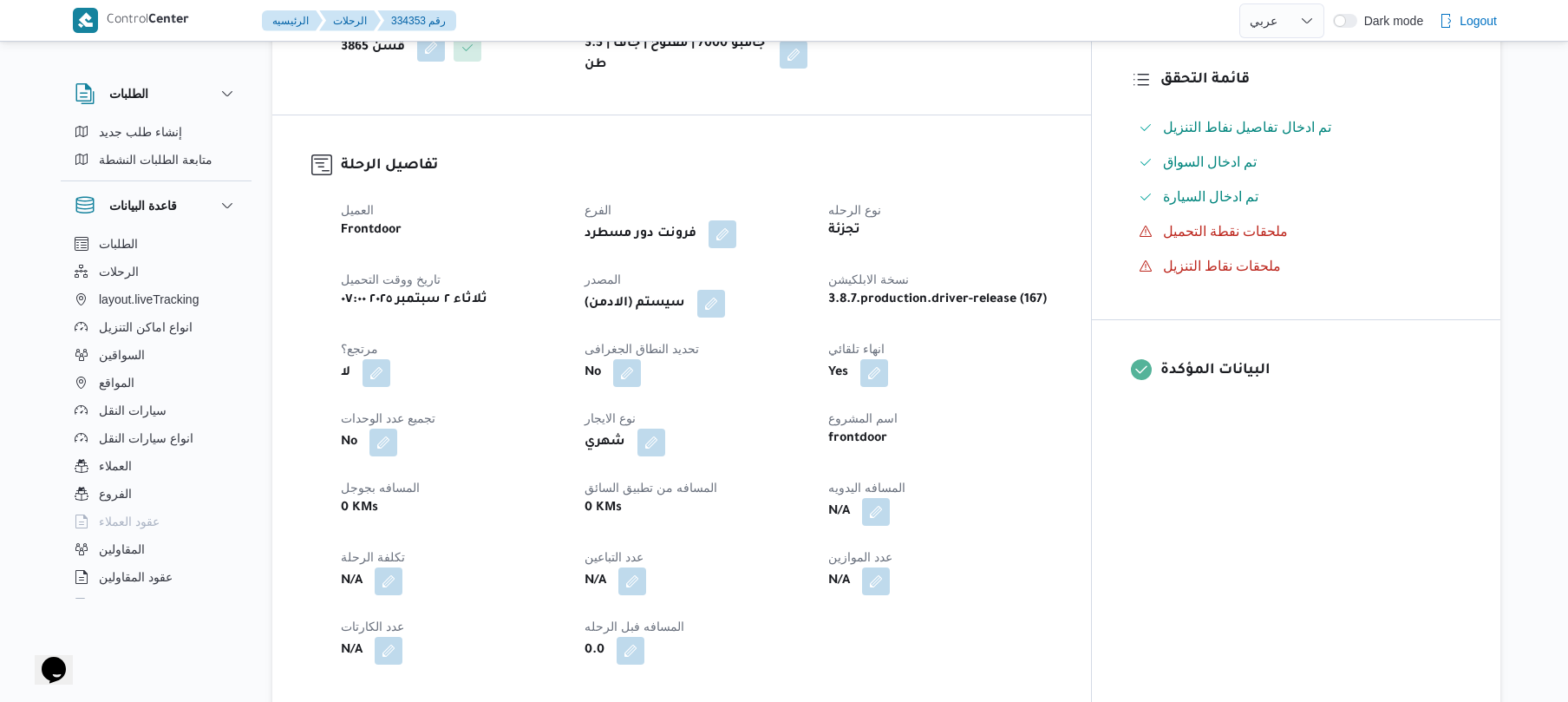
scroll to position [462, 0]
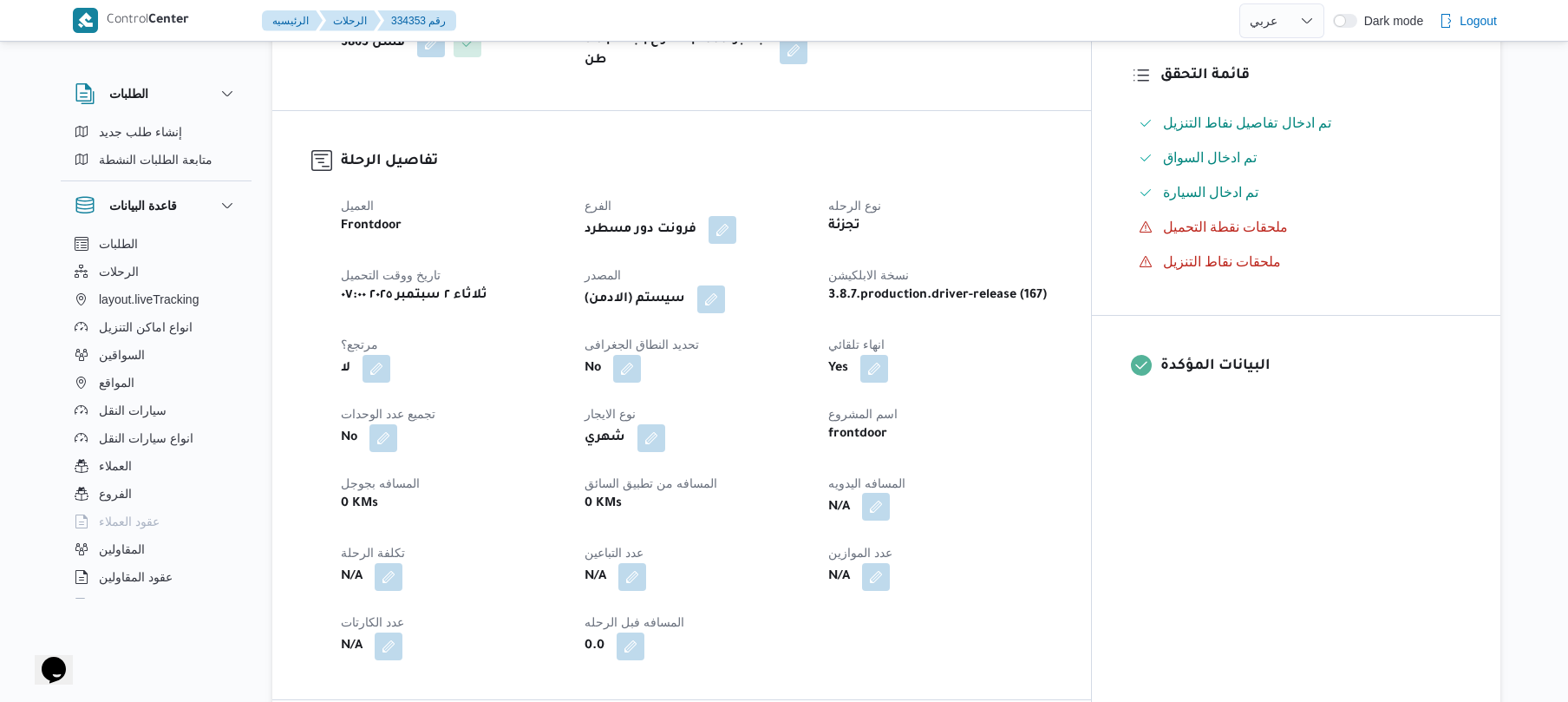
click at [890, 520] on button "button" at bounding box center [875, 506] width 28 height 28
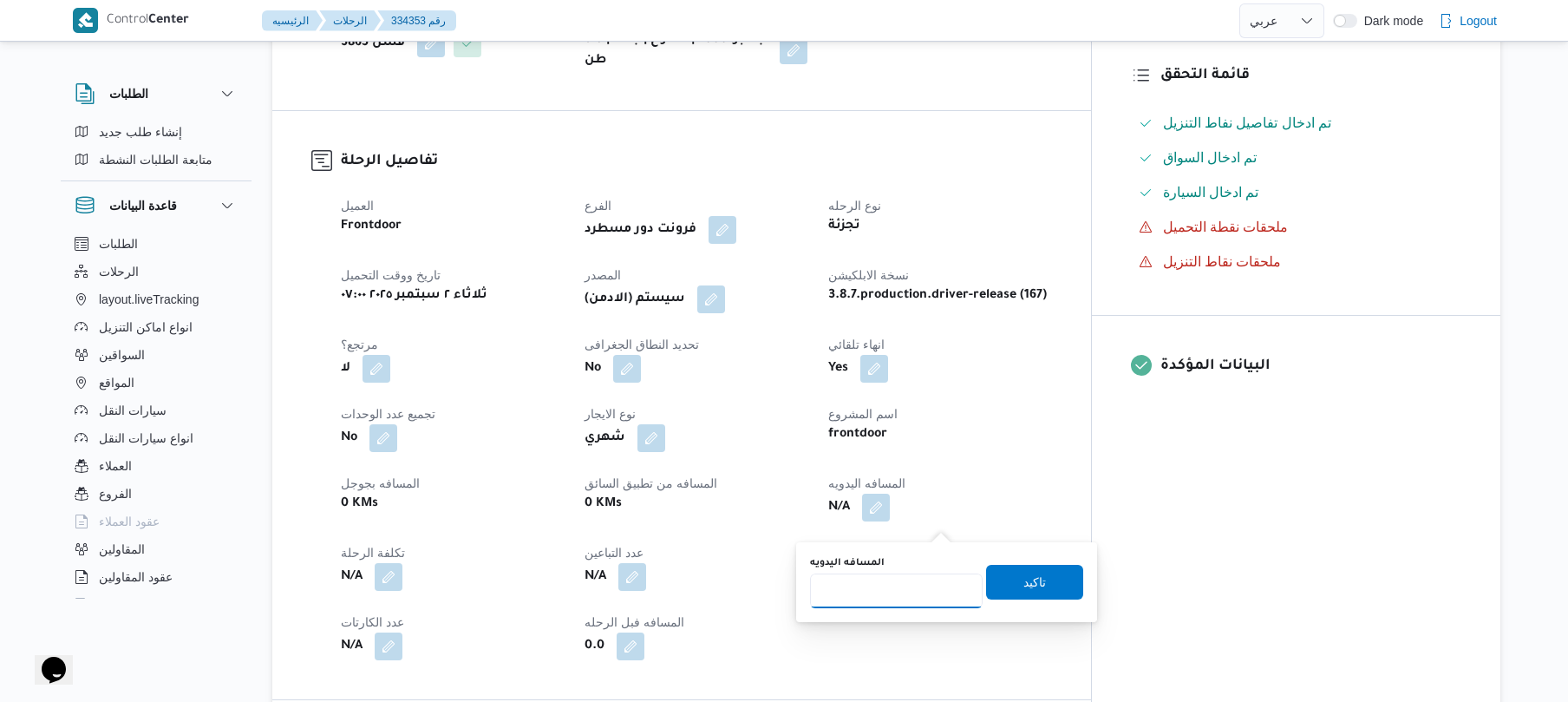
click at [891, 588] on input "المسافه اليدويه" at bounding box center [896, 590] width 173 height 35
type input "120"
click at [1010, 585] on span "تاكيد" at bounding box center [1034, 581] width 97 height 35
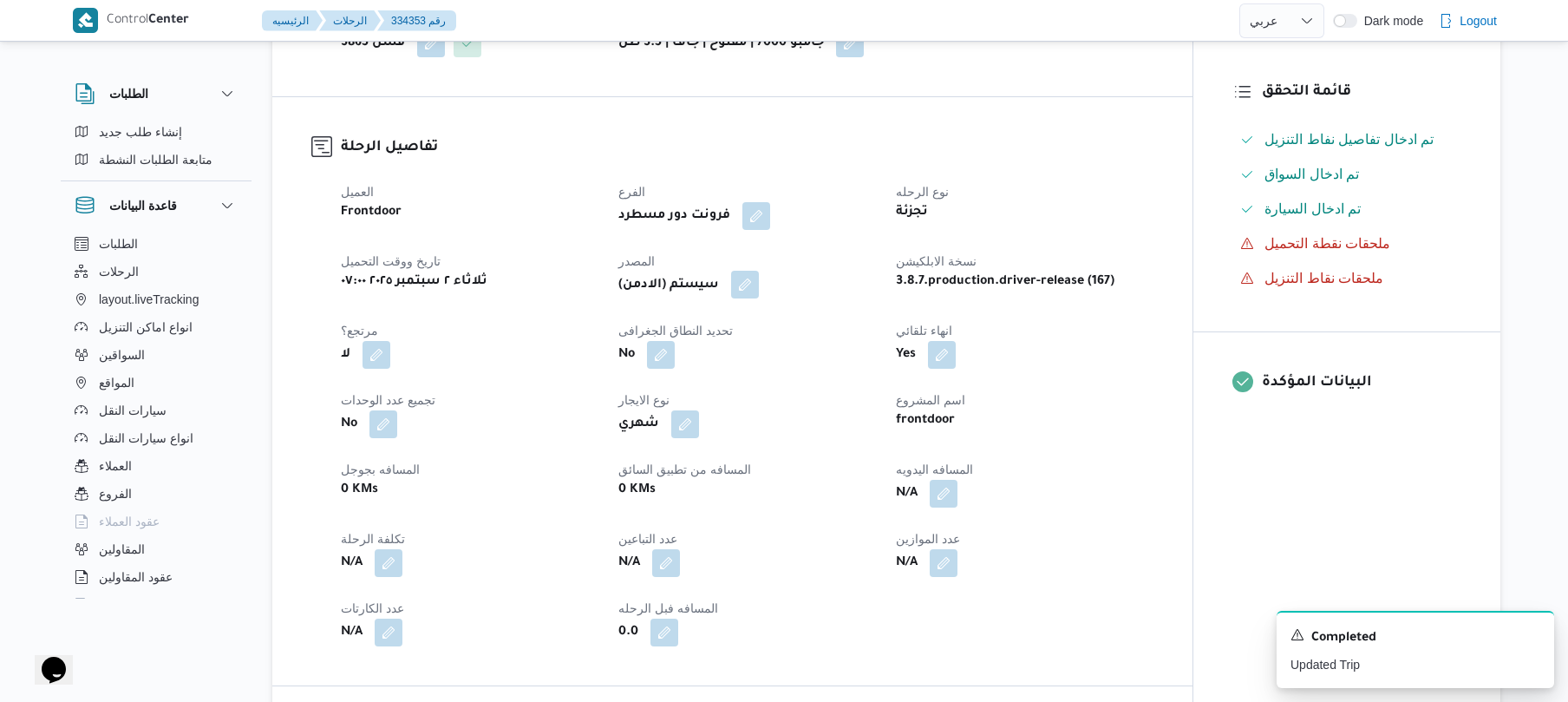
click at [754, 299] on button "button" at bounding box center [745, 284] width 28 height 28
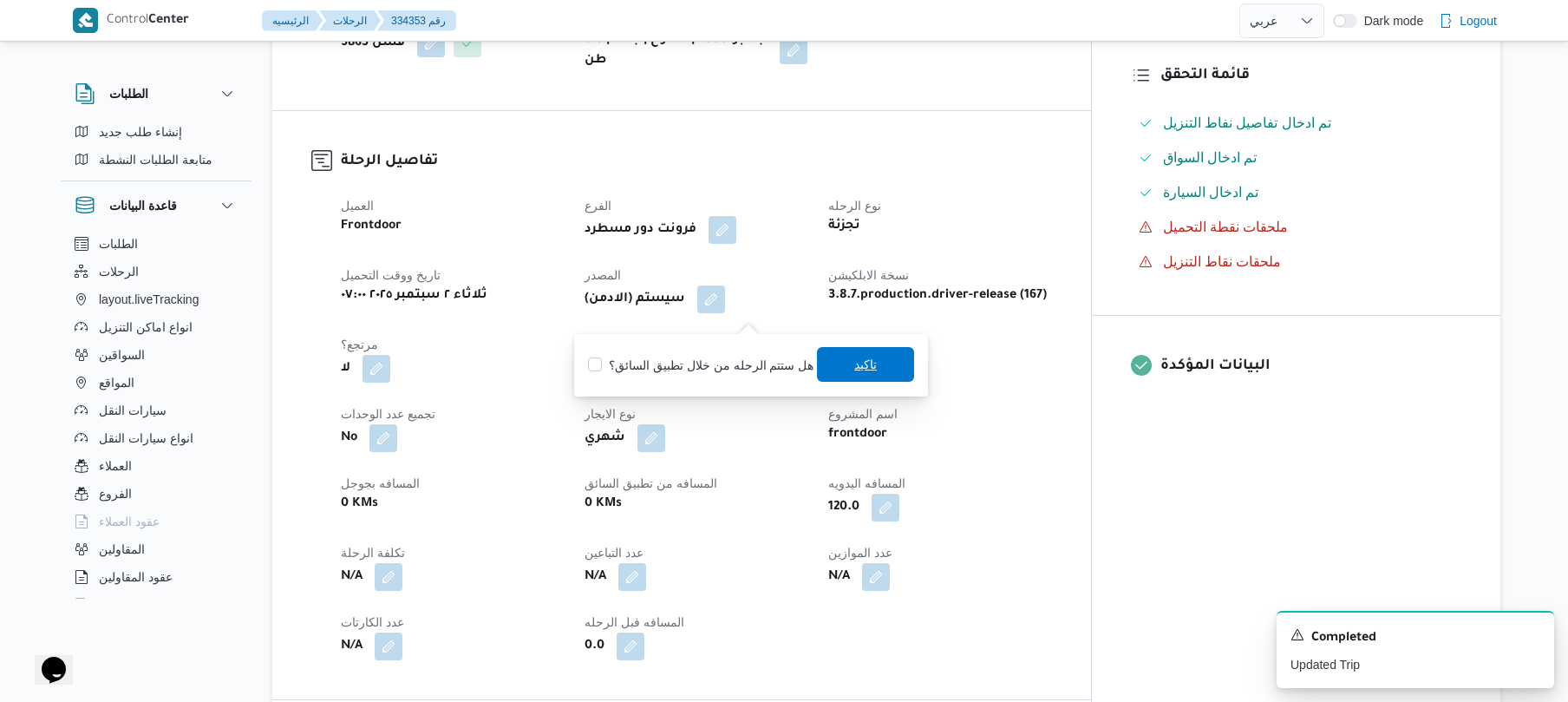
click at [839, 361] on span "تاكيد" at bounding box center [865, 364] width 97 height 35
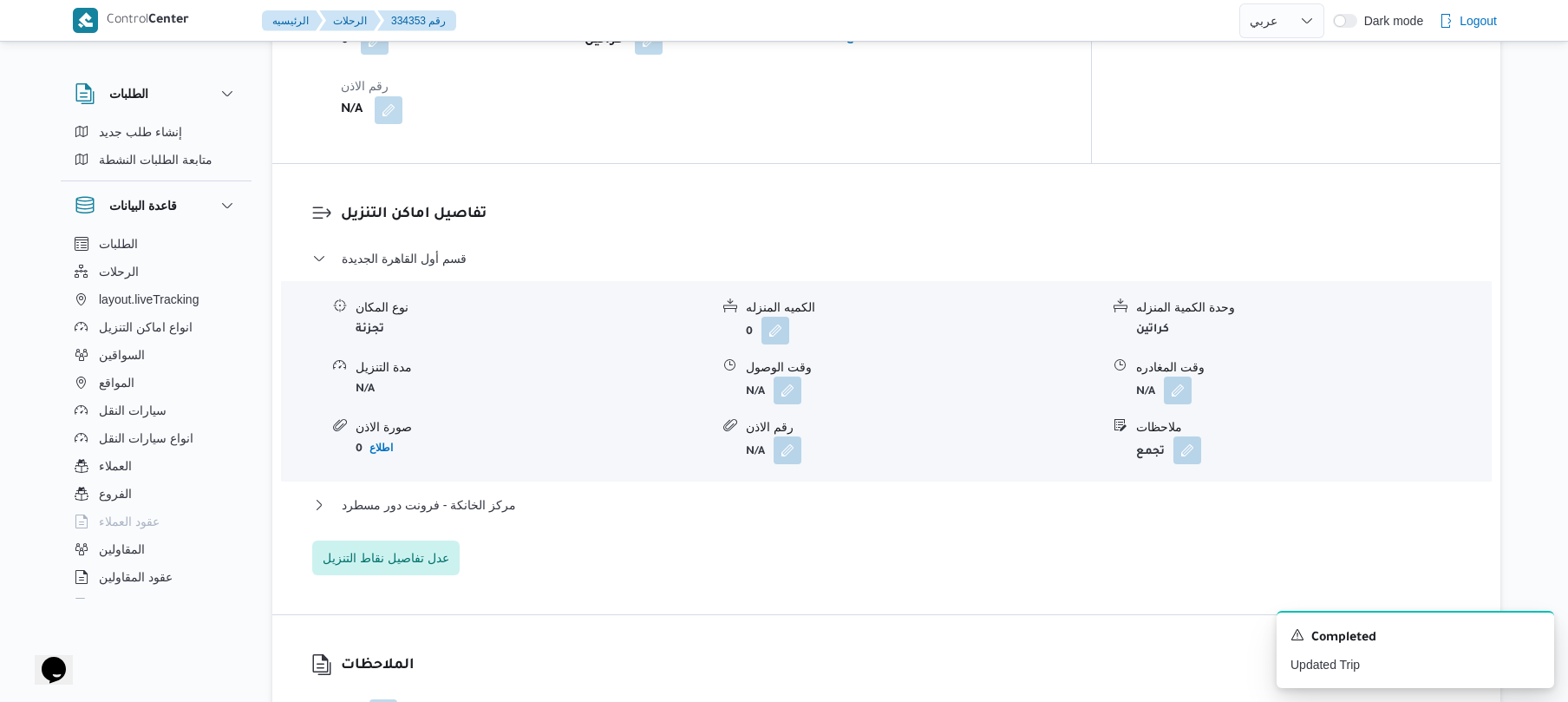
scroll to position [1480, 0]
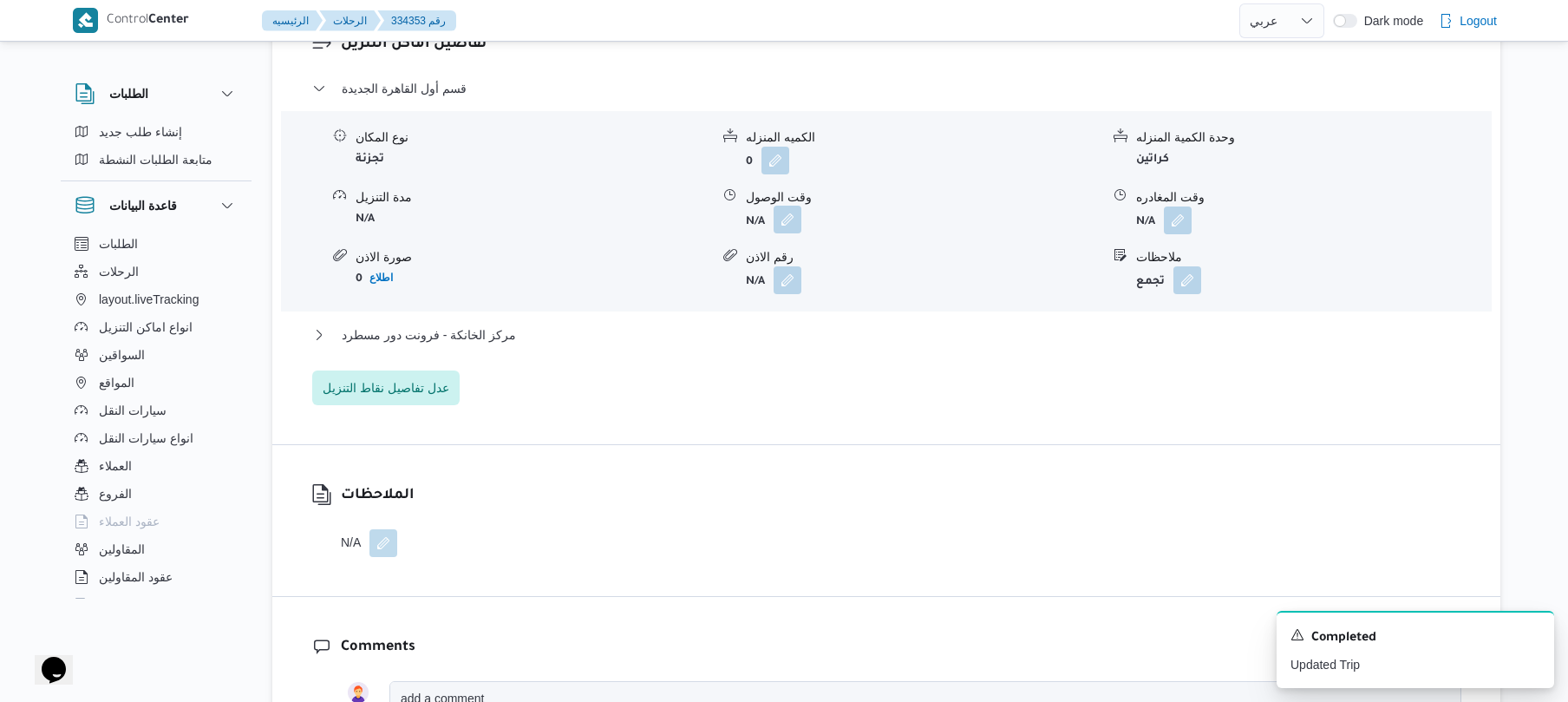
click at [797, 230] on button "button" at bounding box center [788, 219] width 28 height 28
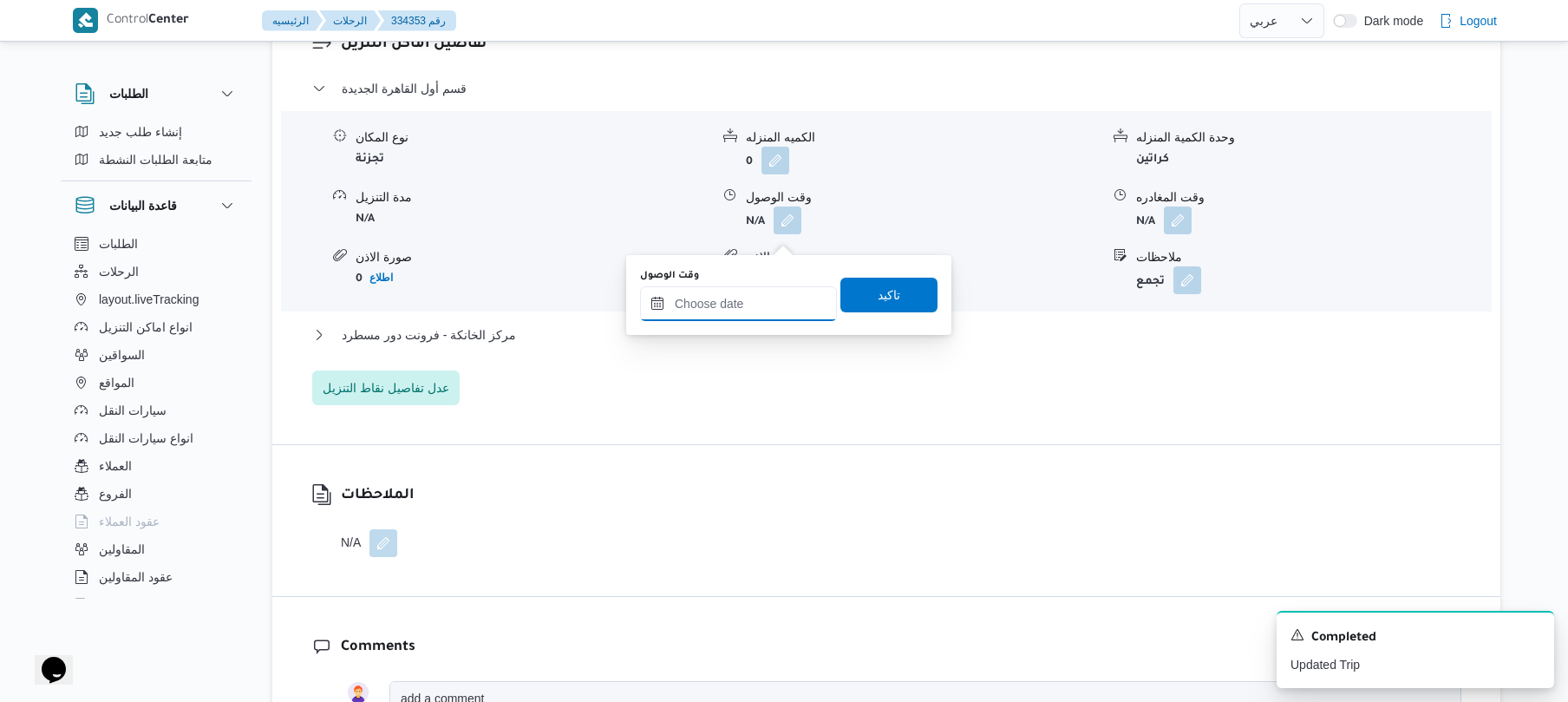
click at [746, 300] on input "وقت الوصول" at bounding box center [738, 303] width 197 height 35
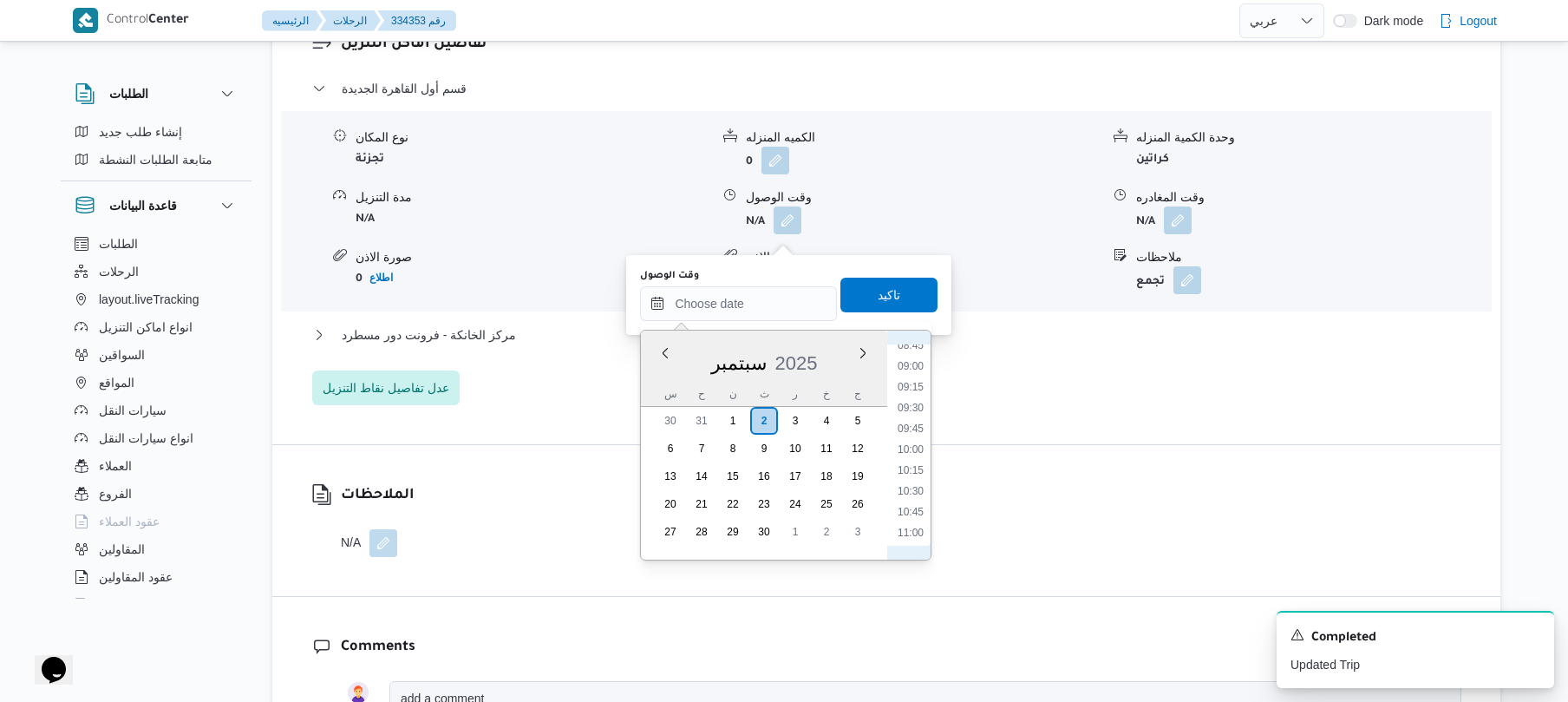
scroll to position [567, 0]
click at [920, 465] on li "08:15" at bounding box center [911, 473] width 40 height 17
type input "[DATE] ٠٨:١٥"
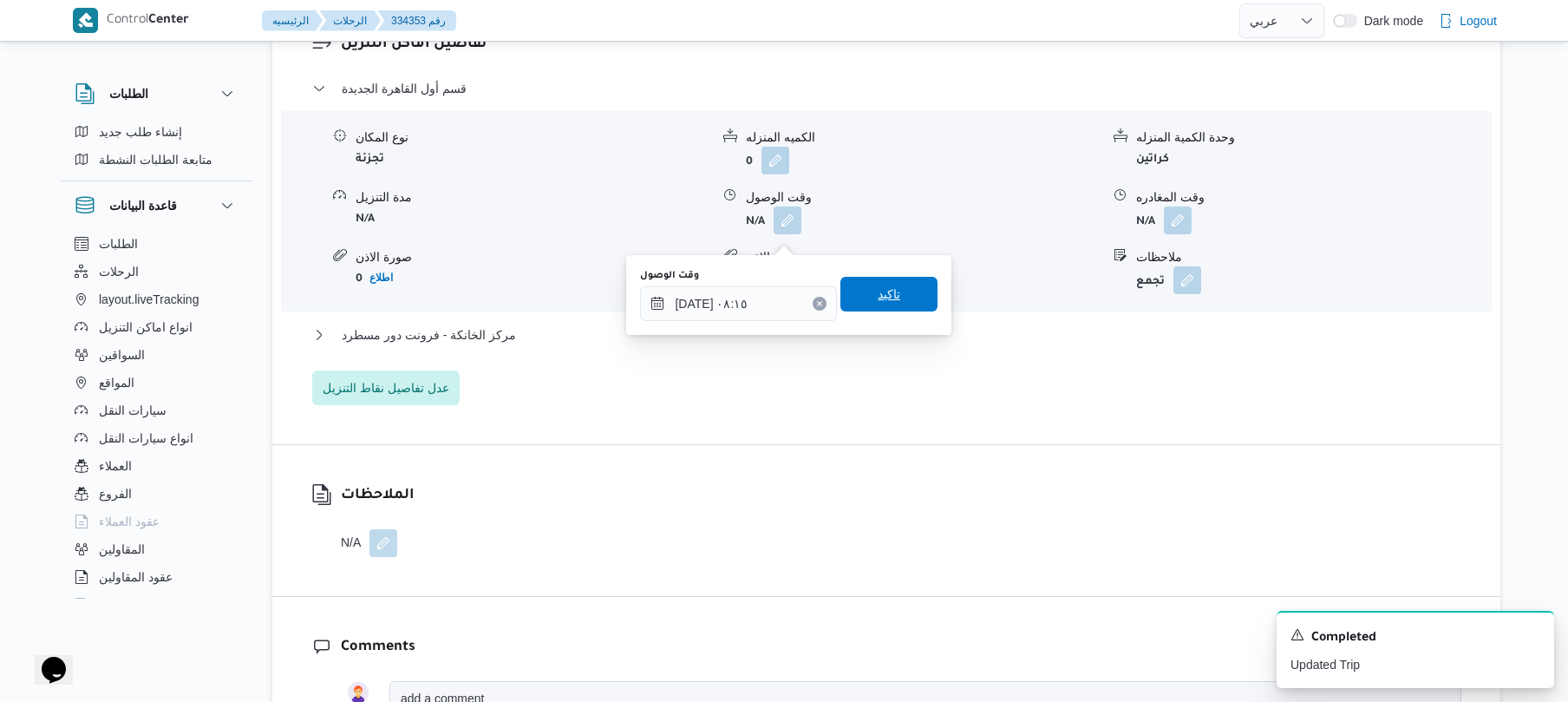
click at [906, 303] on span "تاكيد" at bounding box center [889, 294] width 97 height 35
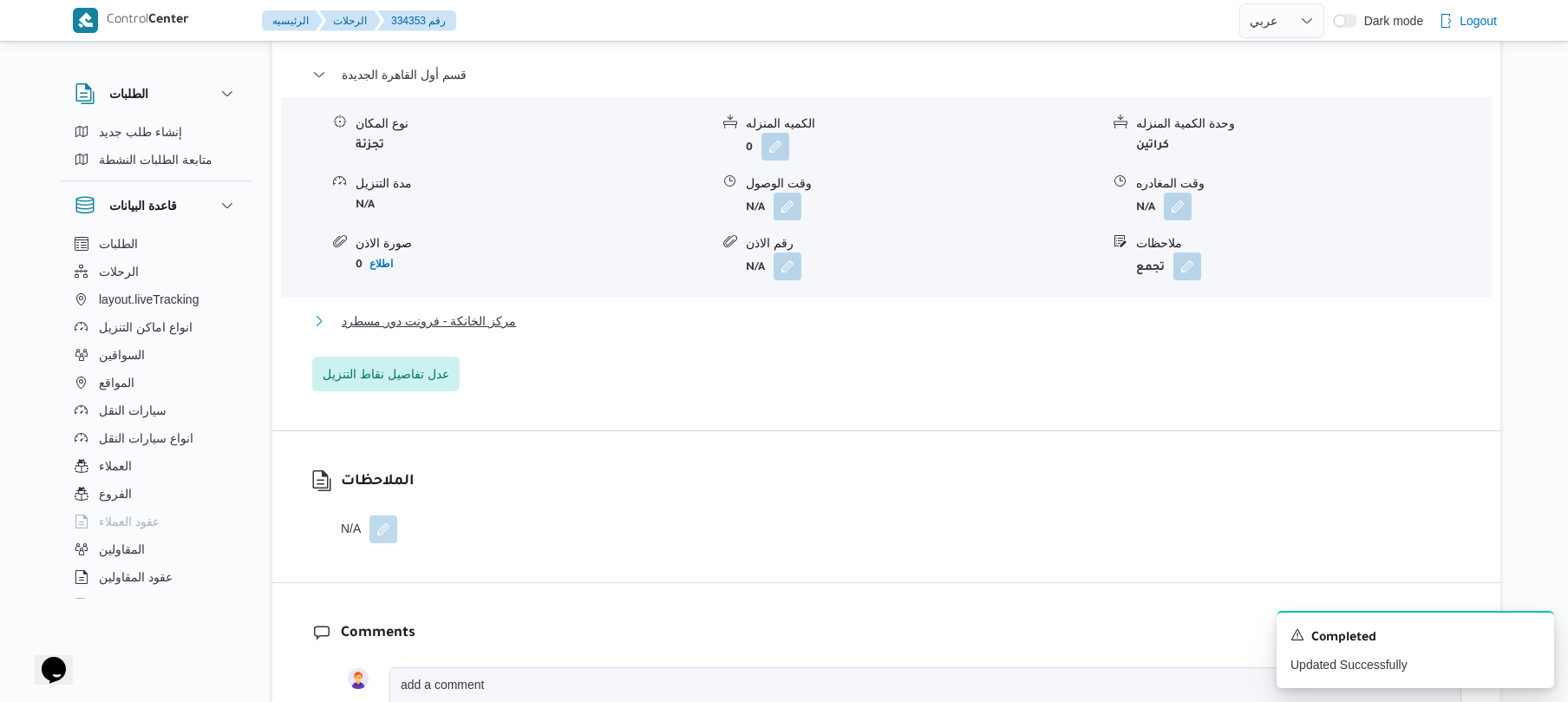
click at [847, 332] on button "مركز الخانكة - فرونت دور مسطرد" at bounding box center [887, 320] width 1150 height 21
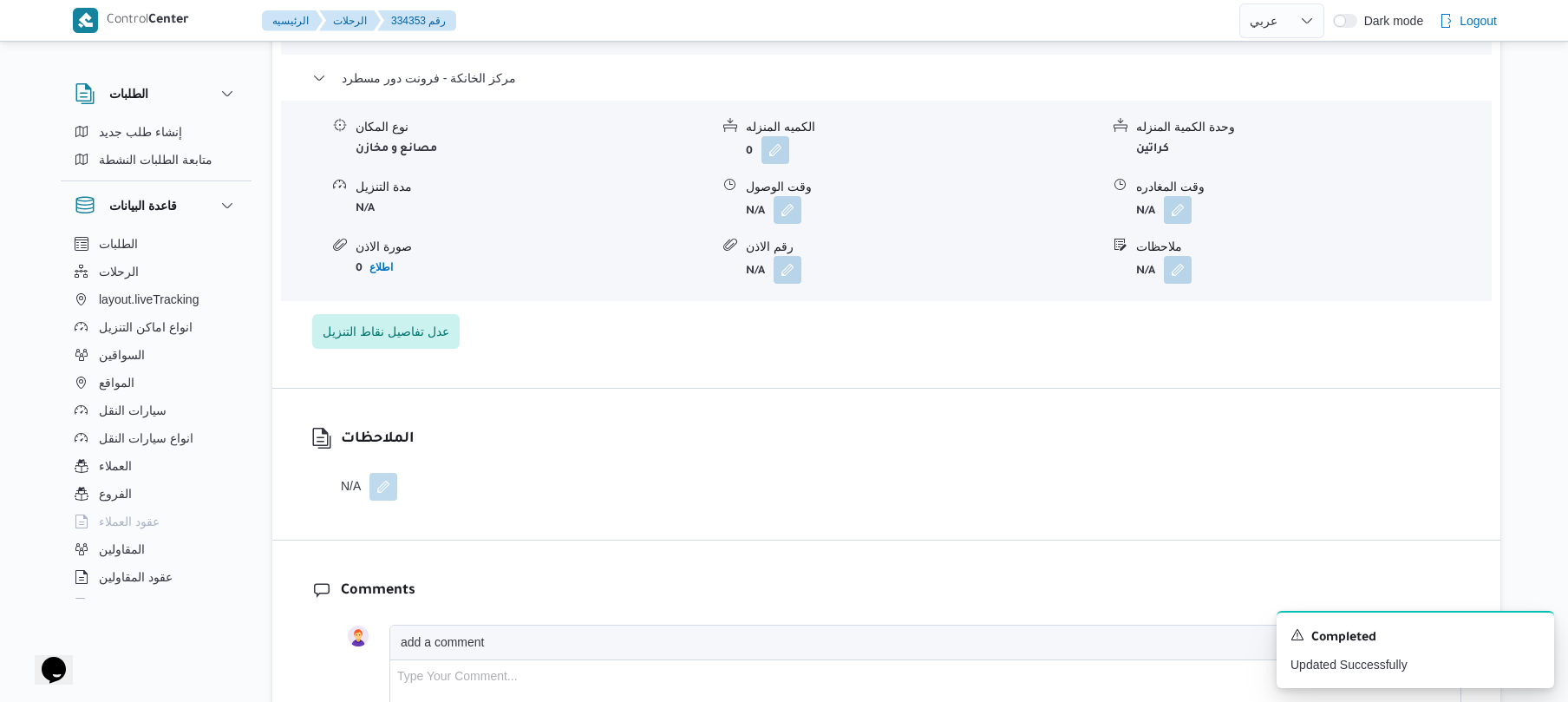
scroll to position [1758, 0]
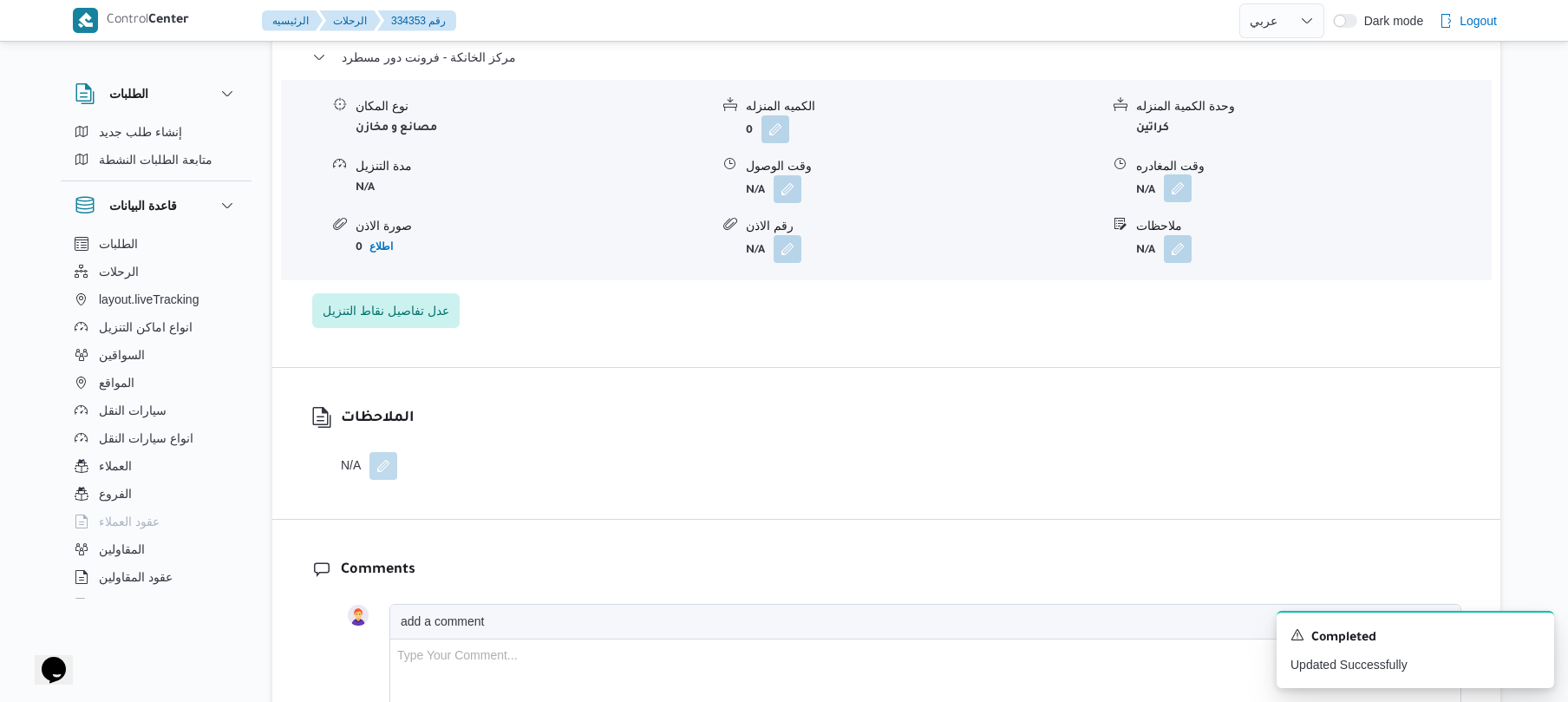
click at [1178, 201] on button "button" at bounding box center [1177, 188] width 28 height 28
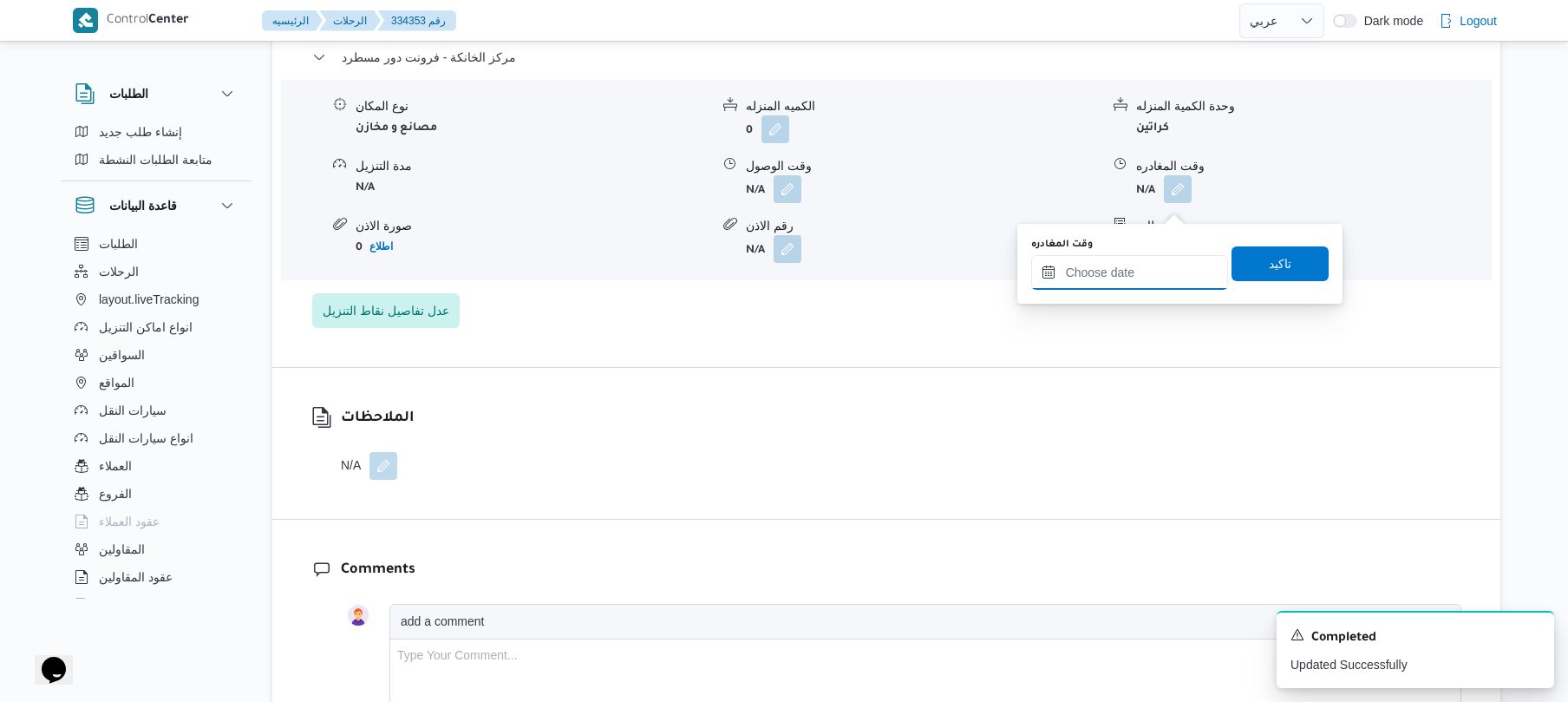
click at [1103, 278] on input "وقت المغادره" at bounding box center [1130, 272] width 197 height 35
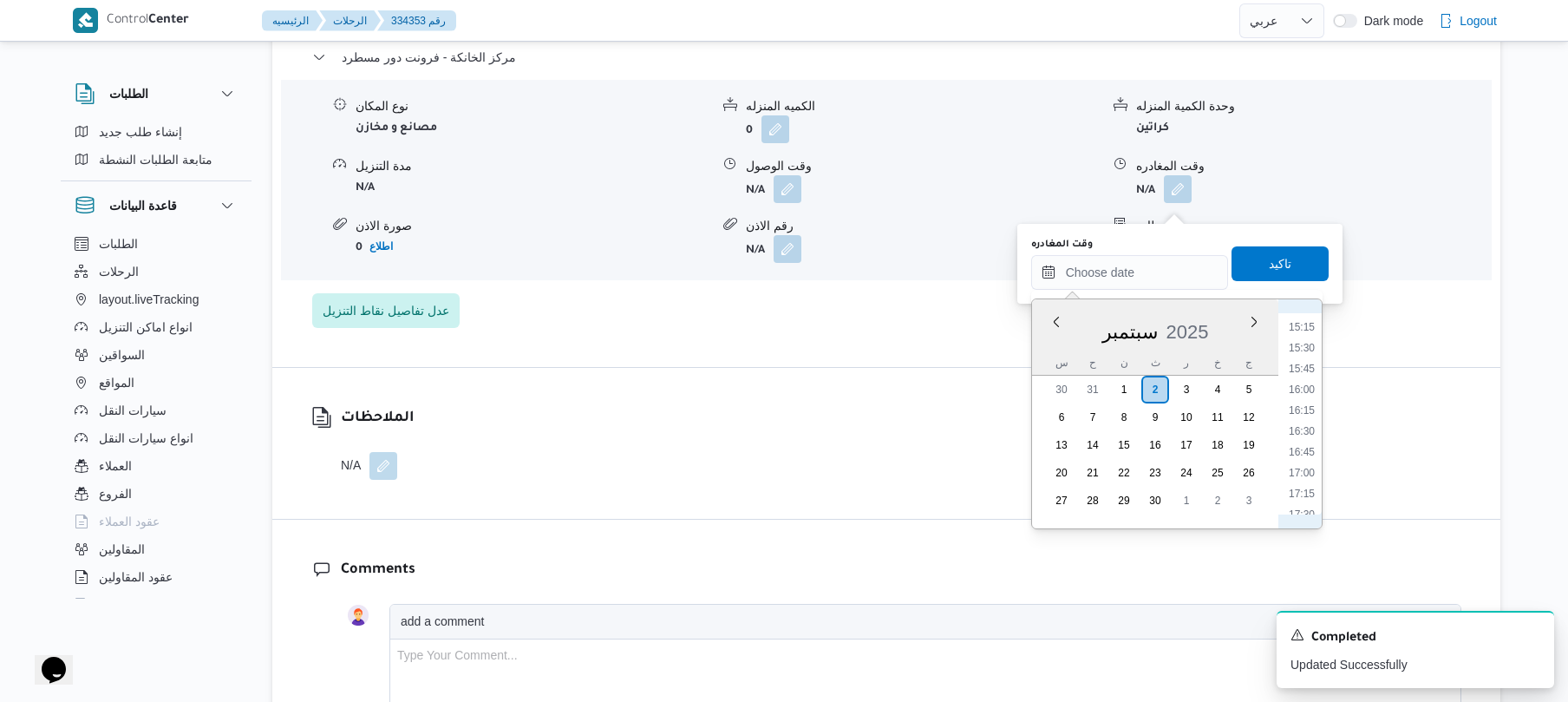
scroll to position [1247, 0]
click at [1301, 454] on li "16:30" at bounding box center [1302, 449] width 40 height 17
type input "[DATE] ١٦:٣٠"
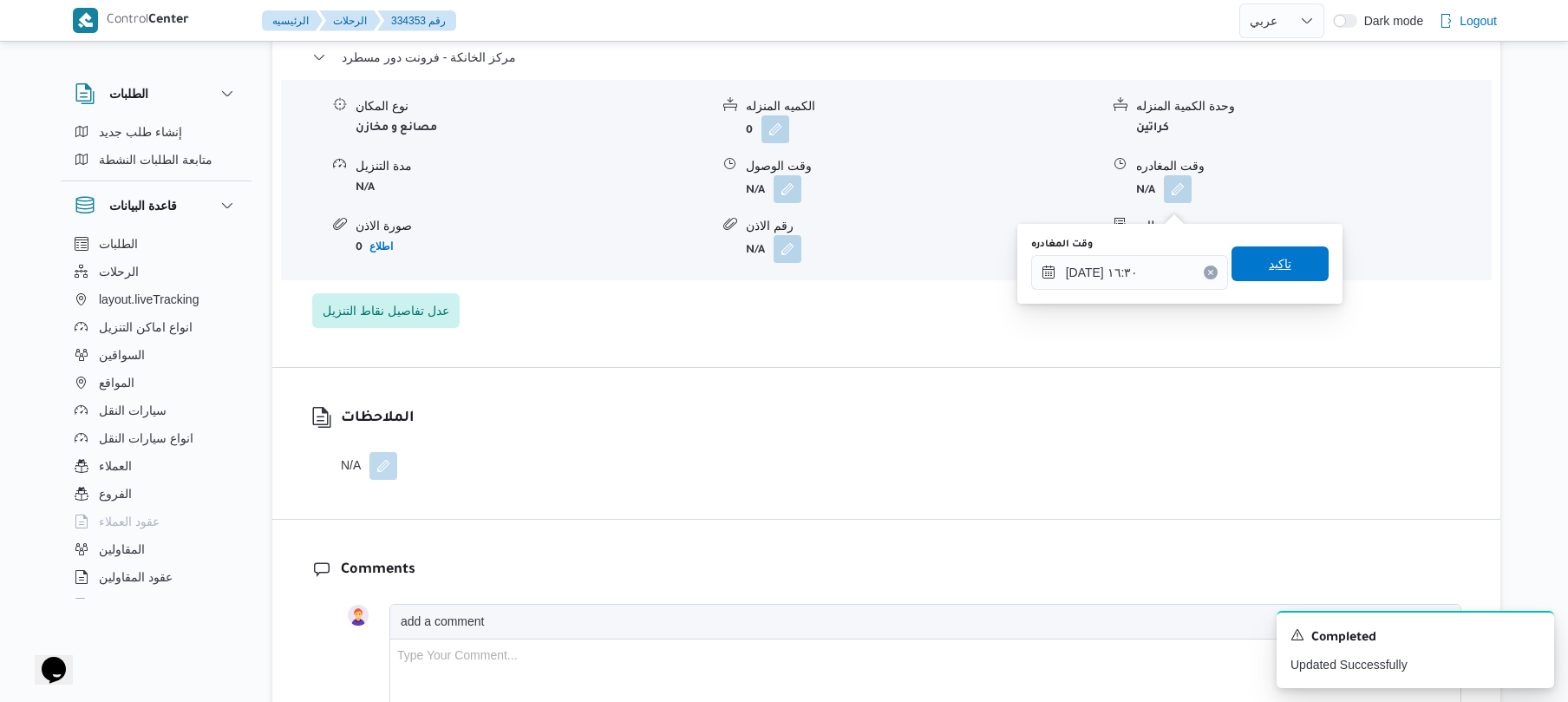
click at [1280, 262] on span "تاكيد" at bounding box center [1280, 263] width 22 height 21
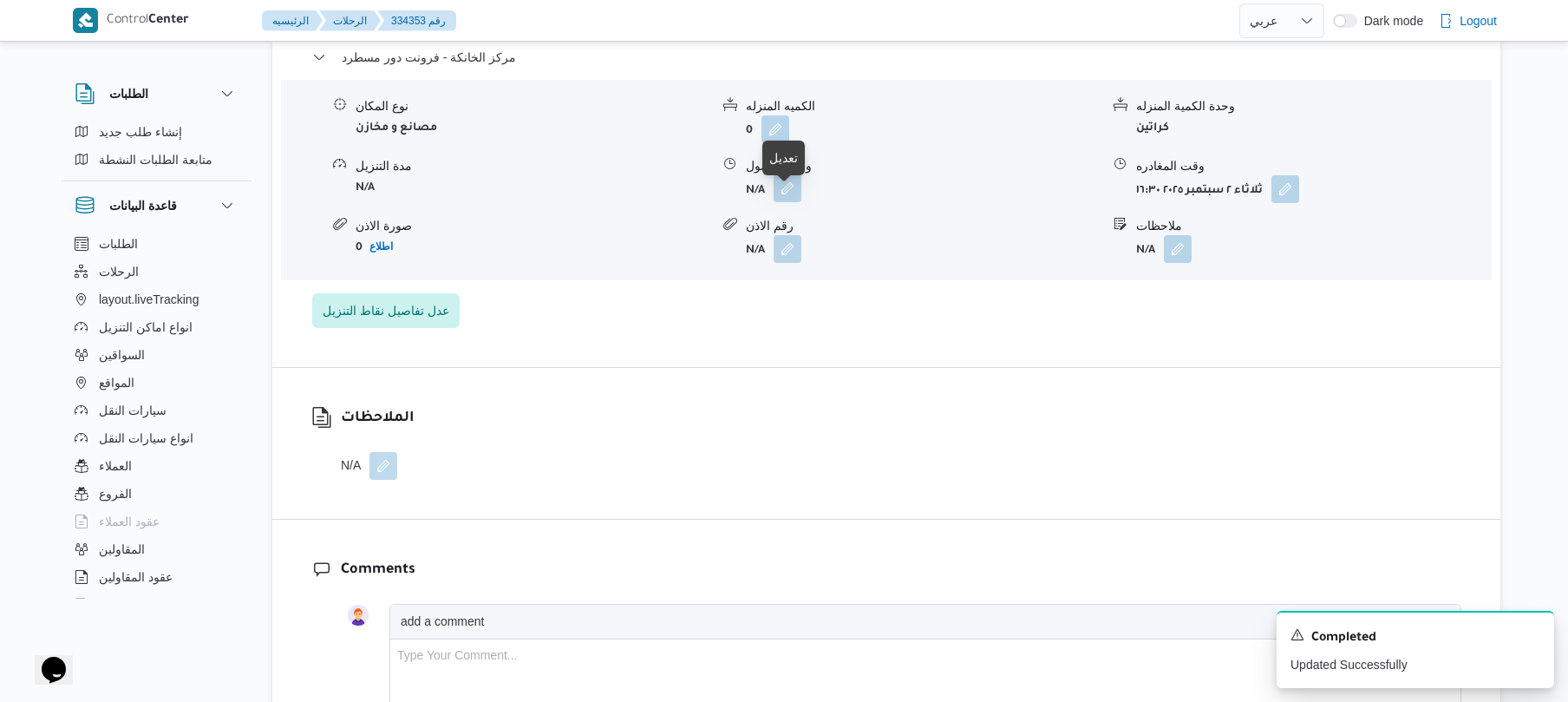
click at [784, 202] on button "button" at bounding box center [788, 188] width 28 height 28
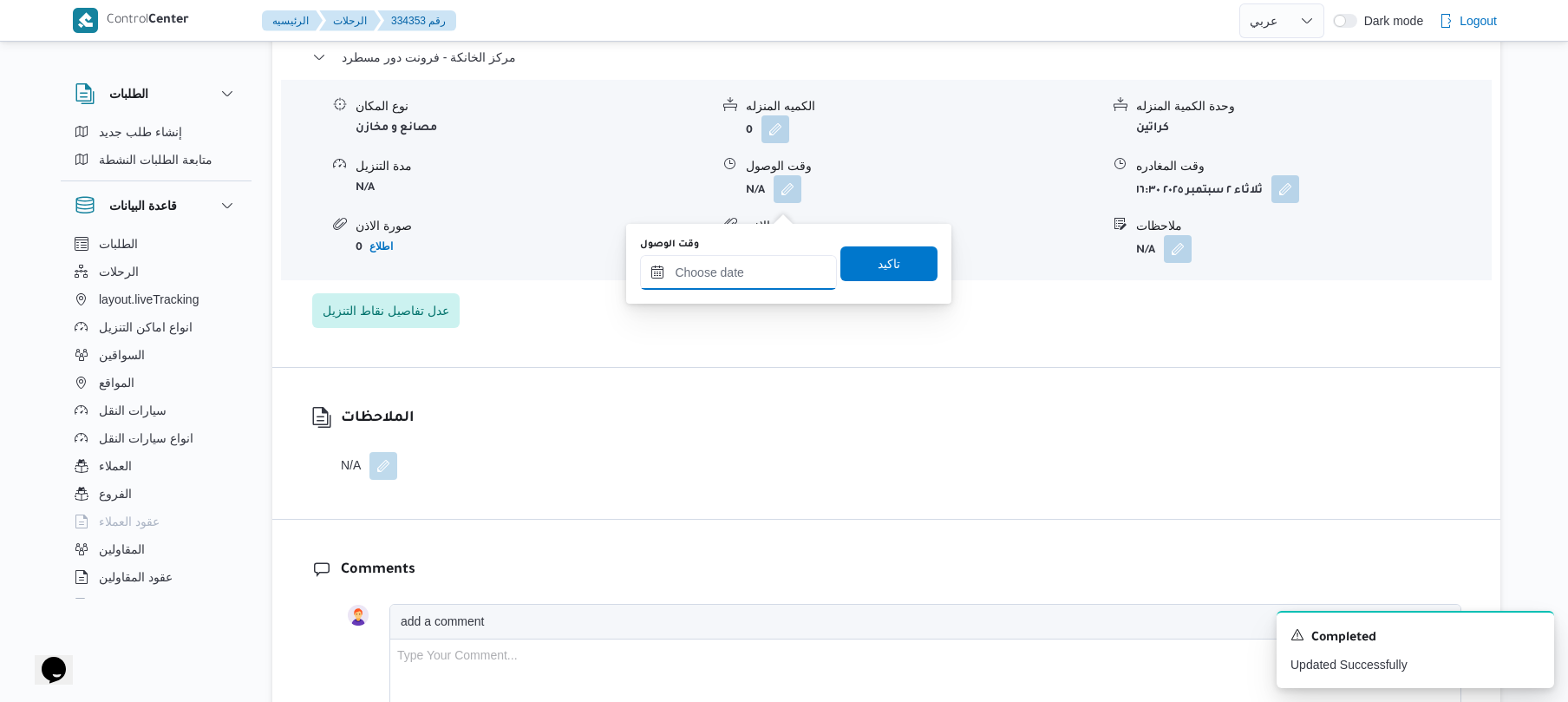
click at [774, 264] on input "وقت الوصول" at bounding box center [738, 272] width 197 height 35
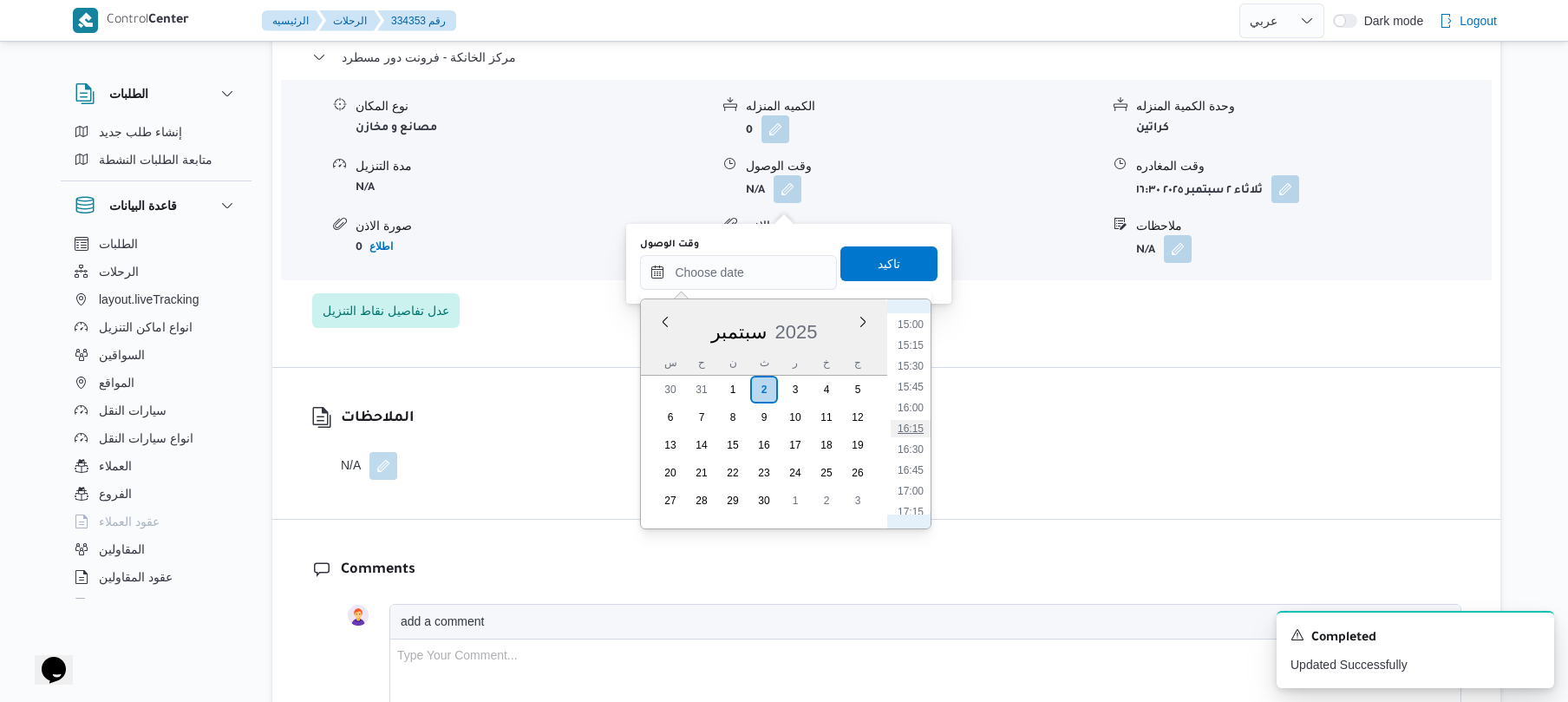
click at [916, 422] on li "16:15" at bounding box center [911, 428] width 40 height 17
type input "[DATE] ١٦:١٥"
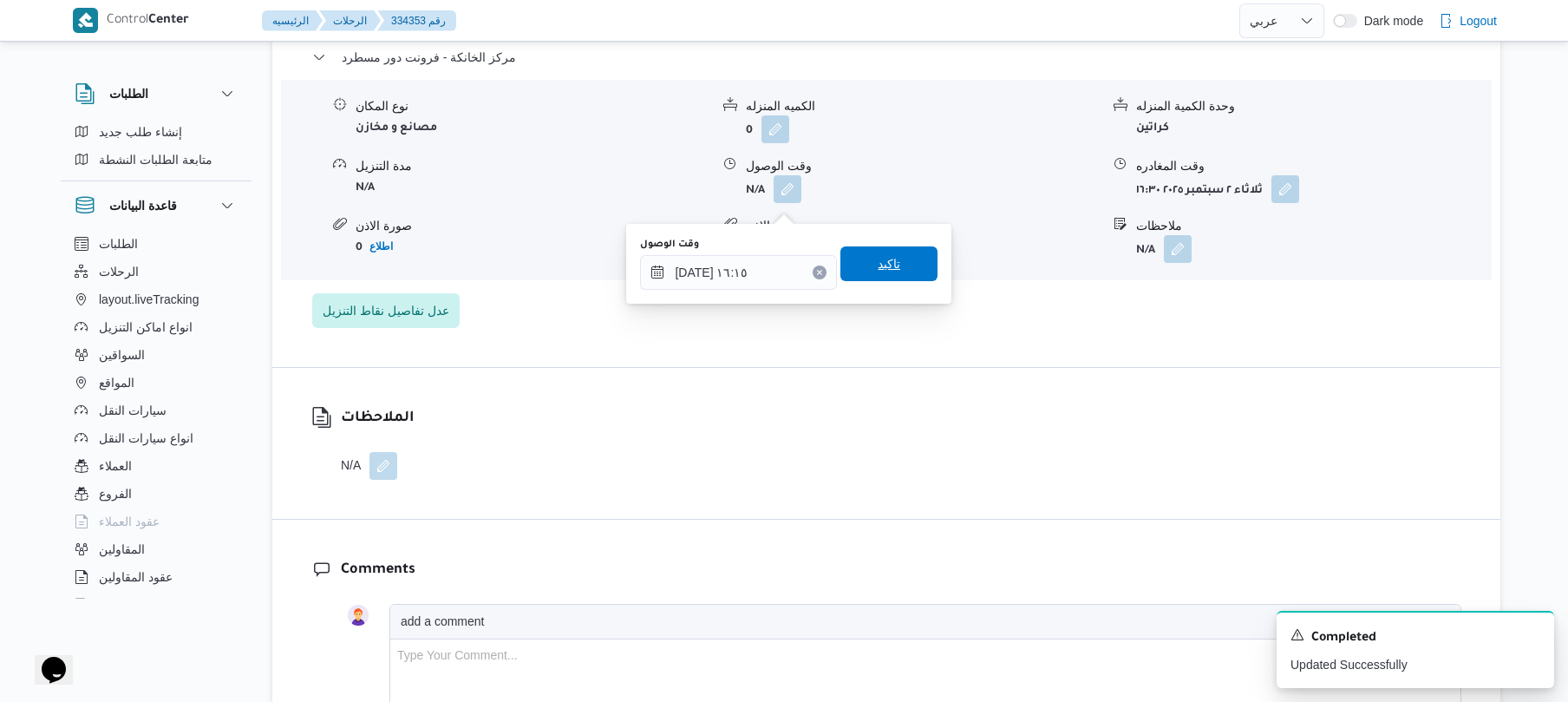
click at [895, 262] on span "تاكيد" at bounding box center [889, 264] width 97 height 35
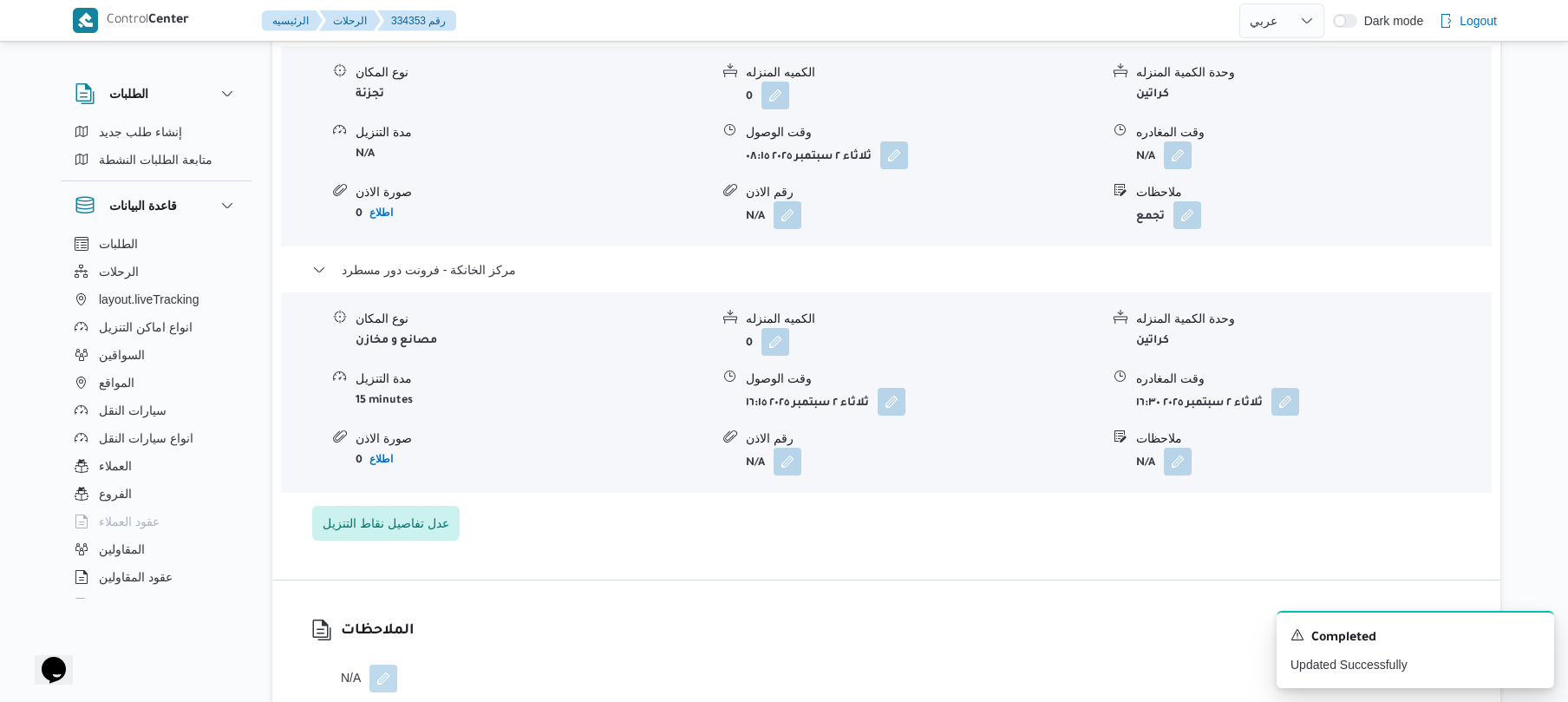
scroll to position [1480, 0]
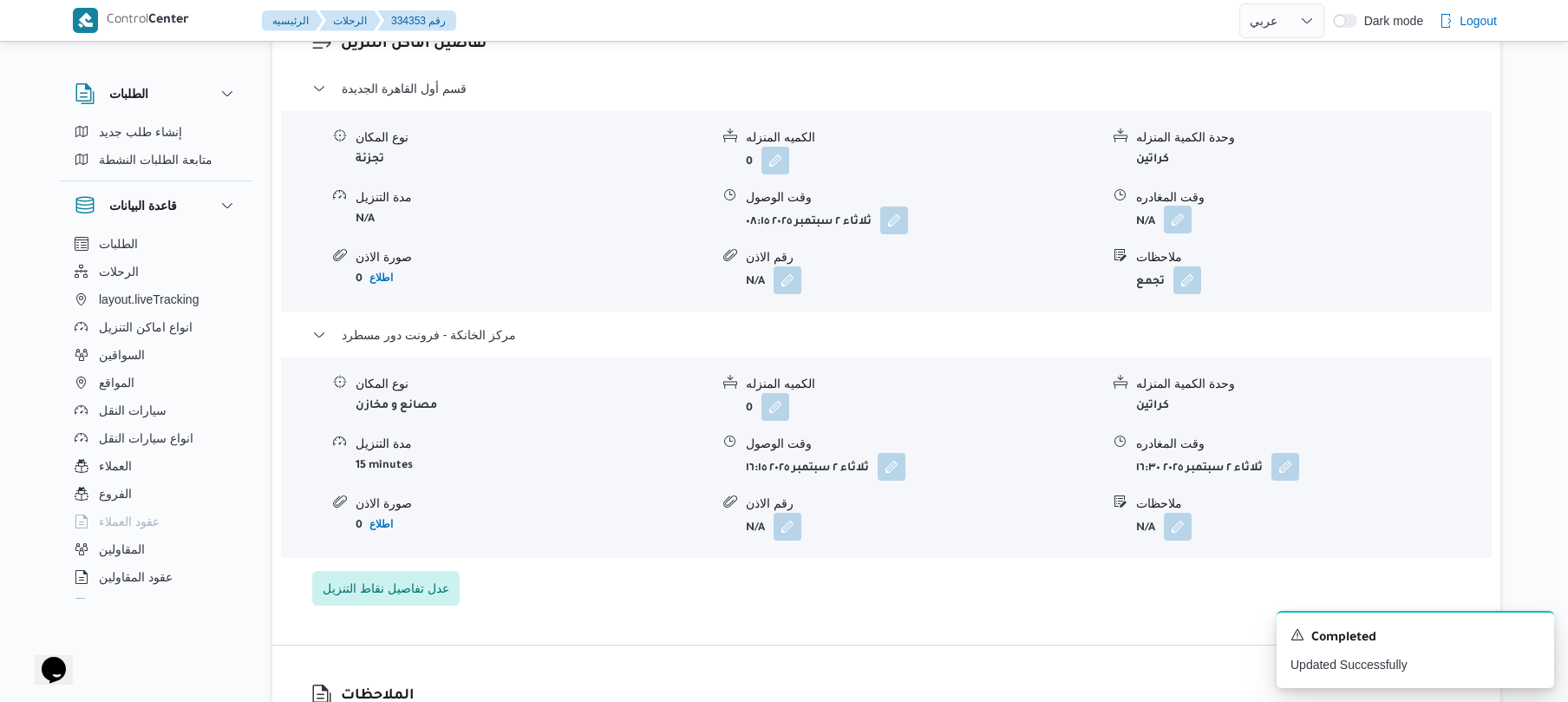
click at [1178, 233] on button "button" at bounding box center [1177, 219] width 28 height 28
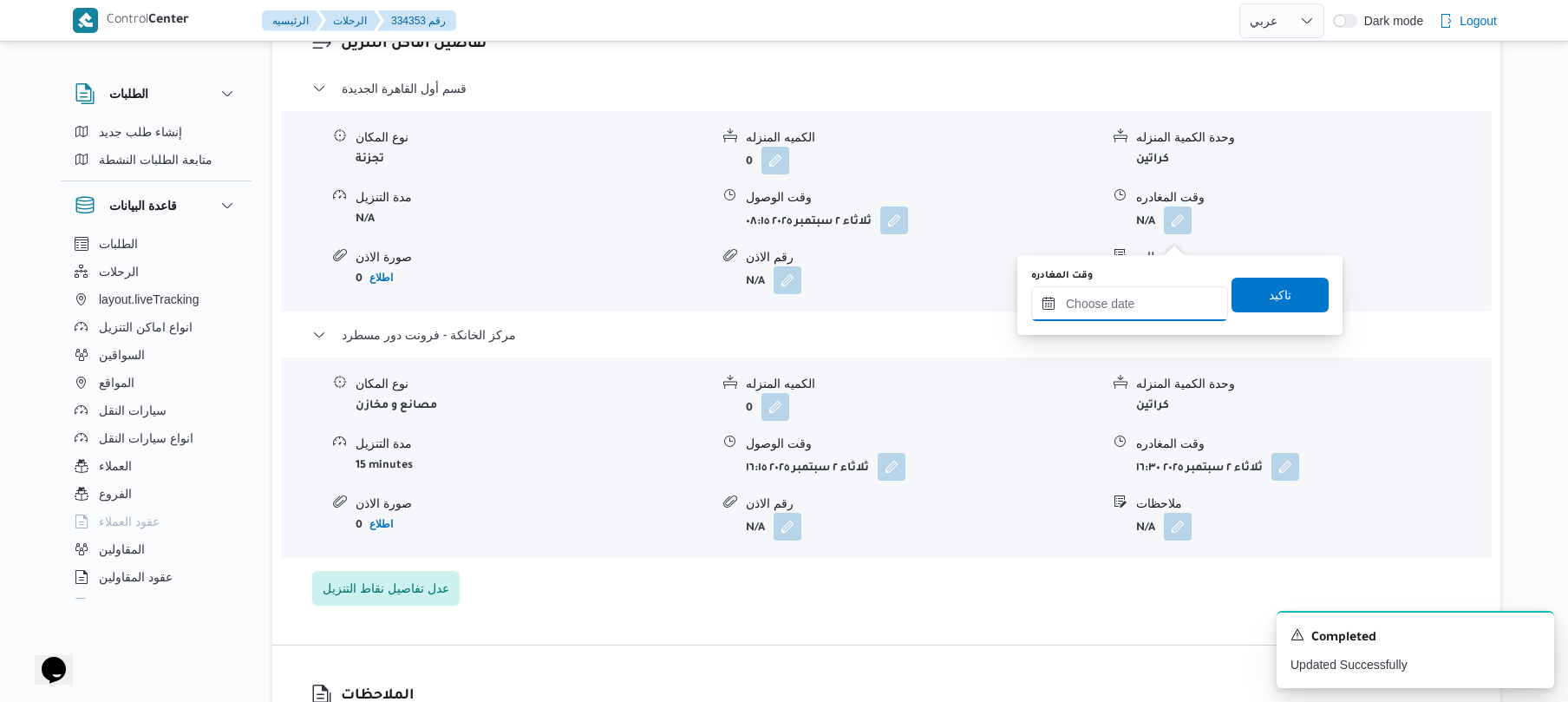
click at [1119, 307] on input "وقت المغادره" at bounding box center [1130, 303] width 197 height 35
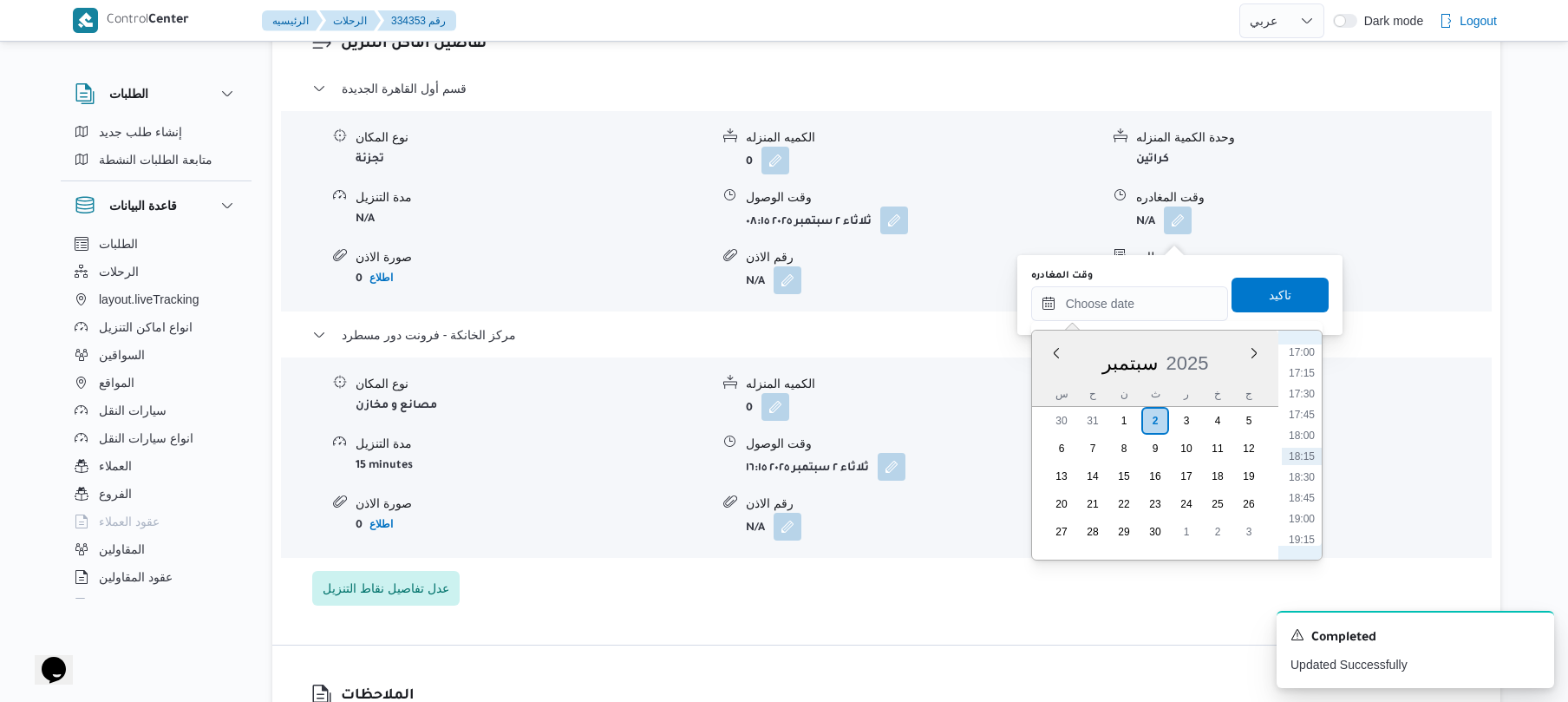
scroll to position [1247, 0]
click at [1310, 391] on li "15:30" at bounding box center [1302, 397] width 40 height 17
type input "٠٢/٠٩/٢٠٢٥ ١٥:٣٠"
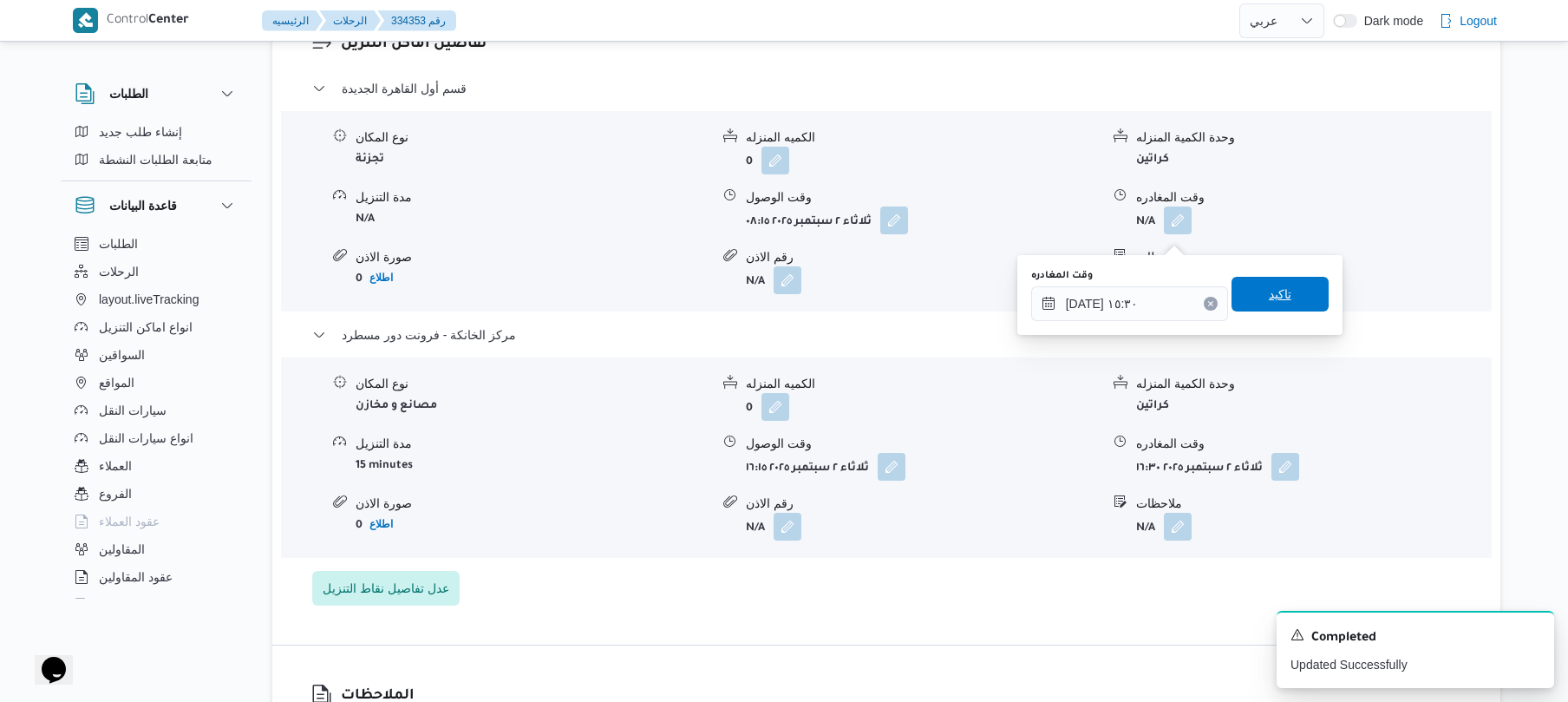
click at [1302, 300] on span "تاكيد" at bounding box center [1280, 294] width 97 height 35
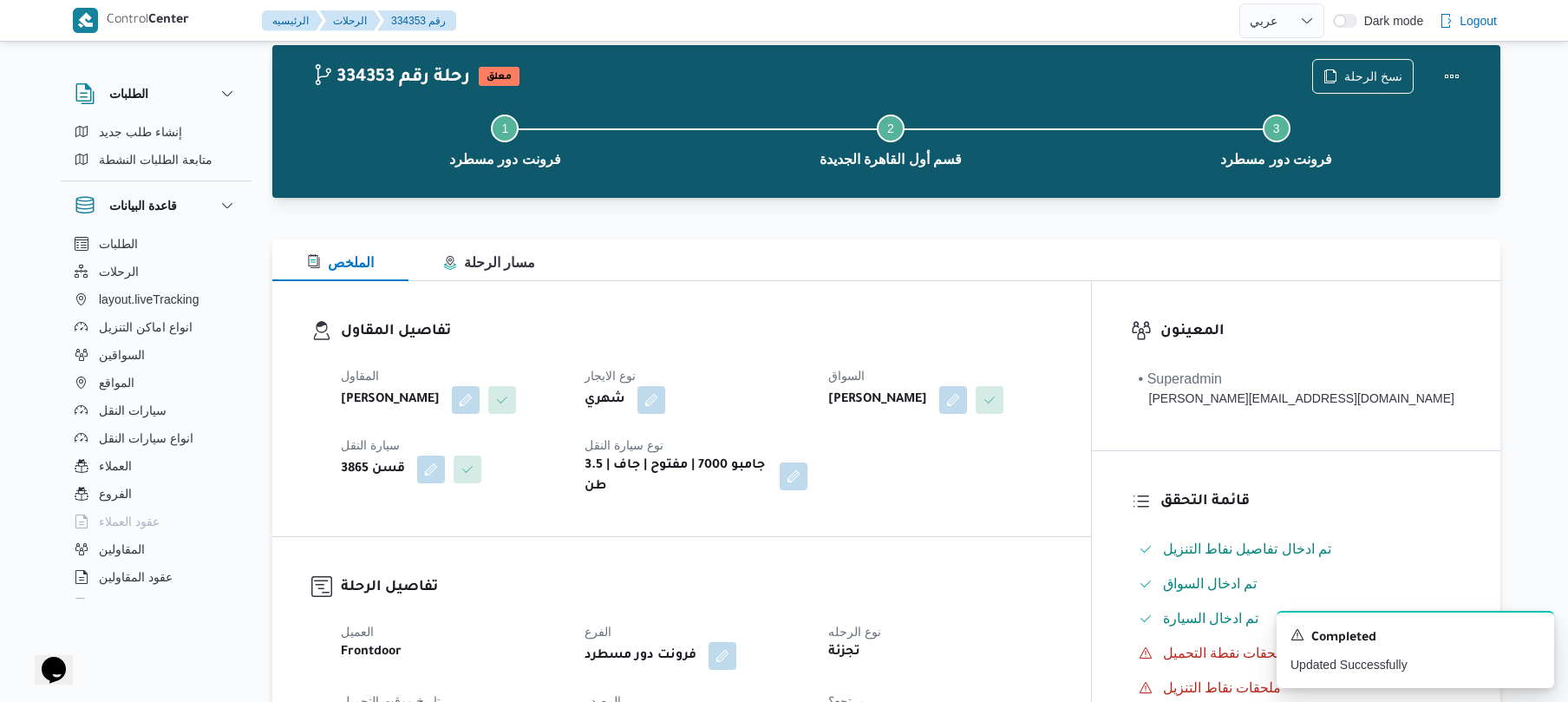
scroll to position [0, 0]
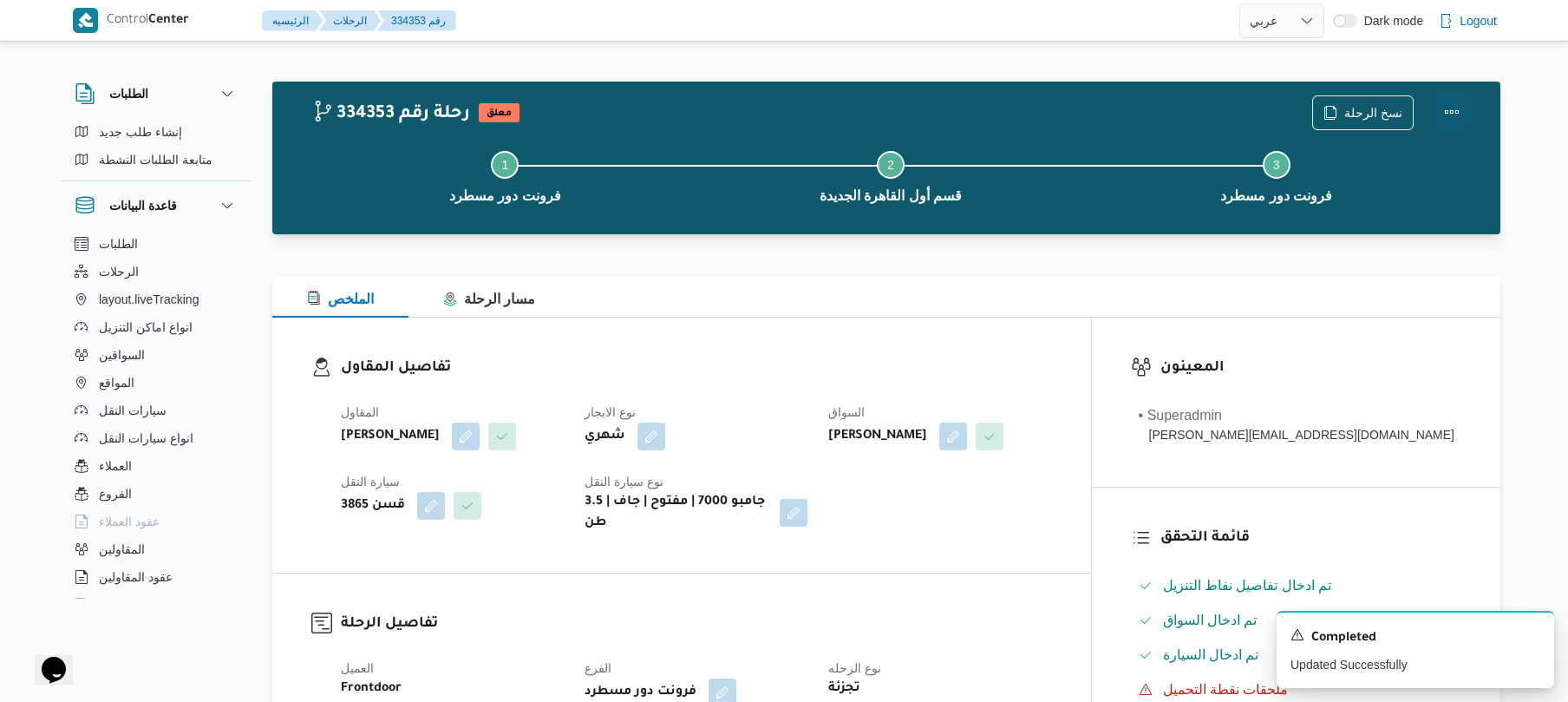
click at [1451, 107] on button "Actions" at bounding box center [1452, 112] width 35 height 35
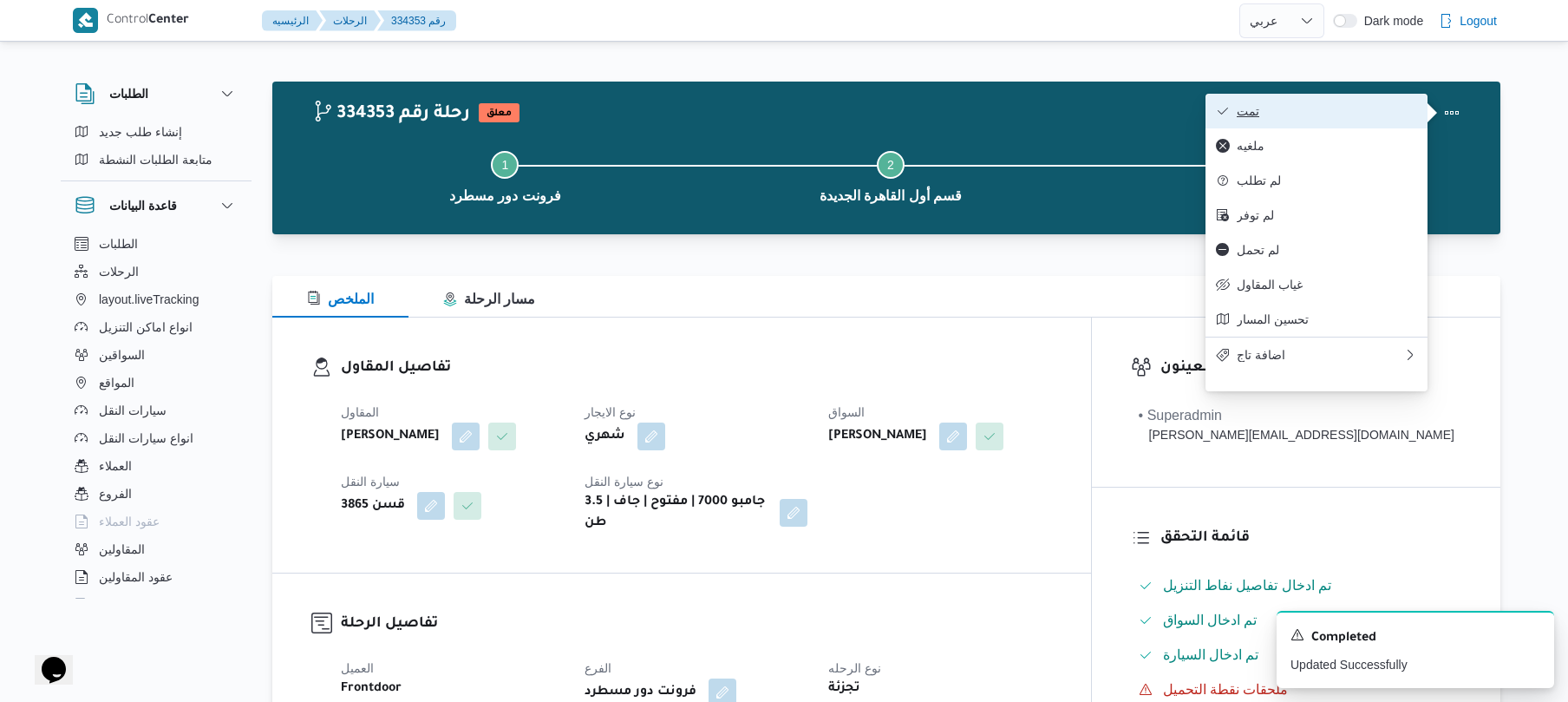
click at [1332, 111] on span "تمت" at bounding box center [1328, 111] width 181 height 14
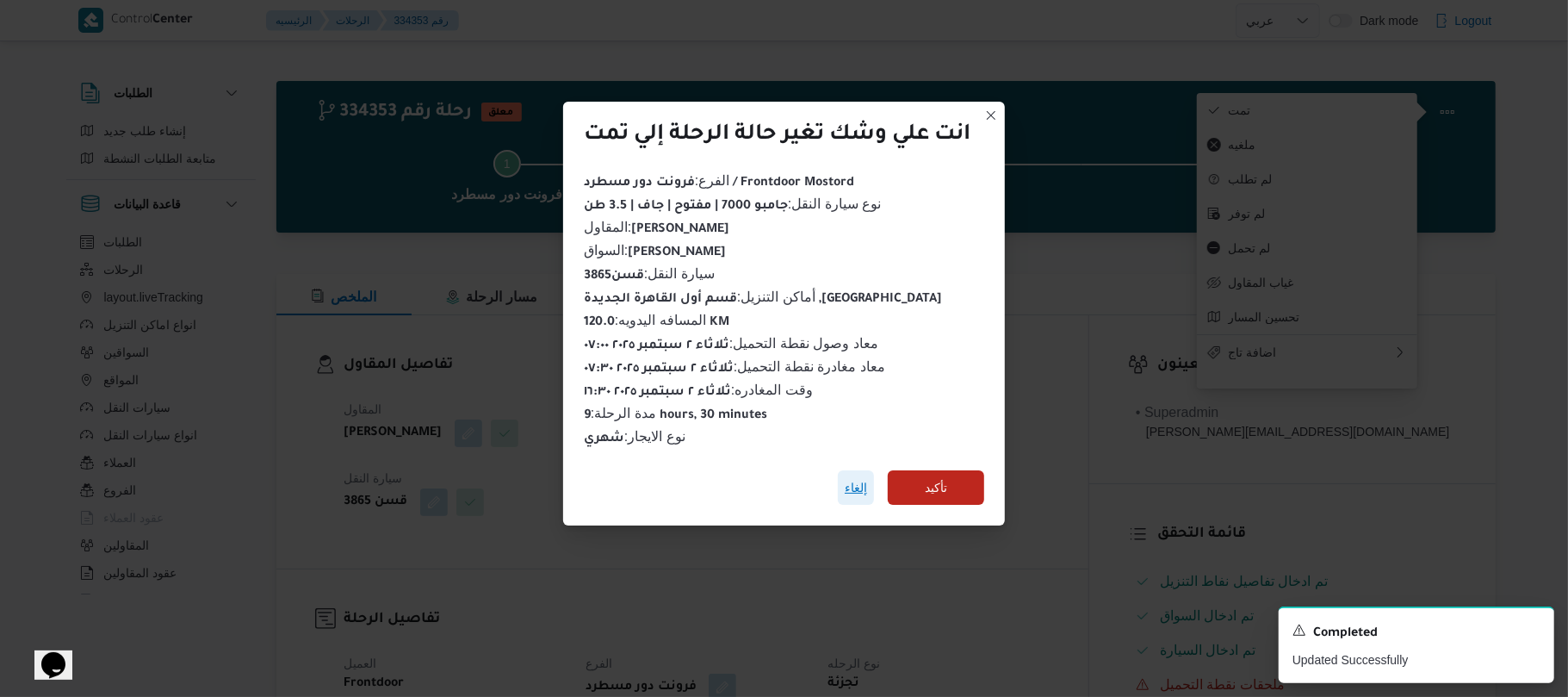
click at [865, 479] on span "إلغاء" at bounding box center [855, 487] width 22 height 20
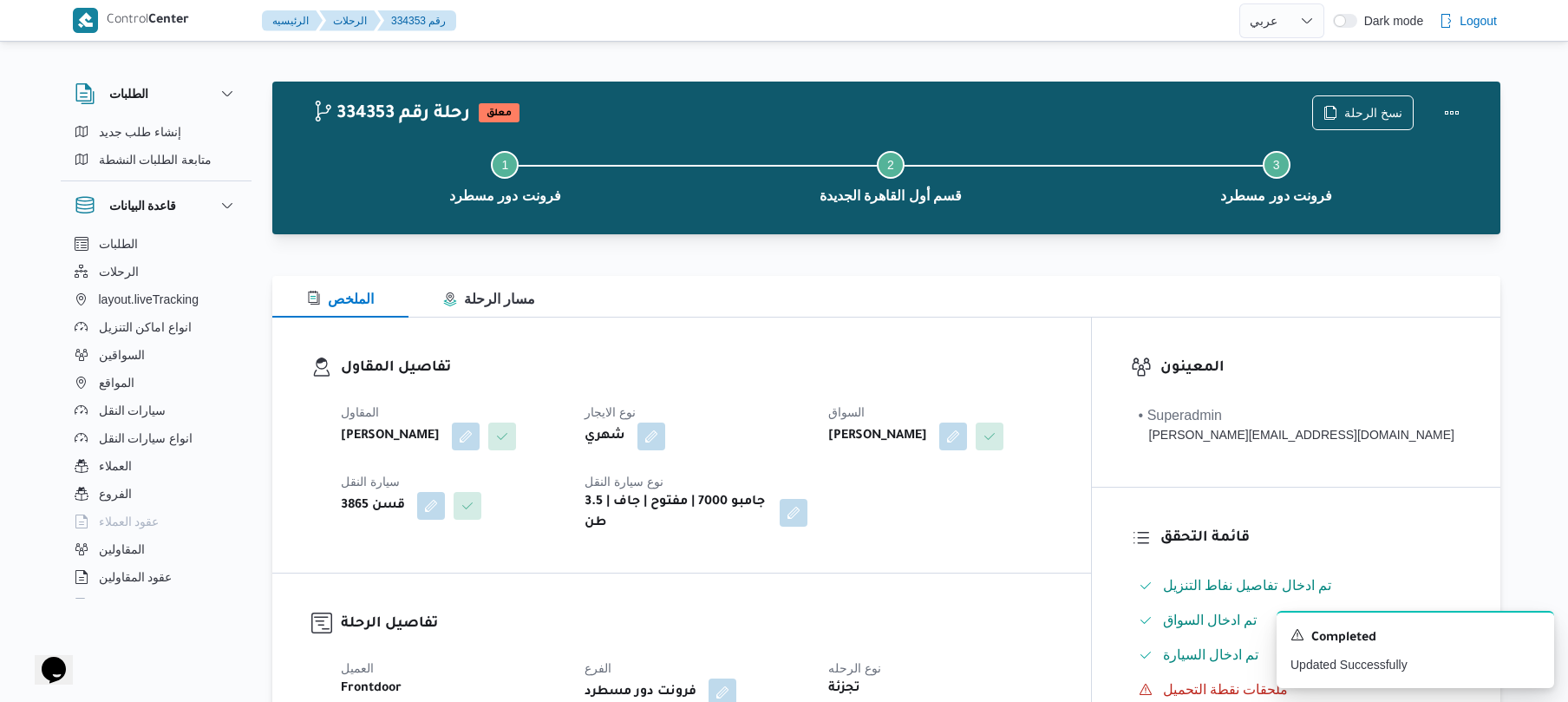
click at [1452, 115] on button "Actions" at bounding box center [1452, 112] width 35 height 35
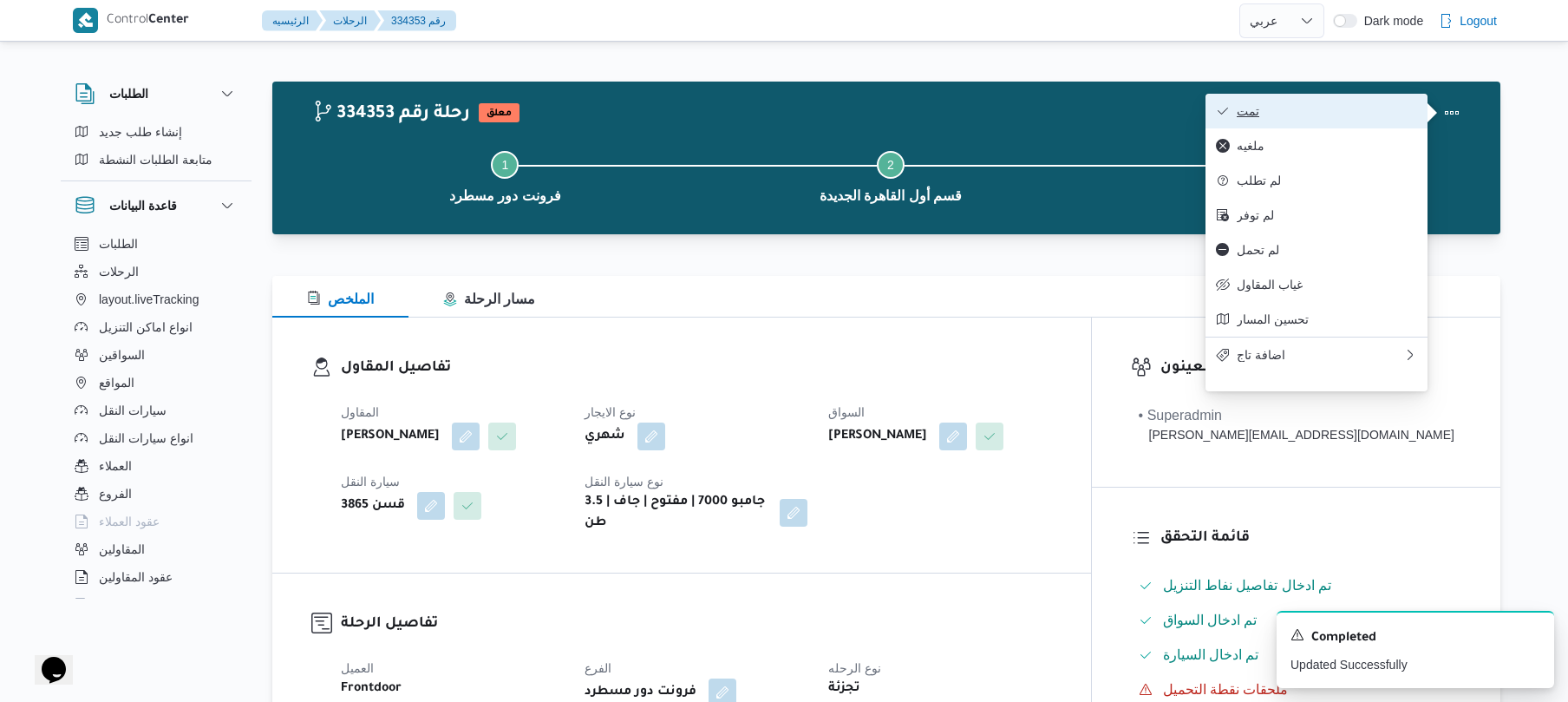
click at [1327, 116] on span "تمت" at bounding box center [1328, 111] width 181 height 14
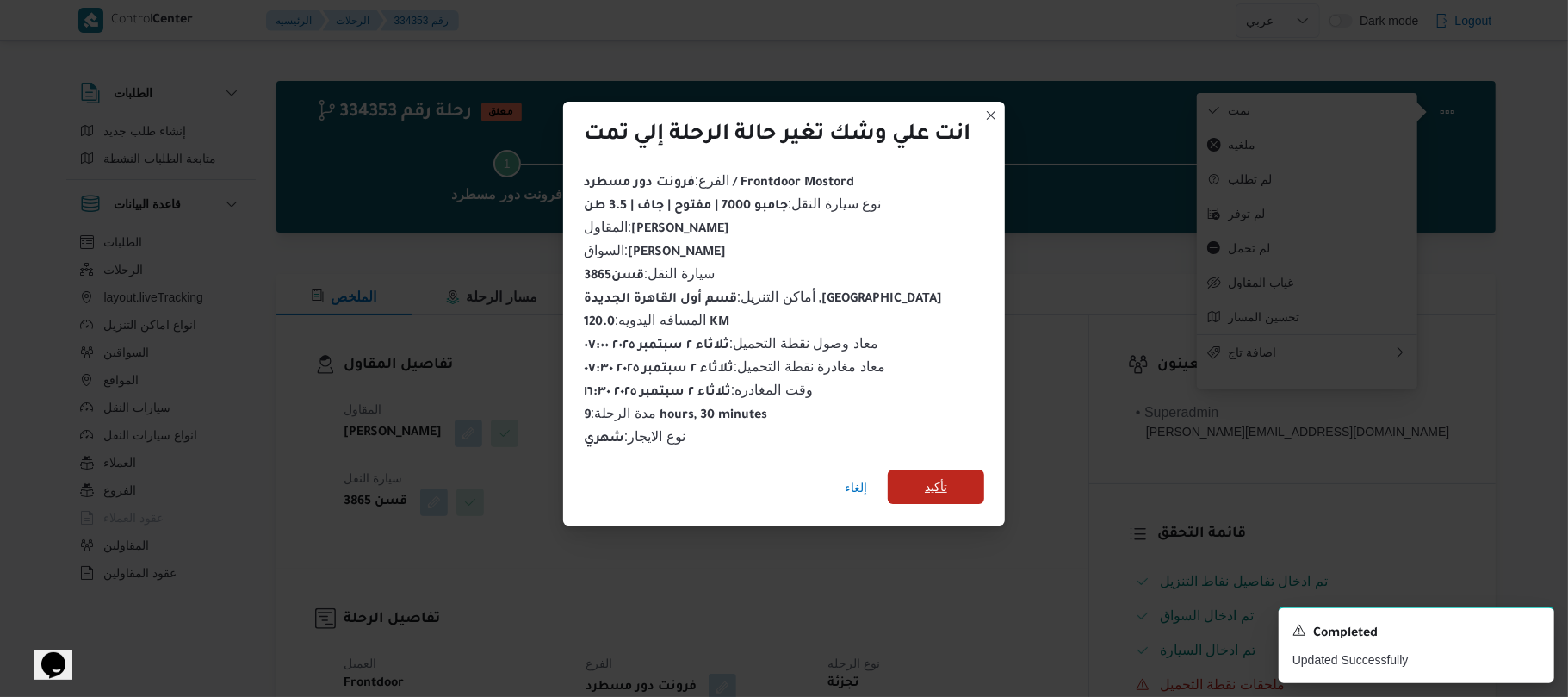
click at [927, 477] on span "تأكيد" at bounding box center [935, 487] width 22 height 20
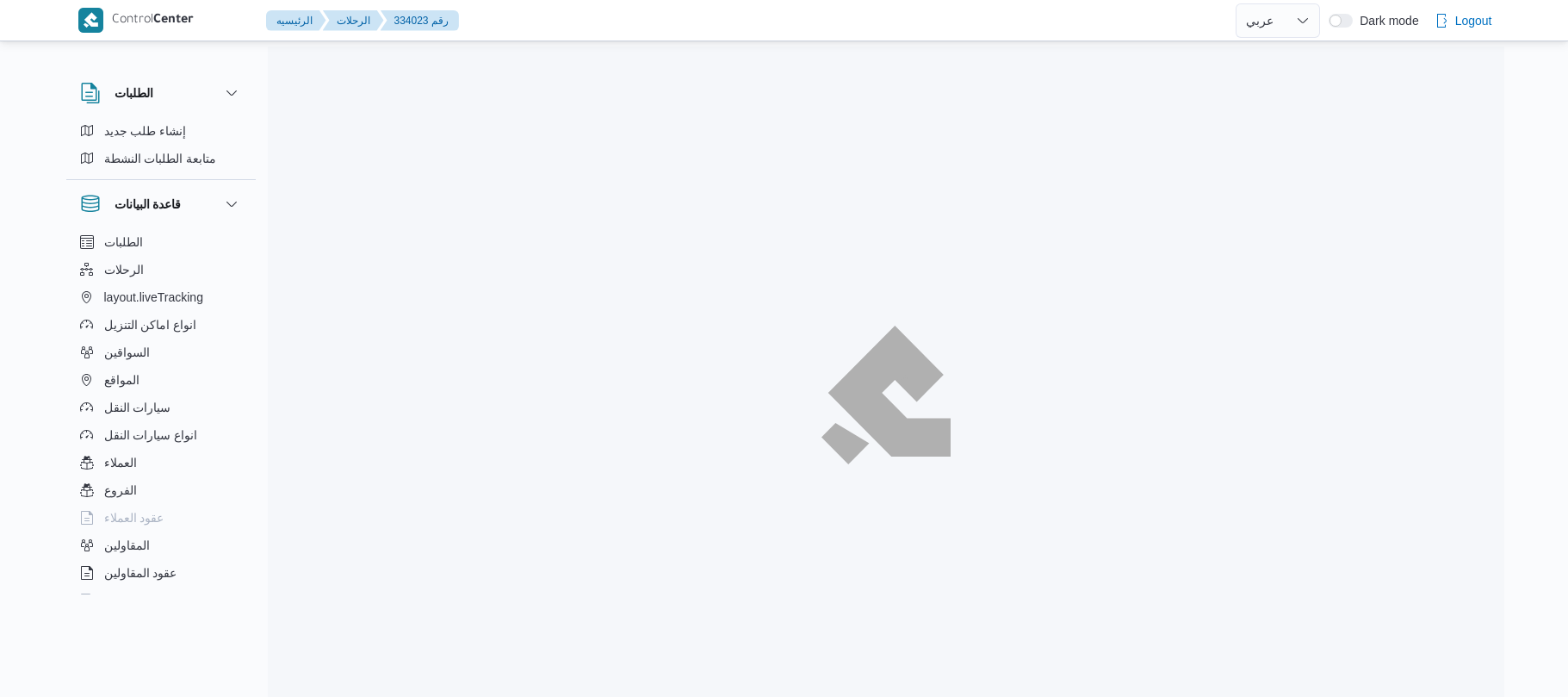
select select "ar"
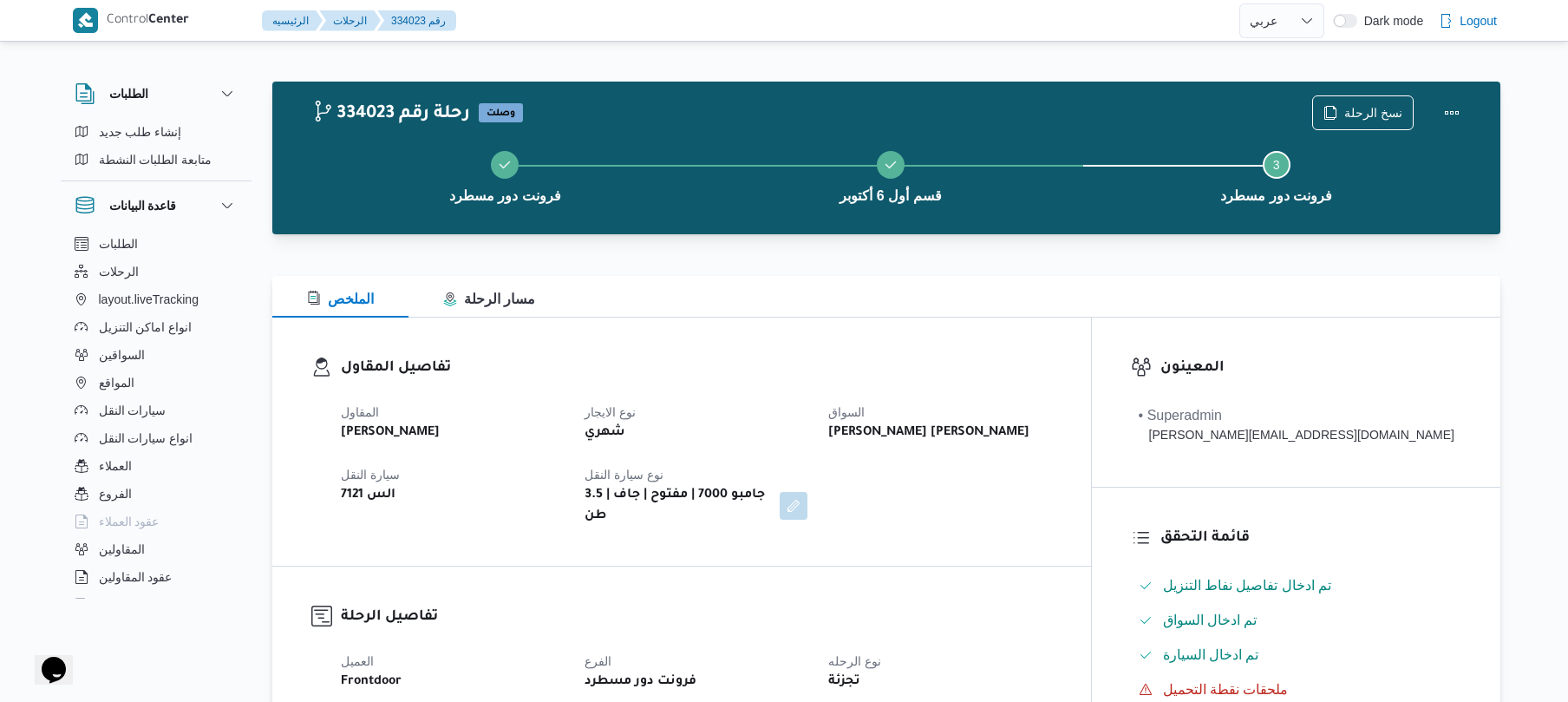
click at [830, 341] on div "تفاصيل المقاول المقاول محمد ناصر كامل عباس نوع الايجار شهري السواق محمد سعيد عل…" at bounding box center [682, 442] width 819 height 249
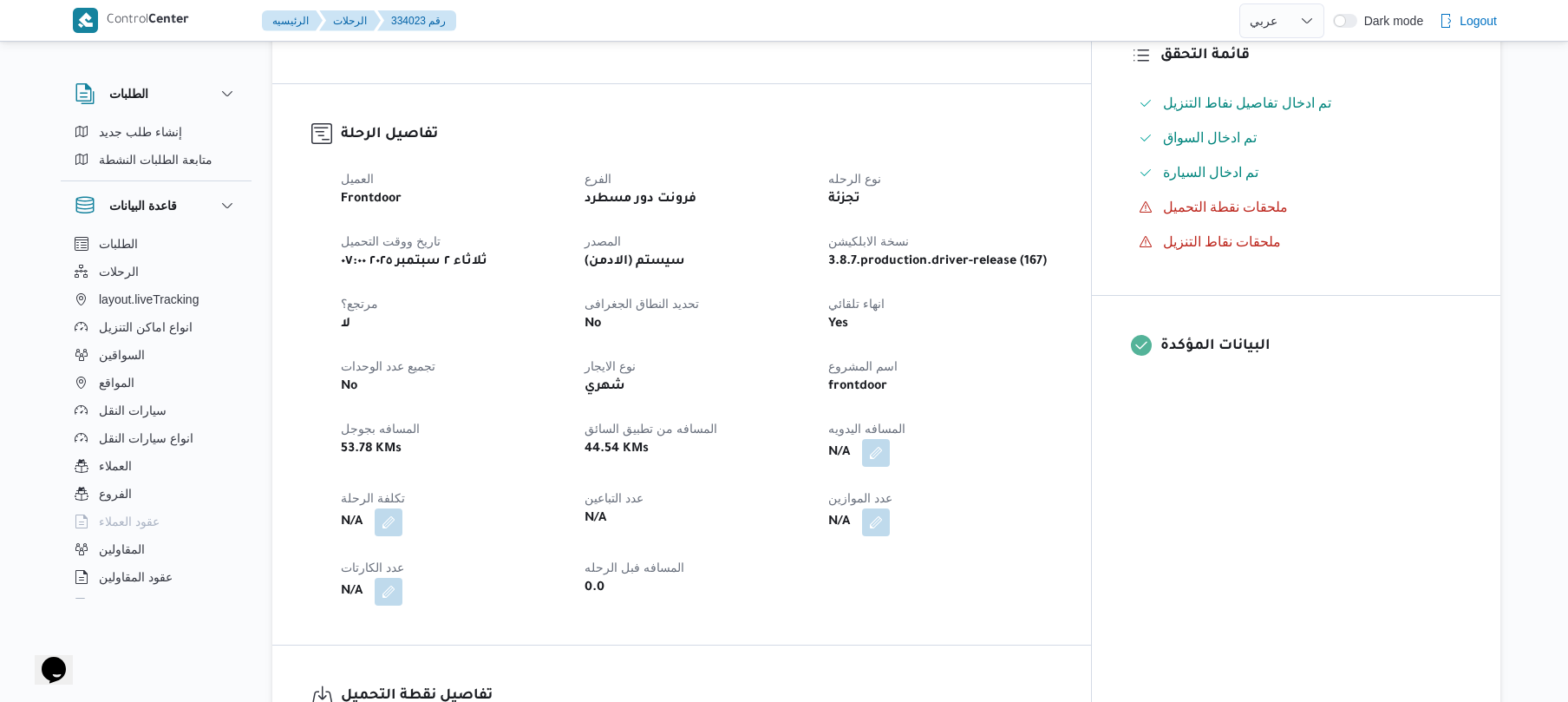
scroll to position [509, 0]
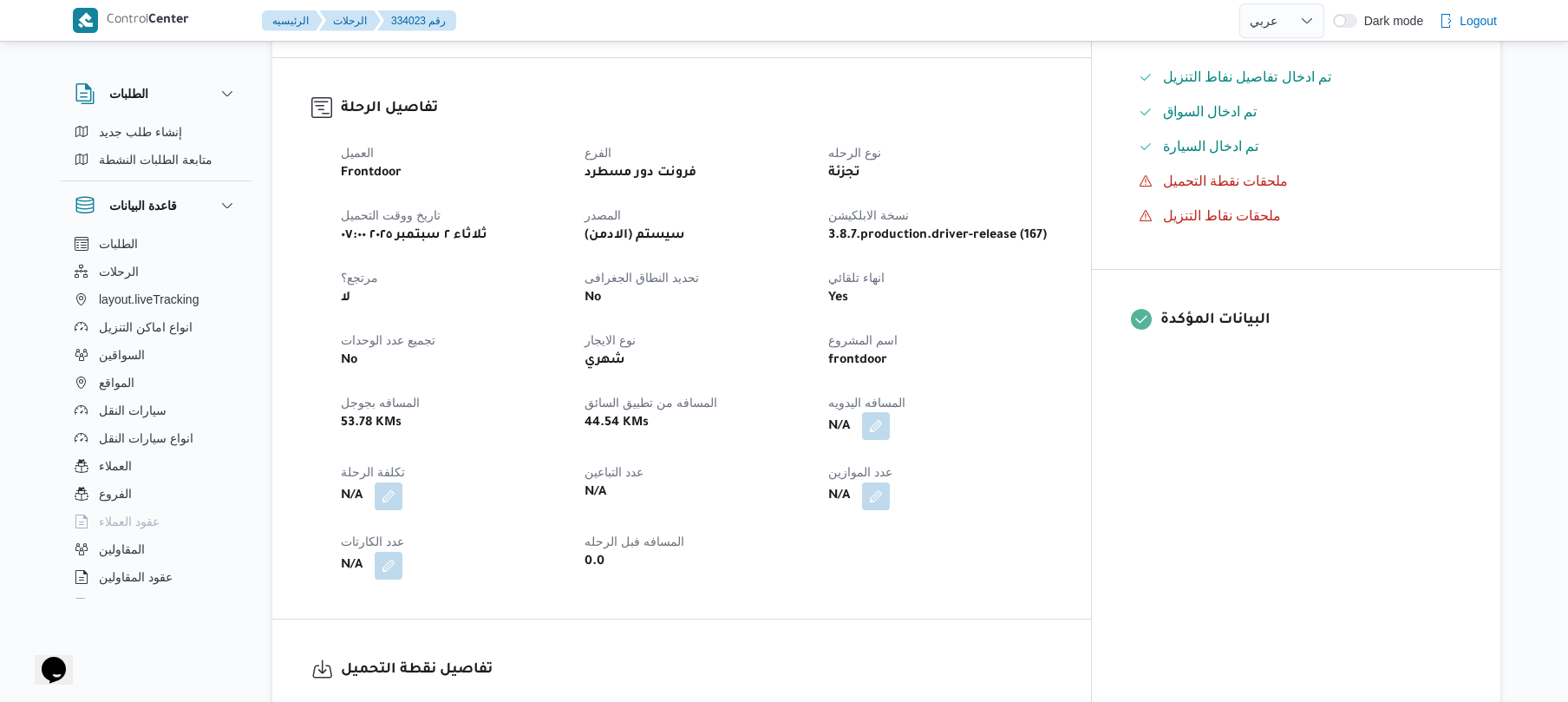
click at [890, 412] on button "button" at bounding box center [875, 426] width 28 height 28
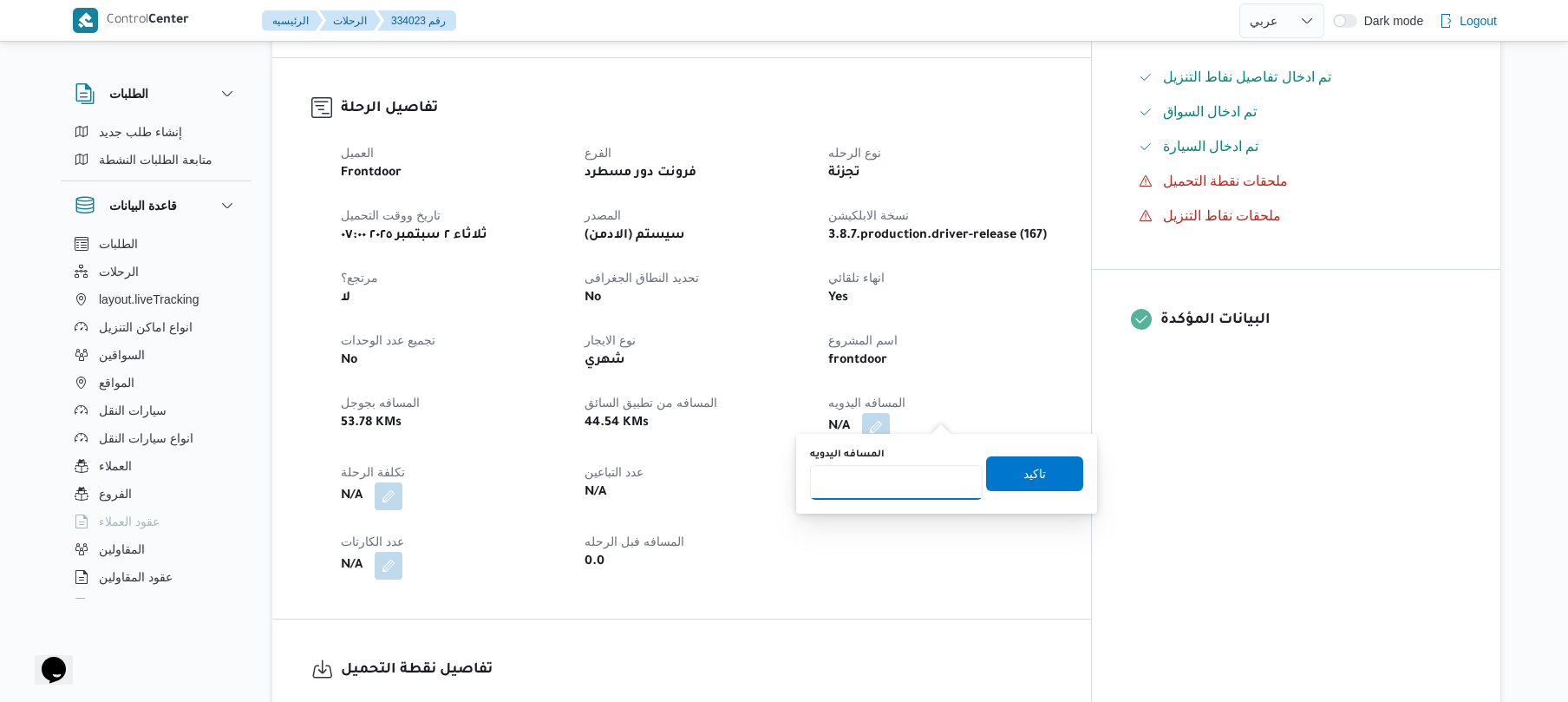
click at [907, 481] on input "المسافه اليدويه" at bounding box center [896, 482] width 173 height 35
type input "130"
click at [1008, 470] on span "تاكيد" at bounding box center [1034, 472] width 97 height 35
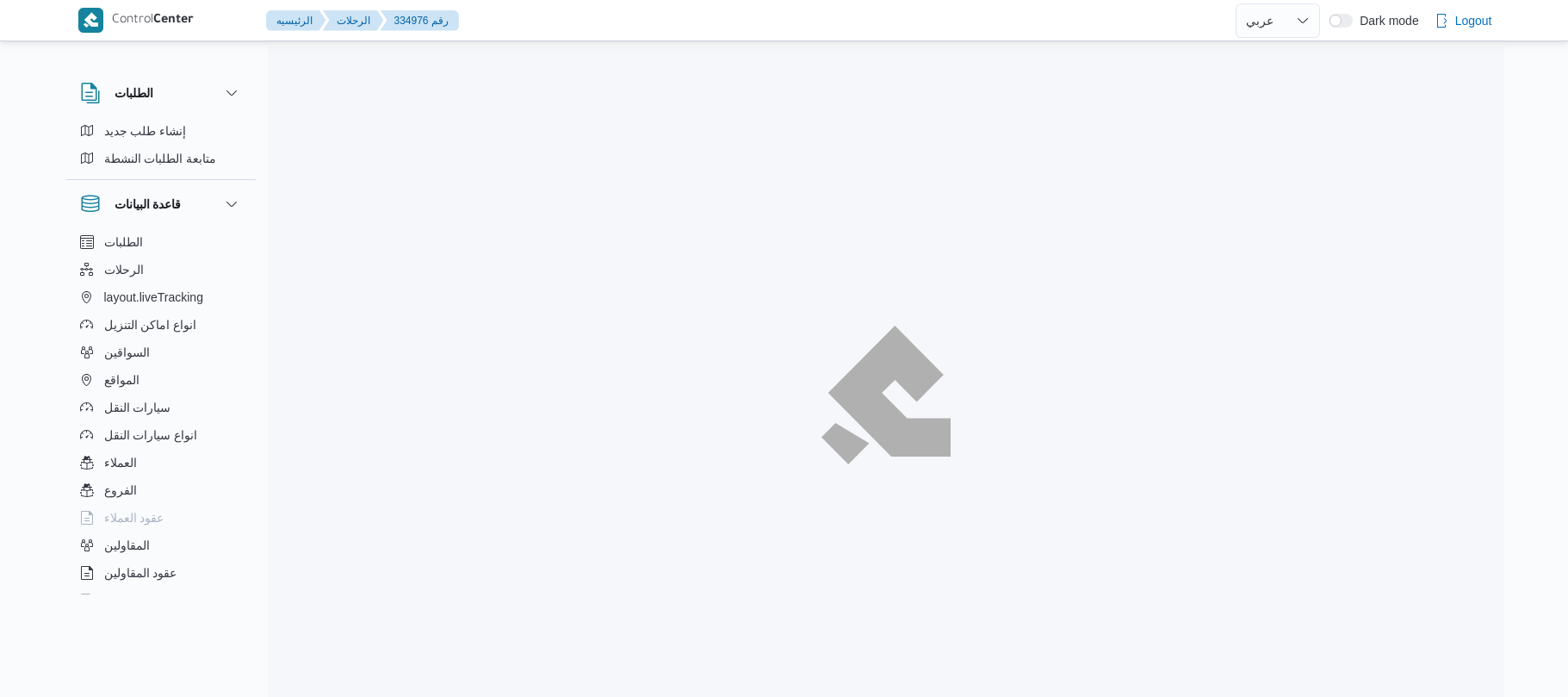
select select "ar"
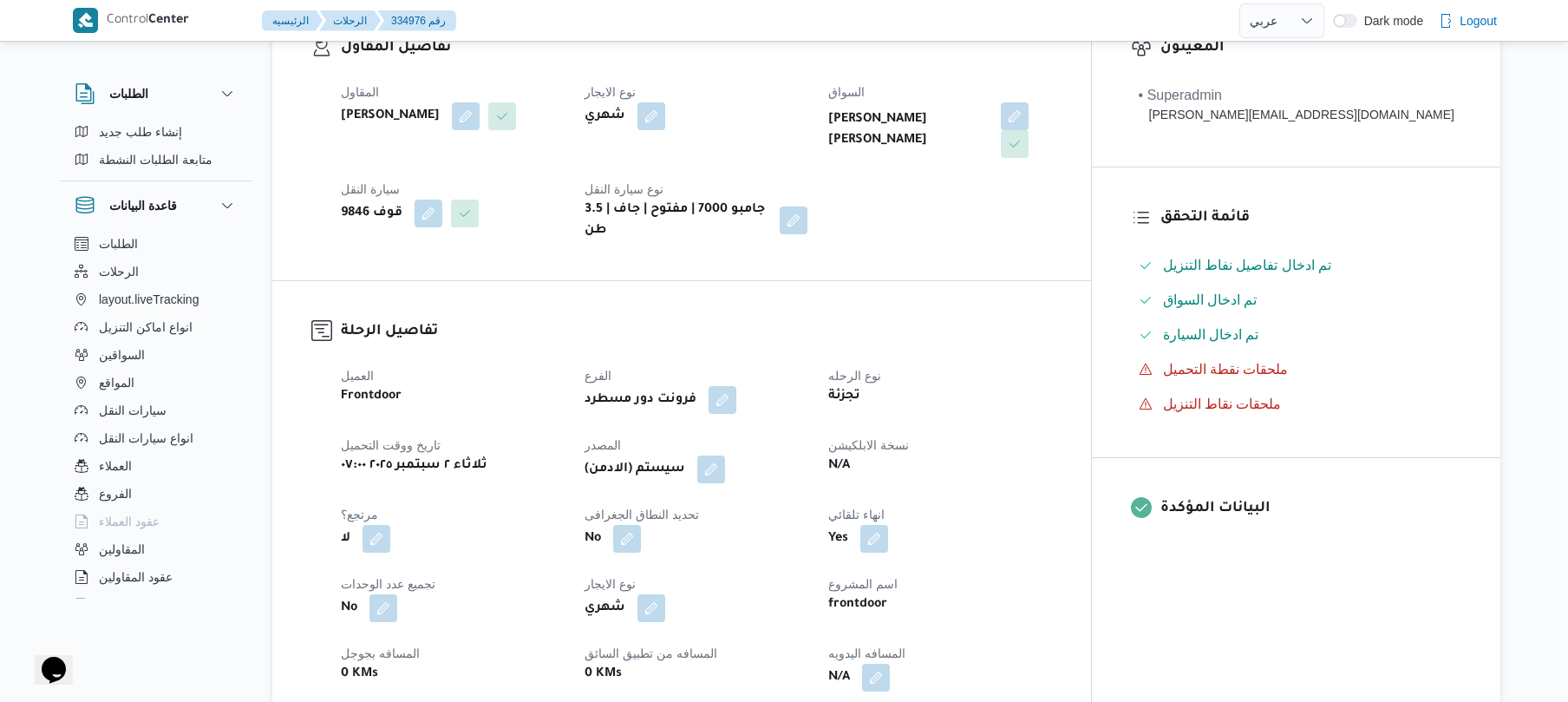
scroll to position [601, 0]
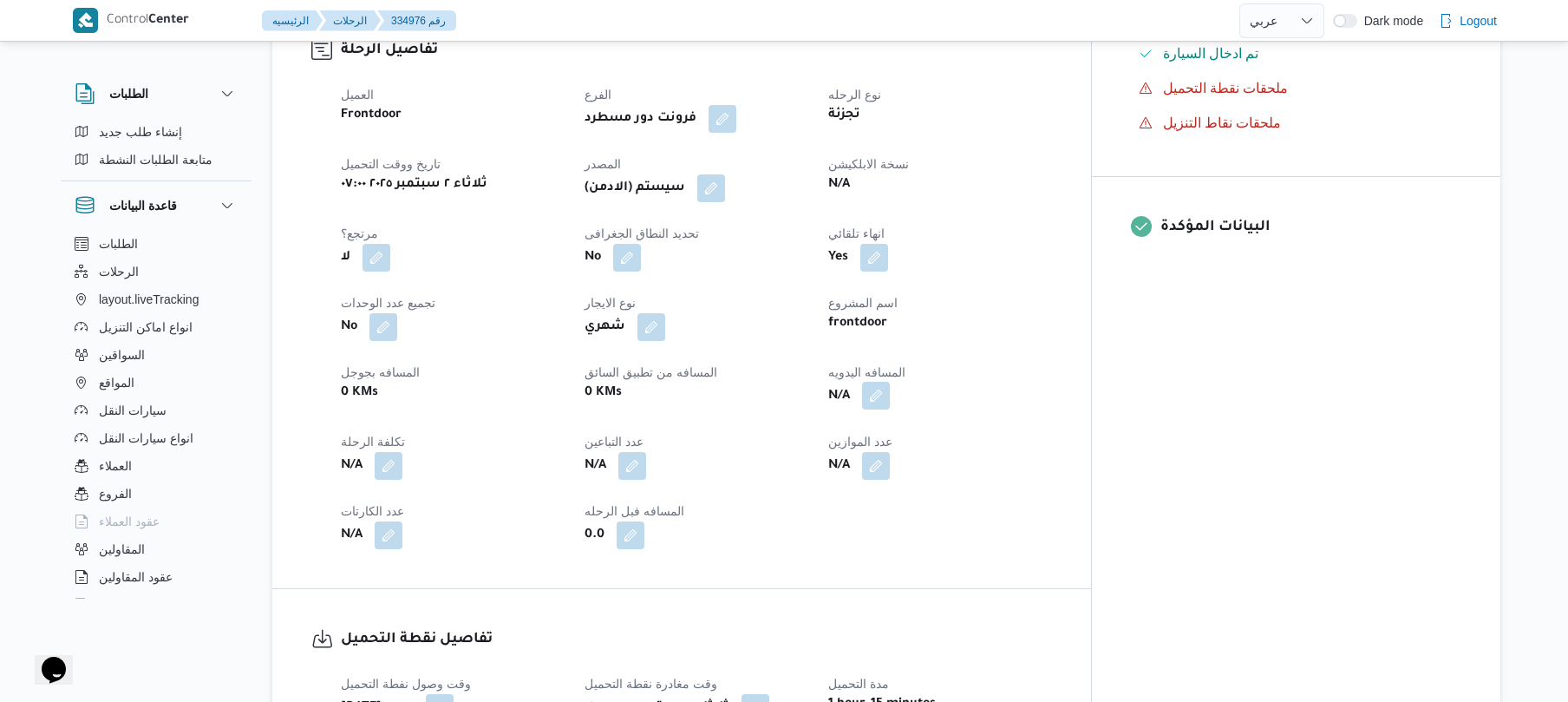
click at [890, 382] on button "button" at bounding box center [875, 395] width 28 height 28
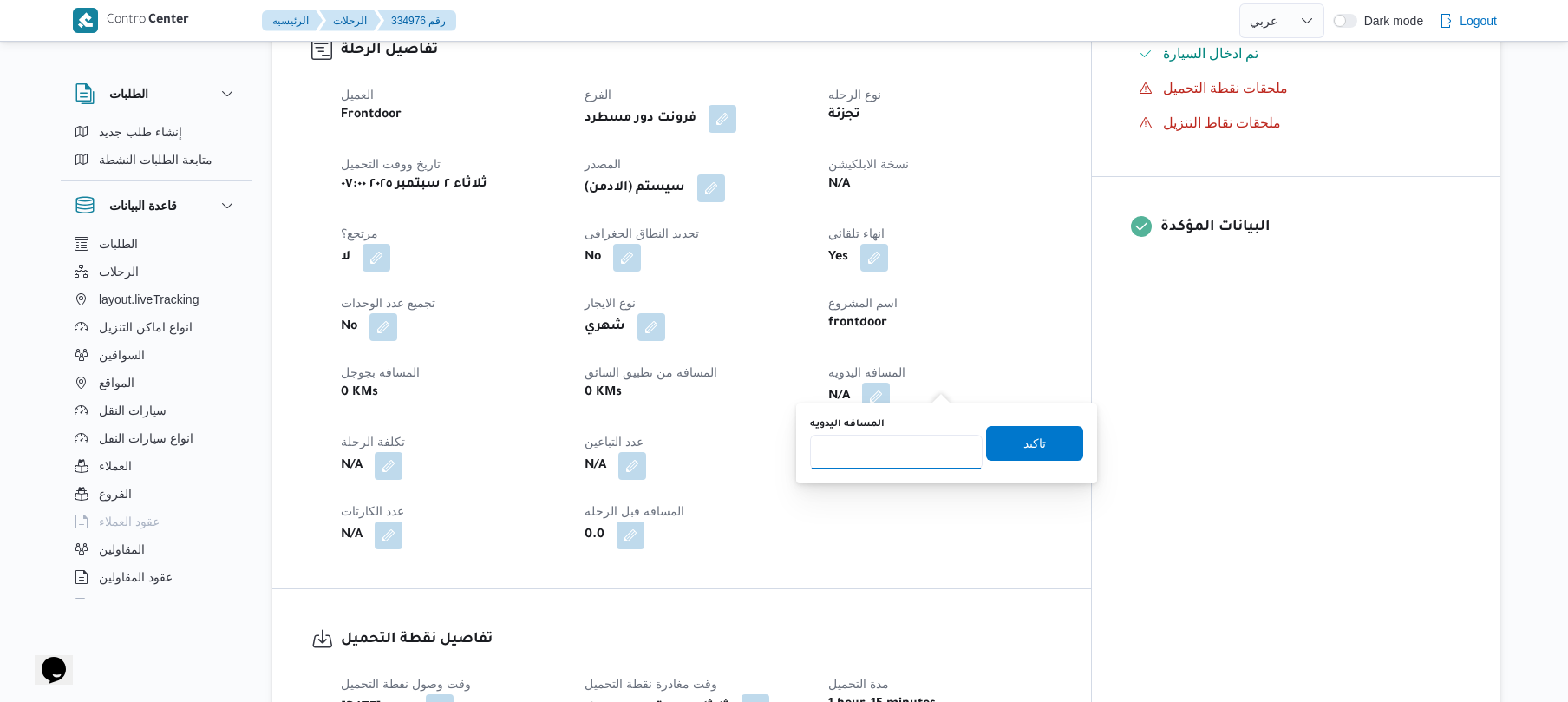
click at [904, 442] on input "المسافه اليدويه" at bounding box center [896, 452] width 173 height 35
type input "125"
click at [1007, 442] on span "تاكيد" at bounding box center [1034, 442] width 97 height 35
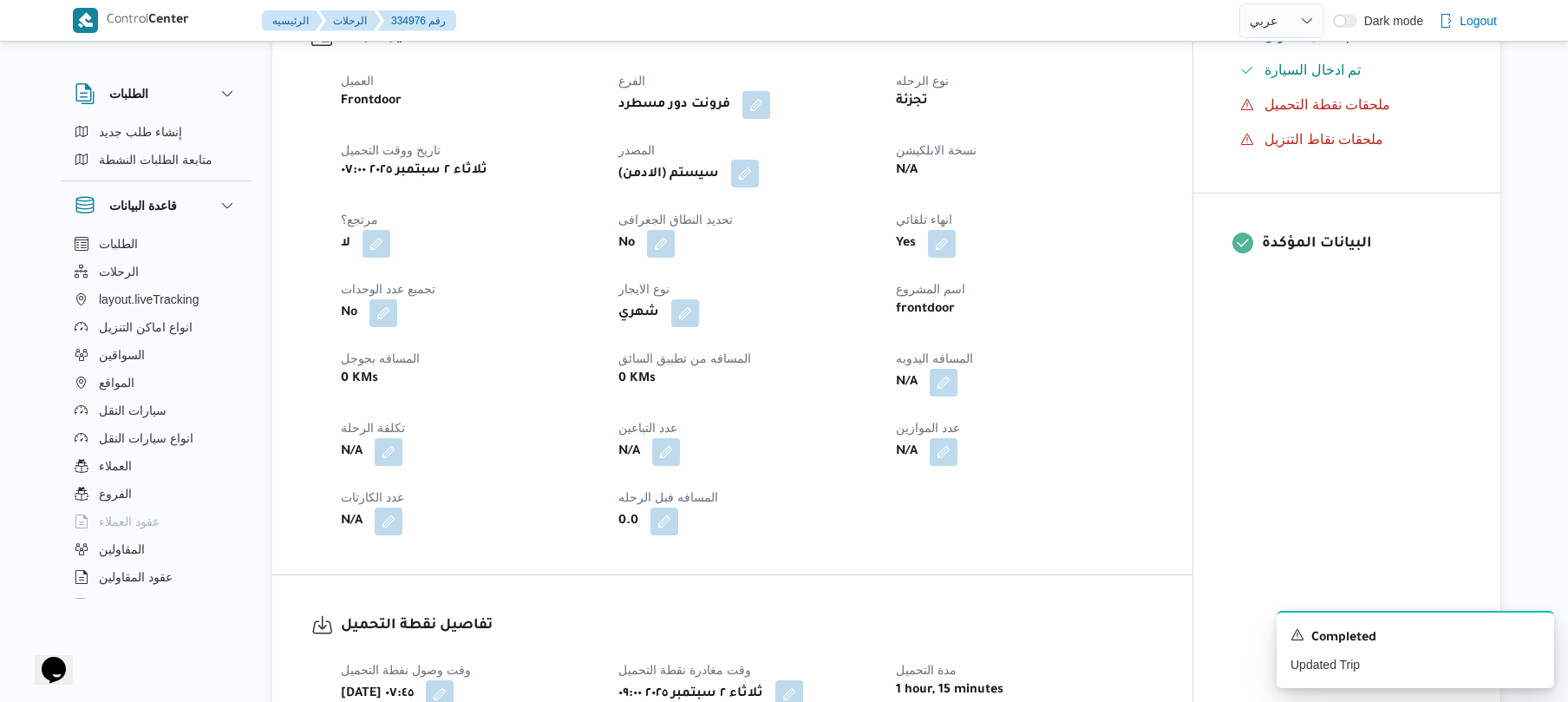
click at [753, 170] on button "button" at bounding box center [745, 173] width 28 height 28
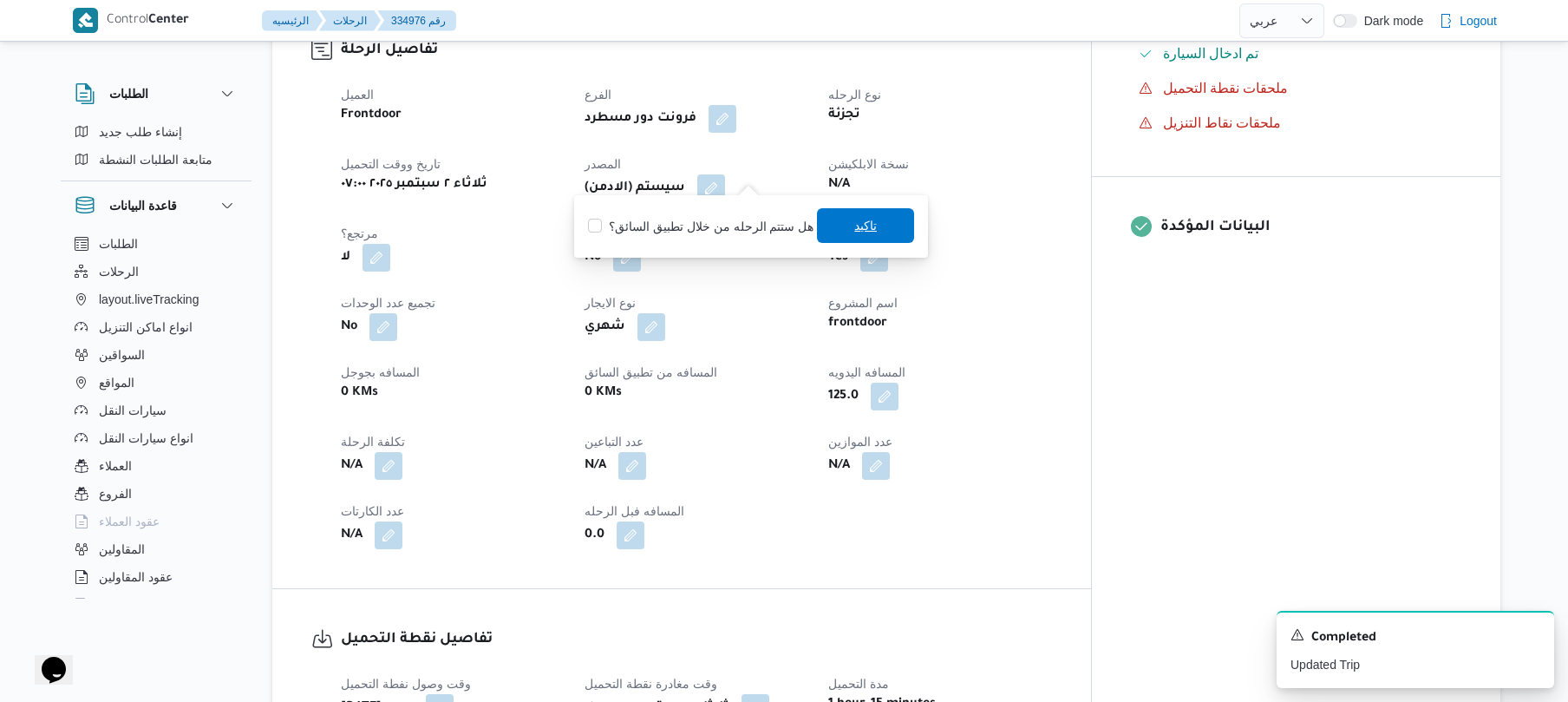
click at [847, 224] on span "تاكيد" at bounding box center [865, 225] width 97 height 35
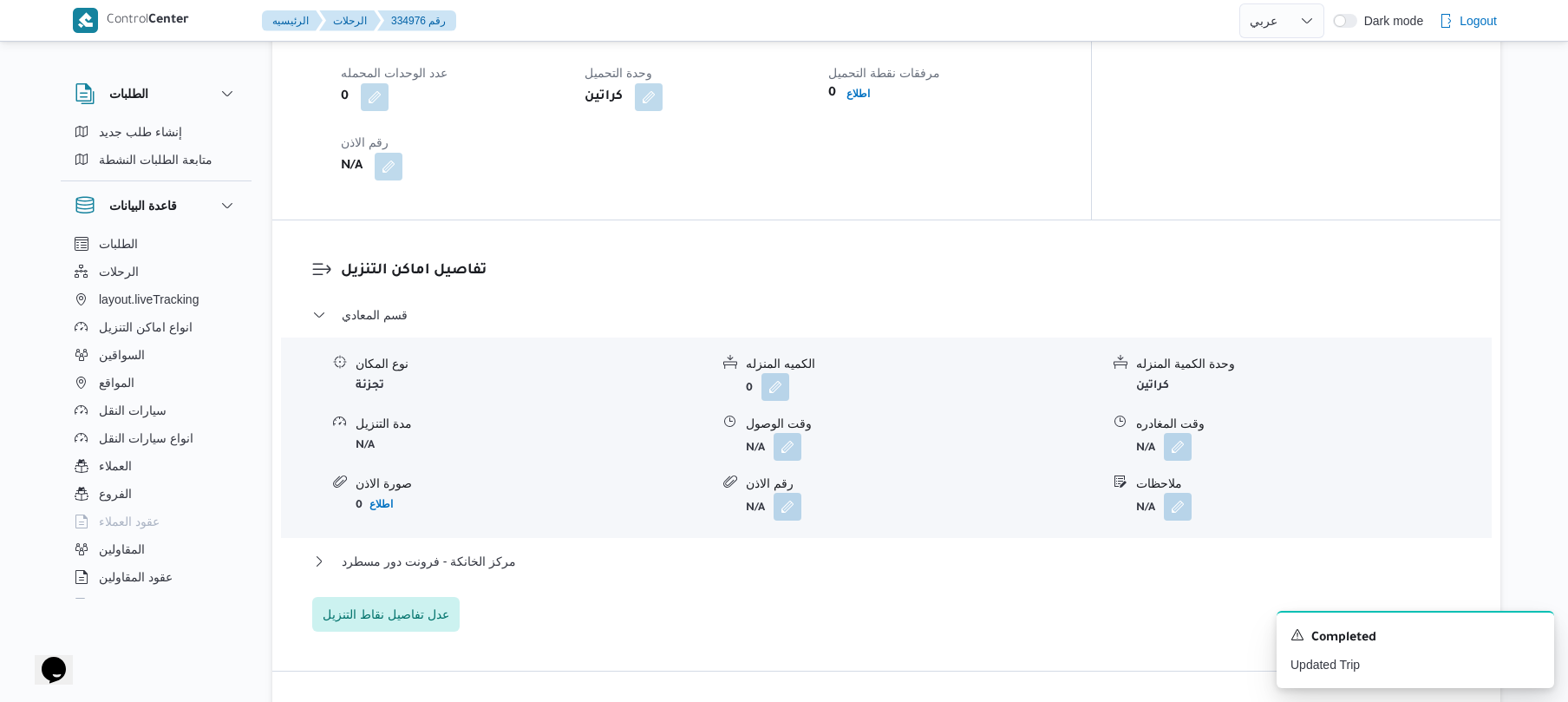
scroll to position [1434, 0]
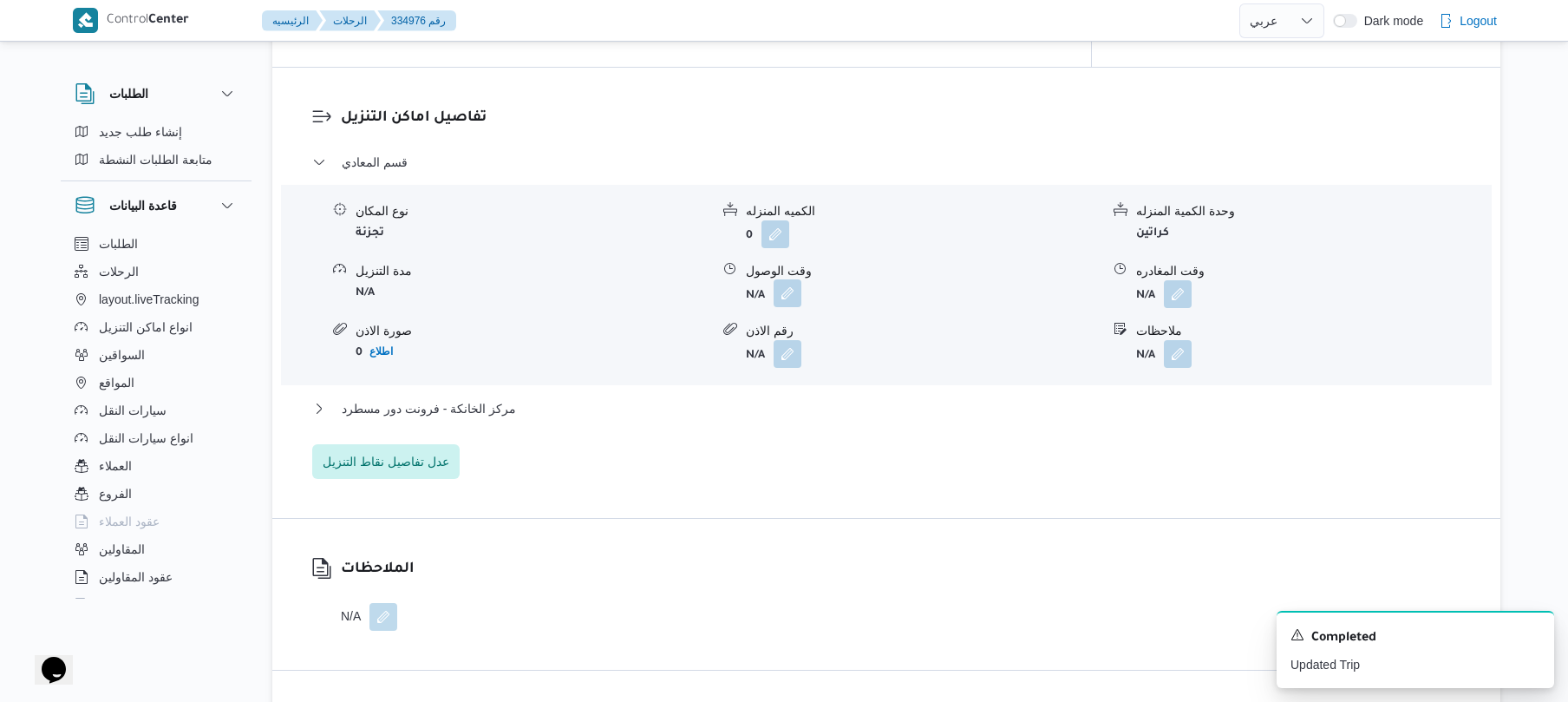
click at [791, 279] on button "button" at bounding box center [788, 292] width 28 height 28
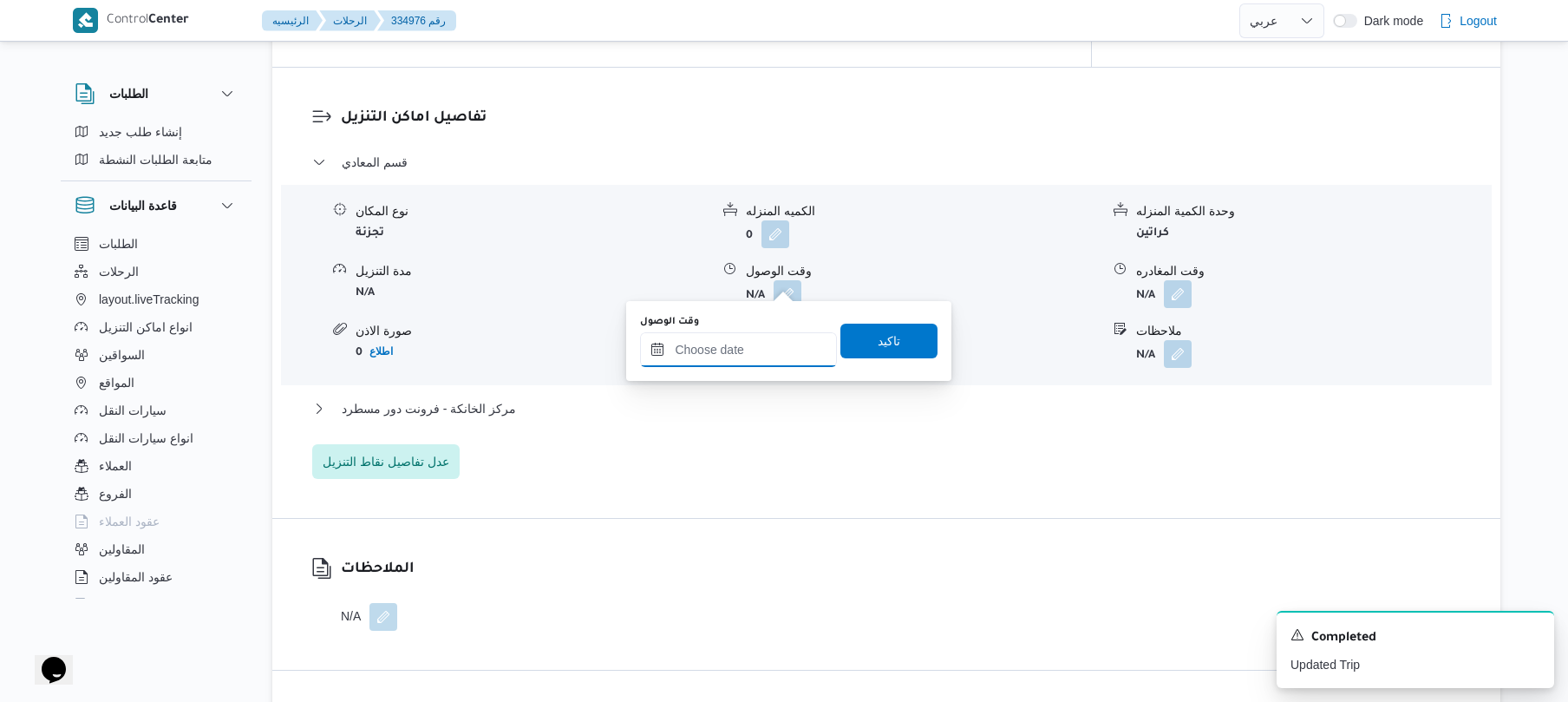
click at [743, 355] on input "وقت الوصول" at bounding box center [738, 350] width 197 height 35
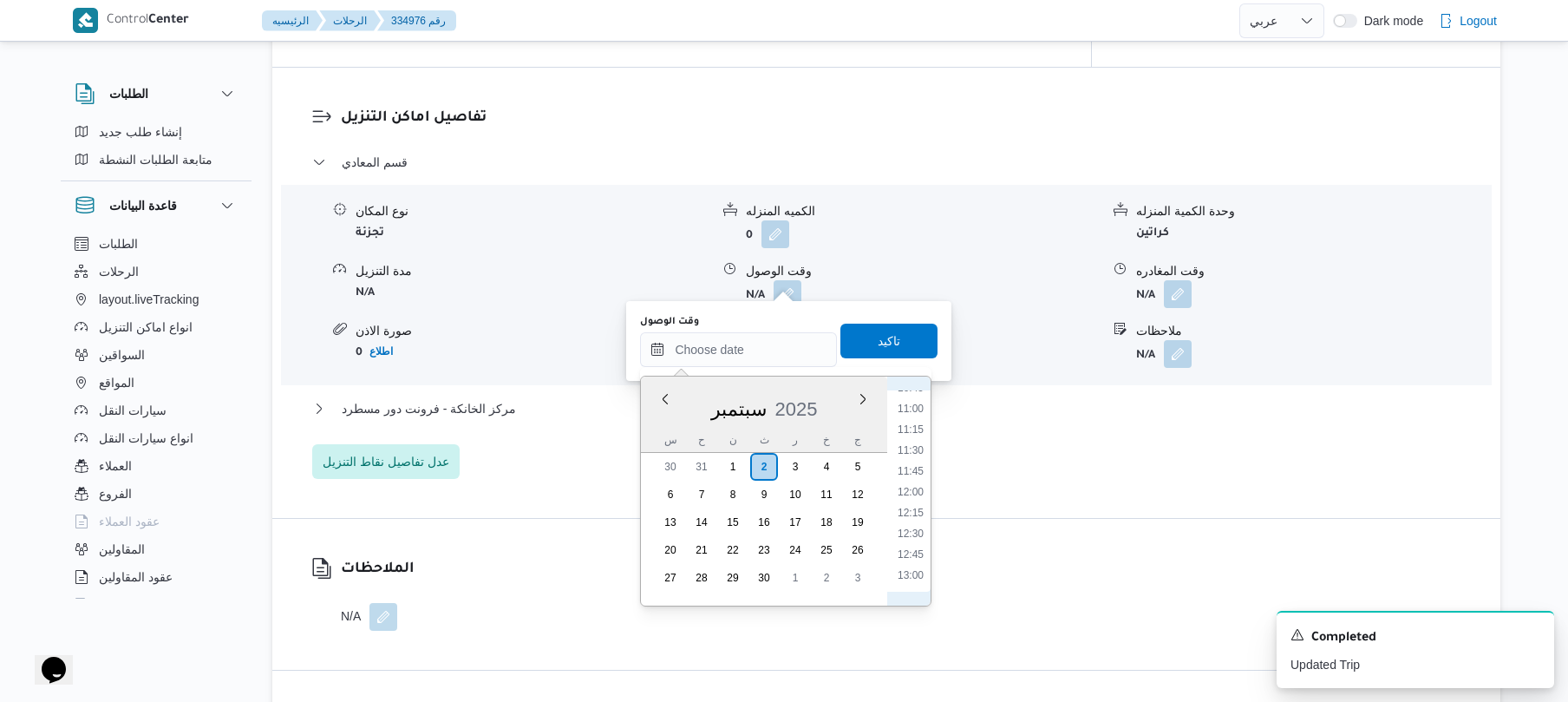
scroll to position [737, 0]
click at [914, 493] on li "10:00" at bounding box center [911, 495] width 40 height 17
type input "٠٢/٠٩/٢٠٢٥ ١٠:٠٠"
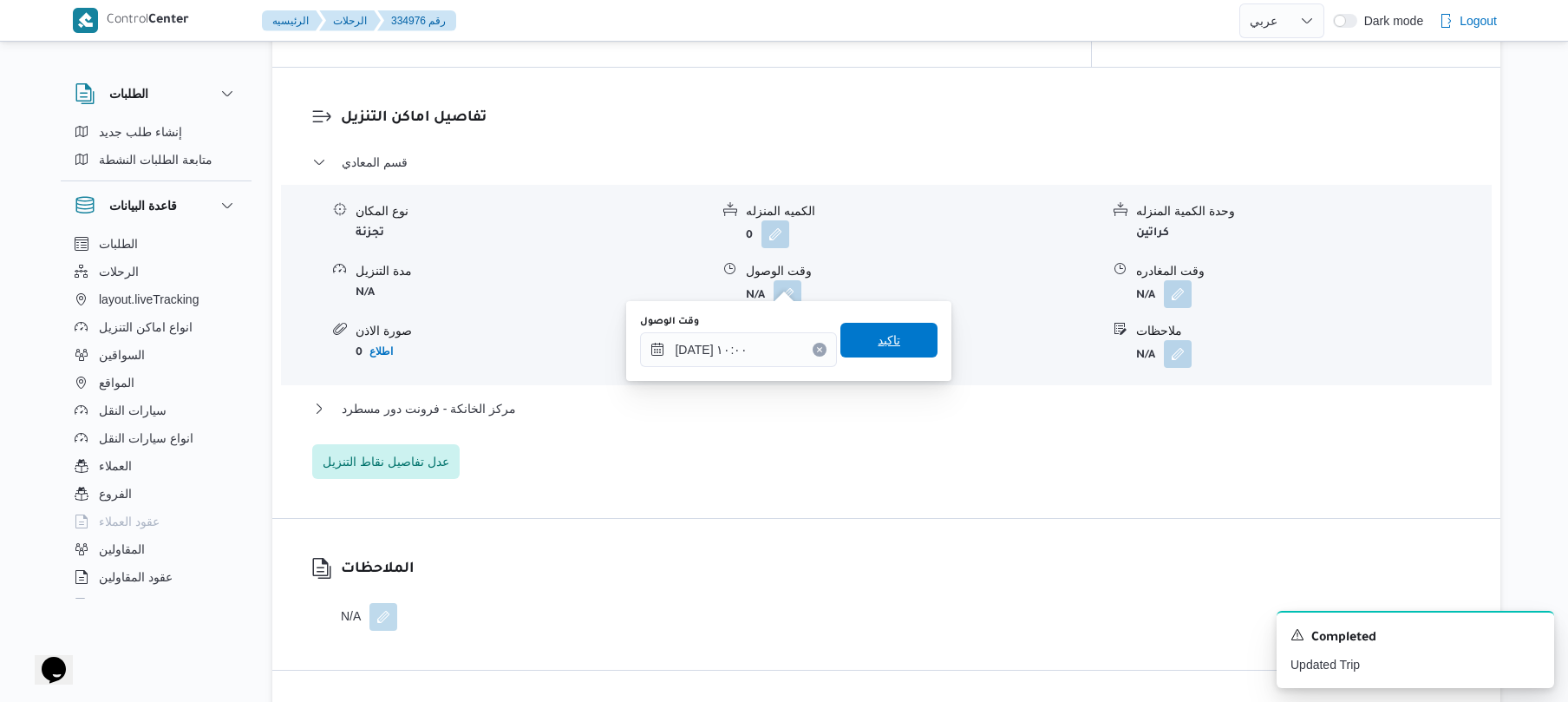
click at [897, 345] on span "تاكيد" at bounding box center [889, 340] width 97 height 35
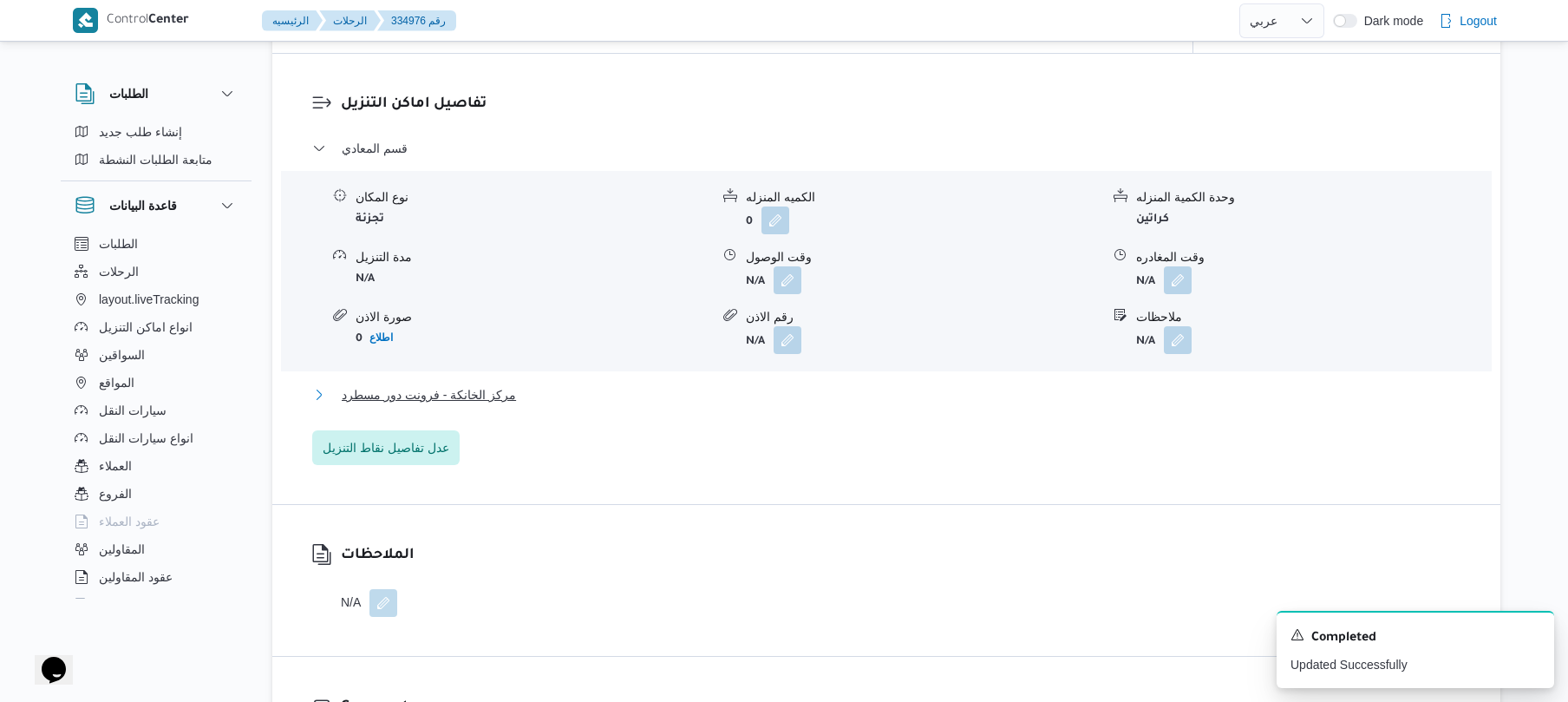
click at [862, 391] on button "مركز الخانكة - فرونت دور مسطرد" at bounding box center [887, 394] width 1150 height 21
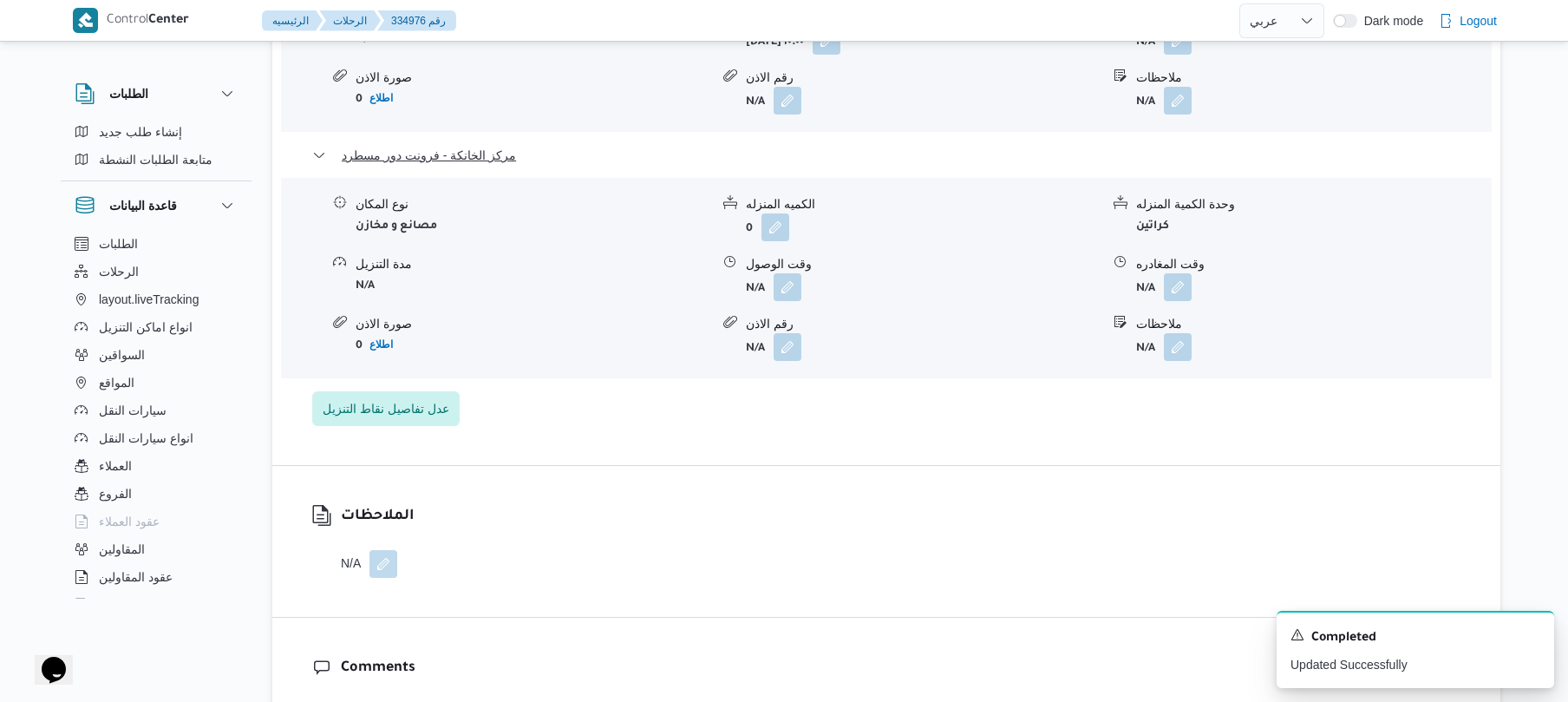
scroll to position [1805, 0]
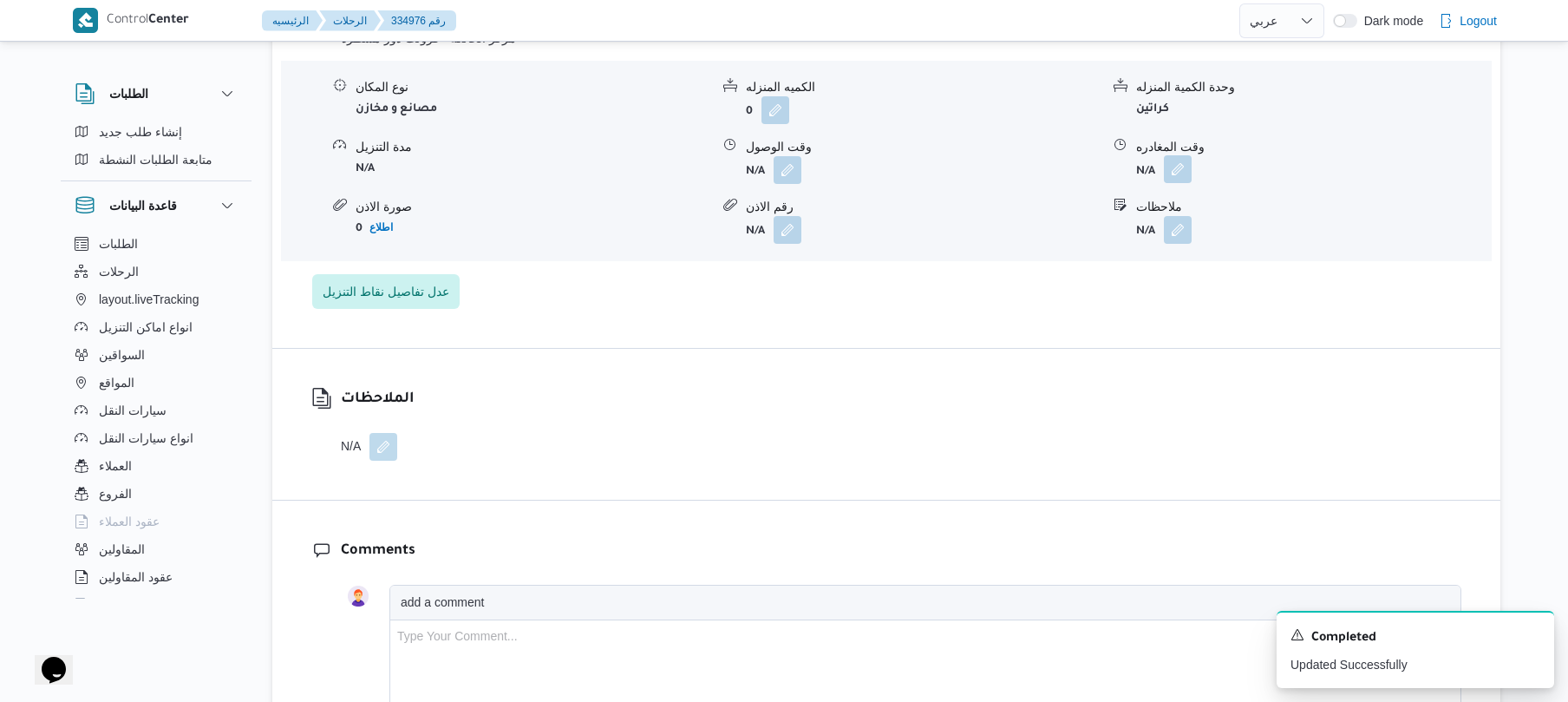
click at [1176, 158] on button "button" at bounding box center [1177, 169] width 28 height 28
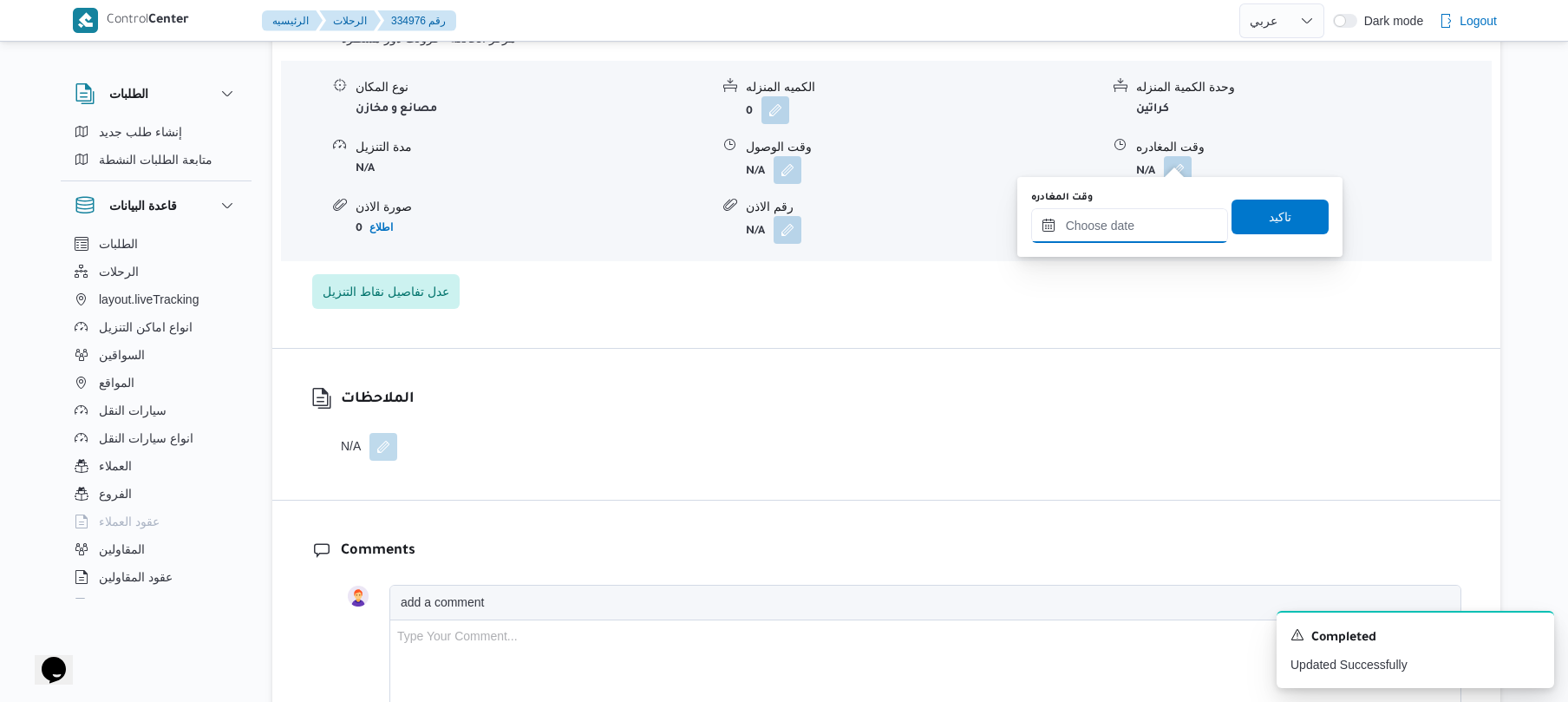
click at [1096, 229] on input "وقت المغادره" at bounding box center [1130, 225] width 197 height 35
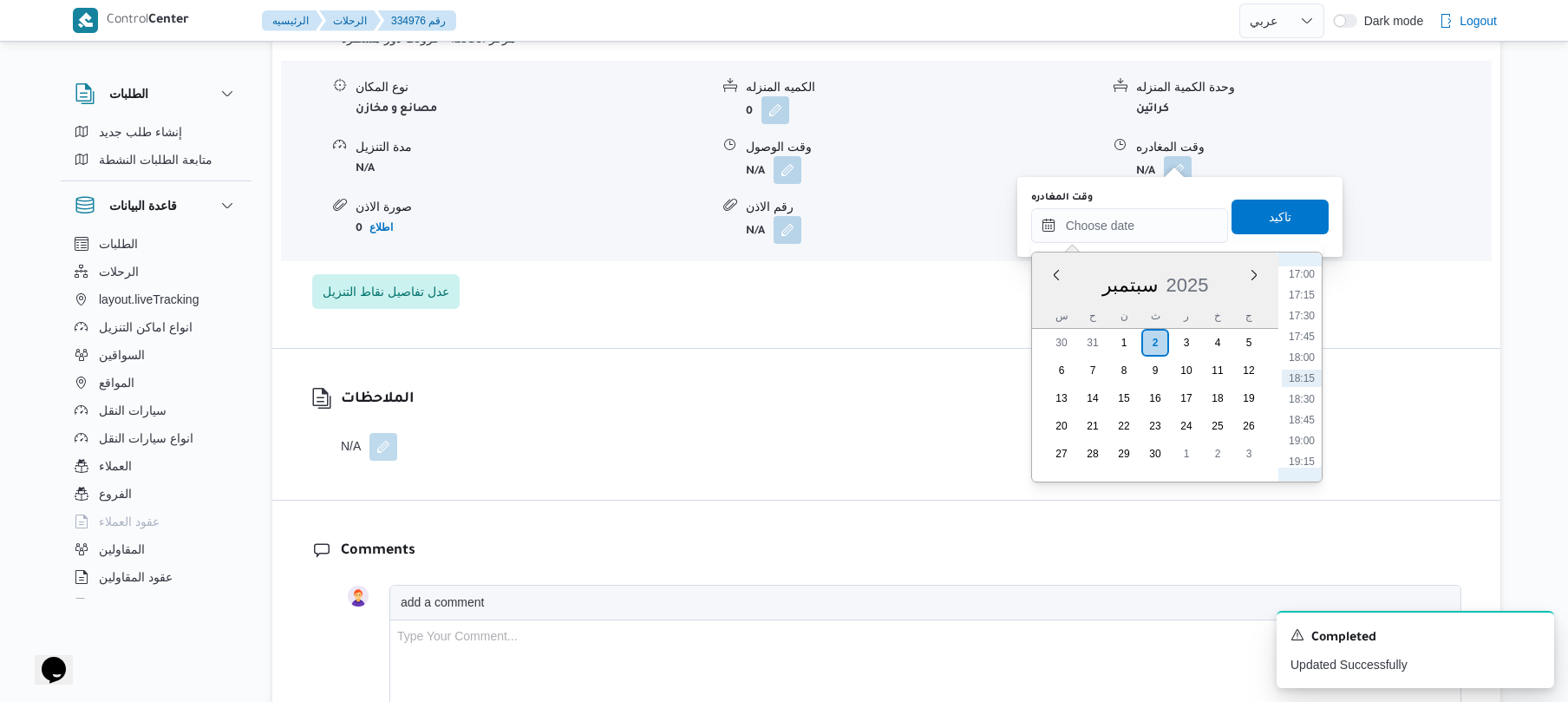
scroll to position [1247, 0]
click at [1302, 442] on li "17:00" at bounding box center [1302, 444] width 40 height 17
type input "٠٢/٠٩/٢٠٢٥ ١٧:٠٠"
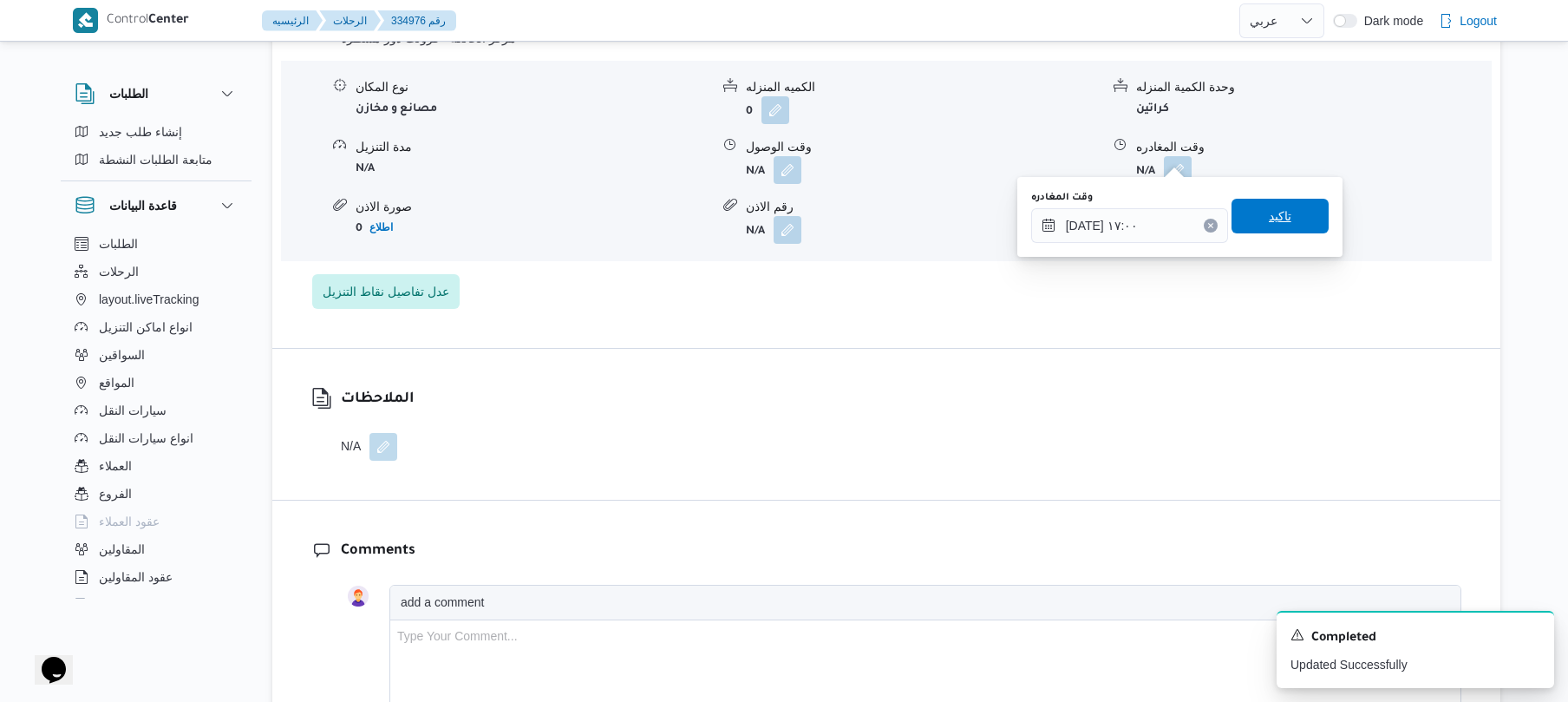
click at [1271, 212] on span "تاكيد" at bounding box center [1280, 216] width 22 height 21
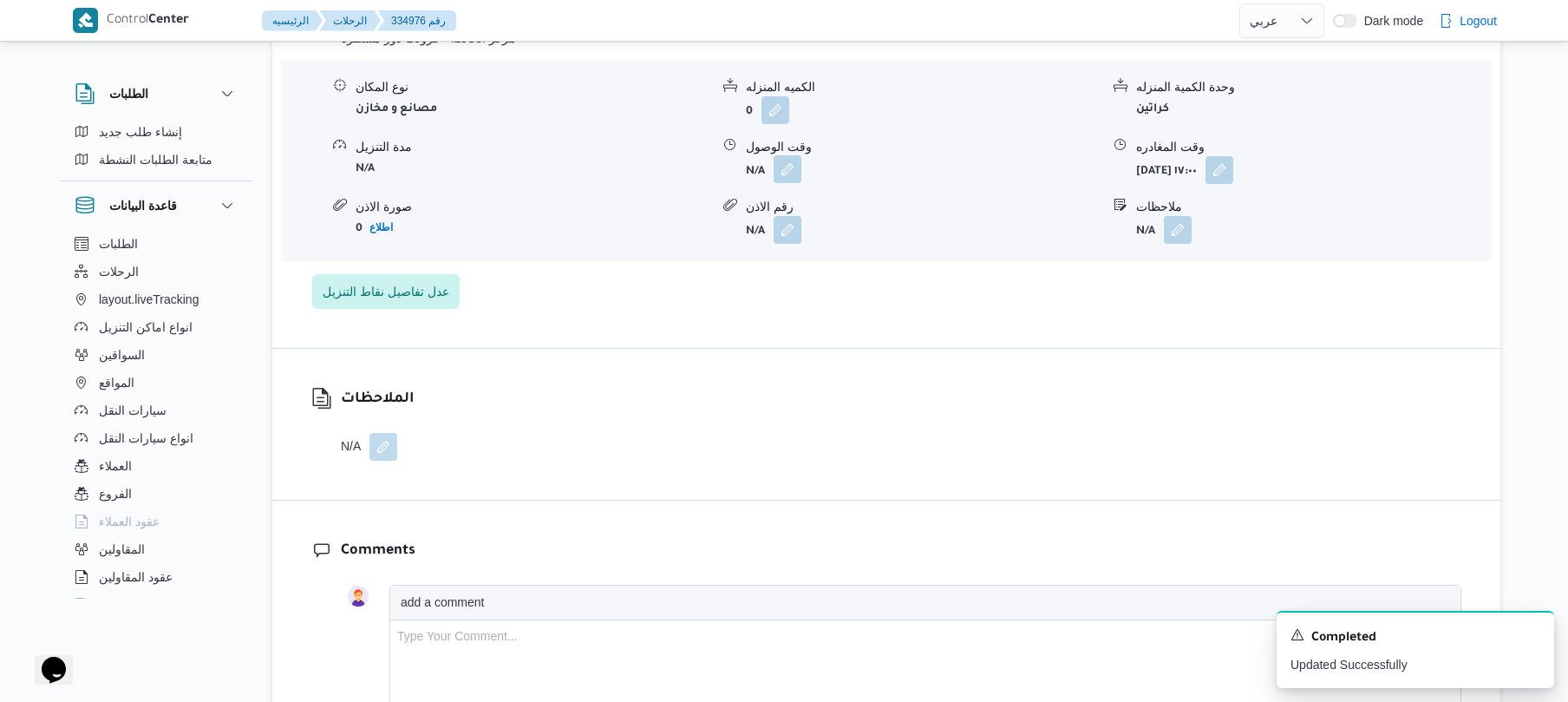
click at [781, 161] on button "button" at bounding box center [788, 169] width 28 height 28
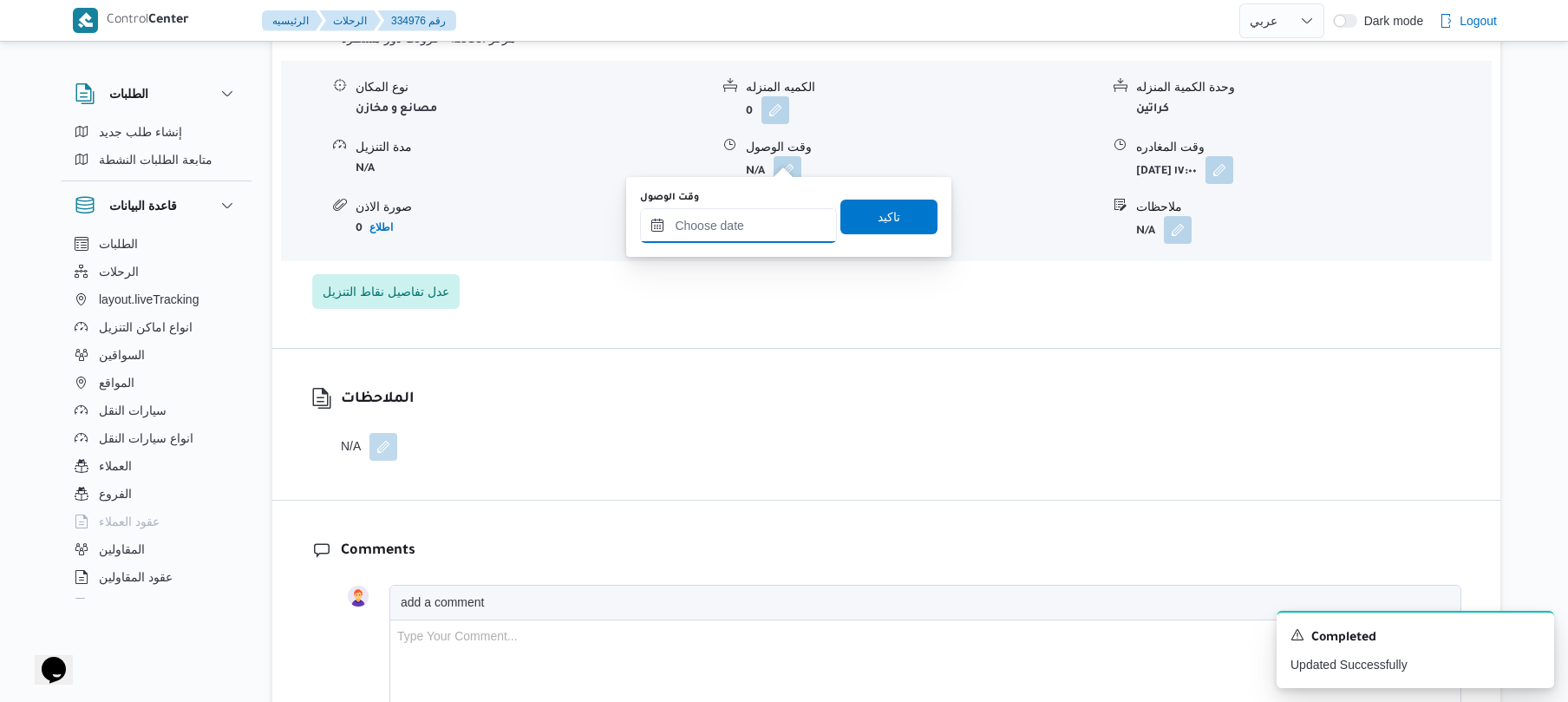
click at [771, 241] on input "وقت الوصول" at bounding box center [738, 225] width 197 height 35
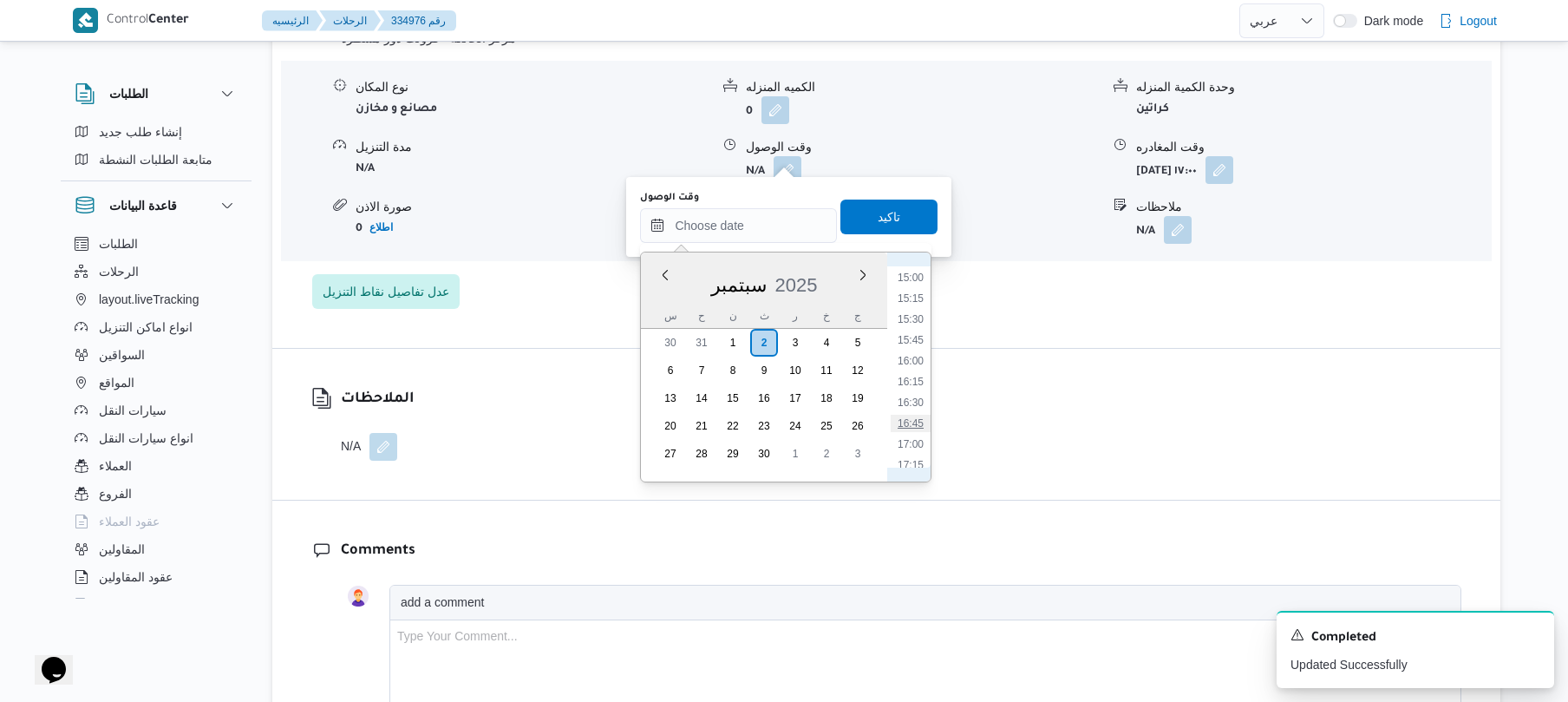
click at [917, 420] on li "16:45" at bounding box center [911, 423] width 40 height 17
type input "[DATE] ١٦:٤٥"
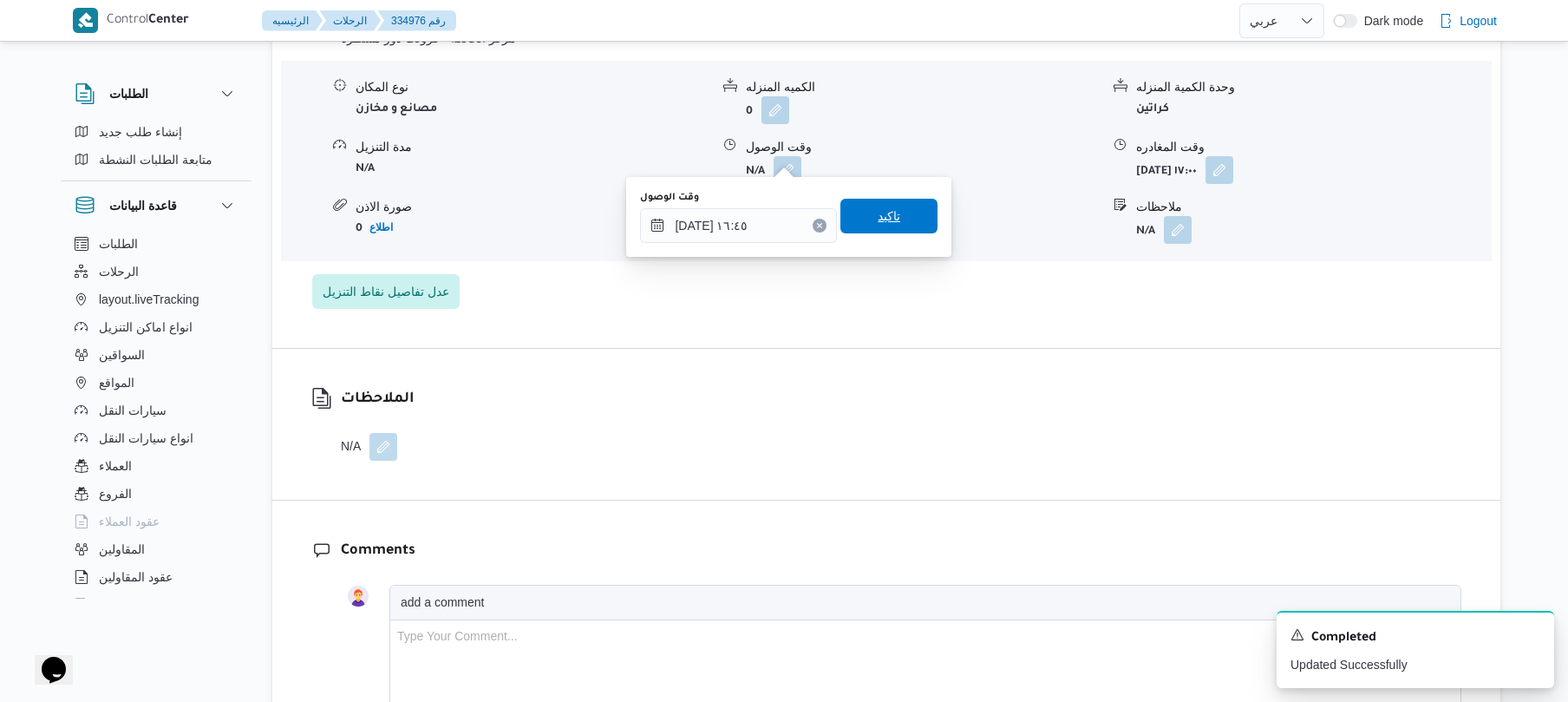
click at [892, 225] on span "تاكيد" at bounding box center [889, 216] width 97 height 35
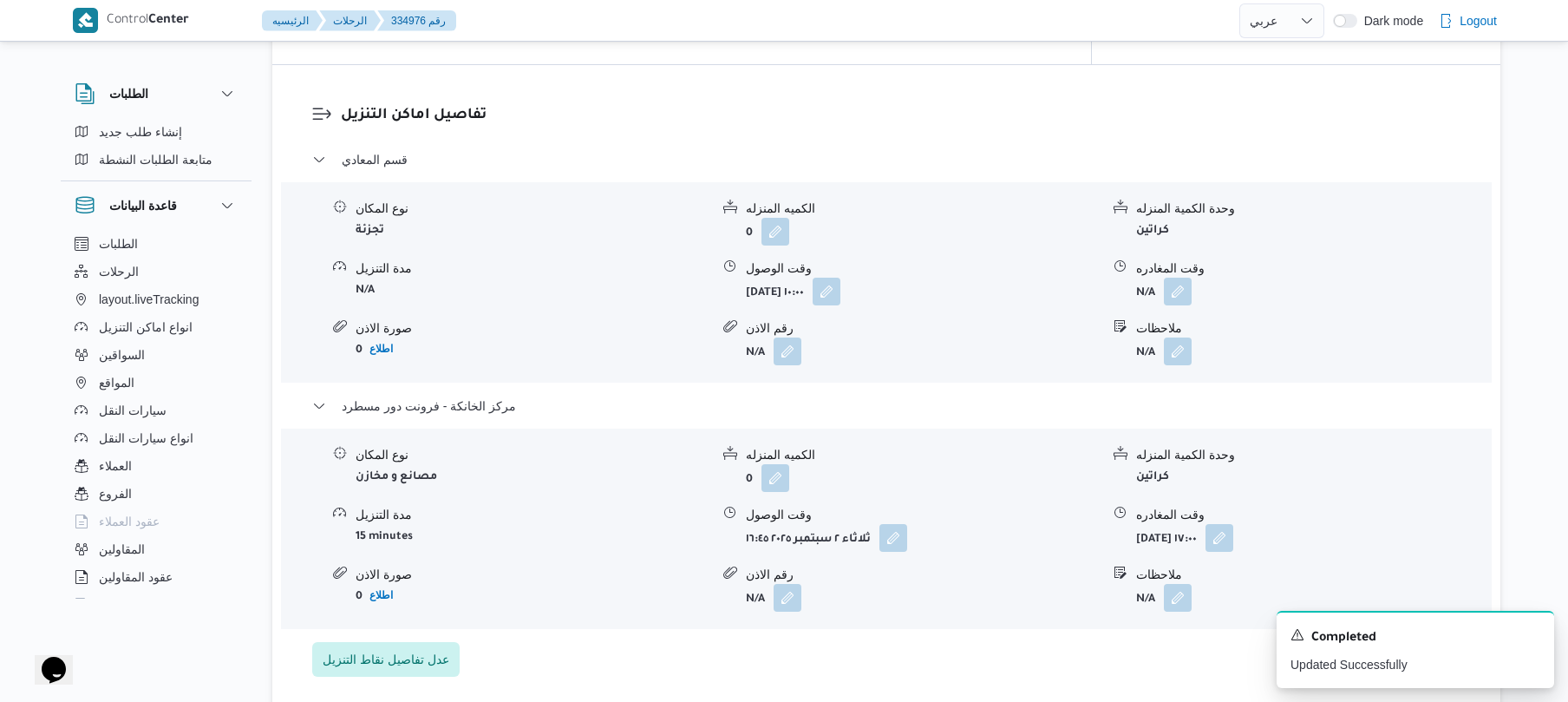
scroll to position [1434, 0]
click at [1174, 279] on button "button" at bounding box center [1177, 292] width 28 height 28
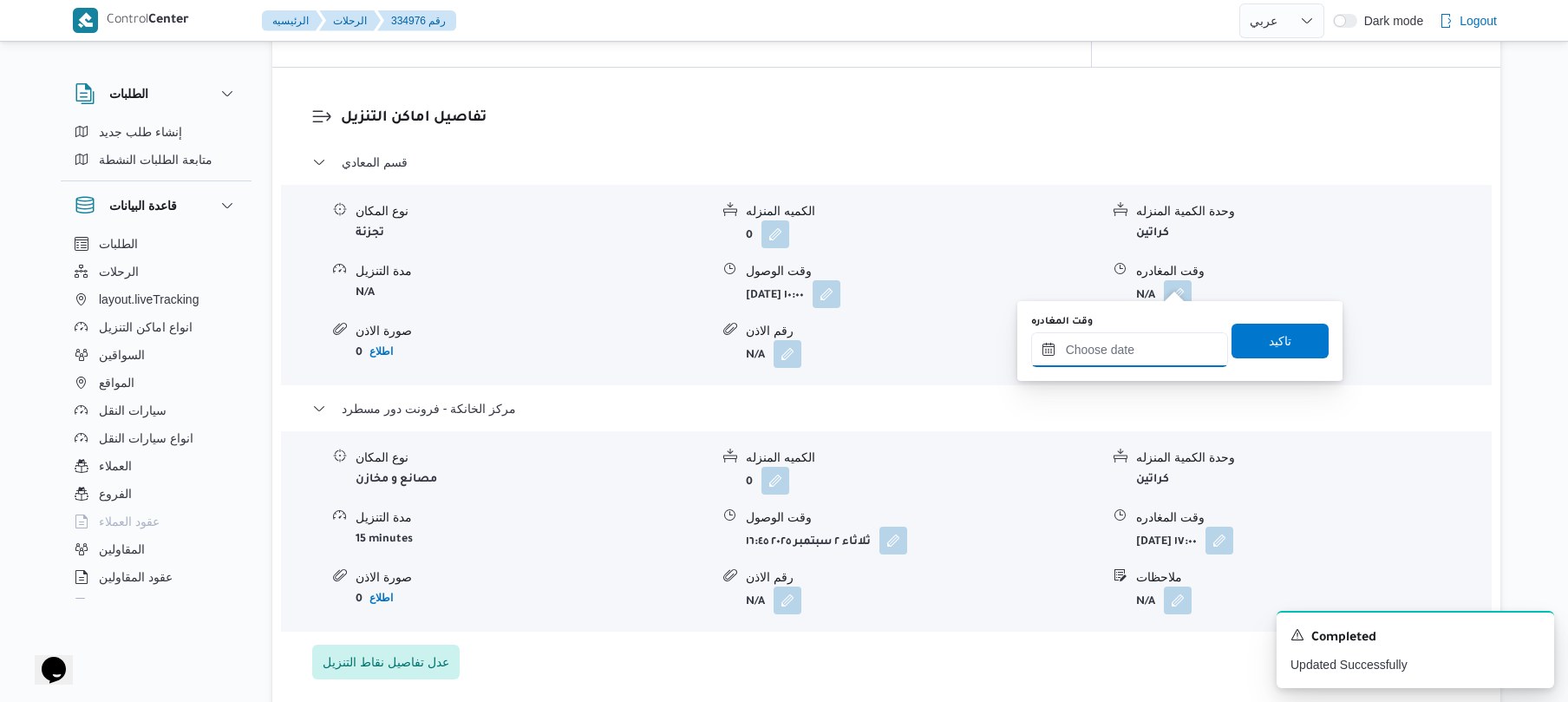
click at [1125, 359] on input "وقت المغادره" at bounding box center [1130, 350] width 197 height 35
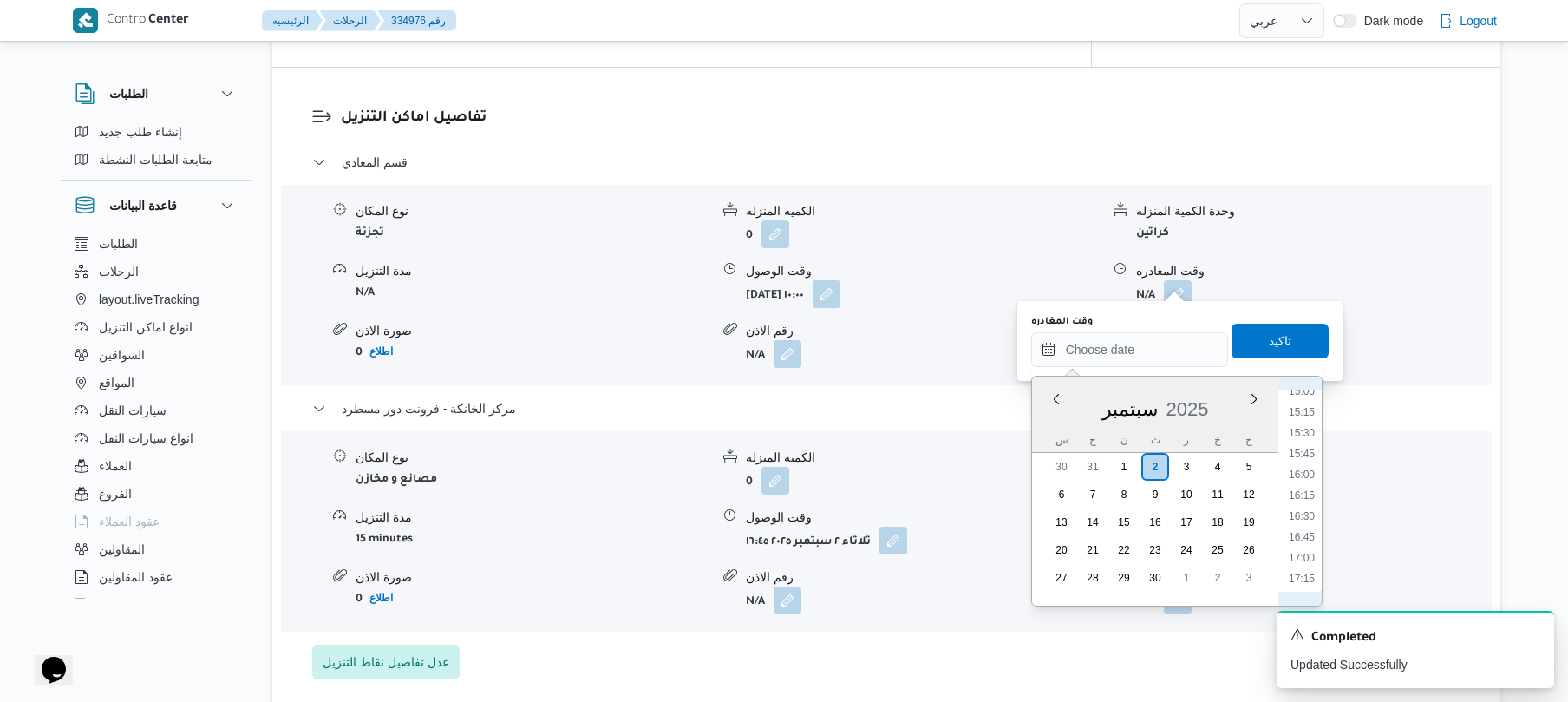
scroll to position [1247, 0]
click at [1304, 466] on li "15:45" at bounding box center [1302, 463] width 40 height 17
type input "٠٢/٠٩/٢٠٢٥ ١٥:٤٥"
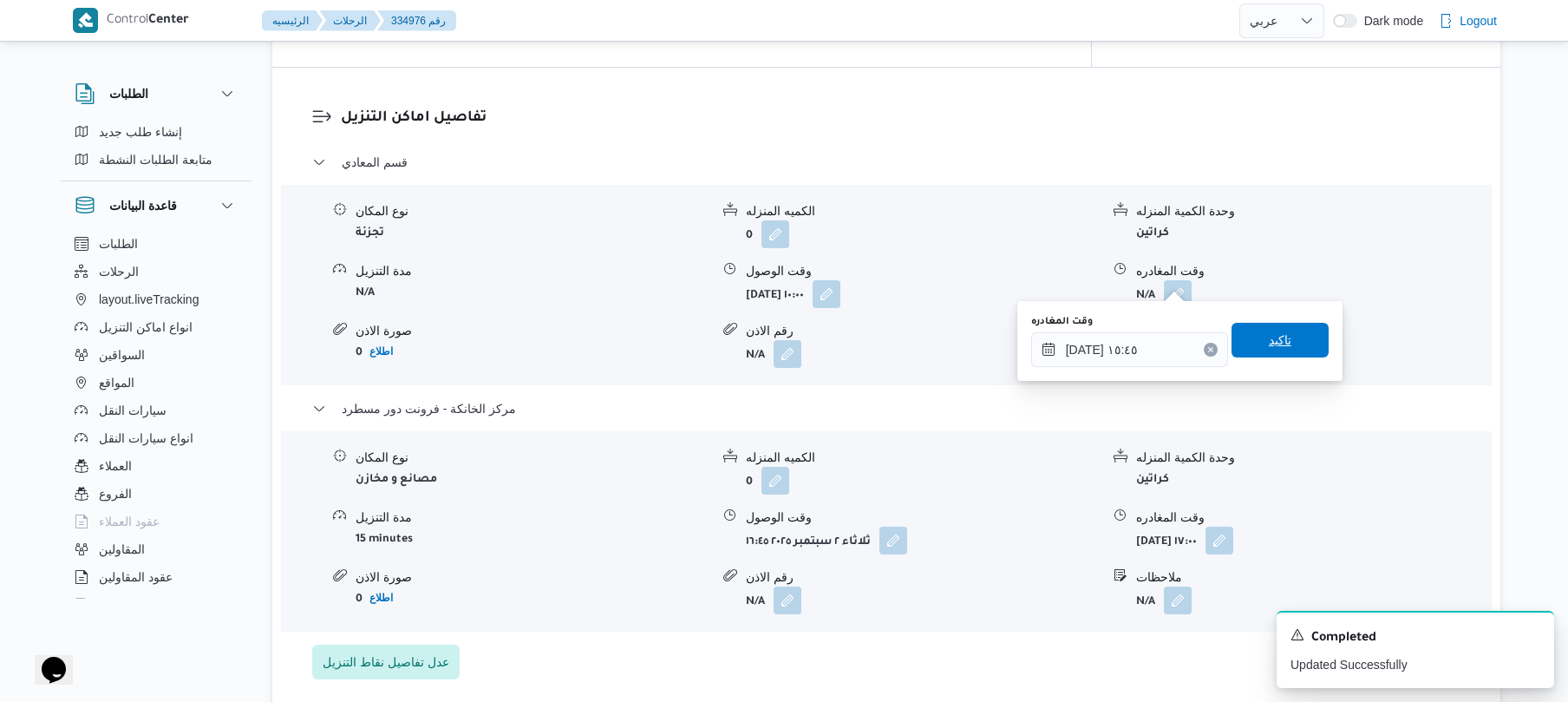
click at [1285, 345] on span "تاكيد" at bounding box center [1280, 340] width 97 height 35
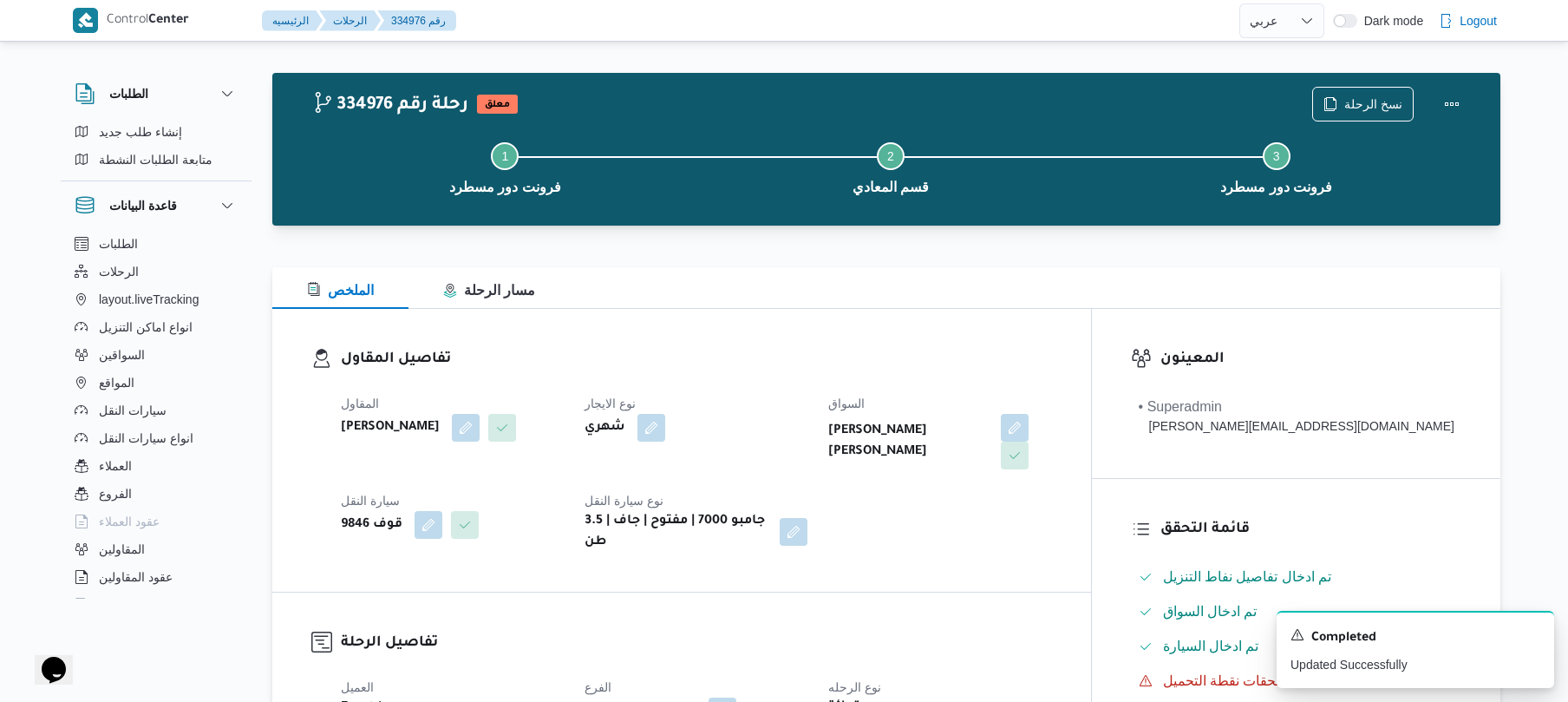
scroll to position [0, 0]
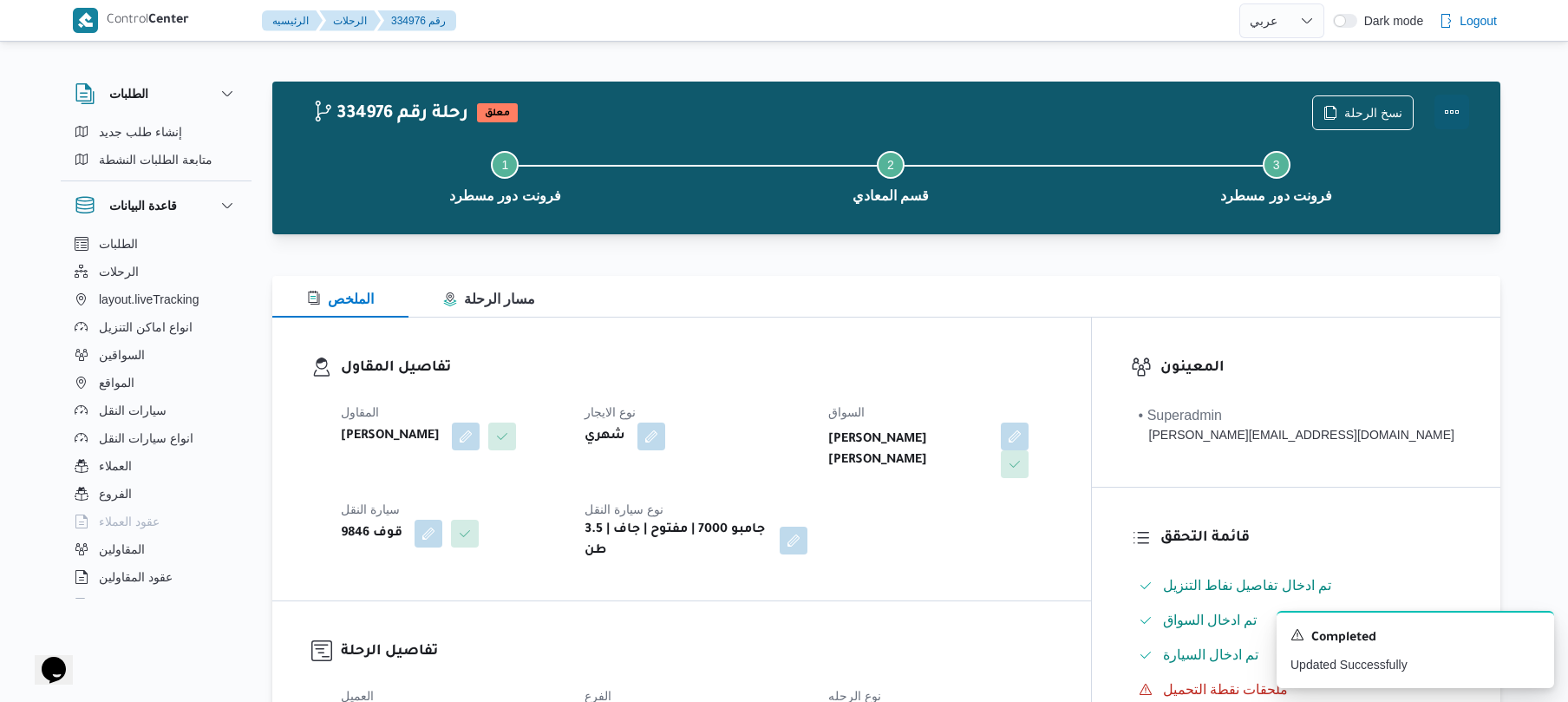
click at [1452, 115] on button "Actions" at bounding box center [1452, 112] width 35 height 35
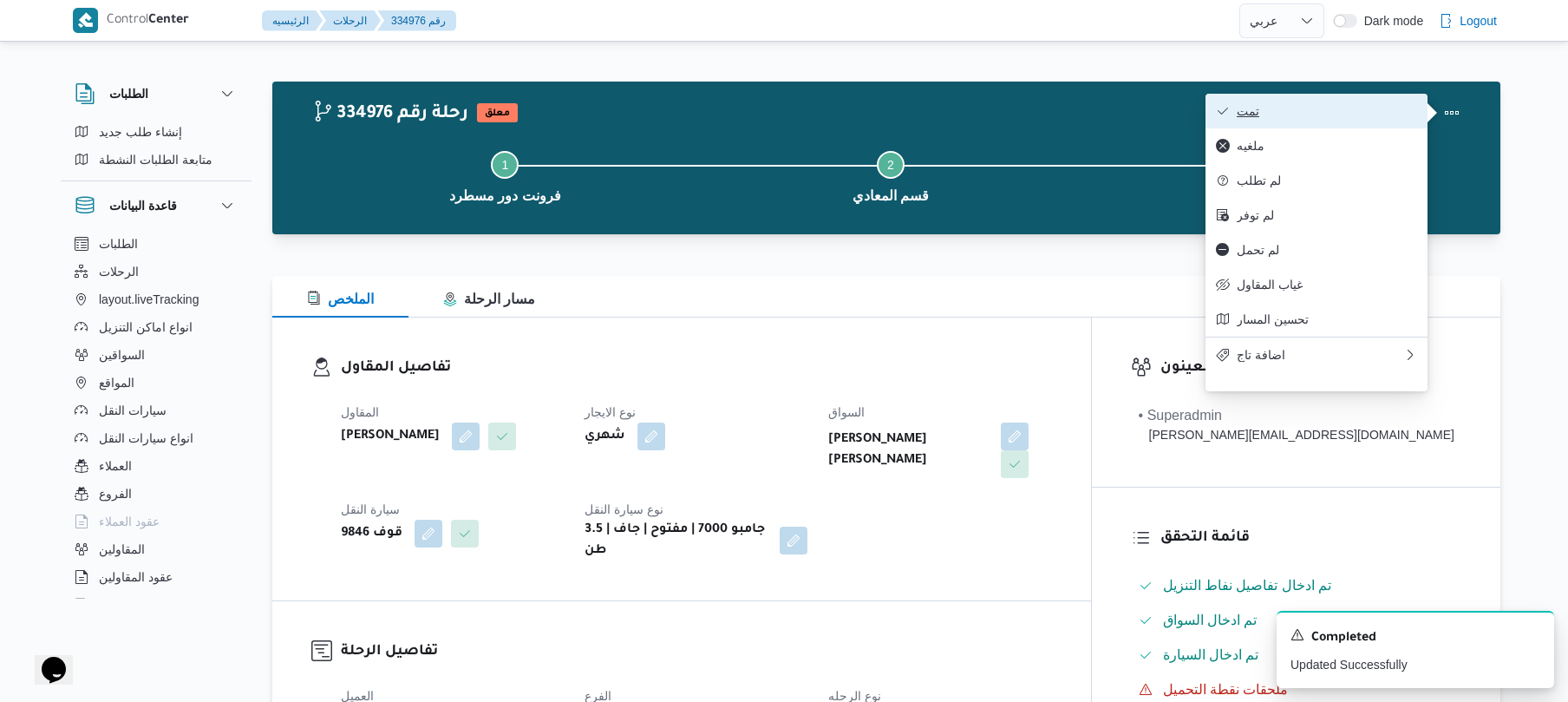
click at [1339, 118] on span "تمت" at bounding box center [1328, 111] width 181 height 14
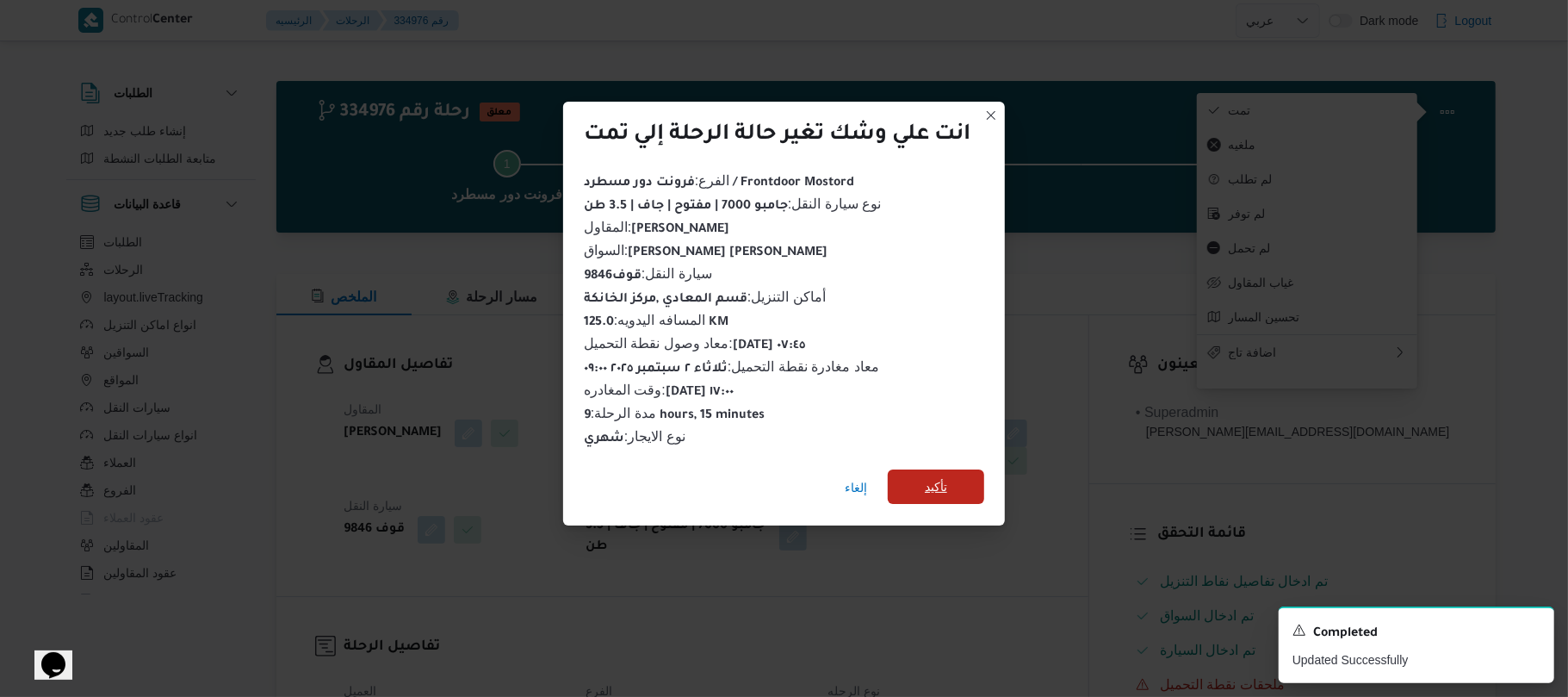
click at [961, 471] on span "تأكيد" at bounding box center [935, 487] width 97 height 35
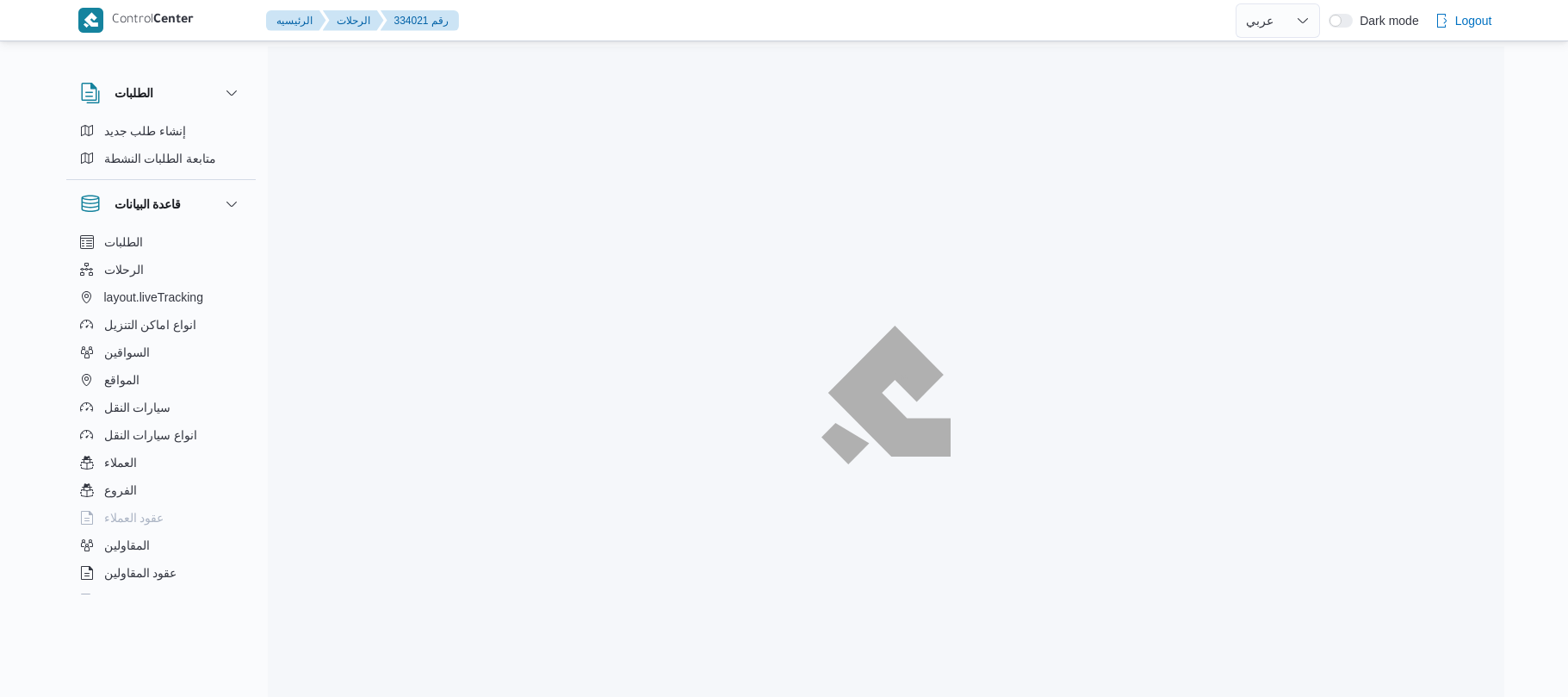
select select "ar"
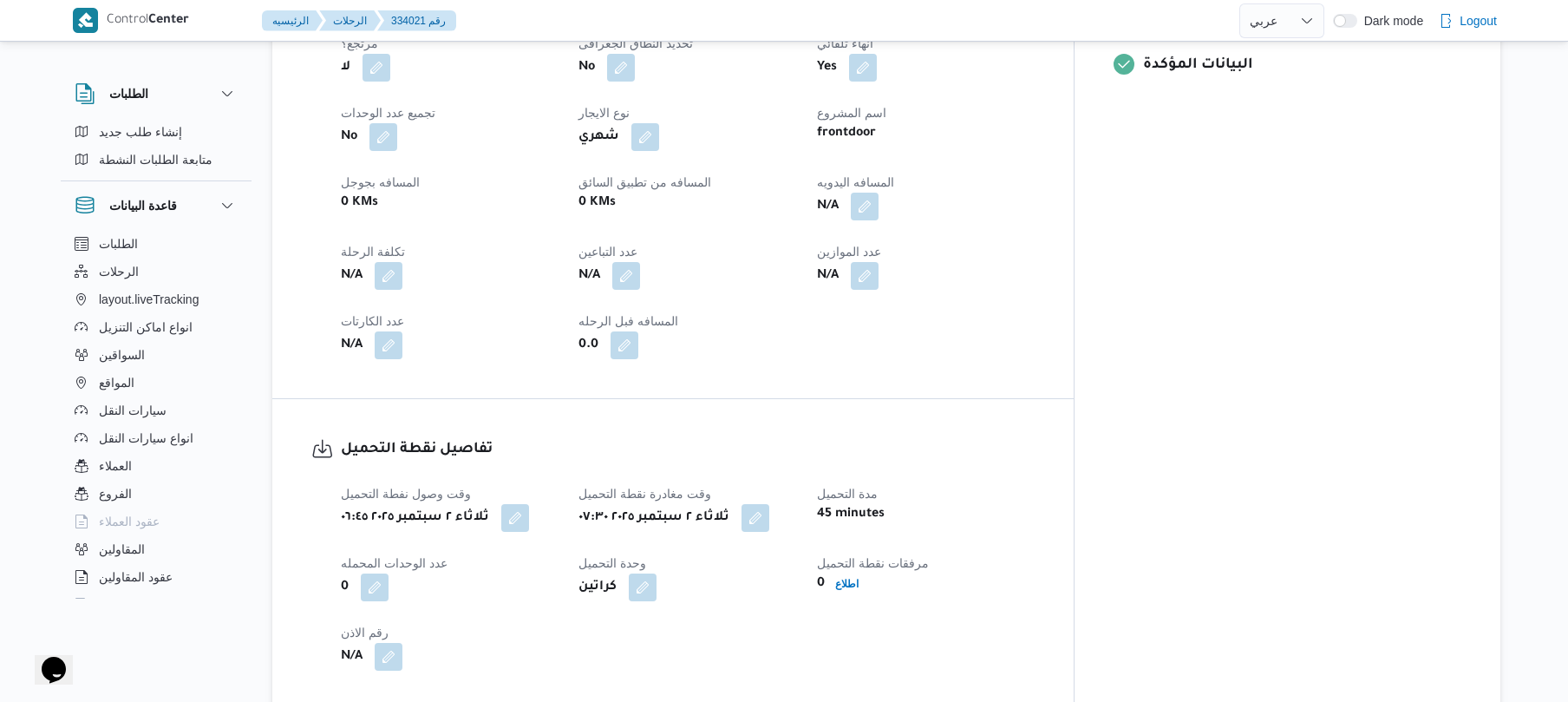
scroll to position [879, 0]
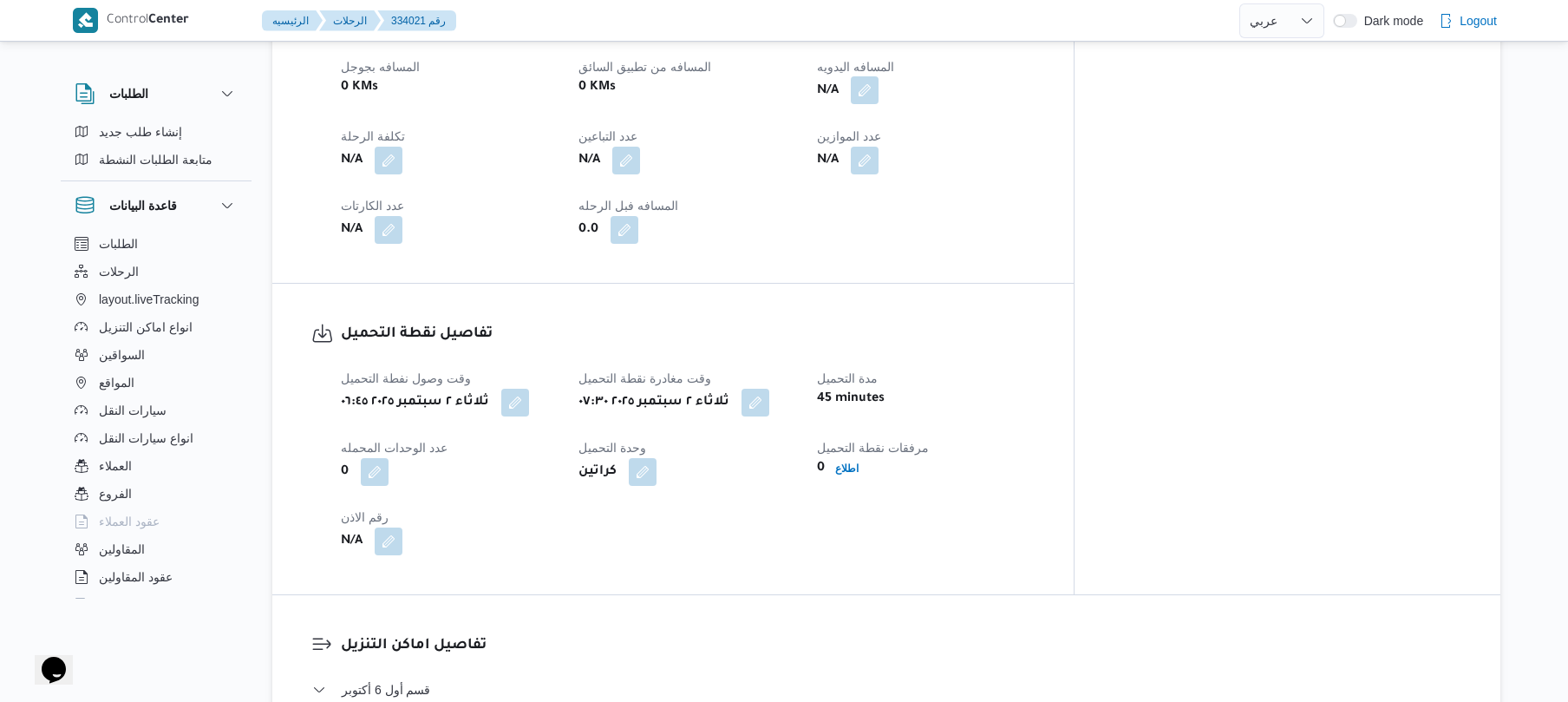
click at [879, 78] on button "button" at bounding box center [864, 89] width 28 height 28
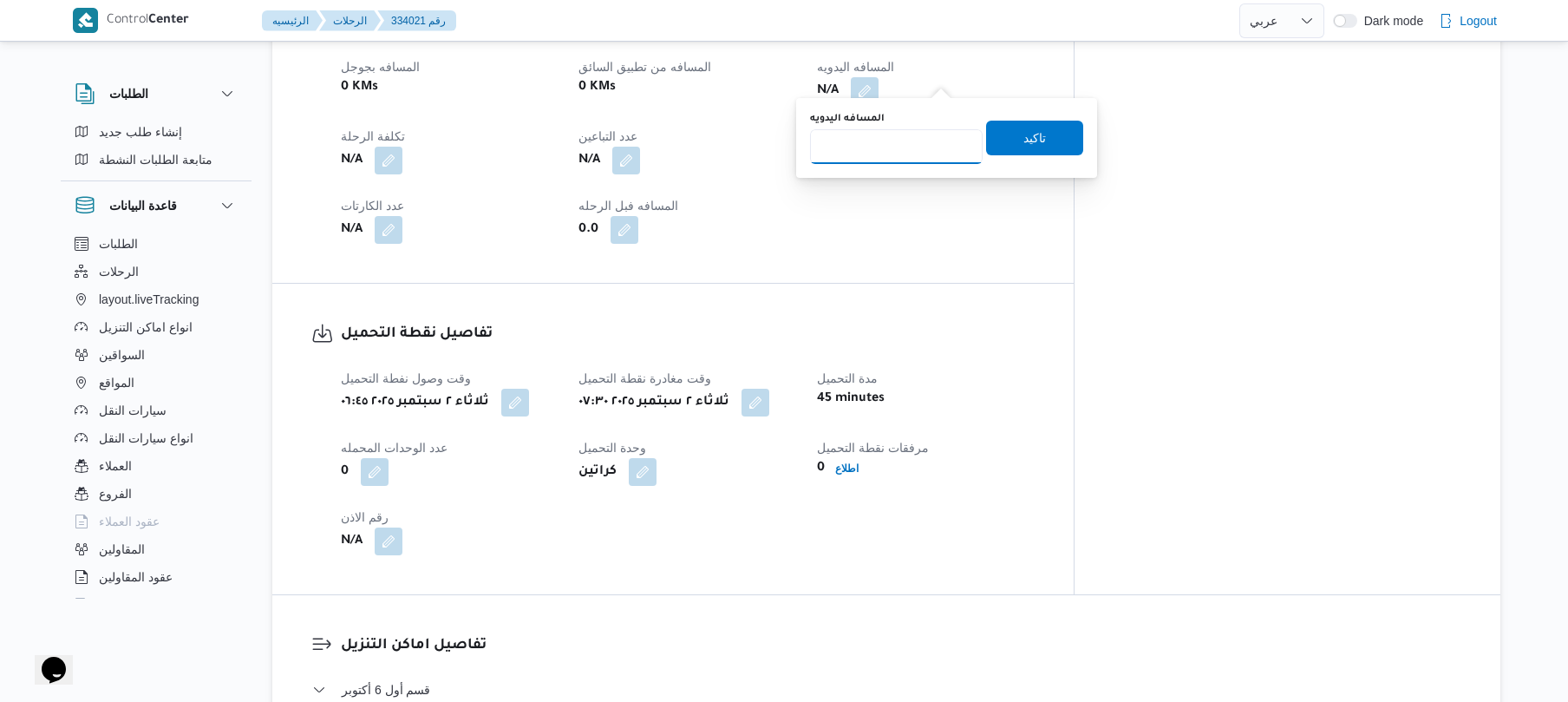
click at [913, 142] on input "المسافه اليدويه" at bounding box center [896, 147] width 173 height 35
type input "130"
click at [1035, 129] on span "تاكيد" at bounding box center [1034, 137] width 22 height 21
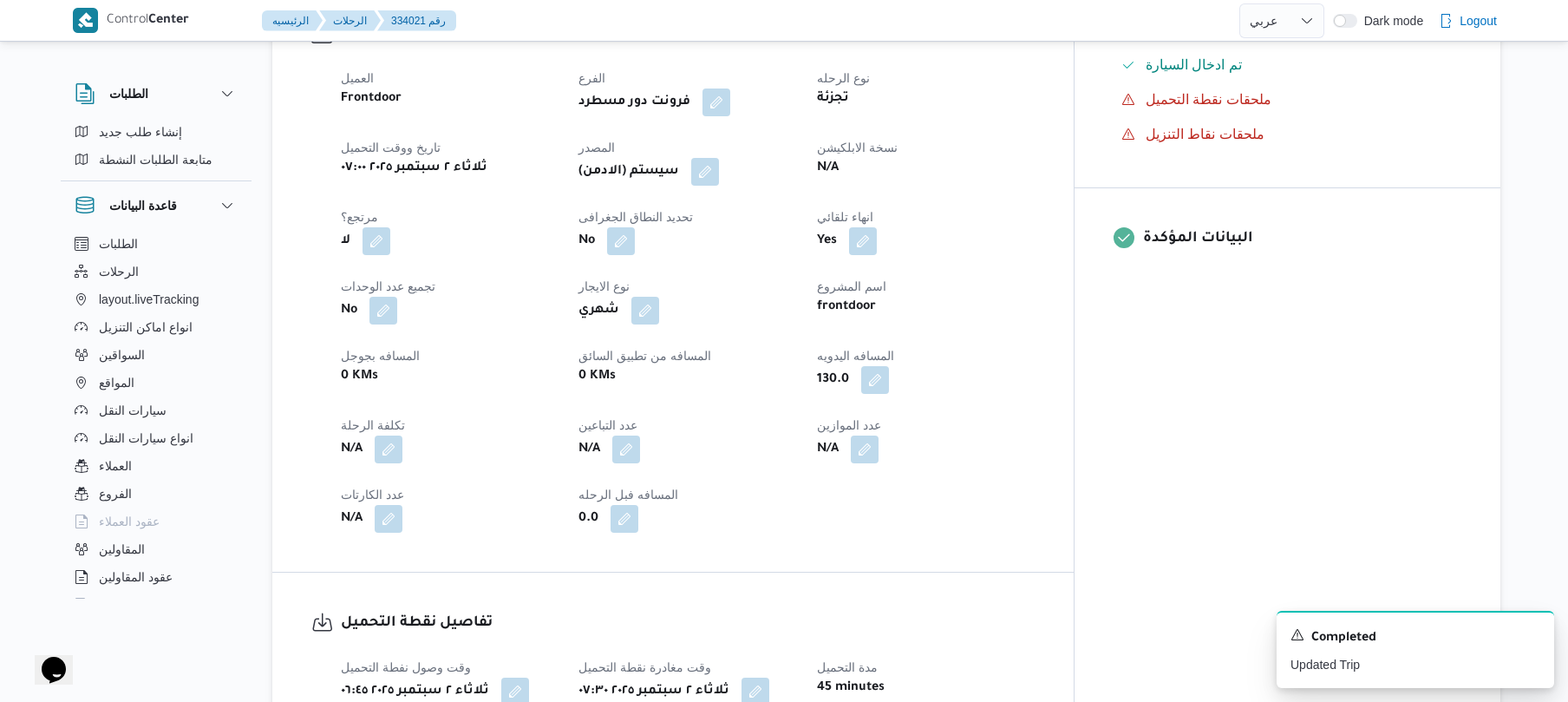
scroll to position [555, 0]
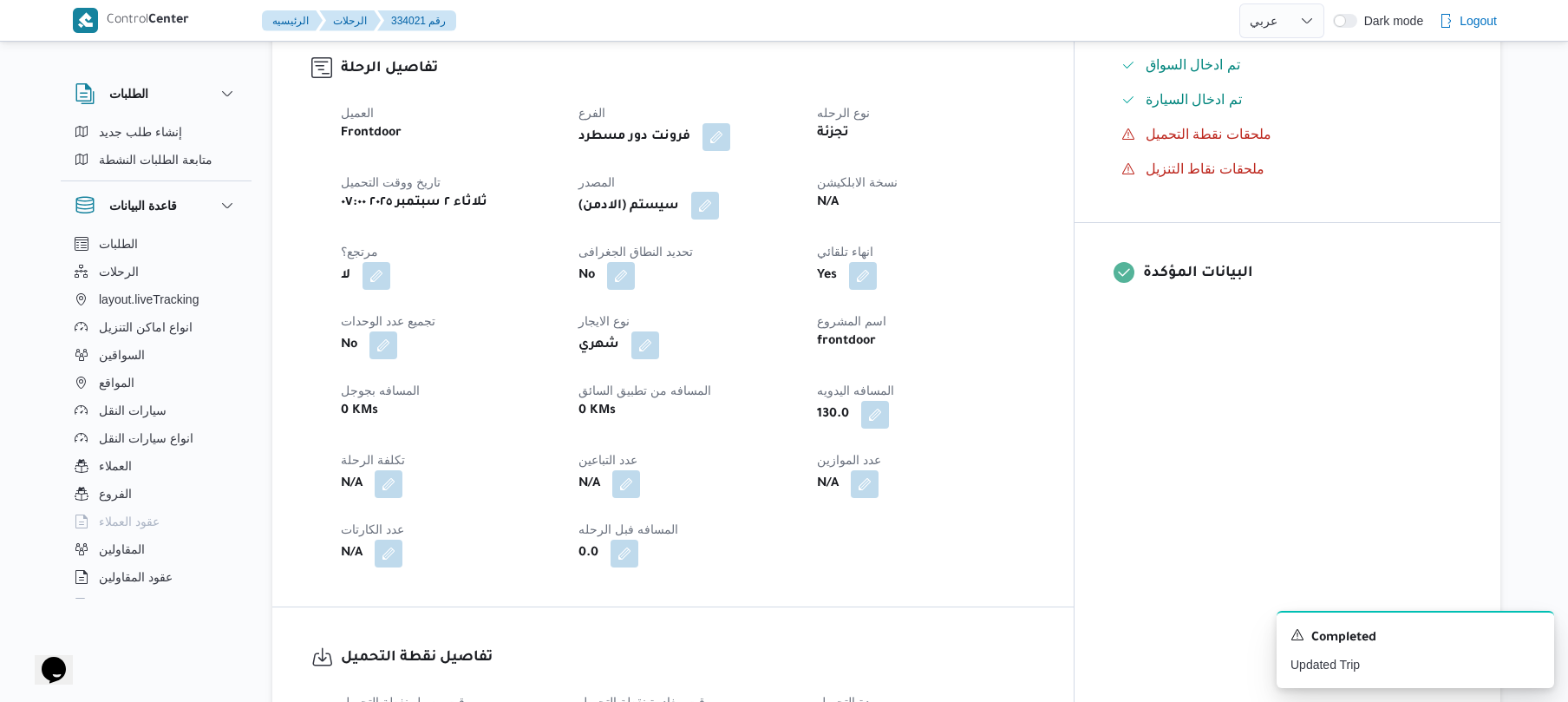
click at [719, 194] on button "button" at bounding box center [704, 205] width 28 height 28
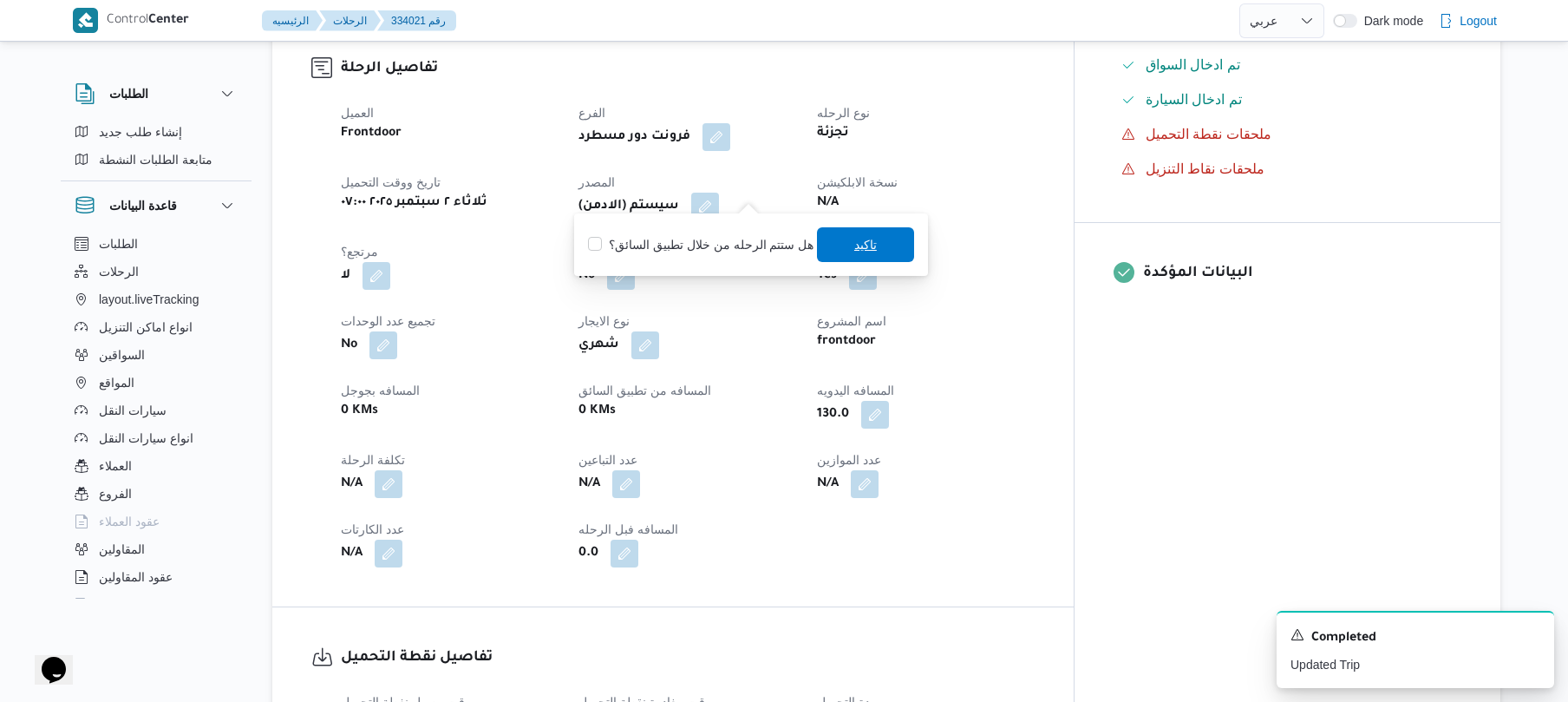
click at [833, 249] on span "تاكيد" at bounding box center [865, 244] width 97 height 35
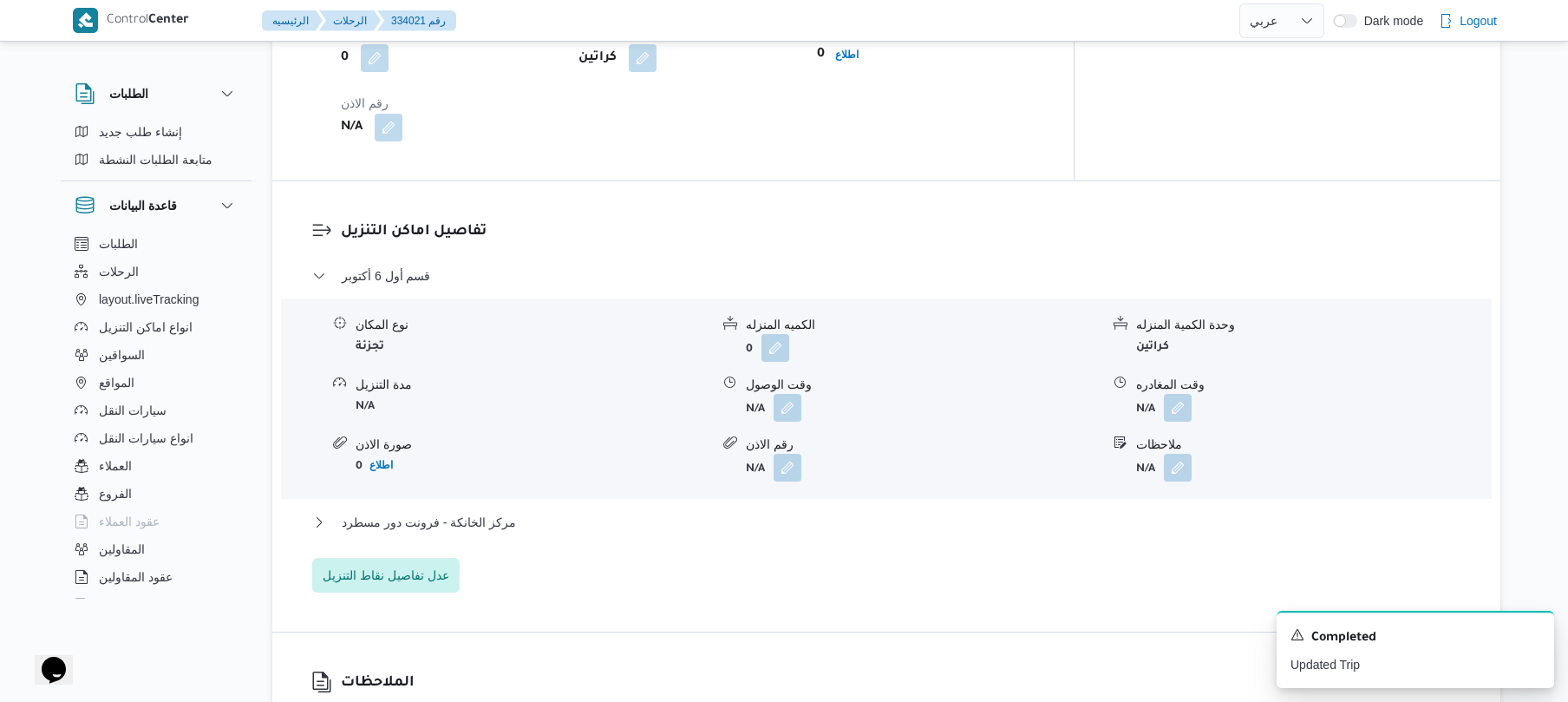
scroll to position [1296, 0]
click at [793, 391] on button "button" at bounding box center [788, 404] width 28 height 28
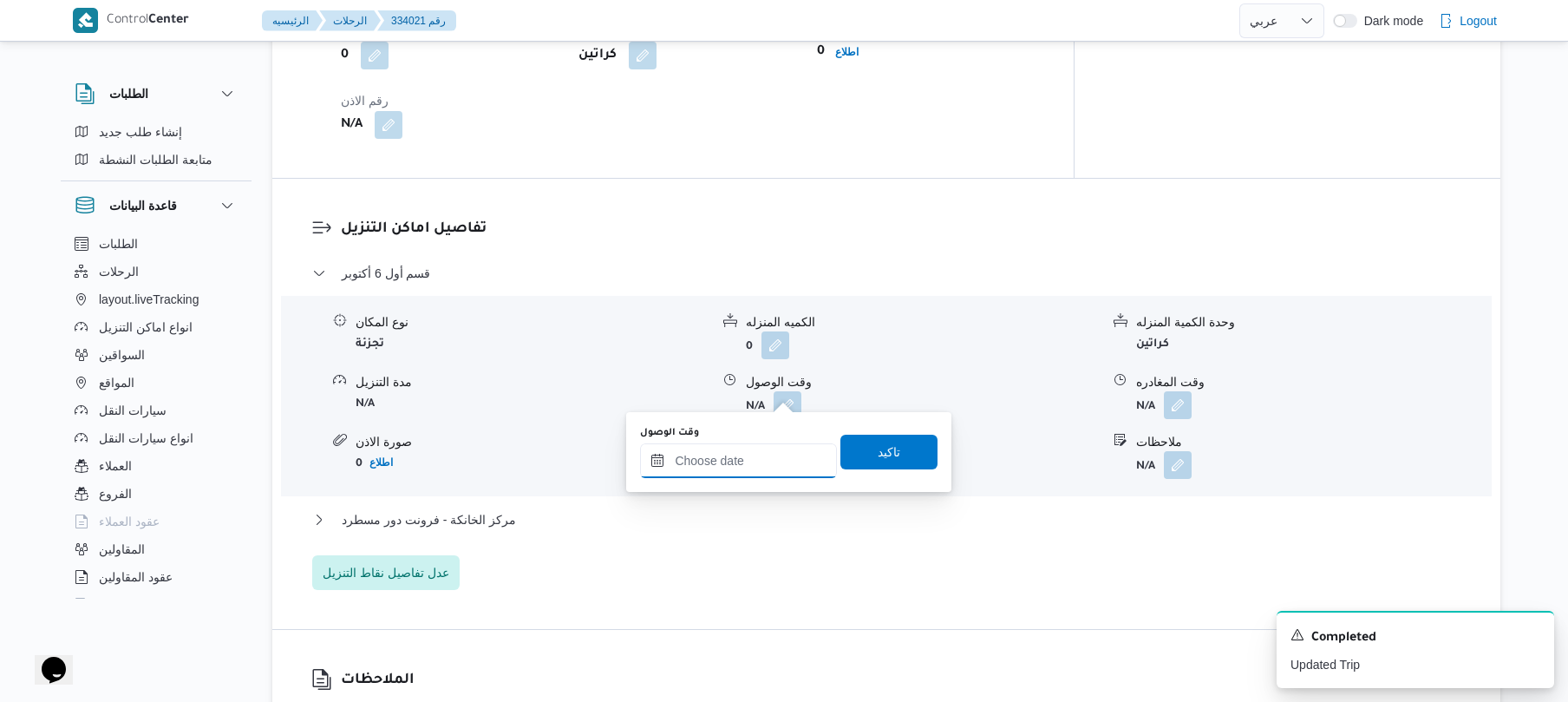
click at [756, 460] on input "وقت الوصول" at bounding box center [738, 461] width 197 height 35
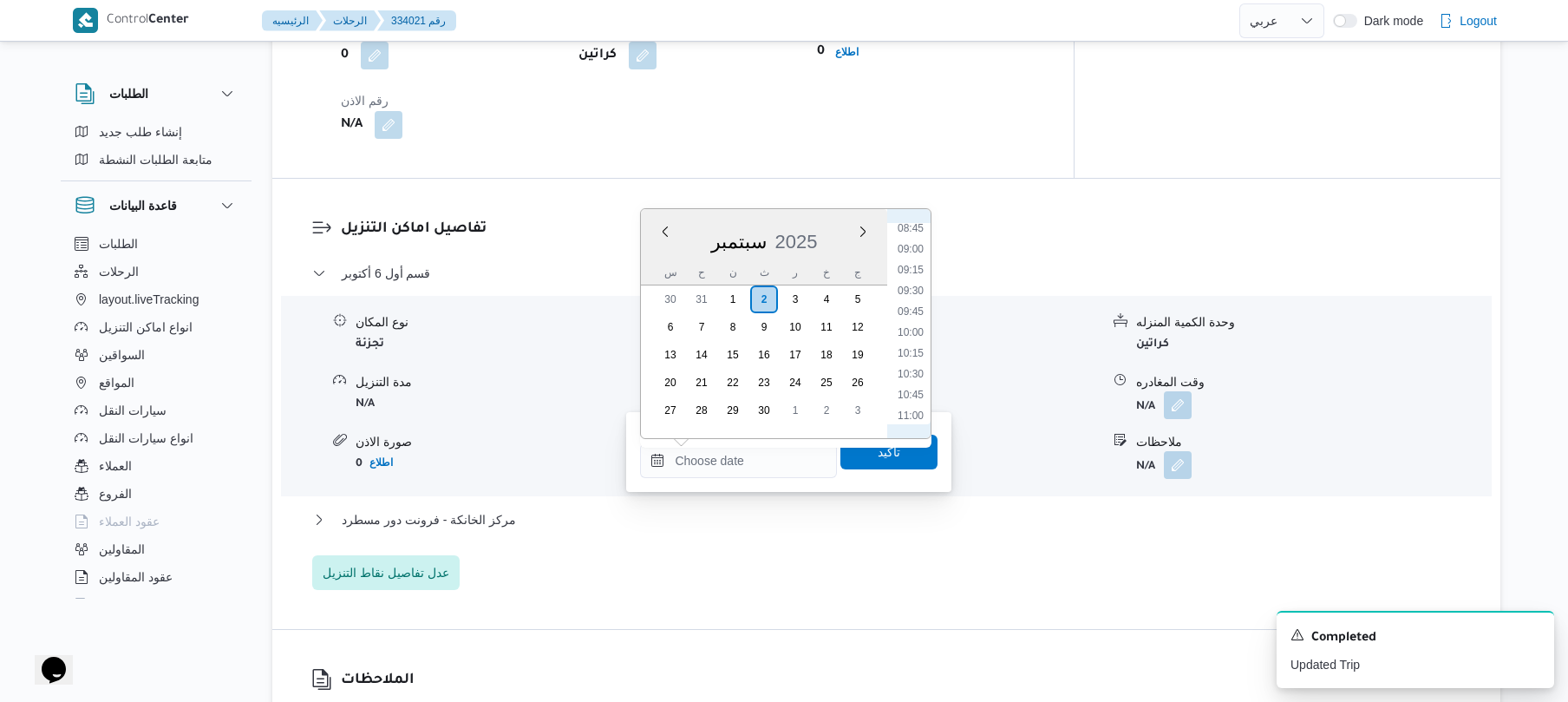
scroll to position [561, 0]
click at [910, 376] on li "08:30" at bounding box center [911, 378] width 40 height 17
type input "[DATE] ٠٨:٣٠"
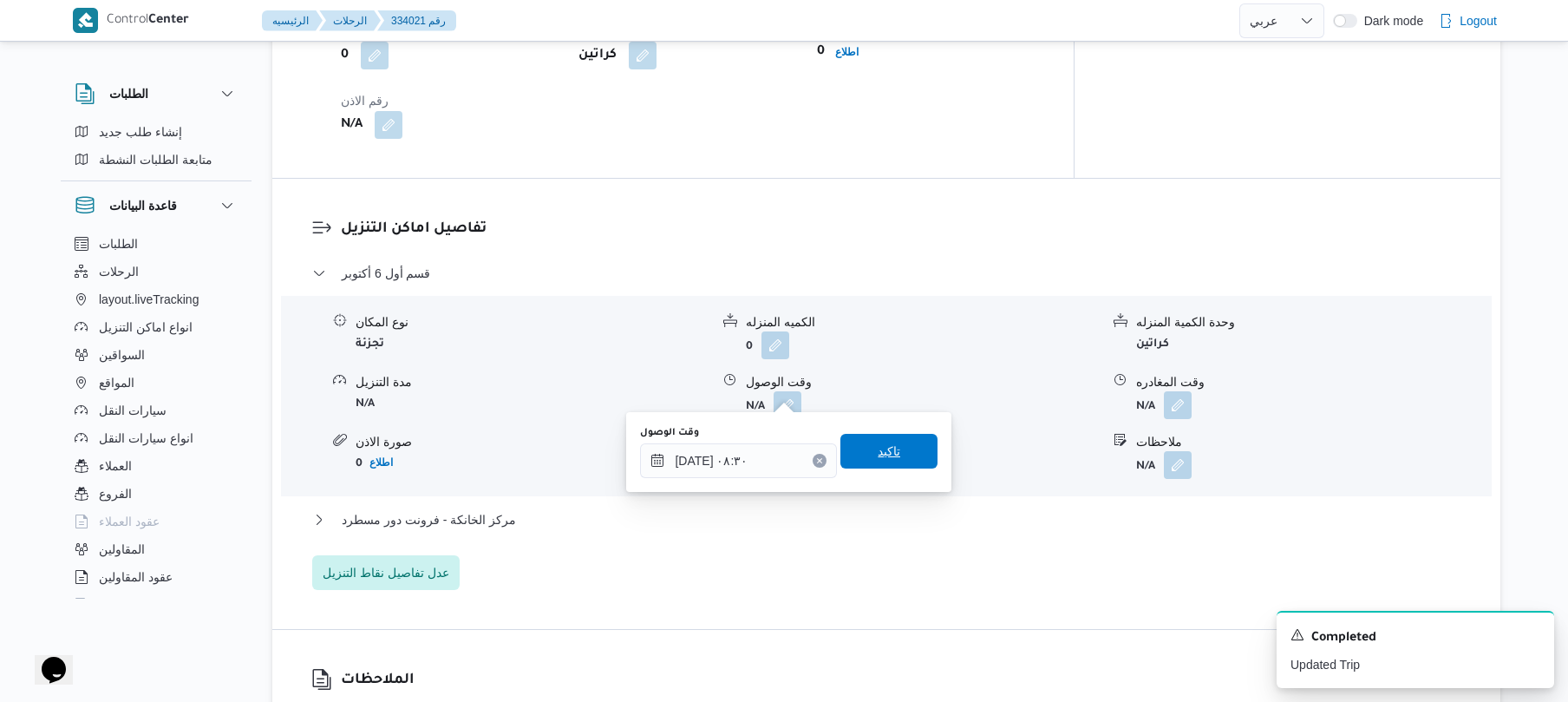
click at [885, 450] on span "تاكيد" at bounding box center [889, 451] width 22 height 21
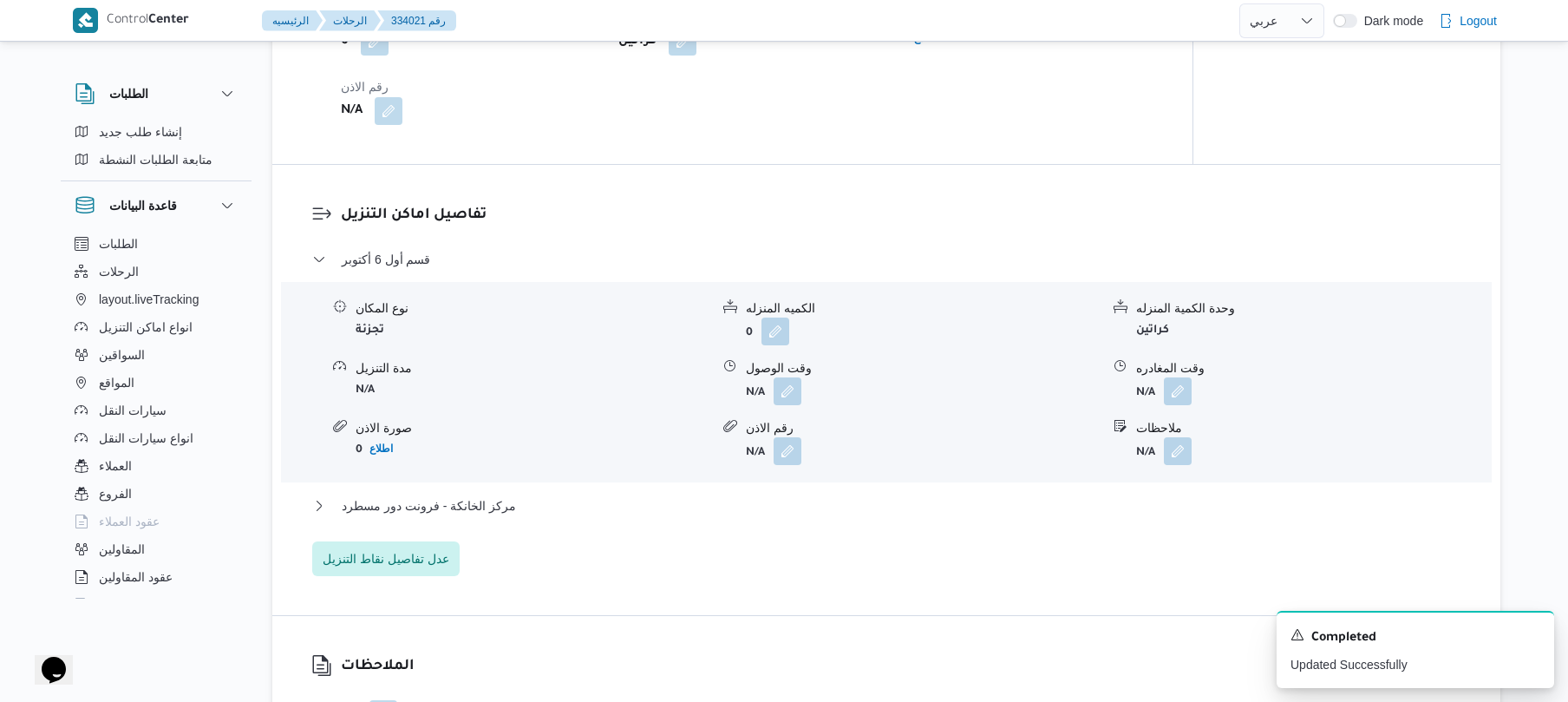
click at [826, 493] on div "قسم أول 6 أكتوبر نوع المكان تجزئة الكميه المنزله 0 وحدة الكمية المنزله كراتين م…" at bounding box center [887, 412] width 1150 height 327
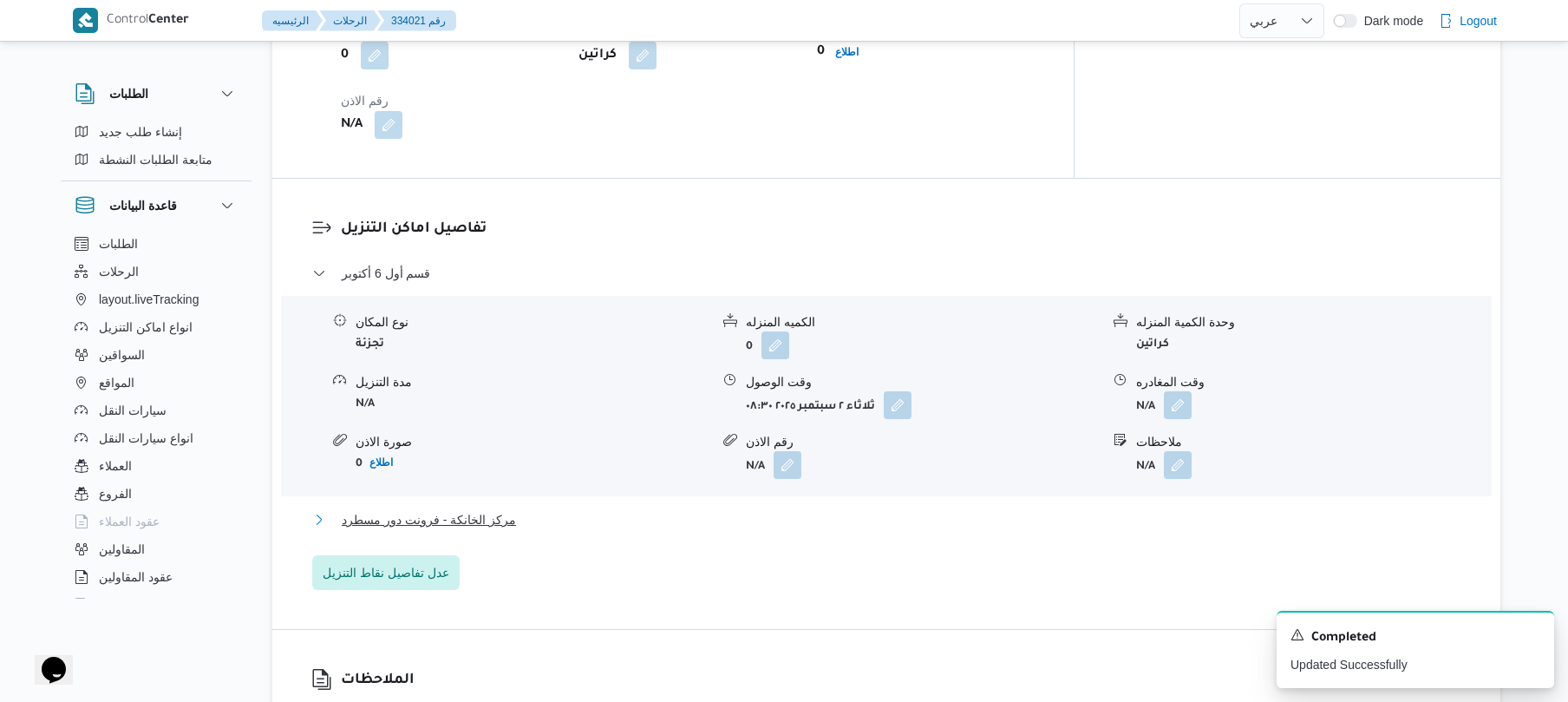
click at [804, 512] on button "مركز الخانكة - فرونت دور مسطرد" at bounding box center [887, 520] width 1150 height 21
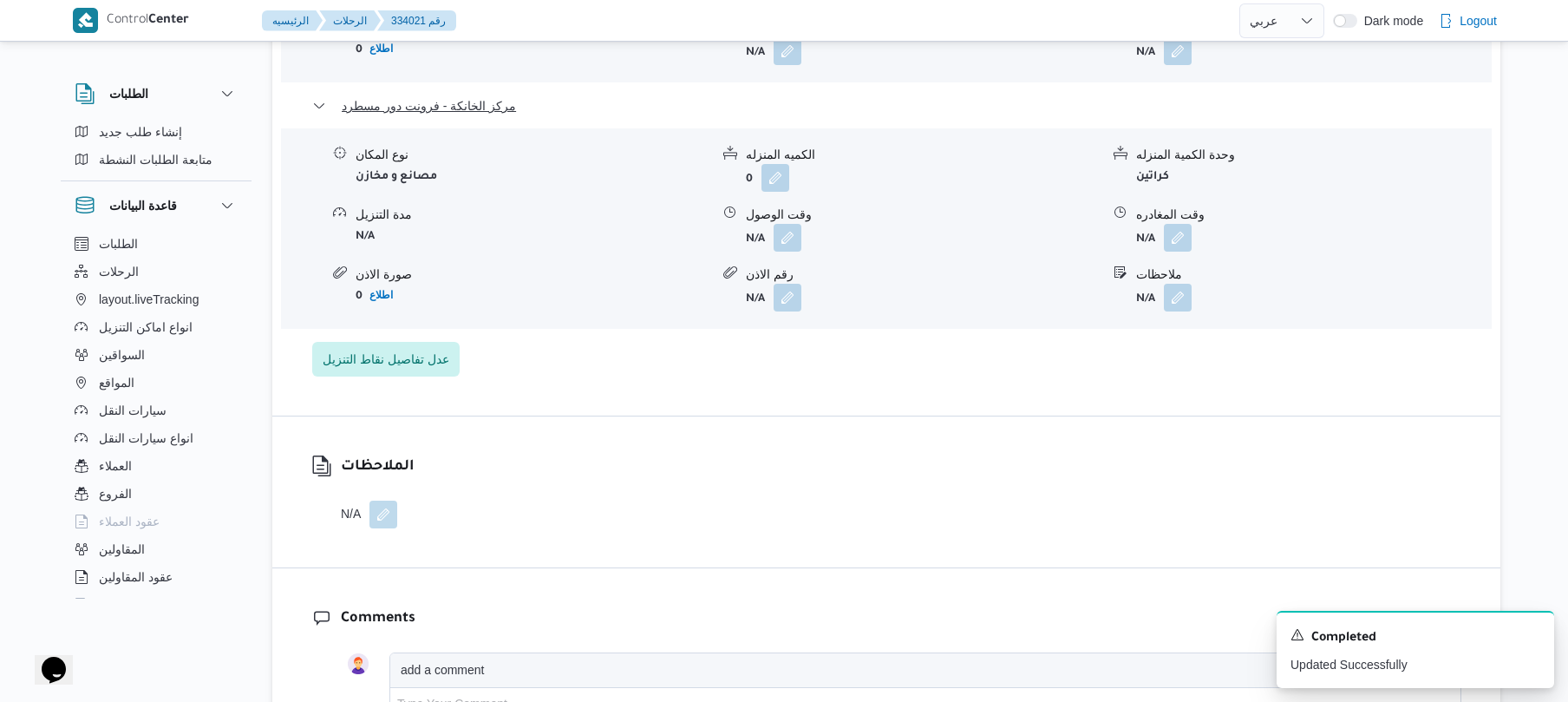
scroll to position [1712, 0]
click at [1171, 222] on button "button" at bounding box center [1177, 233] width 28 height 28
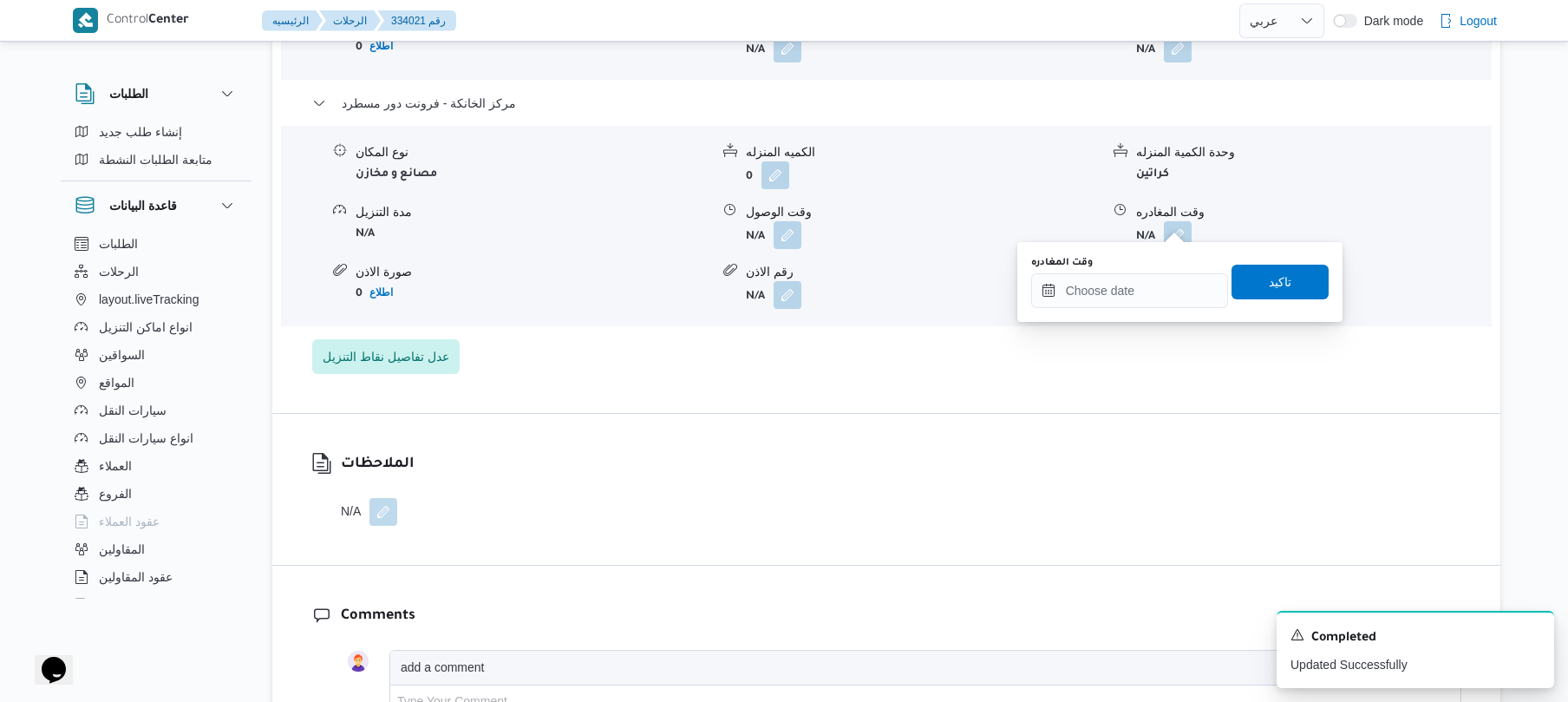
click at [1128, 267] on div "وقت المغادره" at bounding box center [1130, 263] width 197 height 14
click at [1125, 285] on input "وقت المغادره" at bounding box center [1130, 291] width 197 height 35
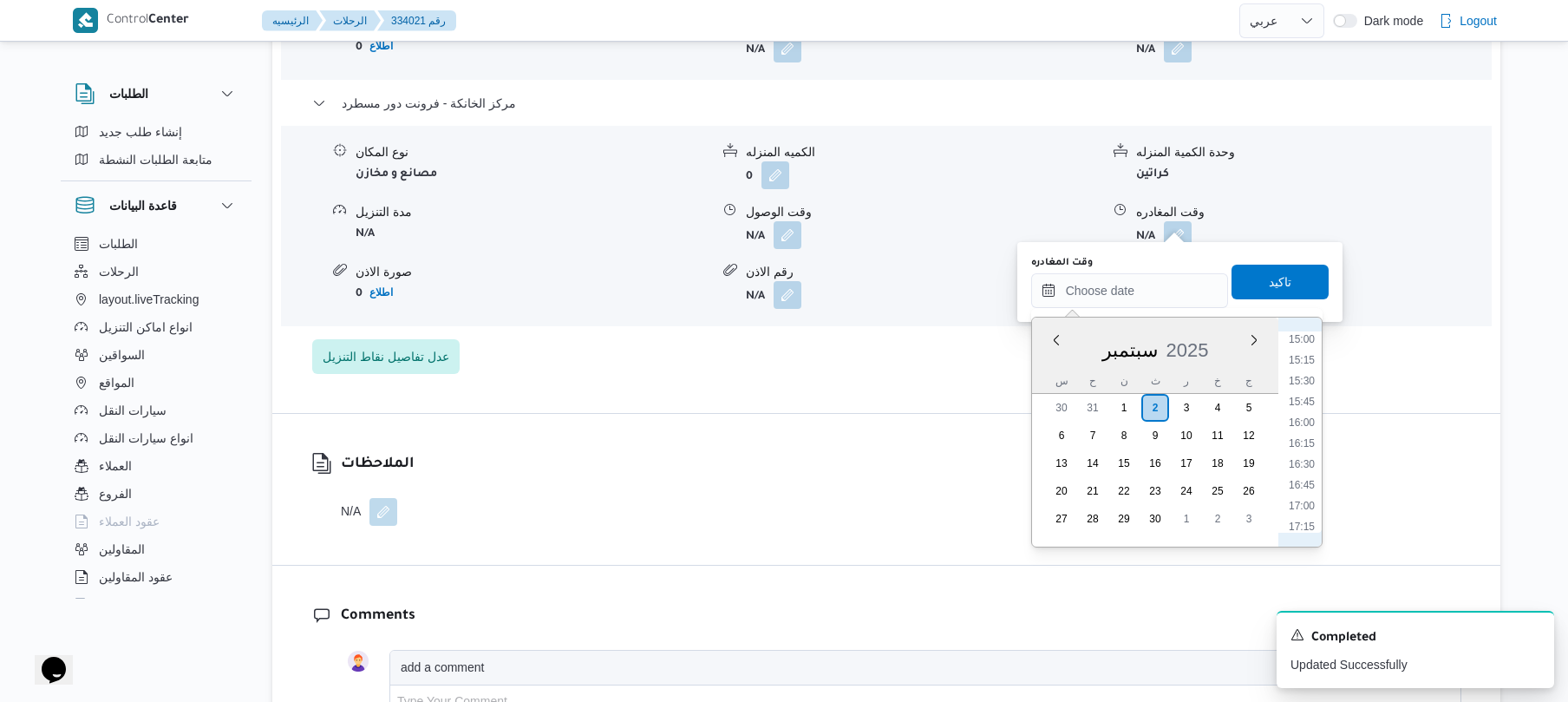
scroll to position [1247, 0]
click at [1305, 487] on li "16:45" at bounding box center [1302, 488] width 40 height 17
type input "[DATE] ١٦:٤٥"
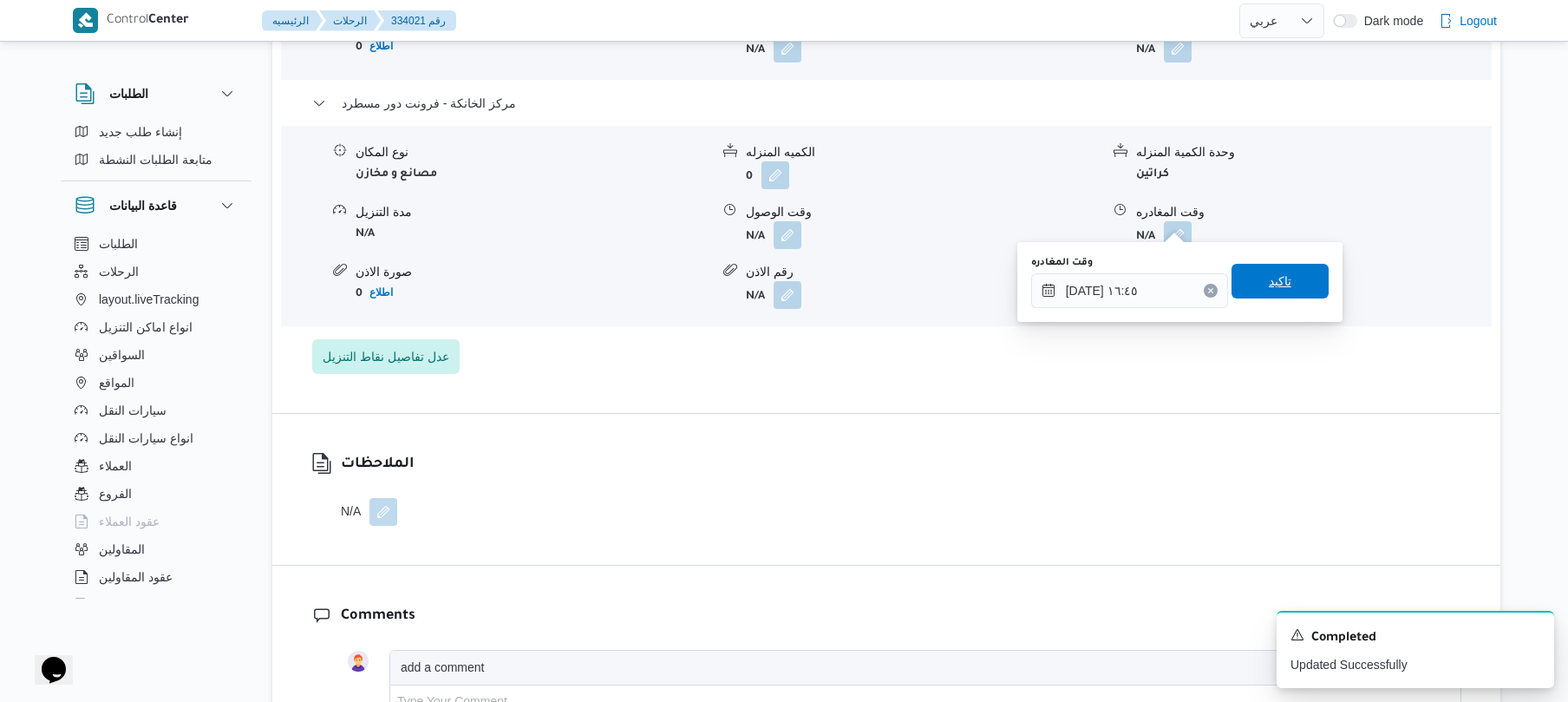
click at [1295, 289] on span "تاكيد" at bounding box center [1280, 281] width 97 height 35
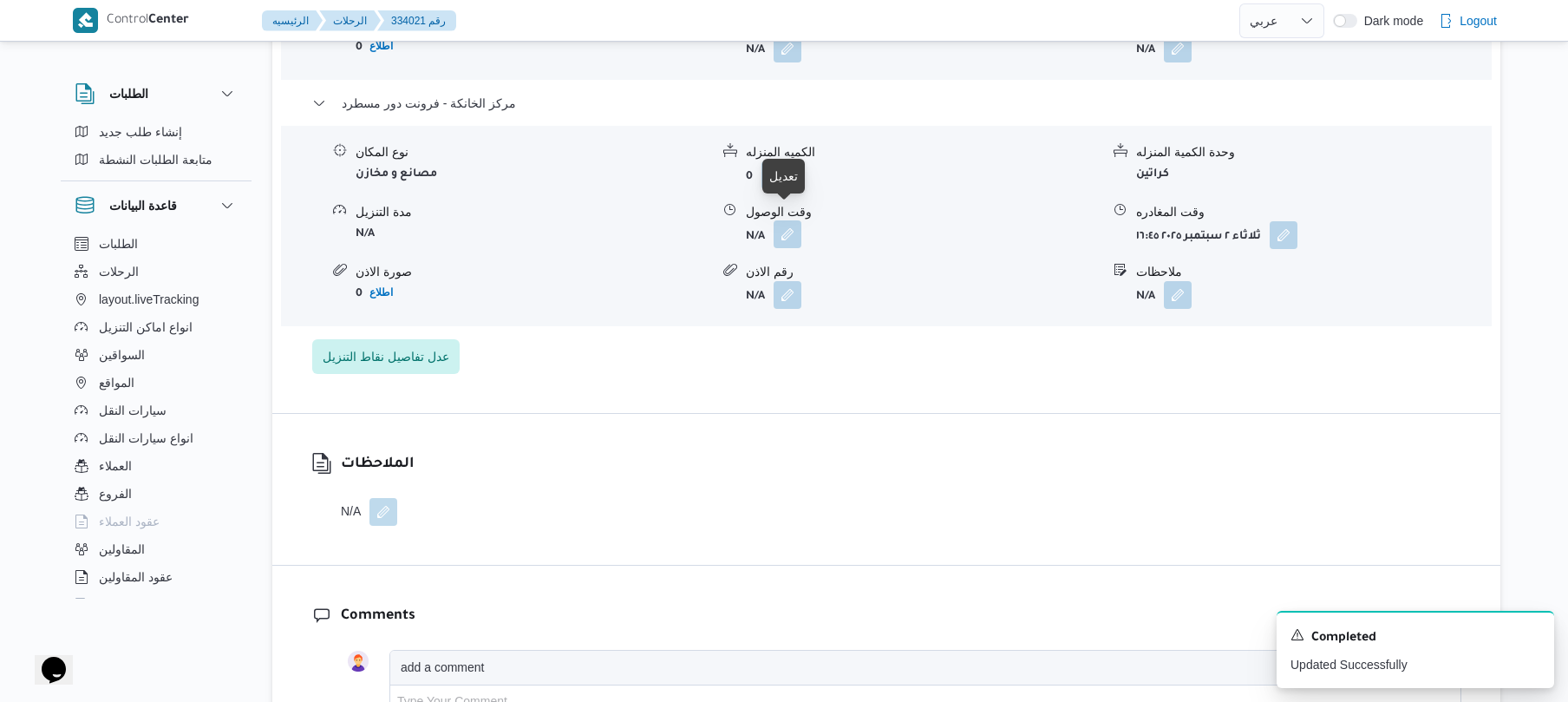
click at [796, 230] on button "button" at bounding box center [788, 233] width 28 height 28
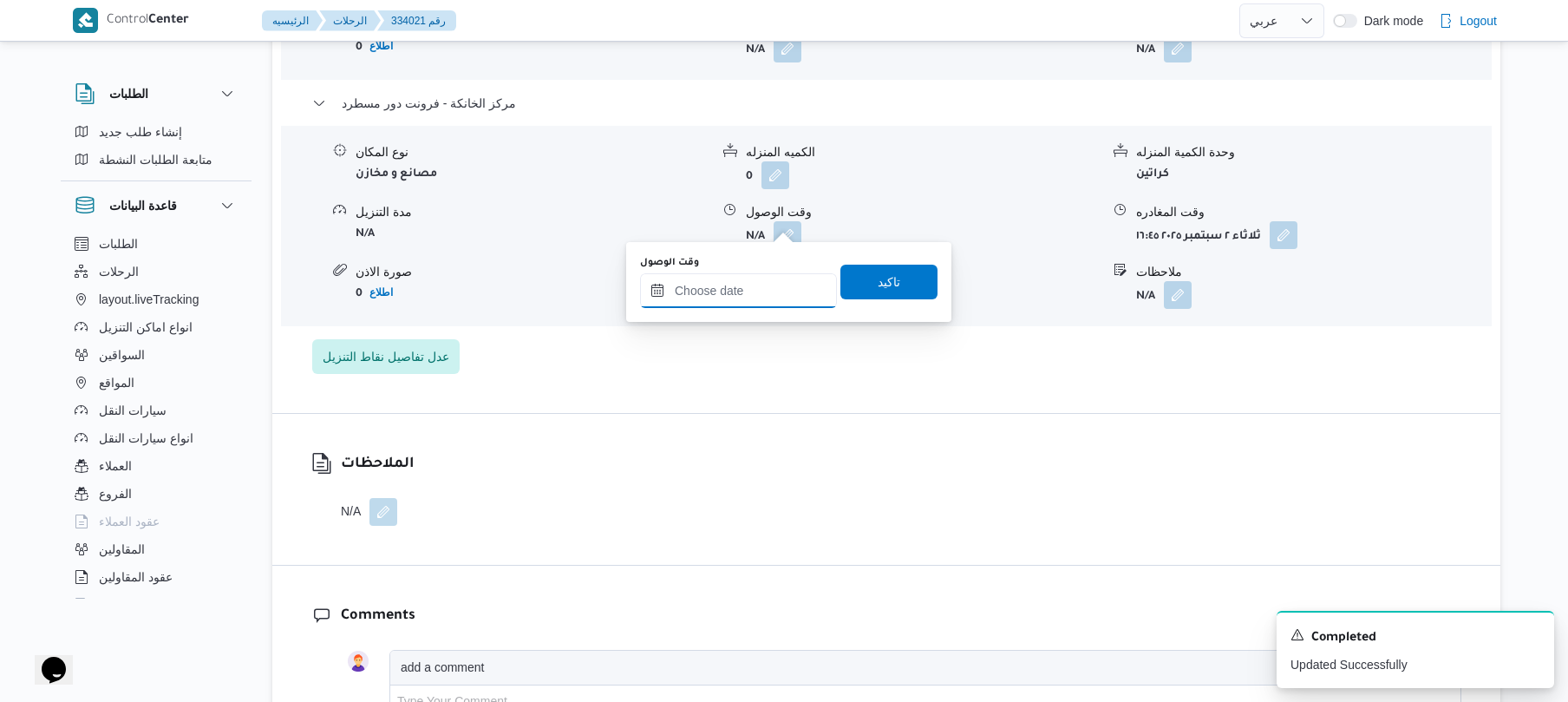
click at [774, 292] on input "وقت الوصول" at bounding box center [738, 291] width 197 height 35
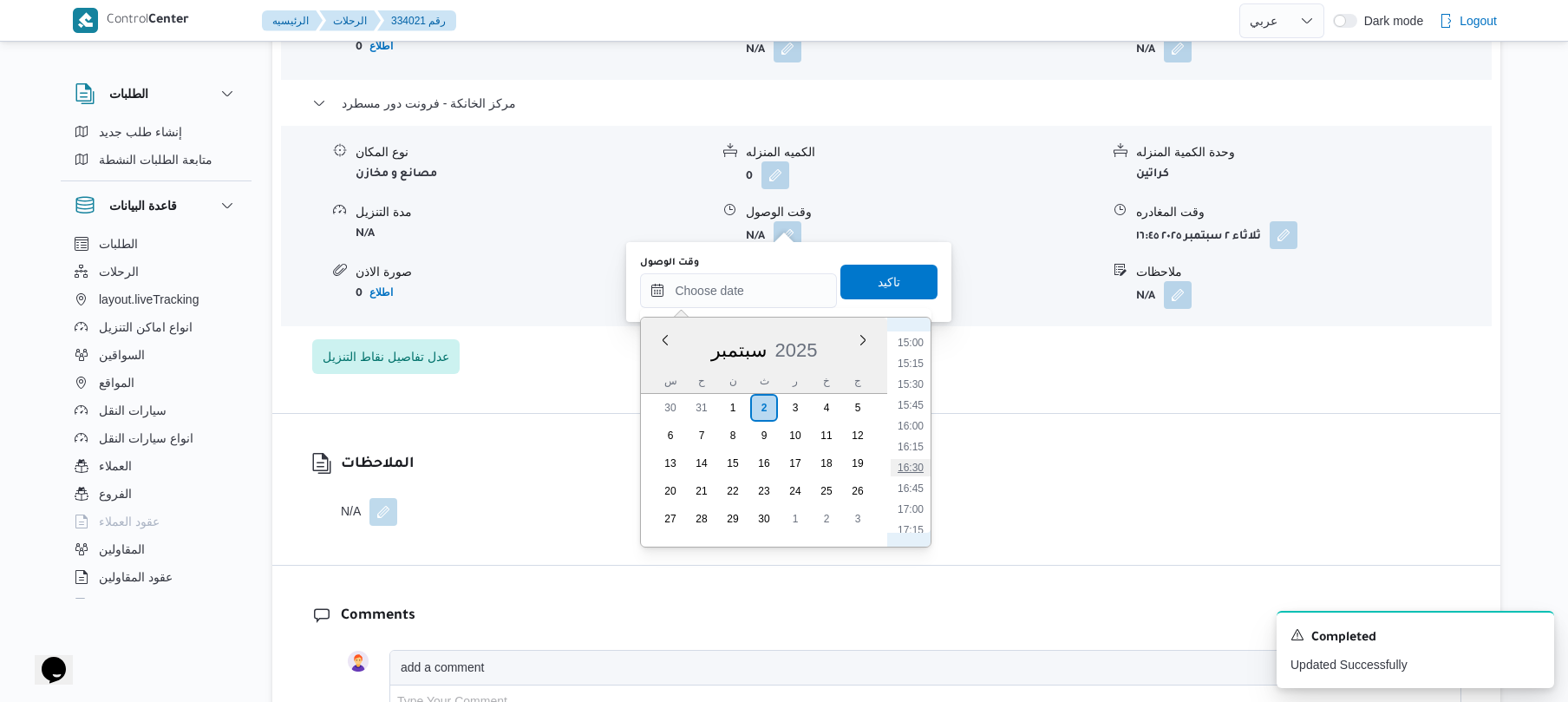
click at [915, 466] on li "16:30" at bounding box center [911, 467] width 40 height 17
type input "٠٢/٠٩/٢٠٢٥ ١٦:٣٠"
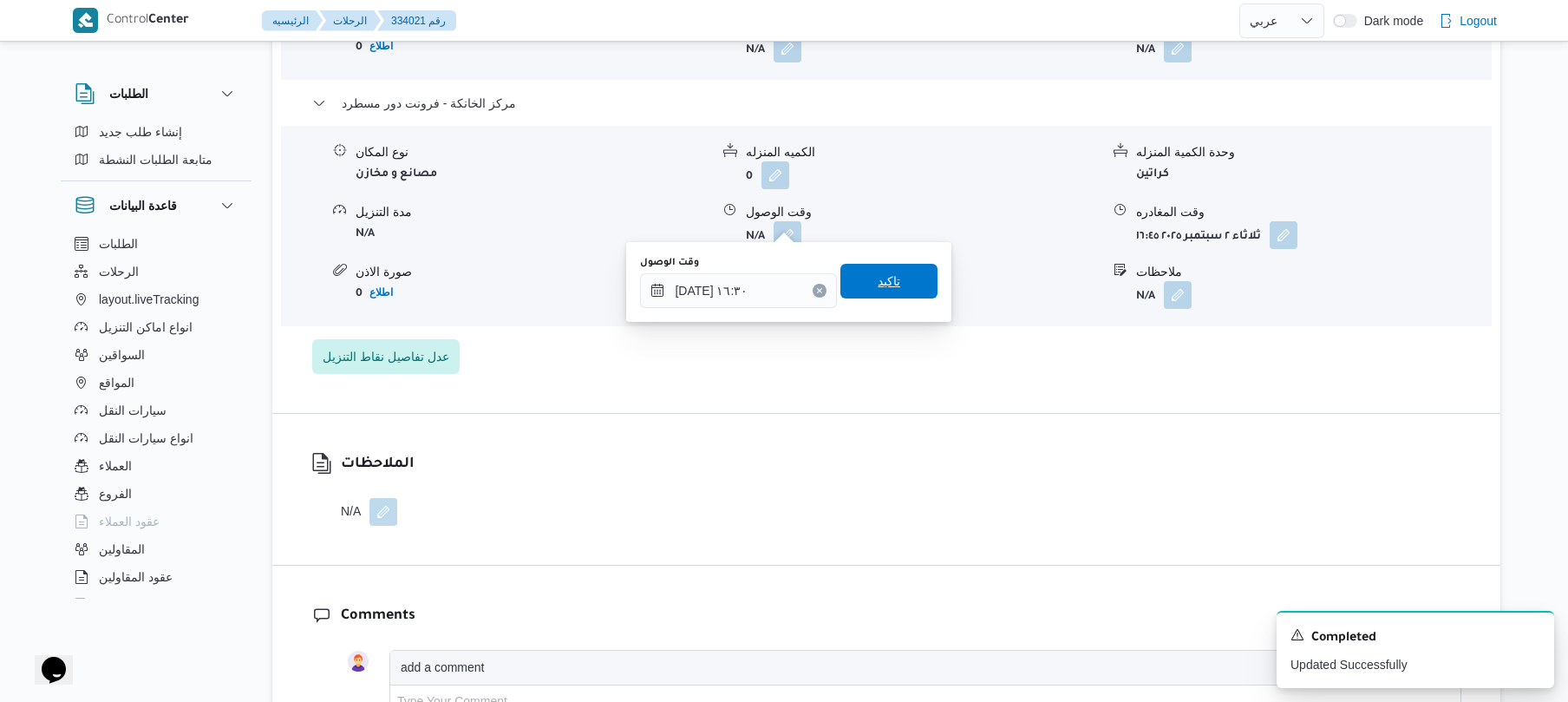
click at [896, 273] on span "تاكيد" at bounding box center [889, 281] width 97 height 35
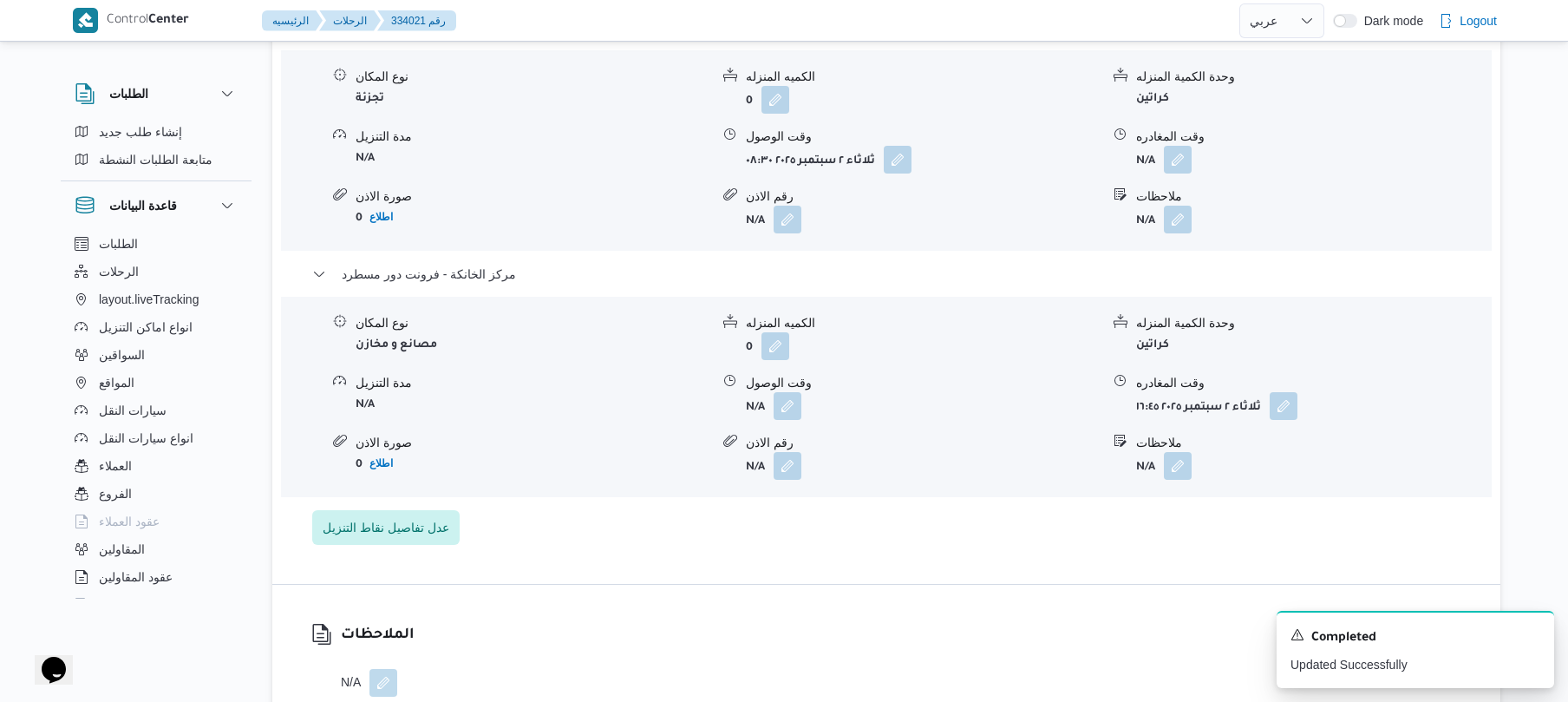
scroll to position [1480, 0]
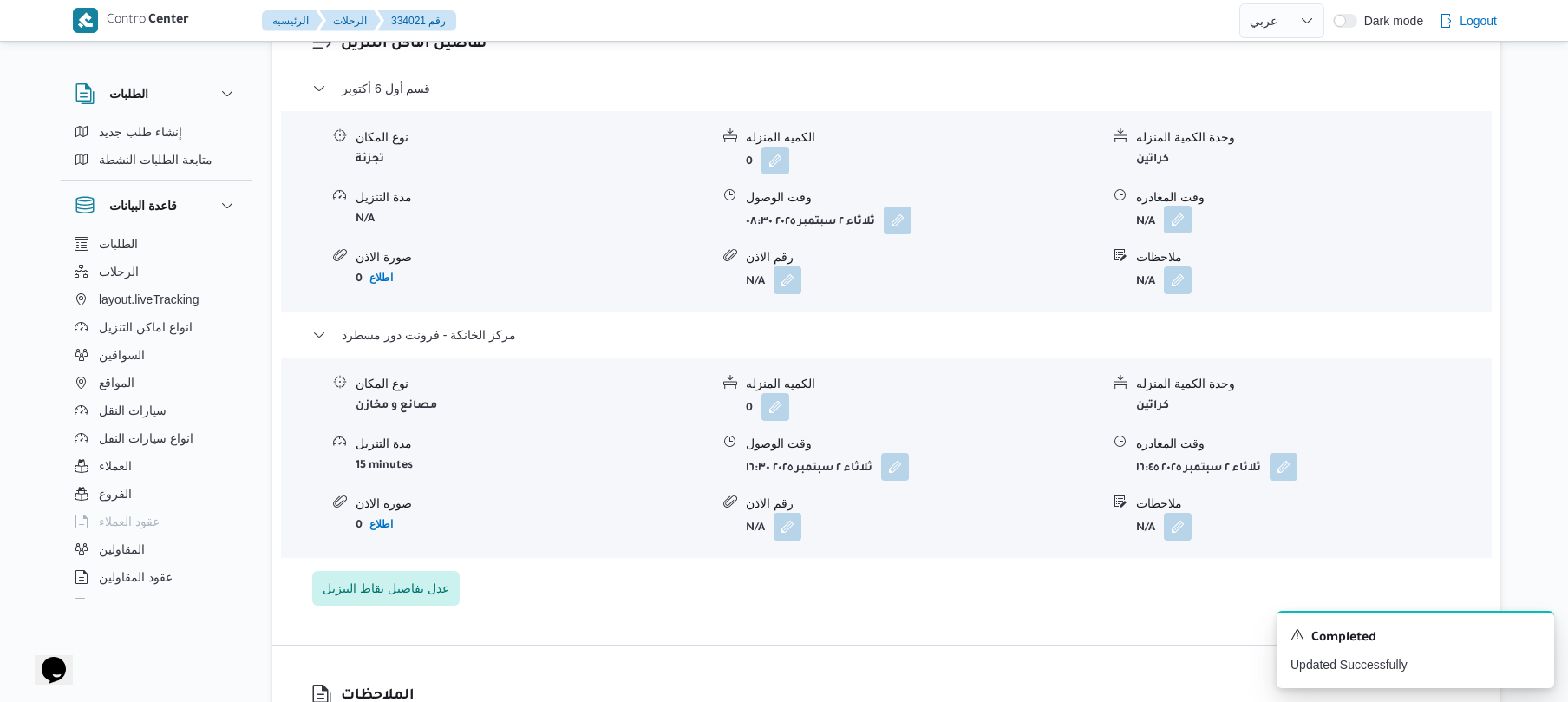
click at [1184, 208] on button "button" at bounding box center [1177, 219] width 28 height 28
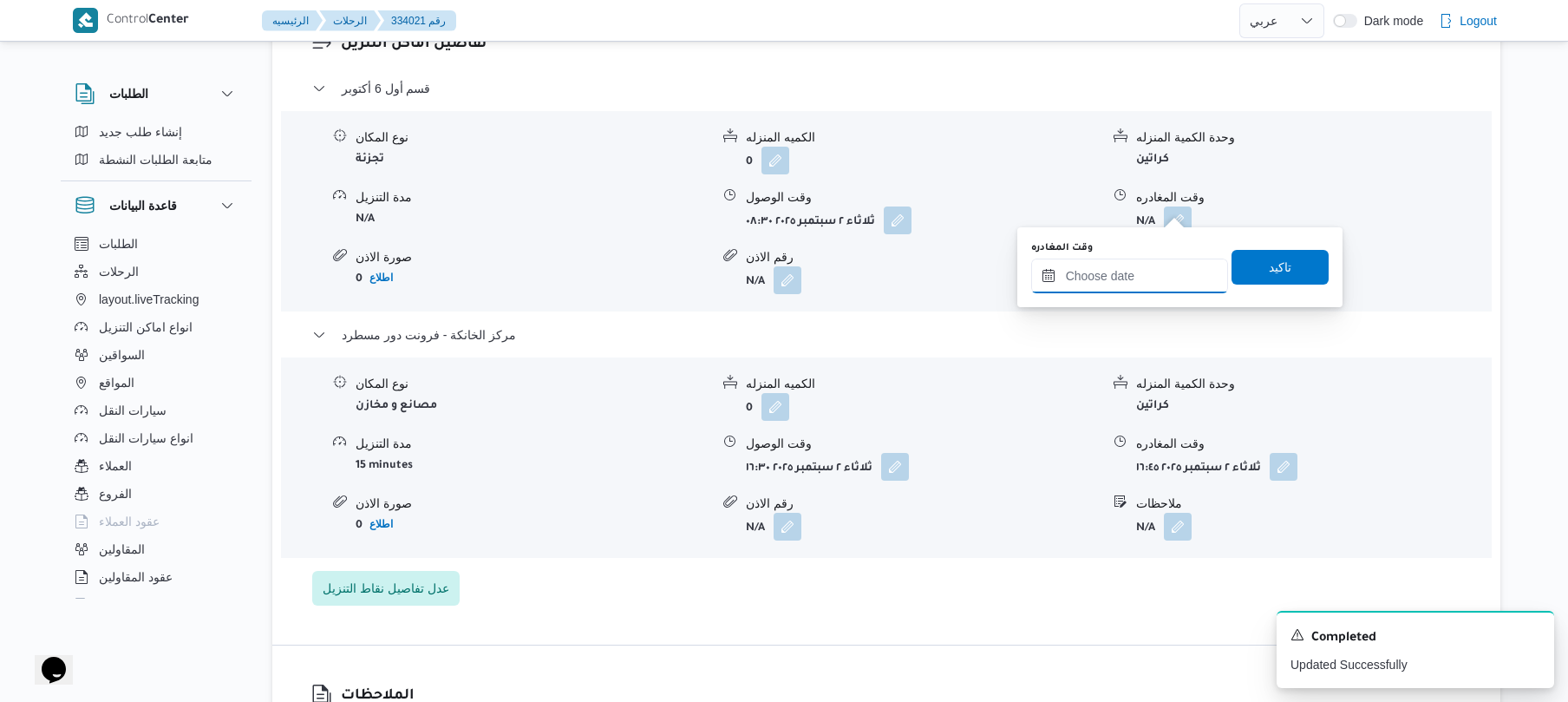
click at [1142, 276] on input "وقت المغادره" at bounding box center [1130, 275] width 197 height 35
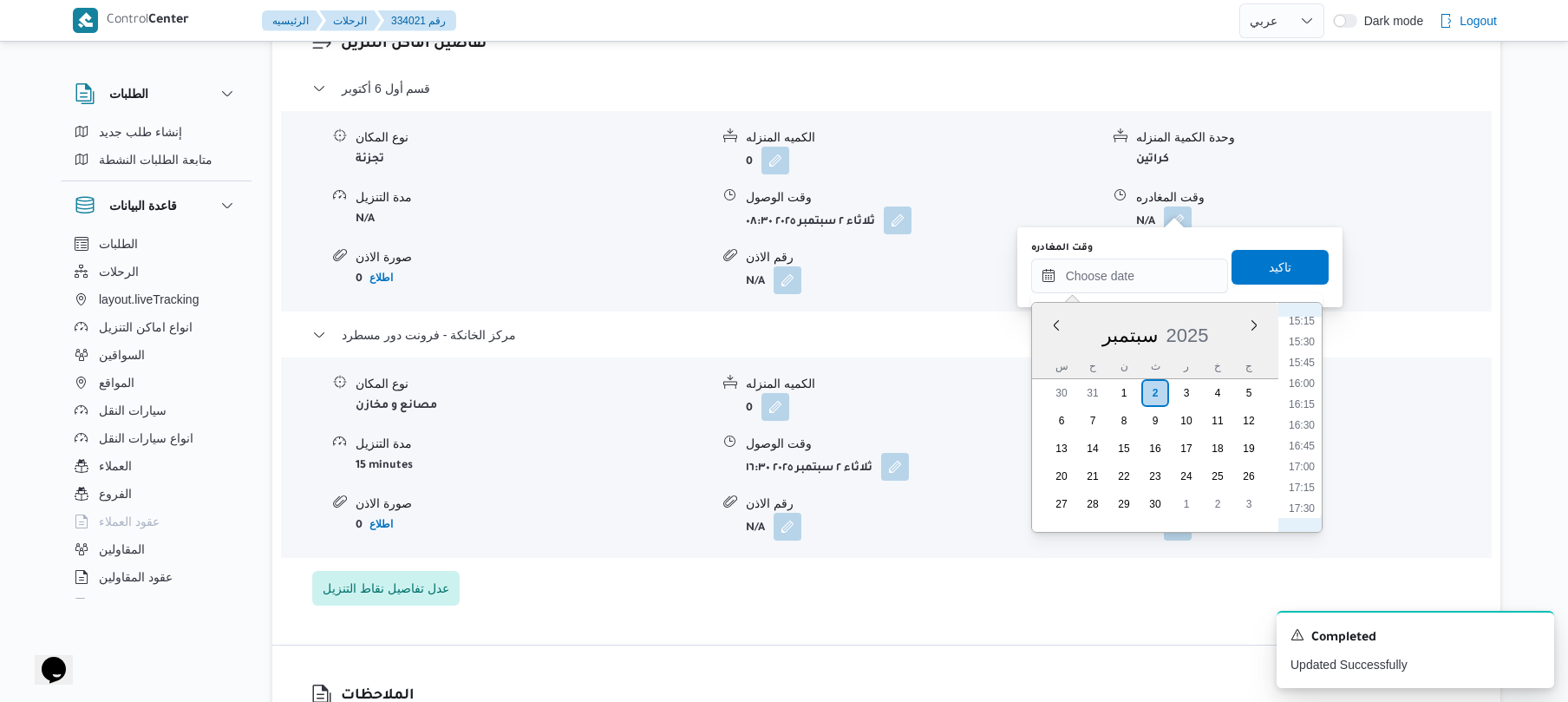
scroll to position [1247, 0]
click at [1304, 372] on li "15:30" at bounding box center [1302, 369] width 40 height 17
type input "٠٢/٠٩/٢٠٢٥ ١٥:٣٠"
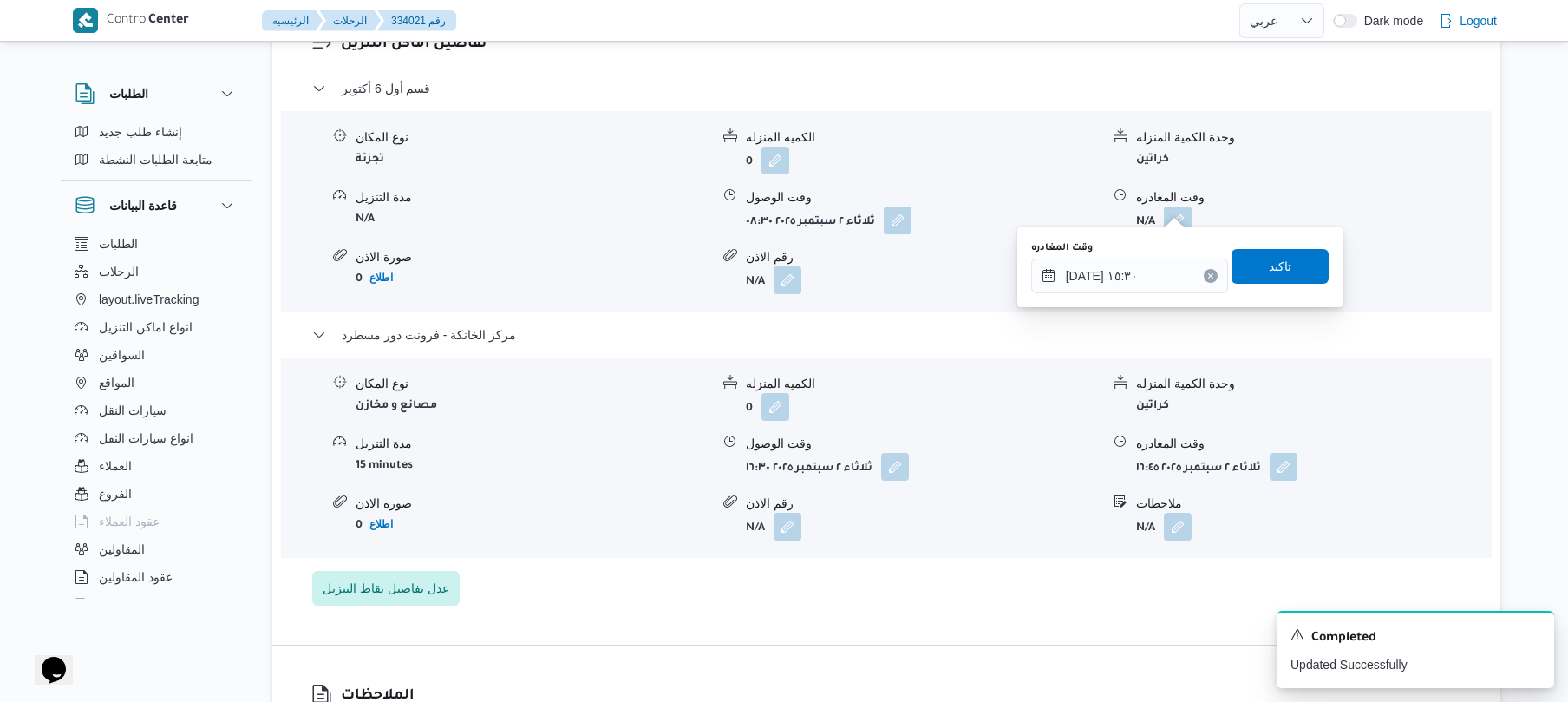
click at [1298, 273] on span "تاكيد" at bounding box center [1280, 266] width 97 height 35
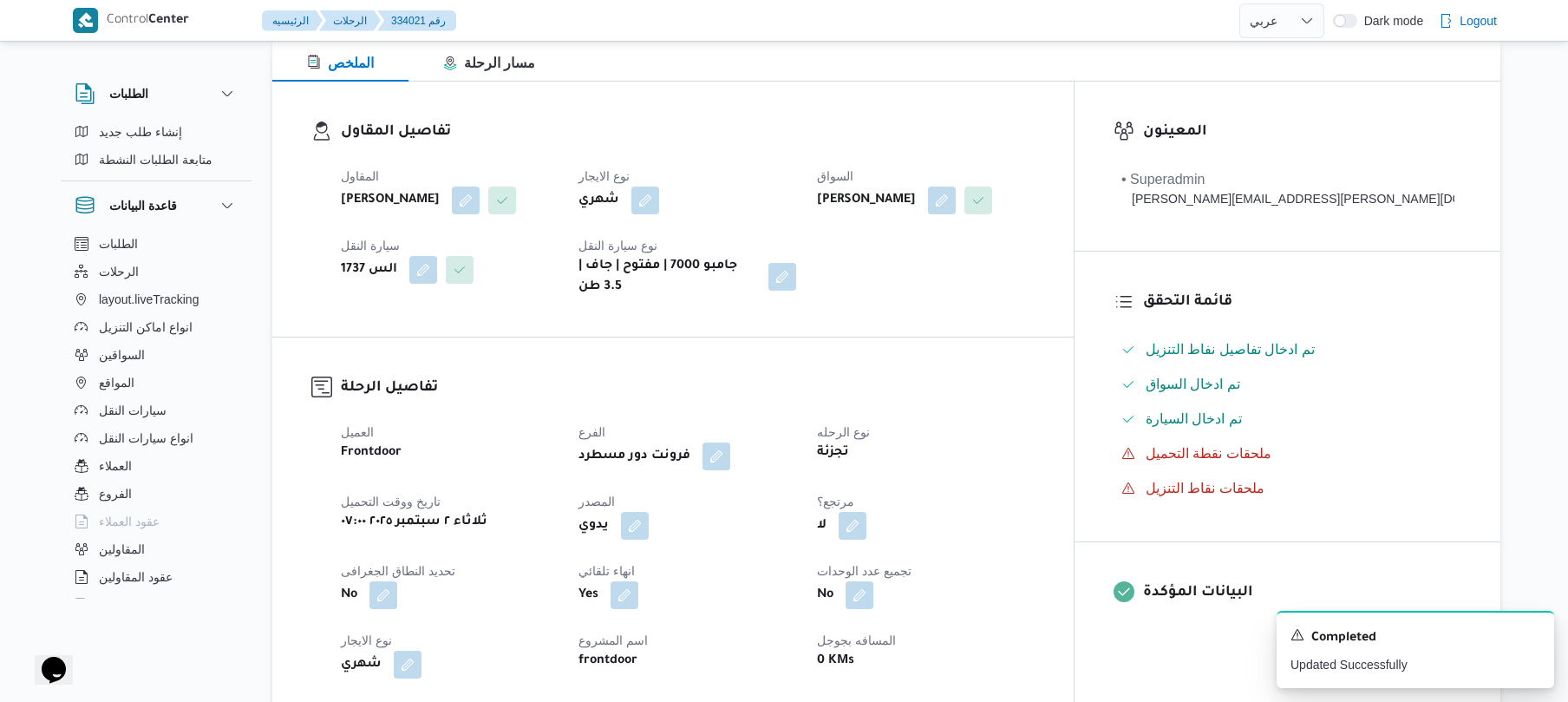
scroll to position [0, 0]
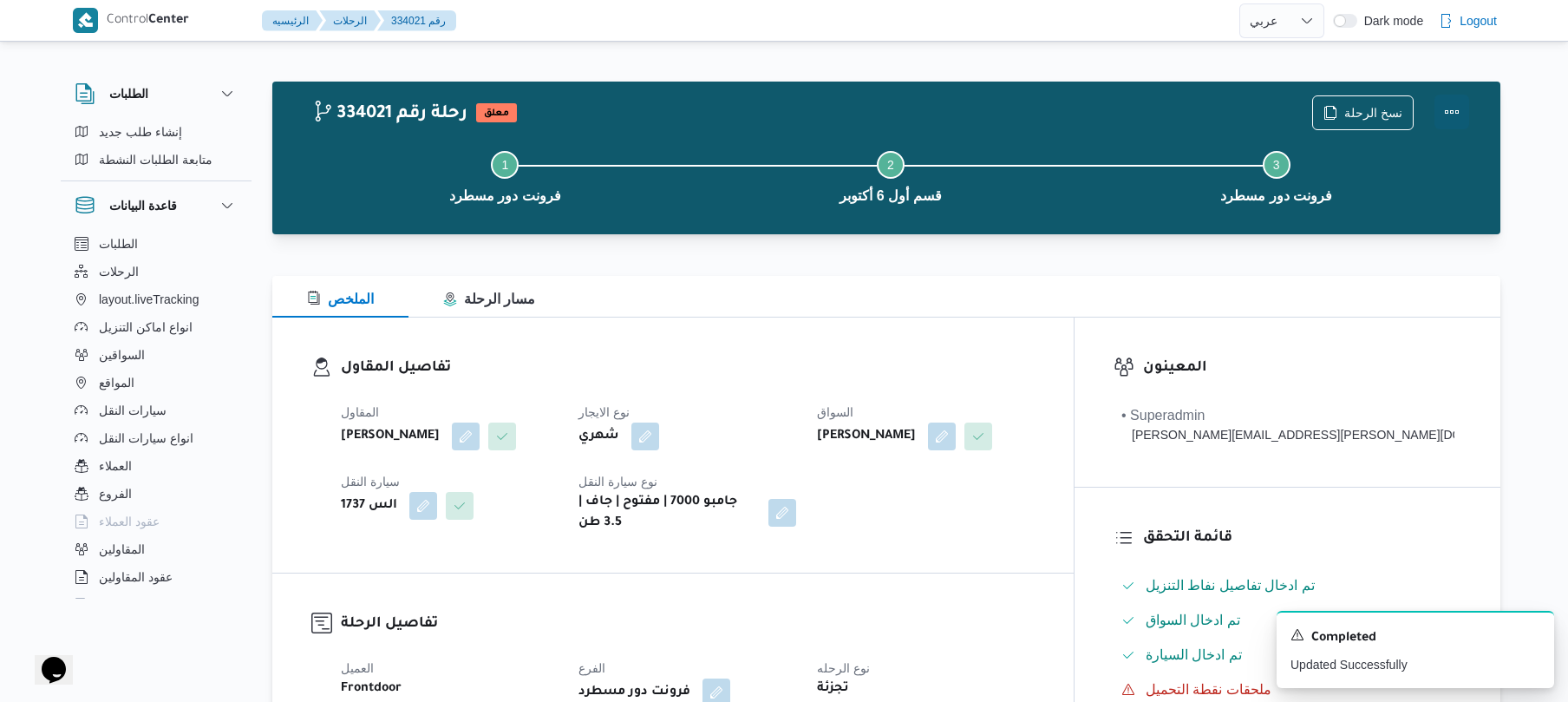
click at [1447, 106] on button "Actions" at bounding box center [1452, 112] width 35 height 35
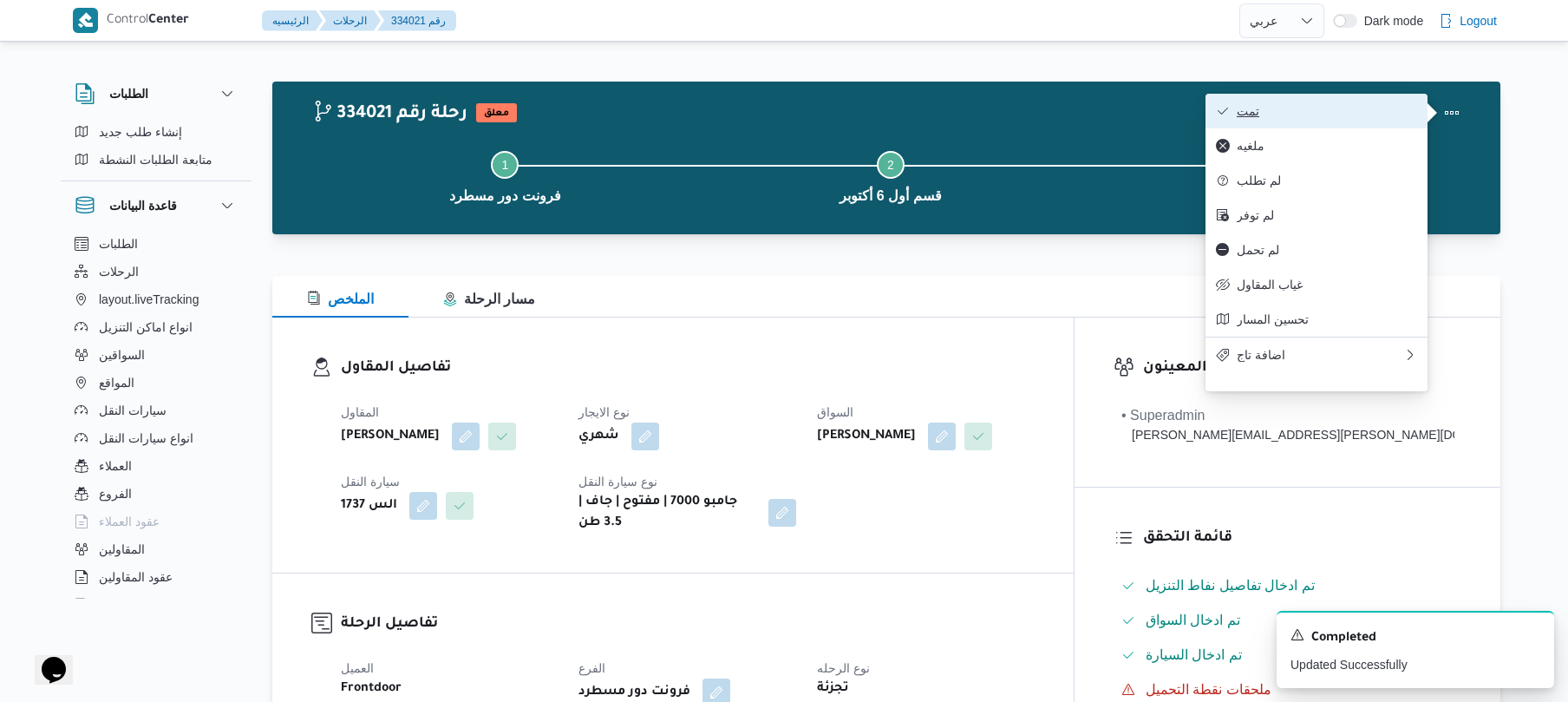
click at [1316, 112] on span "تمت" at bounding box center [1328, 111] width 181 height 14
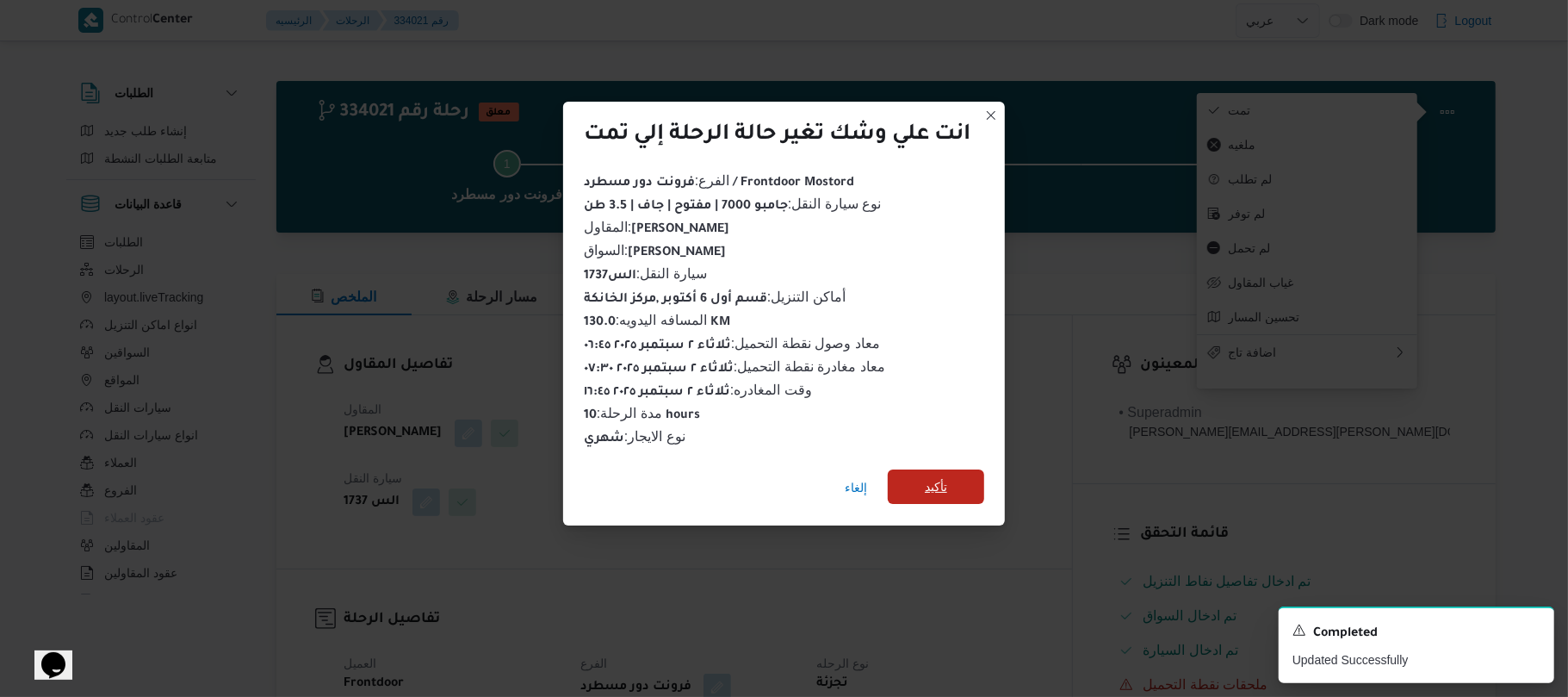
click at [958, 480] on span "تأكيد" at bounding box center [935, 487] width 97 height 35
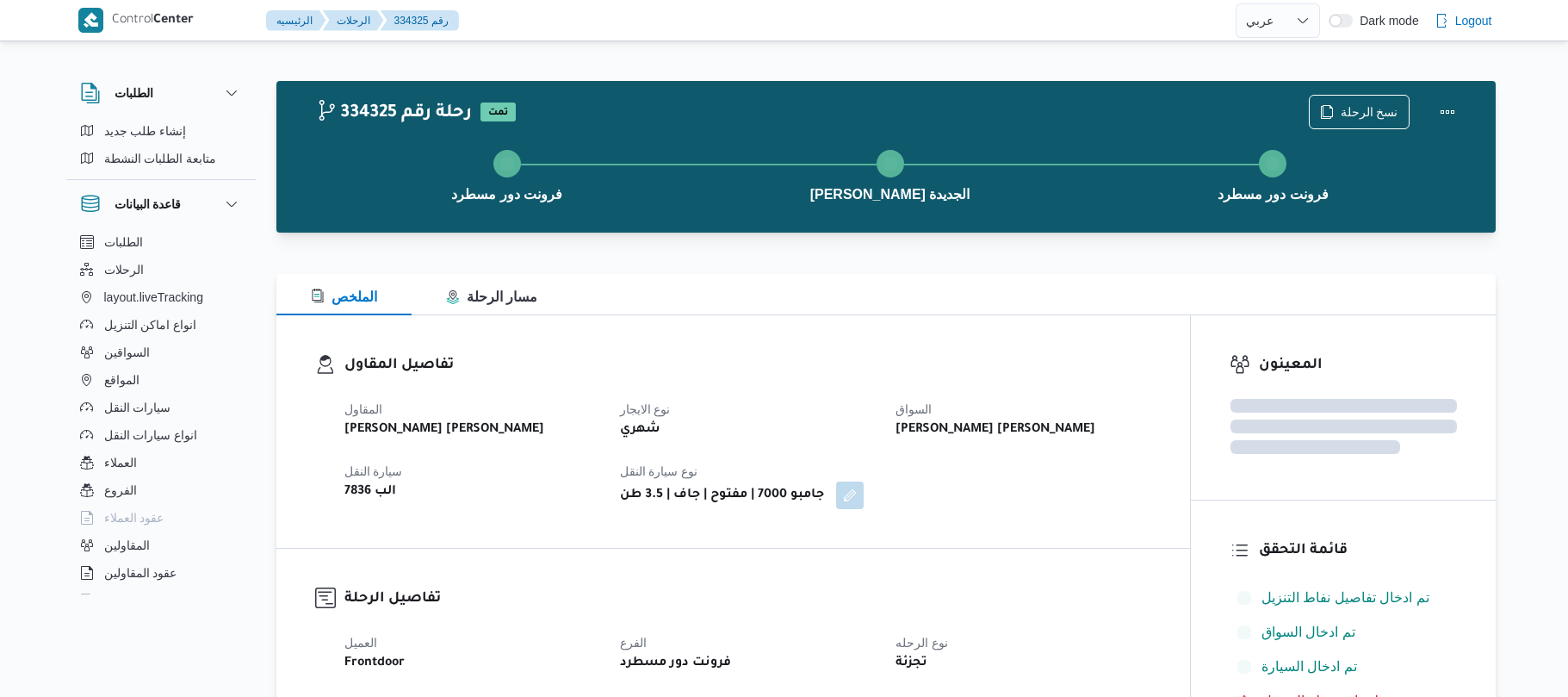
select select "ar"
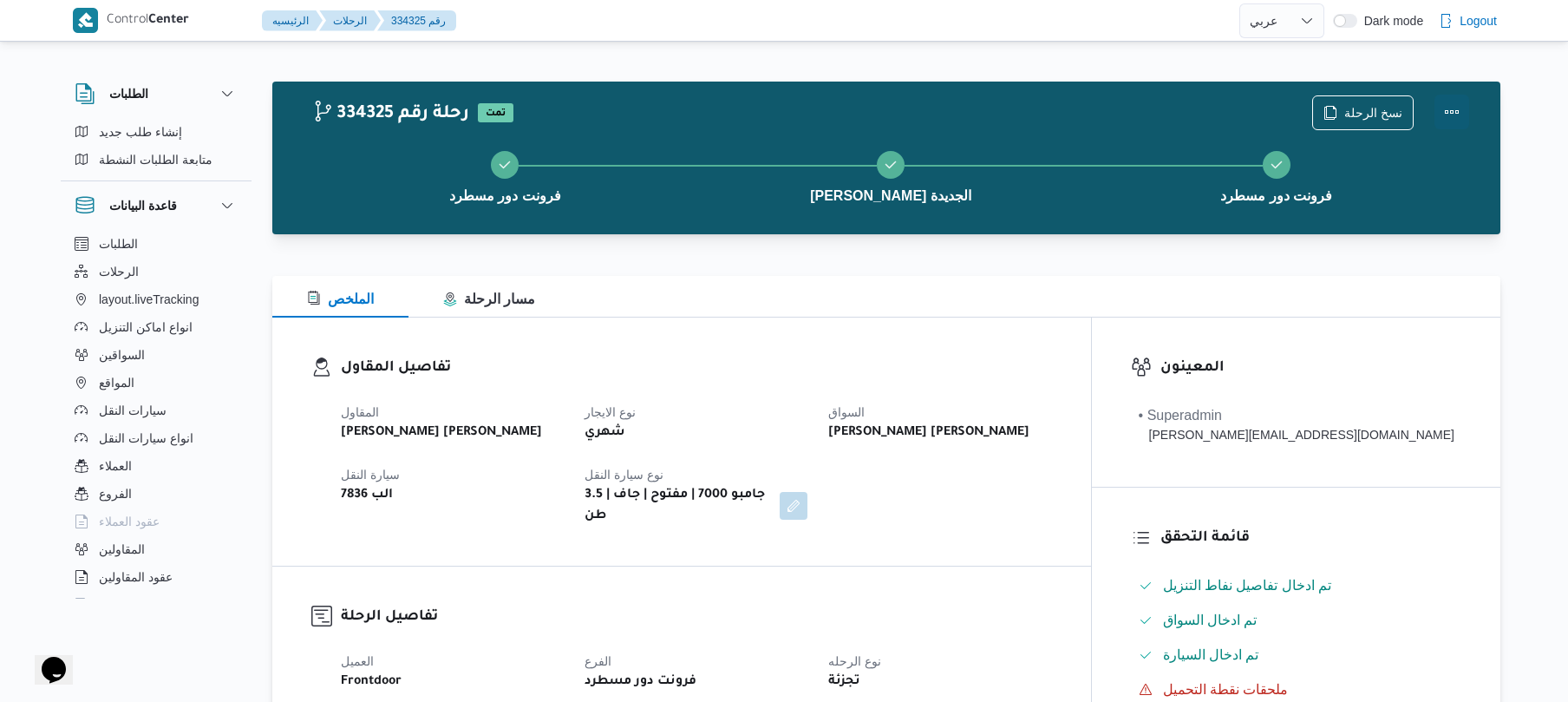
click at [1461, 109] on button "Actions" at bounding box center [1452, 112] width 35 height 35
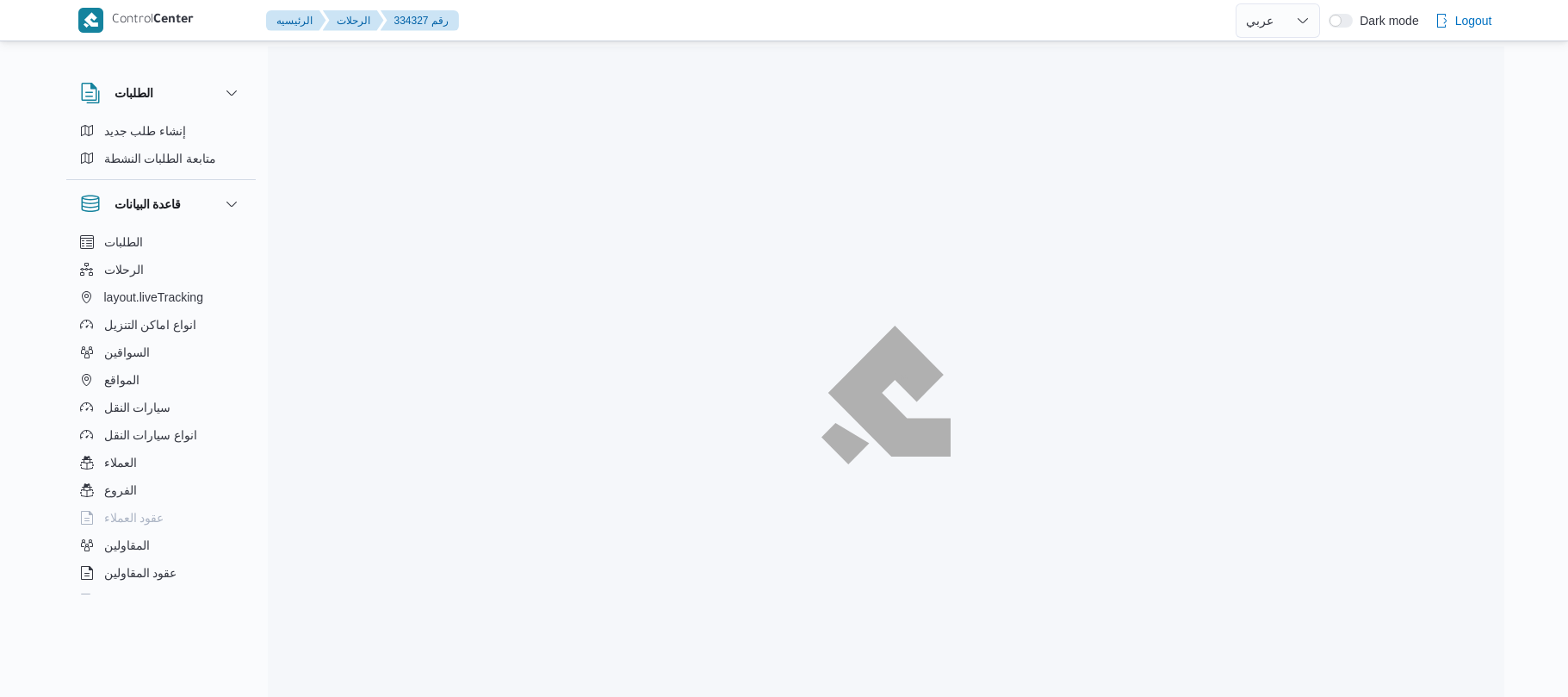
select select "ar"
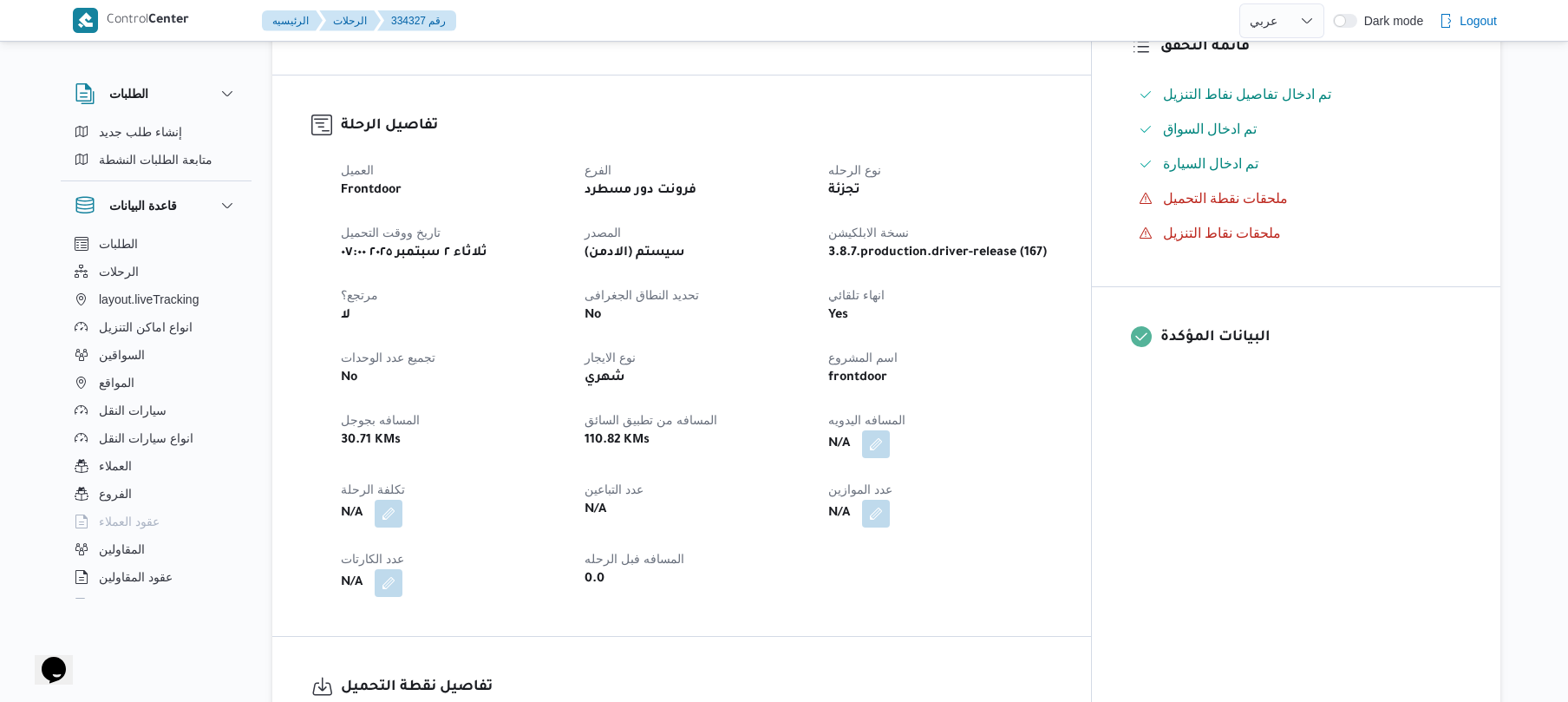
scroll to position [601, 0]
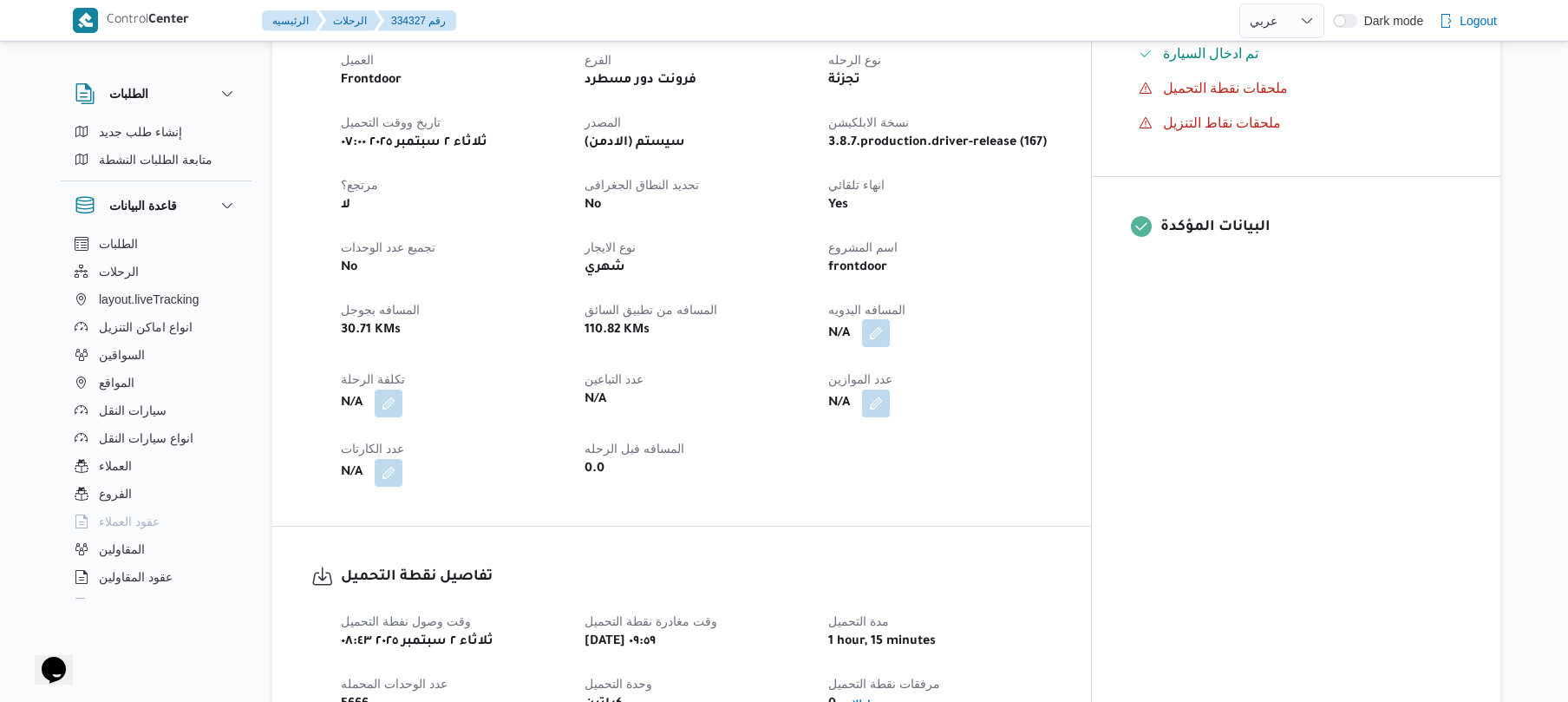
click at [890, 319] on button "button" at bounding box center [875, 333] width 28 height 28
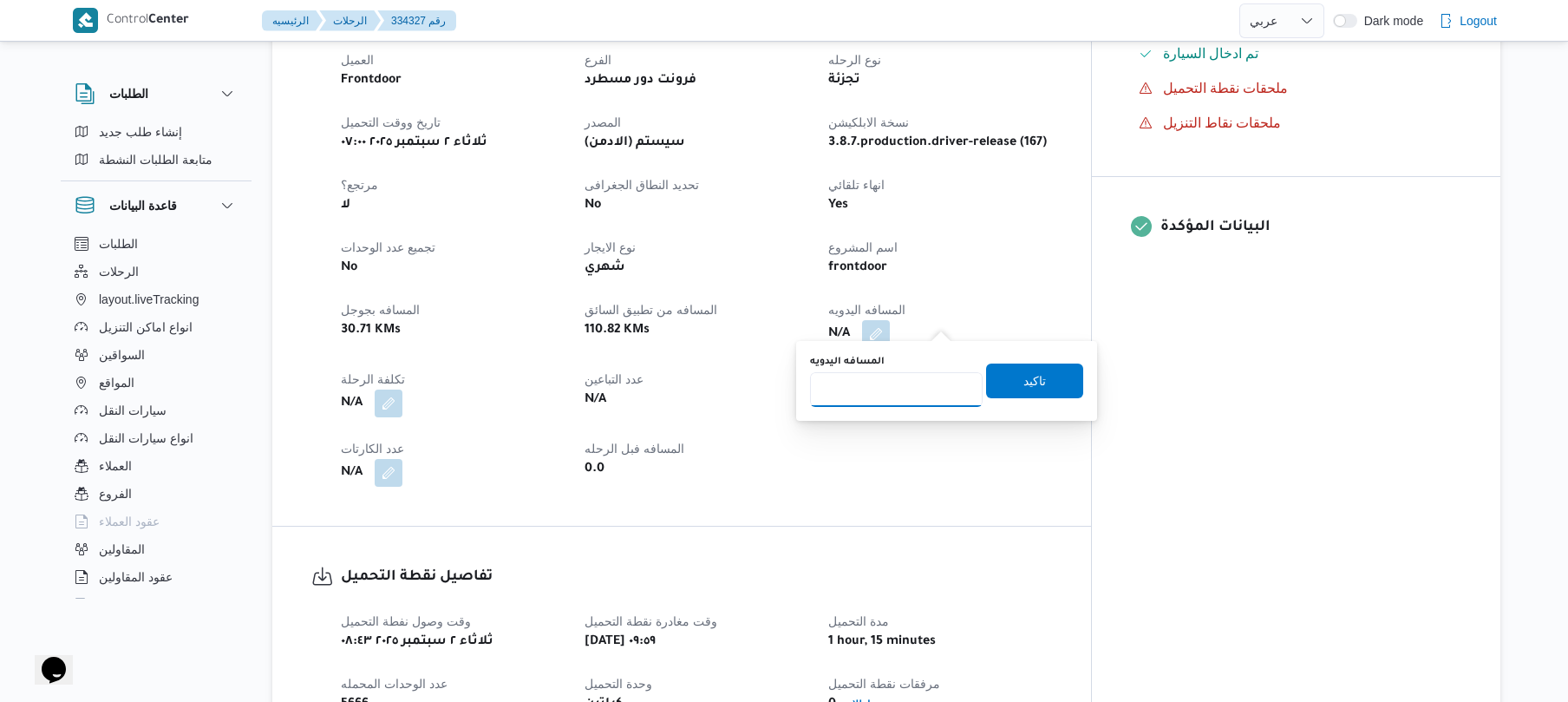
click at [917, 382] on input "المسافه اليدويه" at bounding box center [896, 389] width 173 height 35
type input "120"
click at [1028, 373] on span "تاكيد" at bounding box center [1034, 379] width 22 height 21
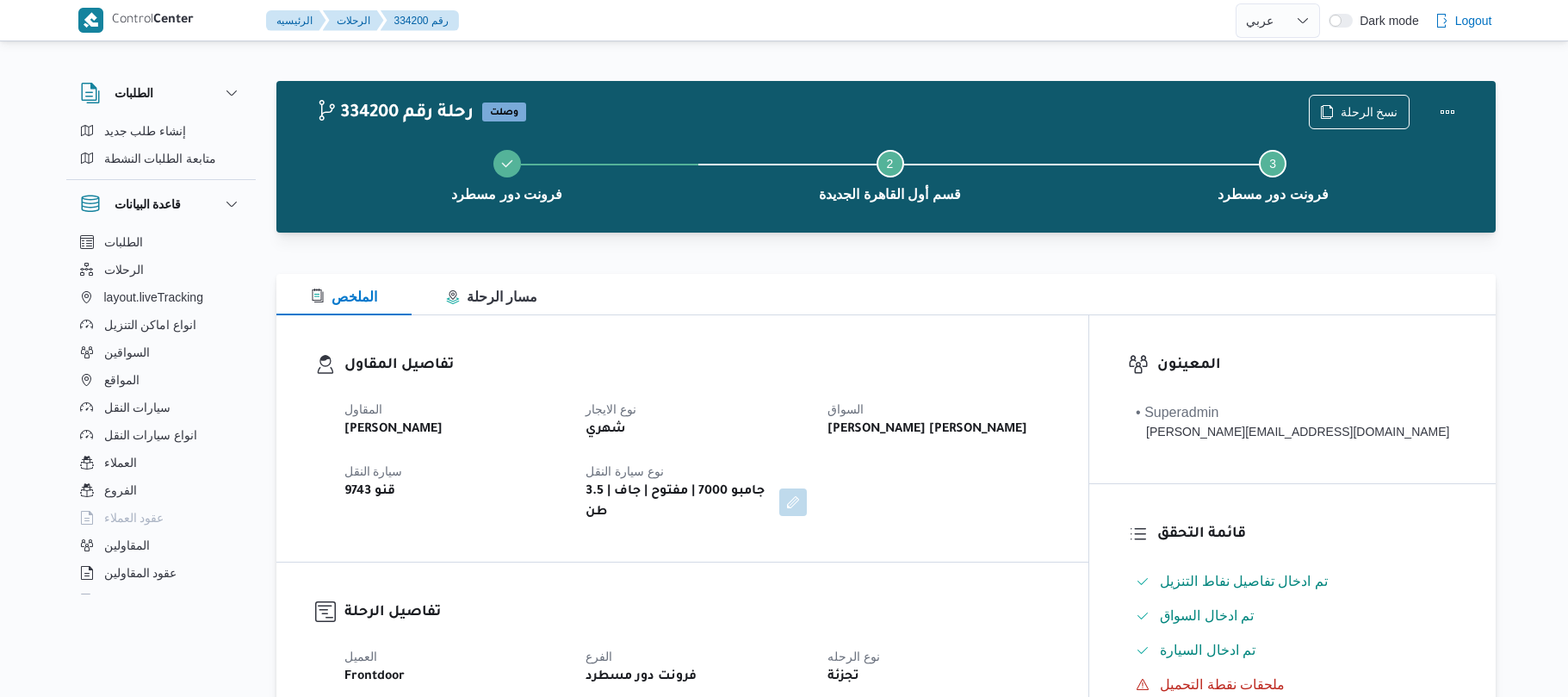
select select "ar"
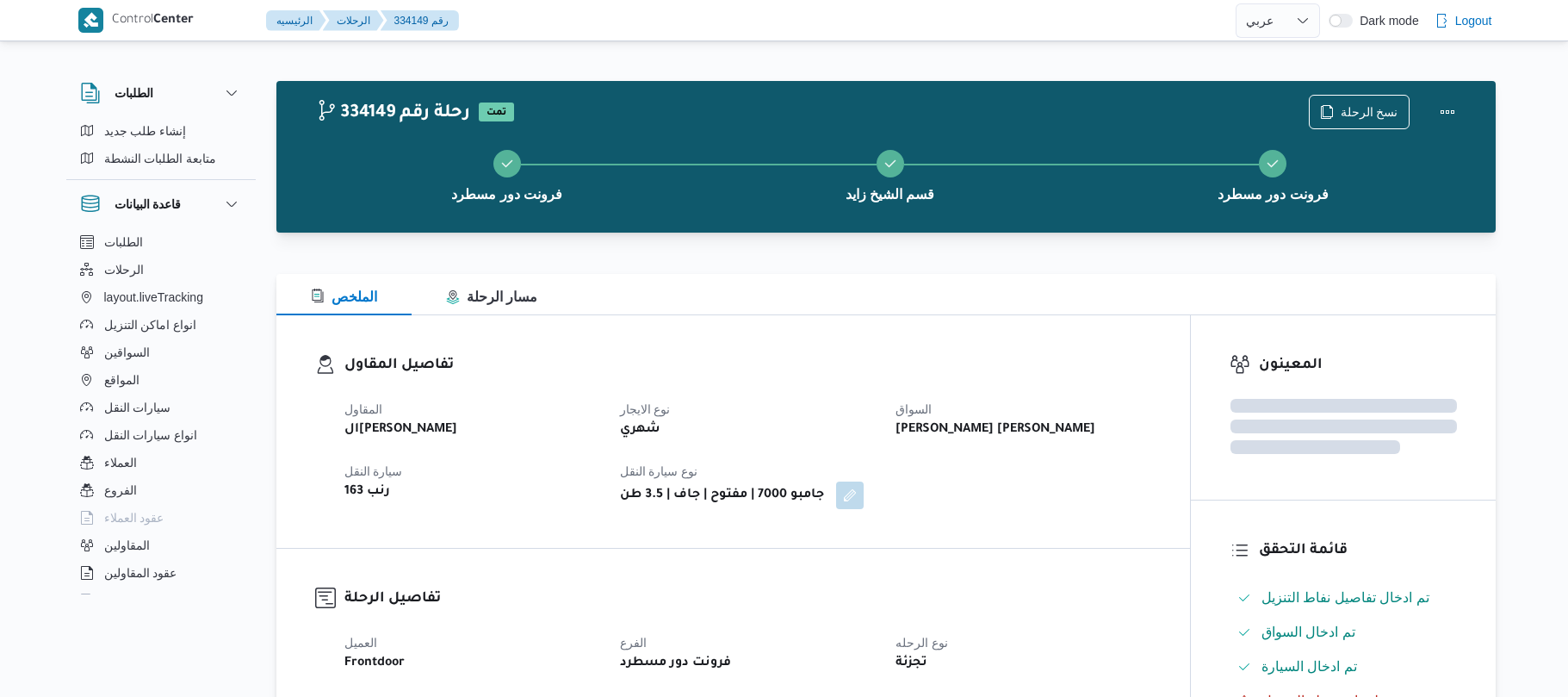
select select "ar"
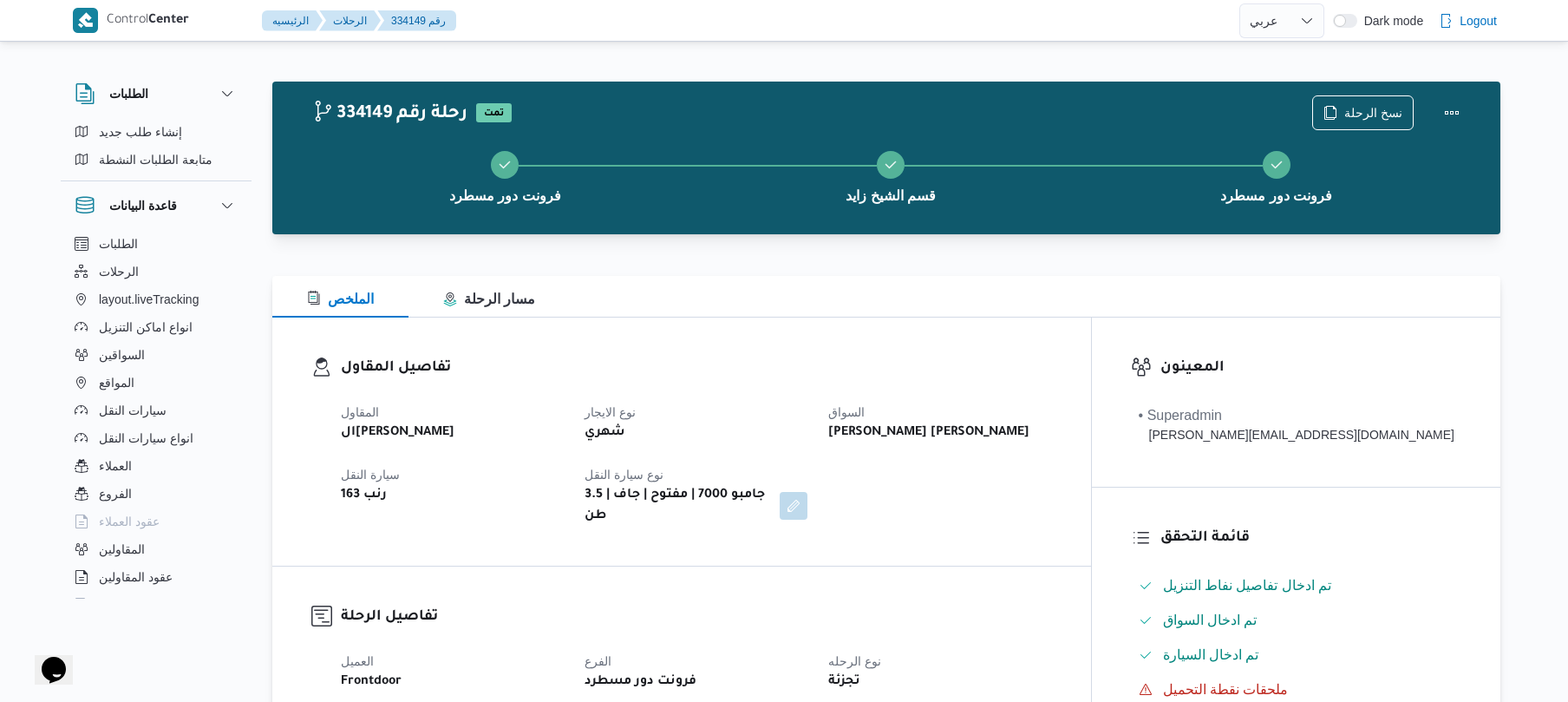
click at [781, 275] on div at bounding box center [887, 265] width 1228 height 21
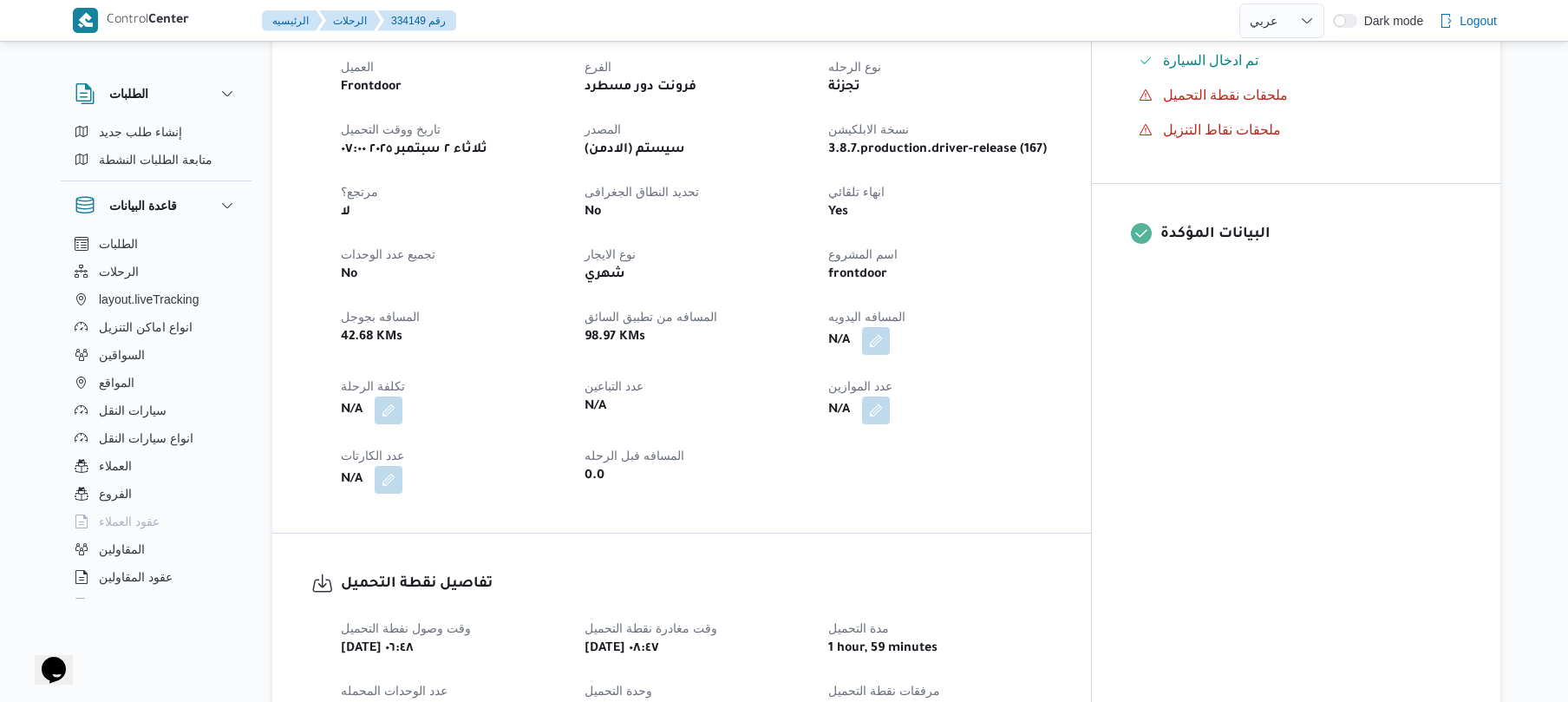
scroll to position [601, 0]
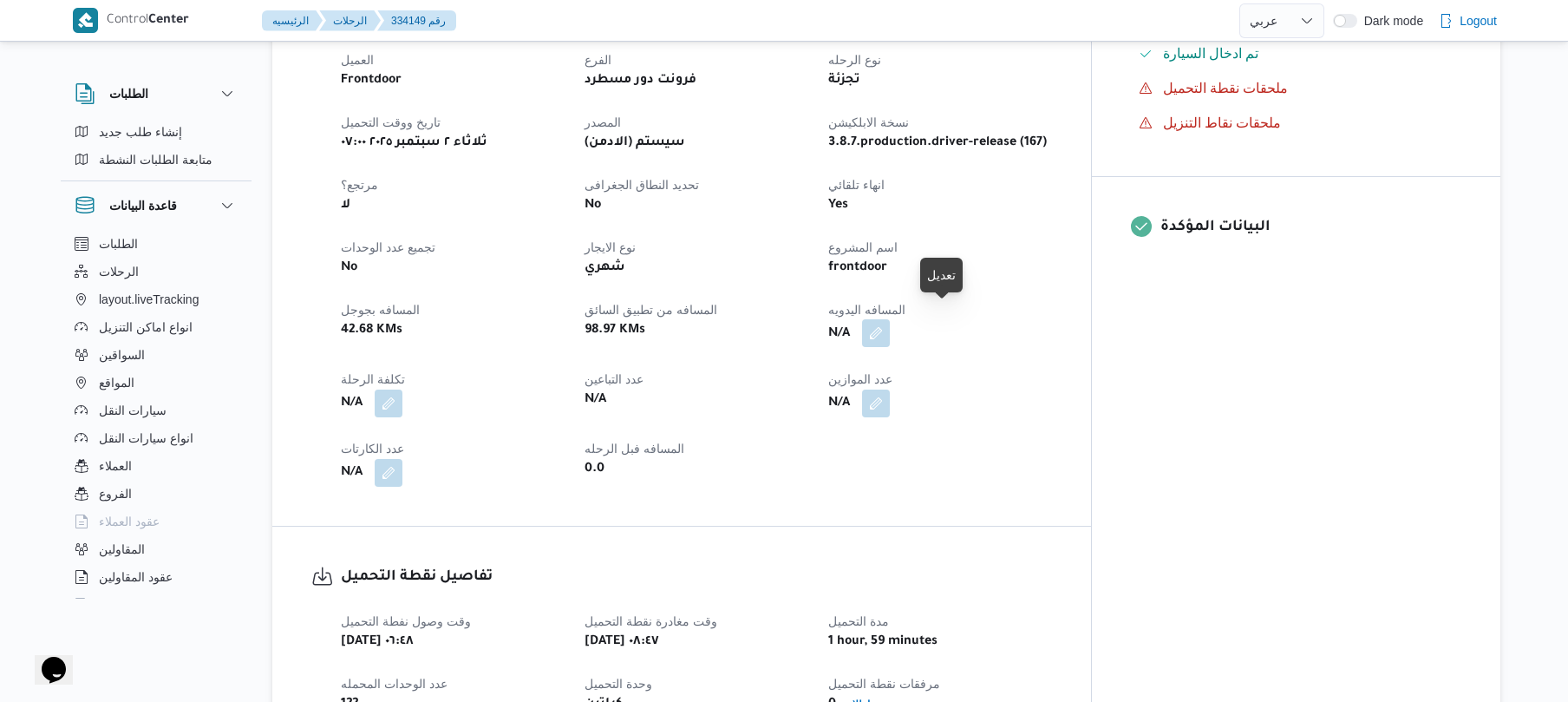
click at [890, 319] on button "button" at bounding box center [875, 333] width 28 height 28
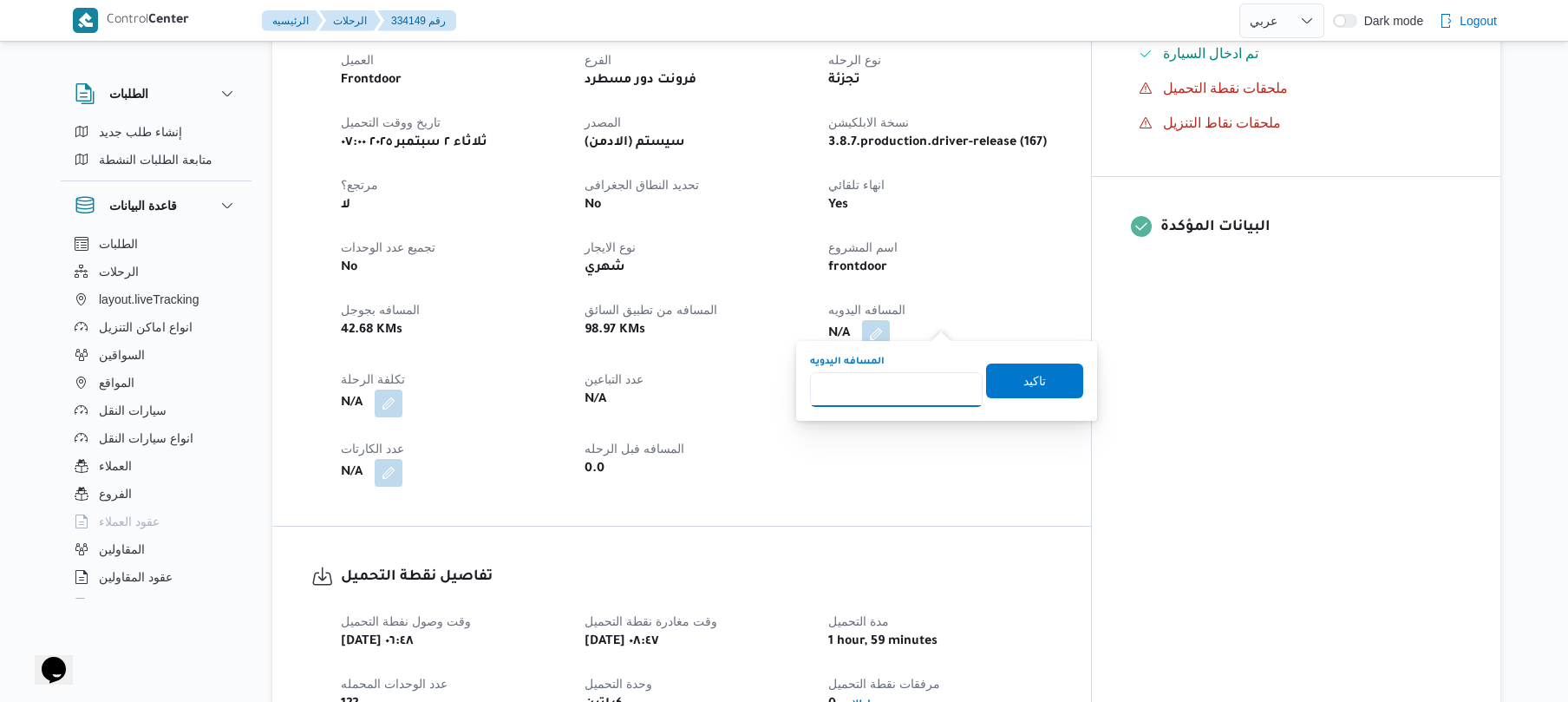
click at [893, 384] on input "المسافه اليدويه" at bounding box center [896, 389] width 173 height 35
type input "130"
click at [1000, 376] on span "تاكيد" at bounding box center [1034, 380] width 97 height 35
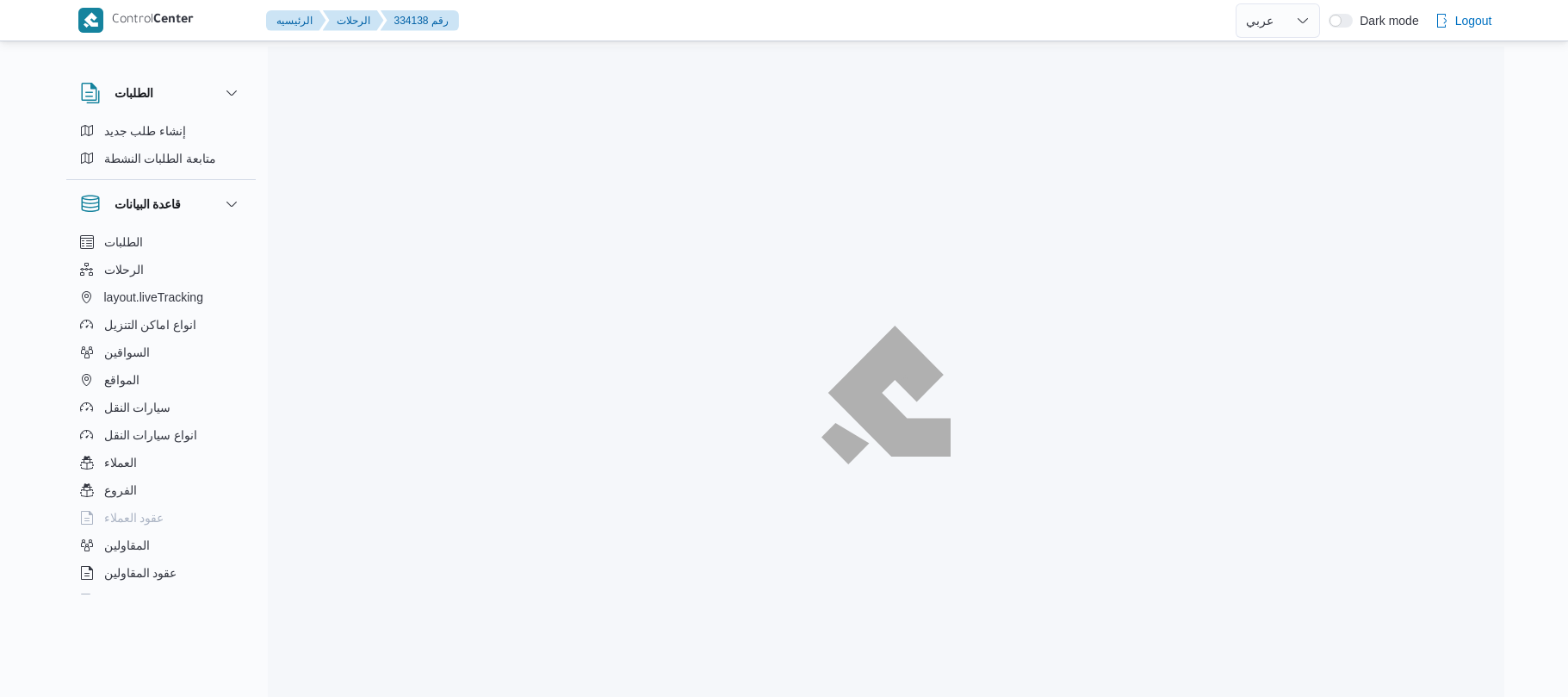
select select "ar"
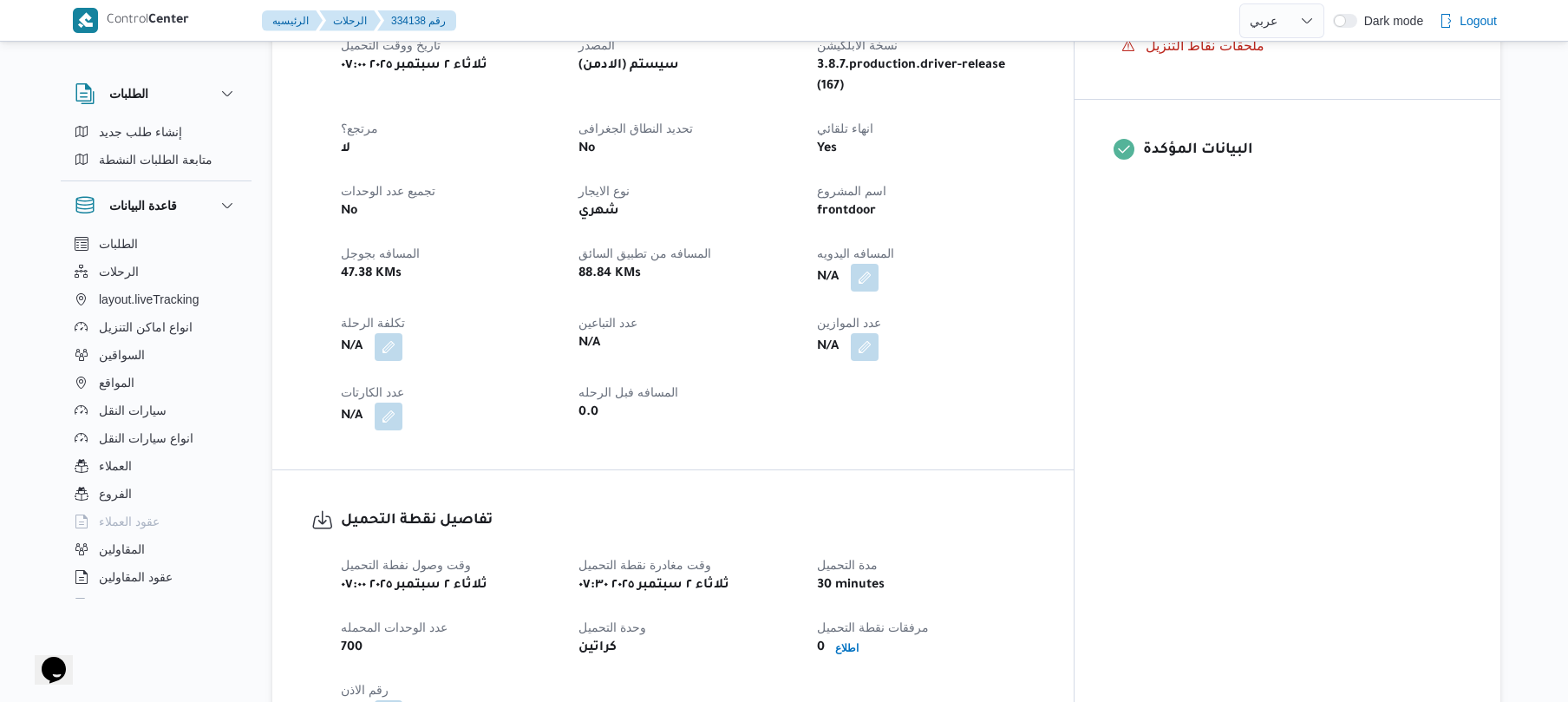
scroll to position [694, 0]
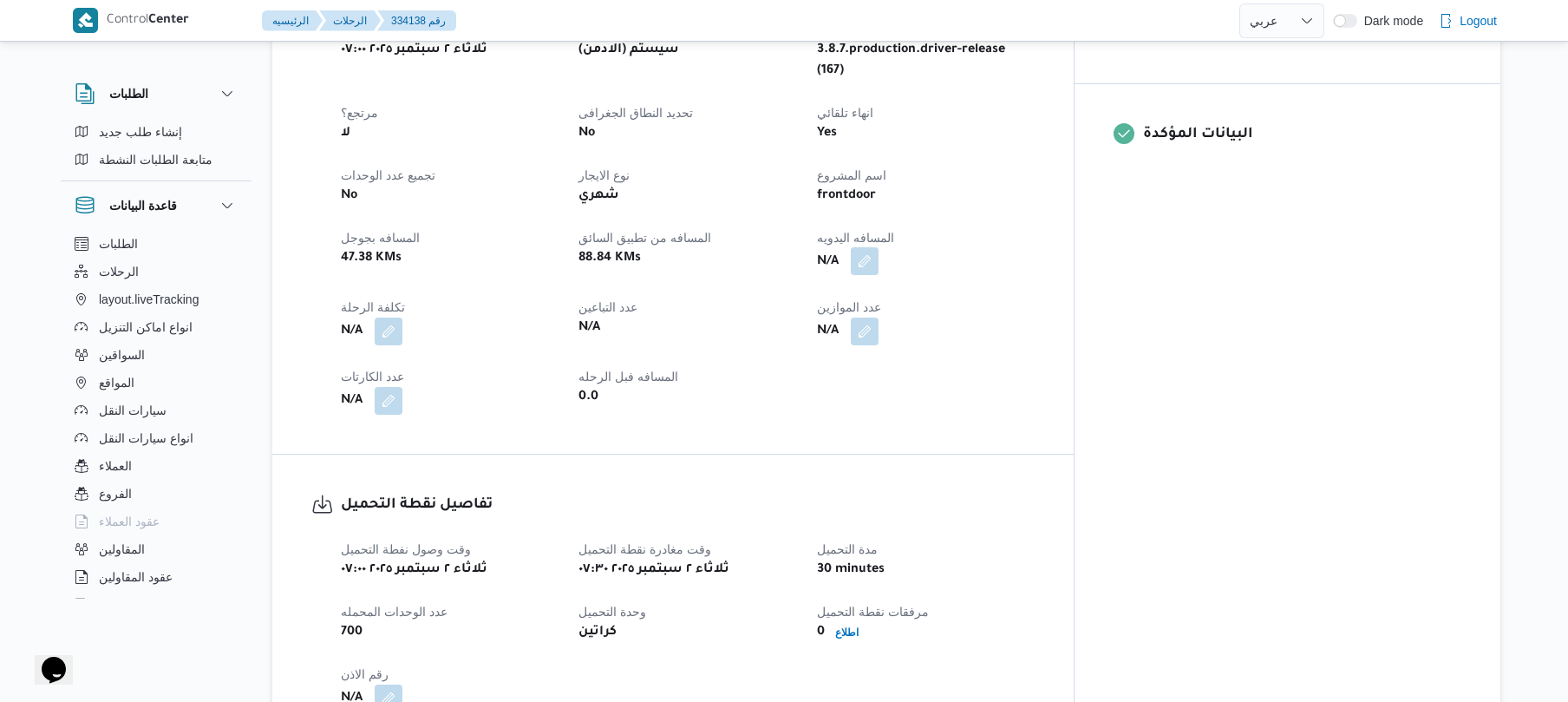
click at [879, 248] on button "button" at bounding box center [864, 261] width 28 height 28
click at [906, 307] on input "المسافه اليدويه" at bounding box center [896, 296] width 173 height 35
type input "70"
click at [1003, 289] on span "تاكيد" at bounding box center [1034, 287] width 97 height 35
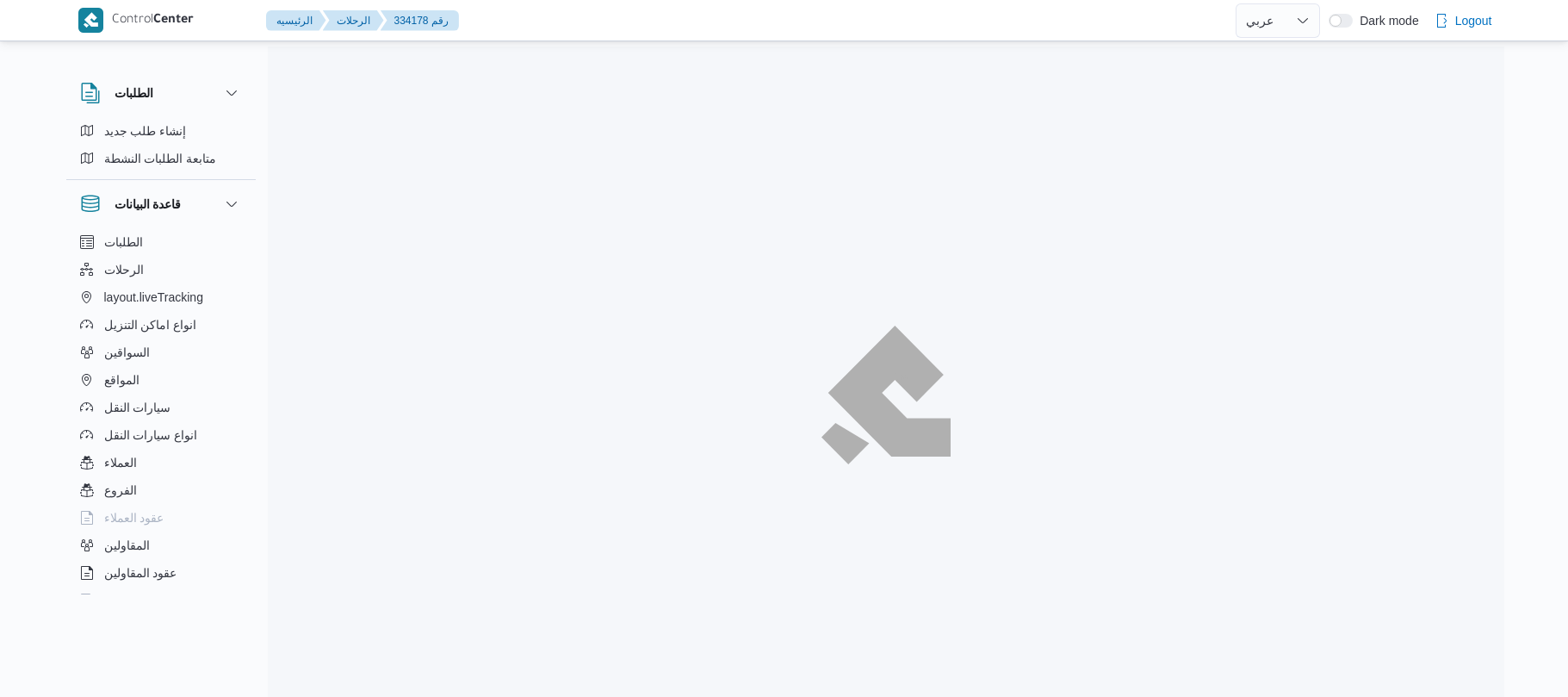
select select "ar"
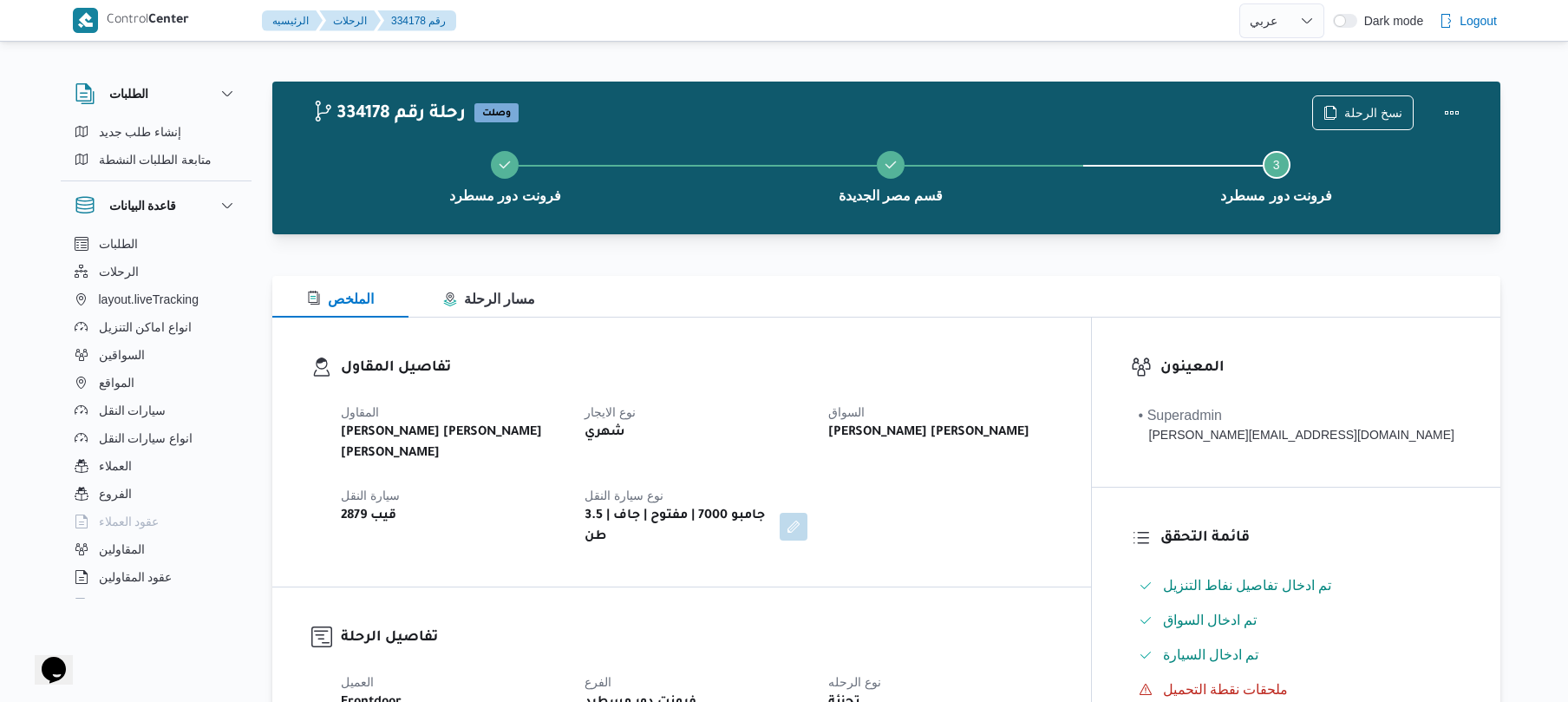
click at [968, 332] on div "تفاصيل المقاول [PERSON_NAME] [PERSON_NAME] [PERSON_NAME] نوع الايجار شهري السوا…" at bounding box center [682, 452] width 819 height 269
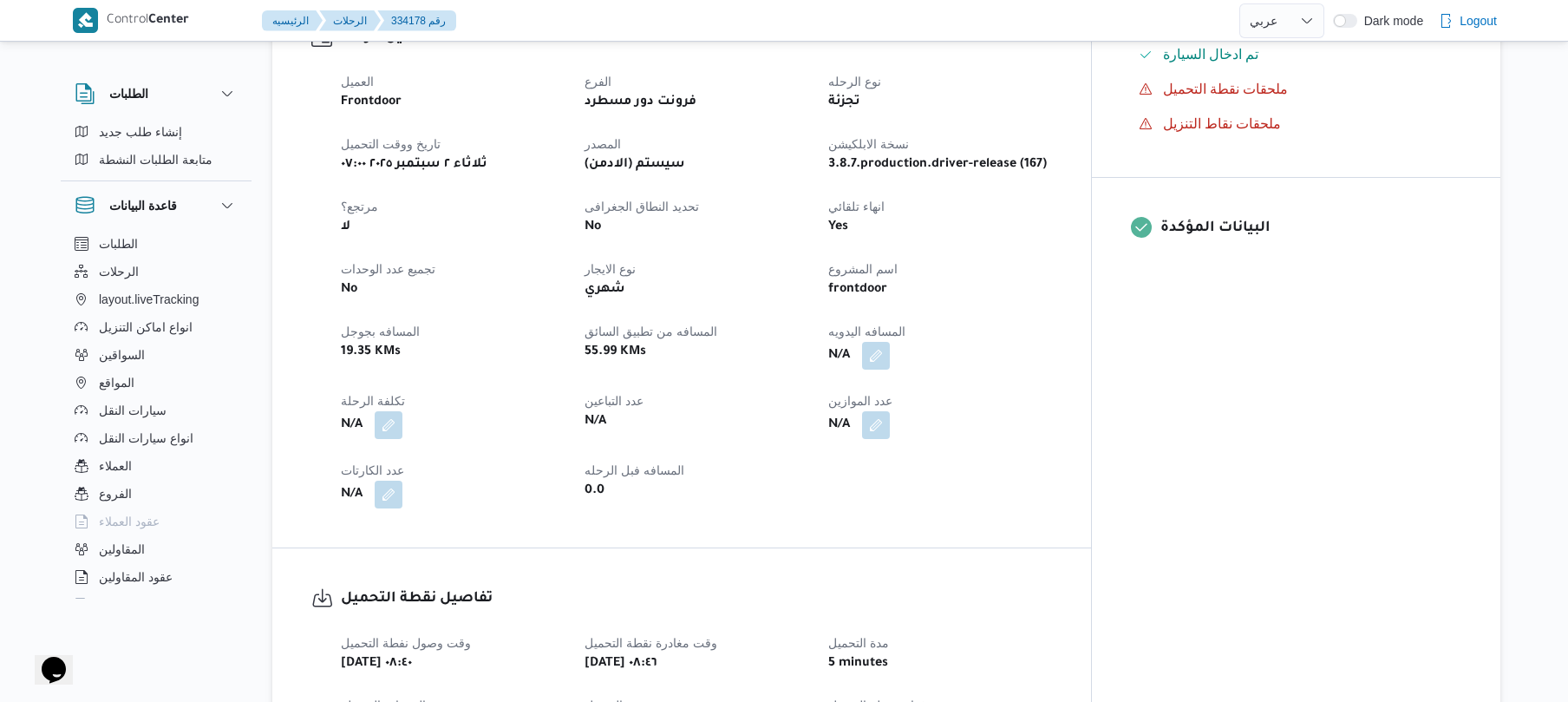
scroll to position [601, 0]
click at [890, 340] on button "button" at bounding box center [875, 353] width 28 height 28
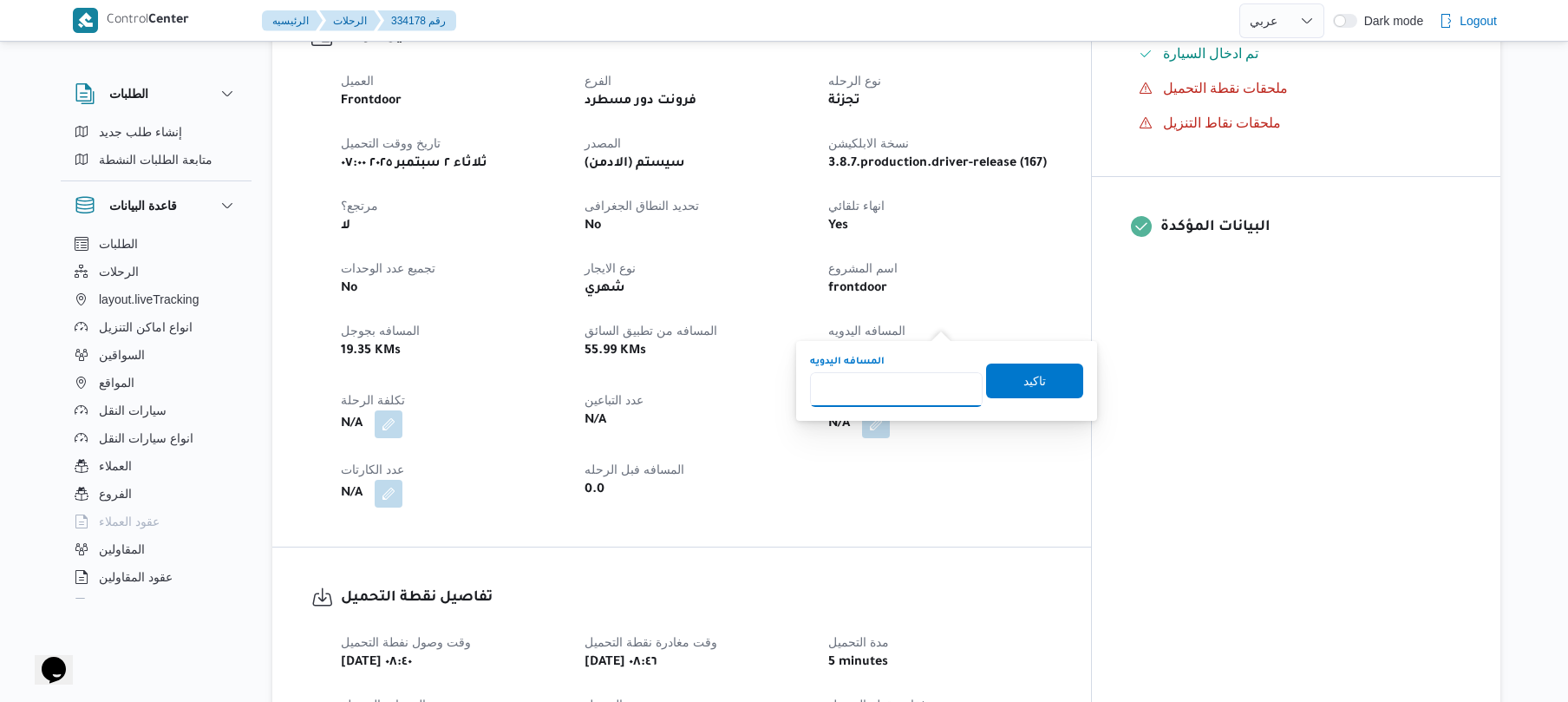
click at [914, 401] on input "المسافه اليدويه" at bounding box center [896, 389] width 173 height 35
type input "70"
click at [1024, 376] on span "تاكيد" at bounding box center [1034, 379] width 22 height 21
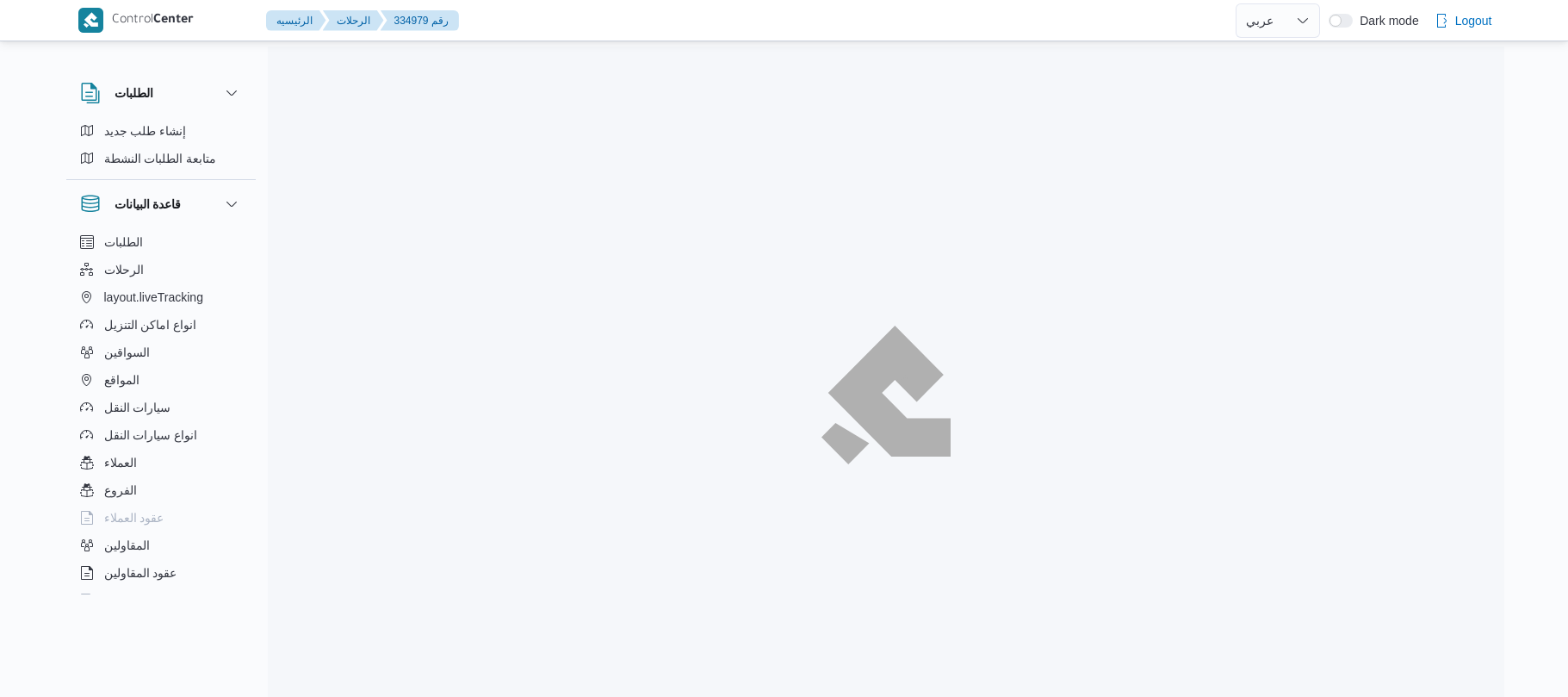
select select "ar"
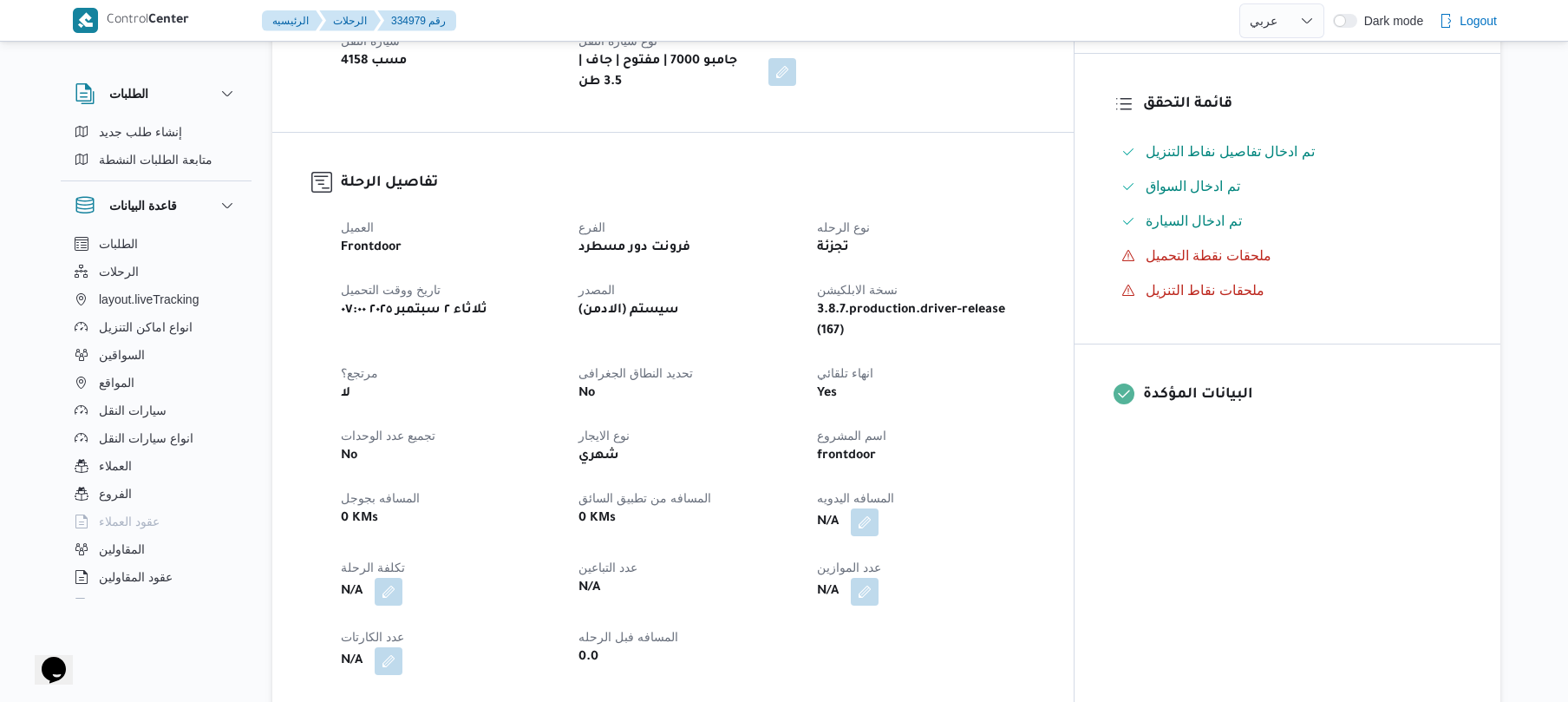
scroll to position [428, 0]
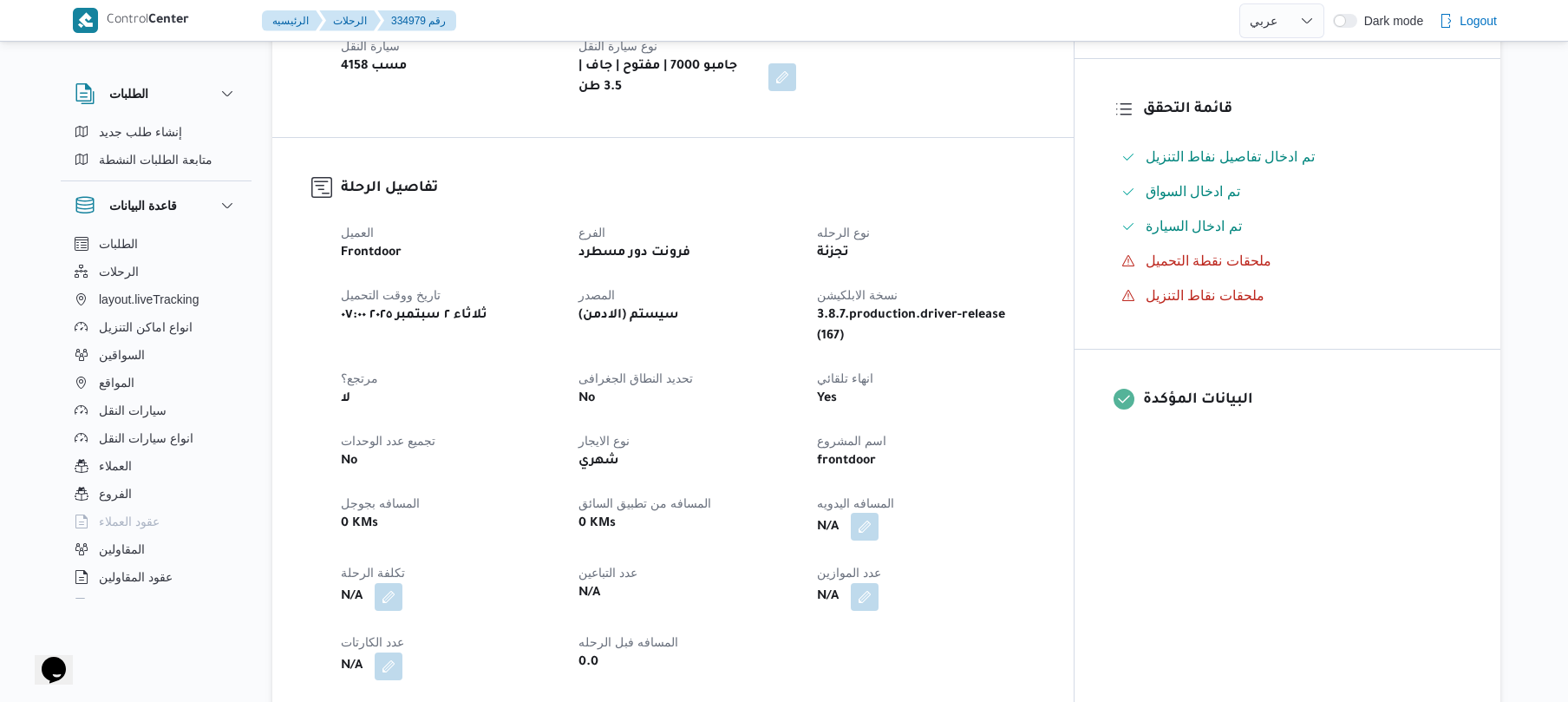
click at [879, 512] on button "button" at bounding box center [864, 526] width 28 height 28
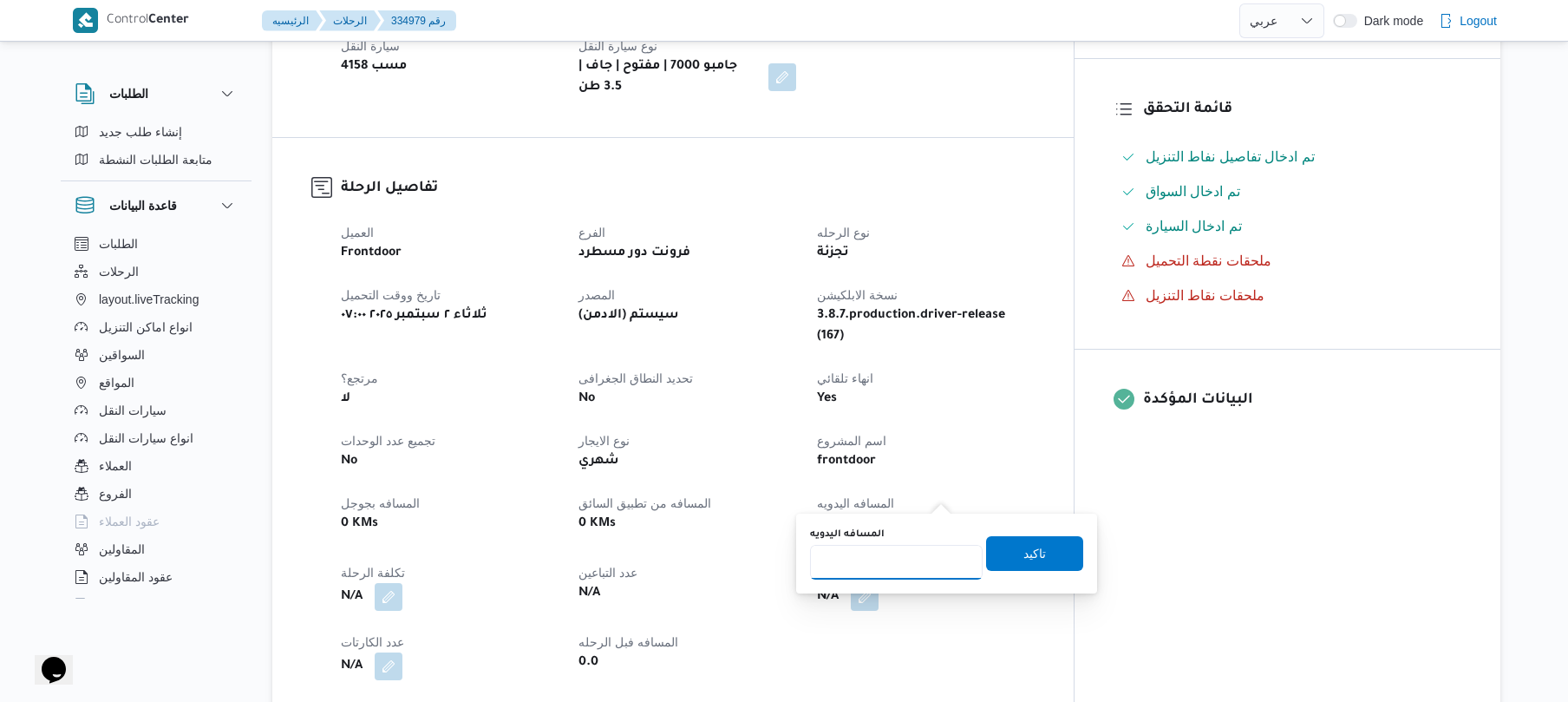
click at [899, 546] on input "المسافه اليدويه" at bounding box center [896, 562] width 173 height 35
type input "120"
click at [1034, 557] on span "تاكيد" at bounding box center [1034, 552] width 22 height 21
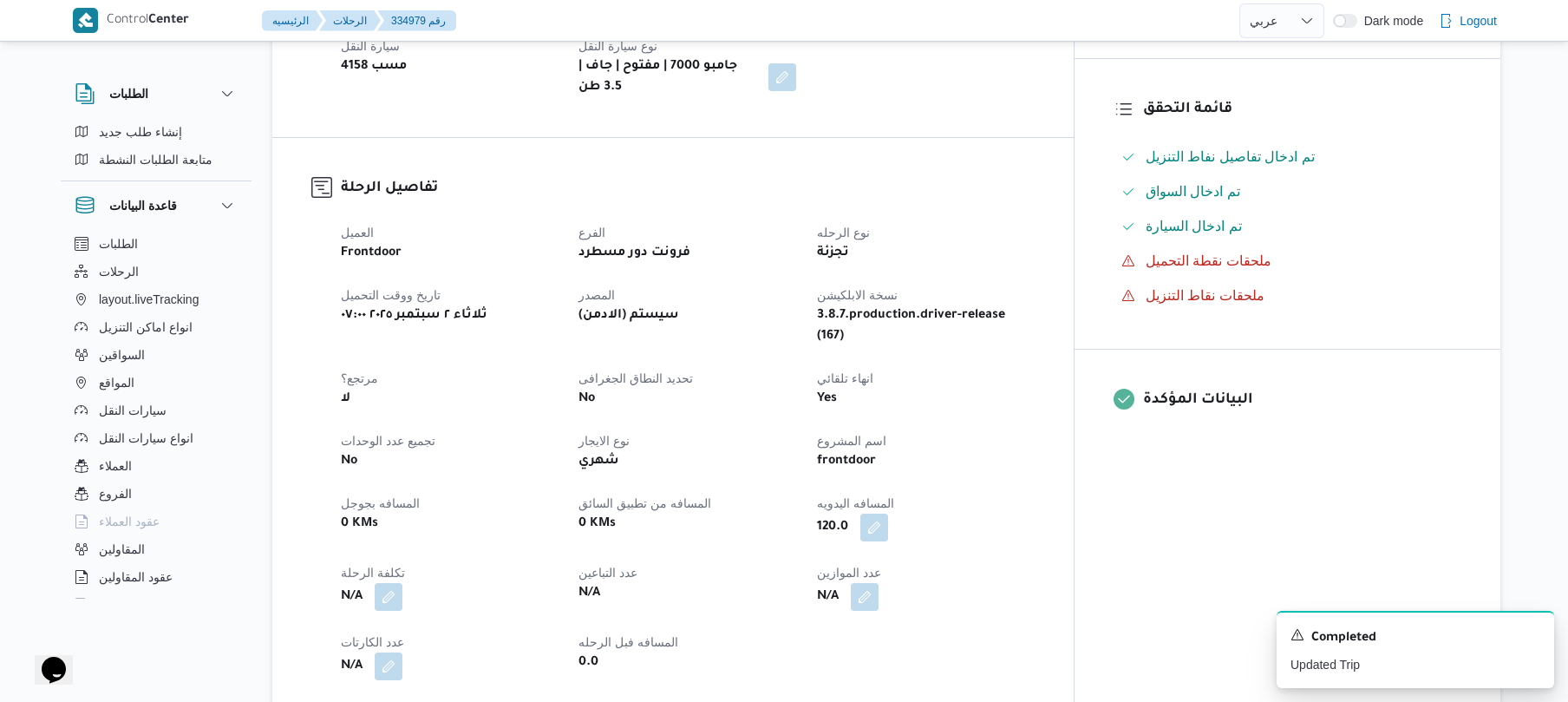
click at [1036, 450] on div "frontdoor" at bounding box center [925, 461] width 220 height 24
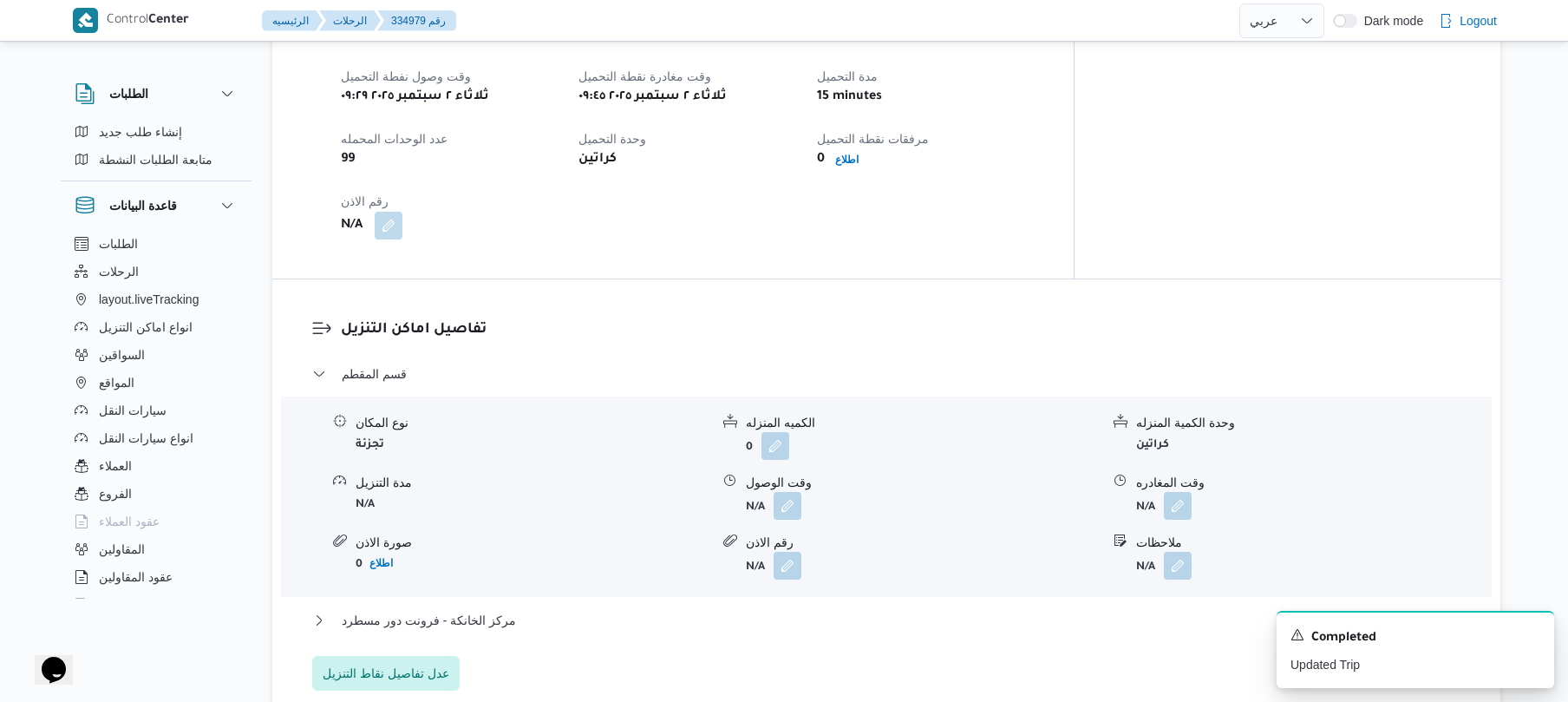
scroll to position [1170, 0]
click at [788, 488] on button "button" at bounding box center [788, 502] width 28 height 28
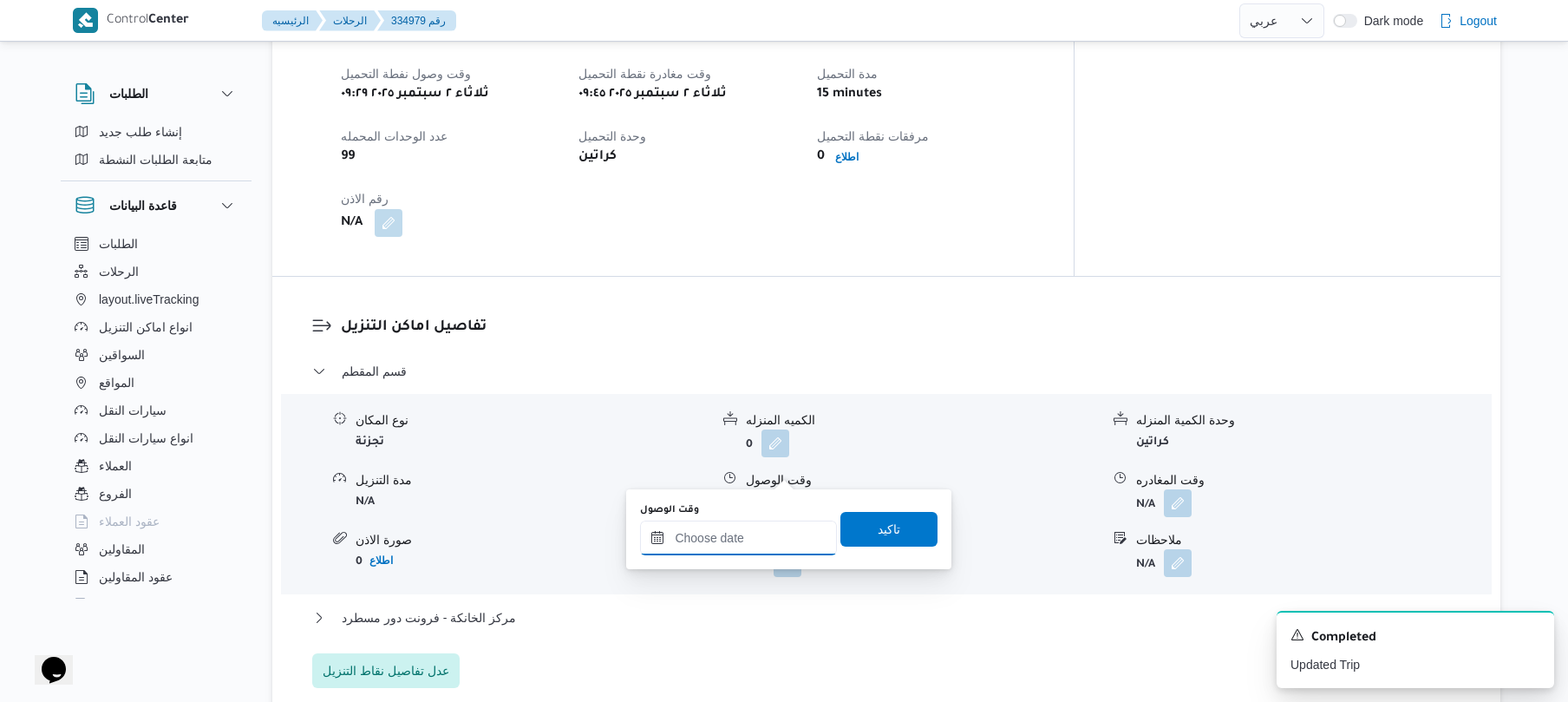
click at [753, 533] on input "وقت الوصول" at bounding box center [738, 537] width 197 height 35
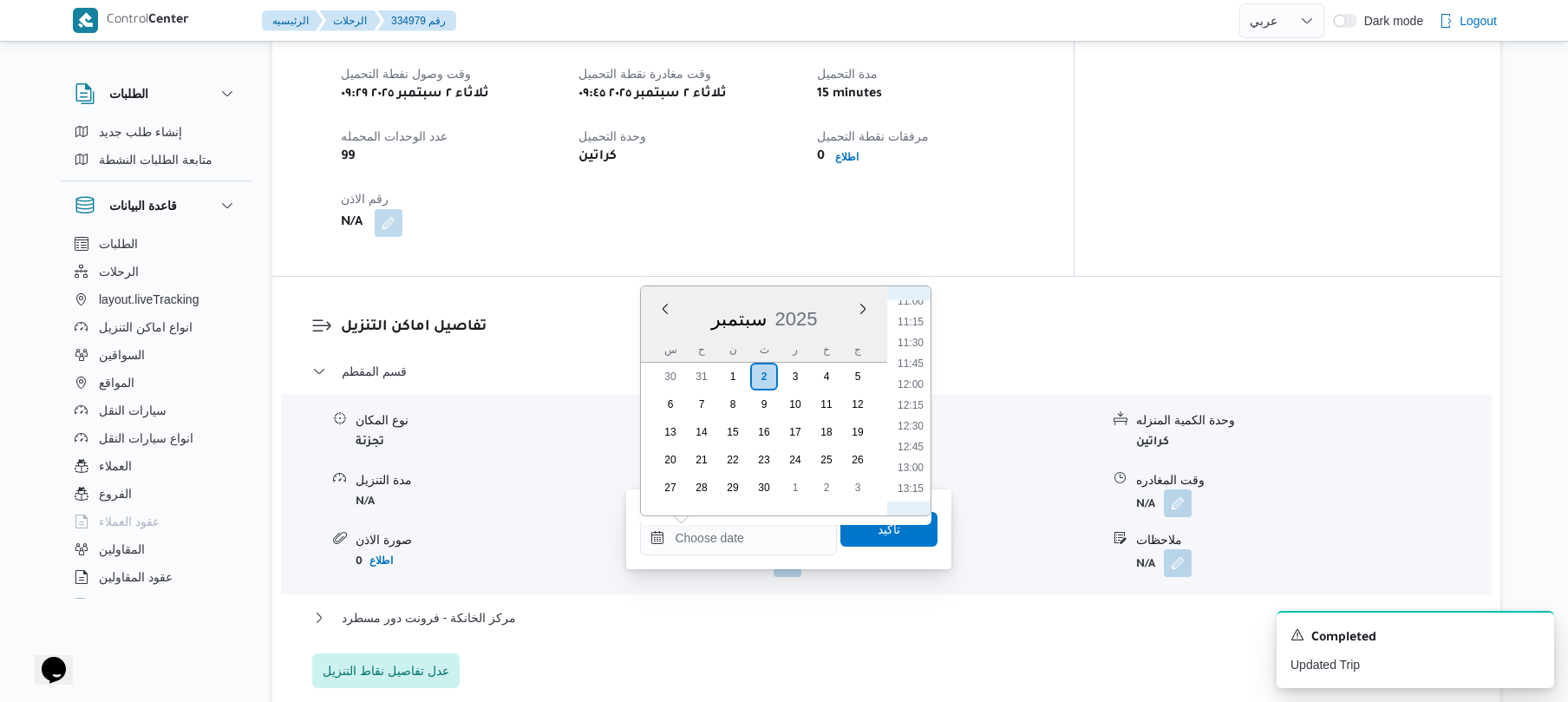
scroll to position [753, 0]
click at [914, 455] on li "10:45" at bounding box center [911, 451] width 40 height 17
type input "[DATE] ١٠:٤٥"
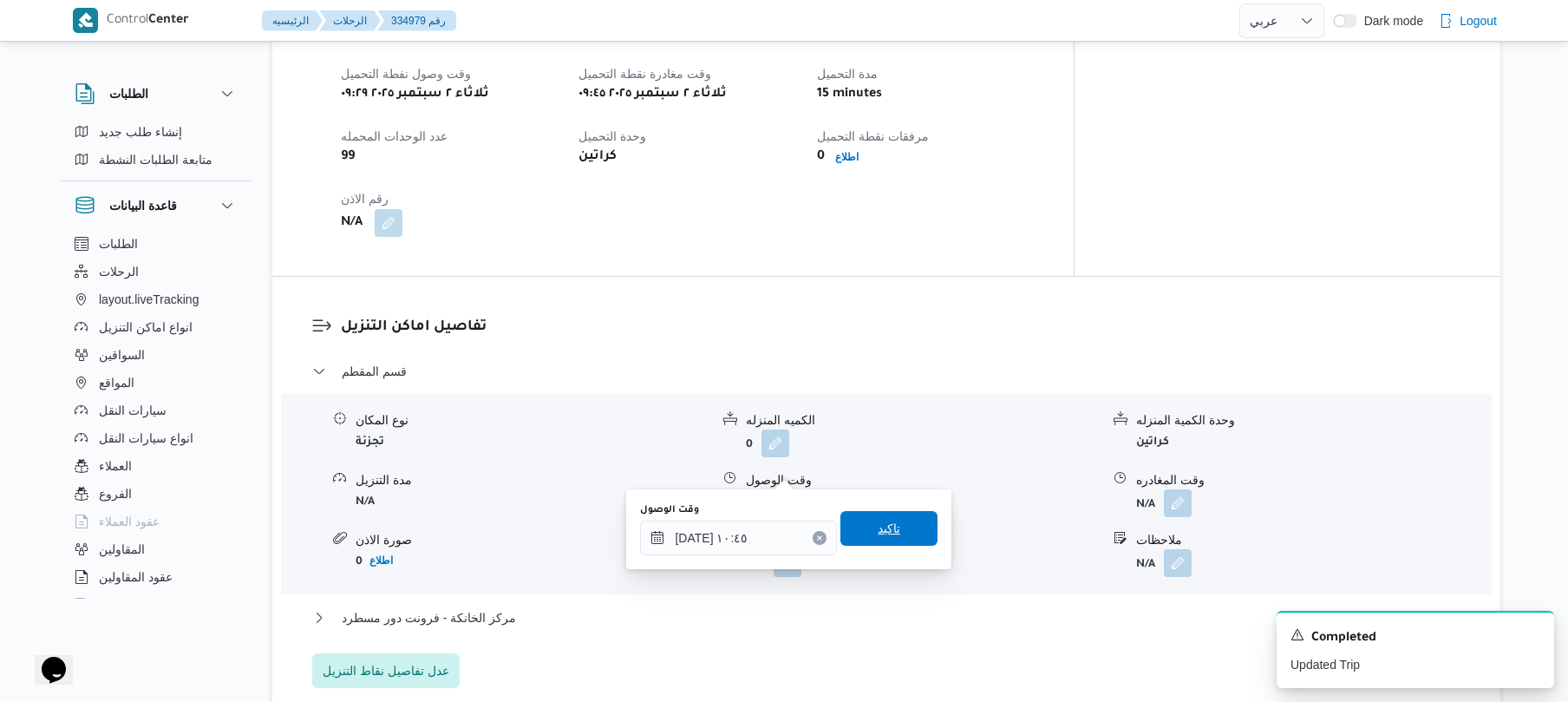
click at [878, 533] on span "تاكيد" at bounding box center [889, 528] width 22 height 21
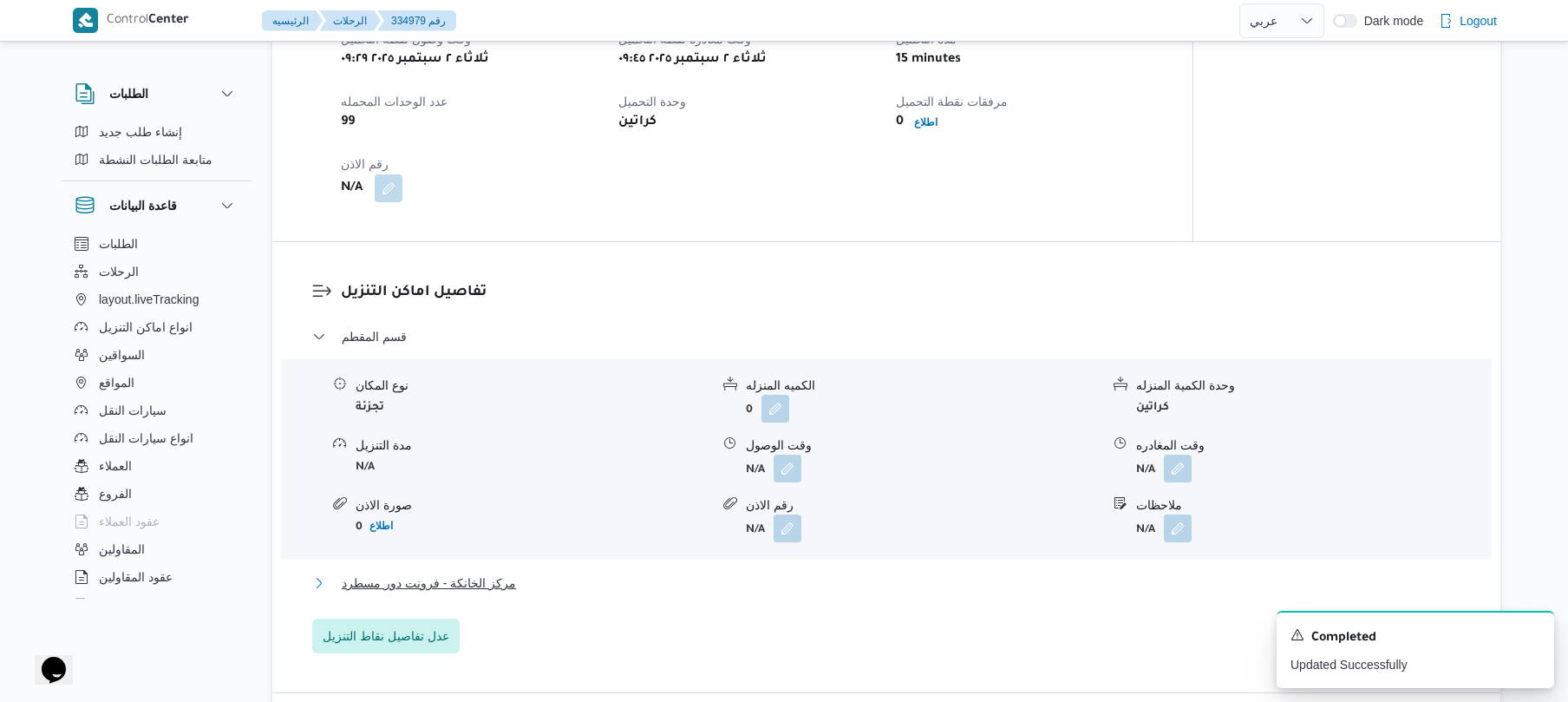
click at [816, 588] on button "مركز الخانكة - فرونت دور مسطرد" at bounding box center [887, 582] width 1150 height 21
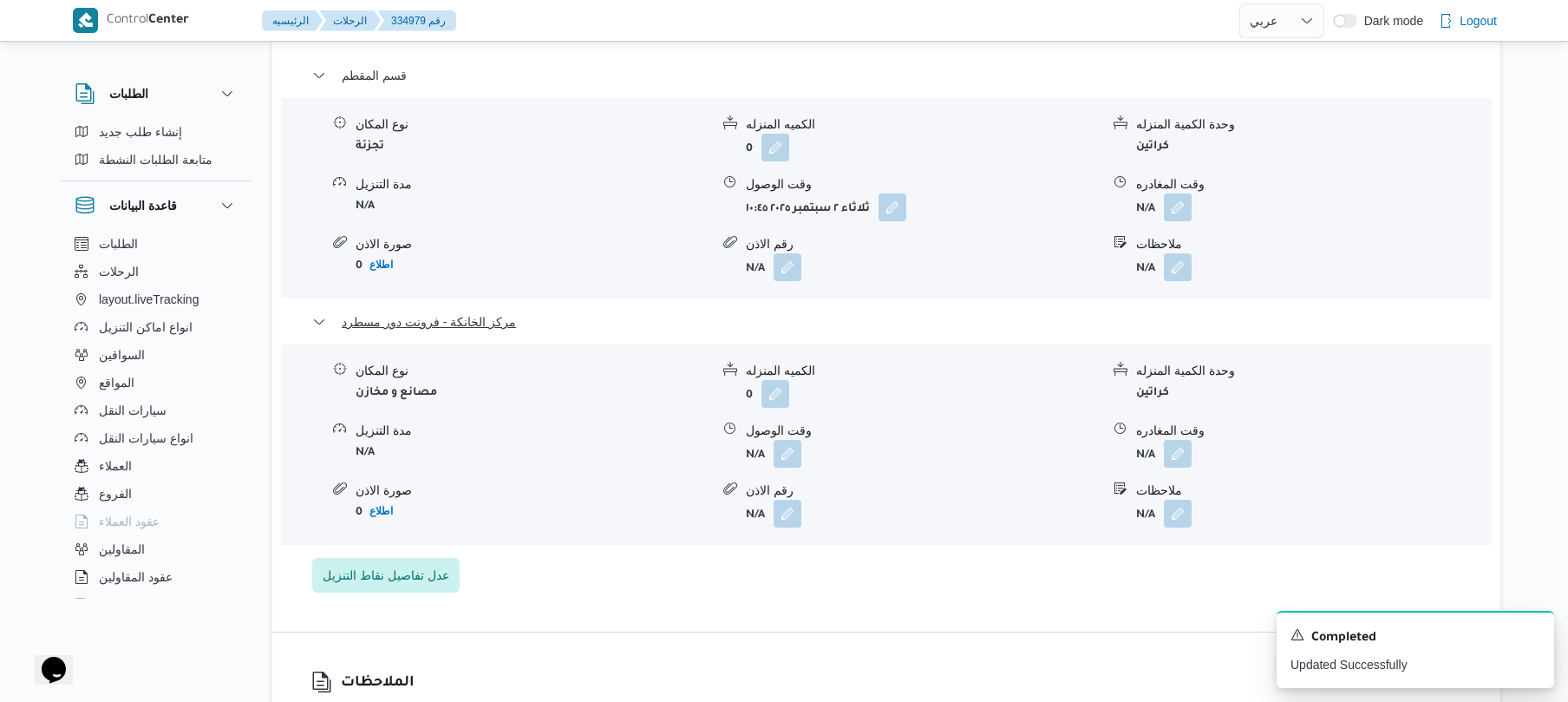
scroll to position [1679, 0]
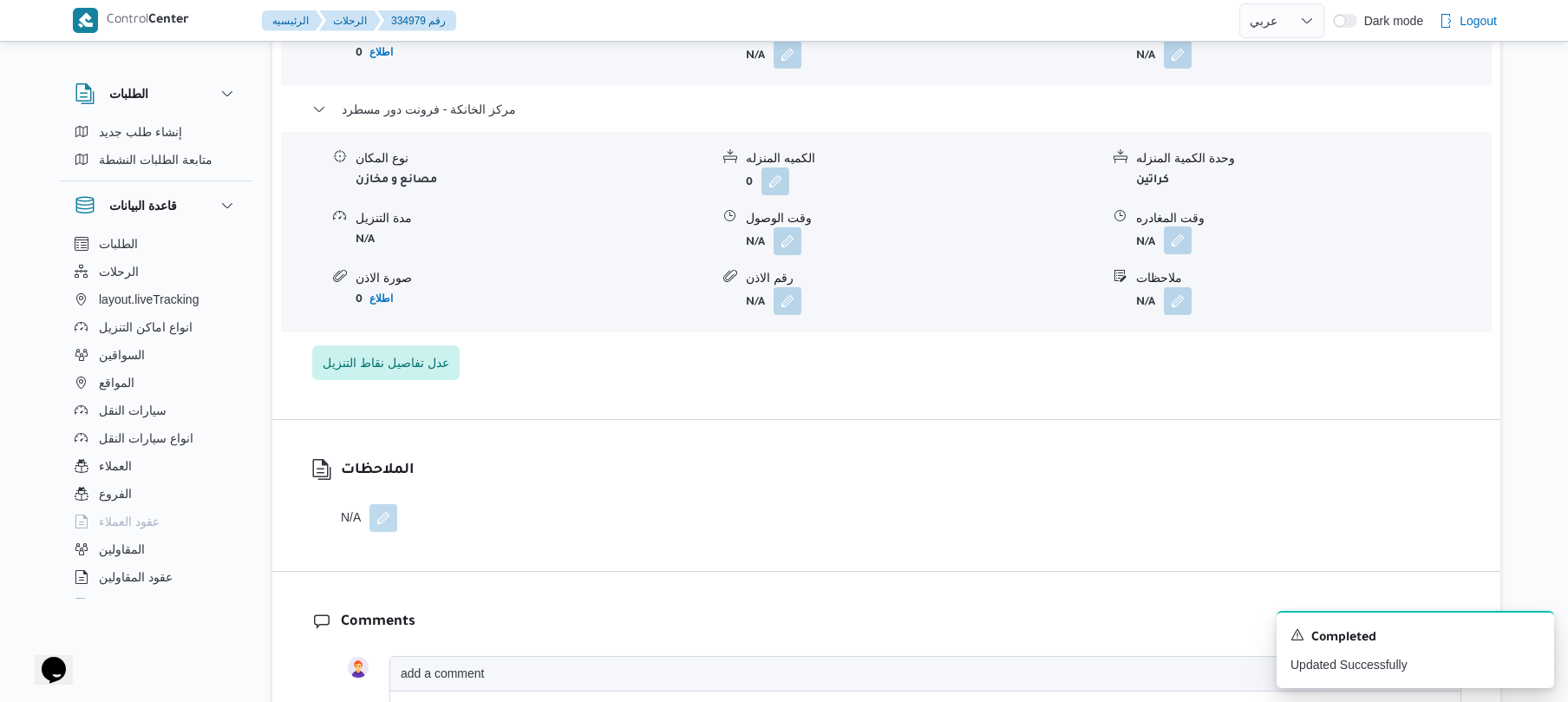
click at [1177, 226] on button "button" at bounding box center [1177, 240] width 28 height 28
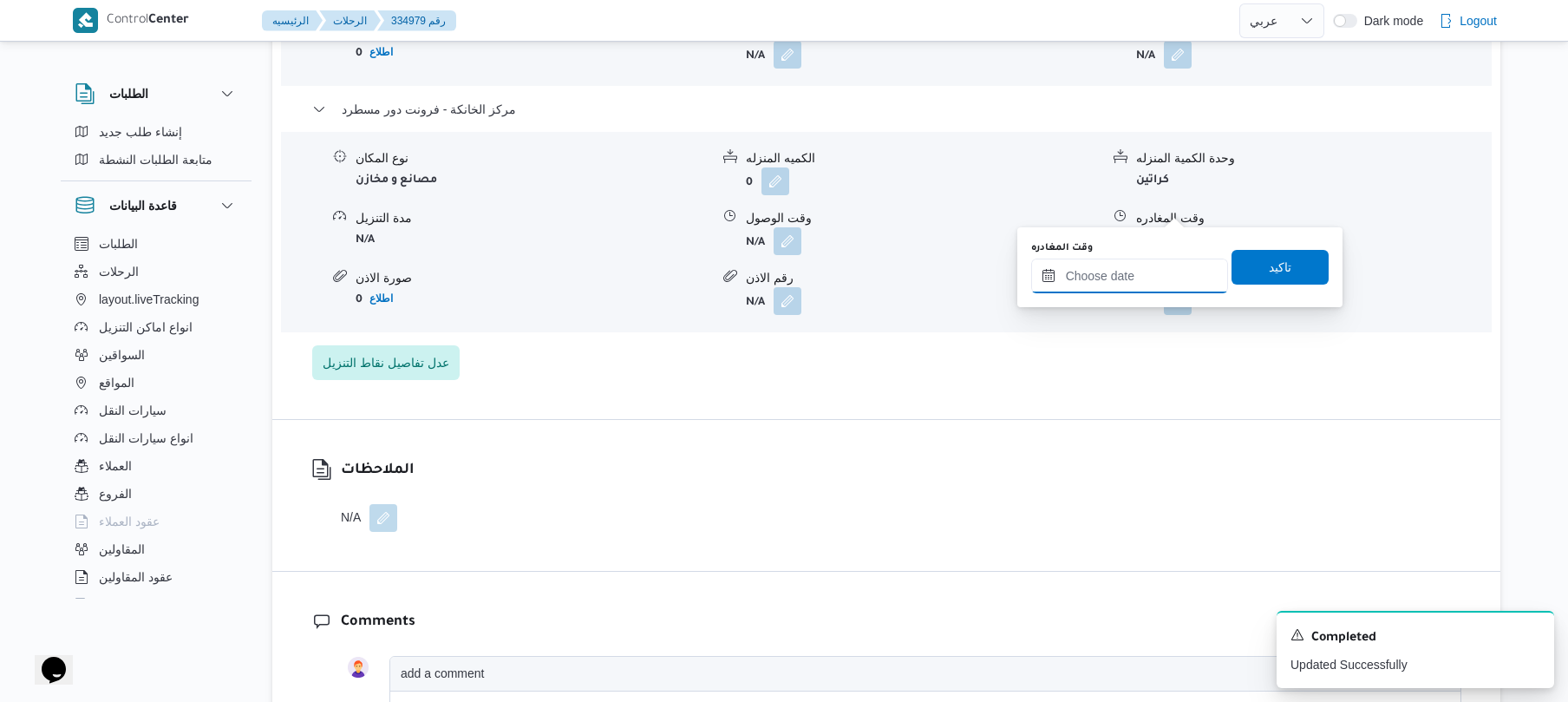
click at [1125, 267] on input "وقت المغادره" at bounding box center [1130, 275] width 197 height 35
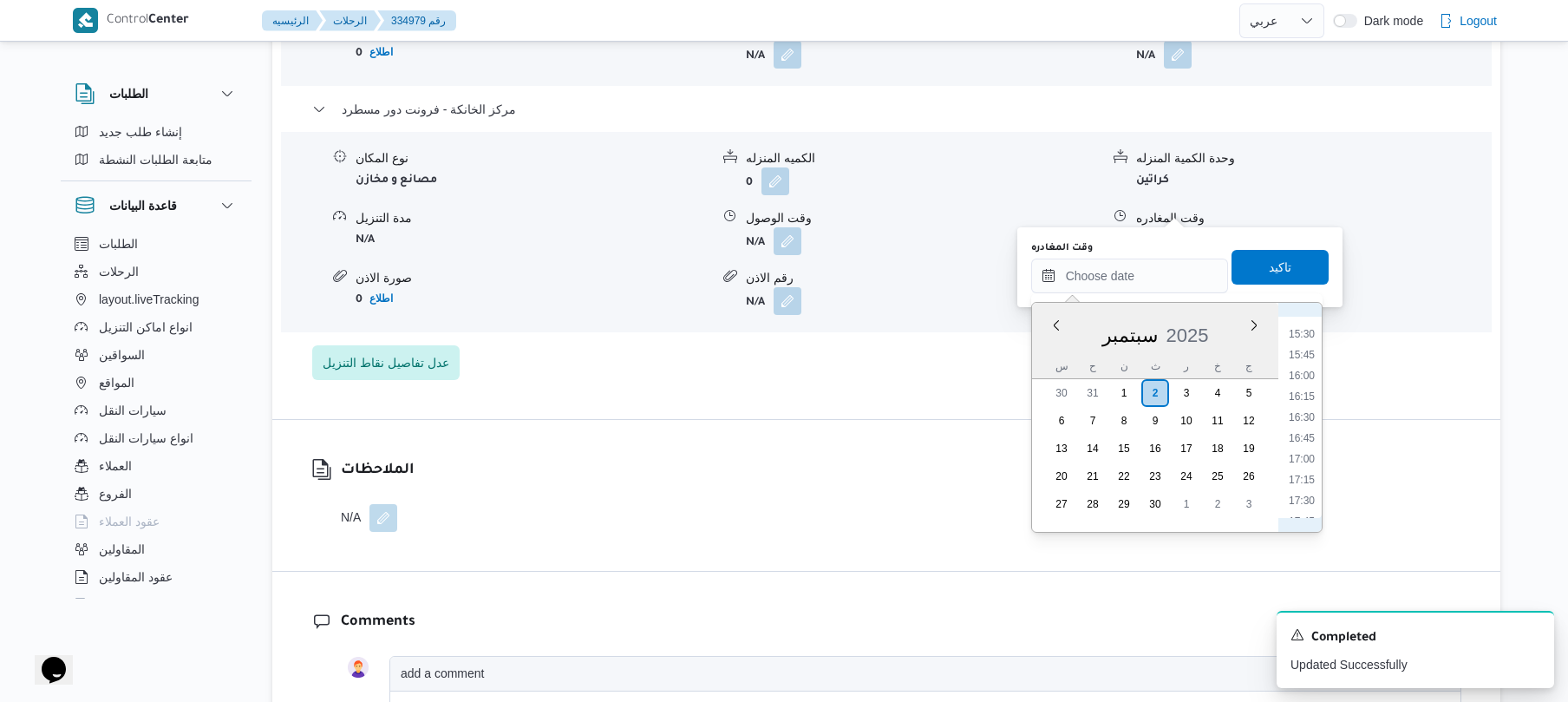
scroll to position [1268, 0]
click at [1301, 473] on li "17:00" at bounding box center [1302, 473] width 40 height 17
type input "[DATE] ١٧:٠٠"
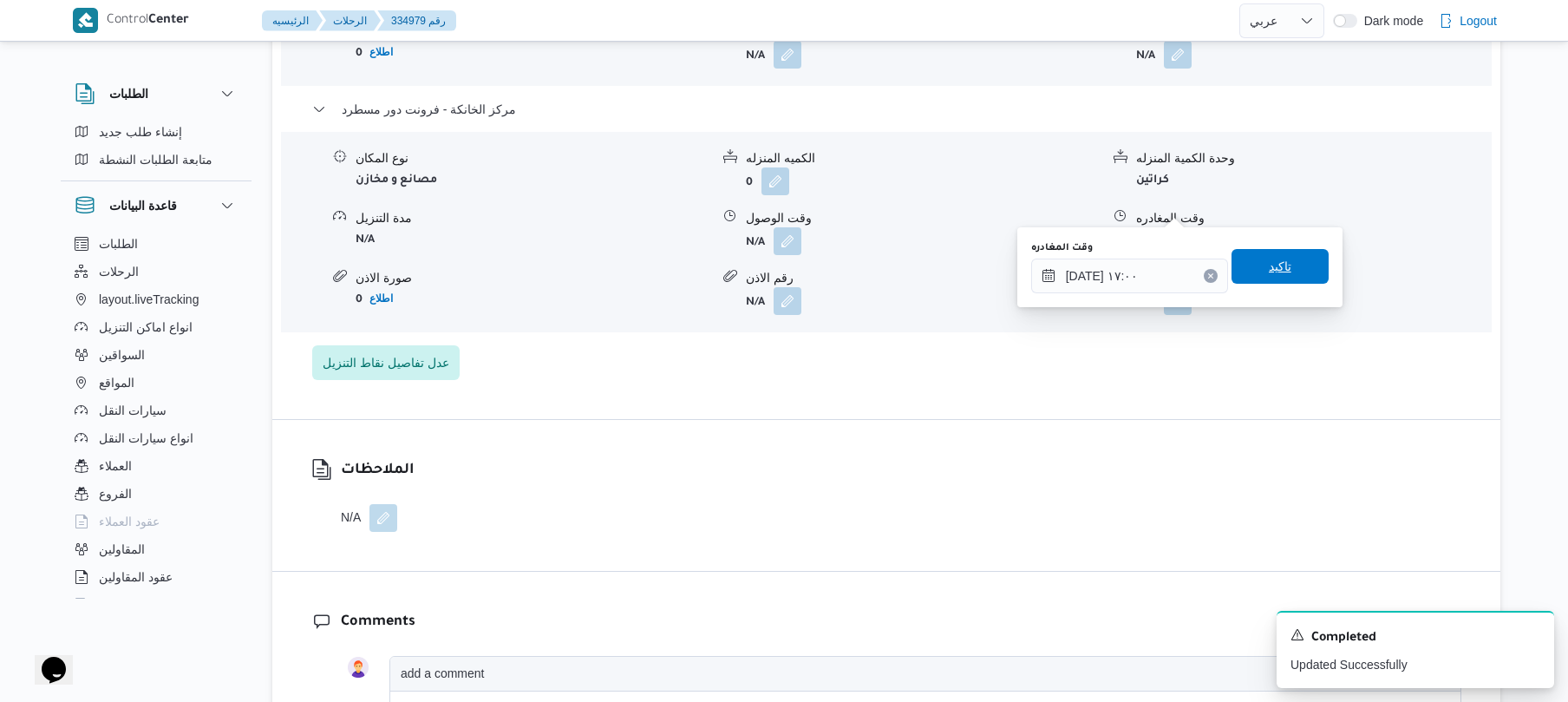
click at [1291, 278] on span "تاكيد" at bounding box center [1280, 266] width 97 height 35
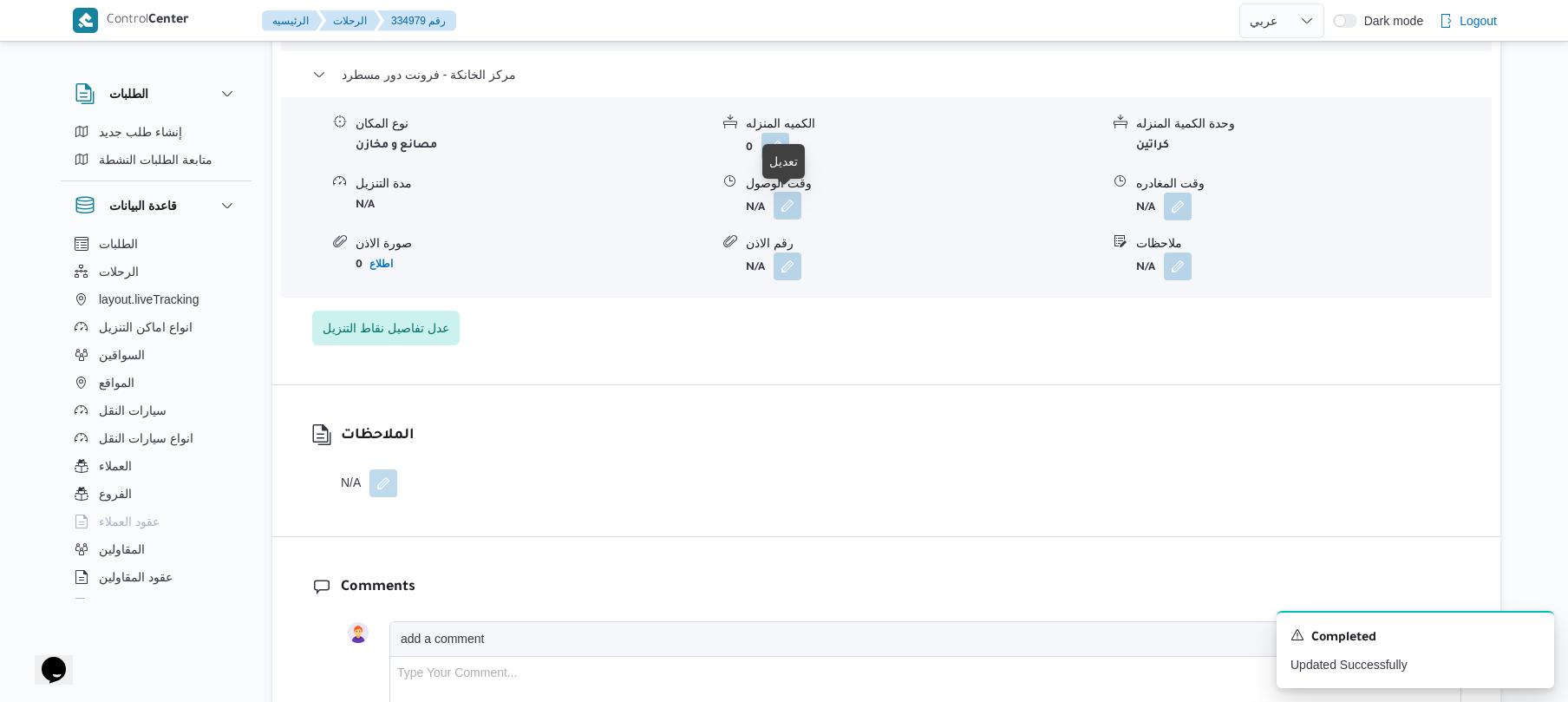
click at [786, 203] on button "button" at bounding box center [788, 205] width 28 height 28
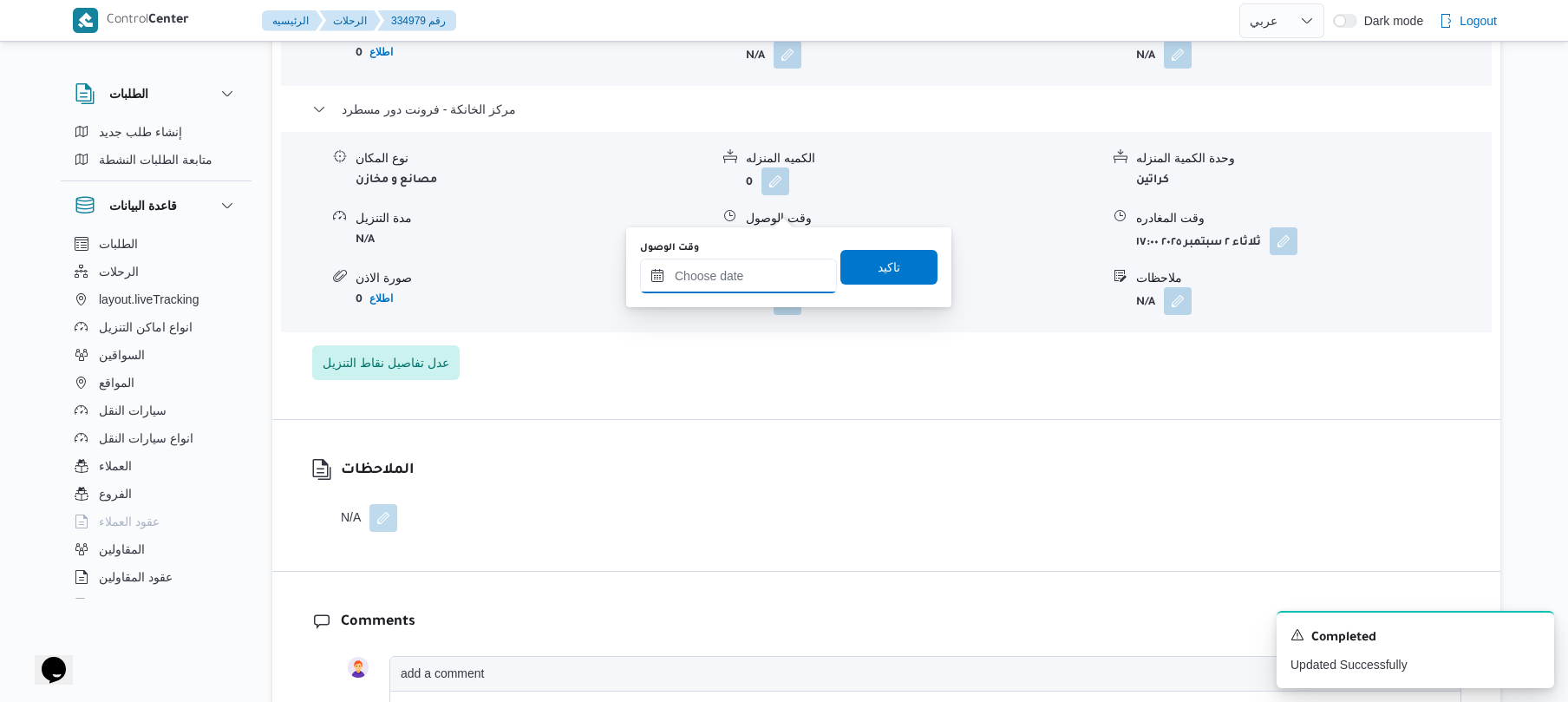
click at [754, 281] on input "وقت الوصول" at bounding box center [738, 275] width 197 height 35
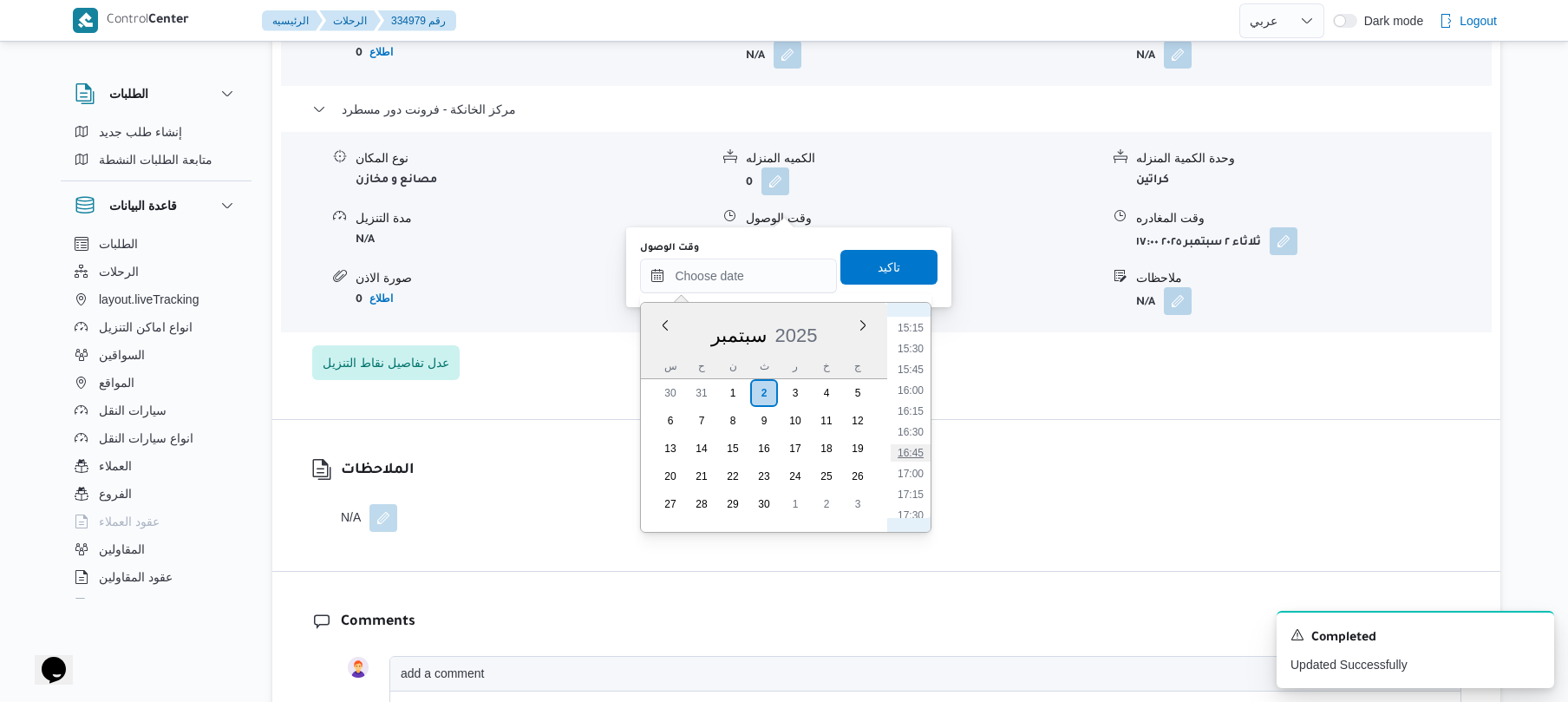
click at [909, 452] on li "16:45" at bounding box center [911, 452] width 40 height 17
type input "[DATE] ١٦:٤٥"
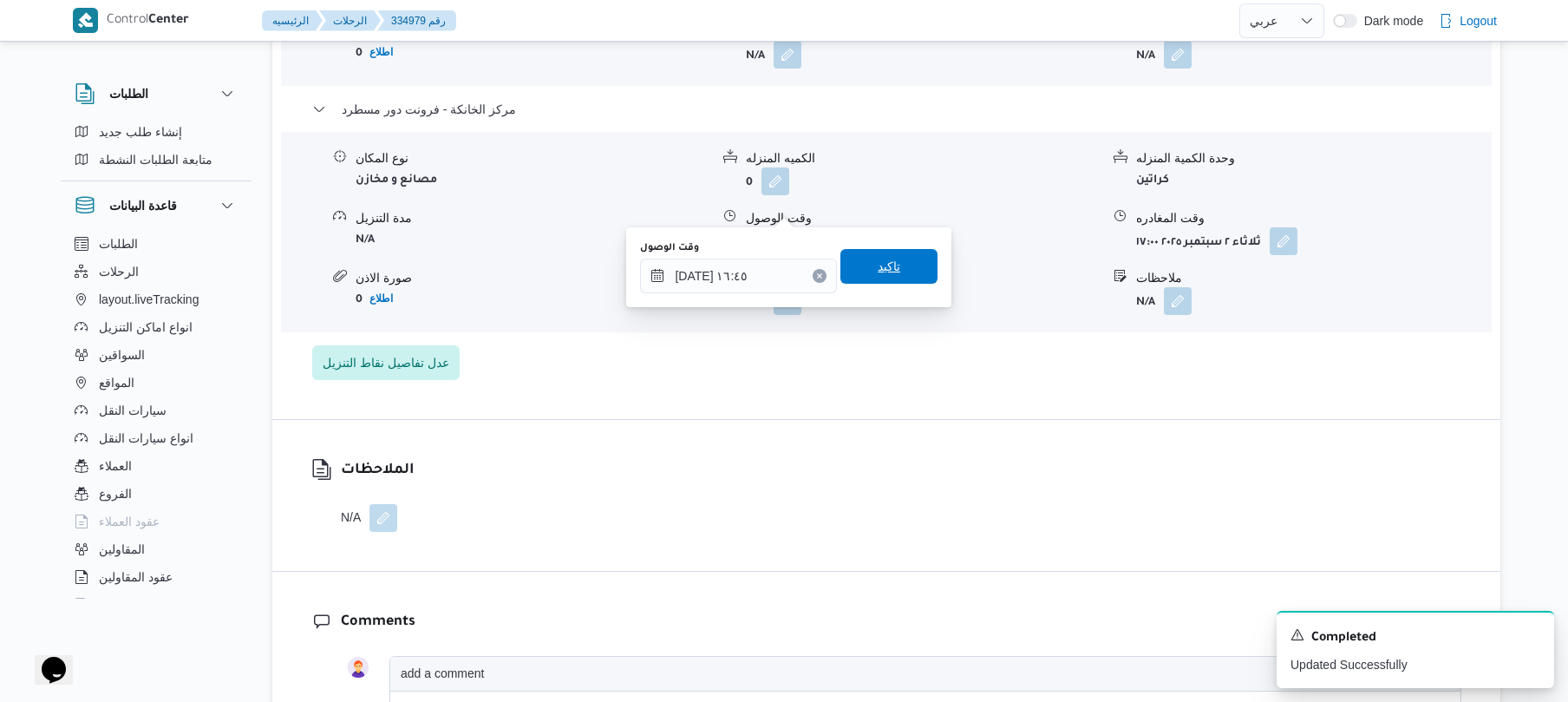
click at [887, 273] on span "تاكيد" at bounding box center [889, 266] width 22 height 21
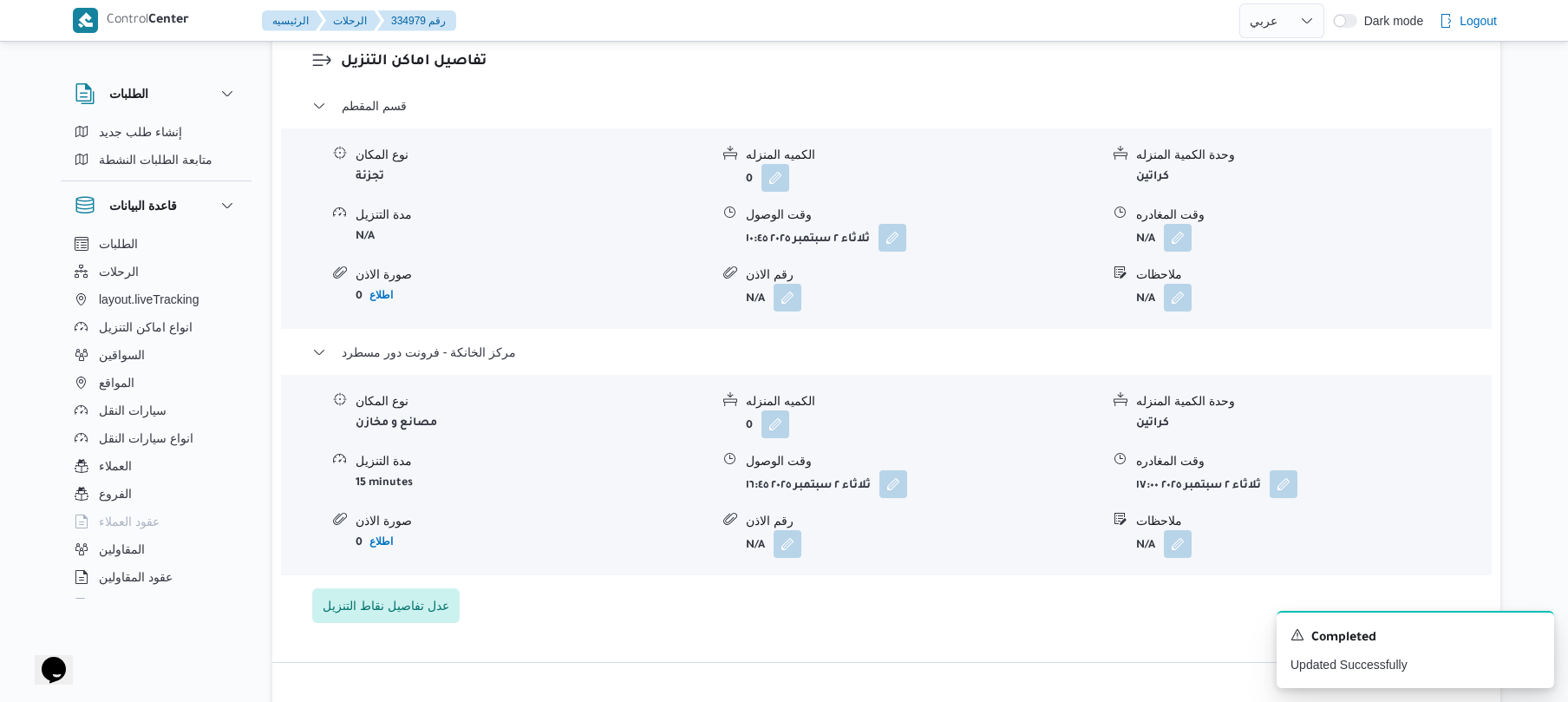
scroll to position [1355, 0]
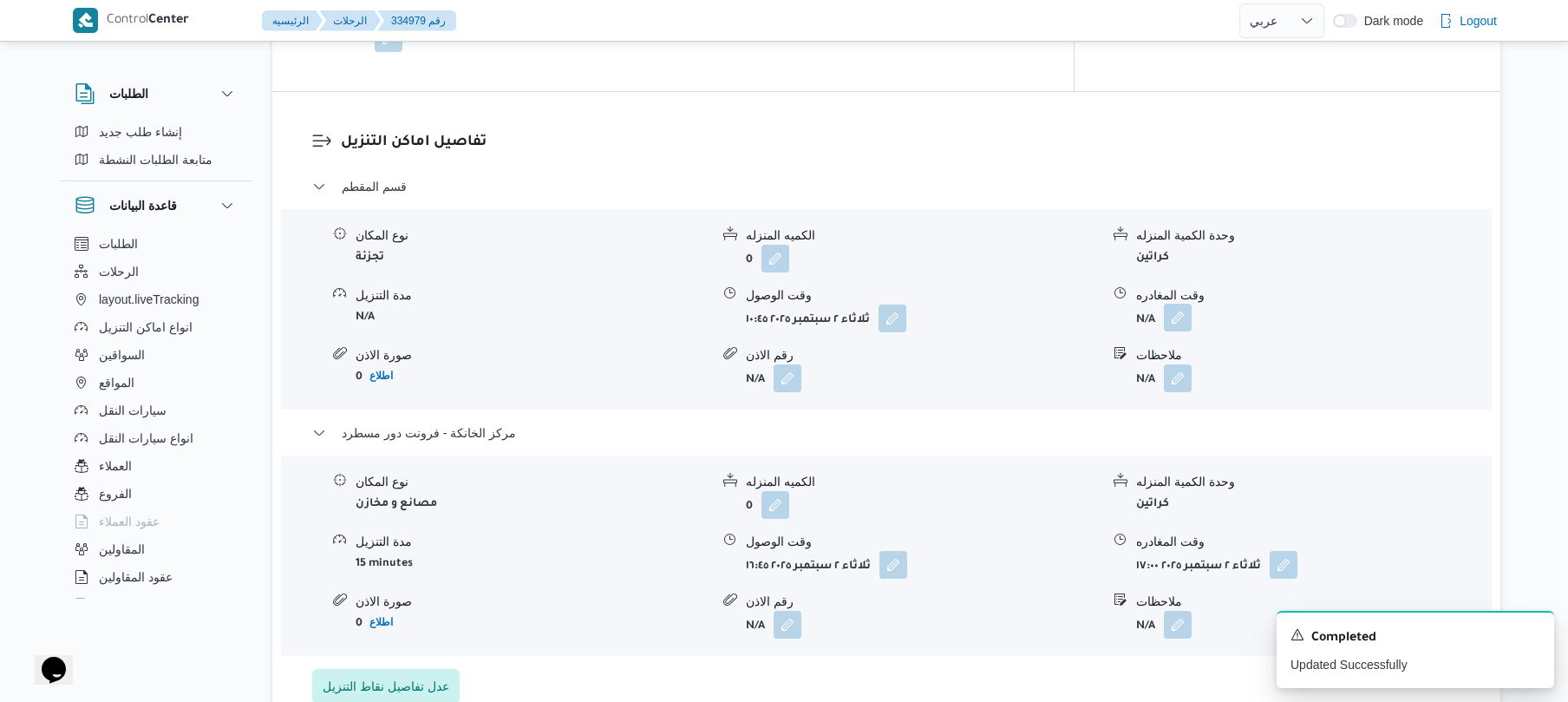
click at [1184, 304] on button "button" at bounding box center [1177, 317] width 28 height 28
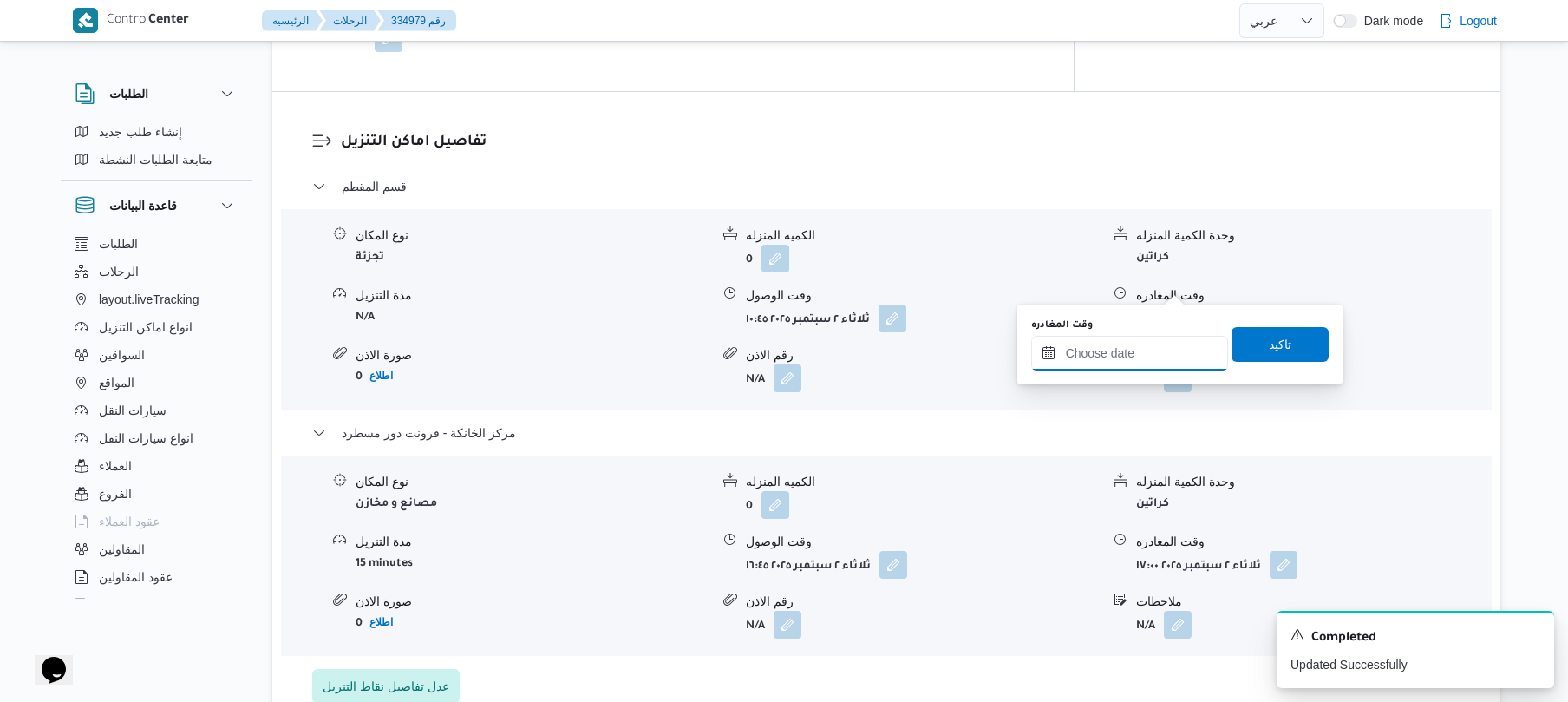
click at [1134, 359] on input "وقت المغادره" at bounding box center [1130, 353] width 197 height 35
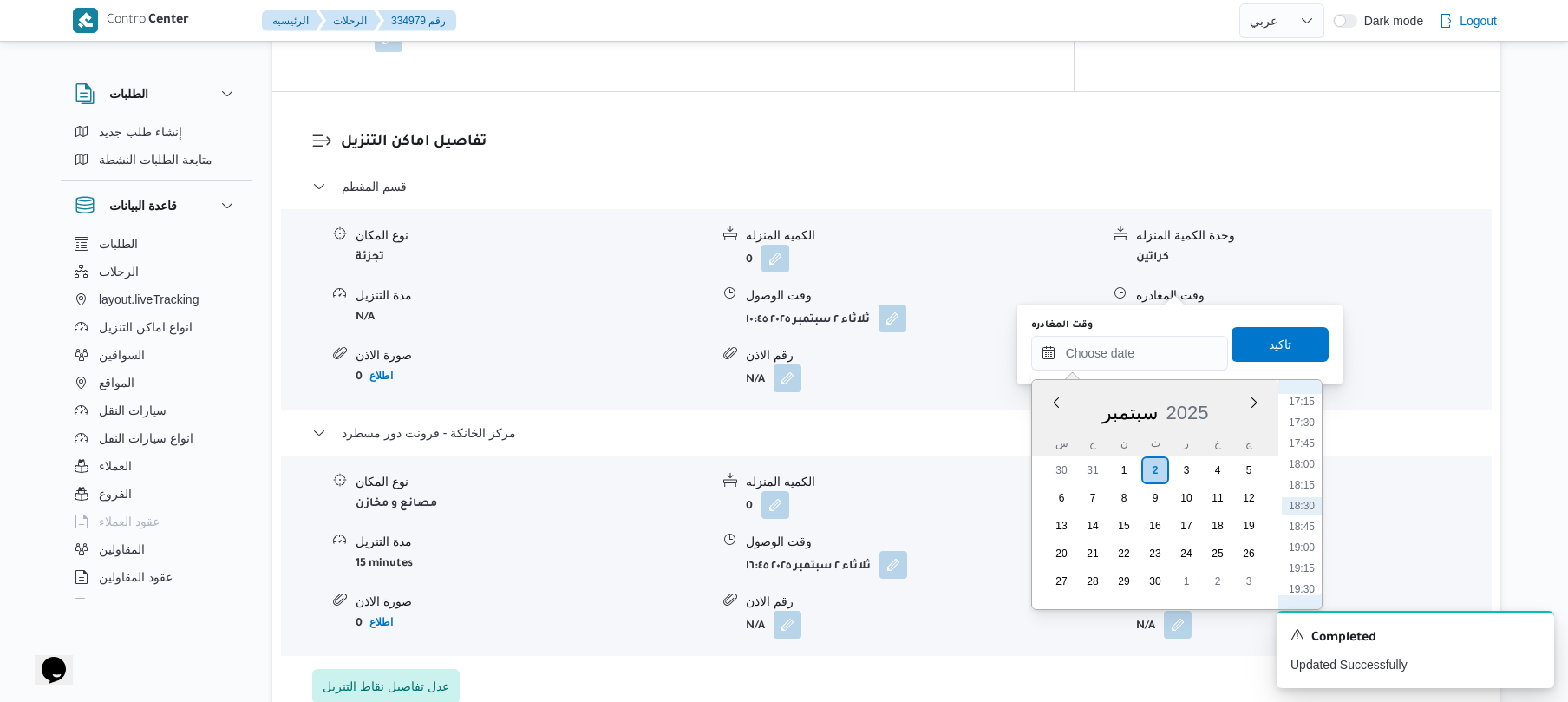
scroll to position [1268, 0]
click at [1305, 446] on li "15:45" at bounding box center [1302, 446] width 40 height 17
type input "[DATE] ١٥:٤٥"
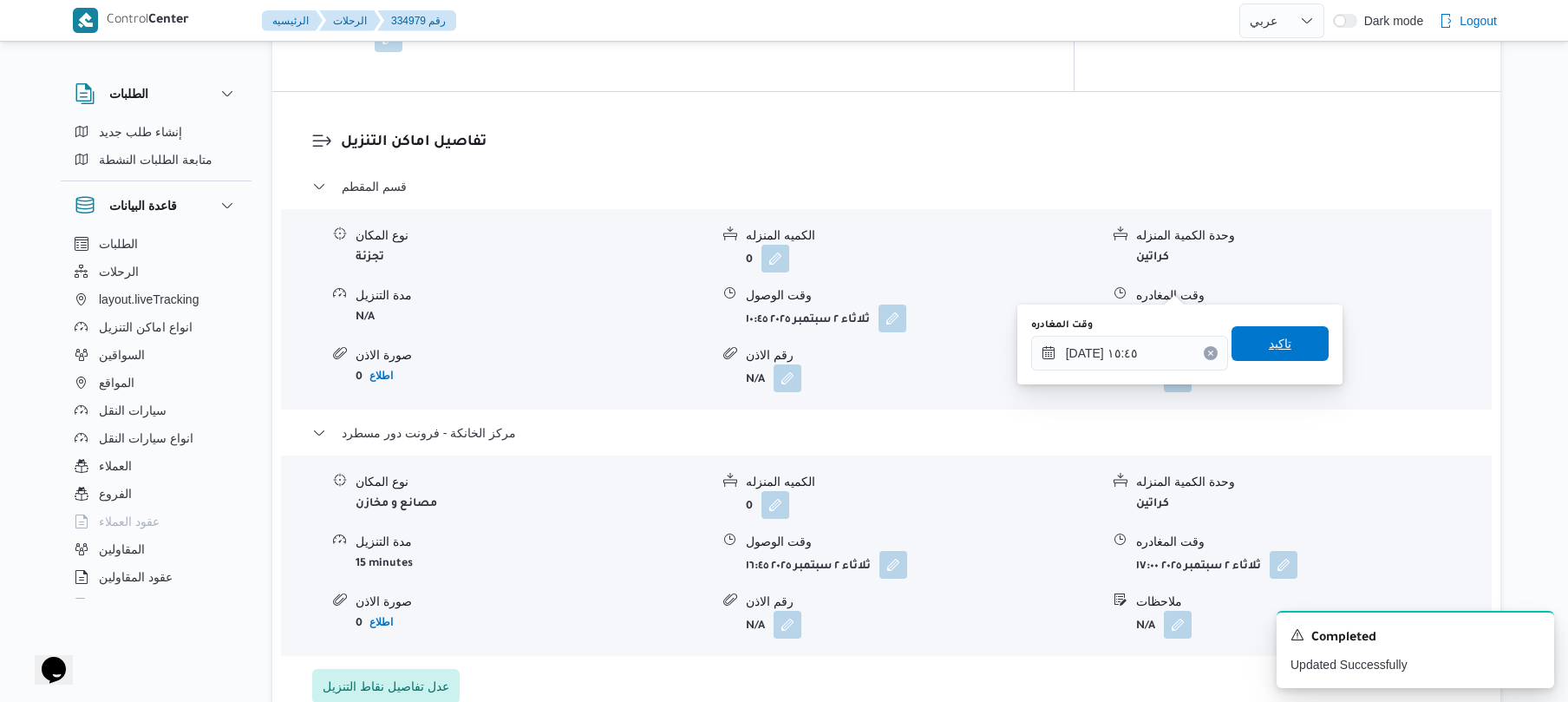
click at [1286, 342] on span "تاكيد" at bounding box center [1280, 343] width 97 height 35
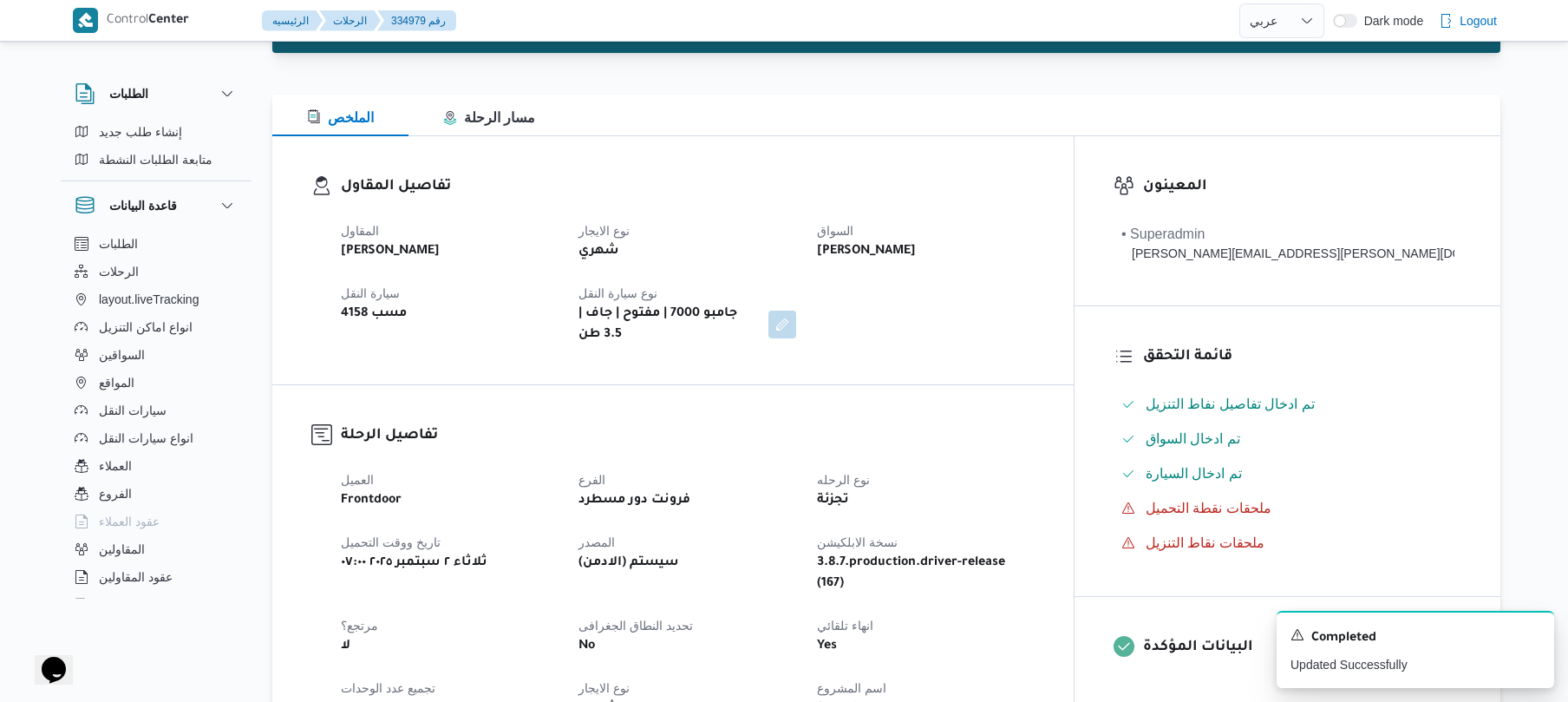
scroll to position [0, 0]
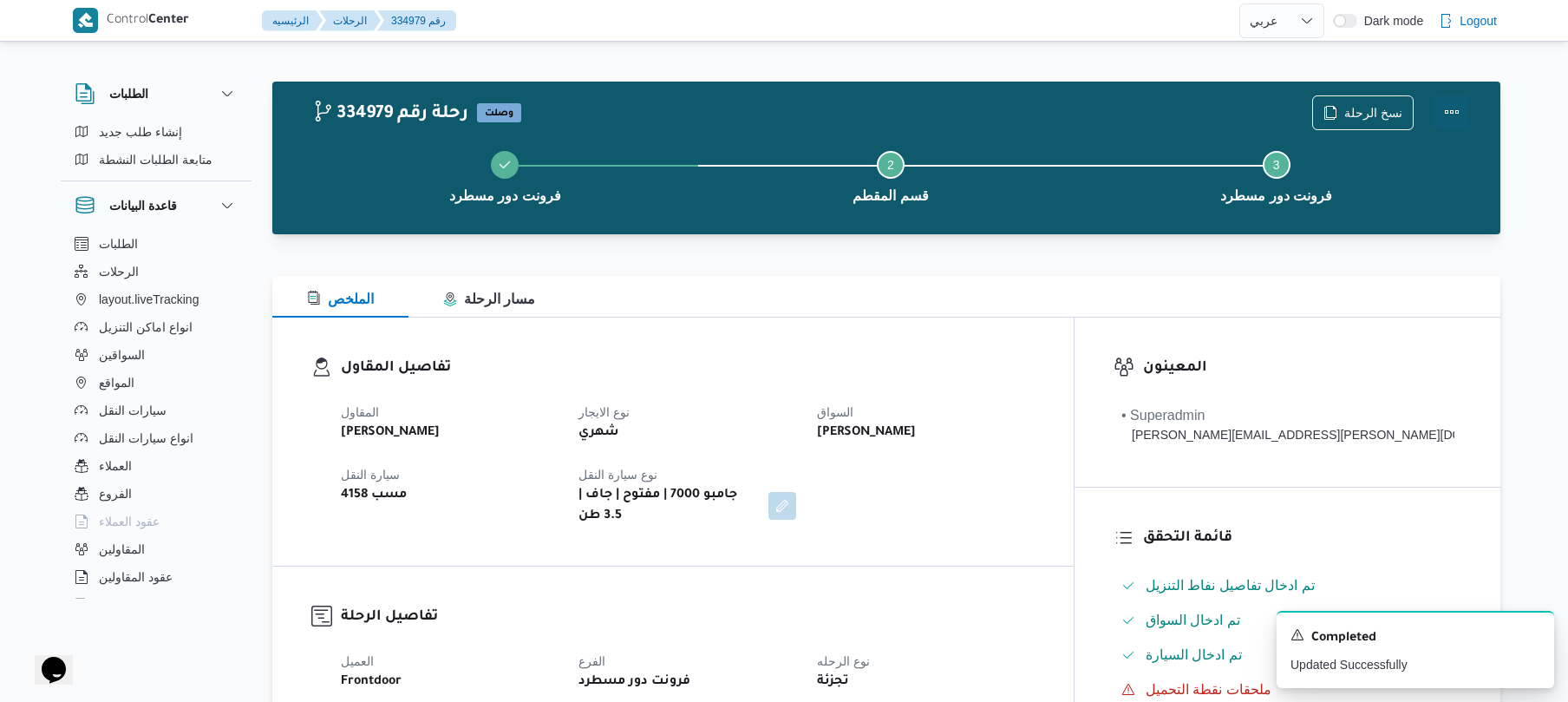
click at [1454, 111] on button "Actions" at bounding box center [1452, 112] width 35 height 35
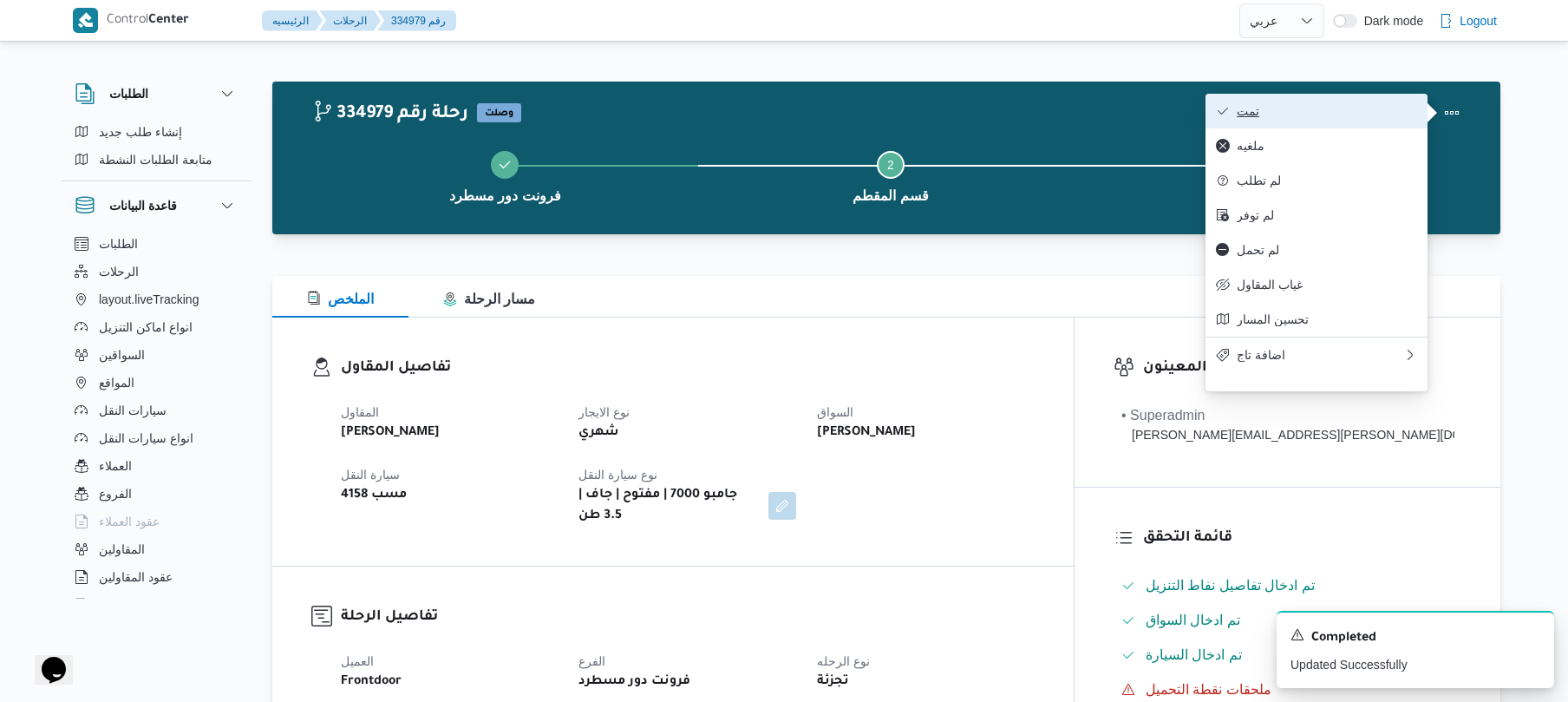
click at [1316, 116] on span "تمت" at bounding box center [1328, 111] width 181 height 14
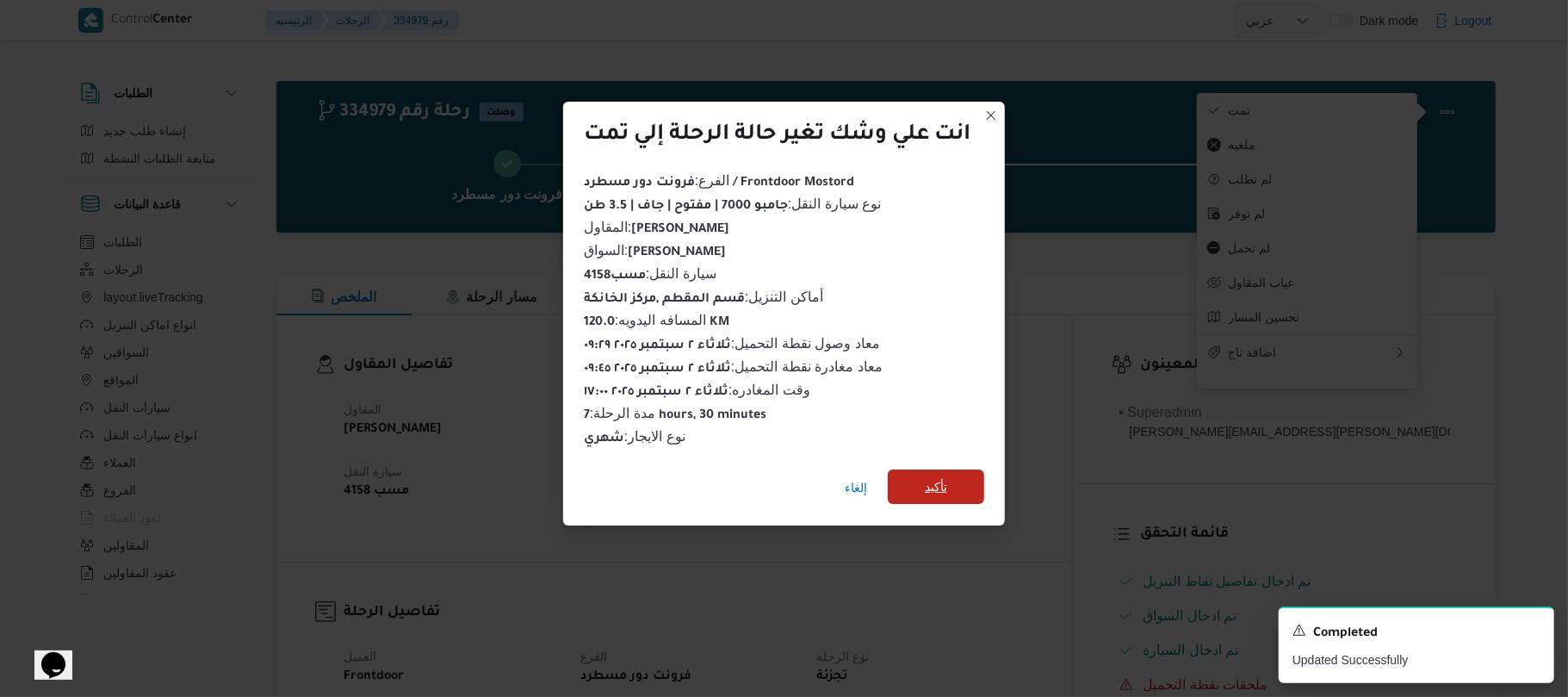
click at [963, 470] on span "تأكيد" at bounding box center [935, 487] width 97 height 35
